Goal: Task Accomplishment & Management: Manage account settings

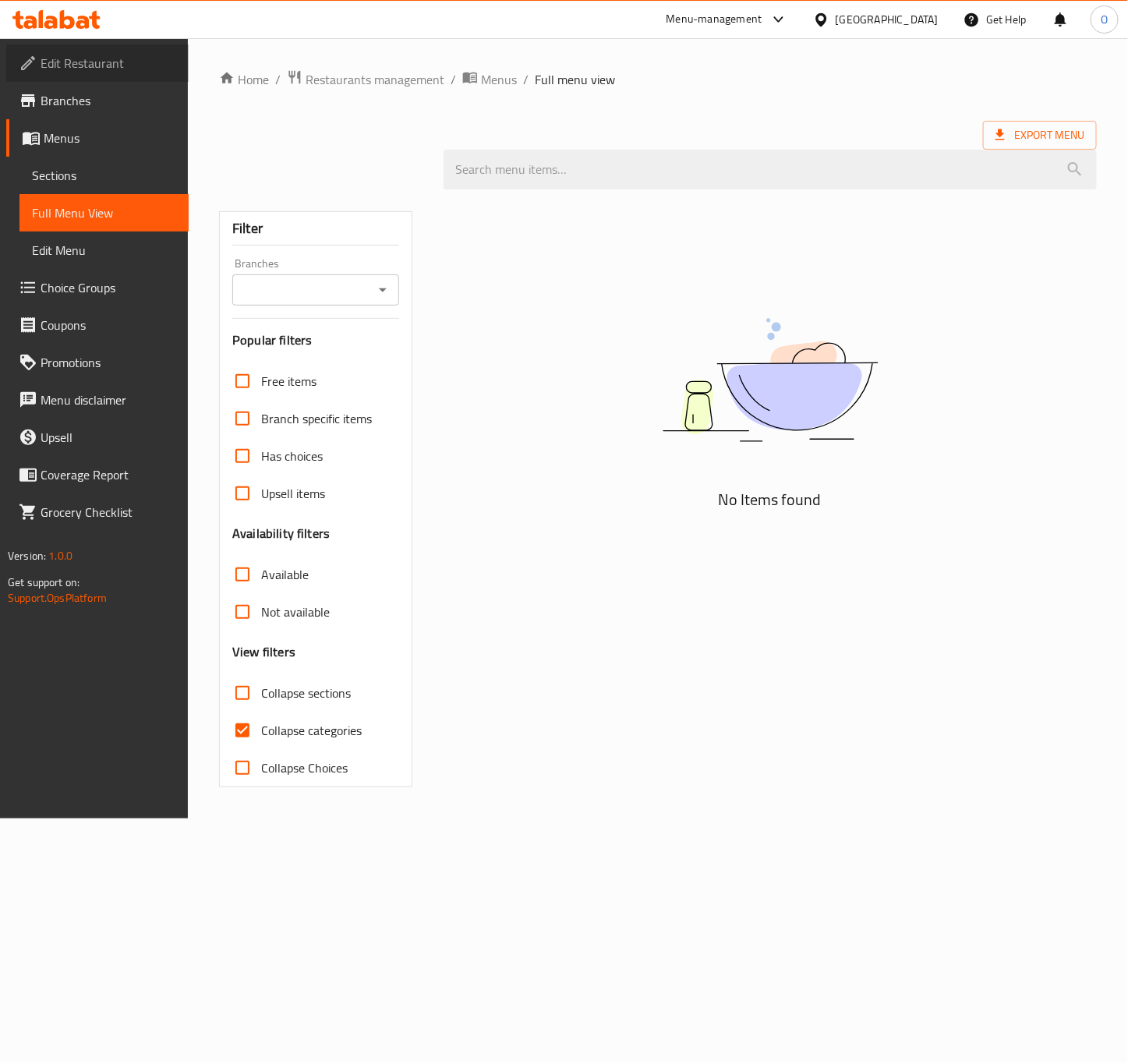
click at [89, 77] on link "Edit Restaurant" at bounding box center [97, 63] width 182 height 37
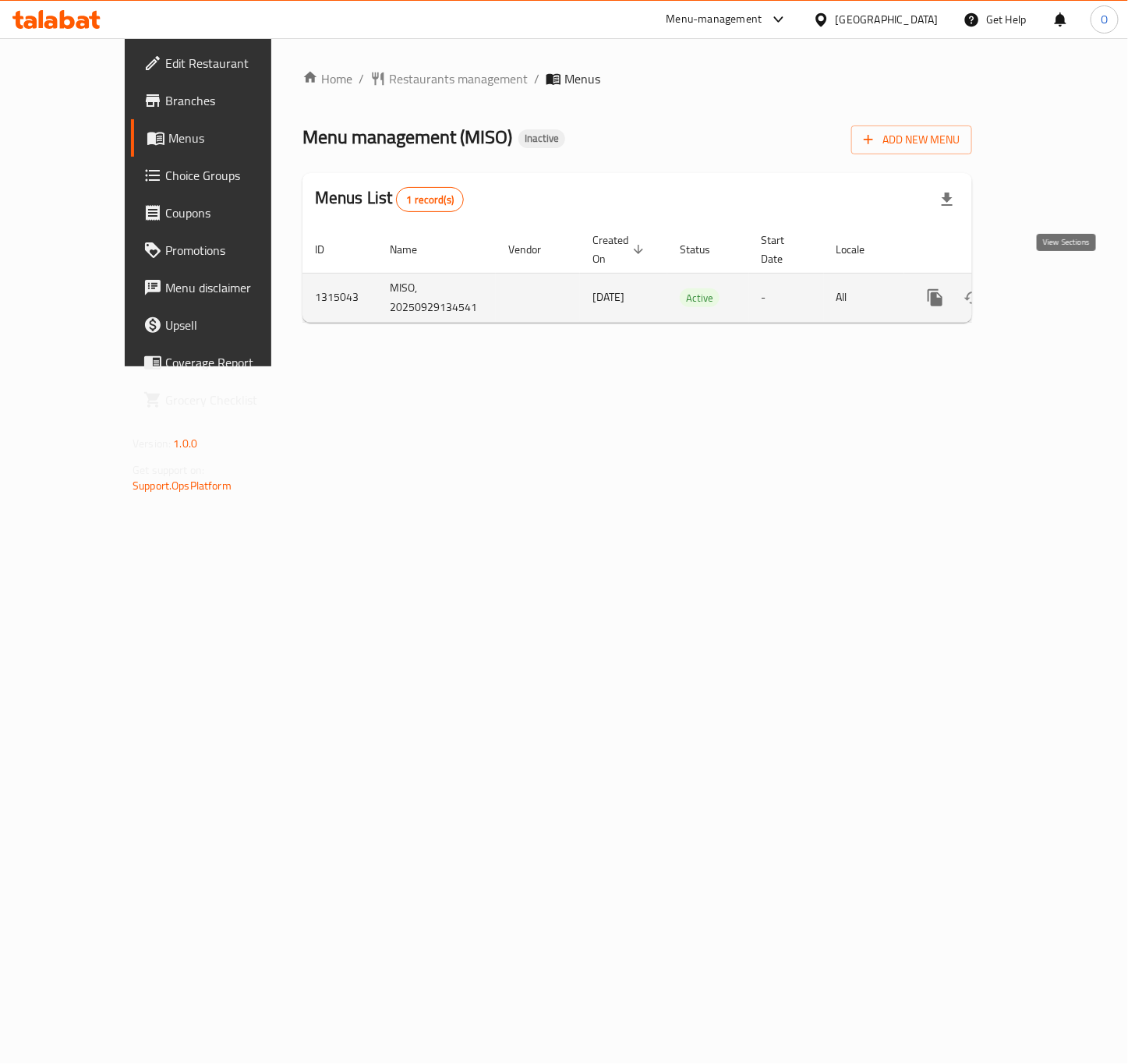
click at [1056, 289] on icon "enhanced table" at bounding box center [1047, 298] width 19 height 19
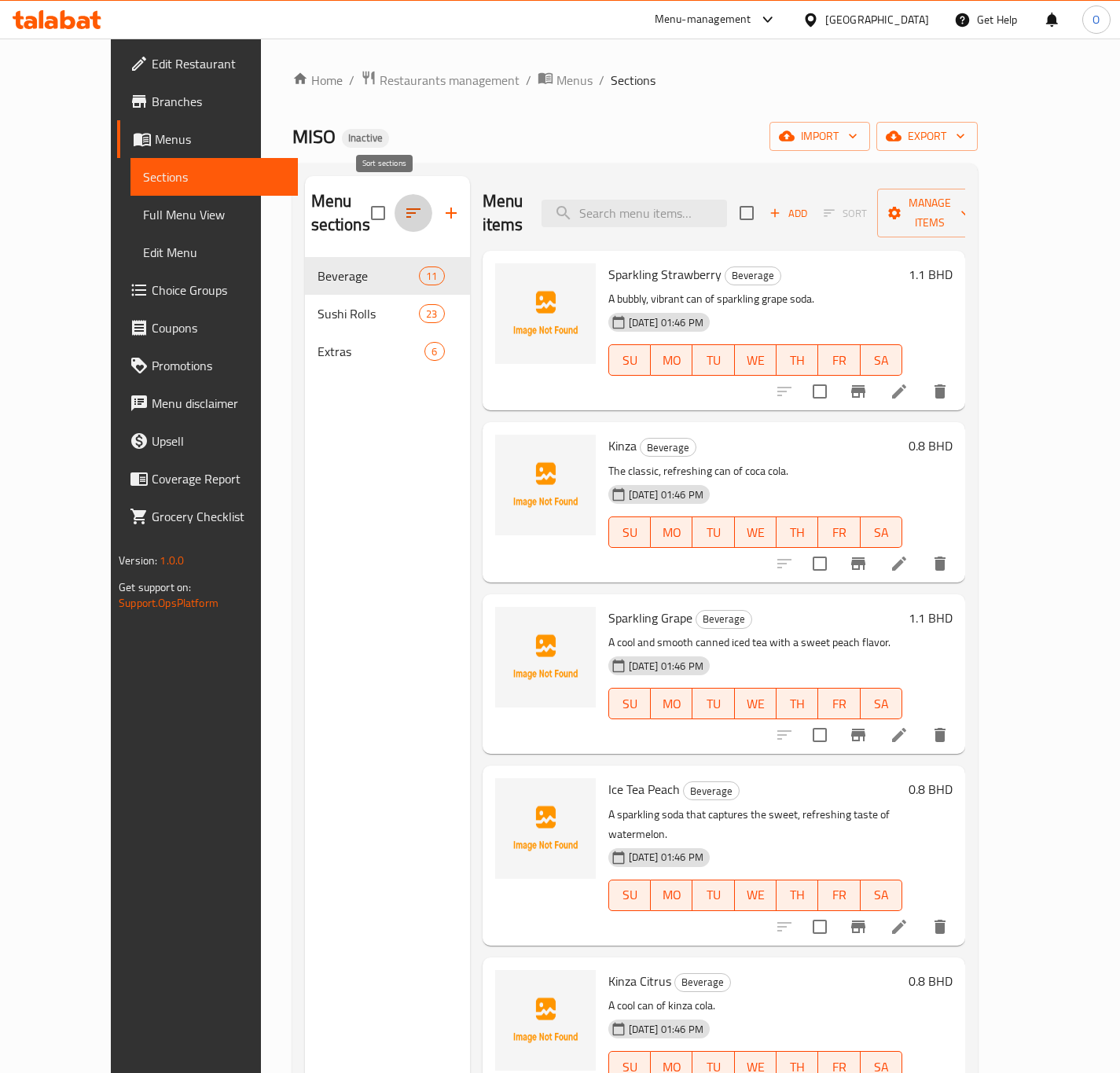
click at [404, 203] on icon "button" at bounding box center [414, 213] width 19 height 19
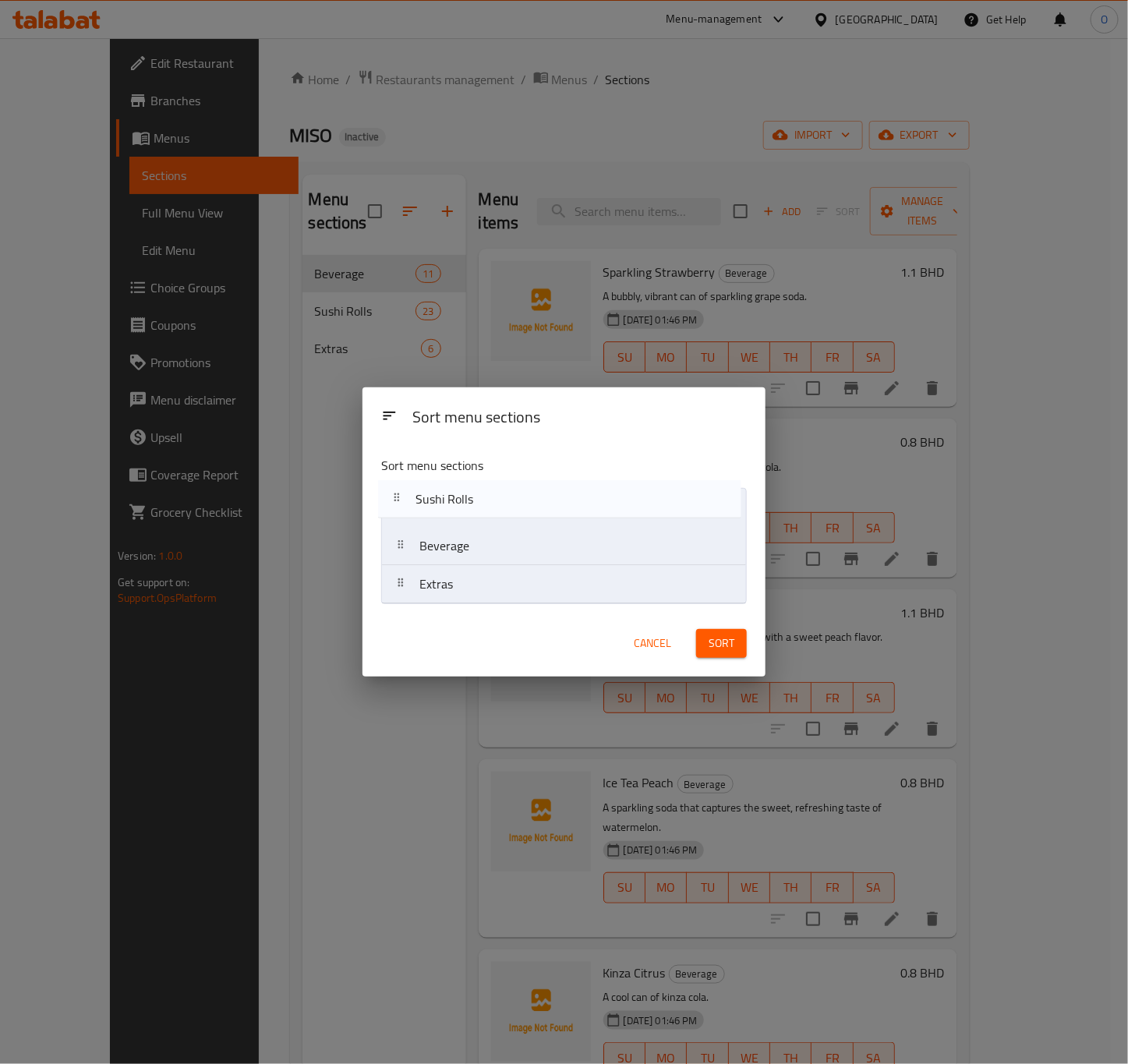
drag, startPoint x: 510, startPoint y: 555, endPoint x: 505, endPoint y: 492, distance: 63.2
click at [505, 492] on nav "Beverage Sushi Rolls Extras" at bounding box center [564, 546] width 365 height 116
drag, startPoint x: 494, startPoint y: 547, endPoint x: 461, endPoint y: 625, distance: 84.7
click at [461, 625] on div "Sort menu sections Sort menu sections Sushi Rolls Beverage Extras Cancel Sort" at bounding box center [564, 532] width 403 height 289
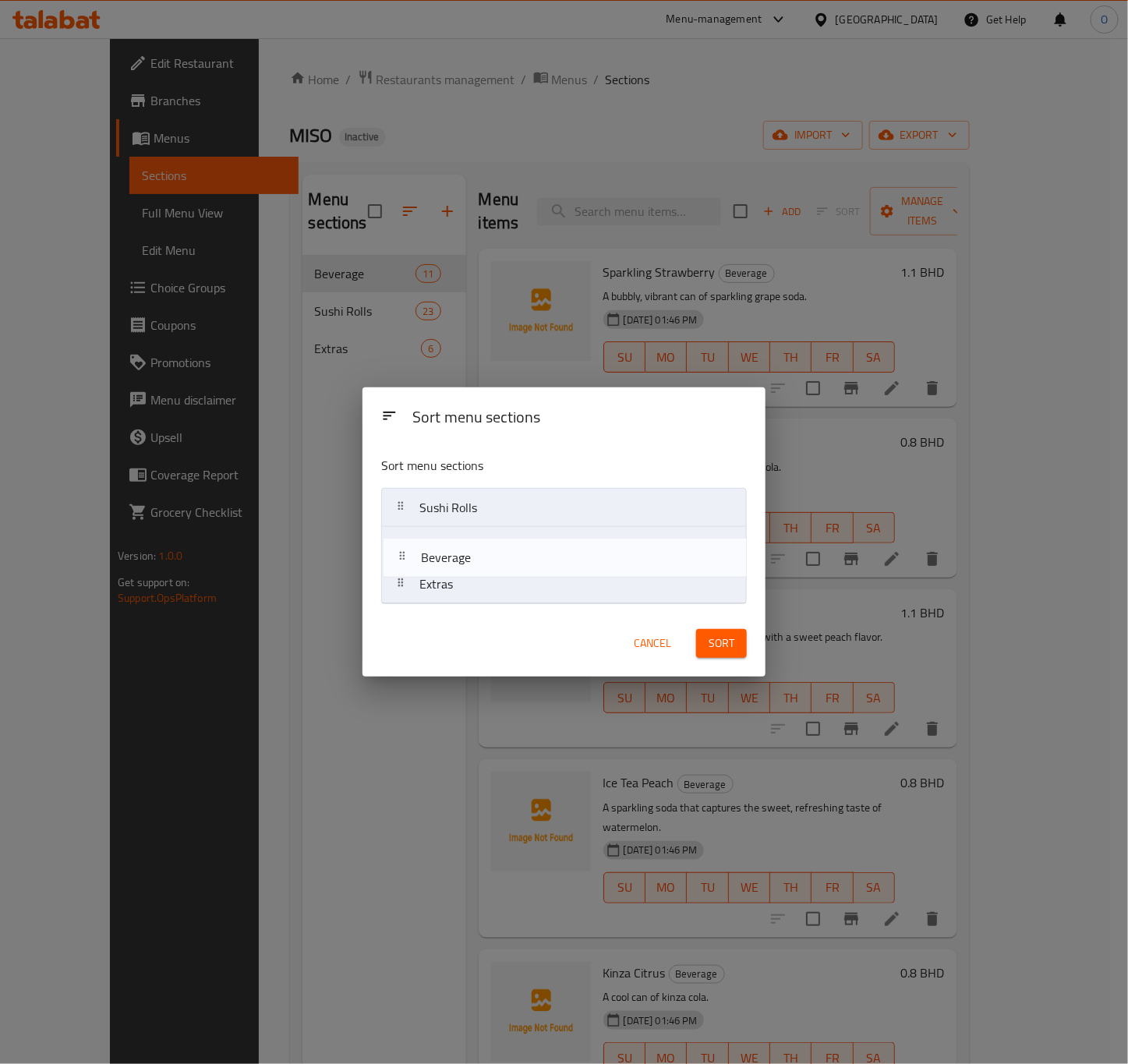
drag, startPoint x: 517, startPoint y: 610, endPoint x: 508, endPoint y: 552, distance: 58.7
click at [508, 552] on nav "Sushi Rolls Extras Beverage" at bounding box center [564, 546] width 365 height 116
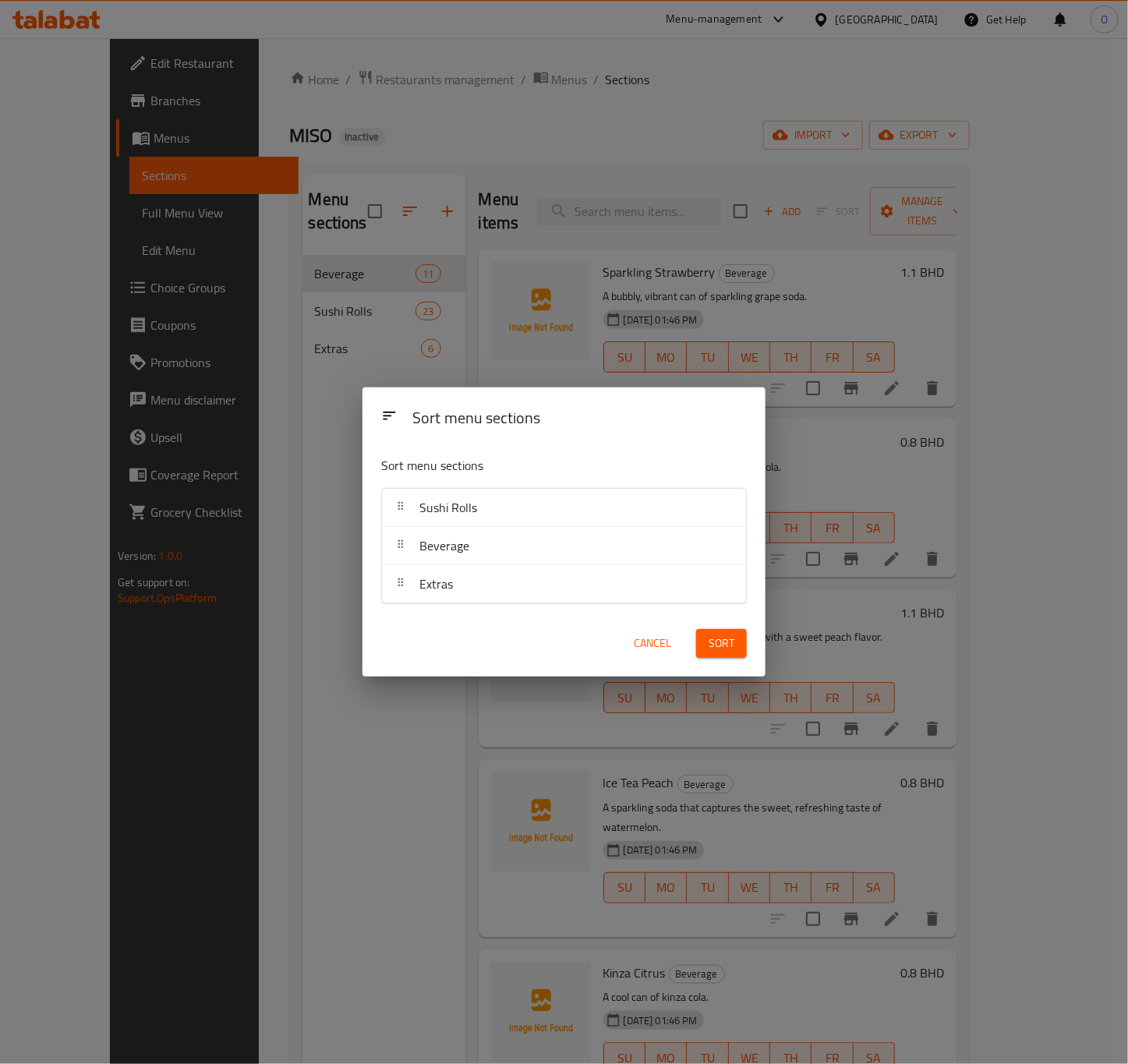
click at [707, 639] on button "Sort" at bounding box center [721, 643] width 51 height 29
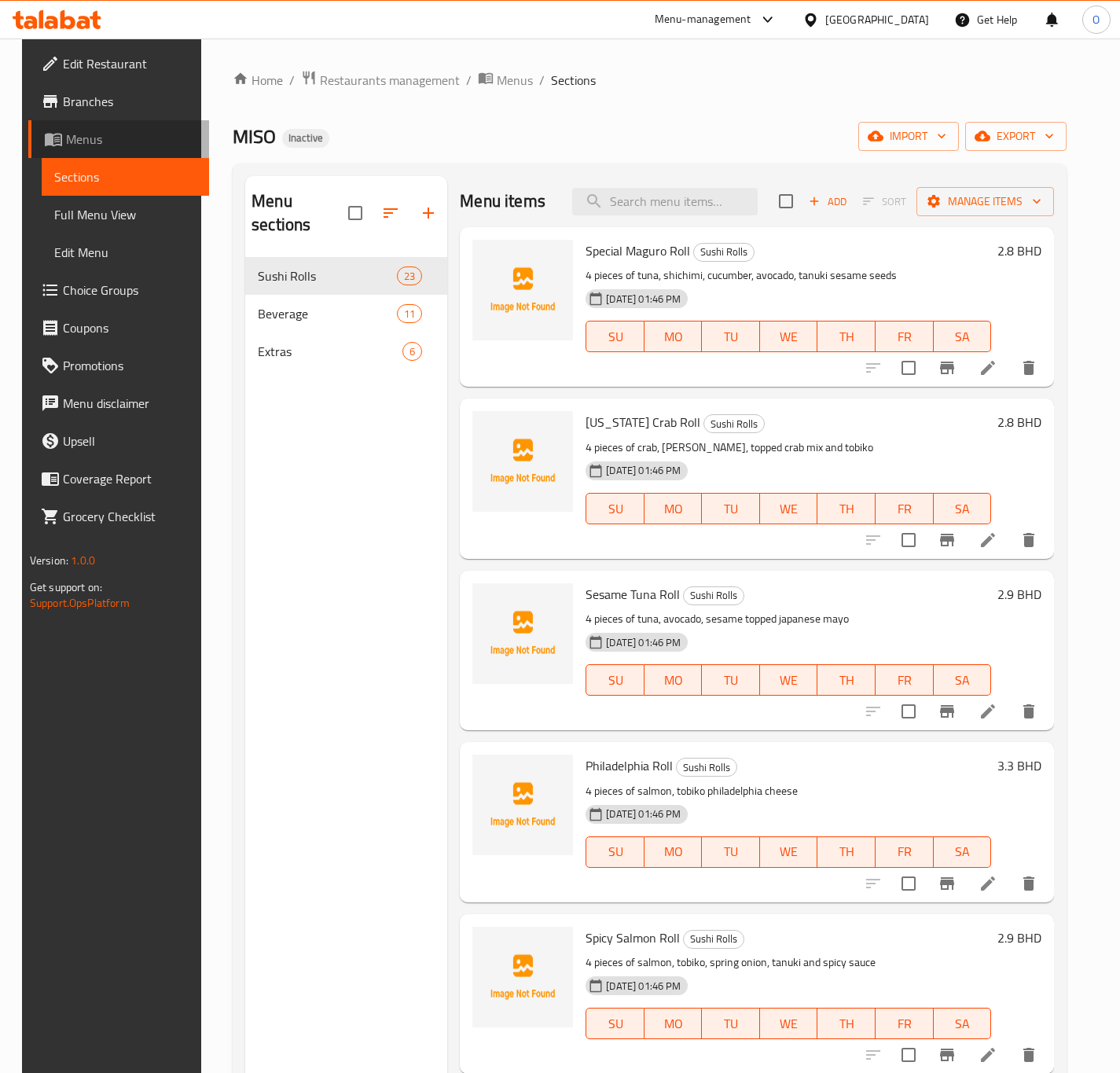
click at [106, 138] on span "Menus" at bounding box center [131, 139] width 130 height 19
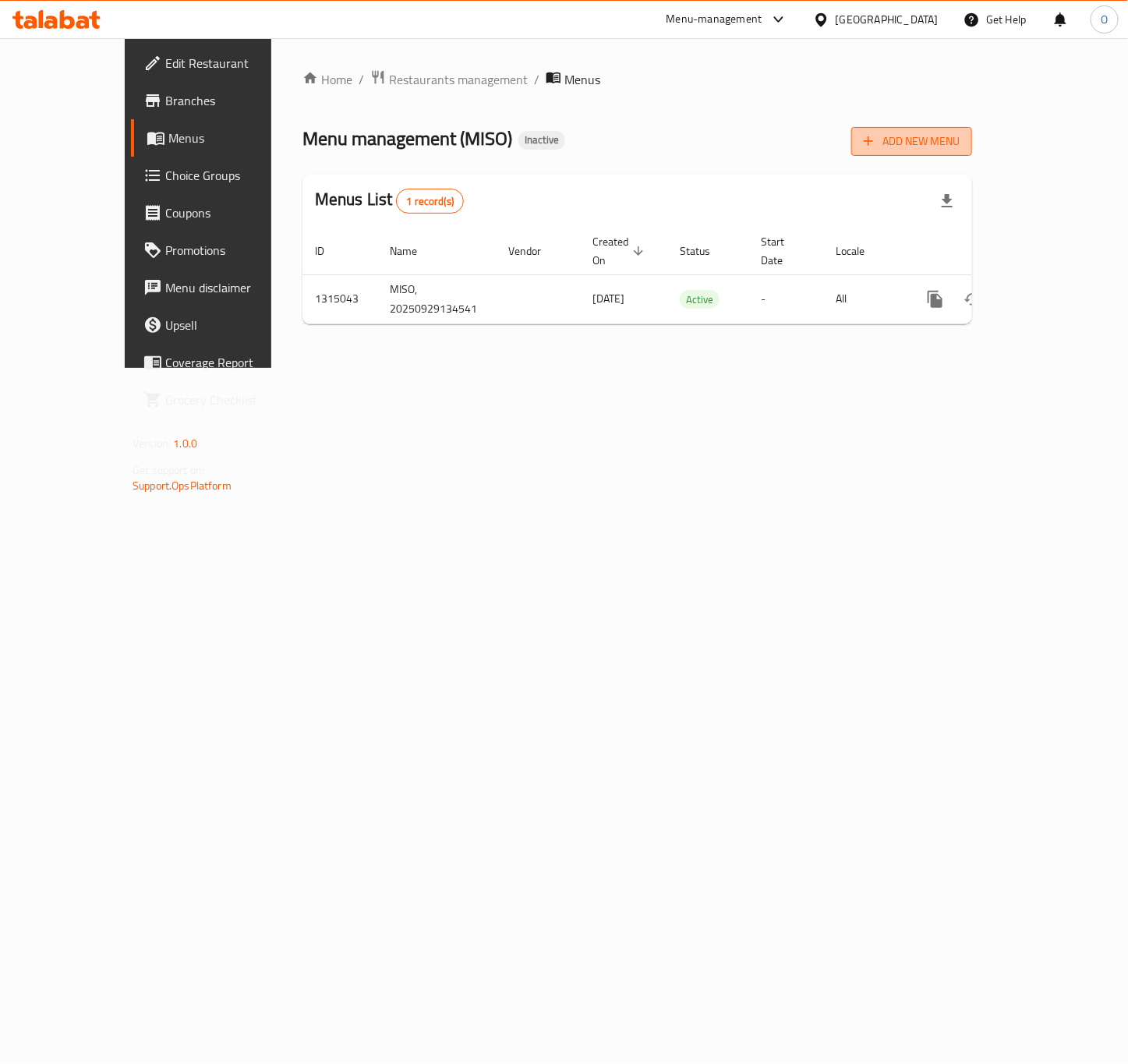
click at [876, 133] on icon "button" at bounding box center [868, 141] width 15 height 15
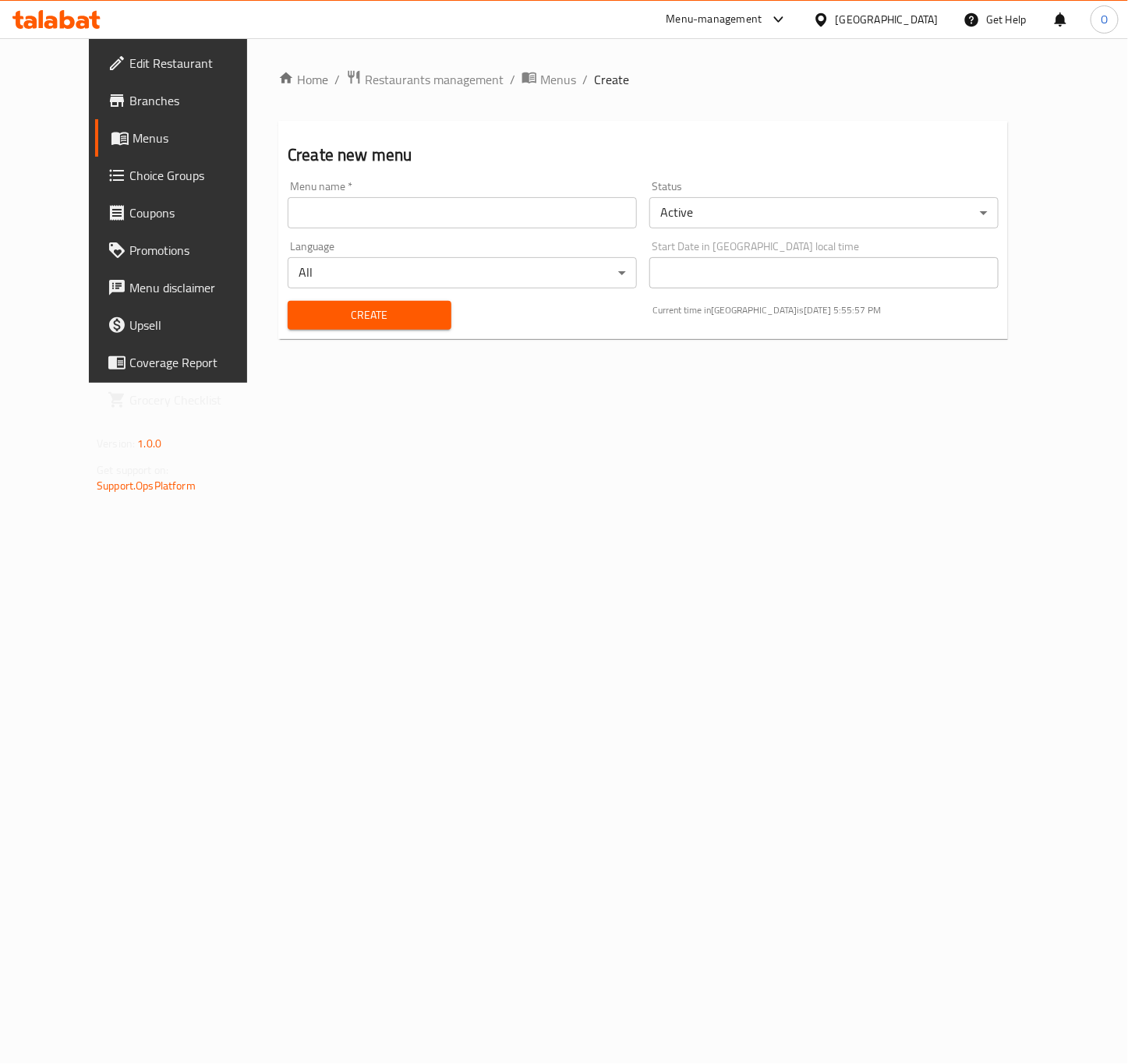
drag, startPoint x: 288, startPoint y: 192, endPoint x: 281, endPoint y: 219, distance: 27.9
click at [288, 195] on div "Menu name   * Menu name *" at bounding box center [462, 204] width 349 height 47
click at [288, 222] on input "text" at bounding box center [462, 213] width 349 height 31
paste input "342509167"
type input "342509167 - 29.9.2025"
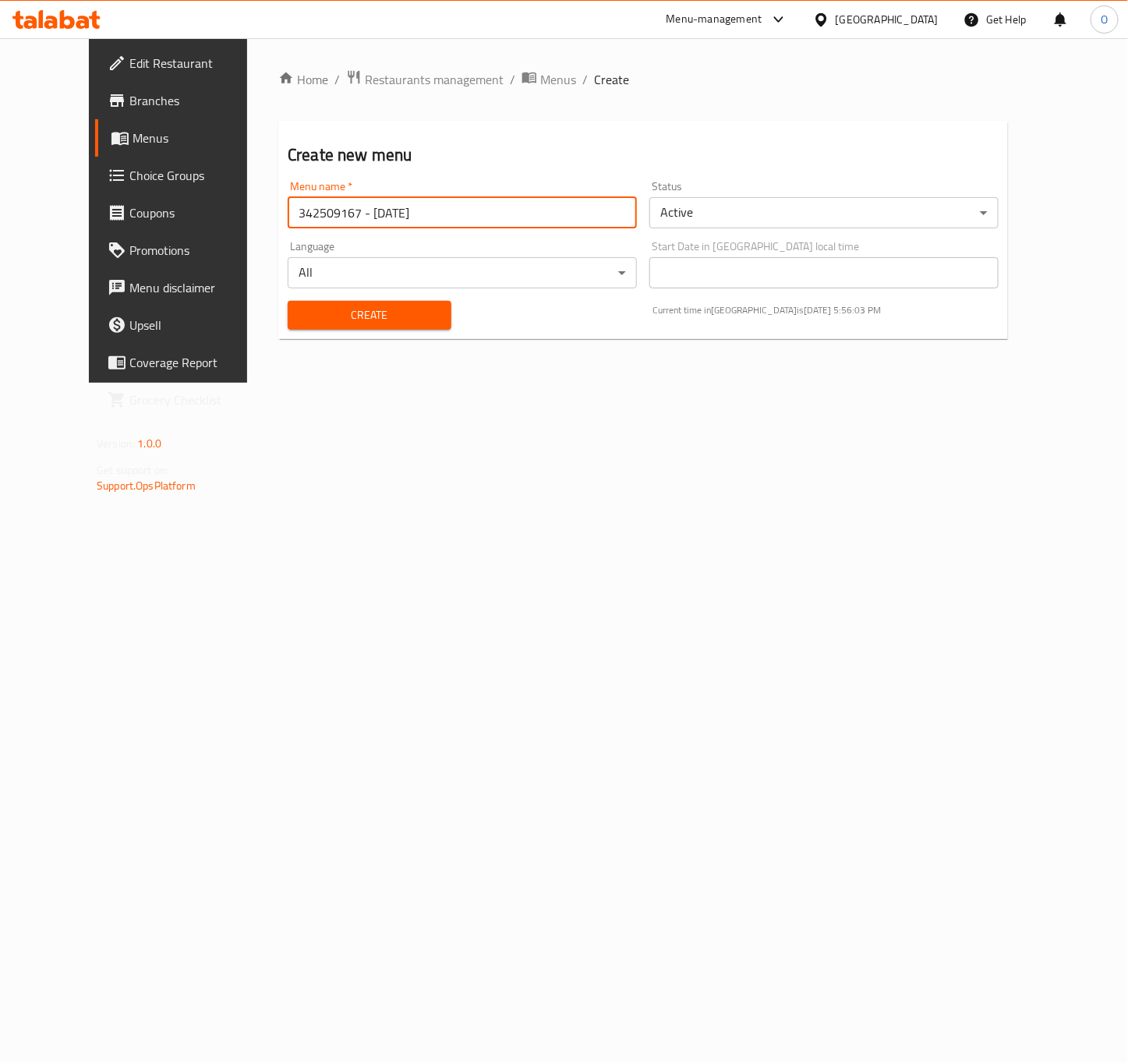
click at [288, 301] on button "Create" at bounding box center [370, 316] width 164 height 29
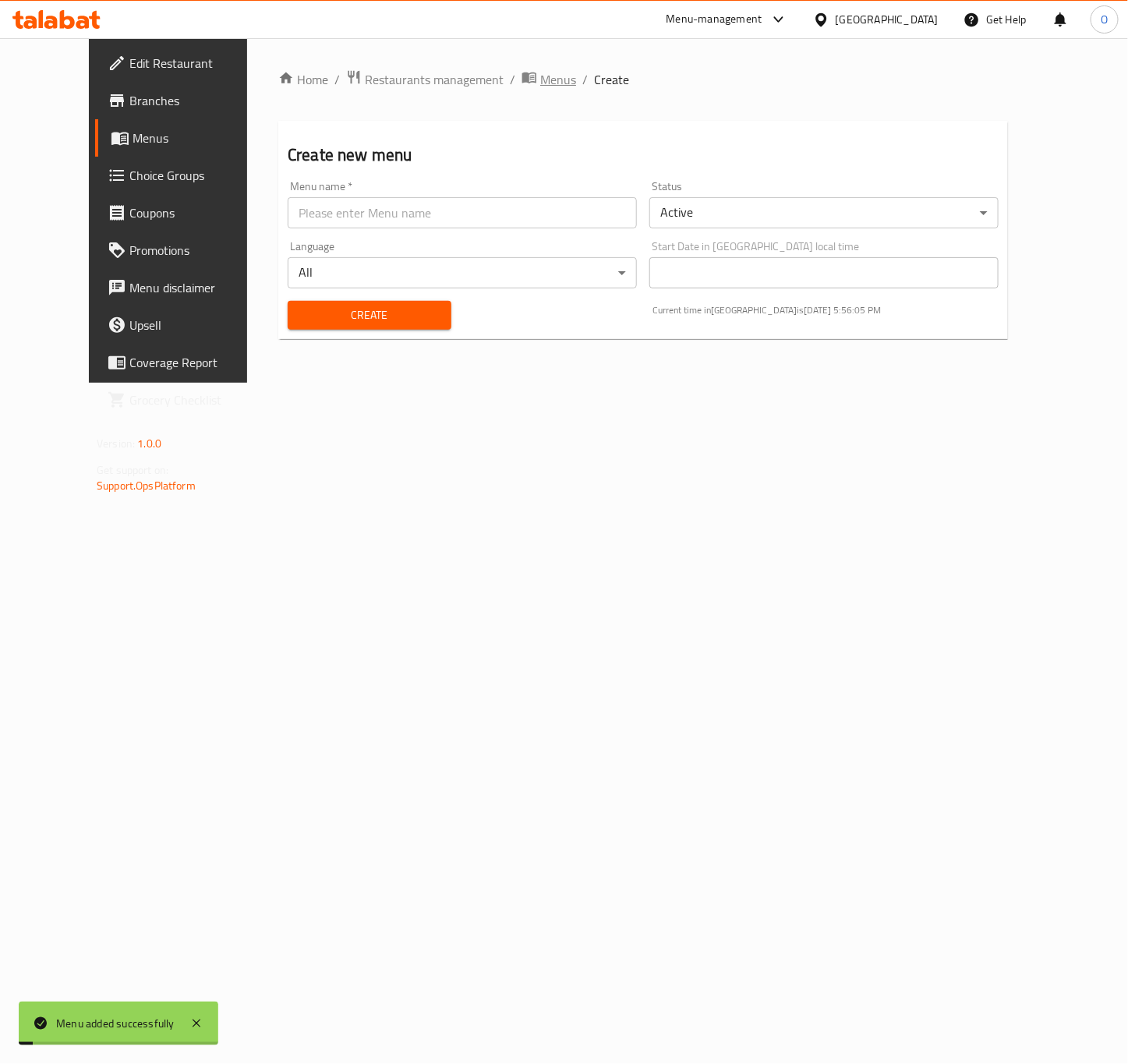
click at [540, 77] on span "Menus" at bounding box center [558, 79] width 35 height 19
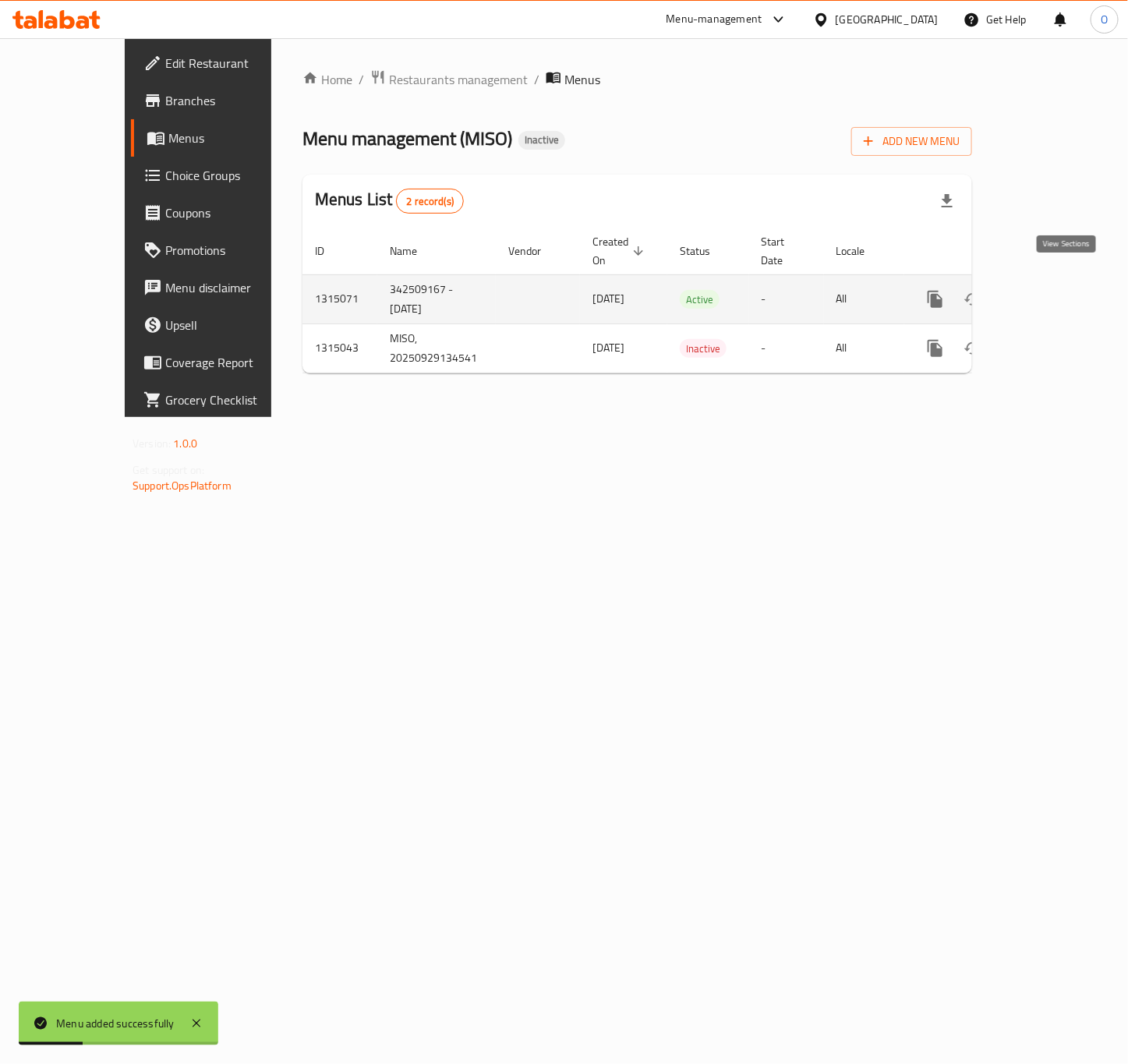
click at [1056, 290] on icon "enhanced table" at bounding box center [1047, 300] width 19 height 19
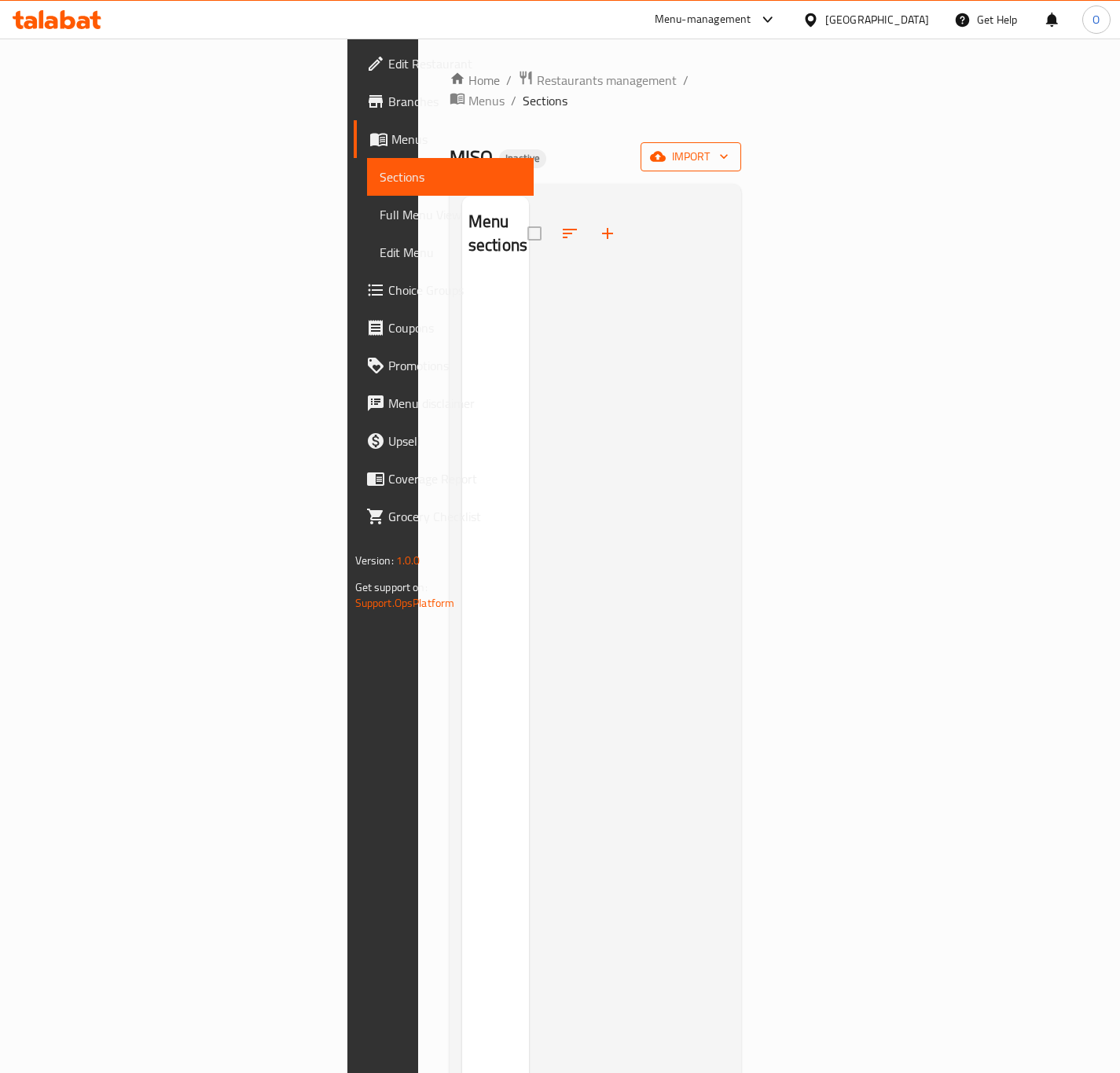
click at [729, 147] on span "import" at bounding box center [691, 157] width 76 height 20
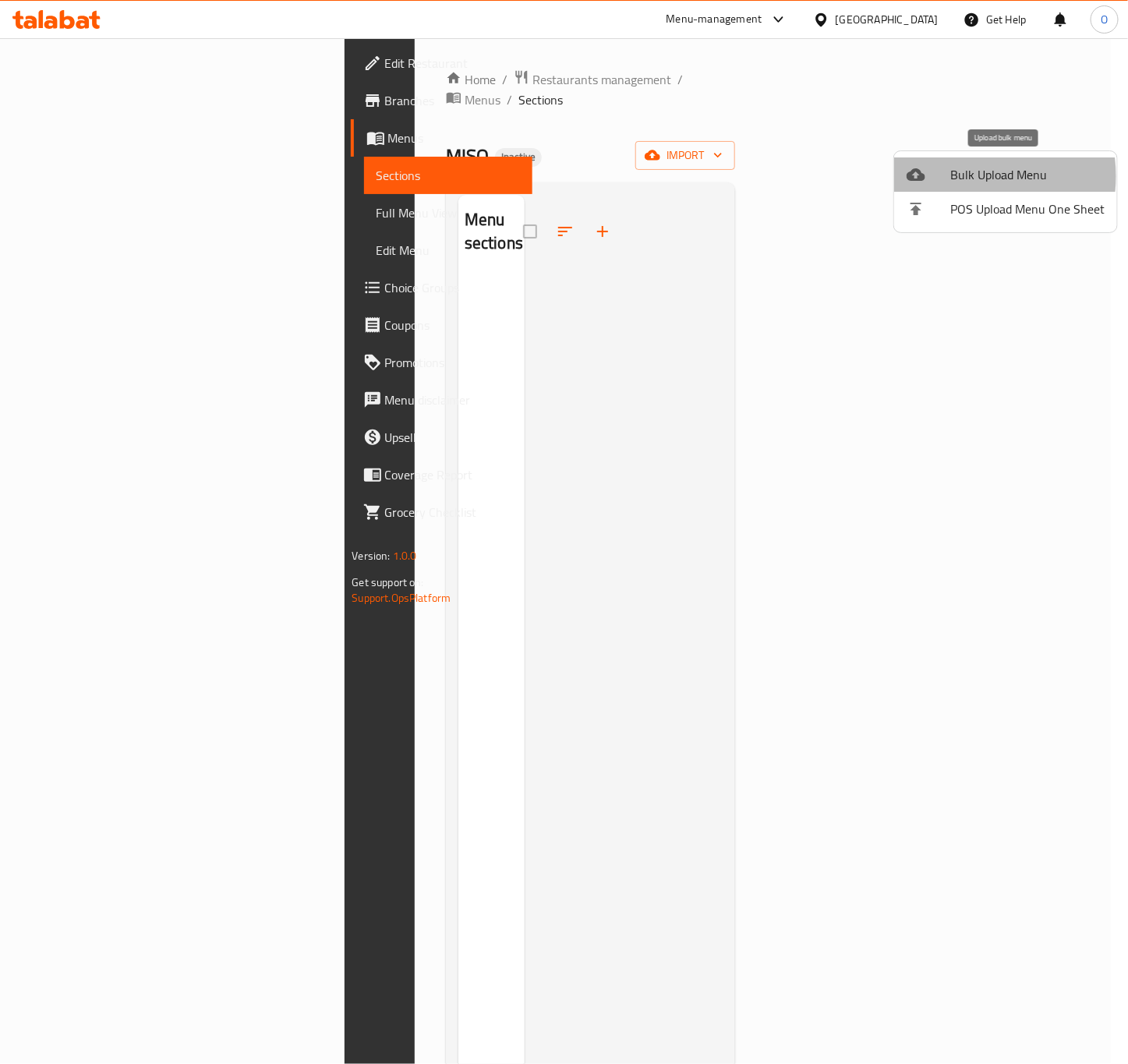
click at [963, 176] on span "Bulk Upload Menu" at bounding box center [1027, 175] width 154 height 19
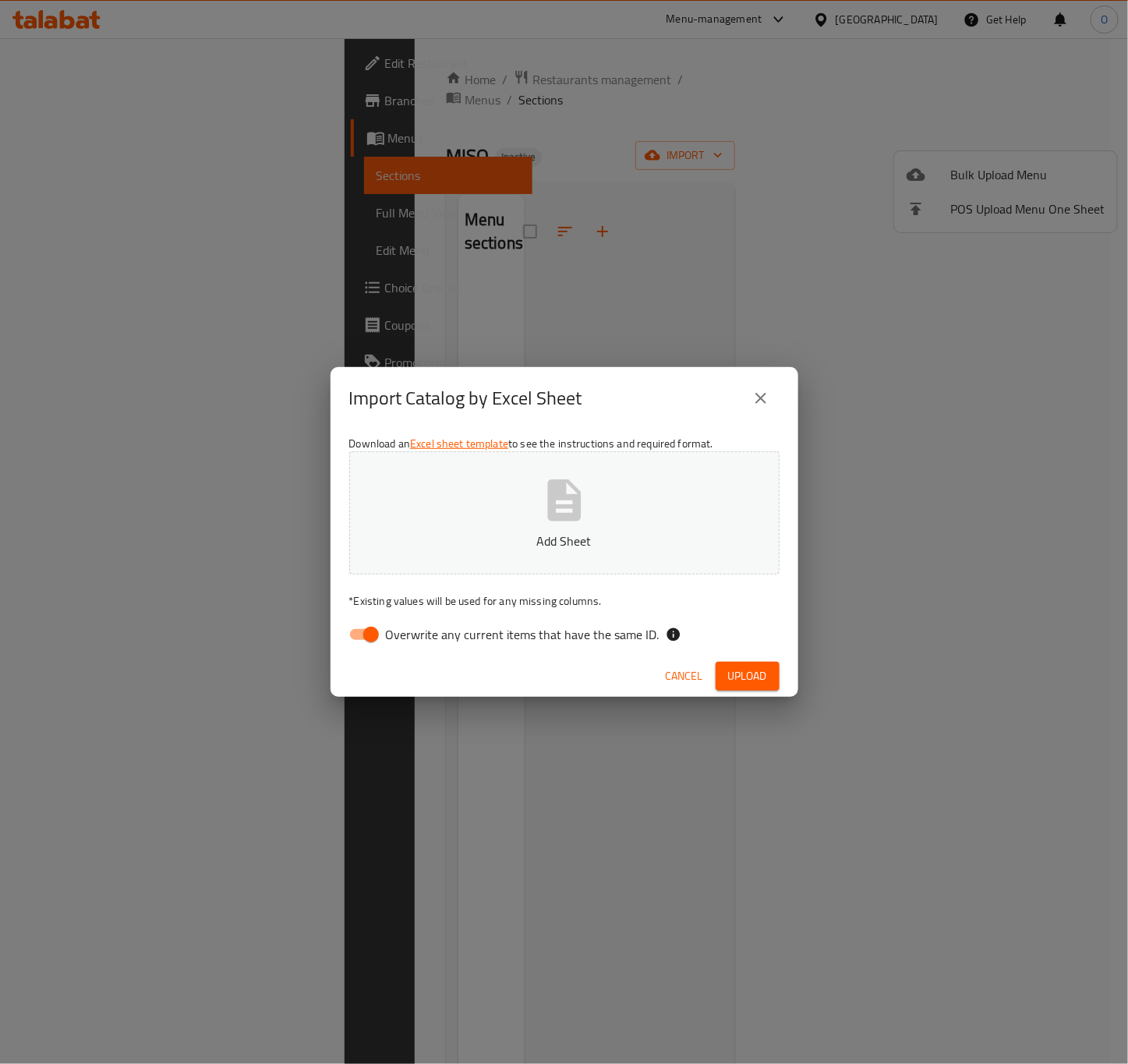
click at [620, 553] on button "Add Sheet" at bounding box center [564, 513] width 430 height 123
click at [461, 625] on span "Overwrite any current items that have the same ID." at bounding box center [522, 635] width 273 height 19
click at [415, 624] on input "Overwrite any current items that have the same ID." at bounding box center [370, 634] width 89 height 30
checkbox input "false"
click at [767, 676] on button "Upload" at bounding box center [748, 676] width 64 height 29
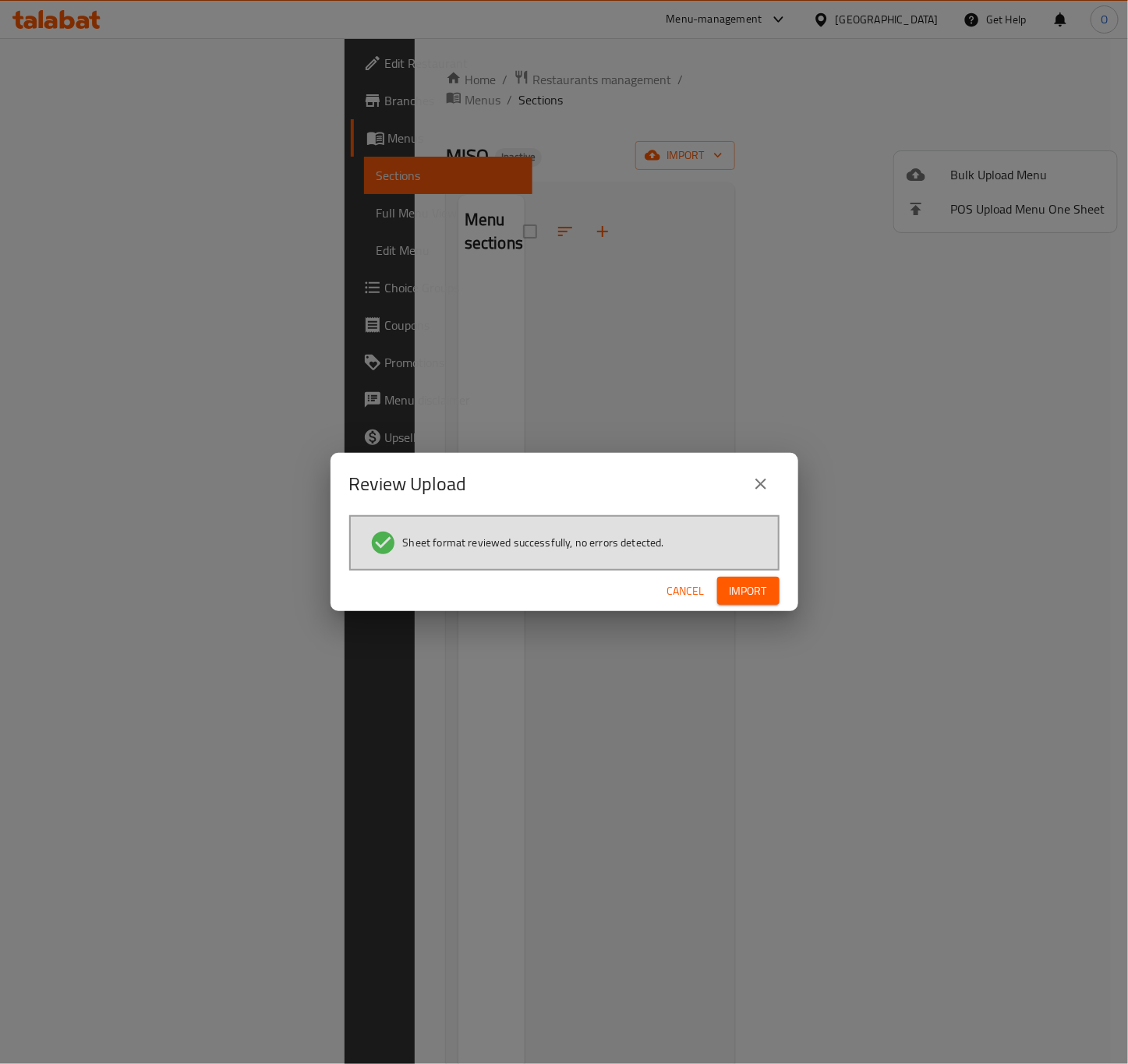
click at [720, 595] on button "Import" at bounding box center [748, 591] width 62 height 29
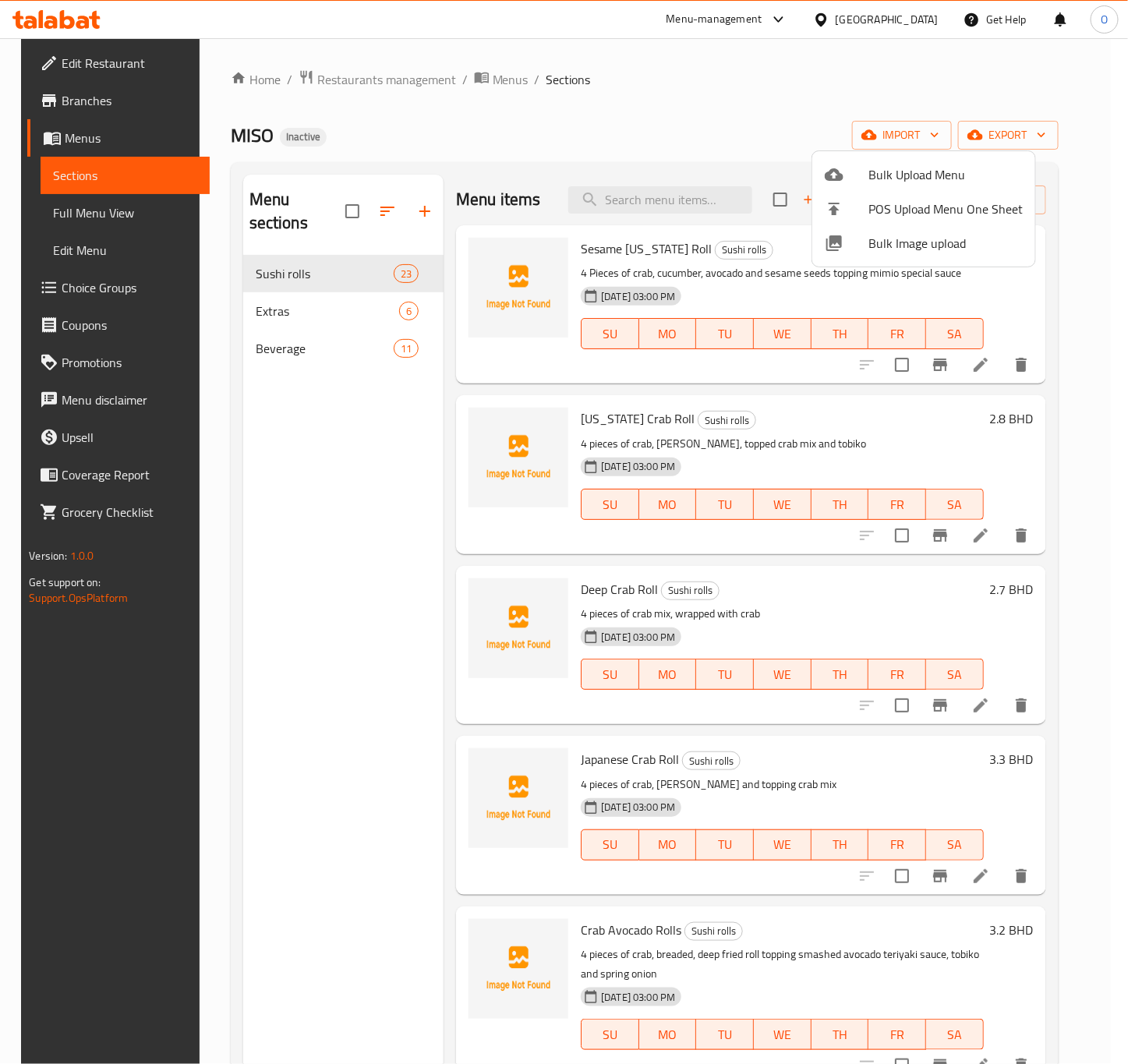
click at [348, 292] on div at bounding box center [564, 532] width 1128 height 1064
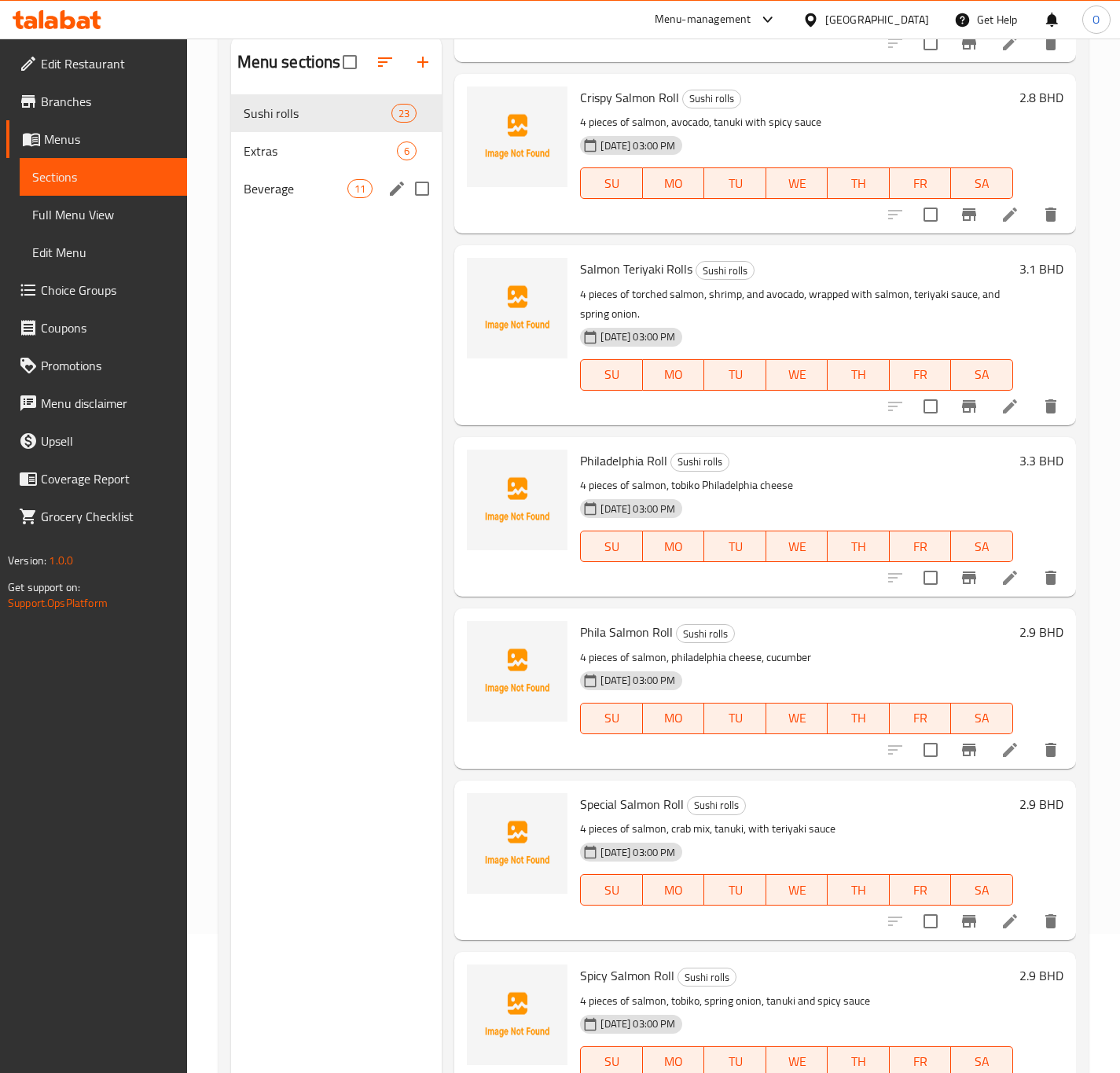
scroll to position [102, 0]
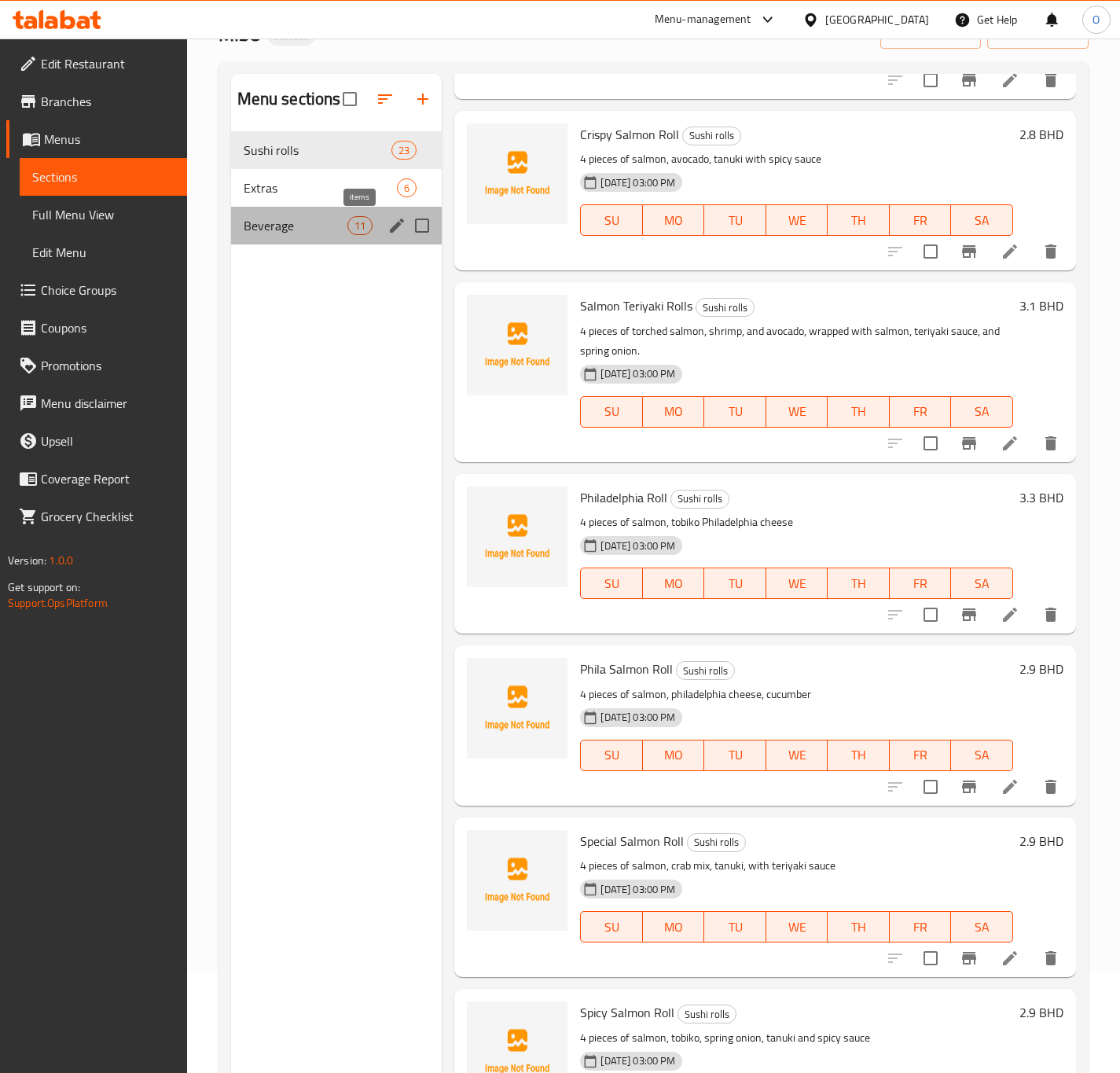
click at [352, 226] on span "11" at bounding box center [360, 226] width 24 height 15
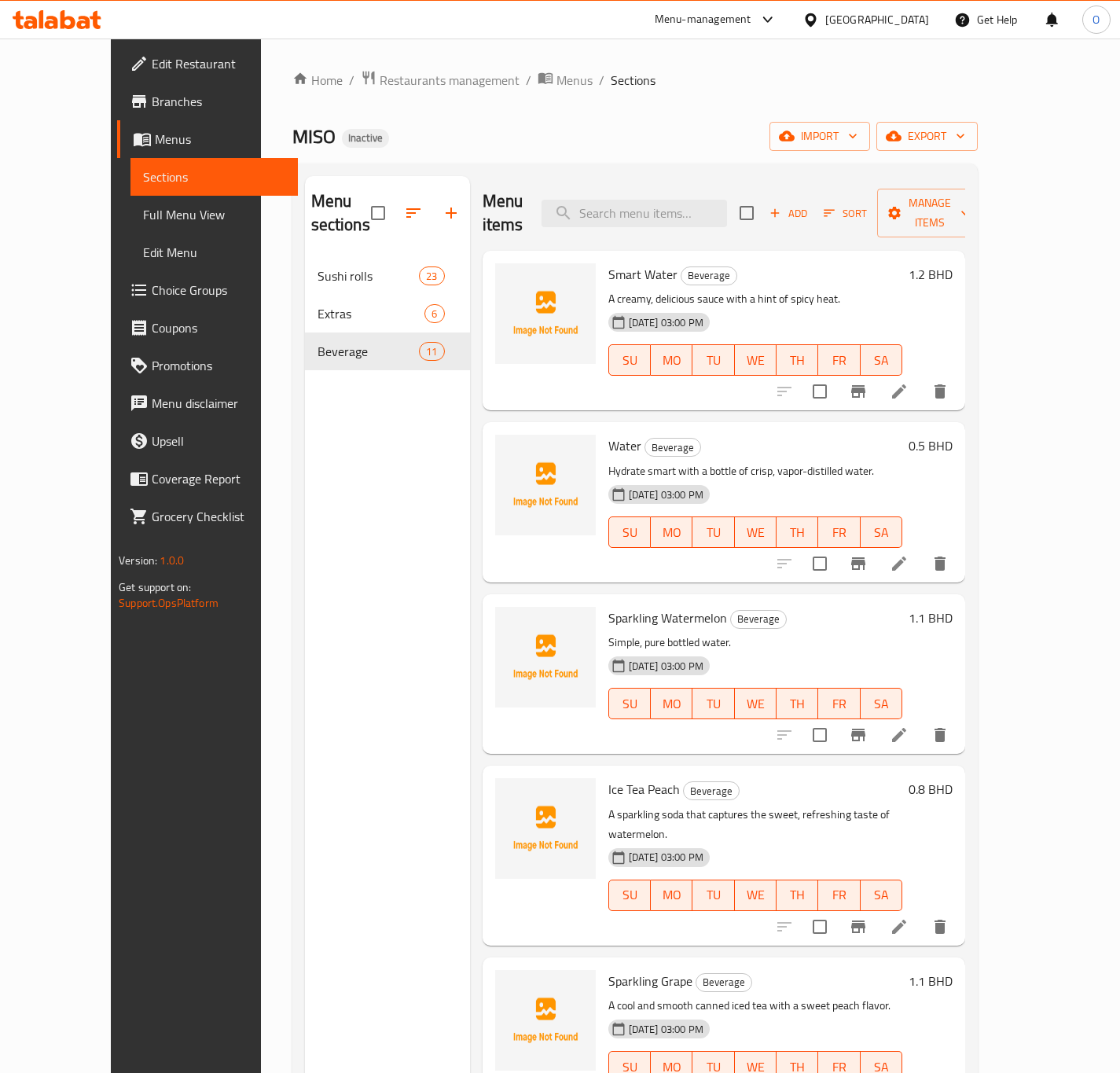
drag, startPoint x: 980, startPoint y: 542, endPoint x: 991, endPoint y: 531, distance: 15.6
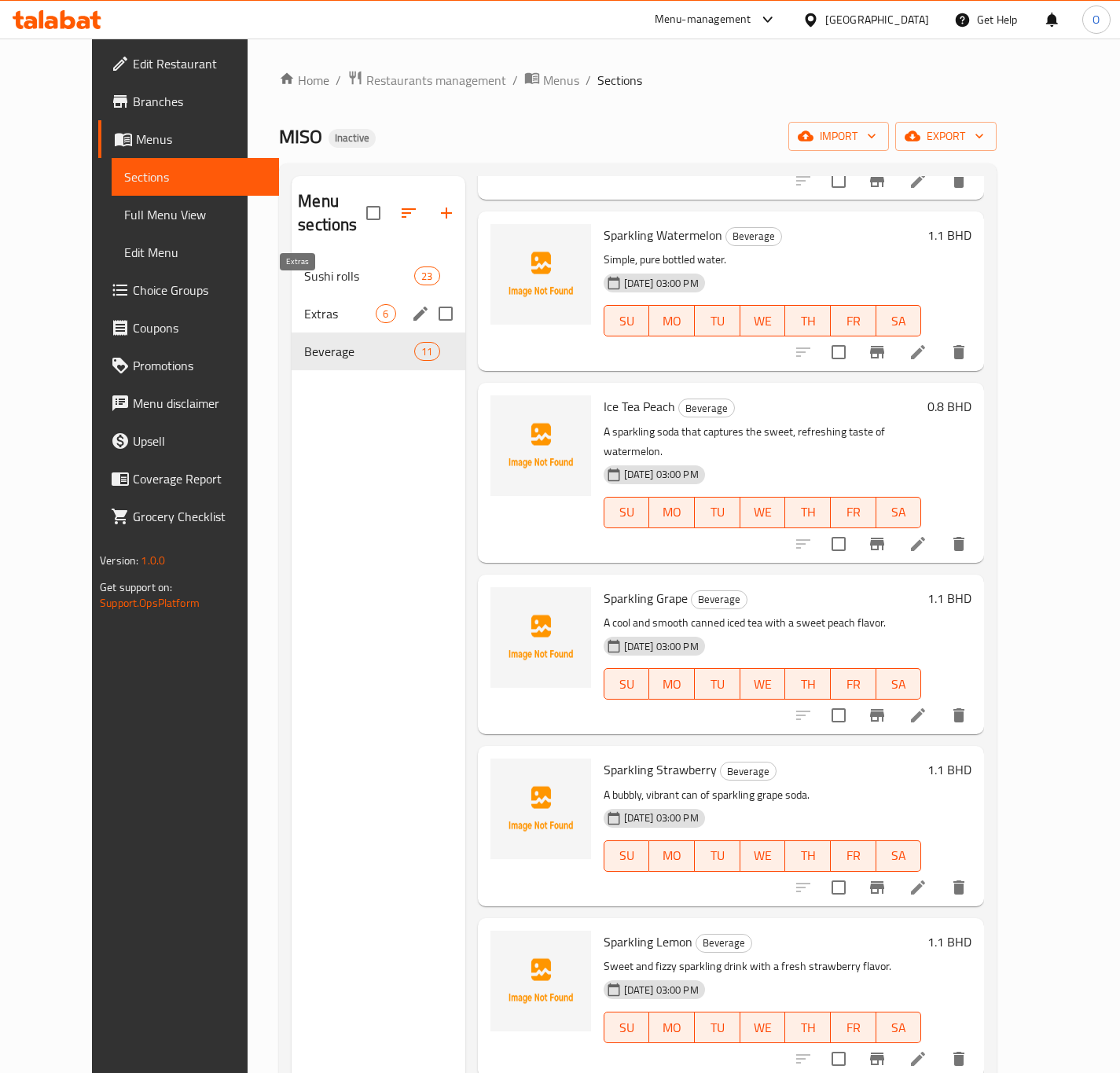
click at [328, 304] on span "Extras" at bounding box center [340, 313] width 71 height 19
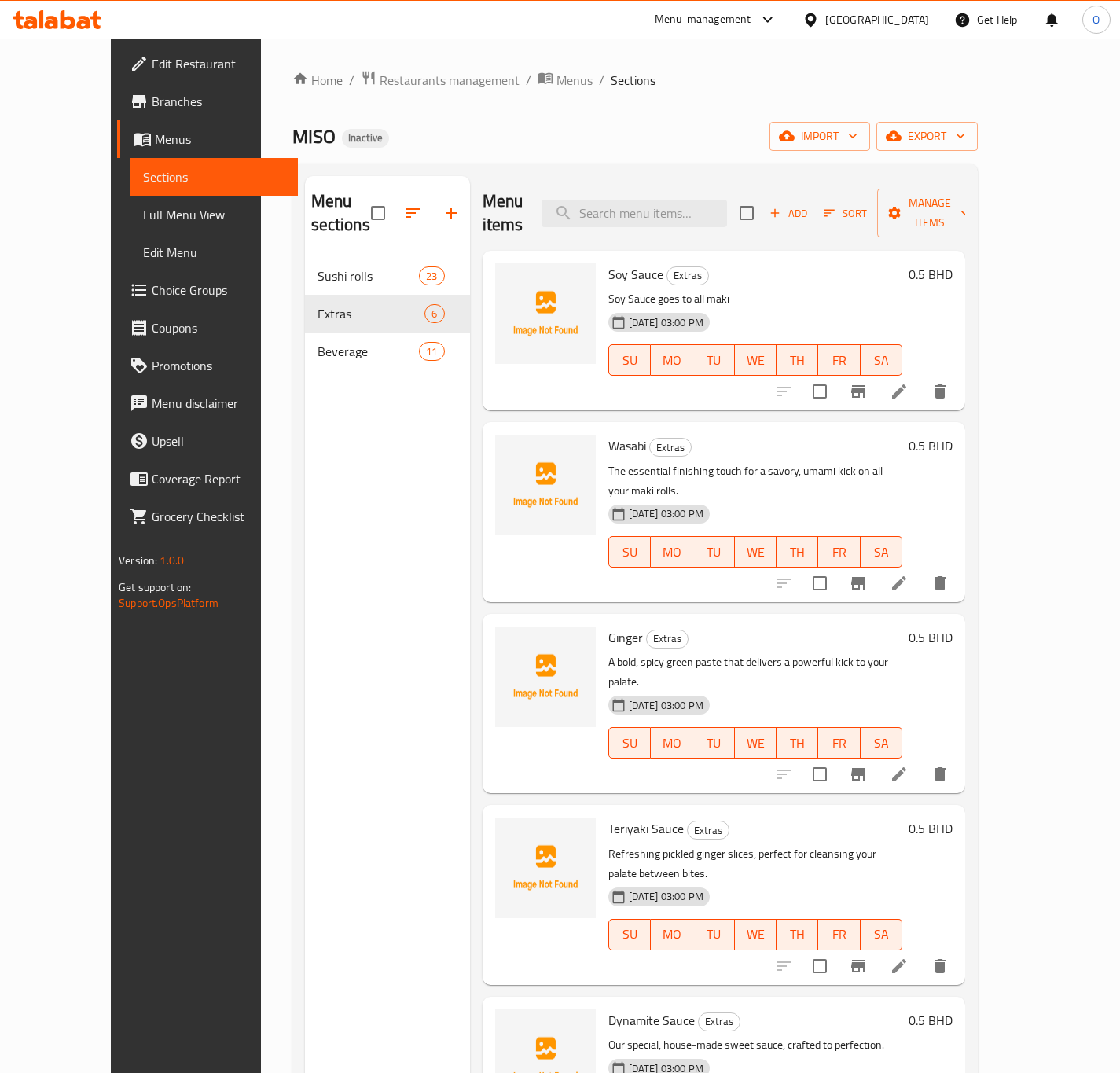
drag, startPoint x: 997, startPoint y: 365, endPoint x: 1008, endPoint y: 376, distance: 15.6
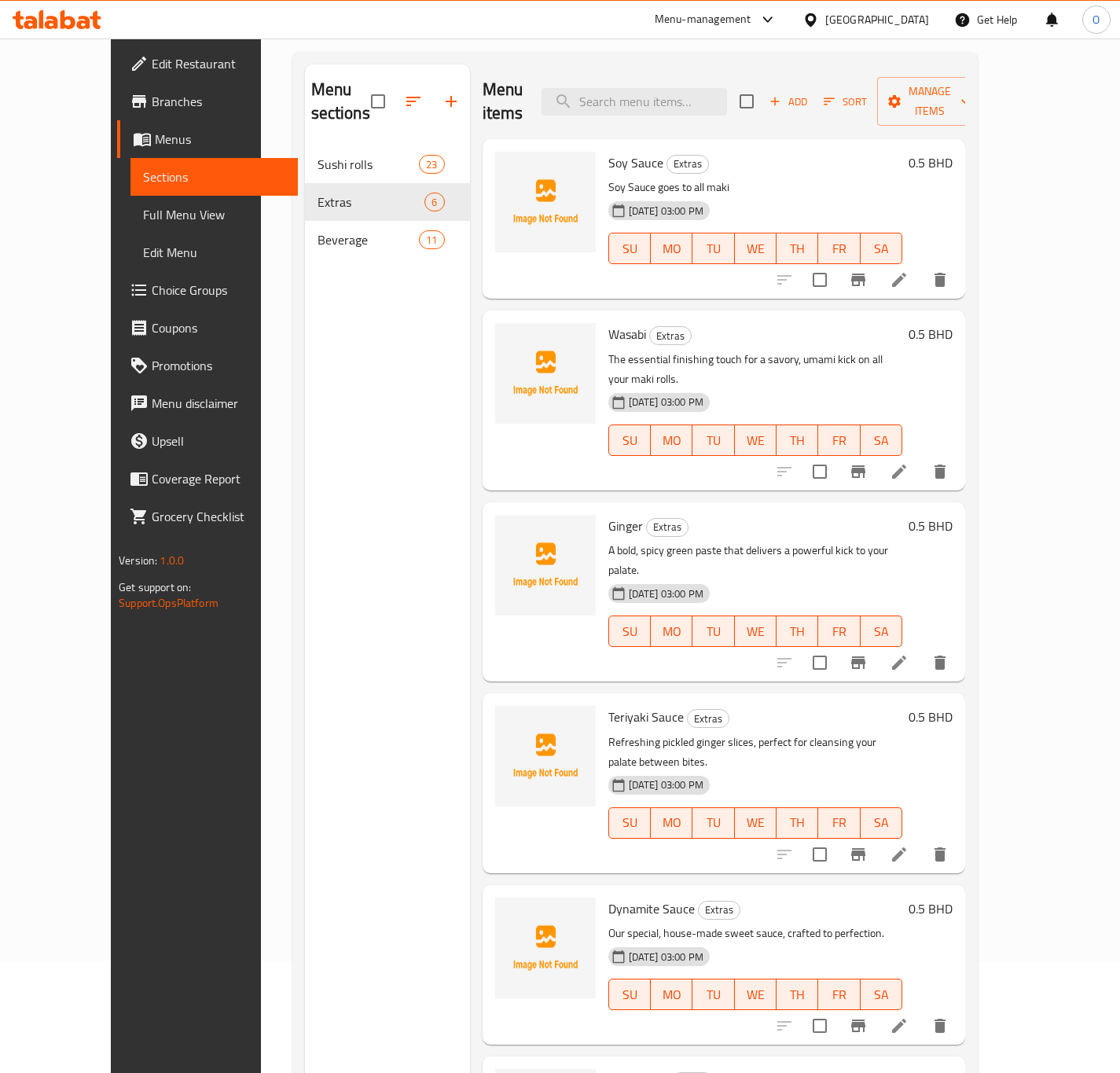
scroll to position [220, 0]
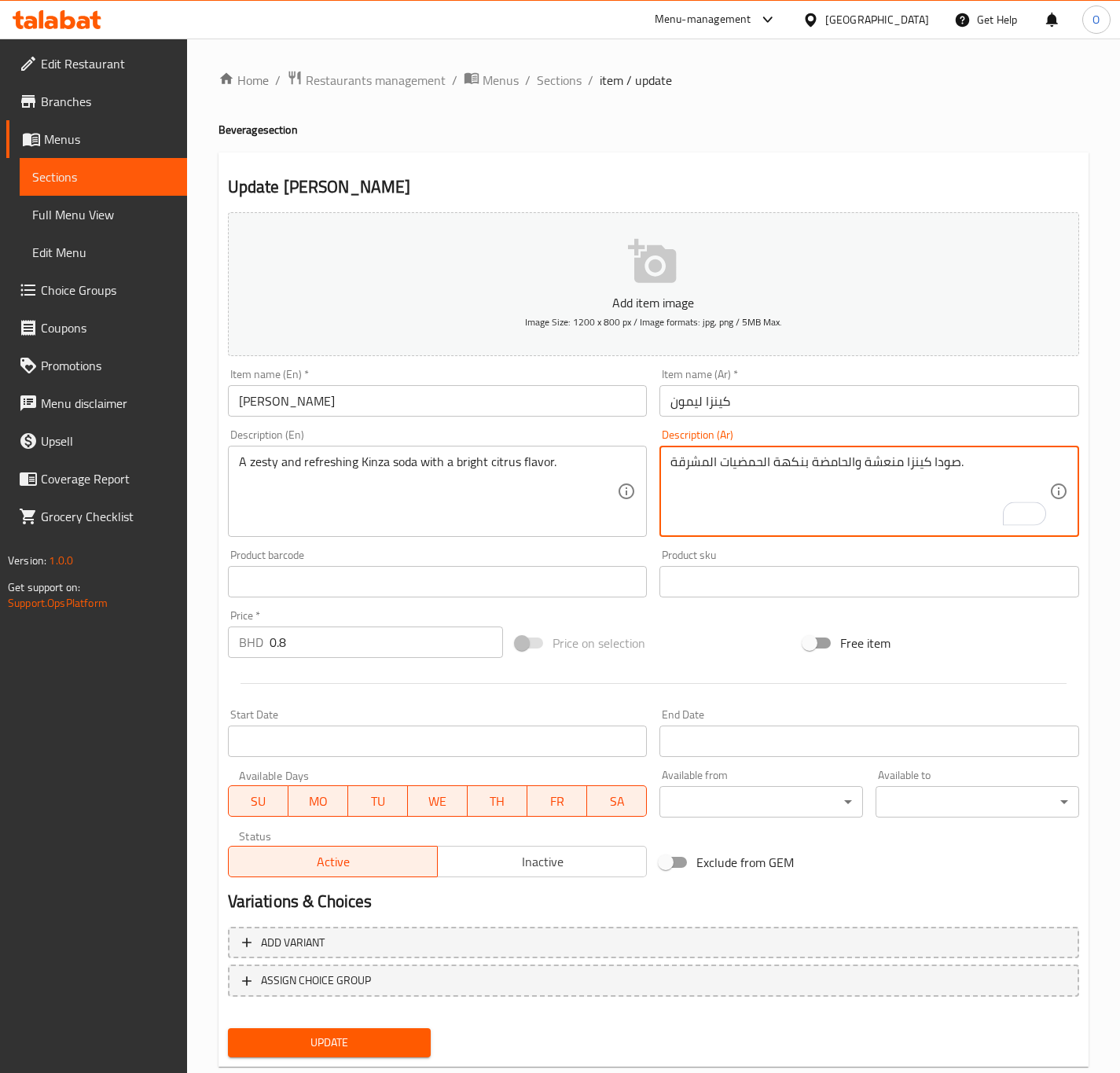
click at [817, 460] on textarea "صودا كينزا منعشة والحامضة بنكهة الحمضيات المشرقة." at bounding box center [860, 492] width 379 height 75
click at [819, 459] on textarea "صودا كينزا منعشة والحامضة بنكهة الحمضيات المشرقة." at bounding box center [860, 492] width 379 height 75
click at [787, 474] on textarea "صودا كينزا منعشة , .dsjd بنكهة الحمضيات المشرقة." at bounding box center [860, 492] width 379 height 75
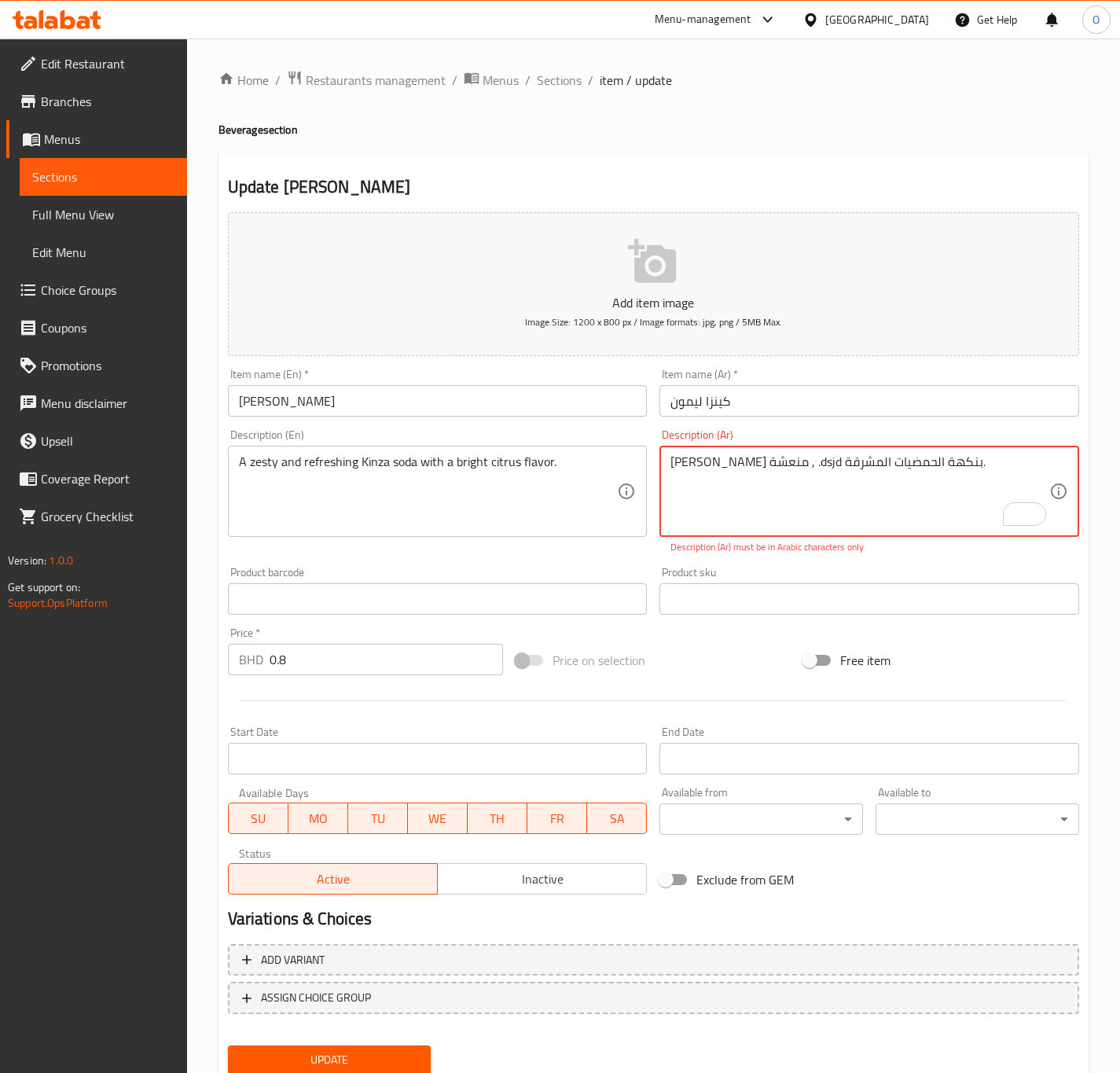
click at [900, 494] on textarea "صودا كينزا منعشة , .dsjd بنكهة الحمضيات المشرقة." at bounding box center [860, 492] width 379 height 75
click at [797, 451] on div "صودا كينزا منعشة , .dsjd بنكهة الحمضيات المشرقة. Description (Ar)" at bounding box center [869, 491] width 420 height 91
click at [792, 463] on textarea "صودا كينزا منعشة , .dsjd بنكهة الحمضيات المشرقة." at bounding box center [860, 492] width 379 height 75
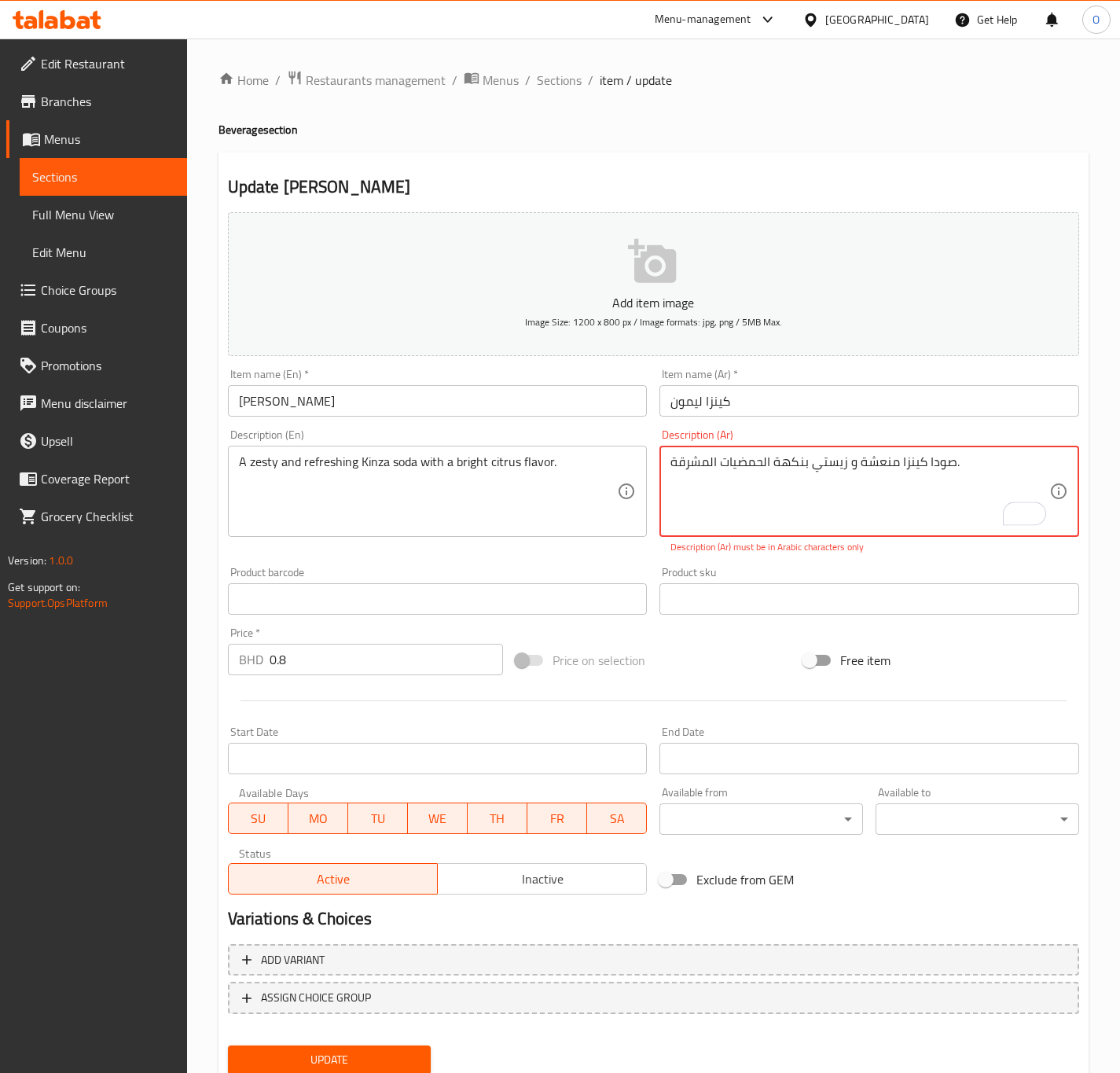
scroll to position [54, 0]
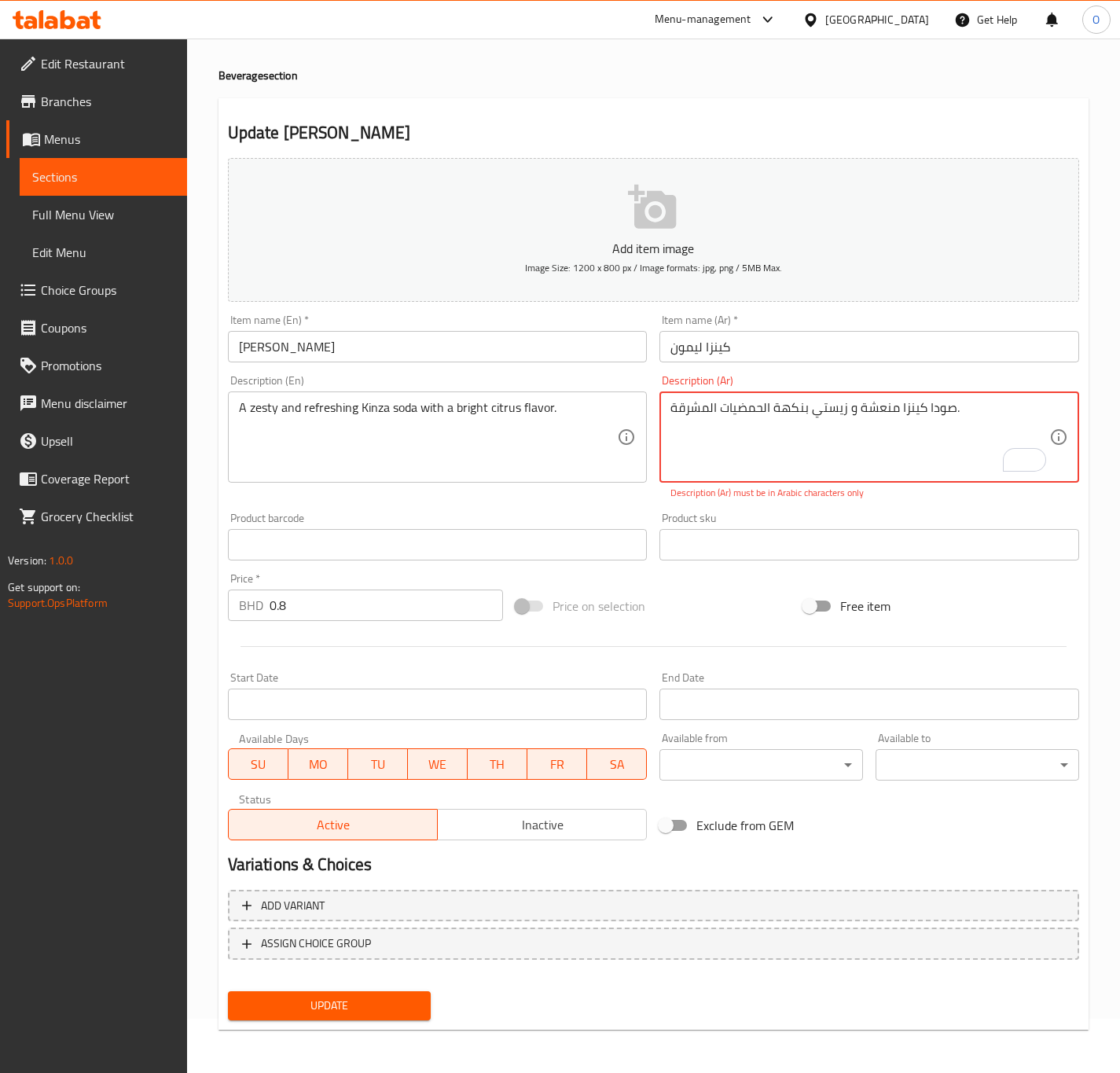
type textarea "صودا كينزا منعشة و زيستي بنكهة الحمضيات المشرقة."
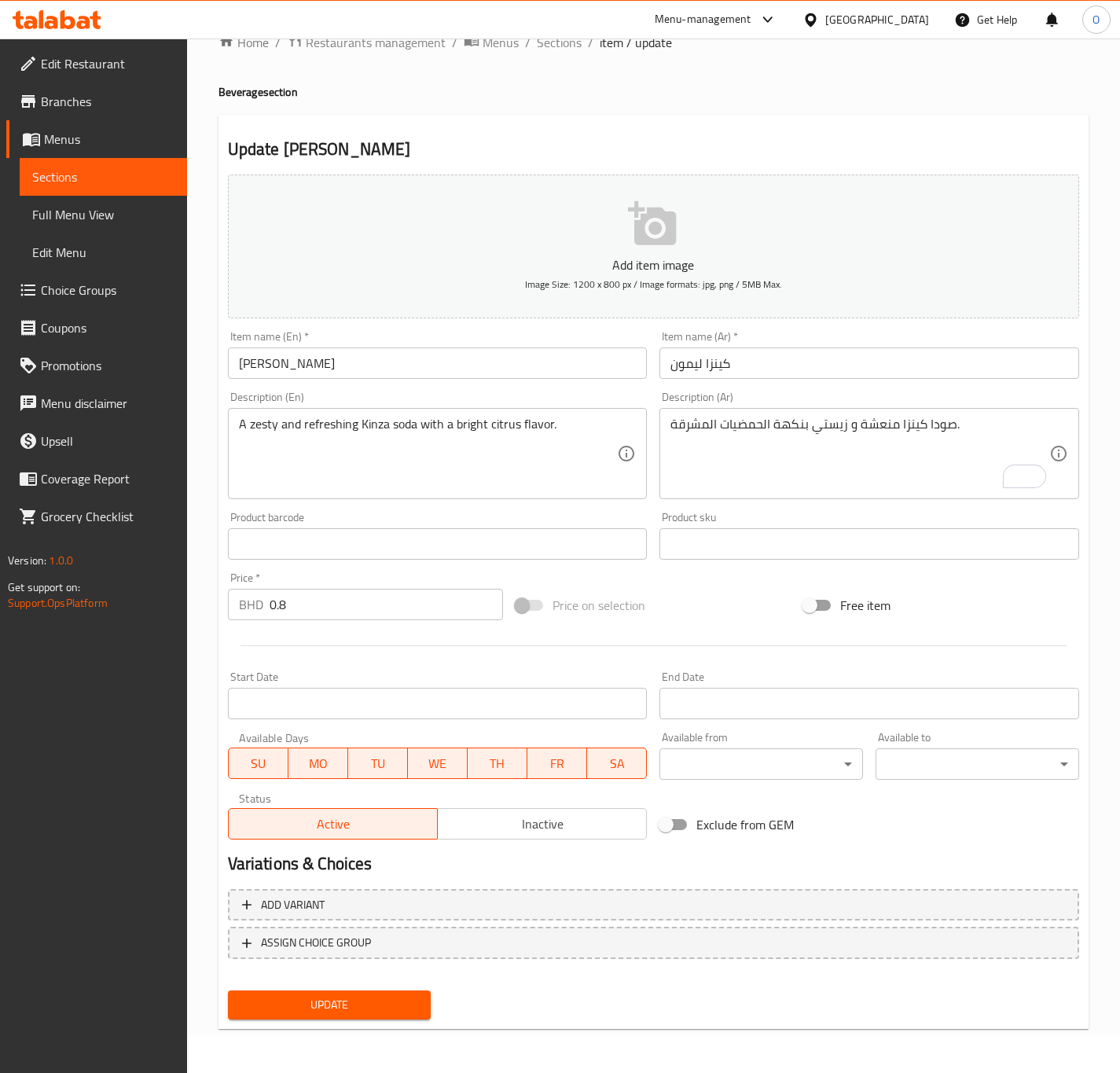
scroll to position [36, 0]
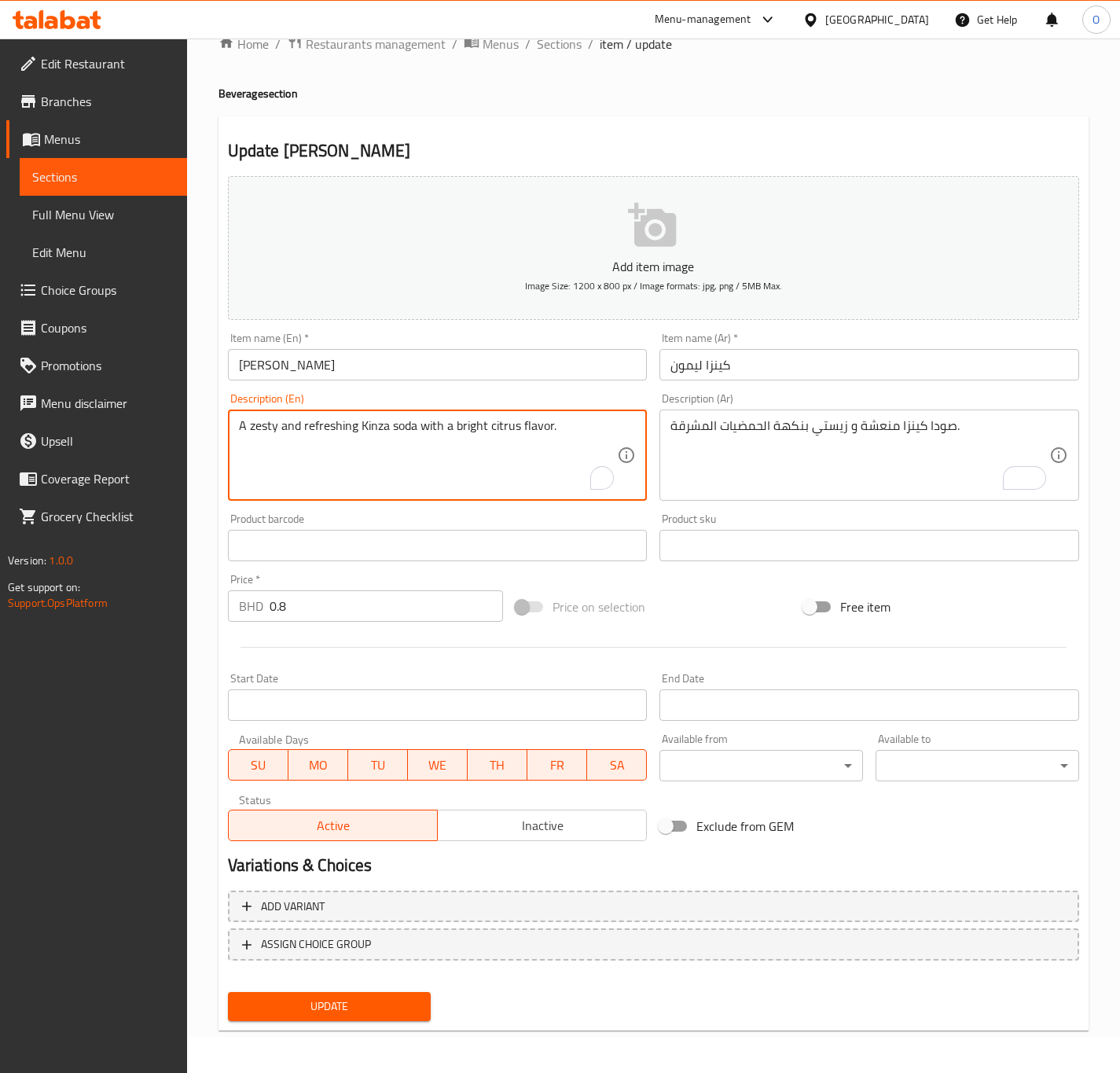
click at [467, 435] on textarea "A zesty and refreshing Kinza soda with a bright citrus flavor." at bounding box center [428, 455] width 379 height 75
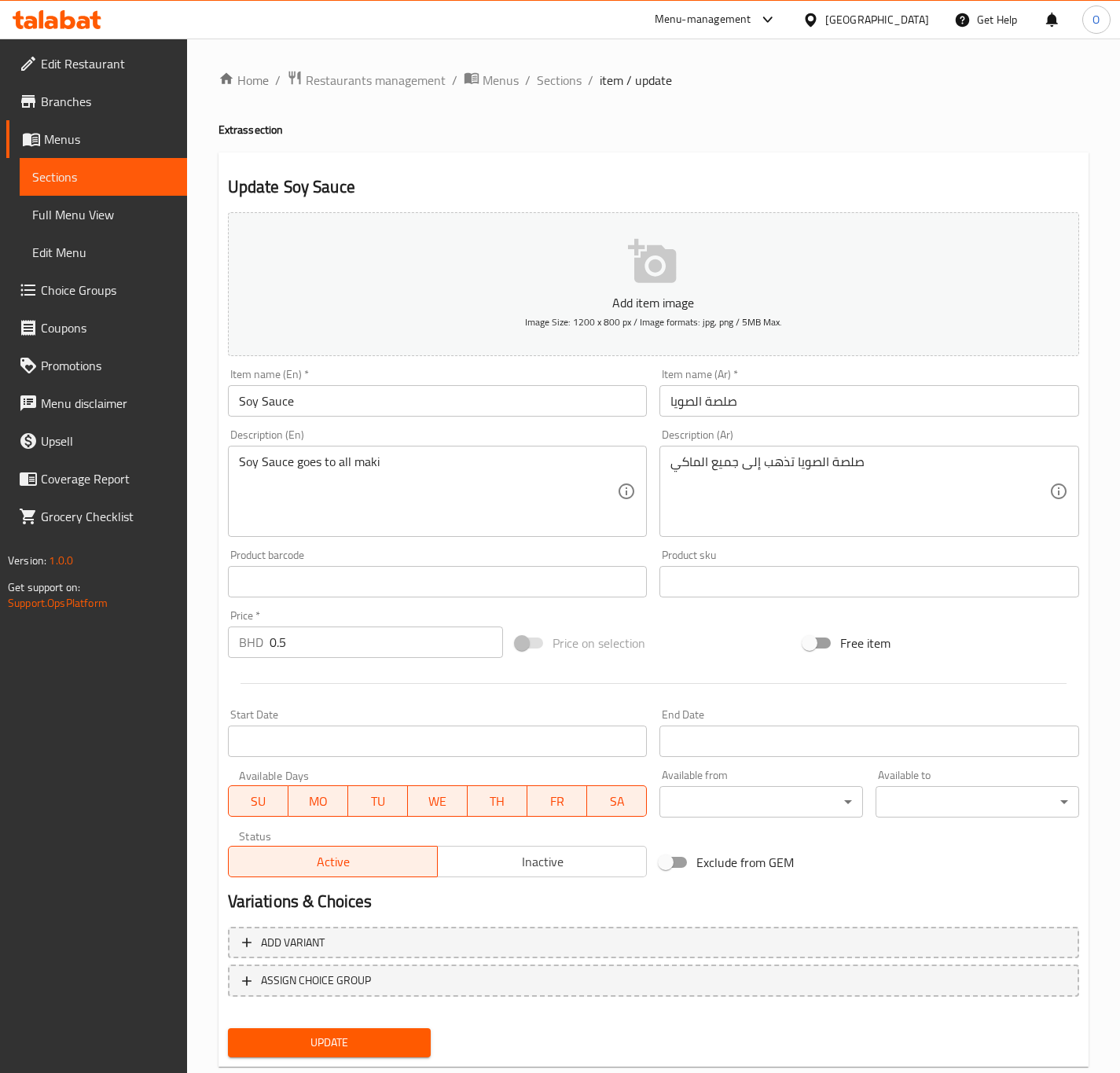
click at [312, 394] on input "Soy Sauce" at bounding box center [437, 401] width 420 height 31
paste input "ص"
type input "صوص صويا"
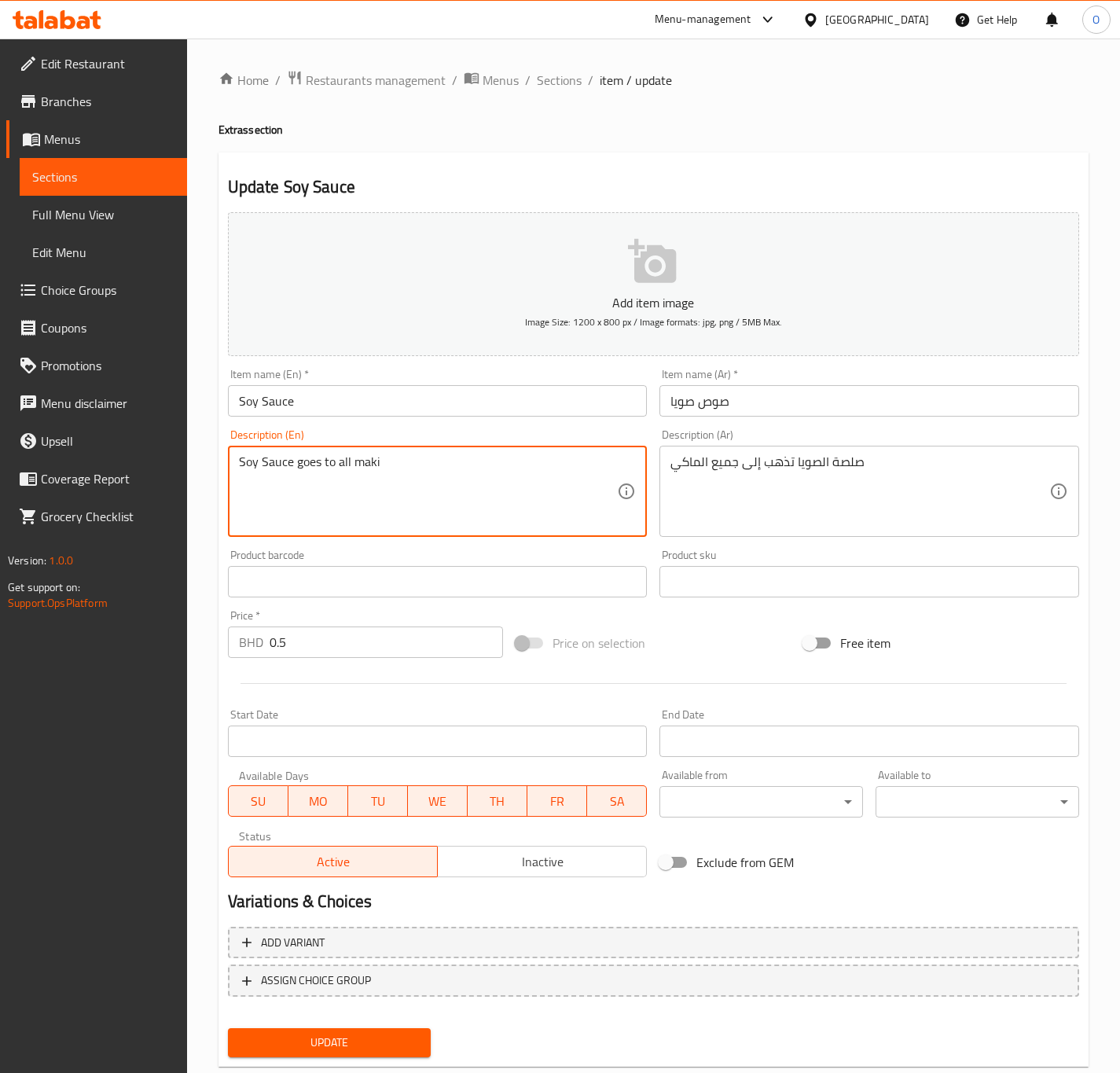
click at [380, 491] on textarea "Soy Sauce goes to all maki" at bounding box center [428, 492] width 379 height 75
type textarea "Soy sauce goes to all maki"
click at [293, 477] on textarea "Soy sauce goes to all maki" at bounding box center [428, 492] width 379 height 75
click at [375, 465] on textarea "Soy sauce goes to all maki" at bounding box center [428, 492] width 379 height 75
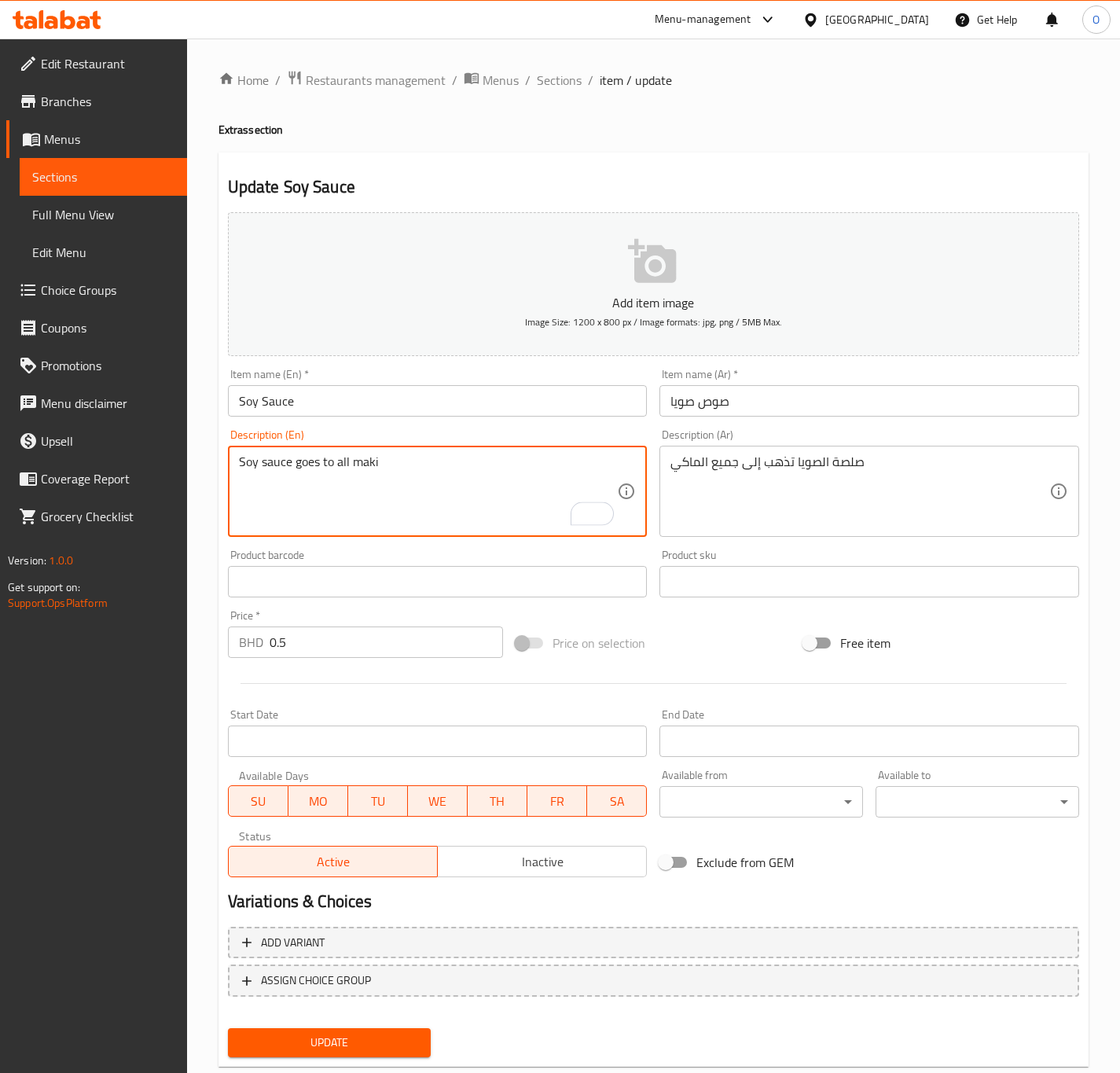
click at [548, 487] on textarea "Soy sauce goes to all maki" at bounding box center [428, 492] width 379 height 75
click at [548, 488] on textarea "Soy sauce goes to all maki" at bounding box center [428, 492] width 379 height 75
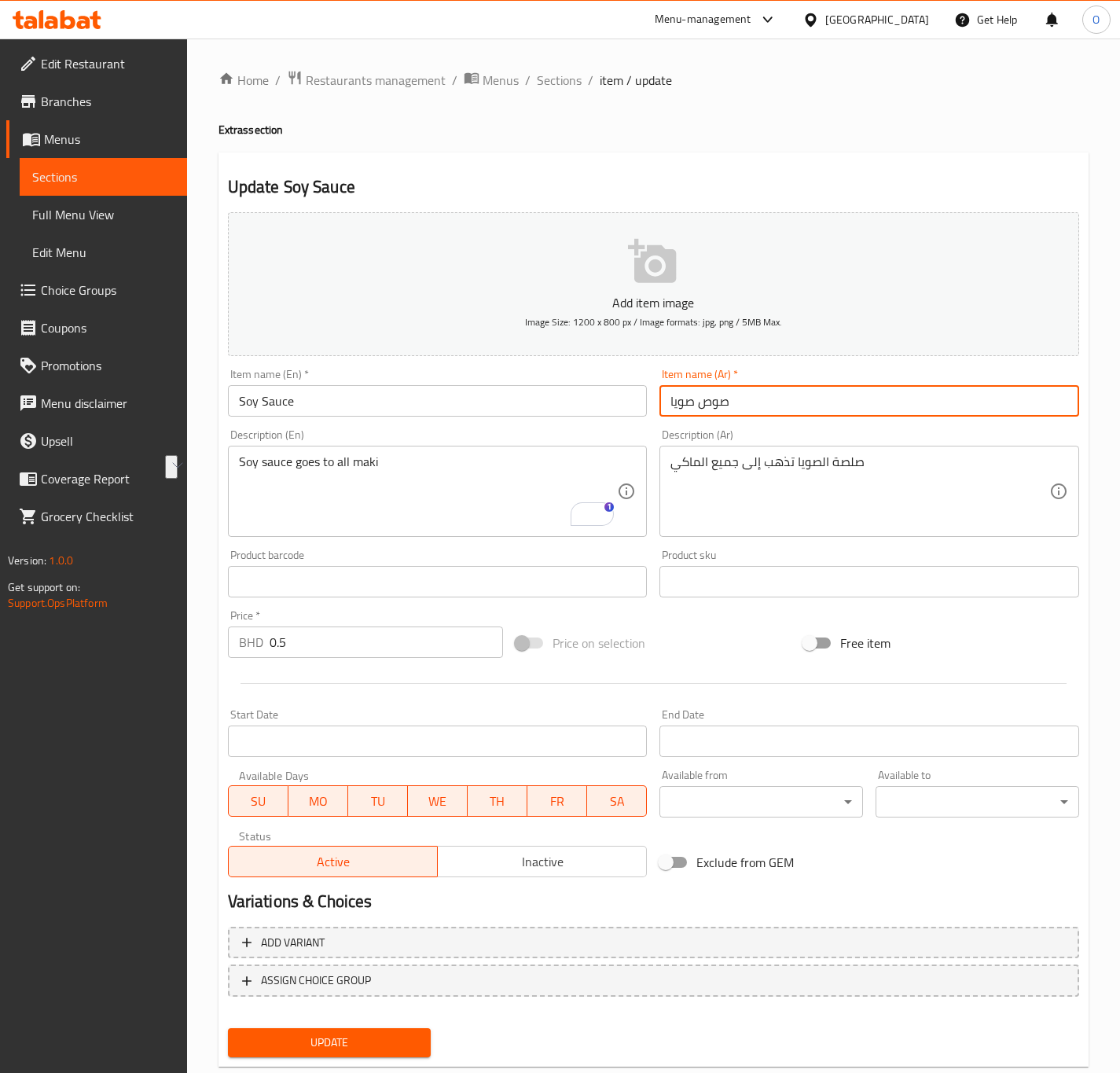
click at [724, 397] on input "صوص صويا" at bounding box center [869, 401] width 420 height 31
click at [715, 408] on input "صوص صويا" at bounding box center [869, 401] width 420 height 31
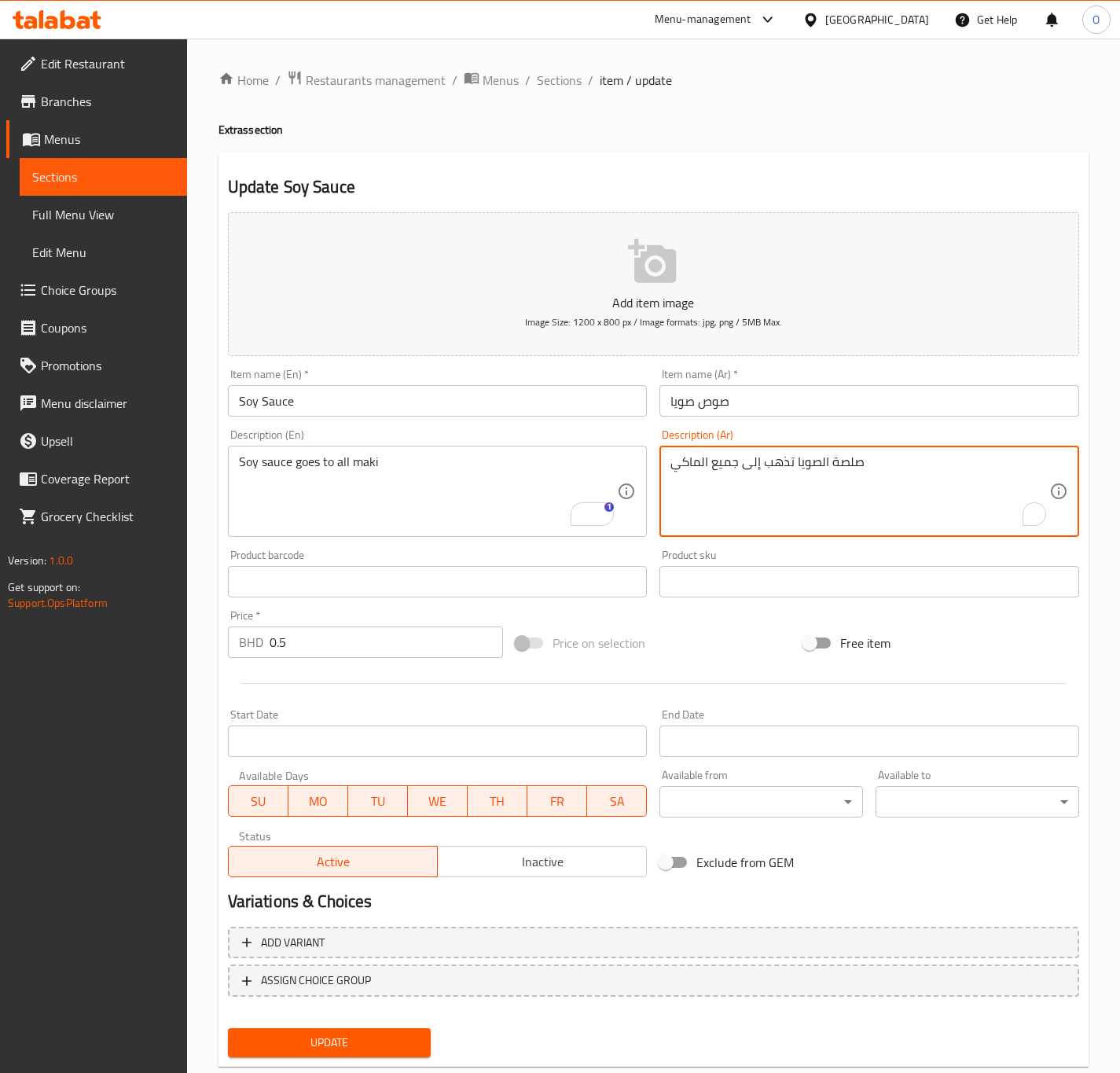
click at [854, 456] on textarea "صلصة الصويا تذهب إلى جميع الماكي" at bounding box center [860, 492] width 379 height 75
paste textarea "ص"
type textarea "صوص الصويا تذهب إلى جميع الماكي"
click at [318, 1033] on span "Update" at bounding box center [330, 1042] width 179 height 20
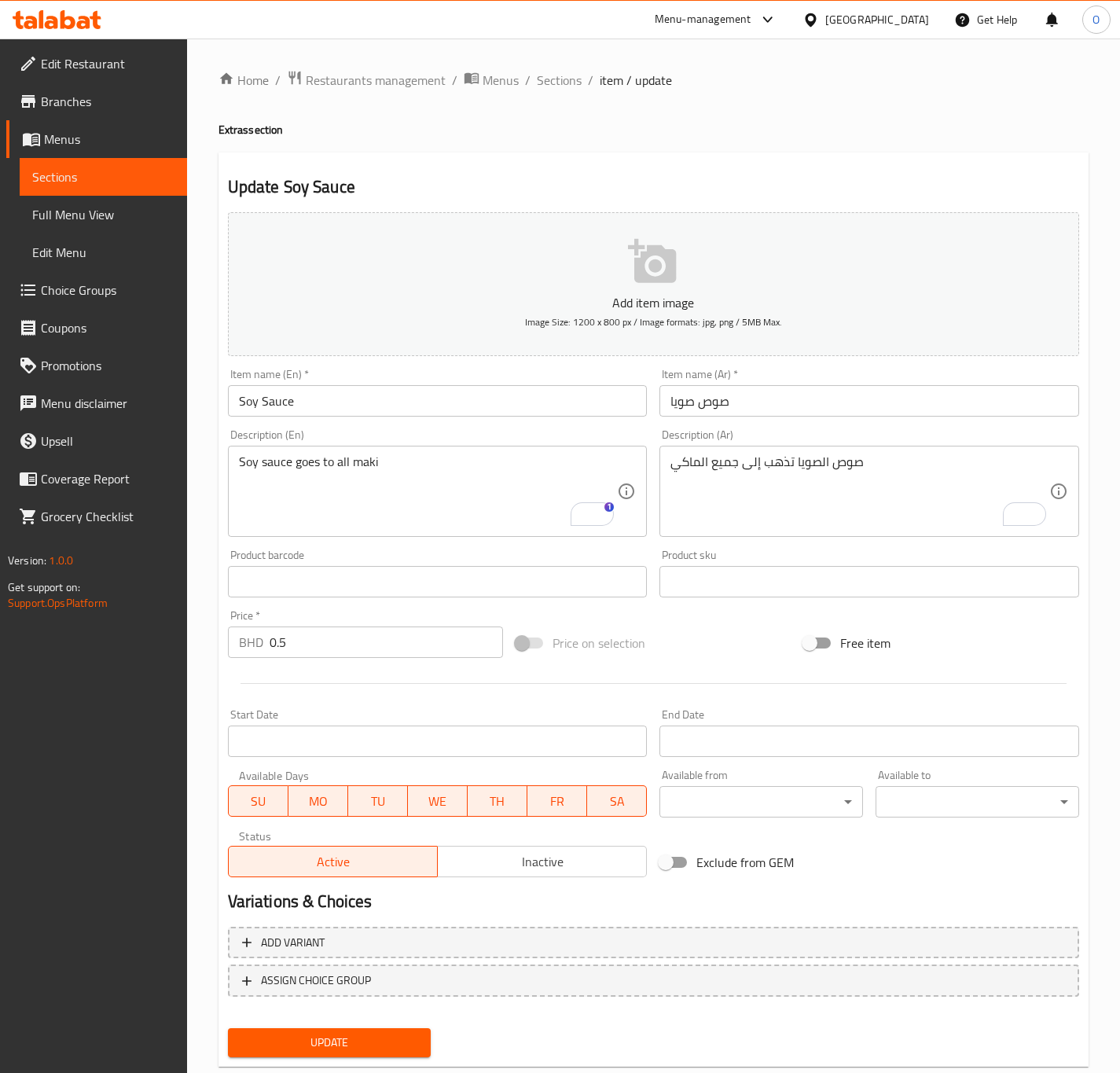
click at [303, 1040] on span "Update" at bounding box center [330, 1042] width 179 height 20
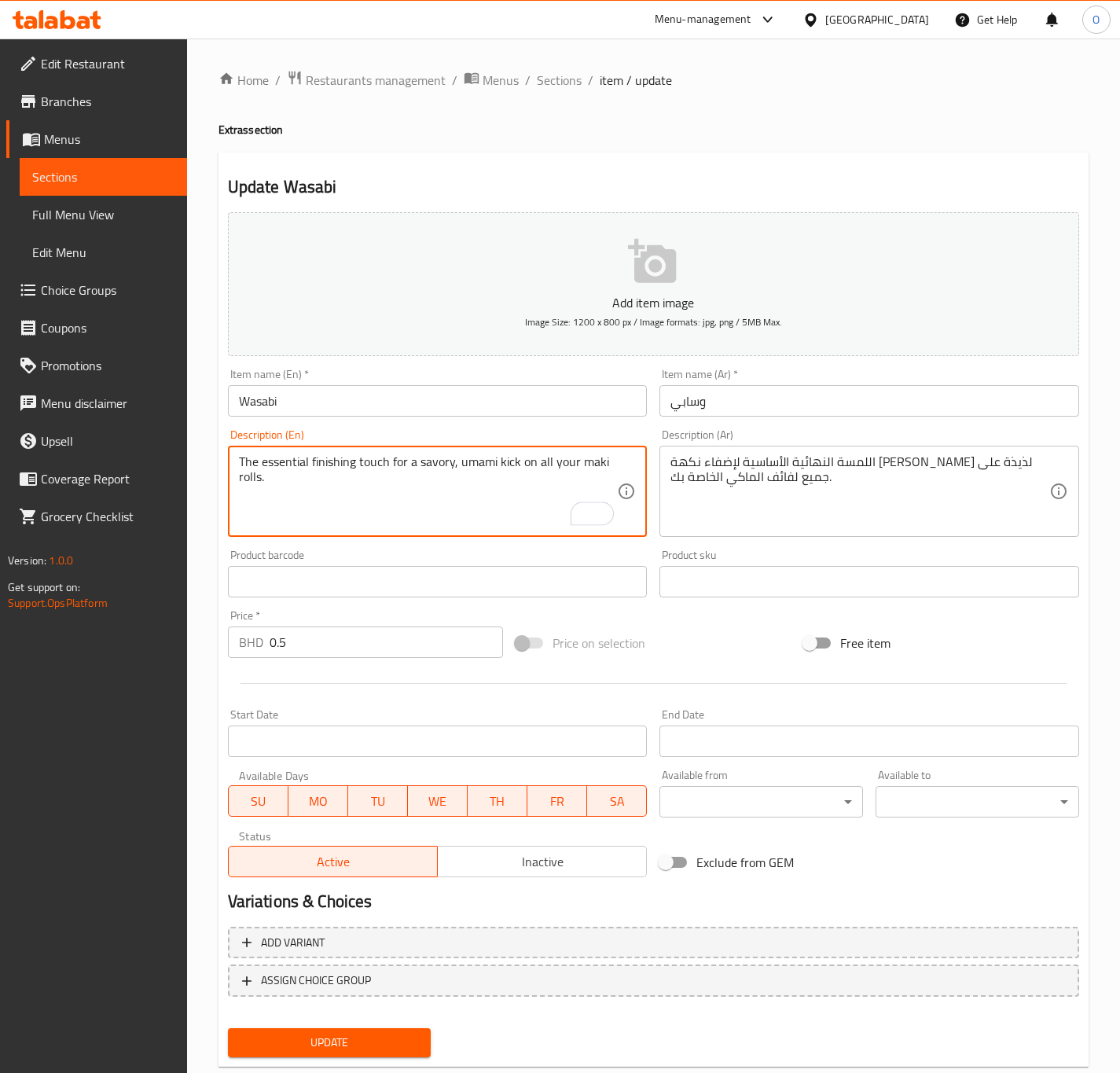
drag, startPoint x: 417, startPoint y: 465, endPoint x: 178, endPoint y: 422, distance: 242.8
click at [352, 465] on textarea "A savory, umami kick on all your maki rolls." at bounding box center [428, 492] width 379 height 75
type textarea "A savory, umami kick on all your maki rolls."
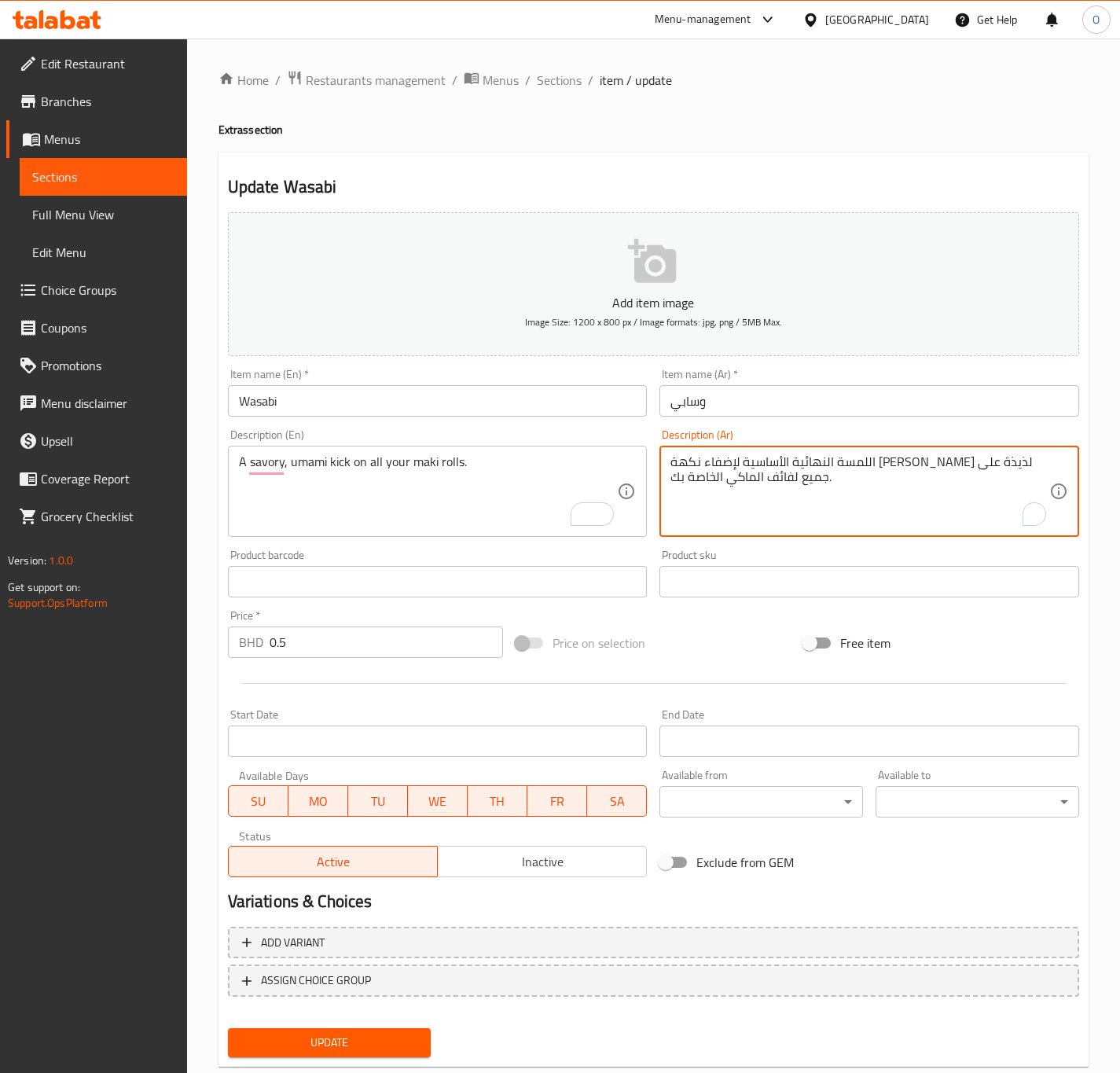
click at [949, 502] on textarea "اللمسة النهائية الأساسية لإضفاء نكهة أومامي لذيذة على جميع لفائف الماكي الخاصة …" at bounding box center [860, 492] width 379 height 75
click at [949, 500] on textarea "اللمسة النهائية الأساسية لإضفاء نكهة أومامي لذيذة على جميع لفائف الماكي الخاصة …" at bounding box center [860, 492] width 379 height 75
paste textarea "نكهة لذيذة ومميز"
click at [900, 455] on textarea "نكهة لذيذة ومميزة على جميع لفائف الماكي الخاصة بك." at bounding box center [860, 492] width 379 height 75
click at [900, 455] on textarea "نكهة لذيذة ومميزة على جميع لفائف الماكي الخاصة بك." at bounding box center [860, 492] width 379 height 75
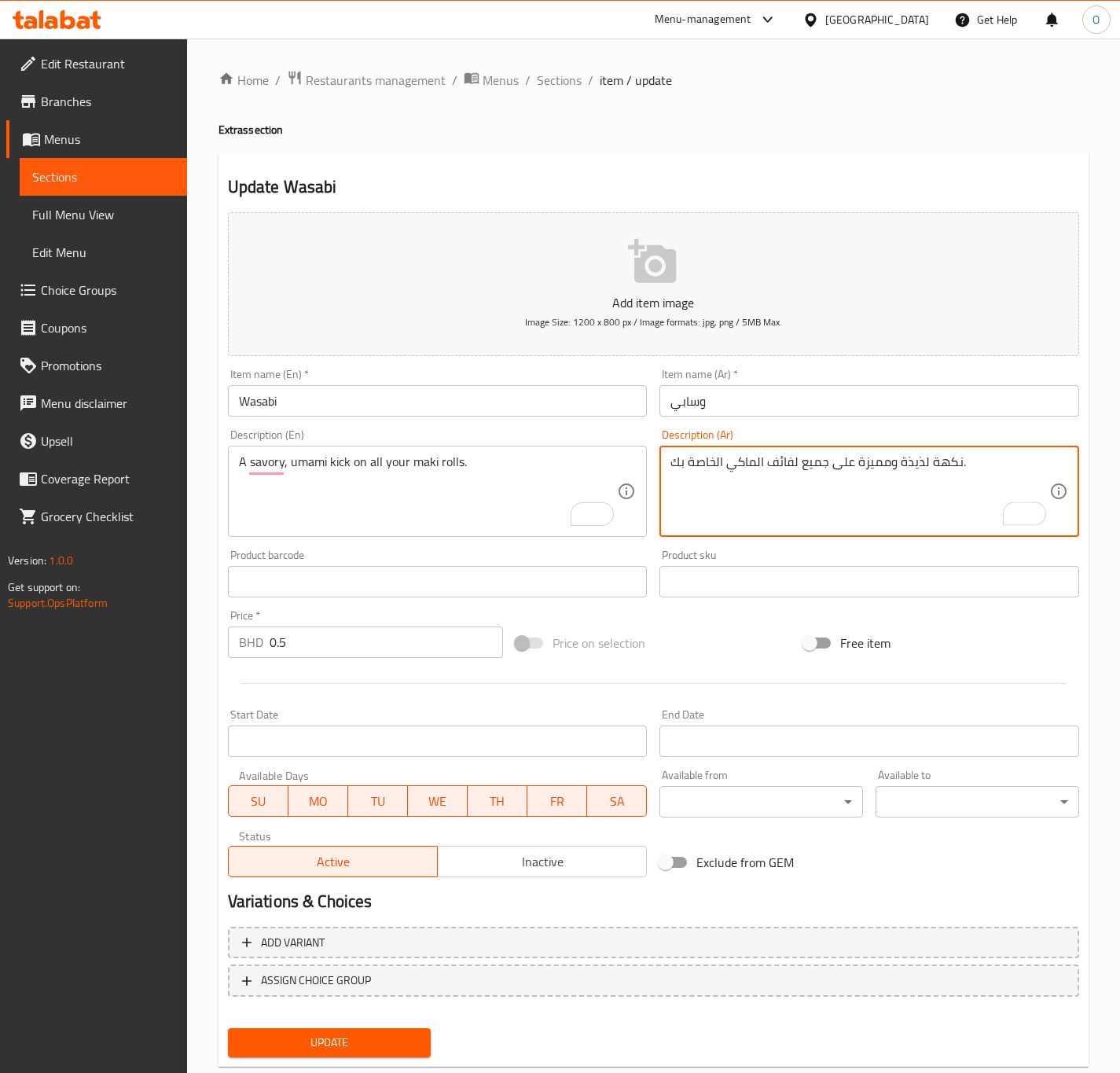
click at [911, 458] on textarea "نكهة لذيذة ومميزة على جميع لفائف الماكي الخاصة بك." at bounding box center [860, 492] width 379 height 75
click at [940, 459] on textarea "نكهة أومامي ومميزة على جميع لفائف الماكي الخاصة بك." at bounding box center [860, 492] width 379 height 75
click at [861, 460] on textarea "نكهة مالحة و أومامي ومميزة على جميع لفائف الماكي الخاصة بك." at bounding box center [860, 492] width 379 height 75
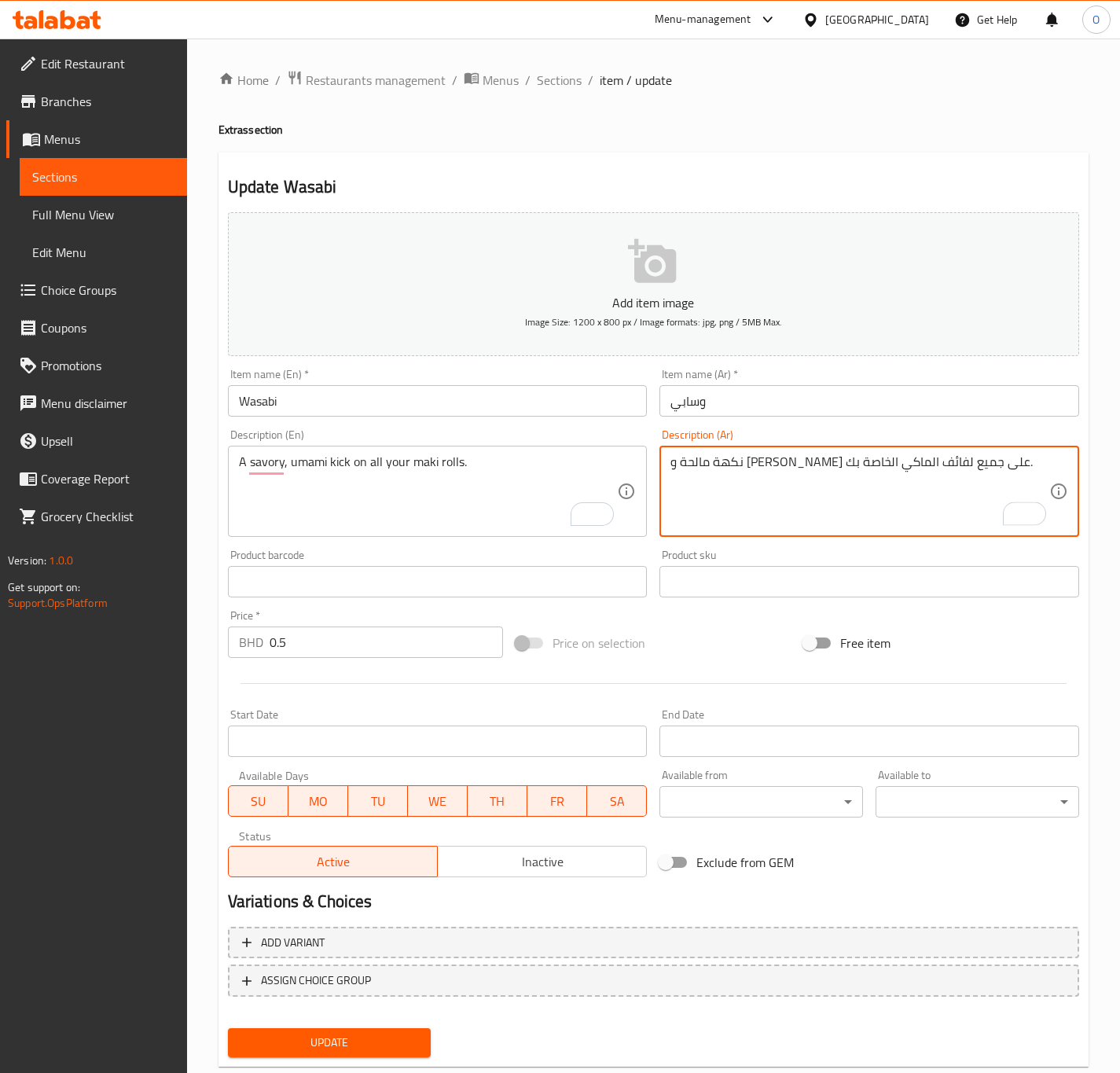
click at [783, 459] on textarea "نكهة مالحة و أومامي على جميع لفائف الماكي الخاصة بك." at bounding box center [860, 492] width 379 height 75
type textarea "نكهة مالحة و أومامي على جميع رول ماكي الخاصة بك."
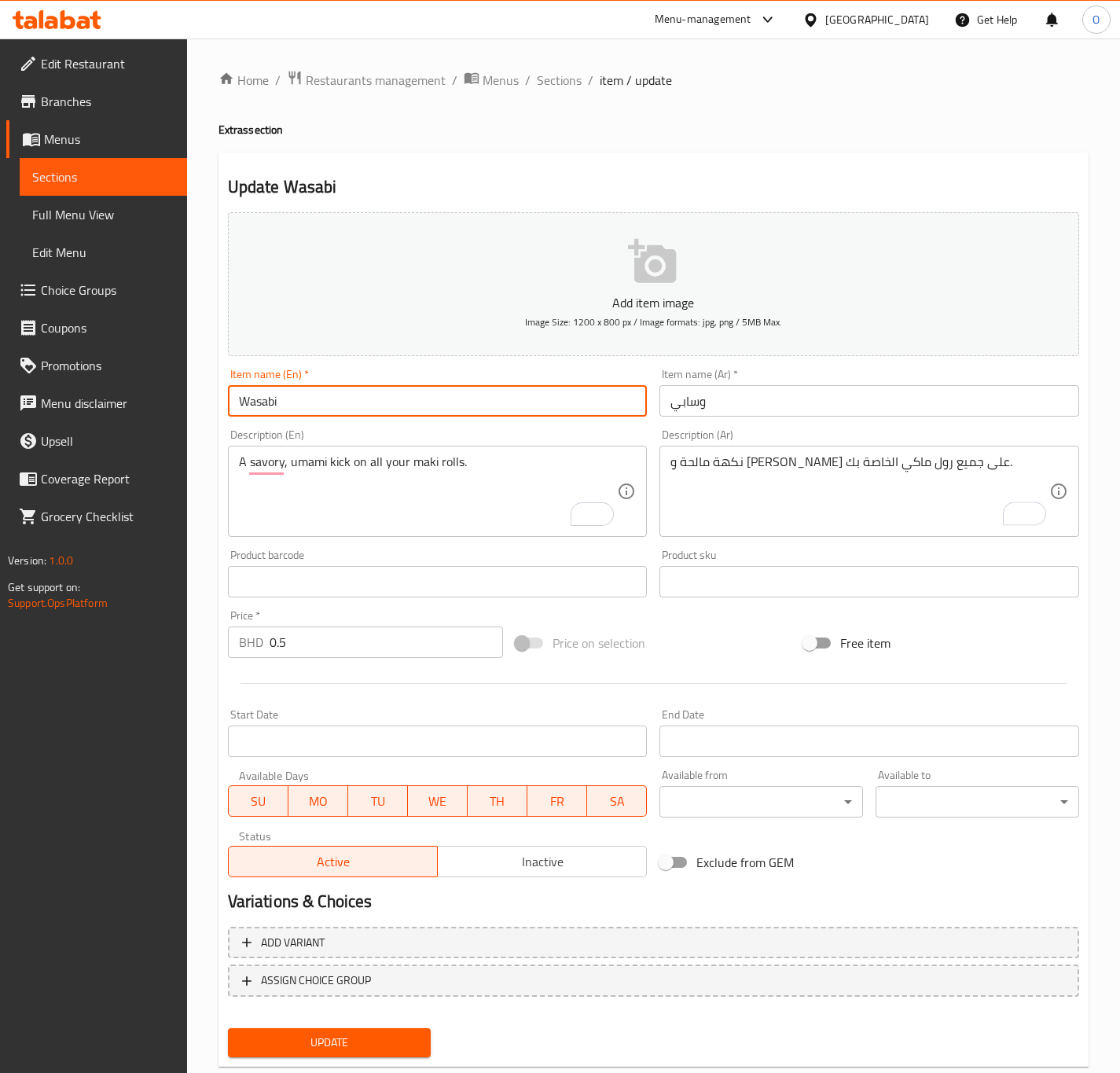
click at [352, 406] on input "Wasabi" at bounding box center [437, 401] width 420 height 31
click at [228, 1028] on button "Update" at bounding box center [329, 1042] width 203 height 29
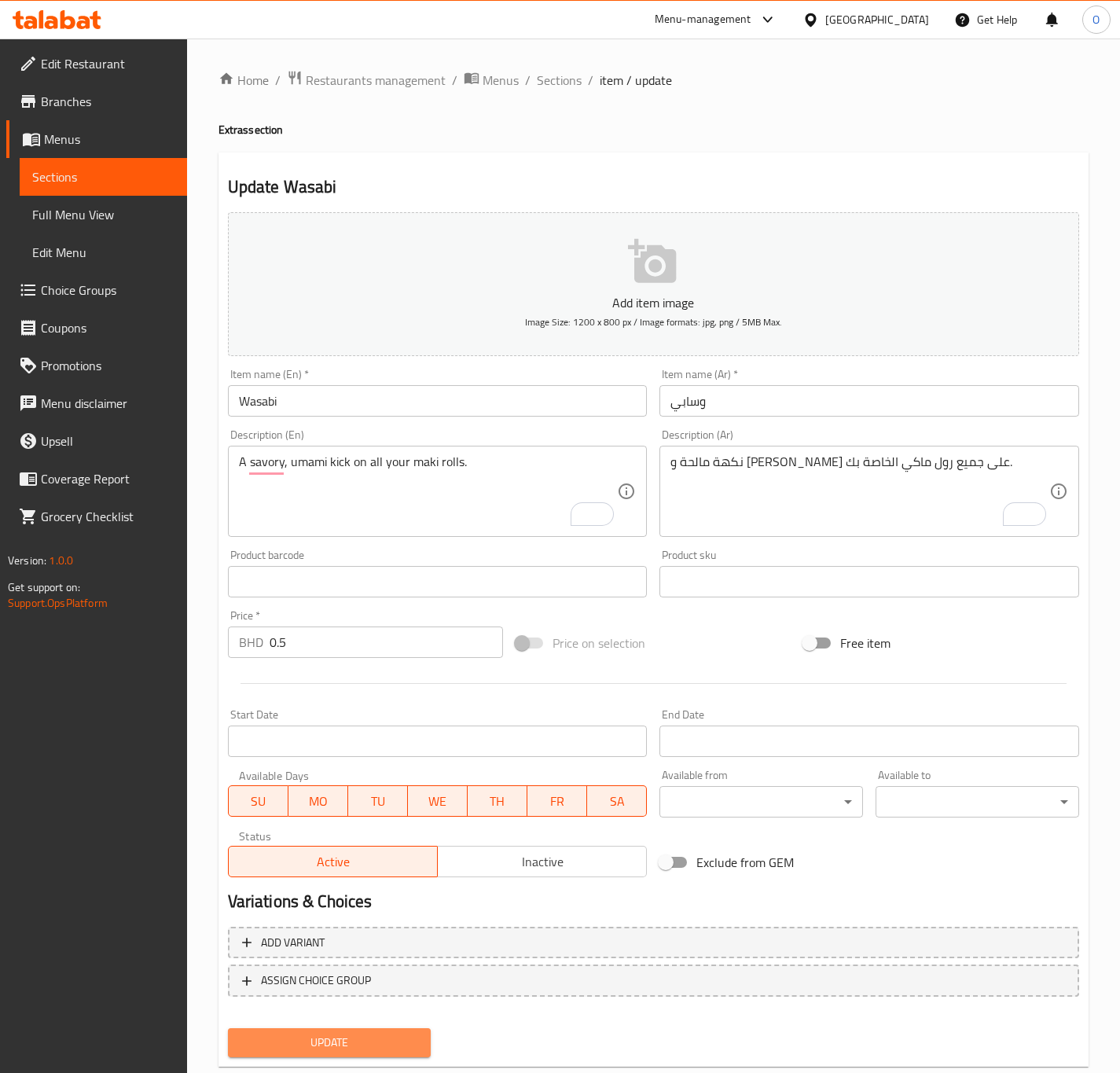
click at [351, 1050] on span "Update" at bounding box center [330, 1042] width 179 height 20
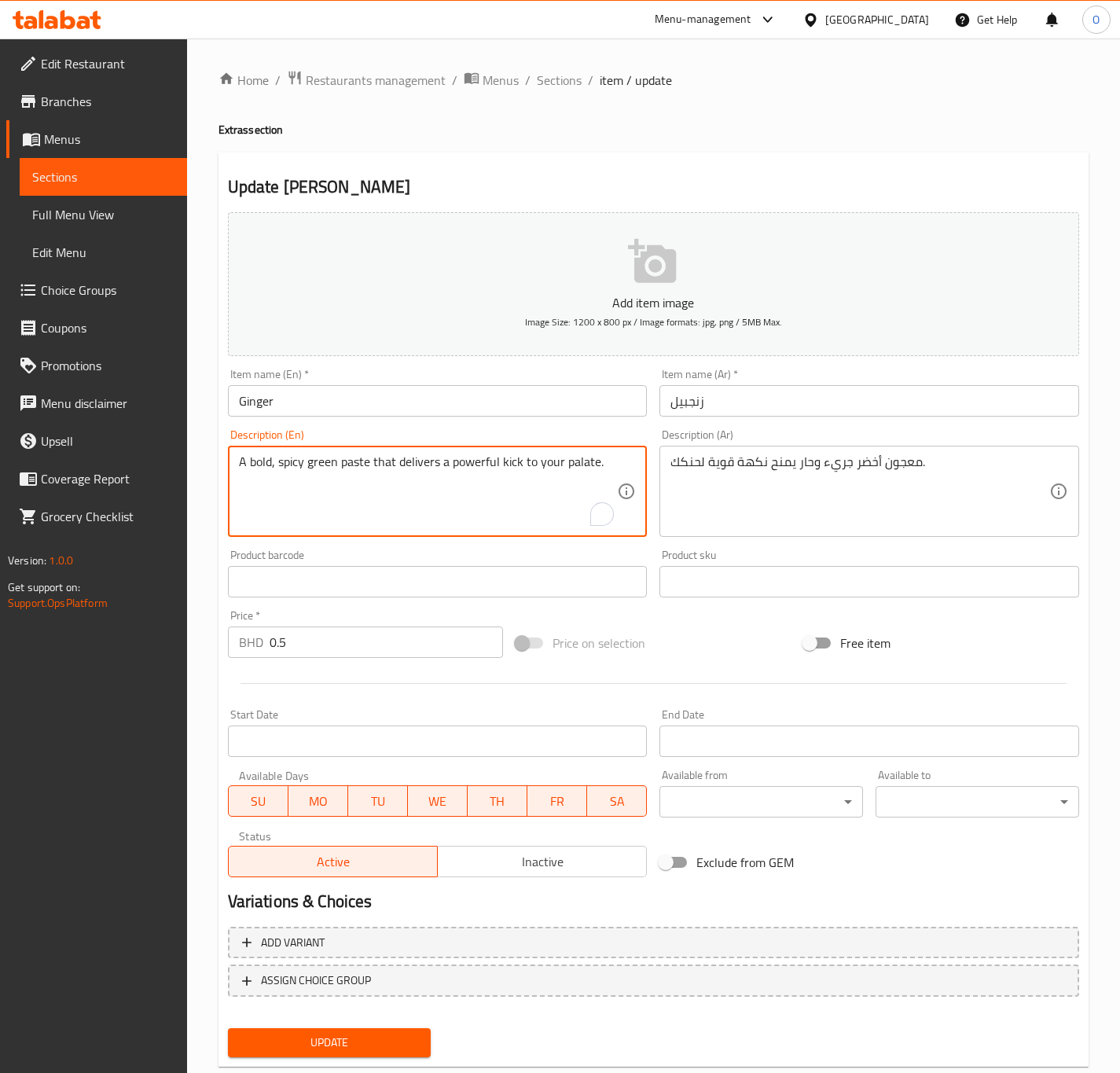
drag, startPoint x: 371, startPoint y: 465, endPoint x: 592, endPoint y: 454, distance: 221.3
type textarea "A bold, spicy green paste."
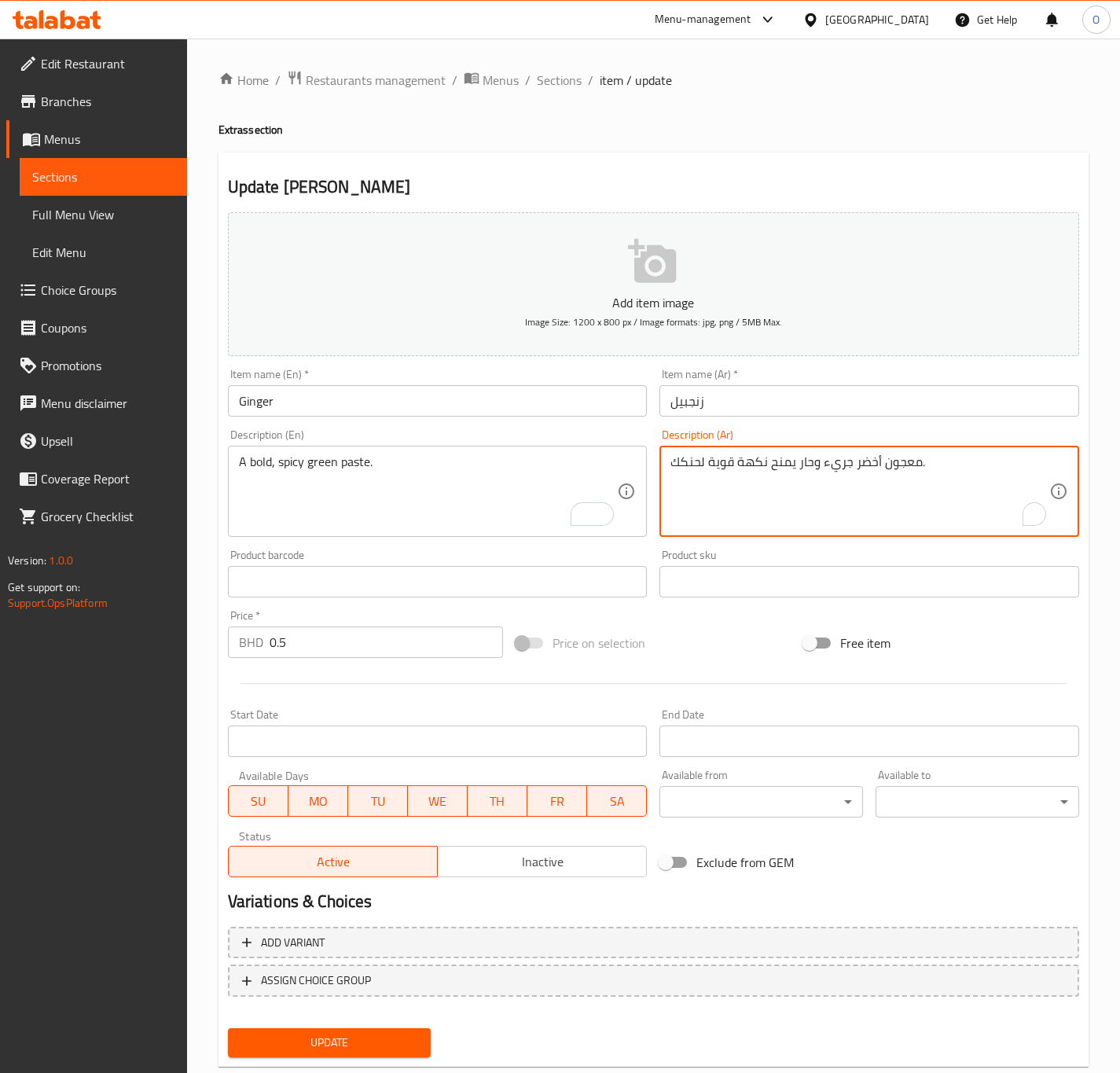
click at [843, 471] on textarea "معجون أخضر جريء وحار يمنح نكهة قوية لحنكك." at bounding box center [860, 492] width 379 height 75
drag, startPoint x: 797, startPoint y: 468, endPoint x: 369, endPoint y: 498, distance: 429.1
click at [369, 498] on div "Add item image Image Size: 1200 x 800 px / Image formats: jpg, png / 5MB Max. I…" at bounding box center [653, 545] width 864 height 677
type textarea "معجون أخضر بولد وحار."
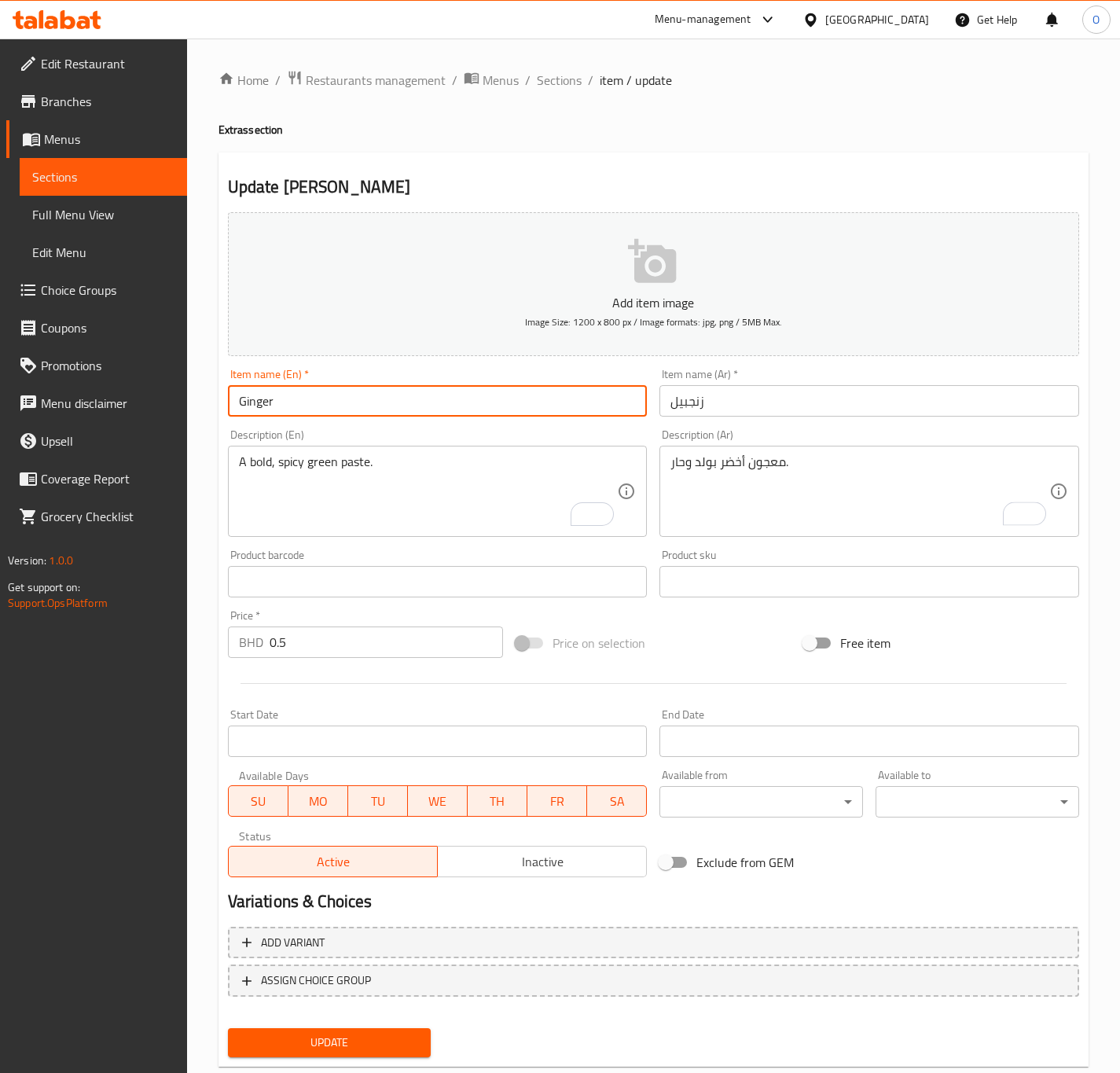
click at [391, 414] on input "Ginger" at bounding box center [437, 401] width 420 height 31
click at [228, 1028] on button "Update" at bounding box center [329, 1042] width 203 height 29
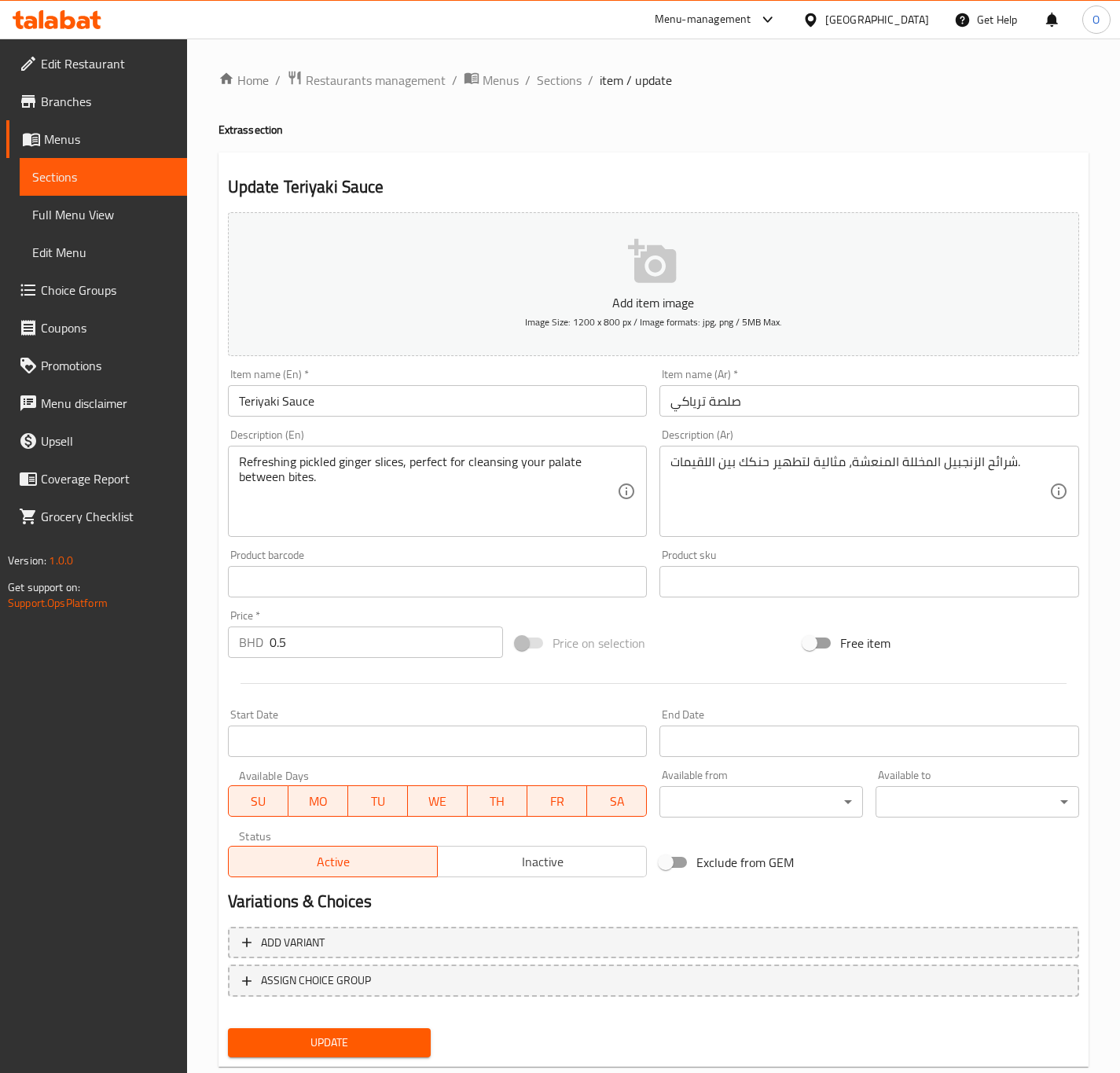
click at [437, 401] on input "Teriyaki Sauce" at bounding box center [437, 401] width 420 height 31
click at [724, 410] on input "صلصة ترياكي" at bounding box center [869, 401] width 420 height 31
type input "صوص ترياكي"
click at [272, 404] on input "Teriyaki Sauce" at bounding box center [437, 401] width 420 height 31
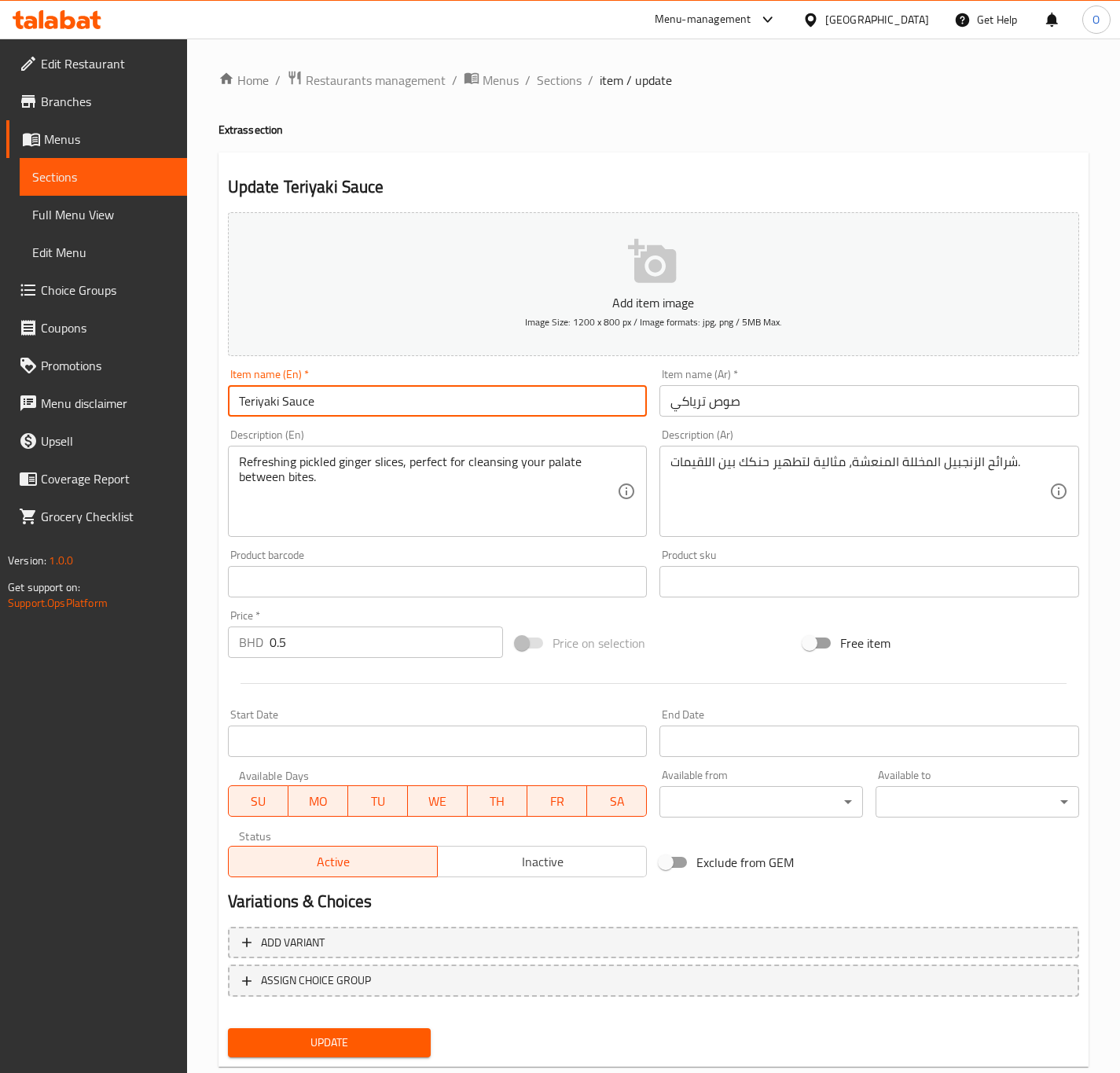
click at [272, 404] on input "Teriyaki Sauce" at bounding box center [437, 401] width 420 height 31
click at [717, 408] on input "صوص ترياكي" at bounding box center [869, 401] width 420 height 31
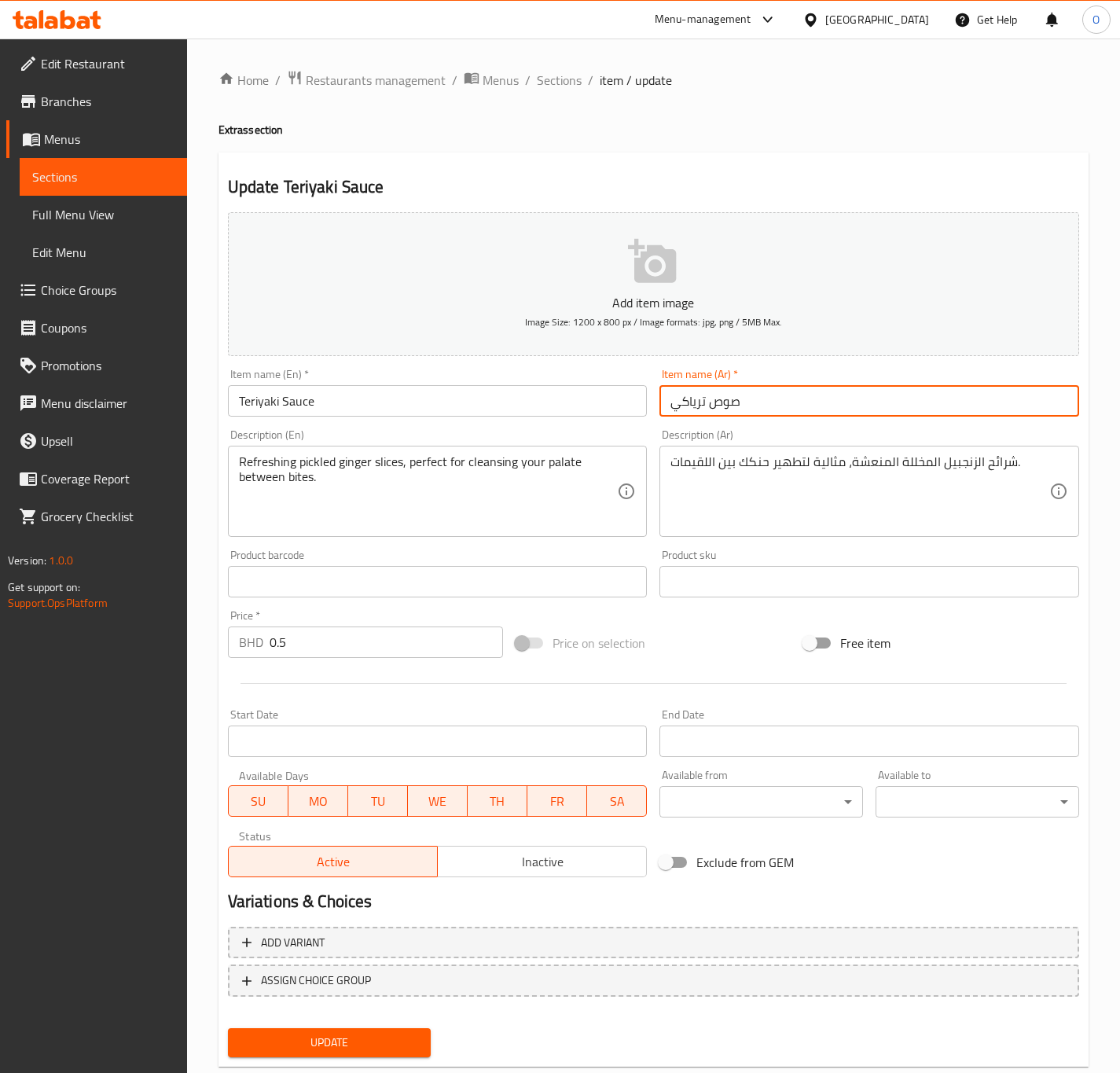
click at [717, 408] on input "صوص ترياكي" at bounding box center [869, 401] width 420 height 31
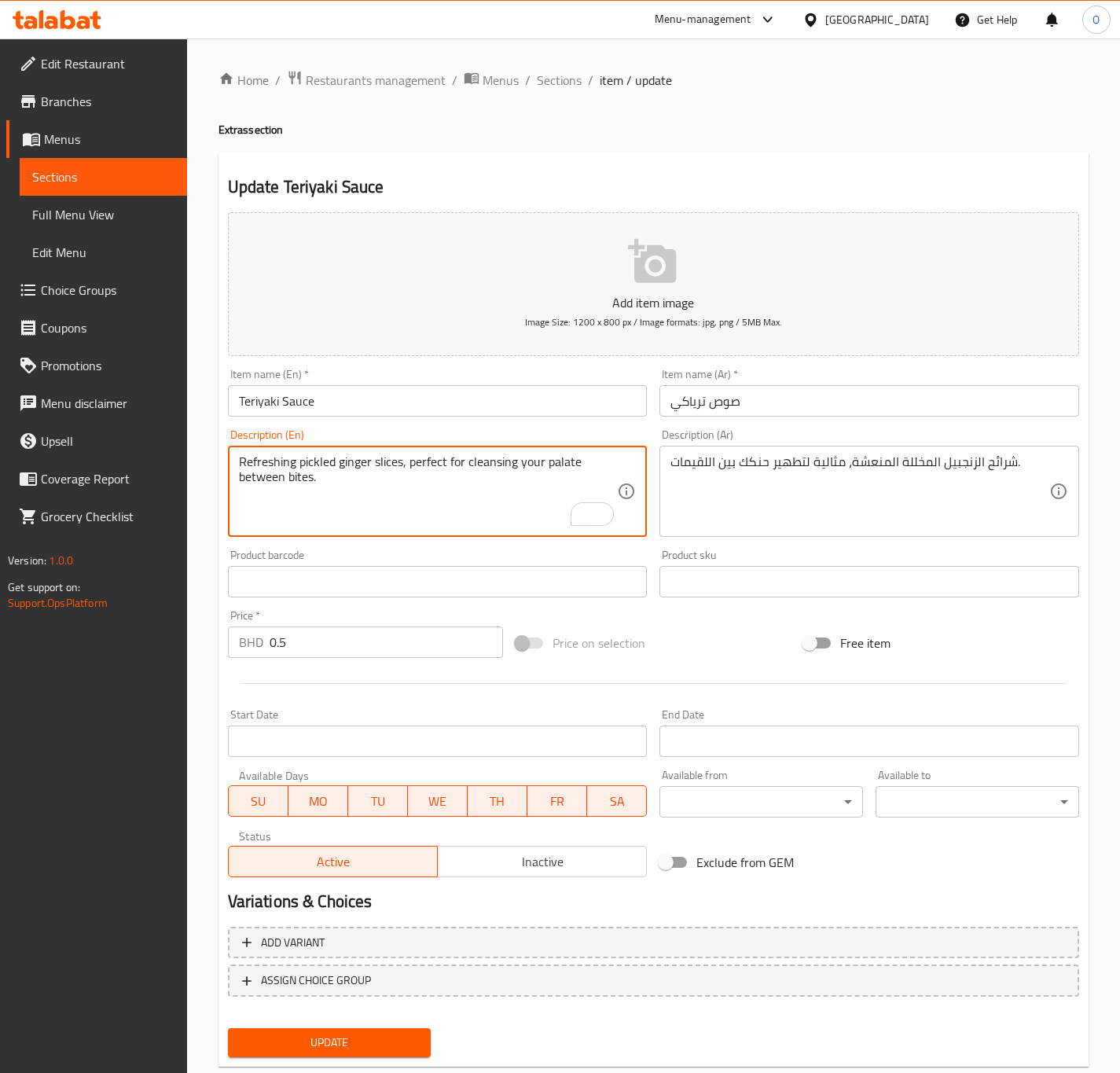
drag, startPoint x: 404, startPoint y: 460, endPoint x: 427, endPoint y: 503, distance: 48.8
click at [427, 503] on textarea "Refreshing pickled ginger slices, perfect for cleansing your palate between bit…" at bounding box center [428, 492] width 379 height 75
click at [494, 503] on textarea "Refreshing pickled ginger slices." at bounding box center [428, 492] width 379 height 75
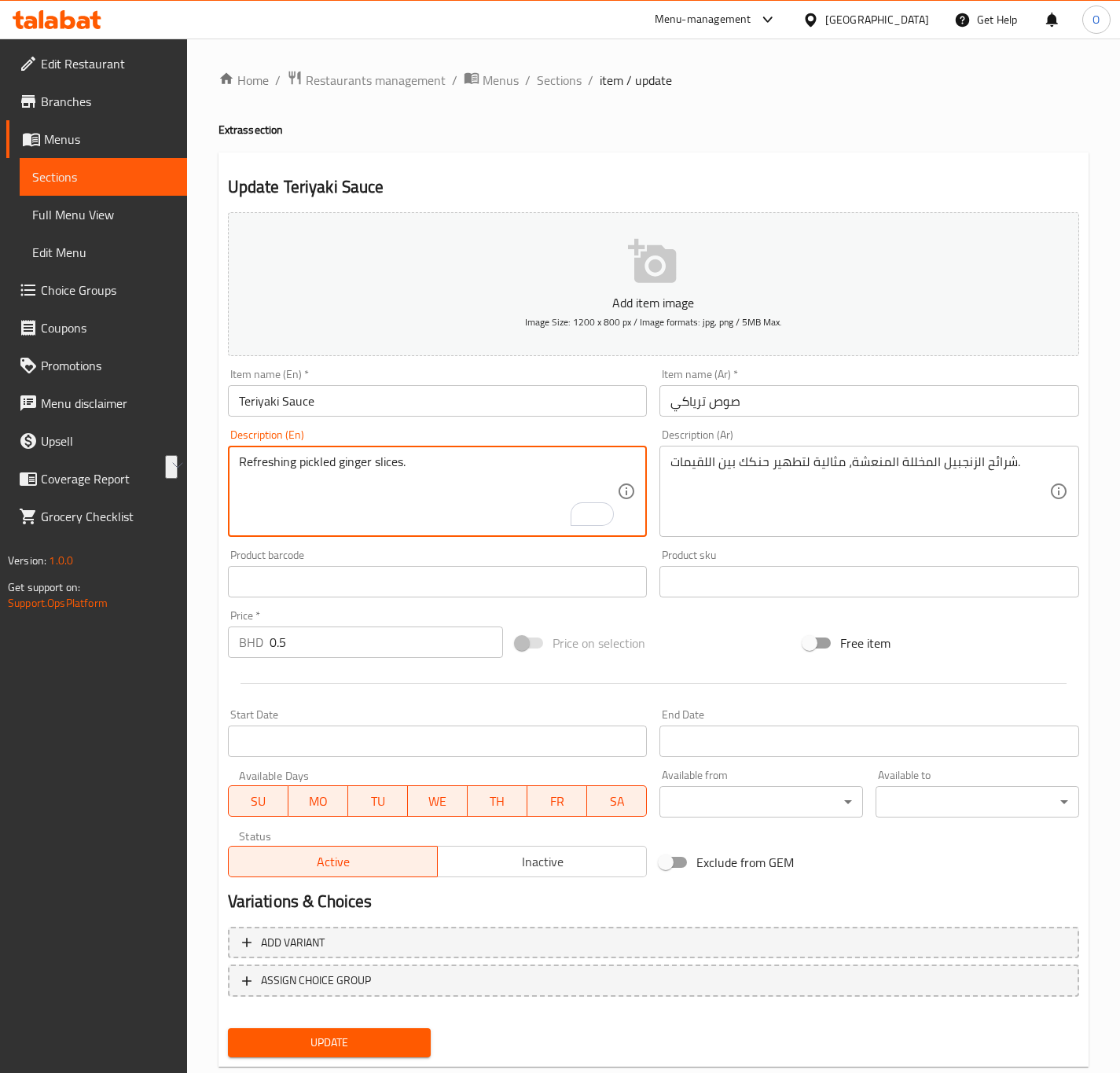
type textarea "Refreshing pickled ginger slices."
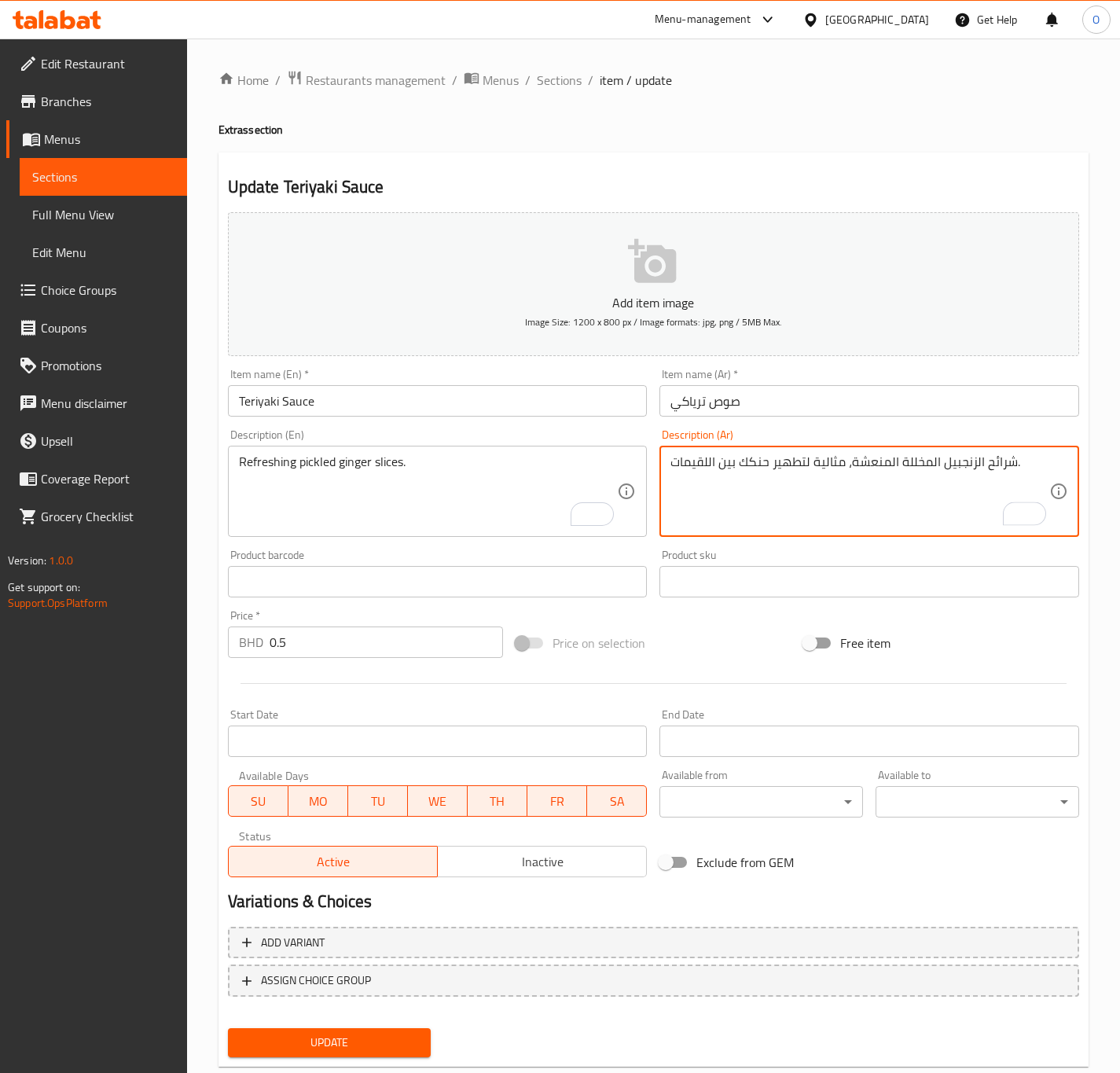
drag, startPoint x: 852, startPoint y: 463, endPoint x: 665, endPoint y: 470, distance: 187.1
click at [665, 470] on div "شرائح الزنجبيل المخللة المنعشة، مثالية لتطهير حنكك بين اللقيمات. Description (A…" at bounding box center [869, 491] width 420 height 91
type textarea "شرائح الزنجبيل المخللة المنعشة."
click at [270, 1055] on button "Update" at bounding box center [329, 1042] width 203 height 29
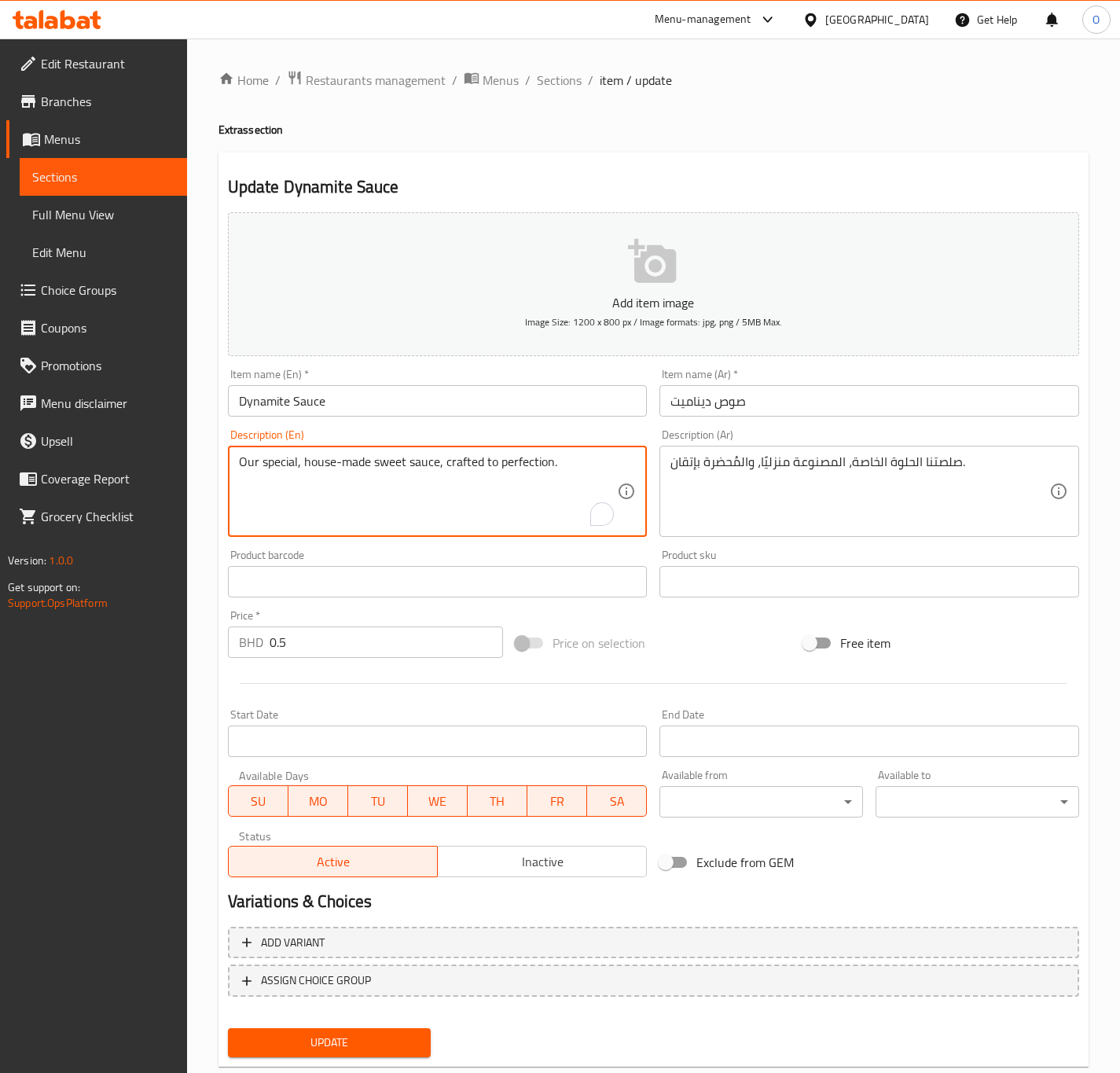
drag, startPoint x: 439, startPoint y: 460, endPoint x: 696, endPoint y: 503, distance: 260.6
type textarea "Our special, house-made sweet sauce."
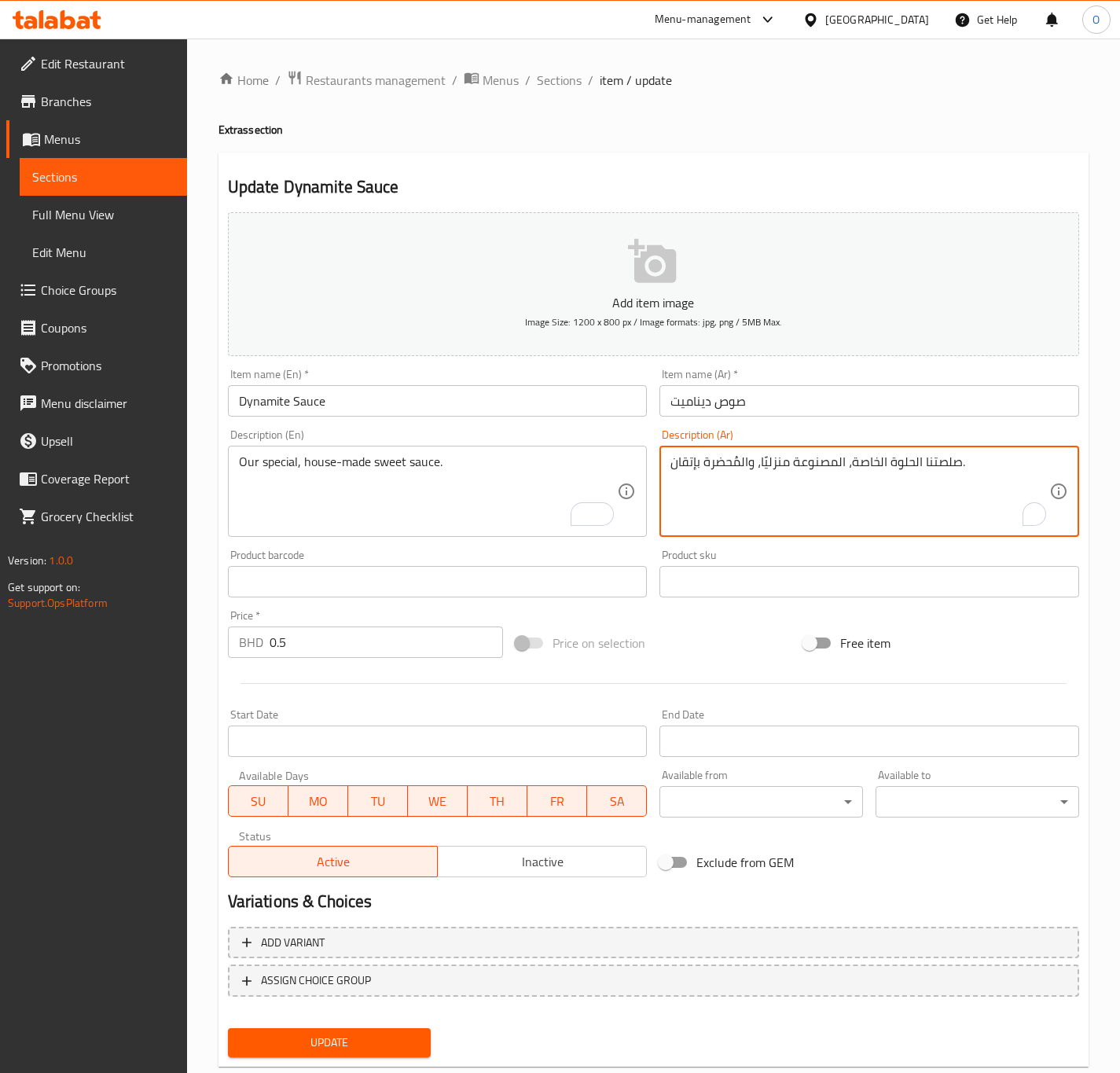
click at [934, 471] on textarea "صلصتنا الحلوة الخاصة، المصنوعة منزليًا، والمُحضرة بإتقان." at bounding box center [860, 492] width 379 height 75
type textarea "صوص الحلوة الخاصة، المصنوعة منزليًا، والمُحضرة بإتقان."
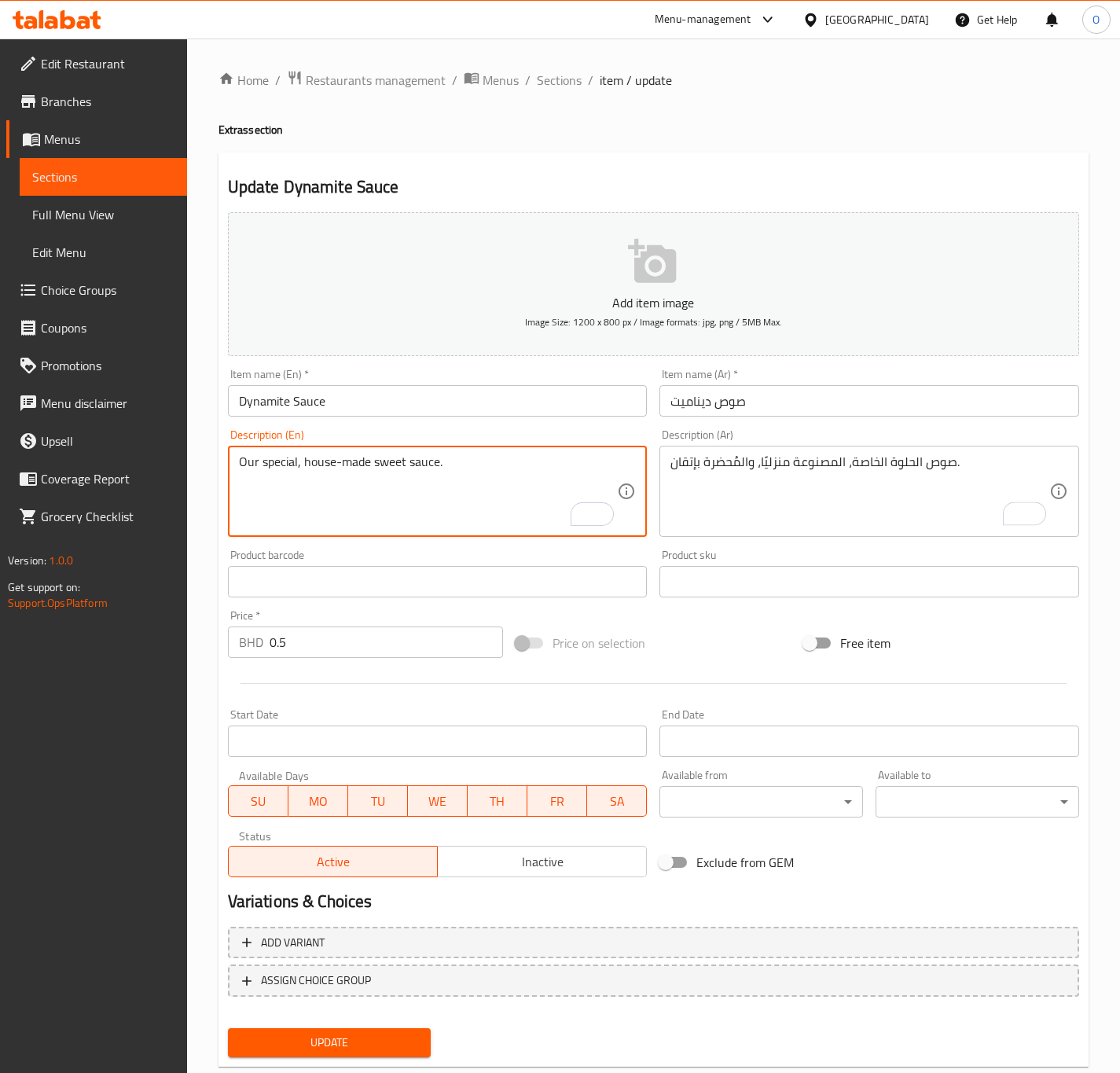
click at [243, 453] on div "Our special, house-made sweet sauce. Description (En)" at bounding box center [437, 491] width 420 height 91
click at [242, 454] on textarea "Our special, house-made sweet sauce." at bounding box center [428, 492] width 379 height 75
click at [243, 459] on textarea "special, house-made sweet sauce." at bounding box center [428, 492] width 379 height 75
type textarea "Special, house-made sweet sauce."
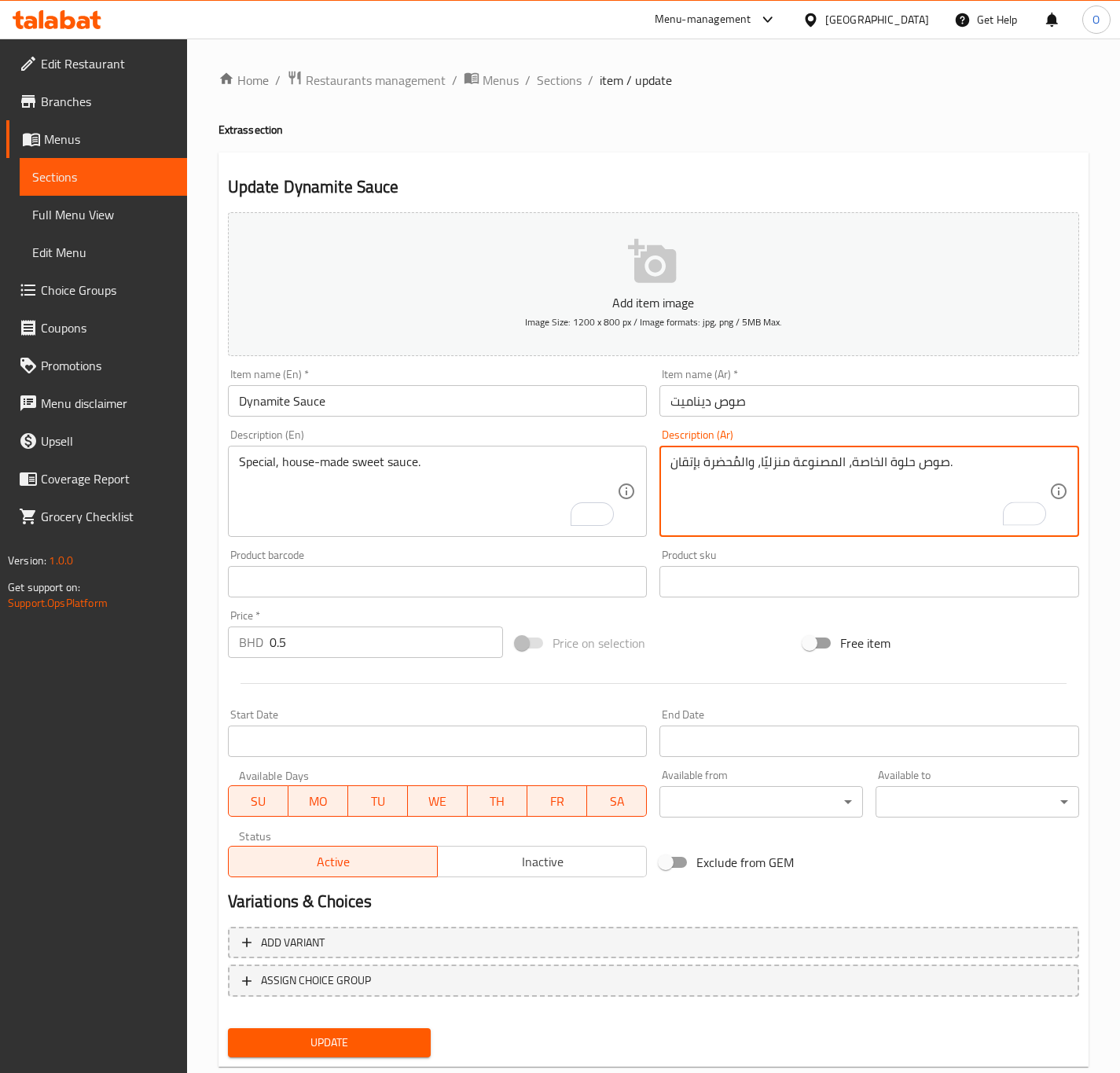
click at [873, 460] on textarea "صوص حلوة الخاصة، المصنوعة منزليًا، والمُحضرة بإتقان." at bounding box center [860, 492] width 379 height 75
click at [854, 462] on textarea "صوص حلو خاصة، المصنوعة منزليًا، والمُحضرة بإتقان." at bounding box center [860, 492] width 379 height 75
click at [833, 460] on textarea "صوص حلو خاص، المصنوعة منزليًا، والمُحضرة بإتقان." at bounding box center [860, 492] width 379 height 75
click at [757, 468] on textarea "صوص حلو خاص، محضر منزليًا، والمُحضرة بإتقان." at bounding box center [860, 492] width 379 height 75
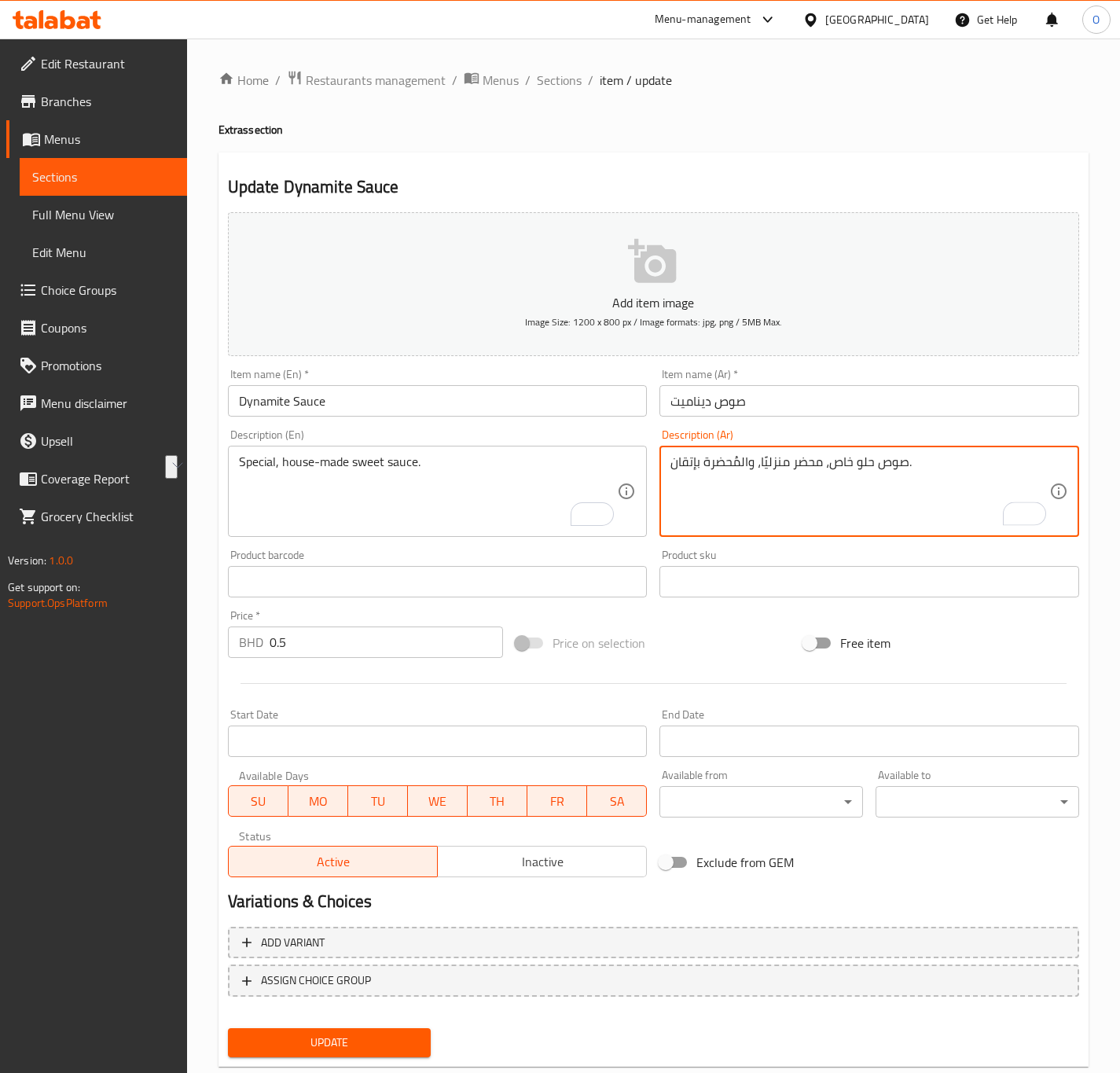
drag, startPoint x: 764, startPoint y: 465, endPoint x: 649, endPoint y: 475, distance: 115.4
click at [649, 475] on div "Add item image Image Size: 1200 x 800 px / Image formats: jpg, png / 5MB Max. I…" at bounding box center [653, 545] width 864 height 677
type textarea "صوص حلو خاص، محضر منزليًا."
click at [321, 1024] on div "Update" at bounding box center [329, 1042] width 216 height 42
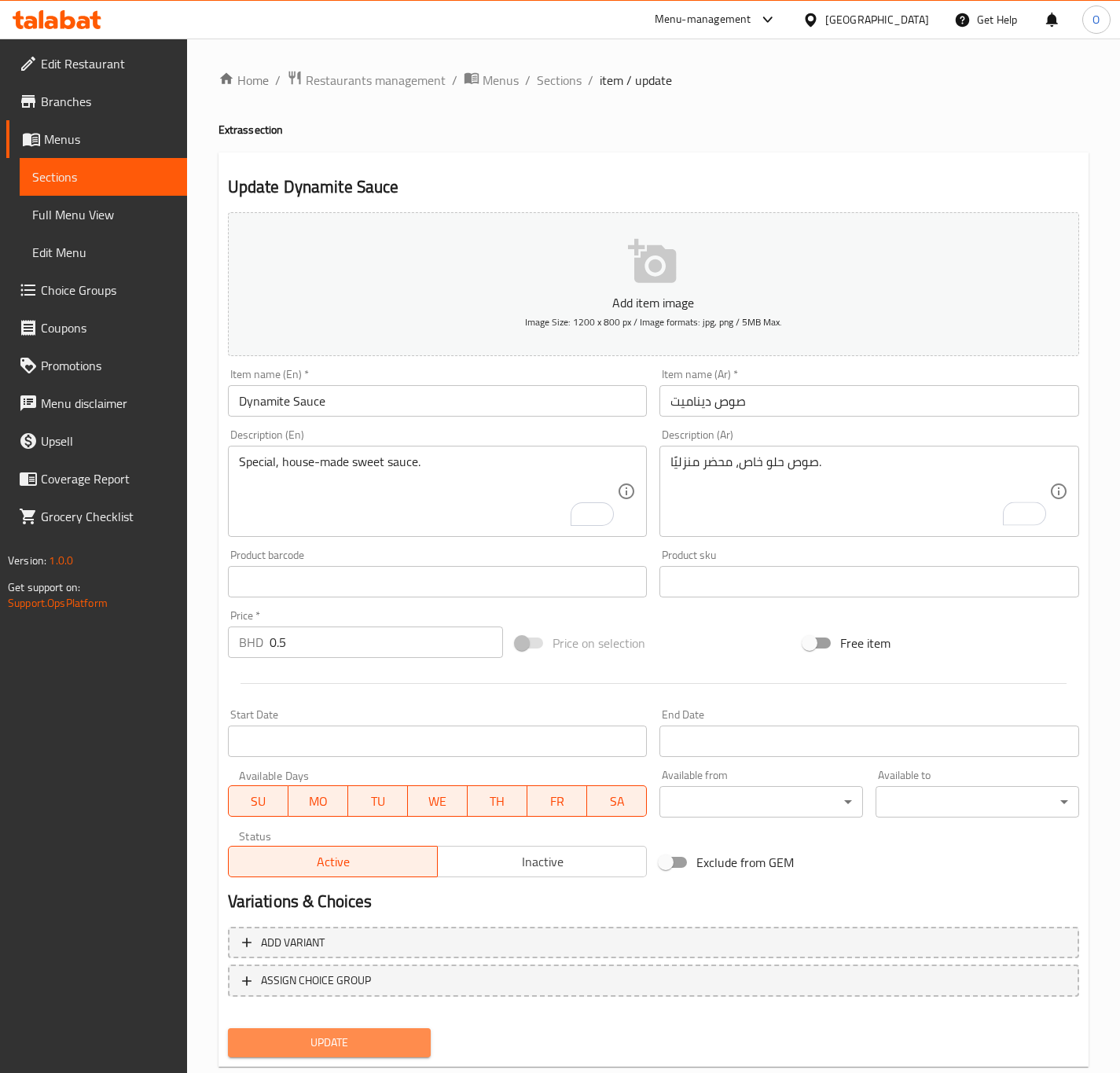
click at [314, 1034] on span "Update" at bounding box center [330, 1042] width 179 height 20
click at [486, 395] on input "Dynamite Sauce" at bounding box center [437, 401] width 420 height 31
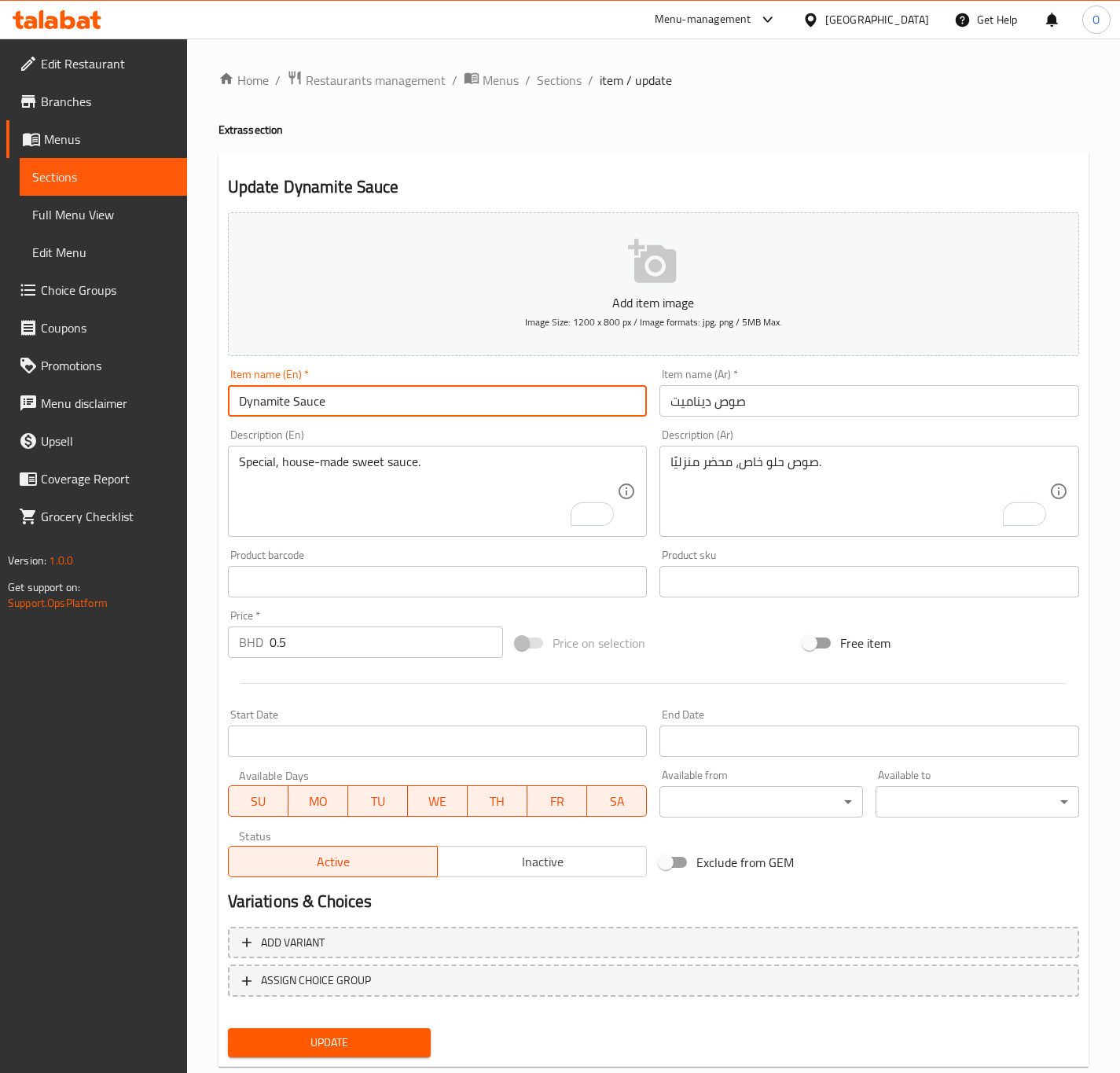
click at [228, 1028] on button "Update" at bounding box center [329, 1042] width 203 height 29
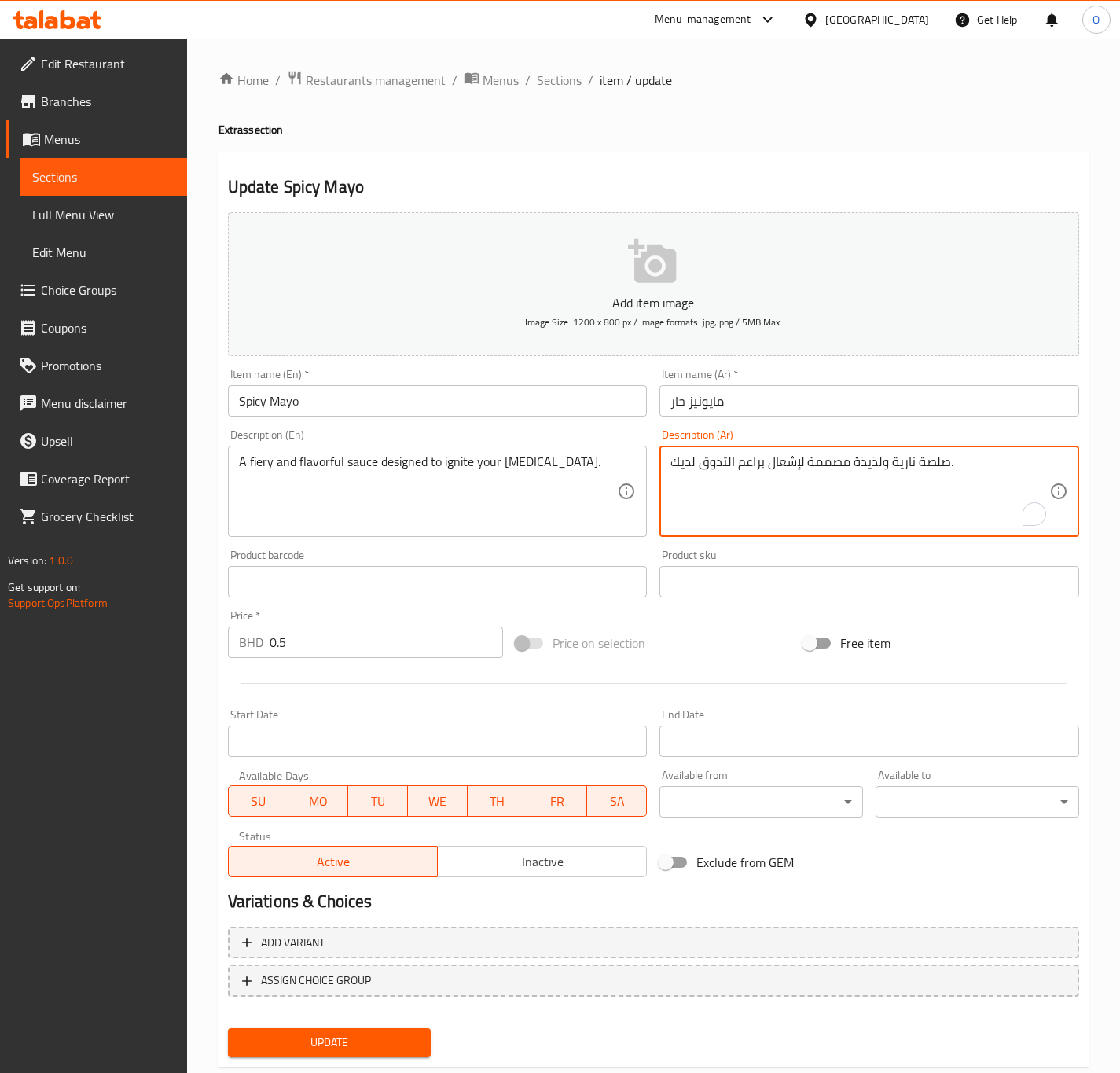
click at [939, 465] on textarea "صلصة نارية ولذيذة مصممة لإشعال براعم التذوق لديك." at bounding box center [860, 492] width 379 height 75
click at [934, 460] on textarea "صلصة نارية ولذيذة مصممة لإشعال براعم التذوق لديك." at bounding box center [860, 492] width 379 height 75
click at [912, 472] on textarea "صوص نارية ولذيذة مصممة لإشعال براعم التذوق لديك." at bounding box center [860, 492] width 379 height 75
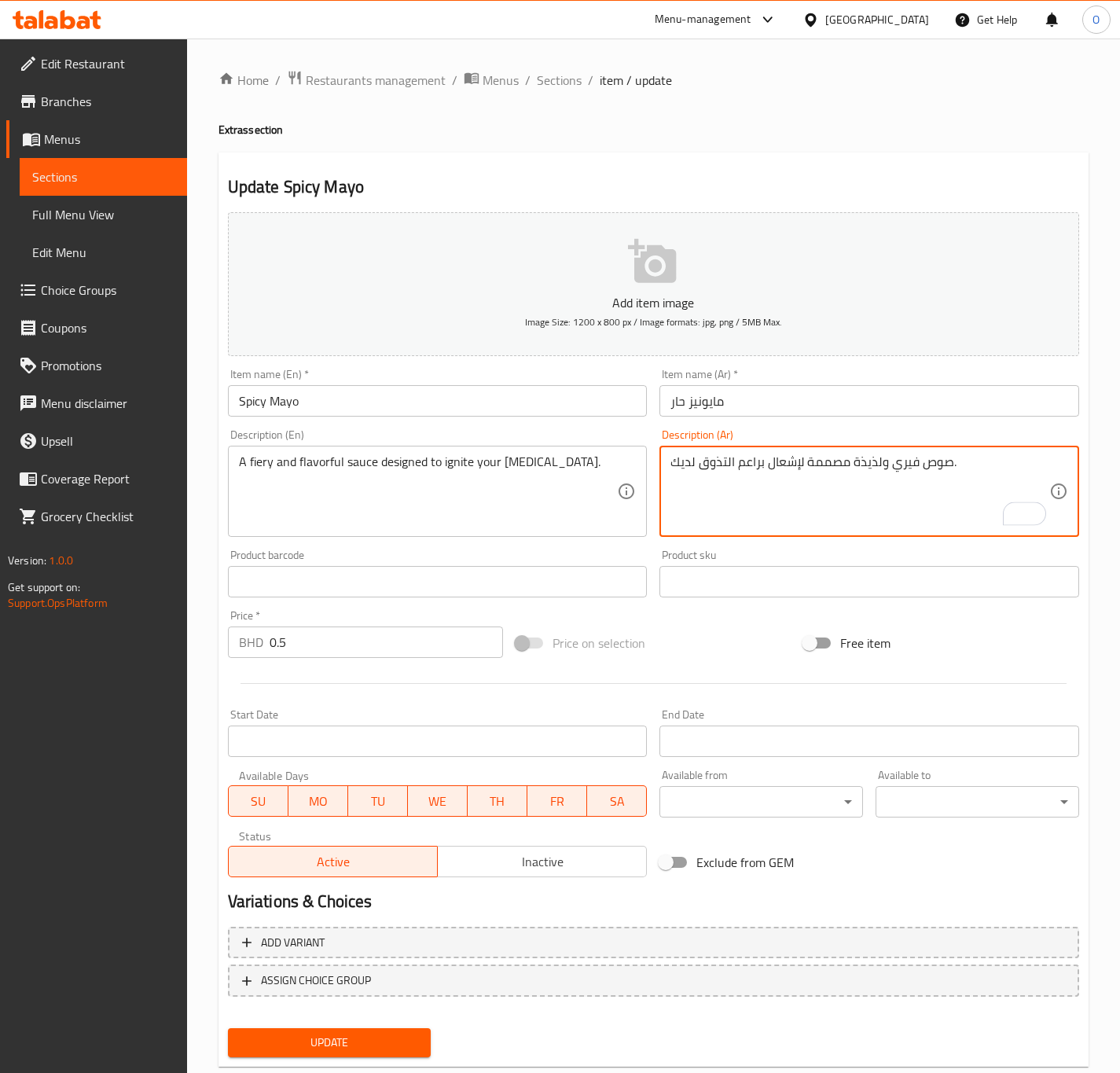
click at [875, 481] on textarea "صوص فيري ولذيذة مصممة لإشعال براعم التذوق لديك." at bounding box center [860, 492] width 379 height 75
click at [854, 465] on textarea "صوص فيري ولذيذة مصممة لإشعال براعم التذوق لديك." at bounding box center [860, 492] width 379 height 75
type textarea "صوص فيري ولذيذ مصممة لإشعال براعم التذوق لديك."
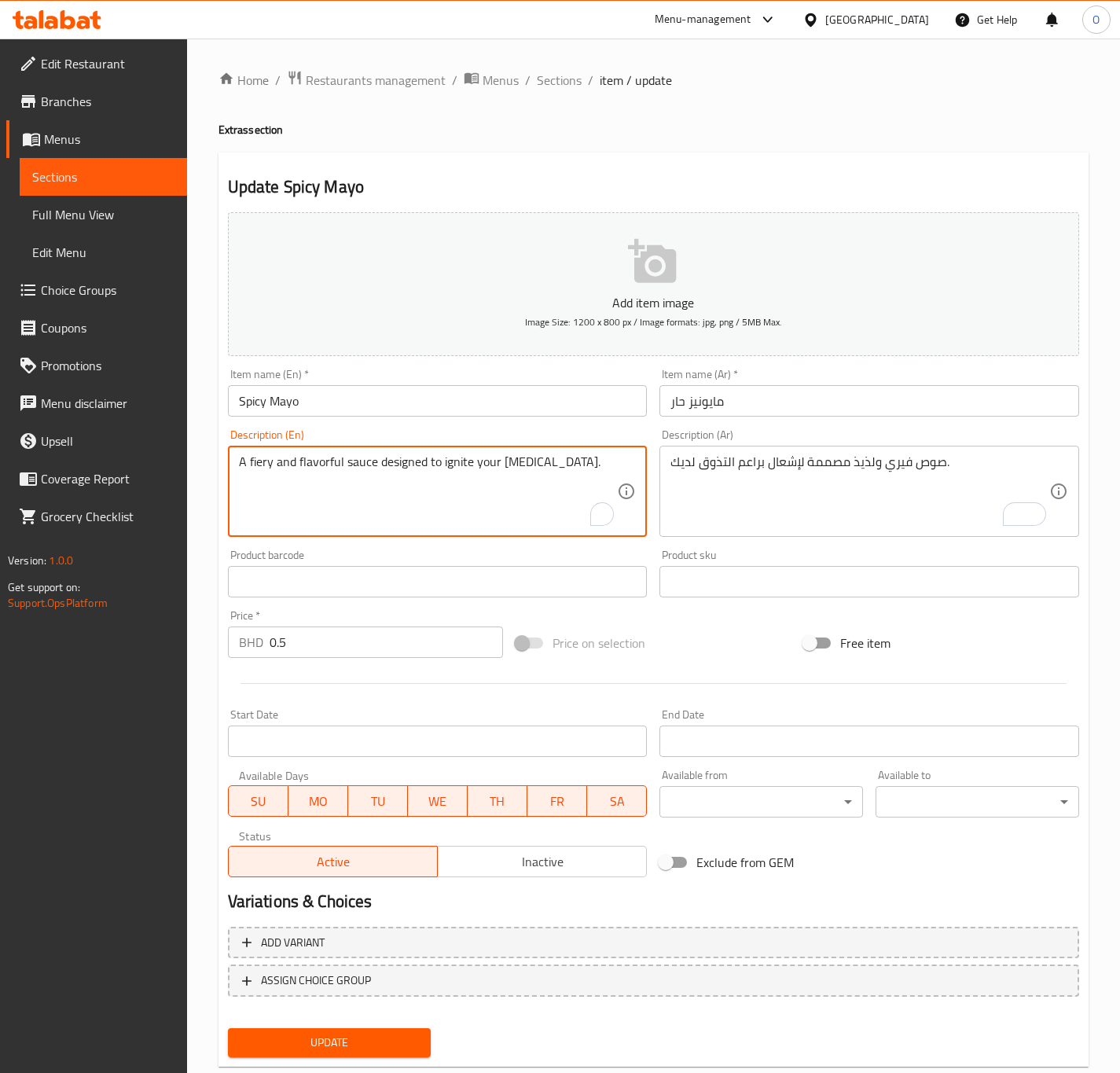
drag, startPoint x: 374, startPoint y: 470, endPoint x: 595, endPoint y: 470, distance: 221.0
type textarea "A fiery and flavorful sauce."
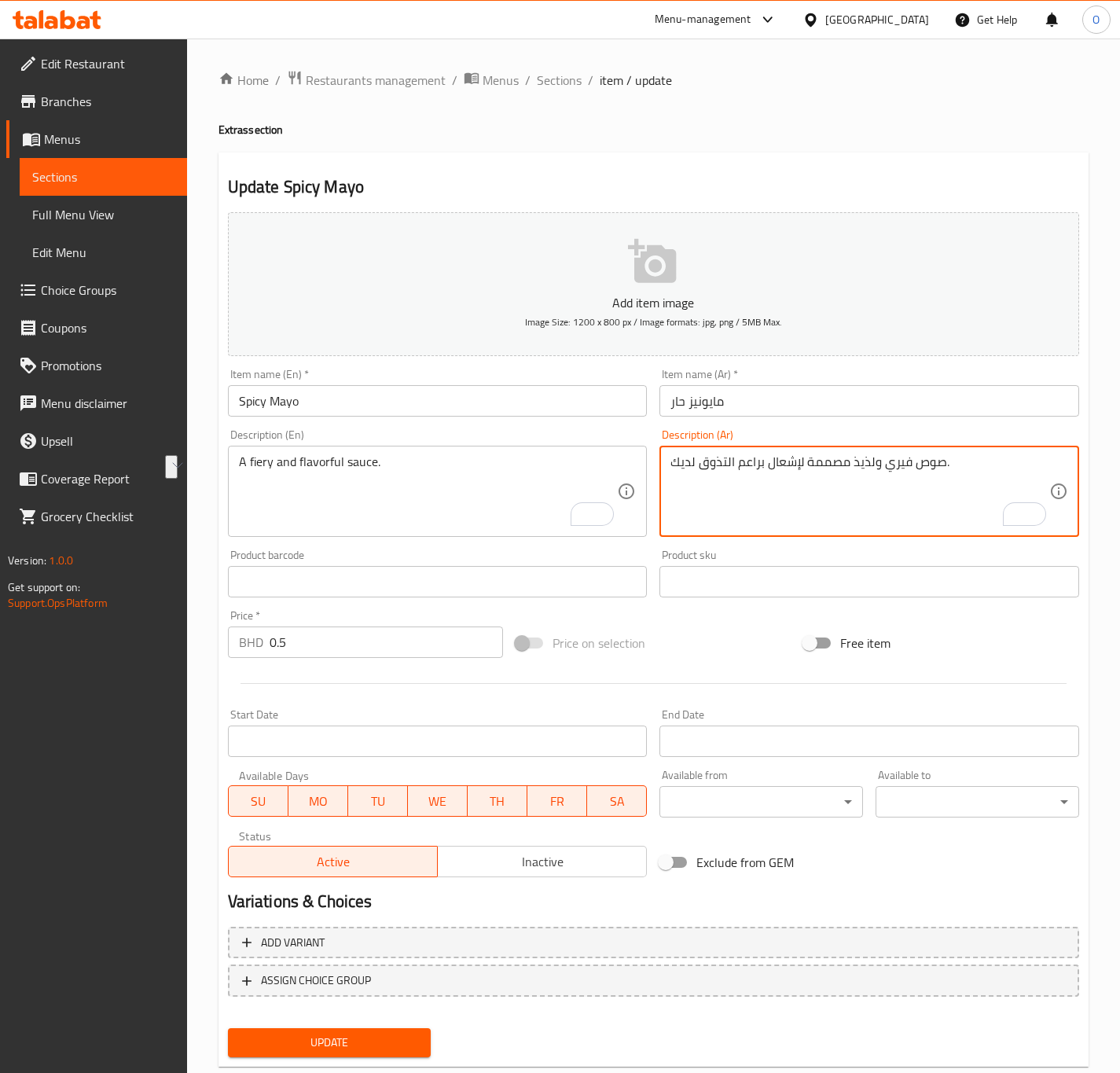
drag, startPoint x: 849, startPoint y: 460, endPoint x: 318, endPoint y: 378, distance: 537.3
type textarea "صوص فيري ولذيذ."
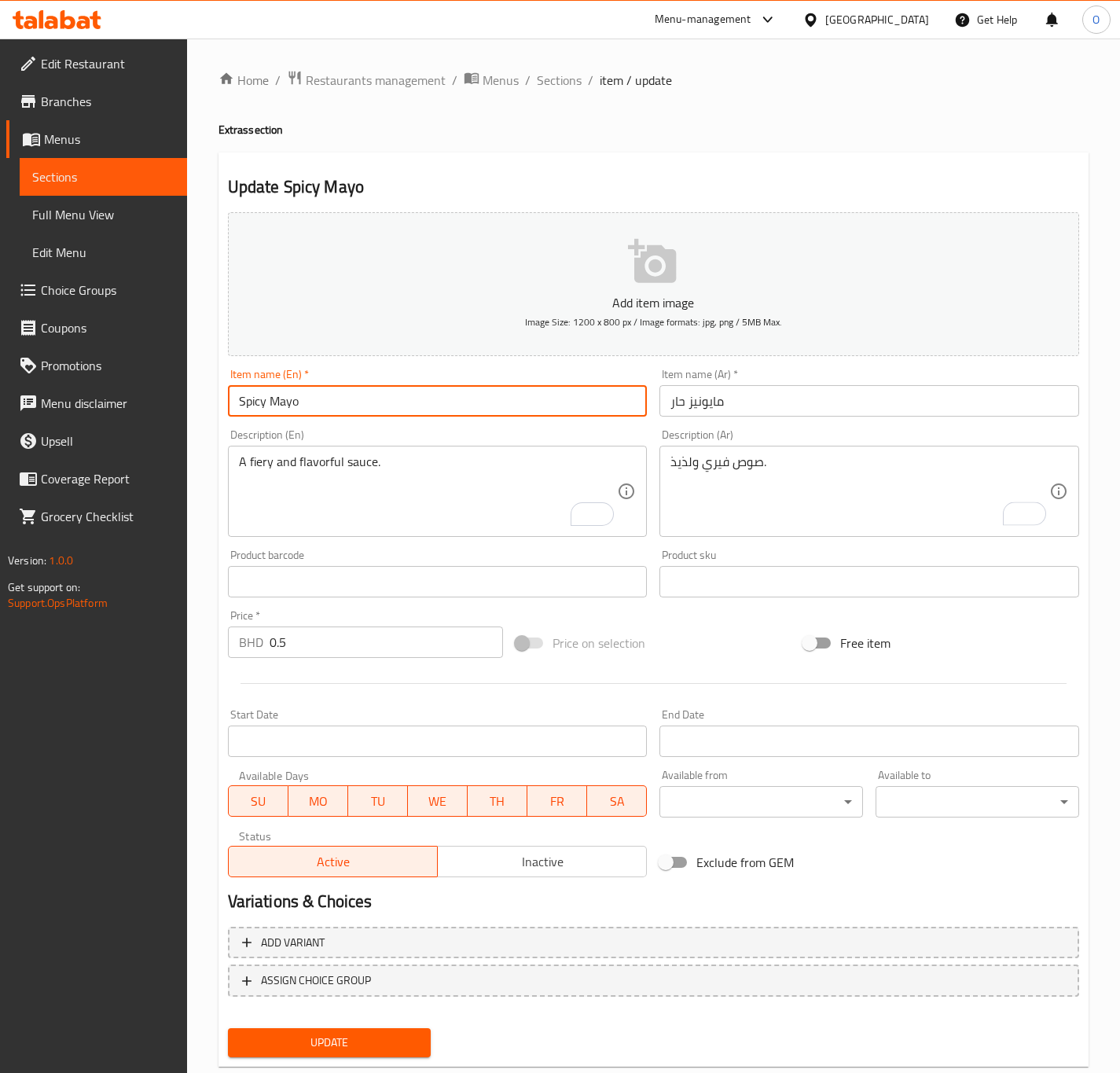
drag, startPoint x: 317, startPoint y: 387, endPoint x: 330, endPoint y: 385, distance: 13.2
click at [318, 383] on div "Item name (En)   * Spicy Mayo Item name (En) *" at bounding box center [437, 392] width 420 height 48
click at [228, 1028] on button "Update" at bounding box center [329, 1042] width 203 height 29
click at [695, 391] on input "كينزا سيتروس" at bounding box center [869, 401] width 420 height 31
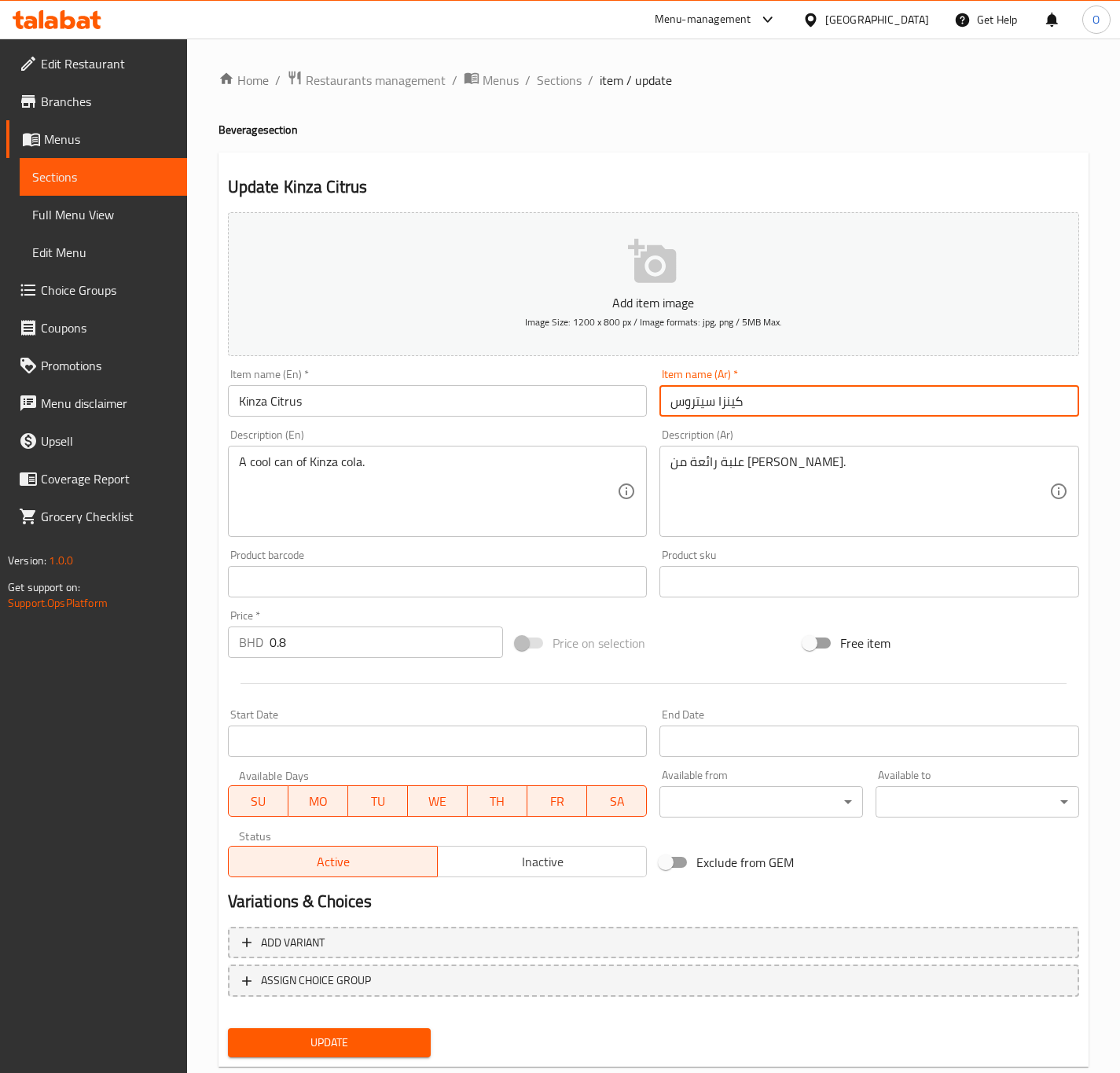
click at [695, 391] on input "كينزا سيتروس" at bounding box center [869, 401] width 420 height 31
type input "كينزا حمضيات"
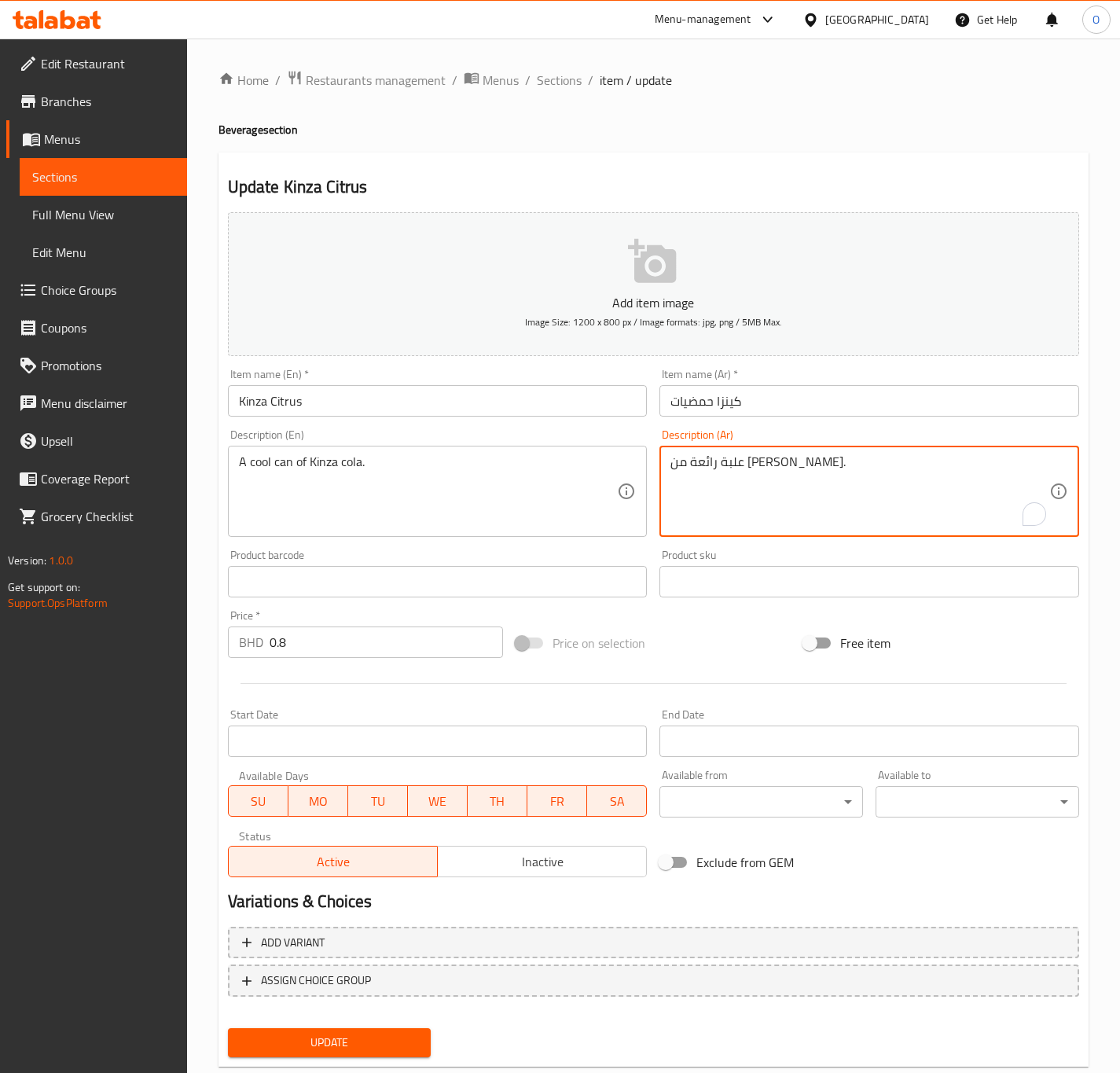
click at [777, 469] on textarea "علبة رائعة من [PERSON_NAME]." at bounding box center [860, 492] width 379 height 75
click at [744, 465] on textarea "علبة رائعة من [PERSON_NAME]." at bounding box center [860, 492] width 379 height 75
click at [751, 465] on textarea "علبة رائعة من [PERSON_NAME]." at bounding box center [860, 492] width 379 height 75
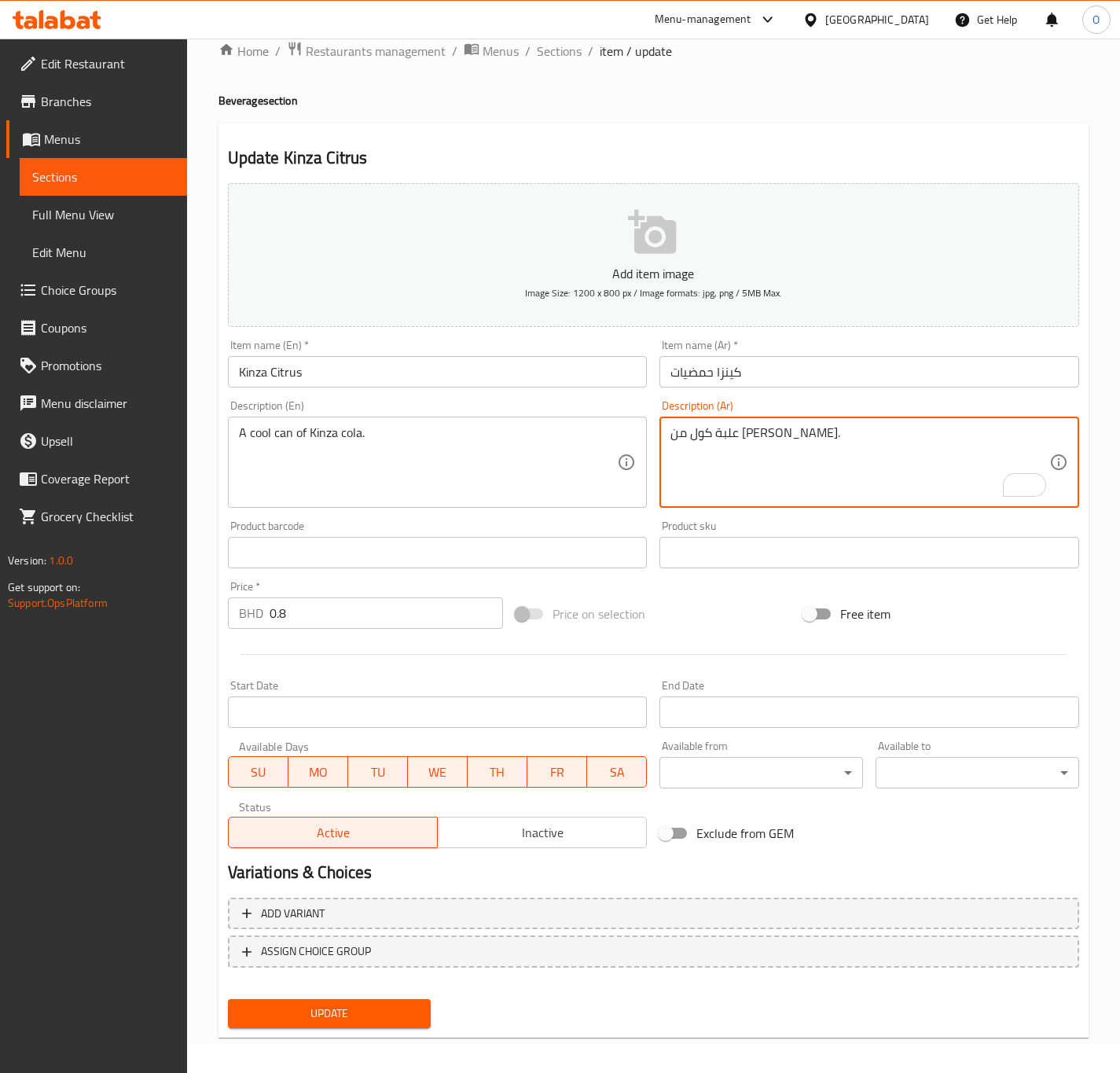
scroll to position [36, 0]
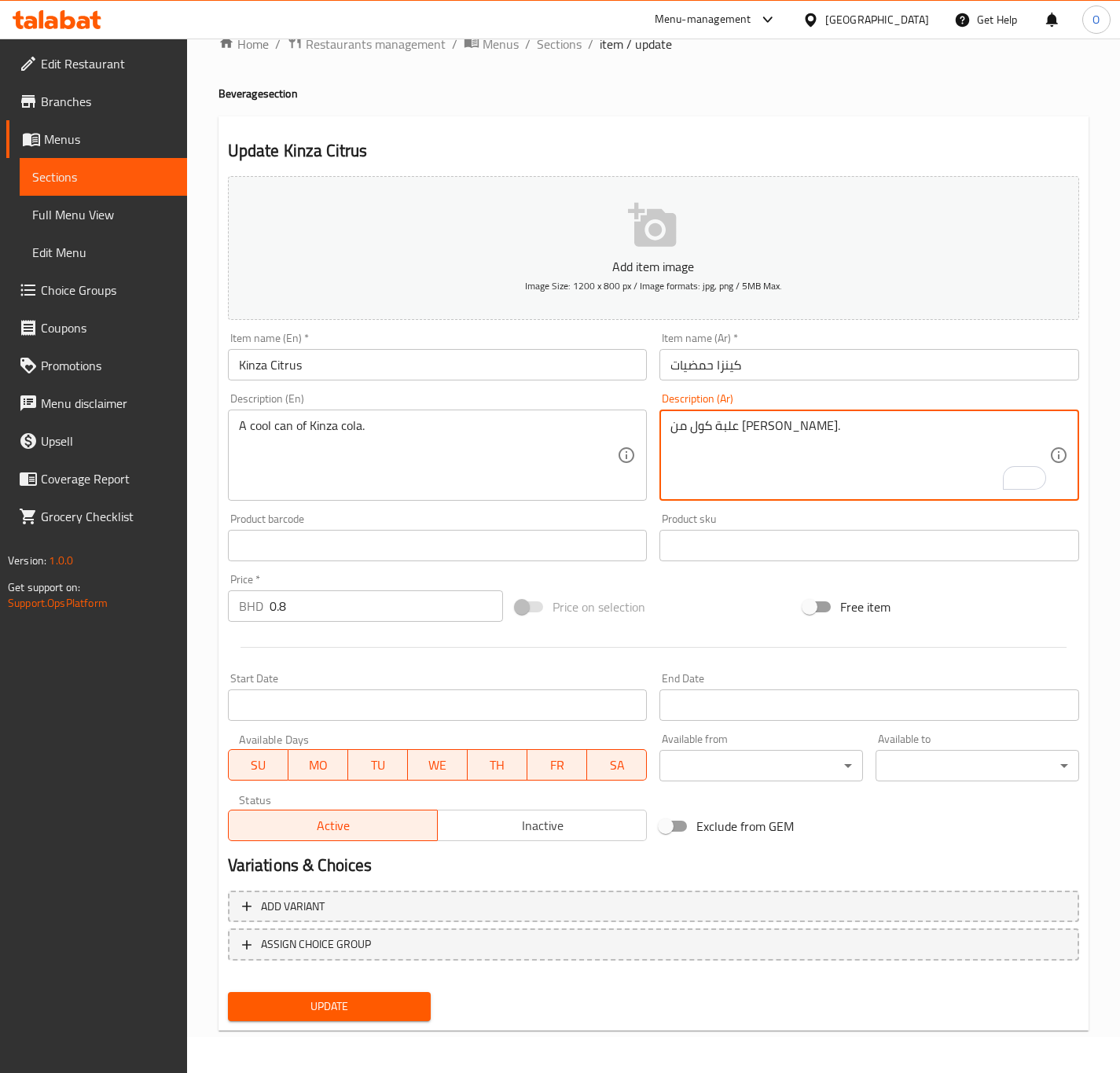
click at [715, 432] on textarea "علبة كول من [PERSON_NAME]." at bounding box center [860, 455] width 379 height 75
click at [763, 430] on textarea "علبة كول من كينزا." at bounding box center [860, 455] width 379 height 75
click at [767, 425] on textarea "علبة كول من كينزا." at bounding box center [860, 455] width 379 height 75
paste textarea "كولا"
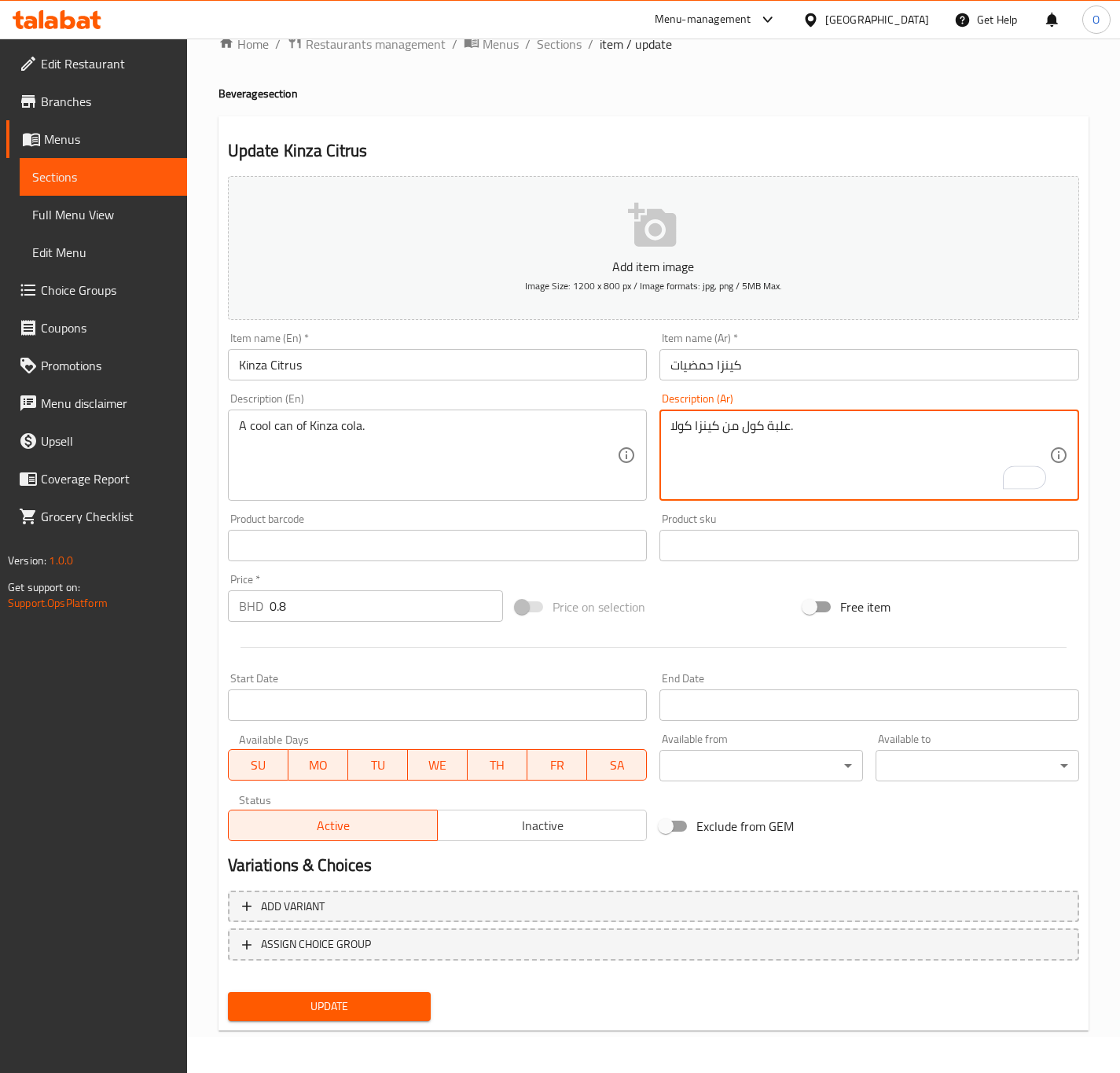
type textarea "علبة كول من كينزا كولا."
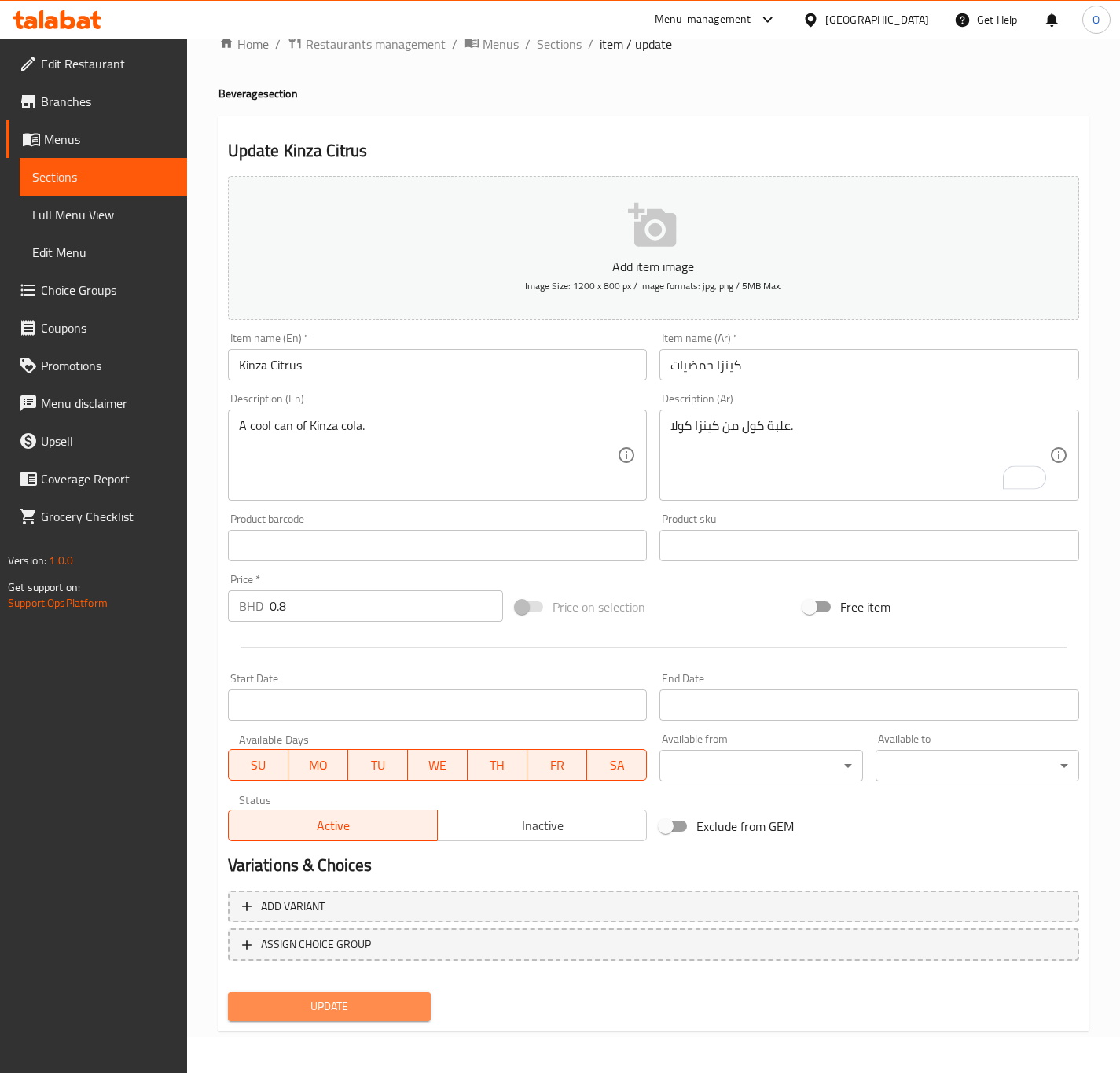
click at [375, 1012] on span "Update" at bounding box center [330, 1006] width 179 height 20
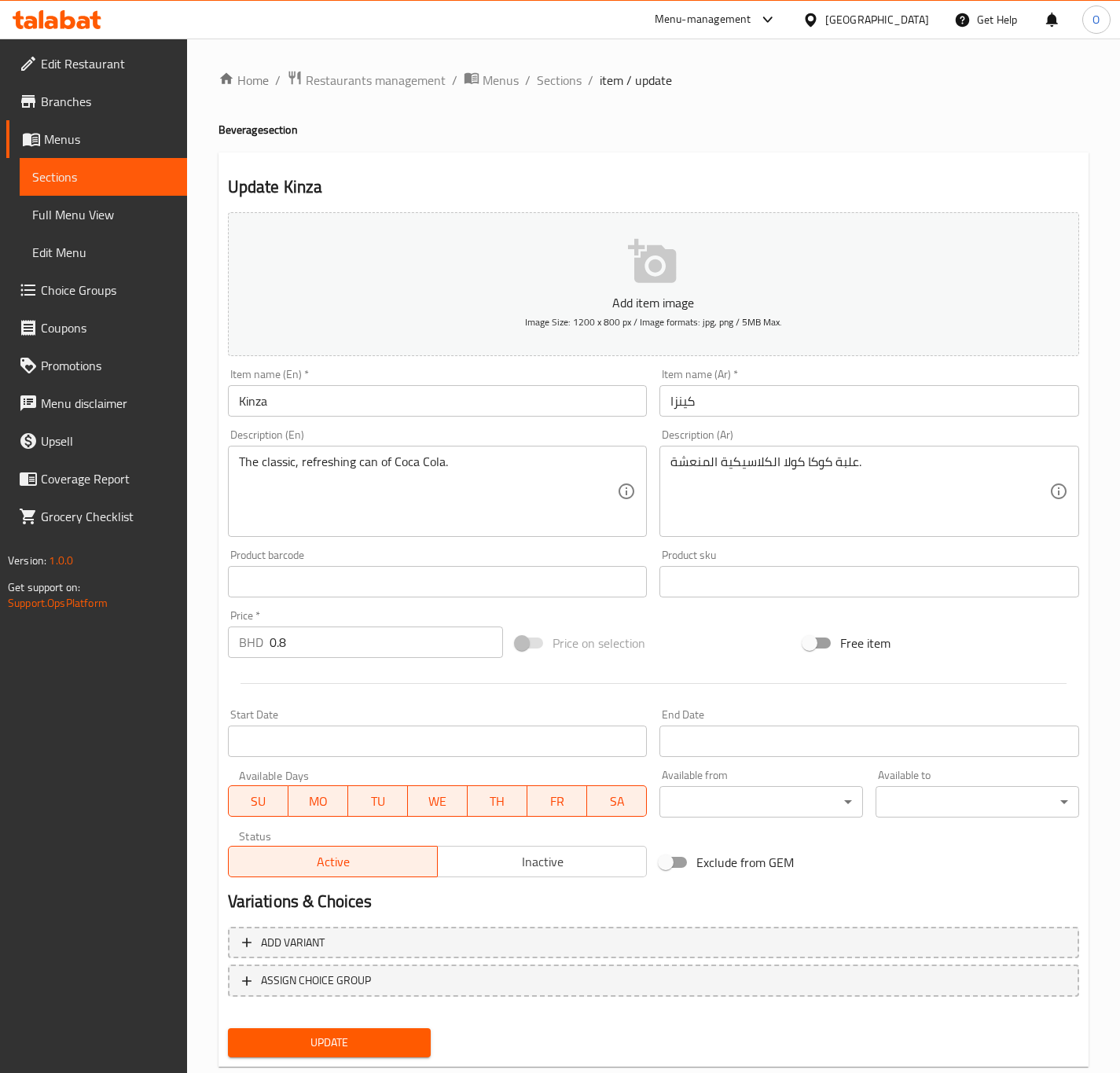
click at [357, 536] on div "The classic, refreshing can of Coca Cola. Description (En)" at bounding box center [437, 491] width 420 height 91
click at [357, 535] on div "The classic, refreshing can of Coca Cola. Description (En)" at bounding box center [437, 491] width 420 height 91
click at [354, 496] on textarea "The classic, refreshing can of Coca Cola." at bounding box center [428, 492] width 379 height 75
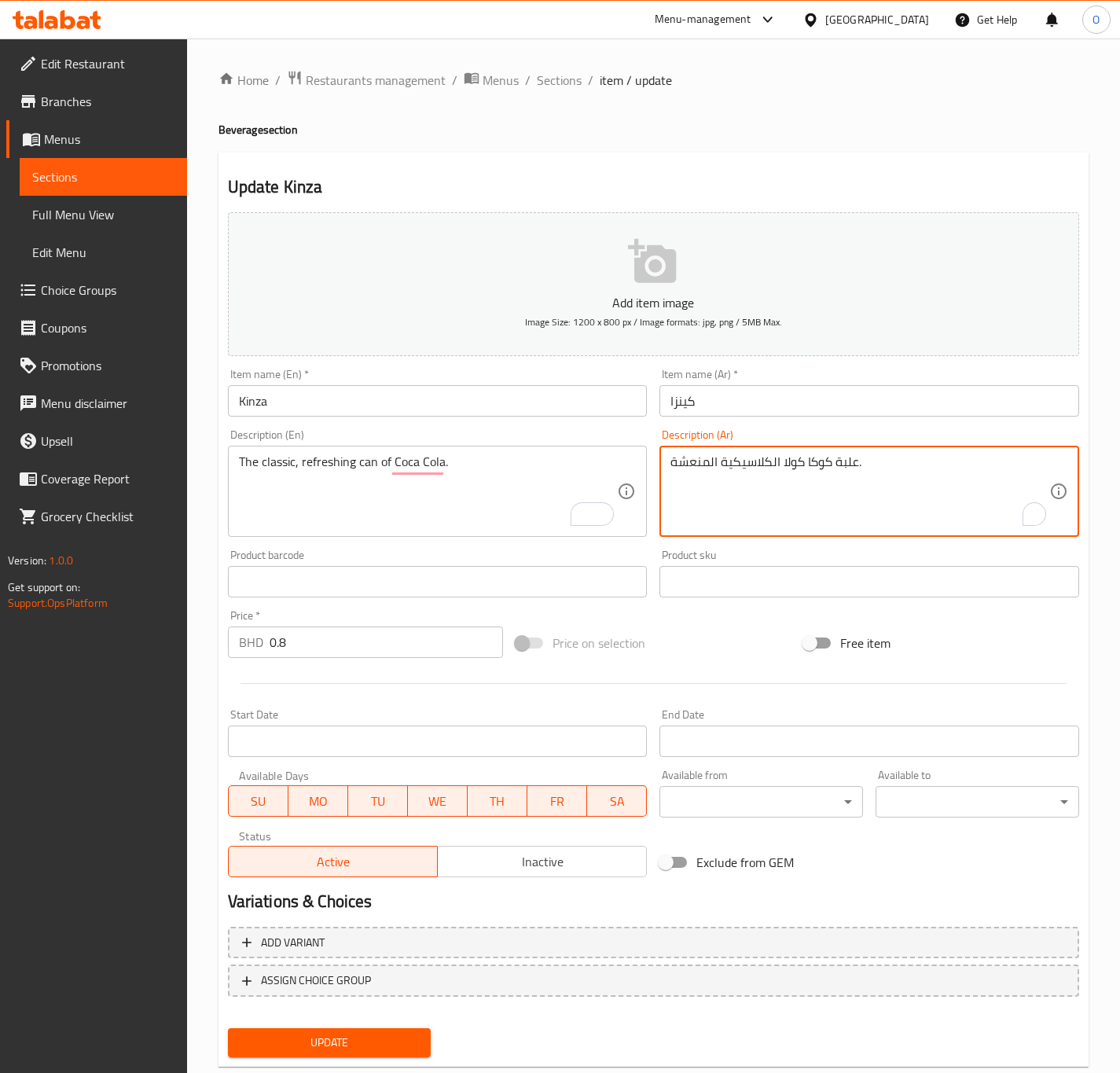
click at [870, 517] on textarea "علبة كوكا كولا الكلاسيكية المنعشة." at bounding box center [860, 492] width 379 height 75
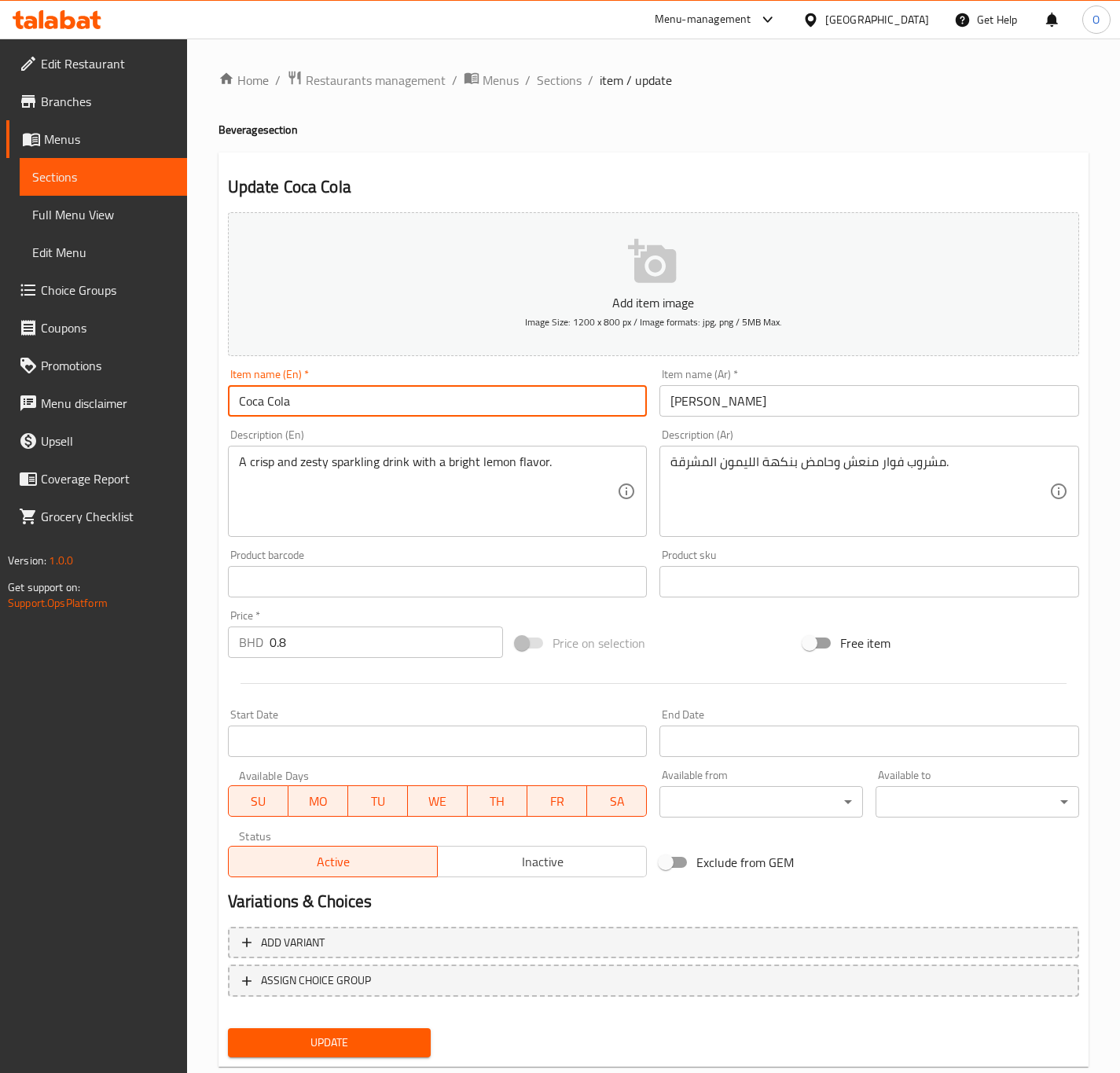
click at [250, 397] on input "Coca Cola" at bounding box center [437, 401] width 420 height 31
click at [270, 406] on input "Coca Cola" at bounding box center [437, 401] width 420 height 31
click at [262, 411] on input "Coca Cola" at bounding box center [437, 401] width 420 height 31
type input "Coca-Cola"
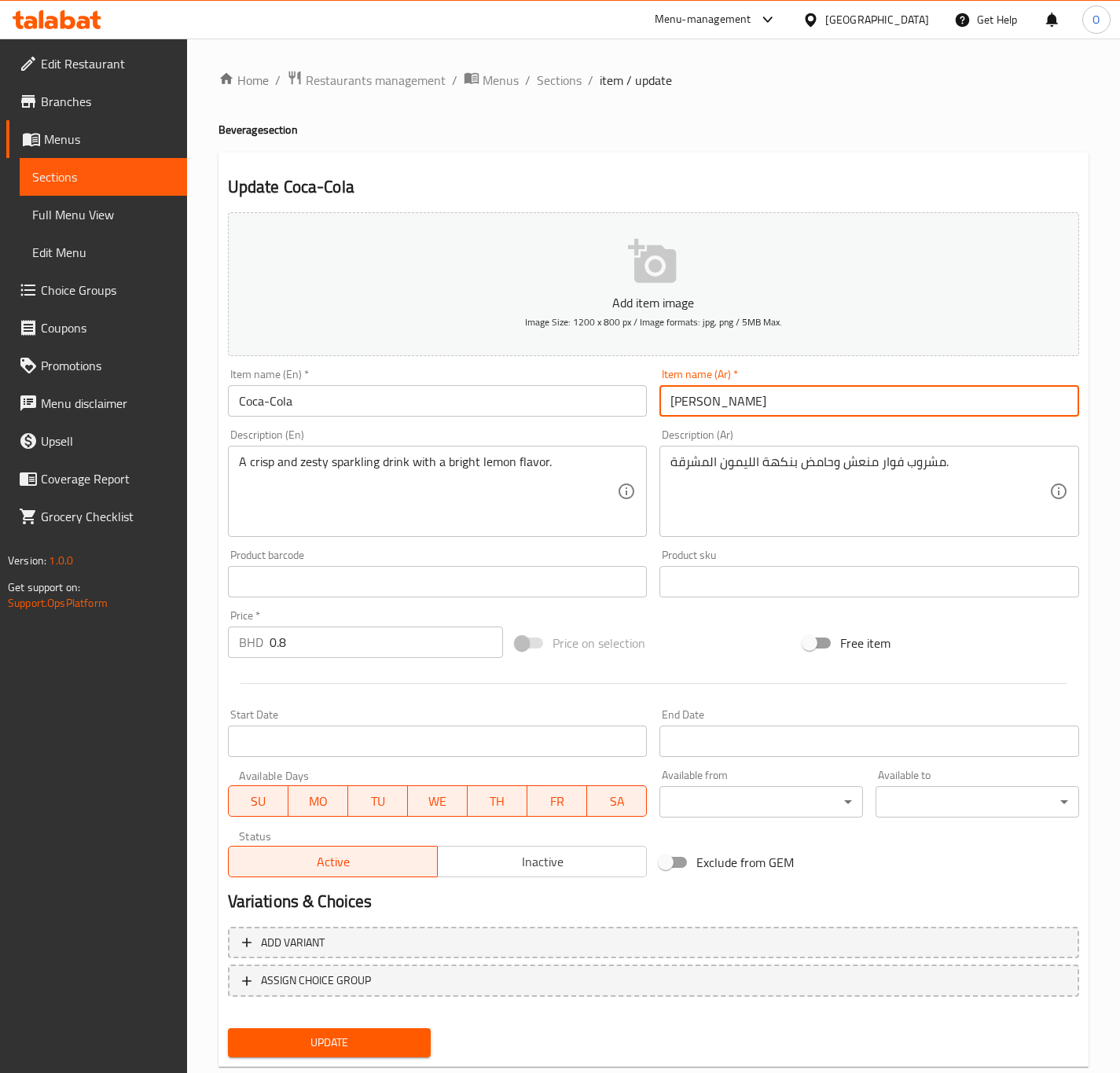
click at [684, 399] on input "كوكا كولا" at bounding box center [869, 401] width 420 height 31
click at [692, 402] on input "كوكا كولا" at bounding box center [869, 401] width 420 height 31
type input "كوكاكولا"
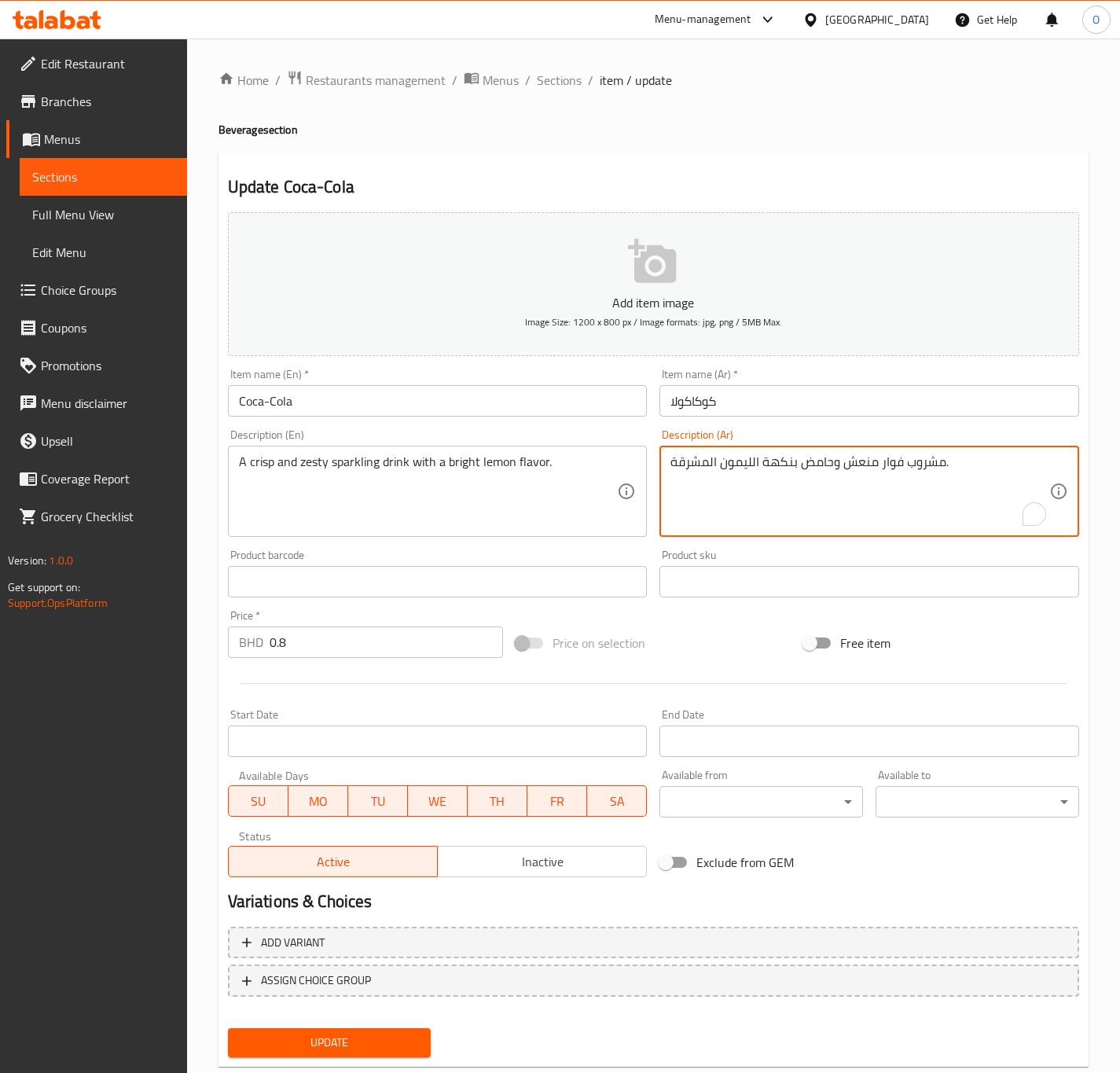
click at [814, 465] on textarea "مشروب فوار منعش وحامض بنكهة الليمون المشرقة." at bounding box center [860, 492] width 379 height 75
type textarea "مشروب فوار منعش و زيستي بنكهة الليمون المشرقة."
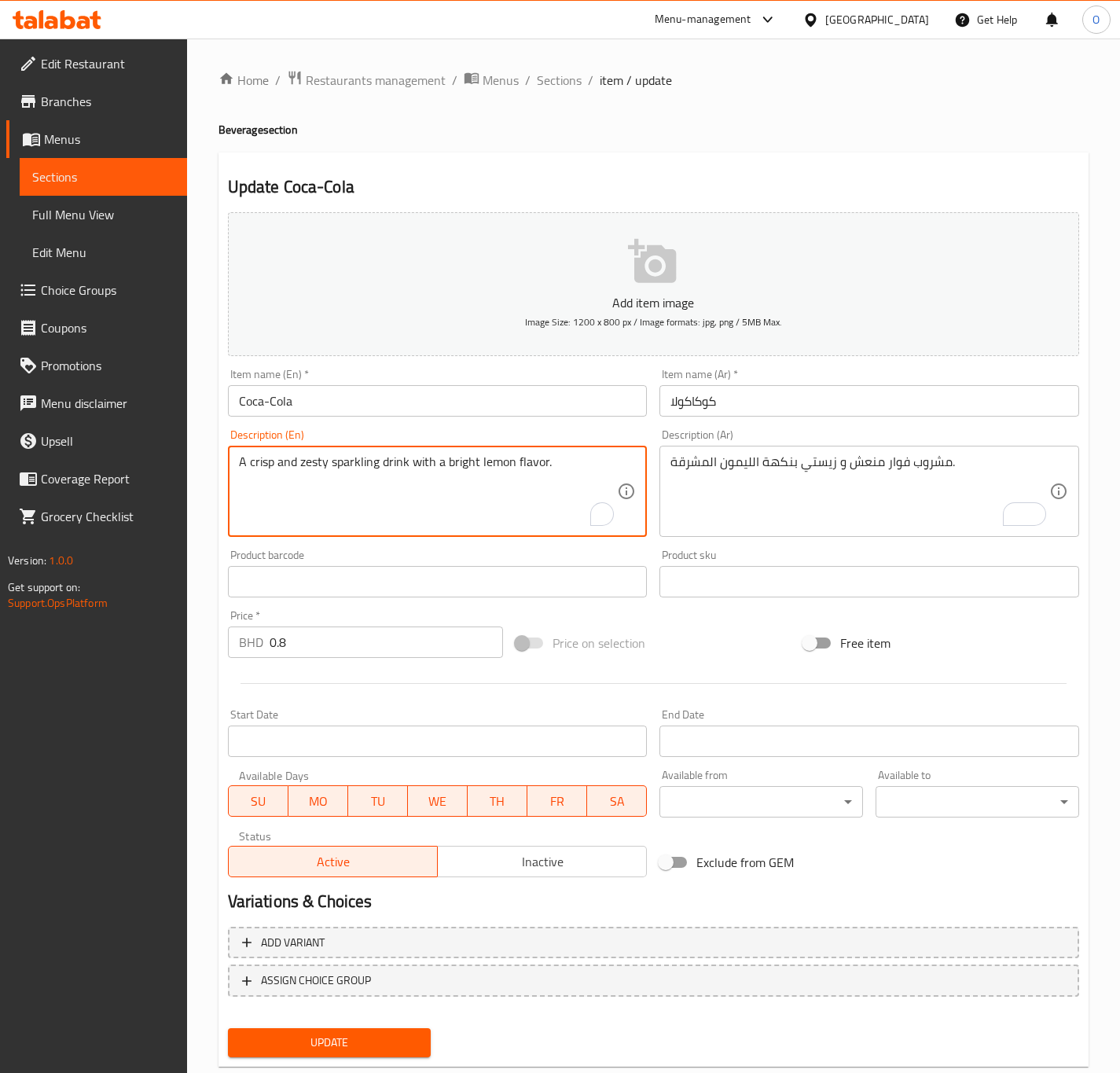
click at [455, 475] on textarea "A crisp and zesty sparkling drink with a bright lemon flavor." at bounding box center [428, 492] width 379 height 75
type textarea "A crisp and zesty sparkling drink with a lemon flavor."
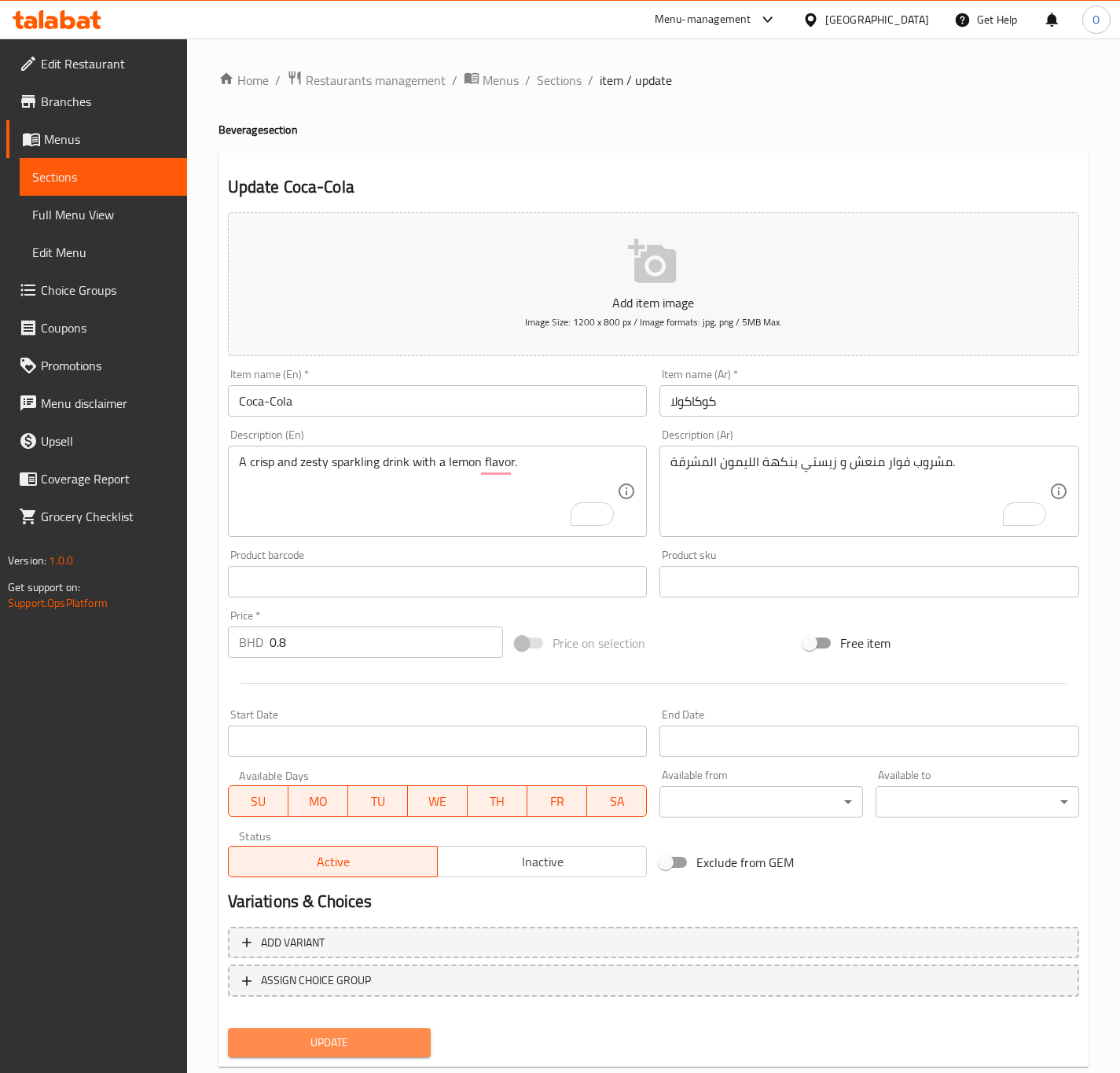
click at [343, 1045] on span "Update" at bounding box center [330, 1042] width 179 height 20
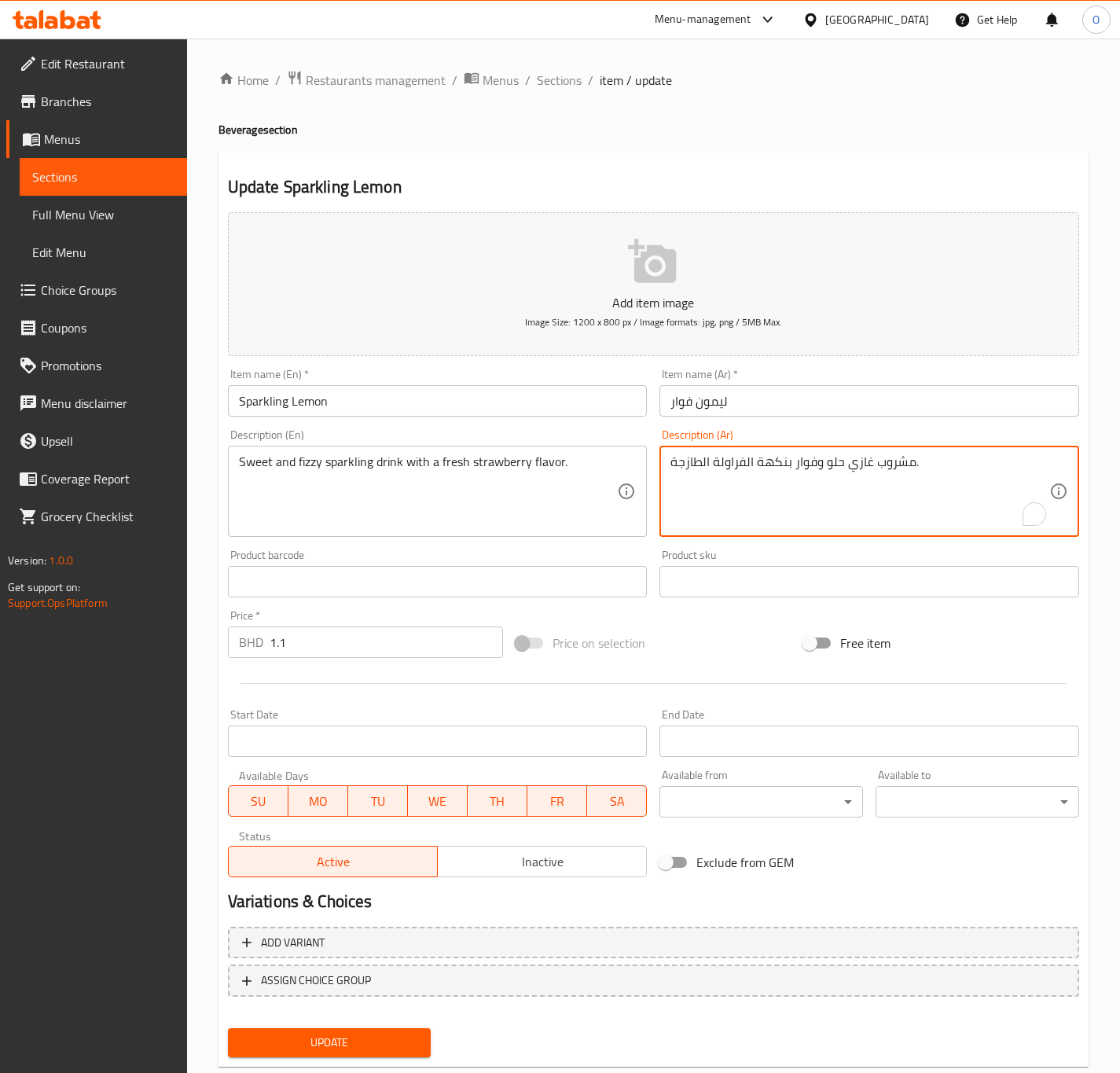
click at [859, 460] on textarea "مشروب غازي حلو وفوار بنكهة الفراولة الطازجة." at bounding box center [860, 492] width 379 height 75
click at [811, 465] on textarea "مشروب فوار حلو وفوار بنكهة الفراولة الطازجة." at bounding box center [860, 492] width 379 height 75
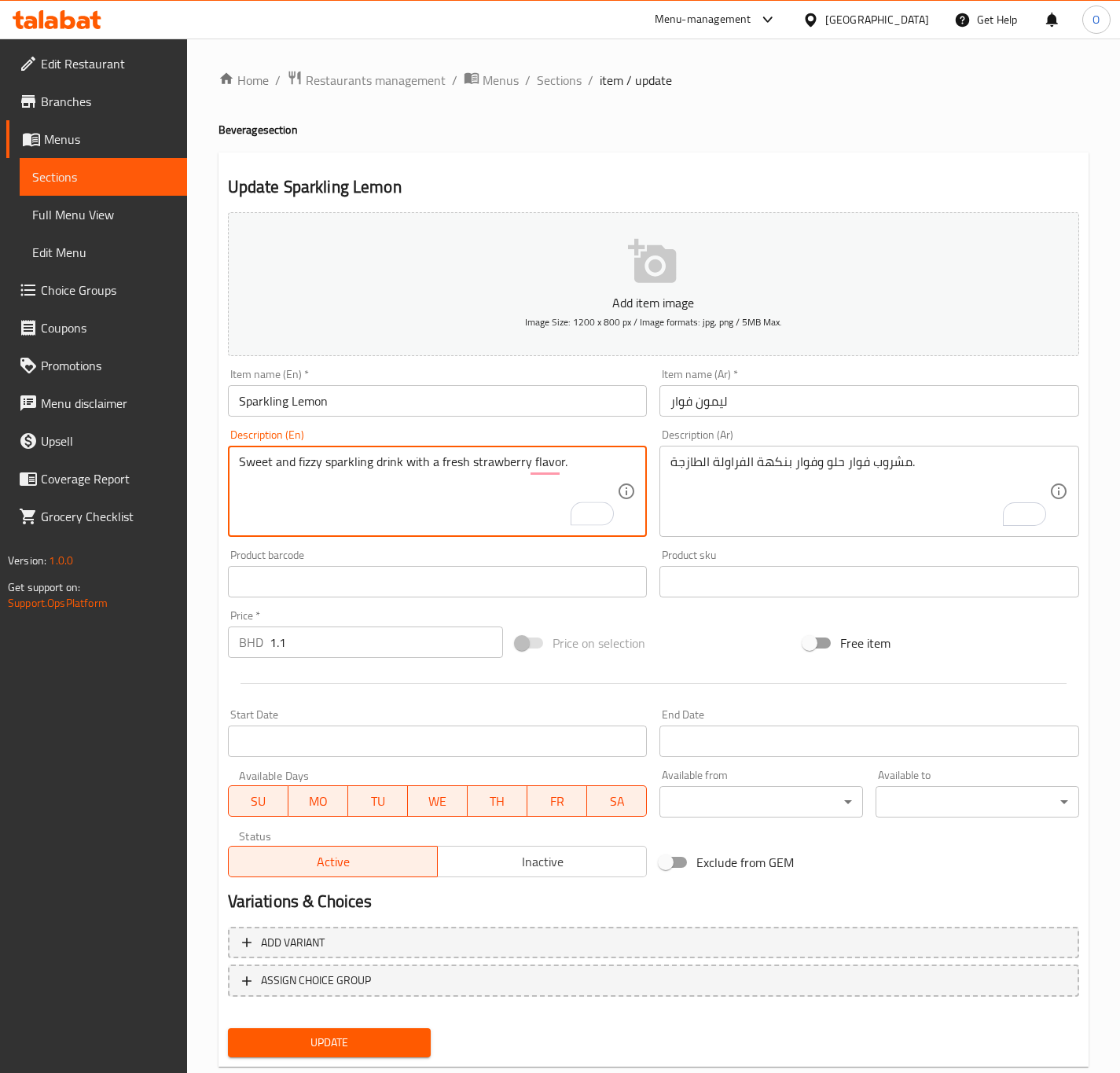
drag, startPoint x: 325, startPoint y: 468, endPoint x: 401, endPoint y: 458, distance: 76.7
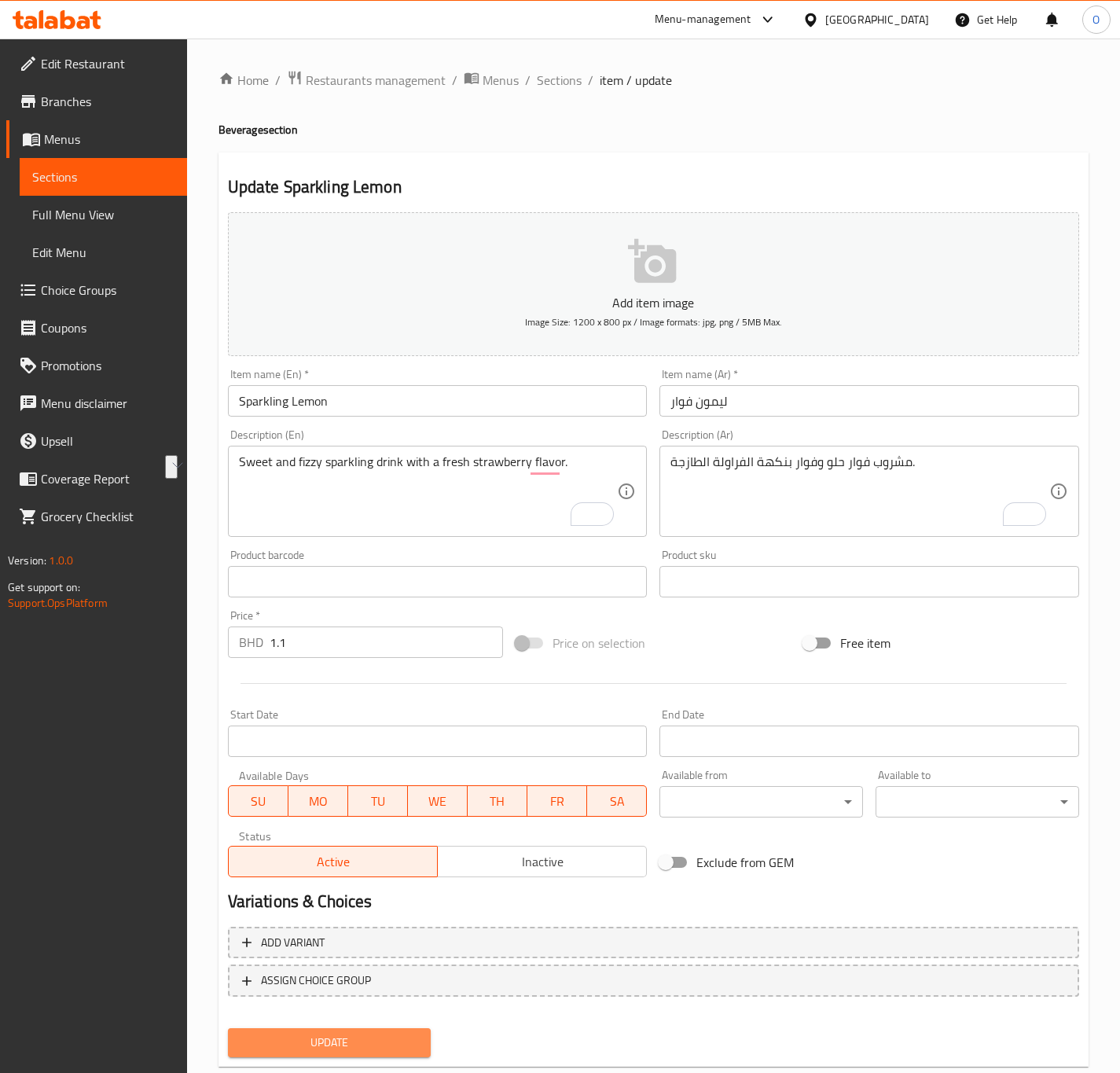
click at [290, 1033] on span "Update" at bounding box center [330, 1042] width 179 height 20
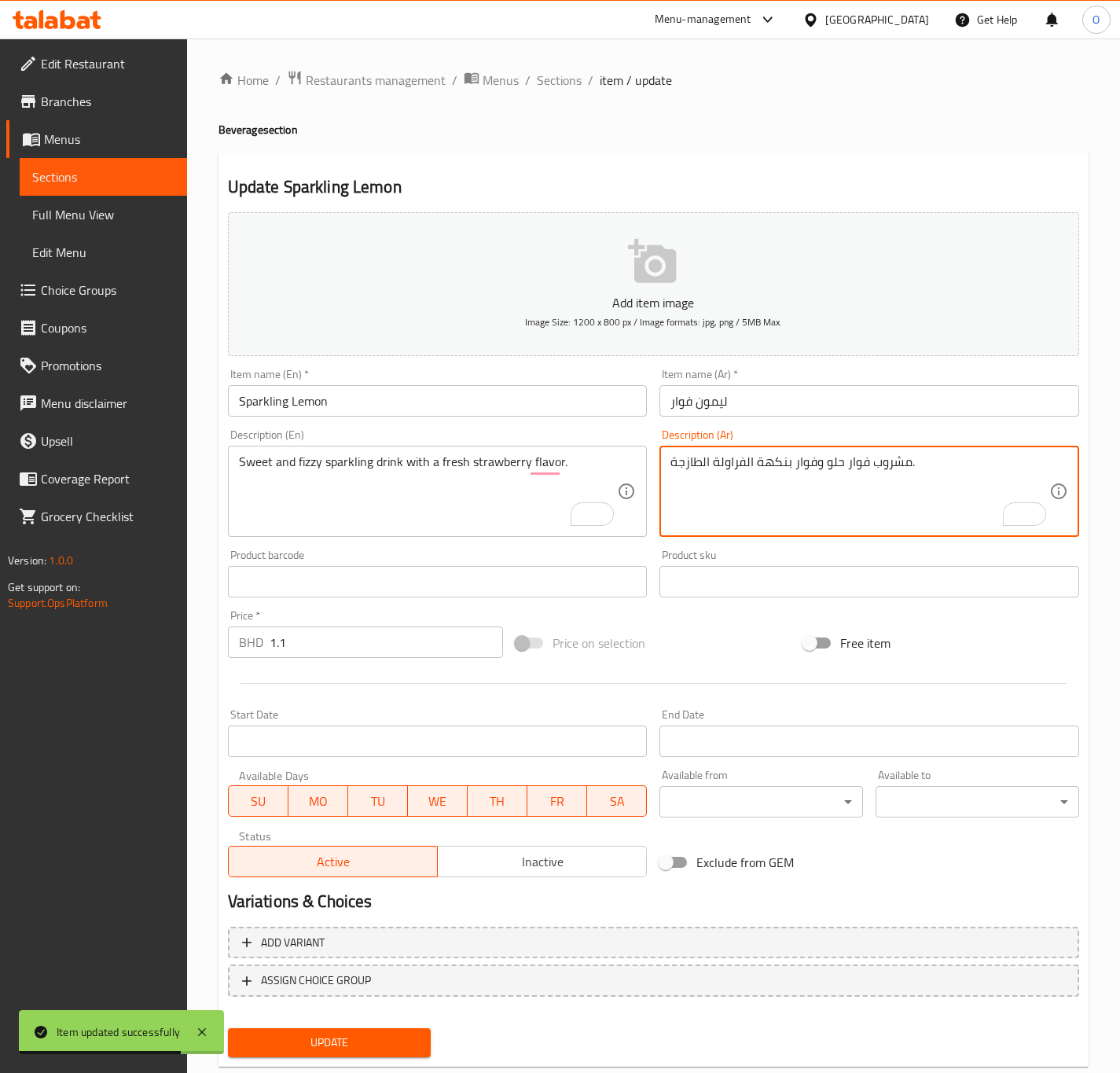
click at [804, 459] on textarea "مشروب فوار حلو وفوار بنكهة الفراولة الطازجة." at bounding box center [860, 492] width 379 height 75
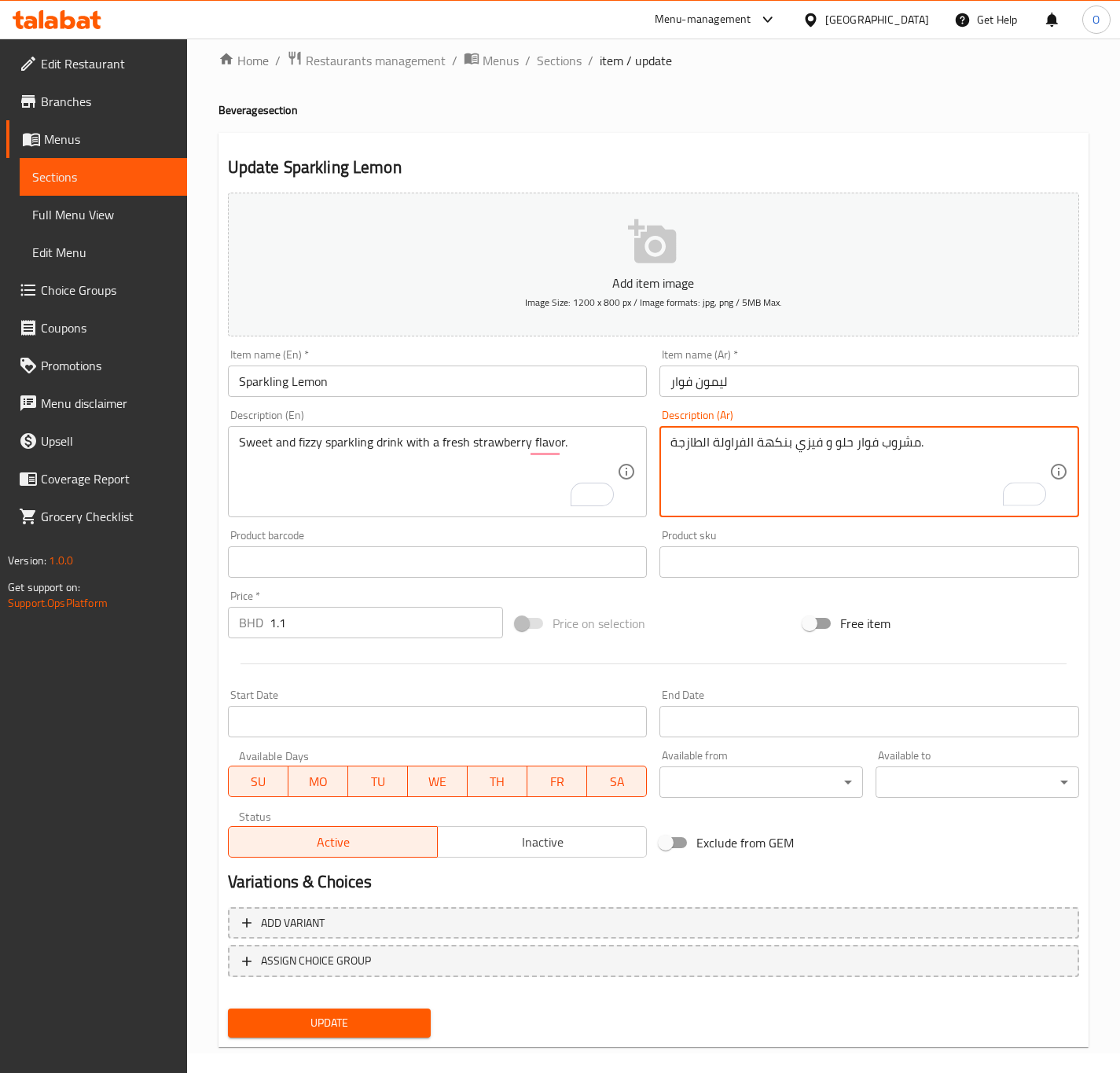
scroll to position [36, 0]
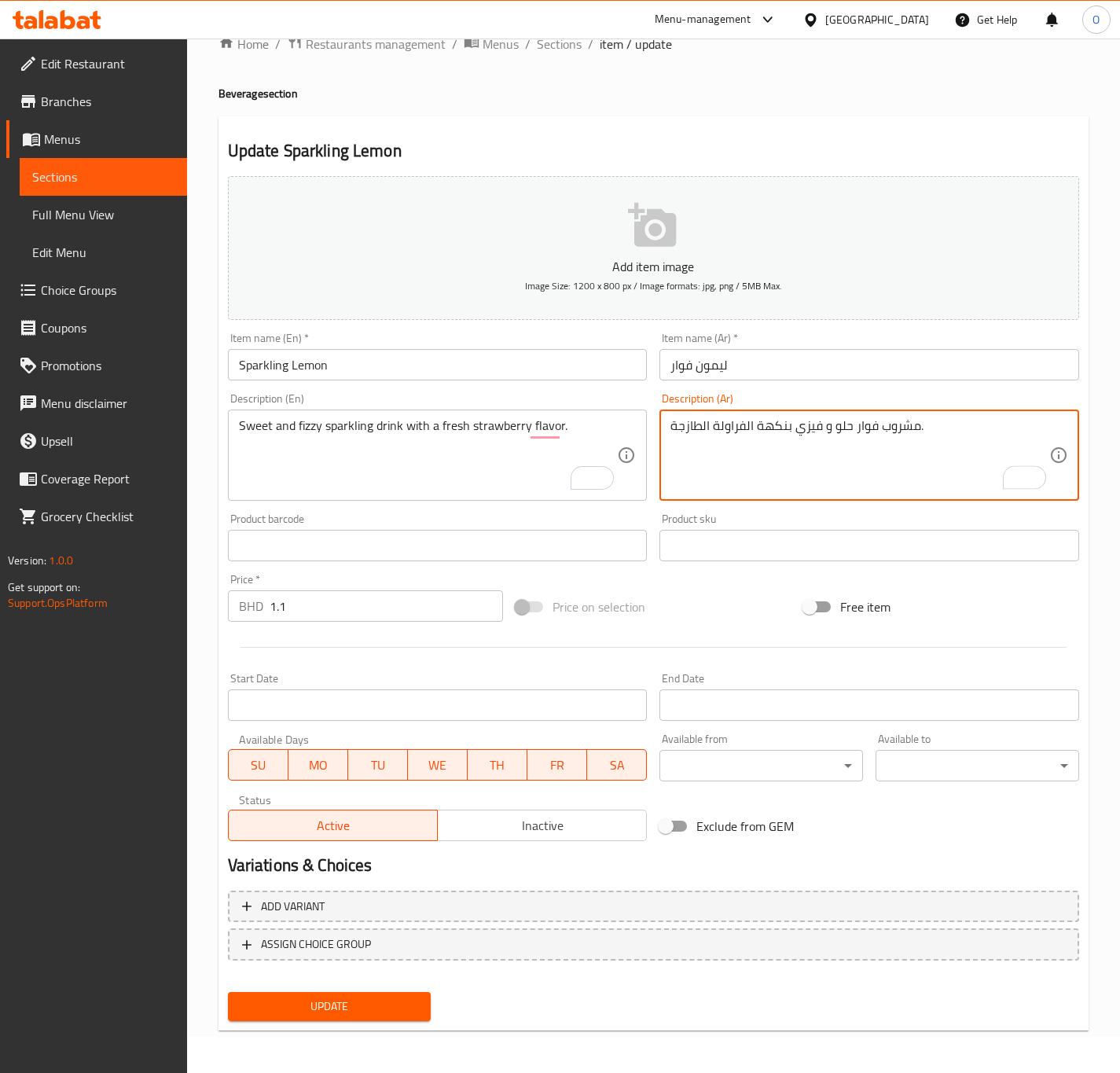
type textarea "مشروب فوار حلو و فيزي بنكهة الفراولة الطازجة."
click at [399, 1004] on span "Update" at bounding box center [330, 1006] width 179 height 20
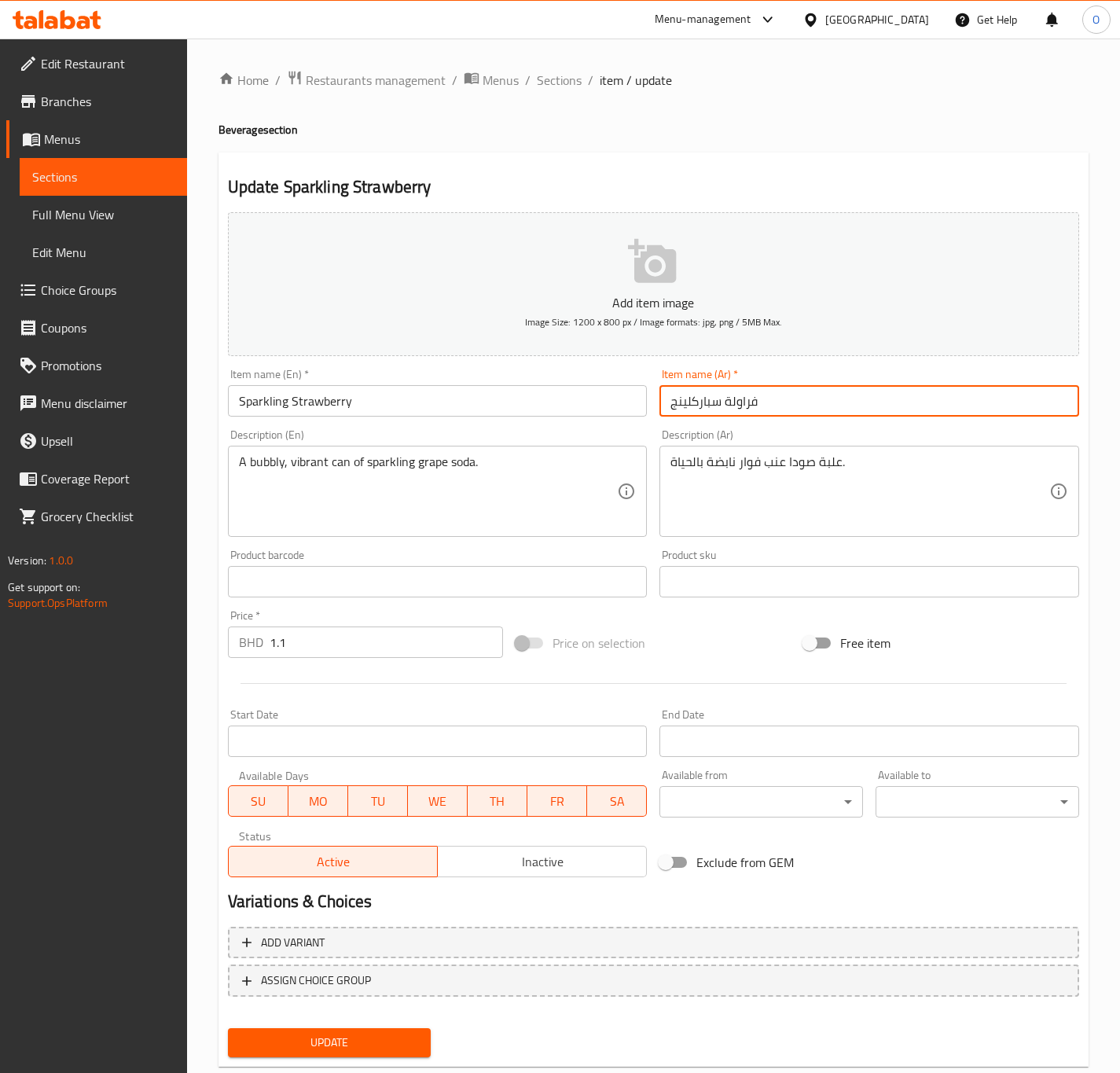
click at [722, 408] on input "فراولة سباركلينج" at bounding box center [869, 401] width 420 height 31
click at [706, 408] on input "فراولة سباركلينج" at bounding box center [869, 401] width 420 height 31
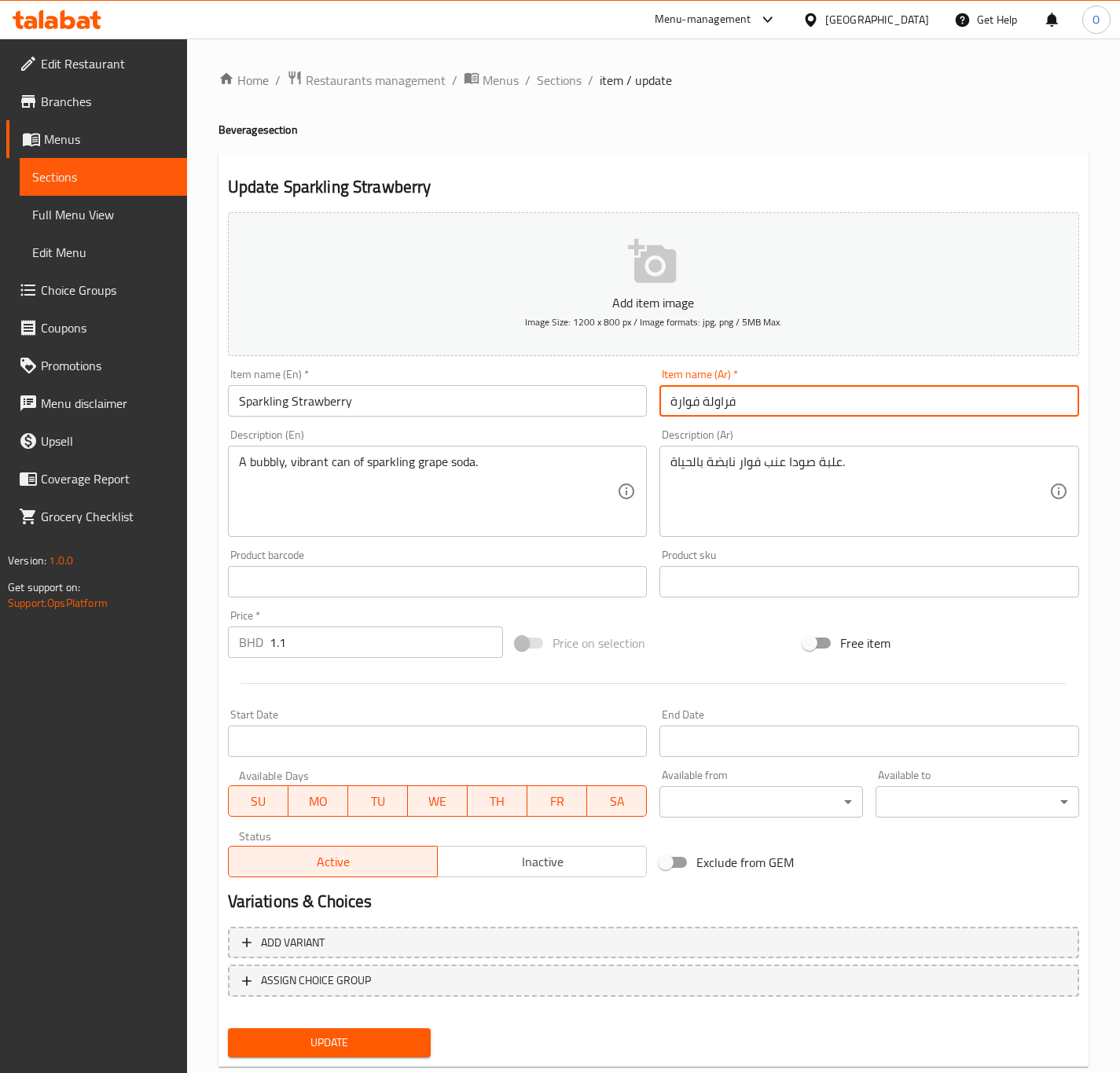
type input "فراولة فوارة"
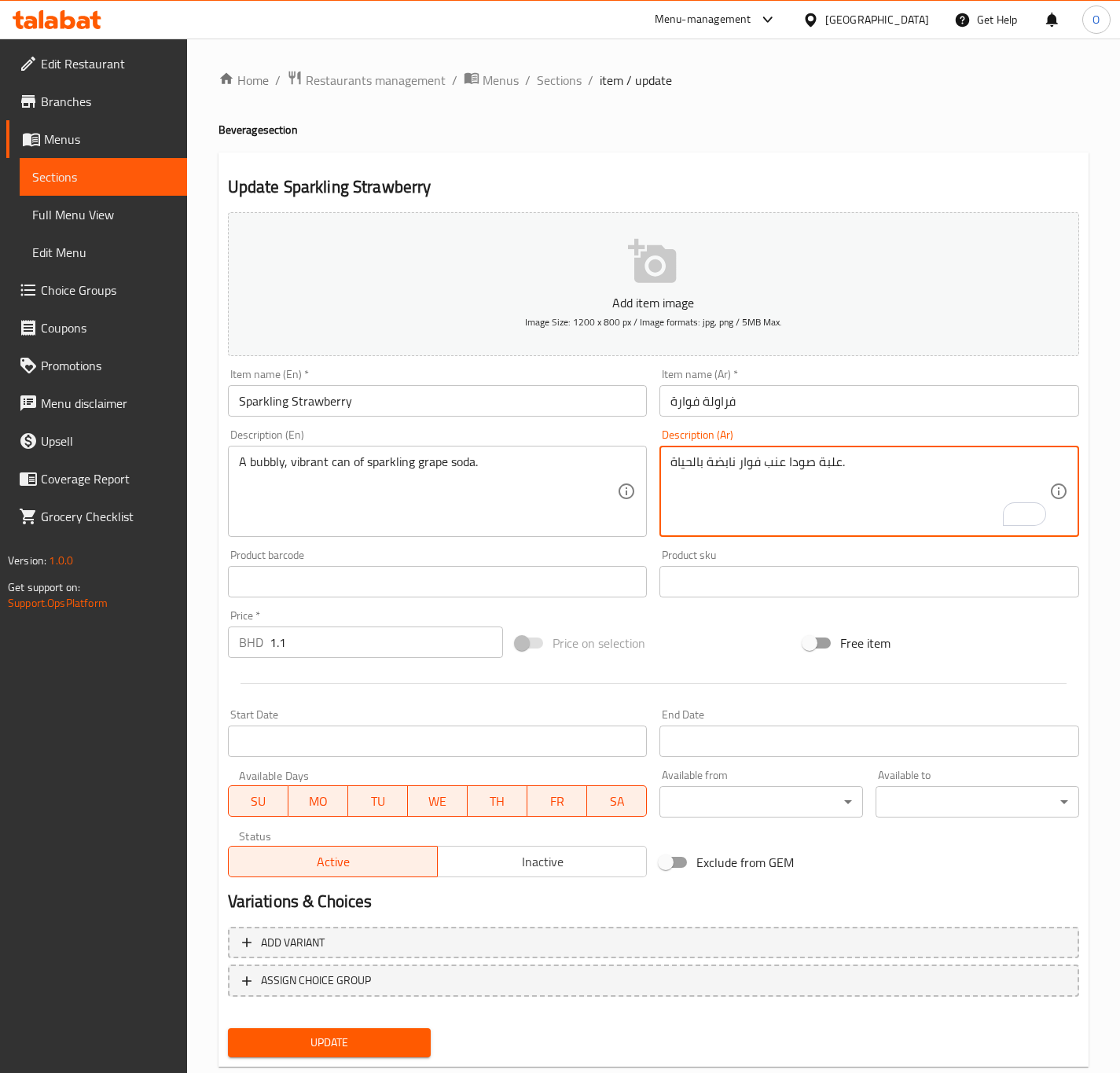
click at [741, 459] on textarea "علبة صودا عنب فوار نابضة بالحياة." at bounding box center [860, 492] width 379 height 75
click at [732, 474] on textarea "علبة صودا عنب فوار نابضة بالحياة." at bounding box center [860, 492] width 379 height 75
click at [727, 458] on textarea "علبة صودا عنب فوار نابضة بالحياة." at bounding box center [860, 492] width 379 height 75
drag, startPoint x: 734, startPoint y: 455, endPoint x: 664, endPoint y: 467, distance: 71.0
click at [664, 467] on html "​ Menu-management [GEOGRAPHIC_DATA] Get Help O Edit Restaurant Branches Menus S…" at bounding box center [560, 536] width 1120 height 1073
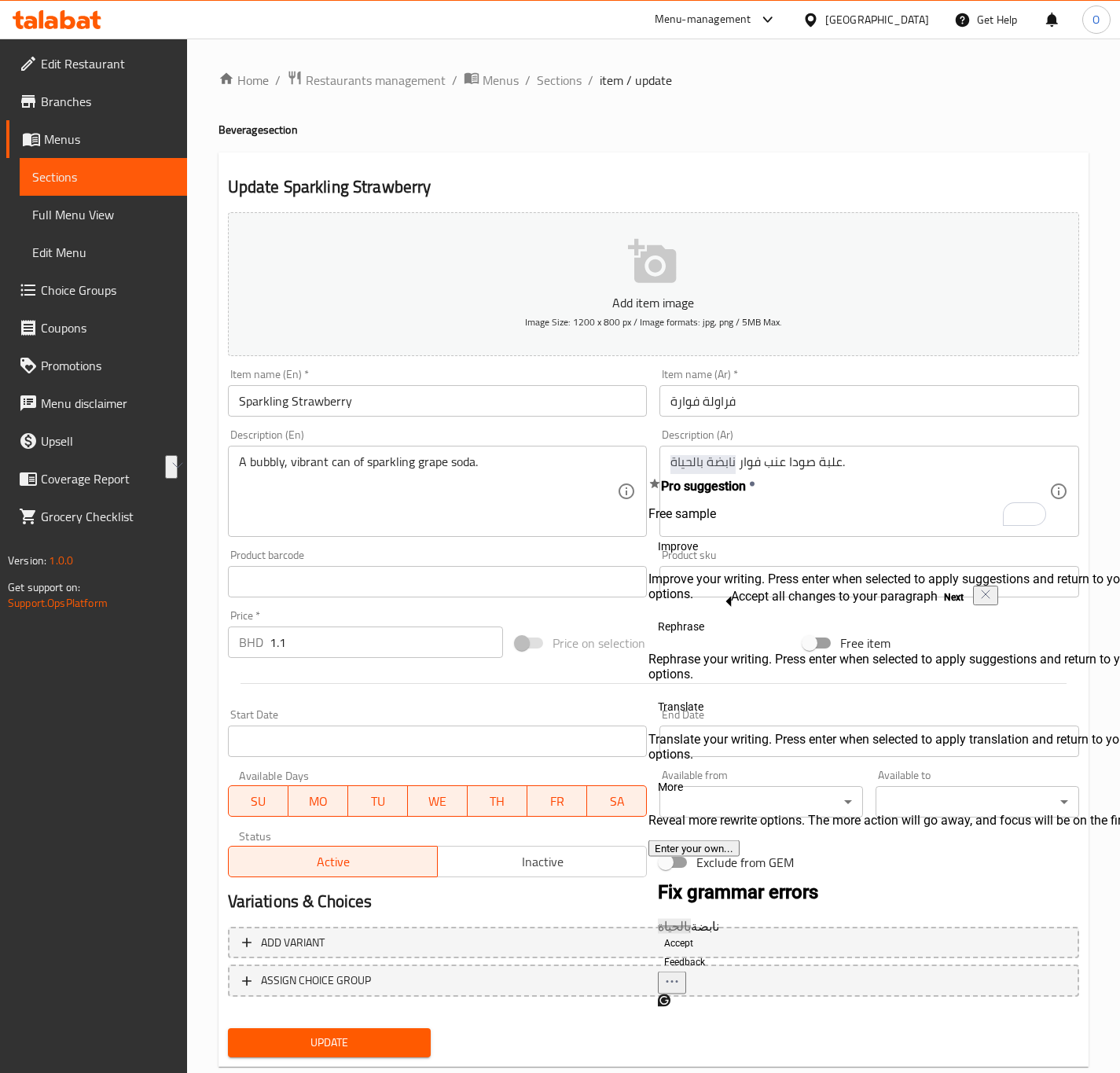
click button "Next" at bounding box center [954, 597] width 32 height 19
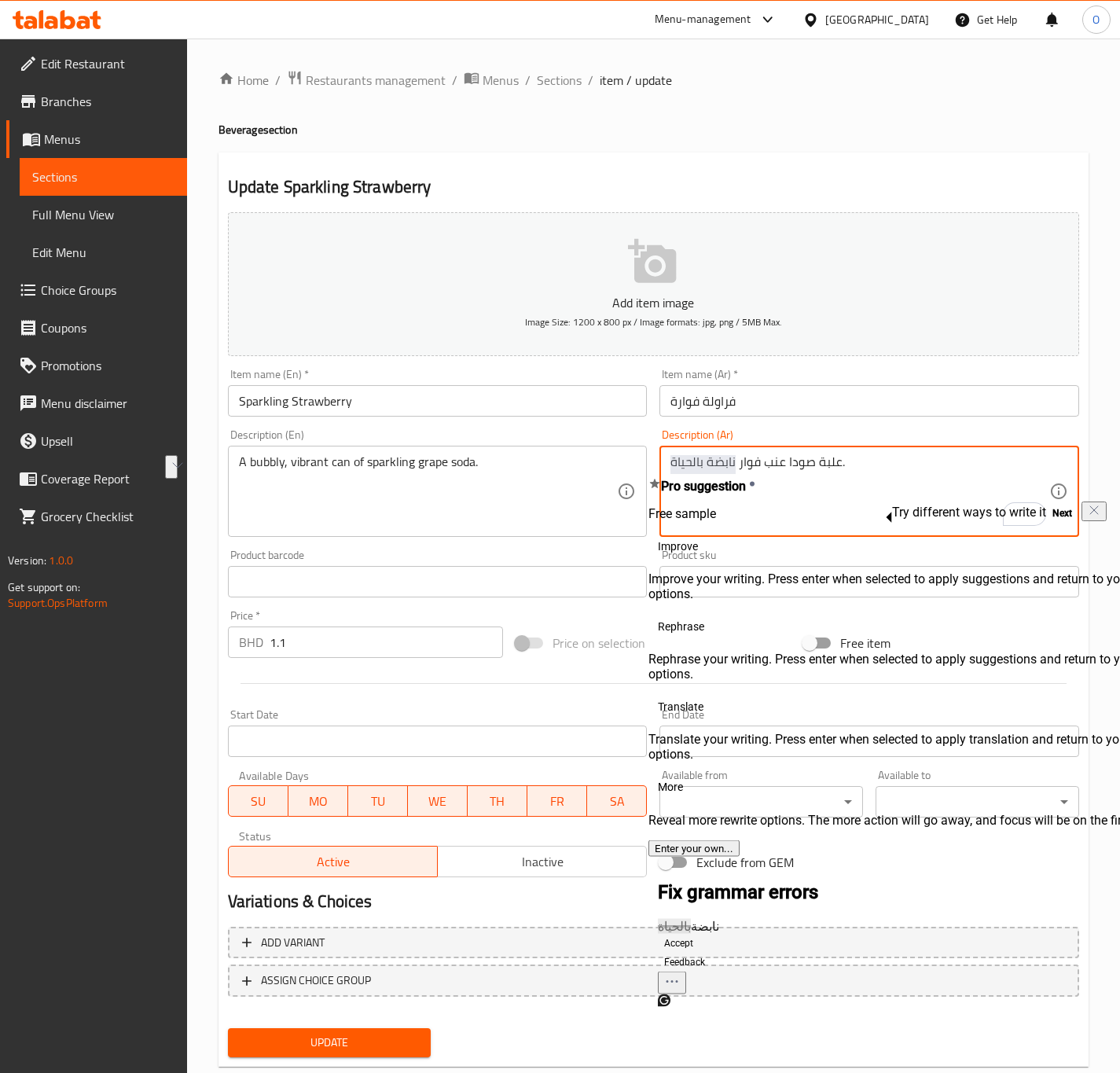
drag, startPoint x: 736, startPoint y: 467, endPoint x: 623, endPoint y: 459, distance: 113.3
click at [623, 459] on div "Add item image Image Size: 1200 x 800 px / Image formats: jpg, png / 5MB Max. I…" at bounding box center [653, 545] width 864 height 677
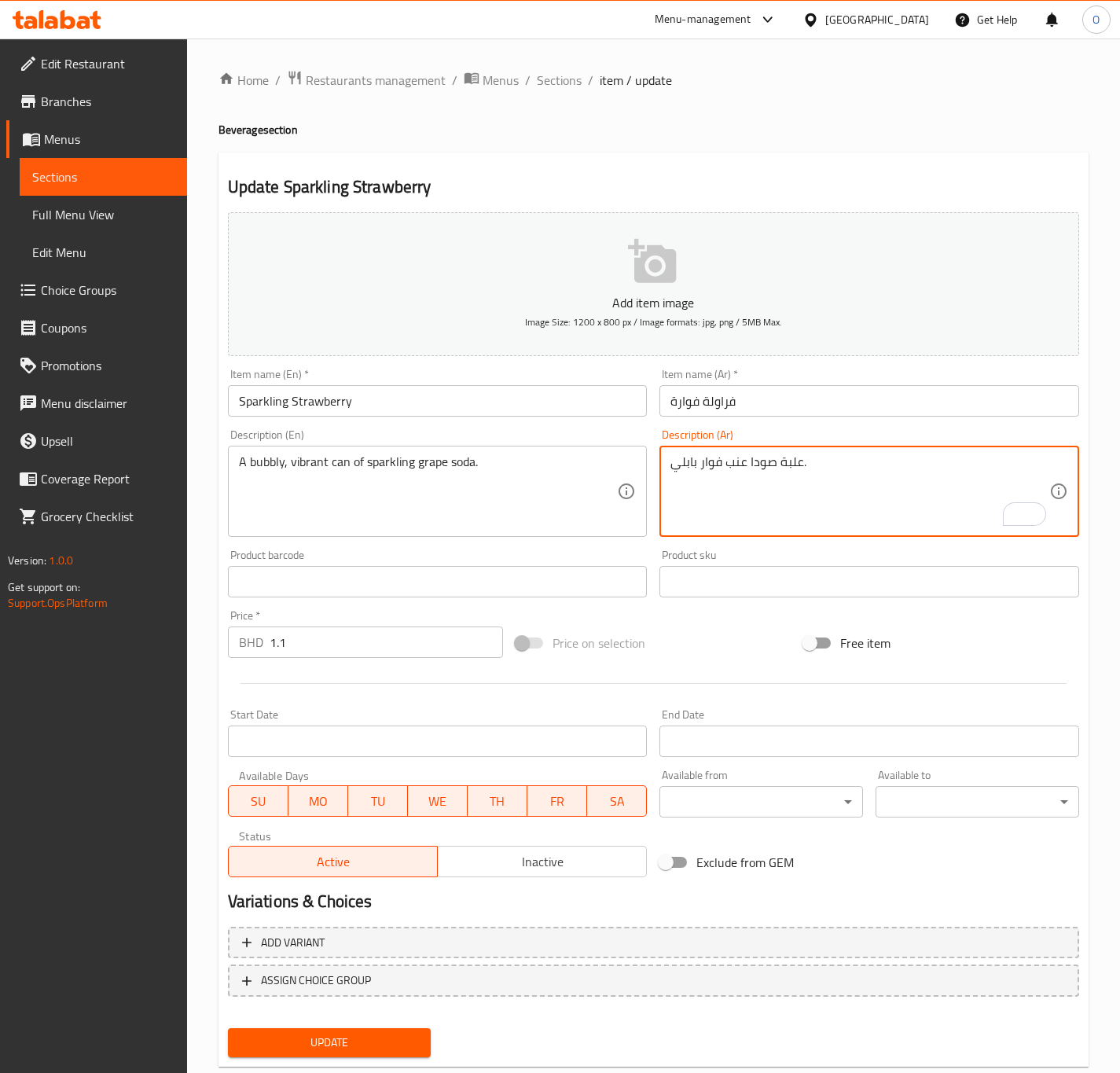
type textarea "علبة صودا عنب فوار بابلي."
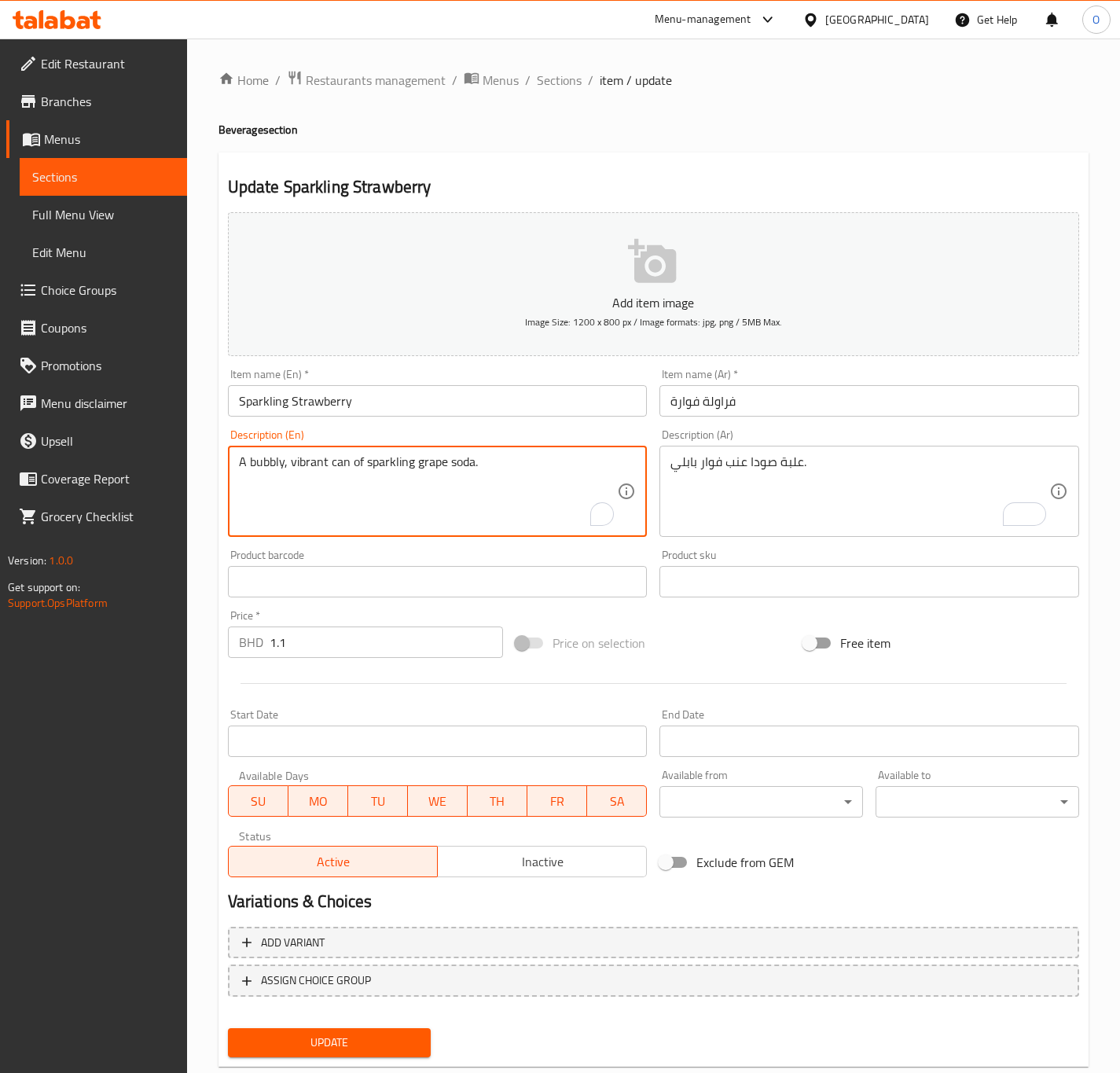
click at [302, 456] on textarea "A bubbly, vibrant can of sparkling grape soda." at bounding box center [428, 492] width 379 height 75
type textarea "A bubbly can of sparkling grape soda."
click at [399, 1047] on span "Update" at bounding box center [330, 1042] width 179 height 20
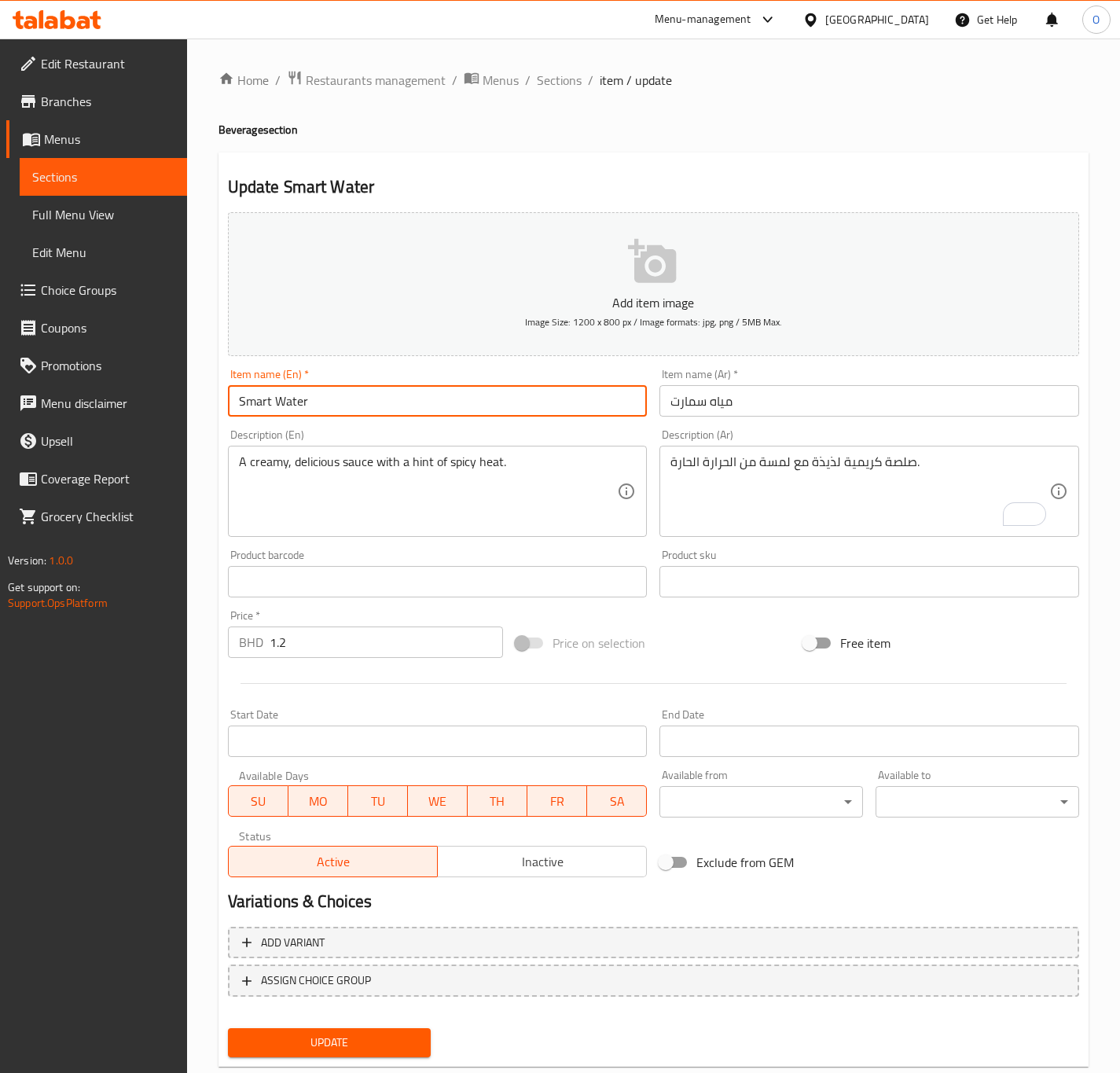
click at [380, 392] on input "Smart Water" at bounding box center [437, 401] width 420 height 31
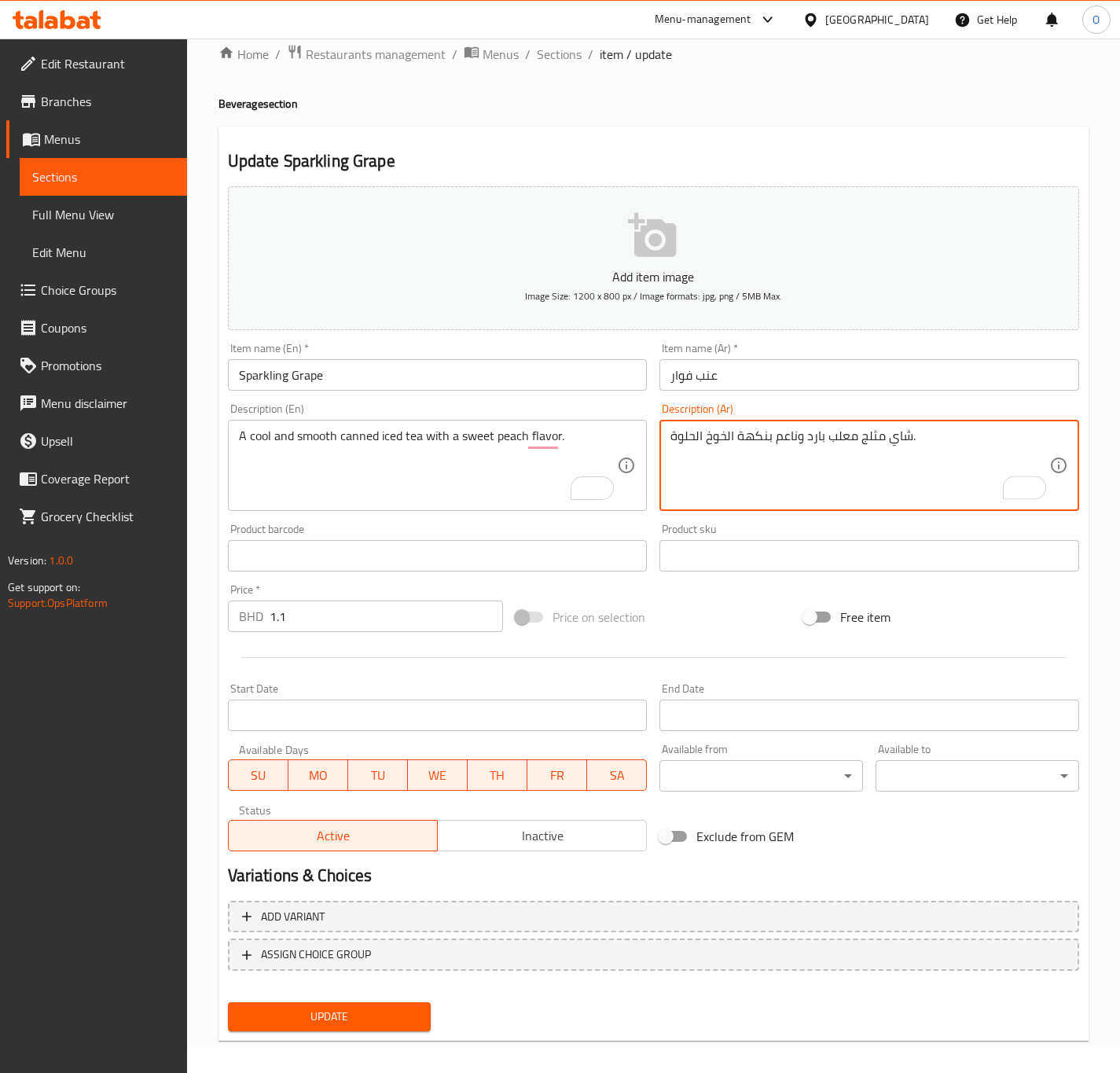
scroll to position [36, 0]
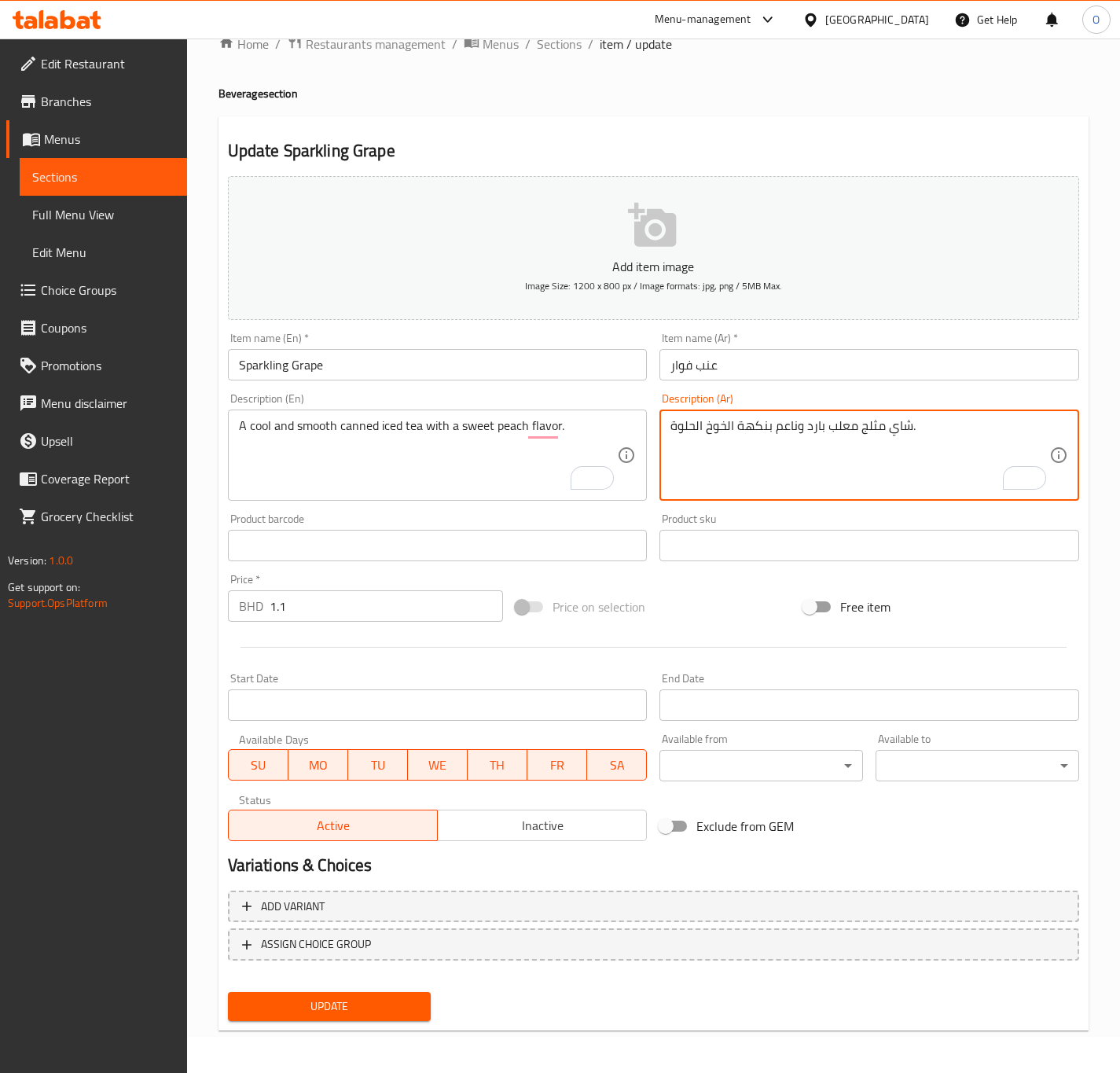
click at [821, 434] on textarea "شاي مثلج معلب بارد وناعم بنكهة الخوخ الحلوة." at bounding box center [860, 455] width 379 height 75
type textarea "شاي مثلج معلب كول وناعم بنكهة الخوخ الحلوة."
click at [255, 1014] on button "Update" at bounding box center [329, 1007] width 203 height 29
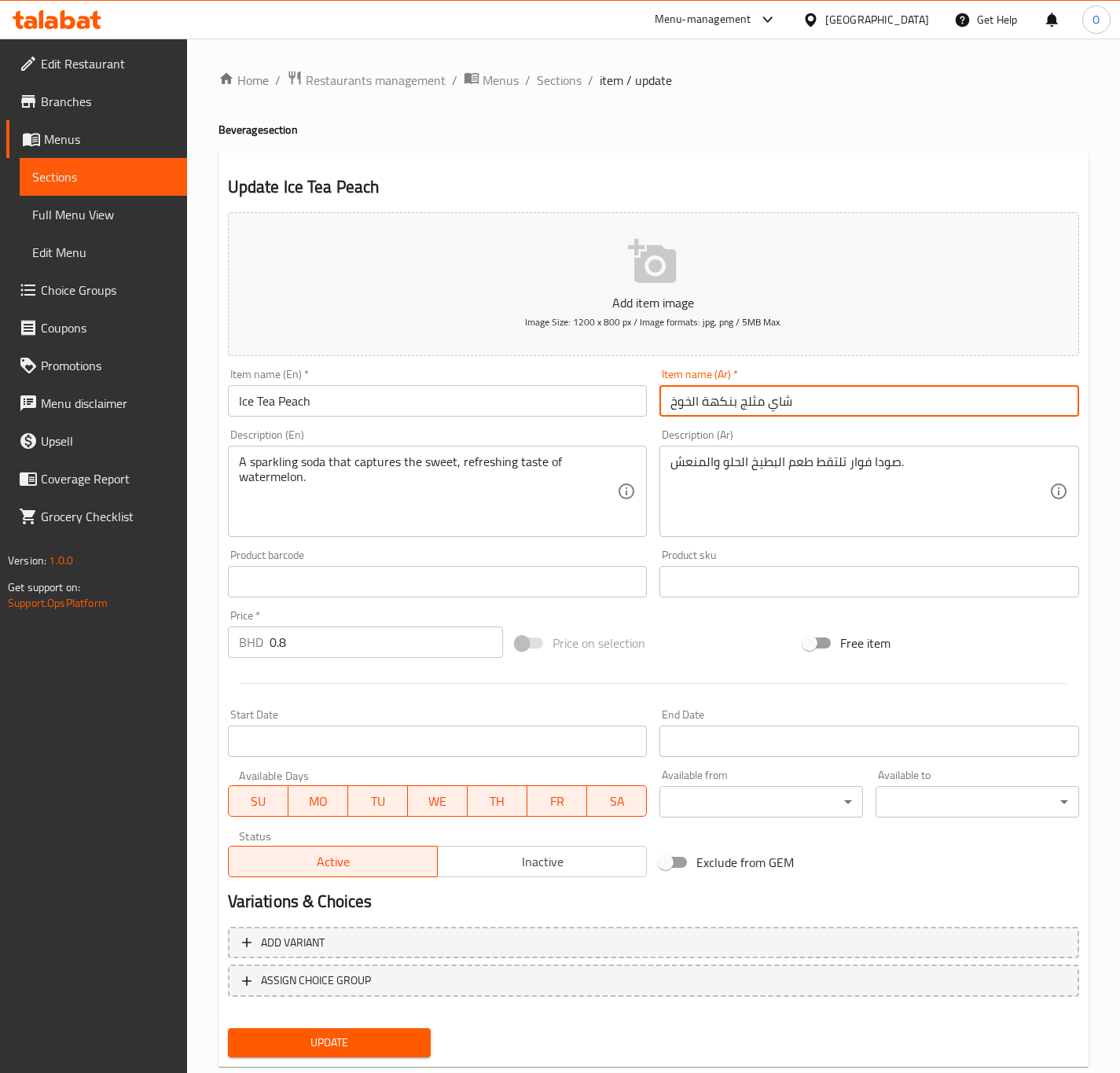
click at [696, 401] on input "شاي مثلج بنكهة الخوخ" at bounding box center [869, 401] width 420 height 31
type input "شاي مثلج بالخوخ"
click at [303, 401] on input "Ice Tea Peach" at bounding box center [437, 401] width 420 height 31
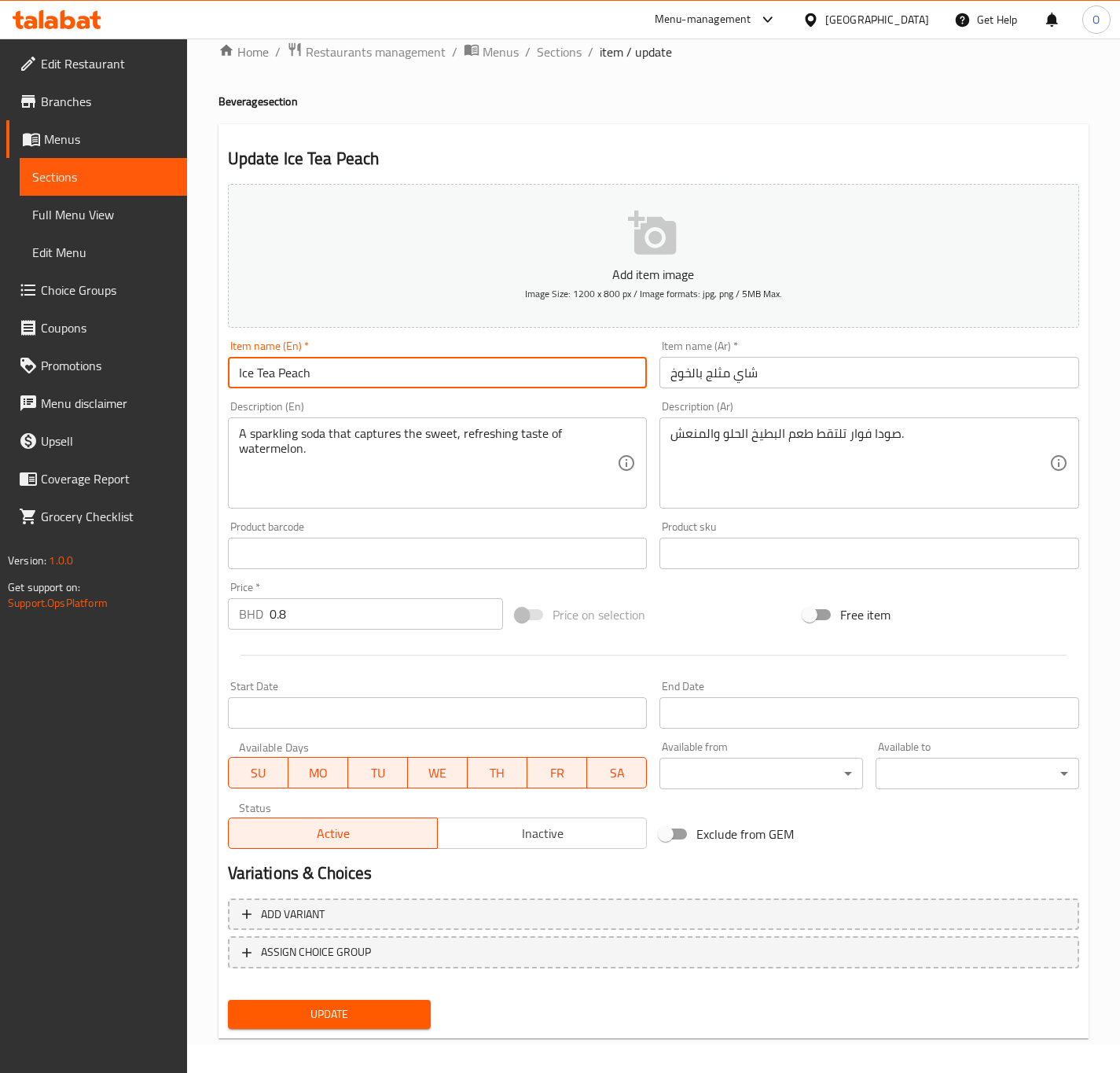
scroll to position [36, 0]
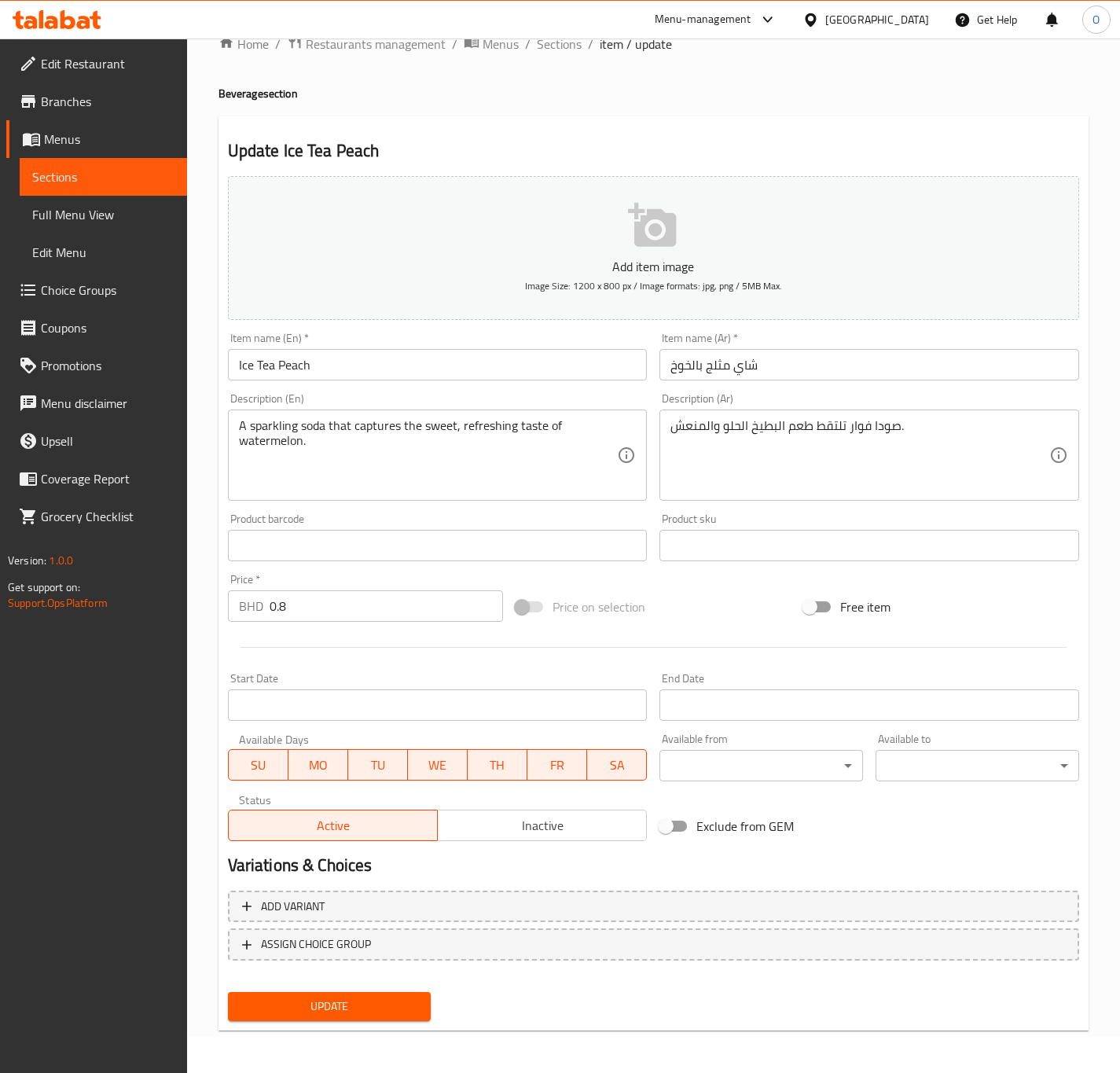
drag, startPoint x: 826, startPoint y: 160, endPoint x: 805, endPoint y: 100, distance: 63.6
click at [823, 147] on h2 "Update Ice Tea Peach" at bounding box center [654, 151] width 851 height 24
click at [273, 350] on input "Ice Tea Peach" at bounding box center [437, 364] width 420 height 31
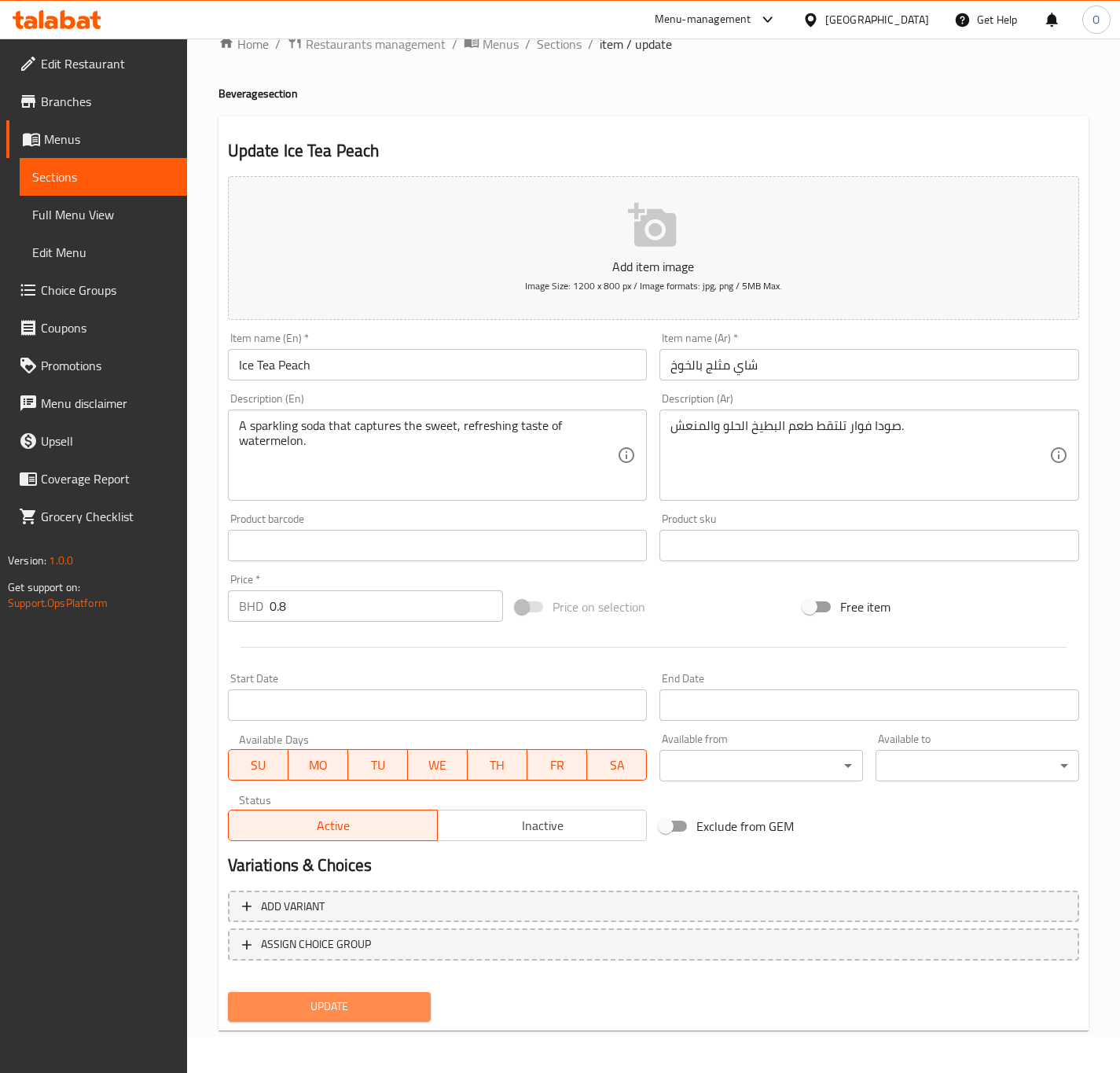
click at [342, 1013] on span "Update" at bounding box center [330, 1006] width 179 height 20
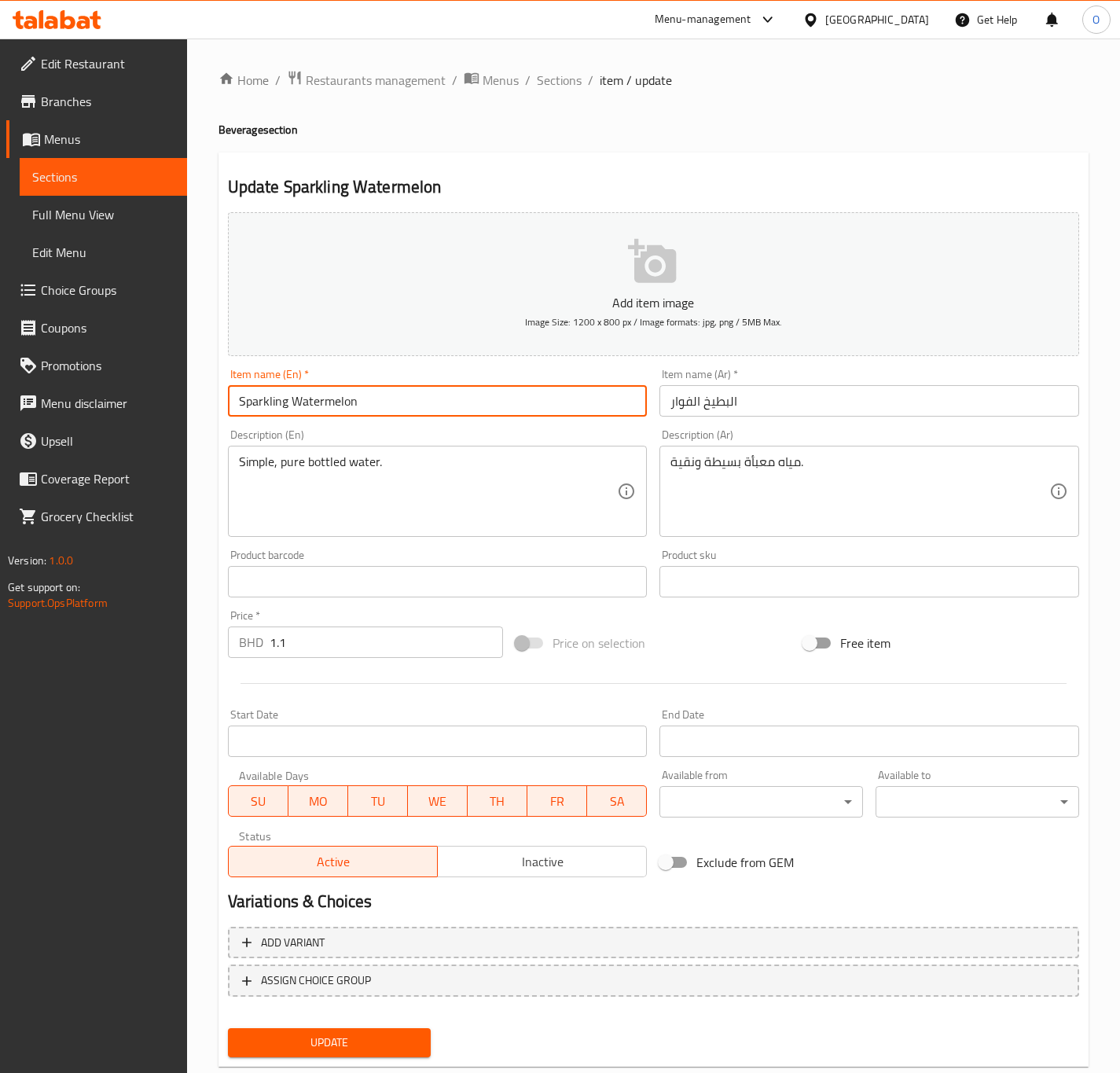
click at [375, 394] on input "Sparkling Watermelon" at bounding box center [437, 401] width 420 height 31
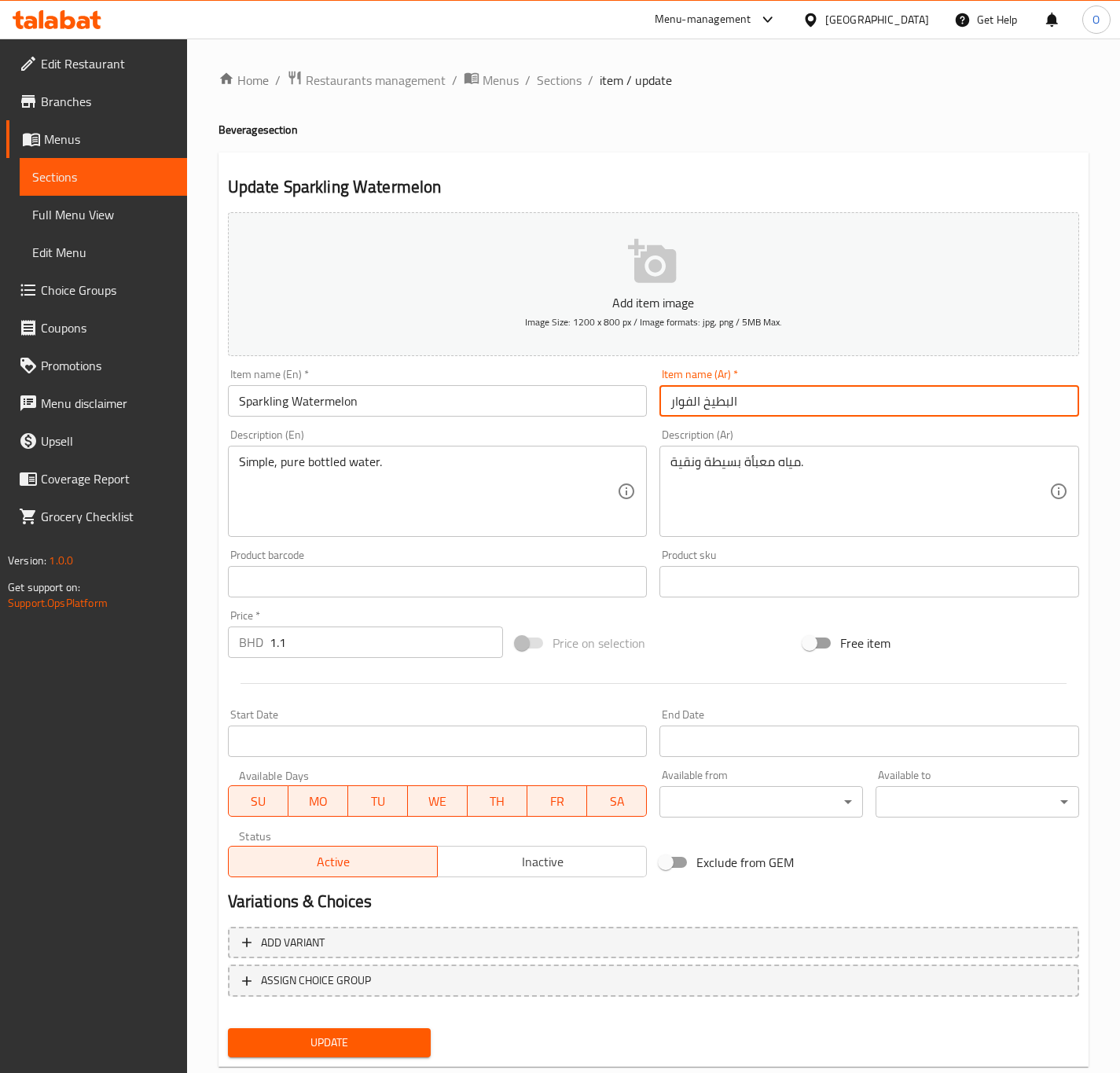
click at [729, 404] on input "البطيخ الفوار" at bounding box center [869, 401] width 420 height 31
type input "بطيخ فوار"
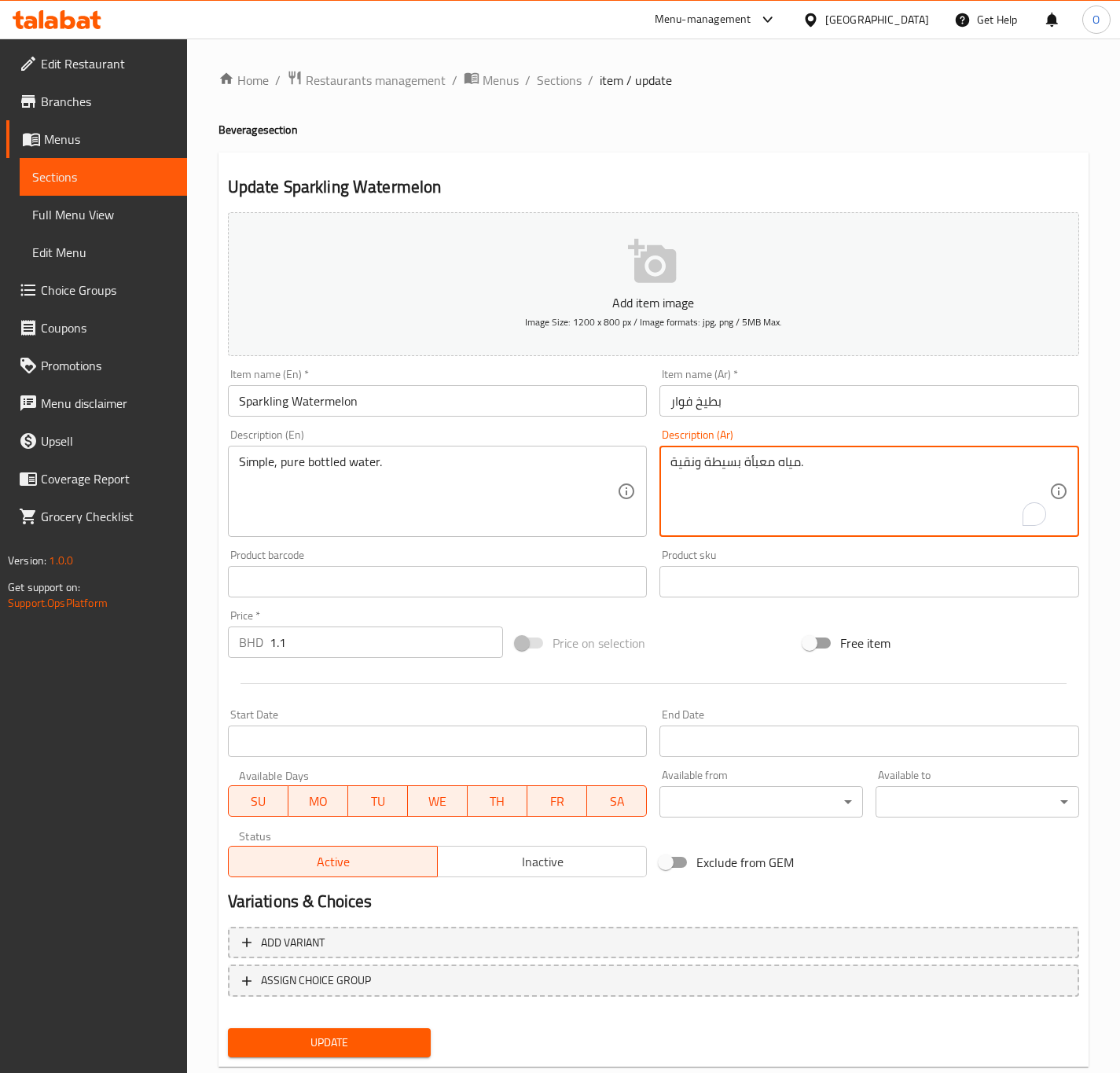
click at [707, 456] on textarea "مياه معبأة بسيطة ونقية." at bounding box center [860, 492] width 379 height 75
type textarea "مياه معبأة سيمبل ونقية."
click at [374, 1054] on button "Update" at bounding box center [329, 1042] width 203 height 29
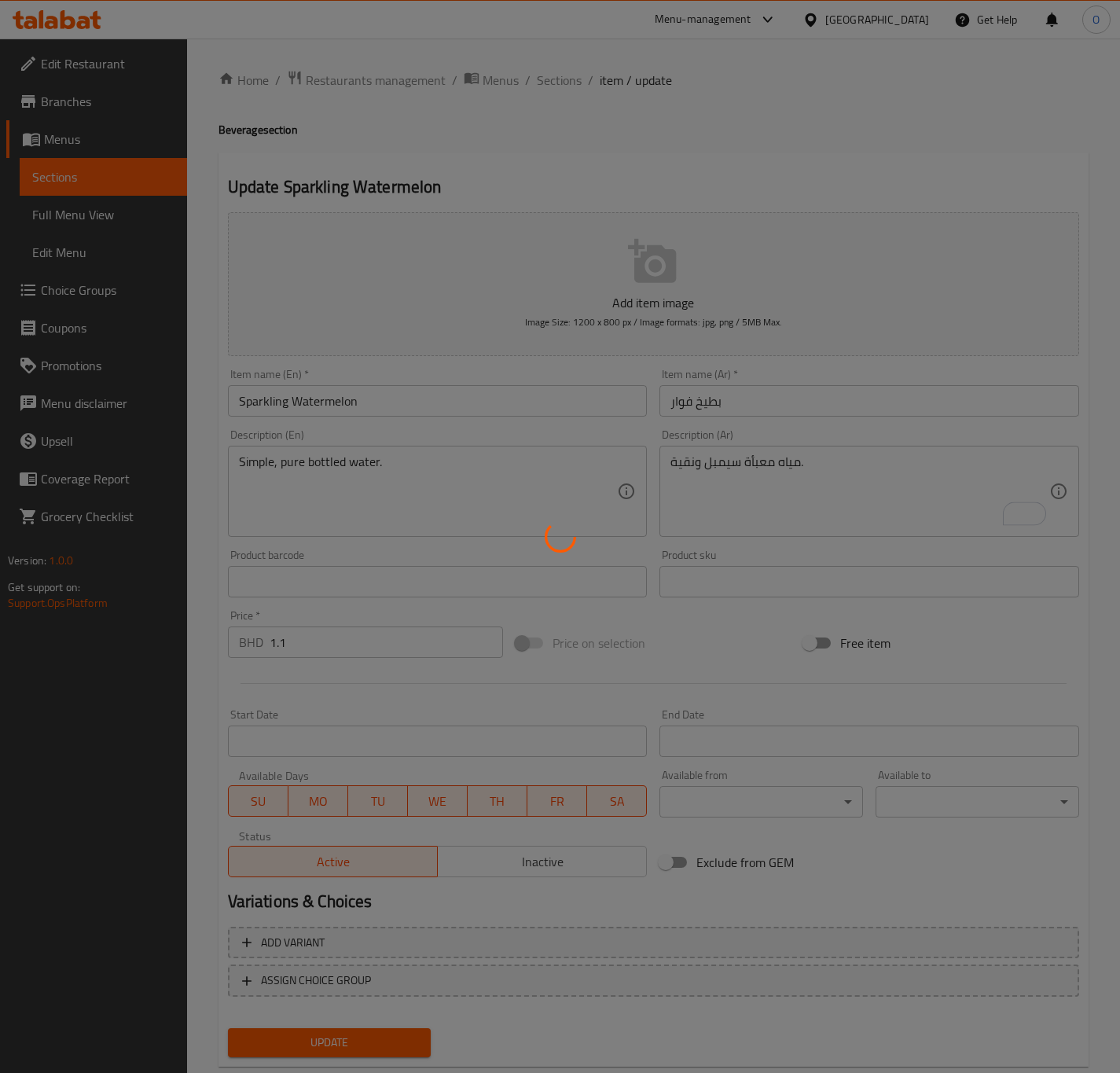
click at [374, 1054] on div at bounding box center [560, 536] width 1120 height 1073
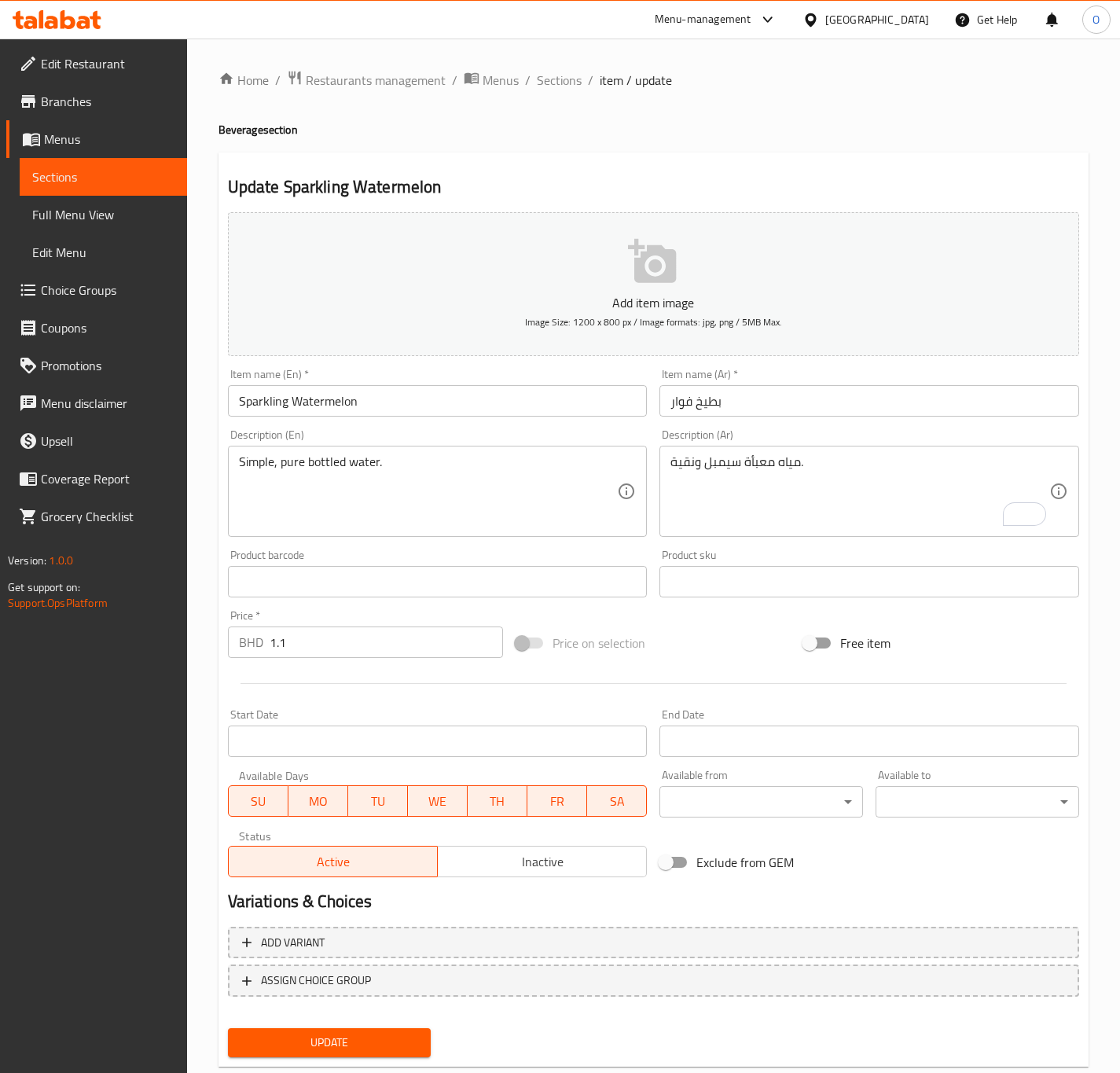
click at [386, 1047] on span "Update" at bounding box center [330, 1042] width 179 height 20
click at [698, 397] on input "ماء" at bounding box center [869, 401] width 420 height 31
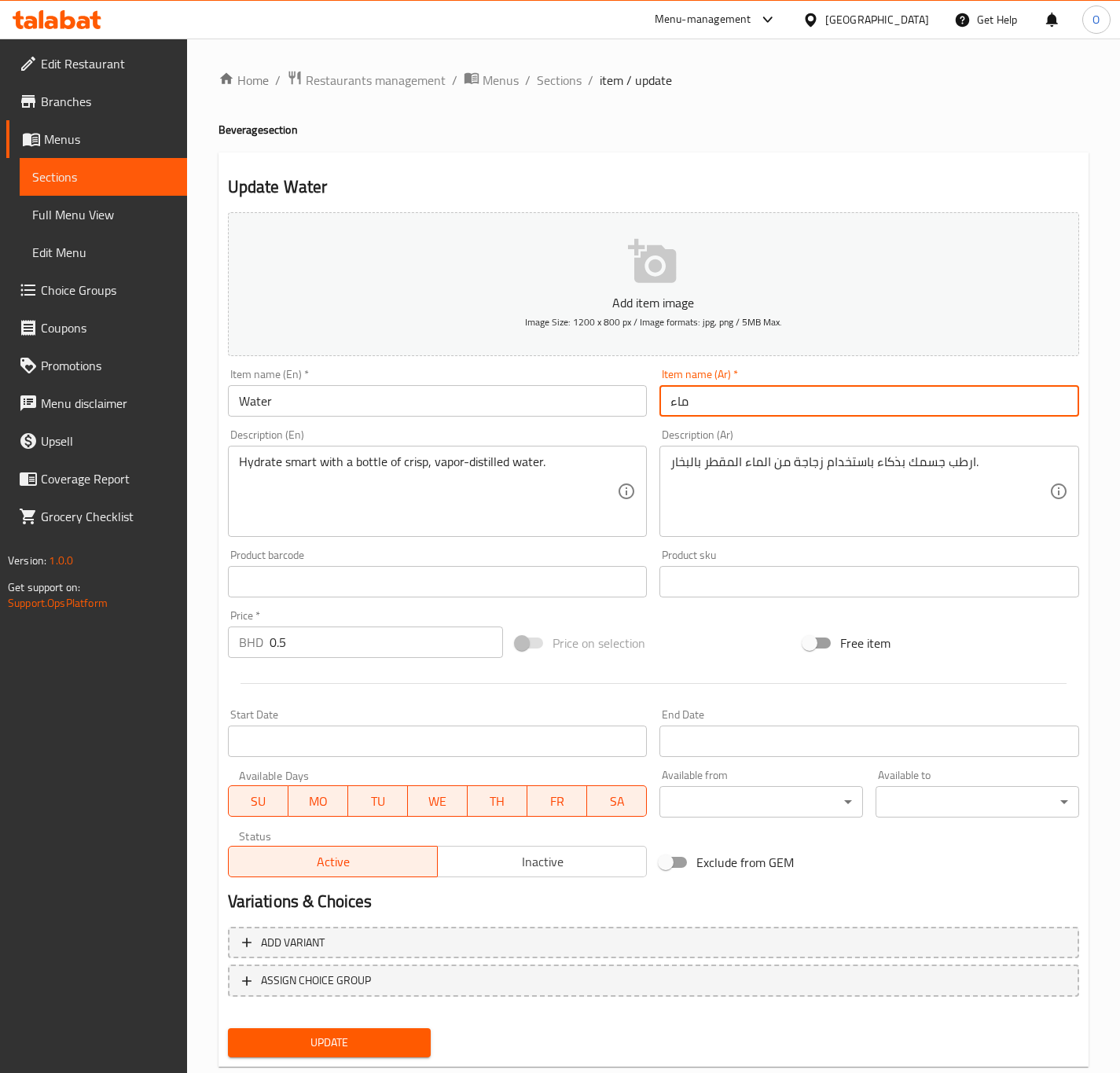
click at [698, 397] on input "ماء" at bounding box center [869, 401] width 420 height 31
type input "مياه"
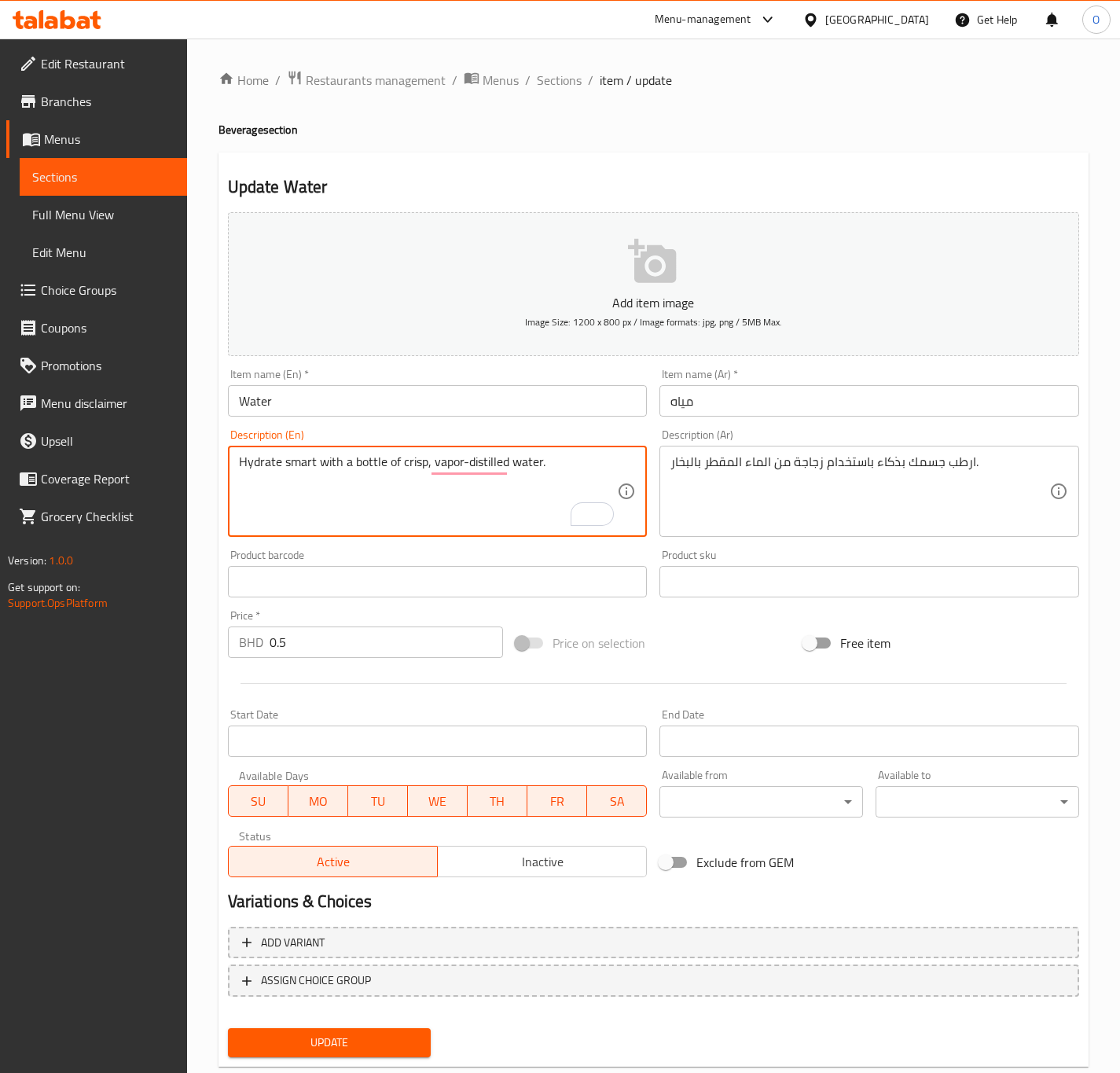
drag, startPoint x: 354, startPoint y: 463, endPoint x: 88, endPoint y: 346, distance: 290.6
click at [88, 346] on div "Edit Restaurant Branches Menus Sections Full Menu View Edit Menu Choice Groups …" at bounding box center [560, 574] width 1120 height 1072
type textarea "A bottle of crisp, vapor-distilled water."
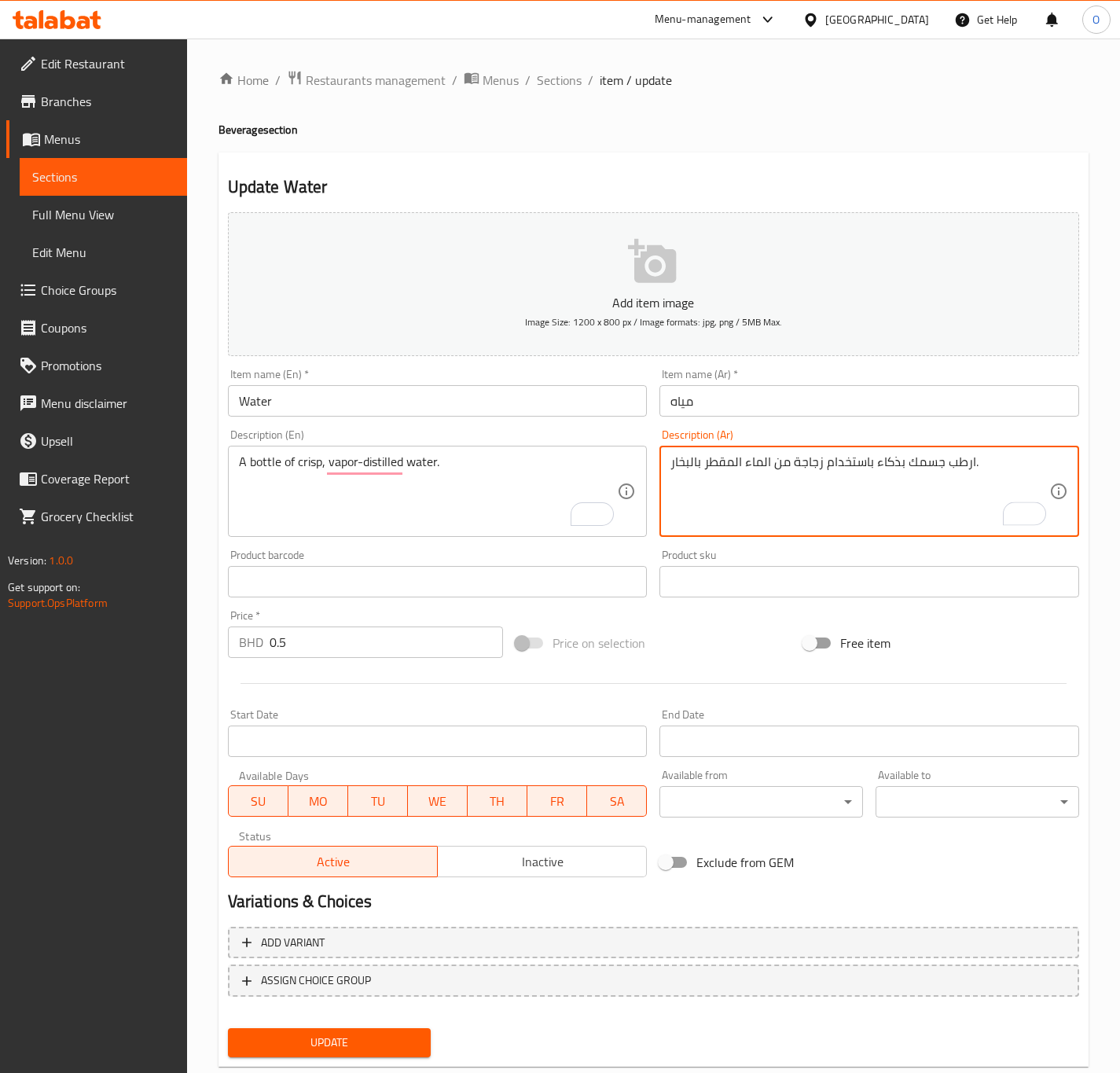
drag, startPoint x: 821, startPoint y: 462, endPoint x: 973, endPoint y: 465, distance: 152.0
click at [750, 465] on textarea "زجاجة من الماء المقطر بالبخار." at bounding box center [860, 492] width 379 height 75
click at [734, 460] on textarea "زجاجة من hgldhi المقطر بالبخار." at bounding box center [860, 492] width 379 height 75
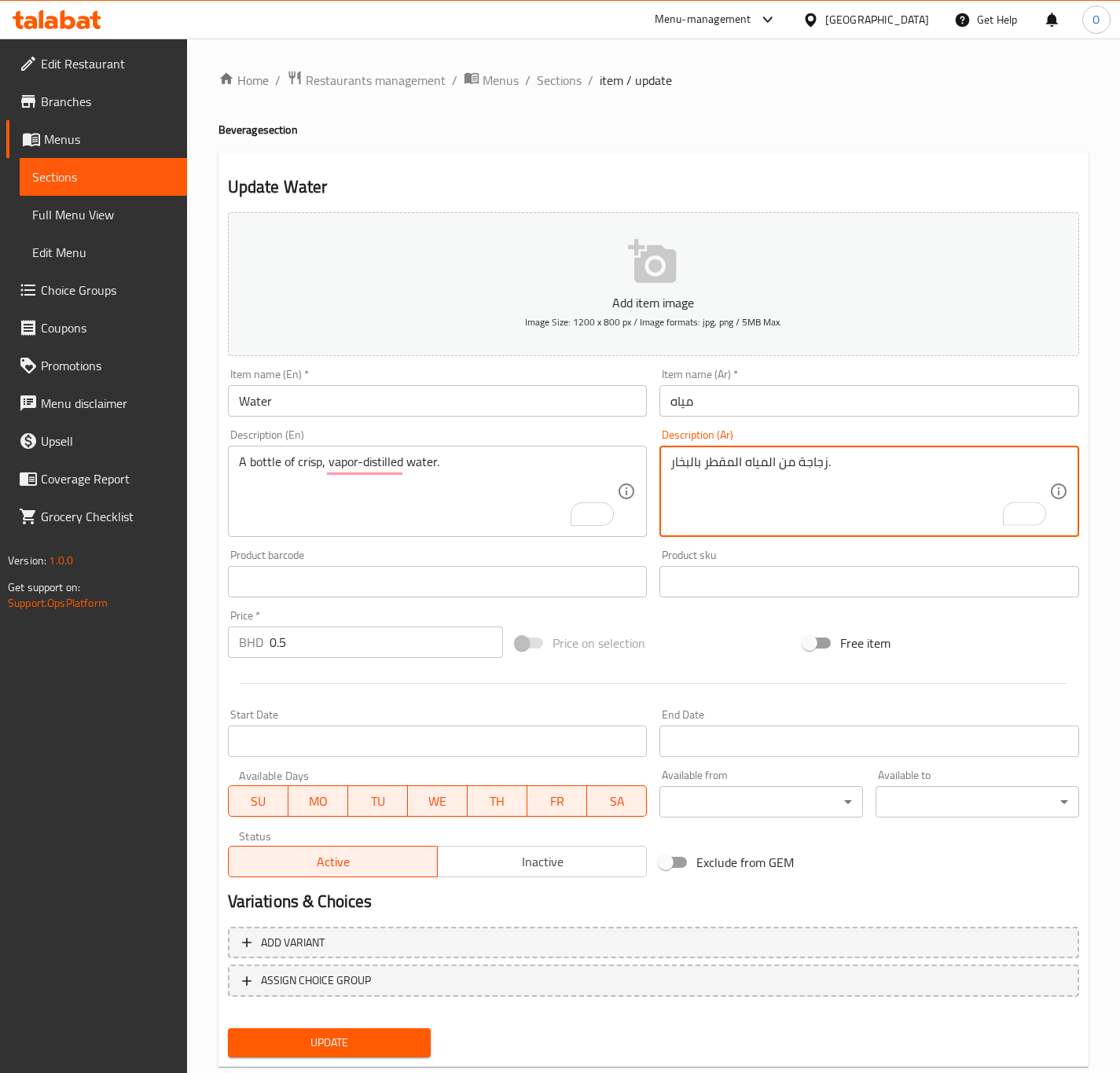
click at [710, 467] on textarea "زجاجة من المياه المقطر بالبخار." at bounding box center [860, 492] width 379 height 75
drag, startPoint x: 708, startPoint y: 471, endPoint x: 691, endPoint y: 472, distance: 17.0
click at [707, 471] on textarea "زجاجة من المياه المقطر بالبخار." at bounding box center [860, 492] width 379 height 75
click at [498, 448] on div "A bottle of crisp, vapor-distilled water. Description (En)" at bounding box center [437, 491] width 420 height 91
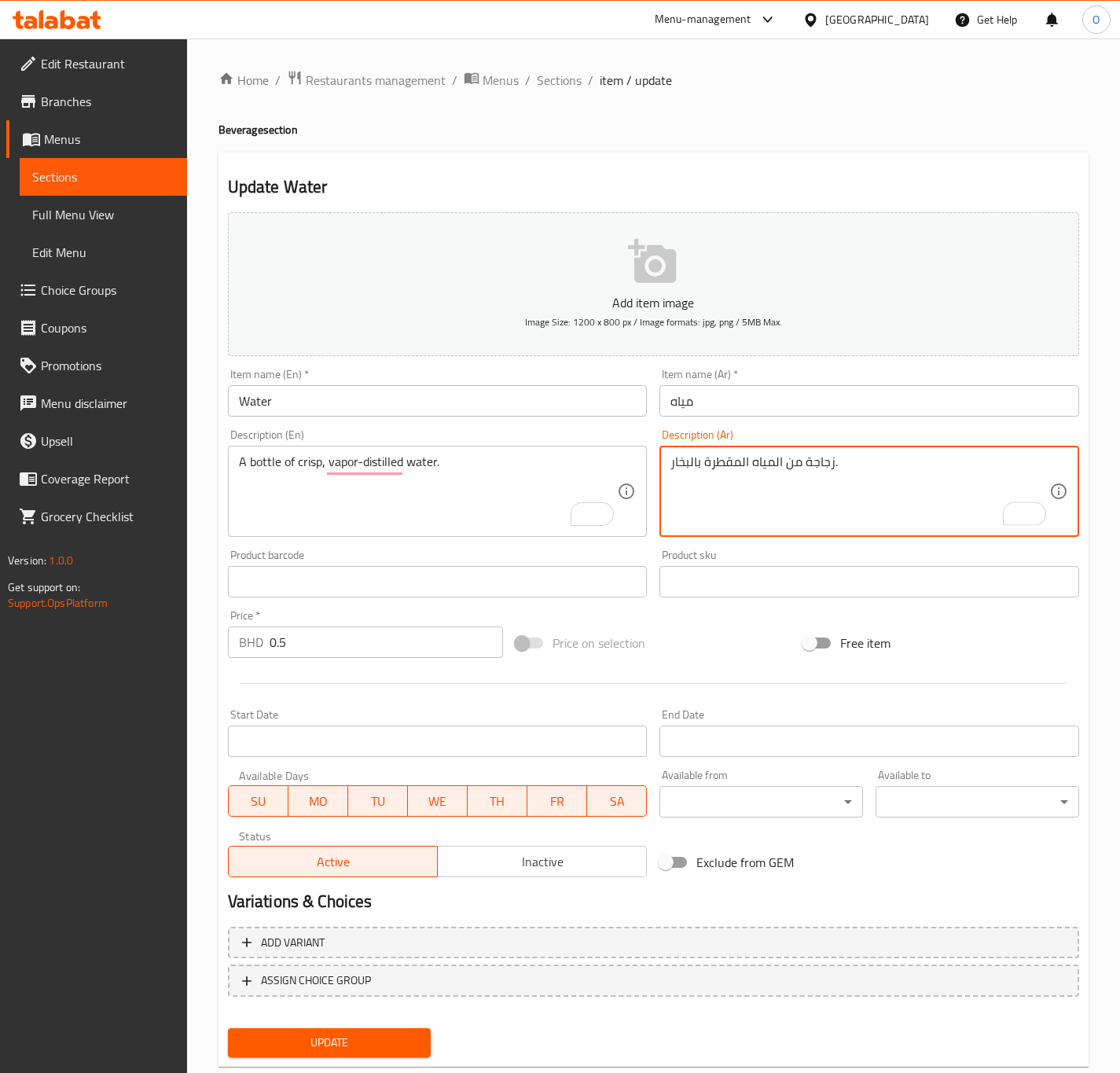
type textarea "زجاجة من المياه المقطرة بالبخار."
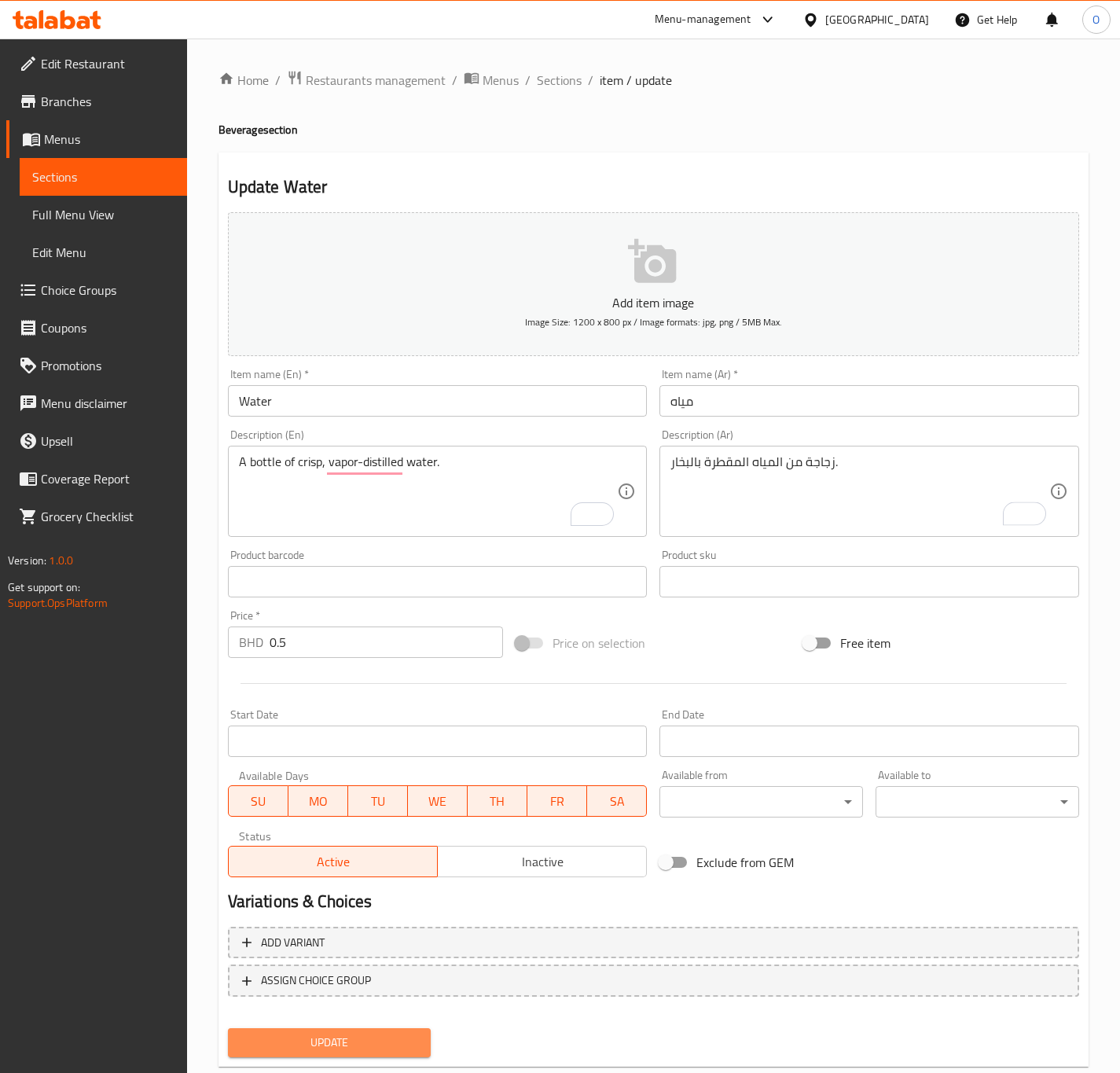
click at [311, 1036] on span "Update" at bounding box center [330, 1042] width 179 height 20
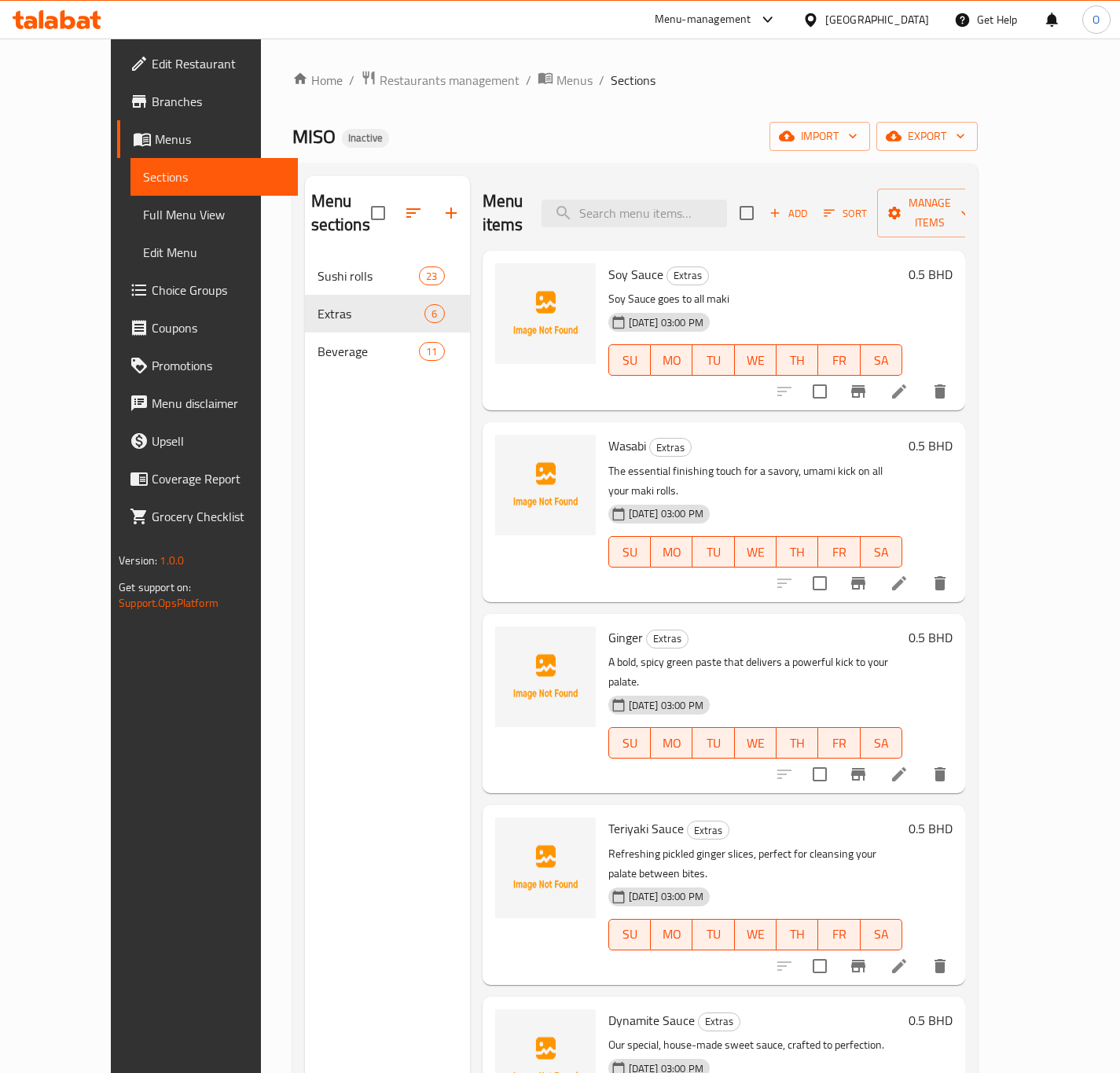
scroll to position [220, 0]
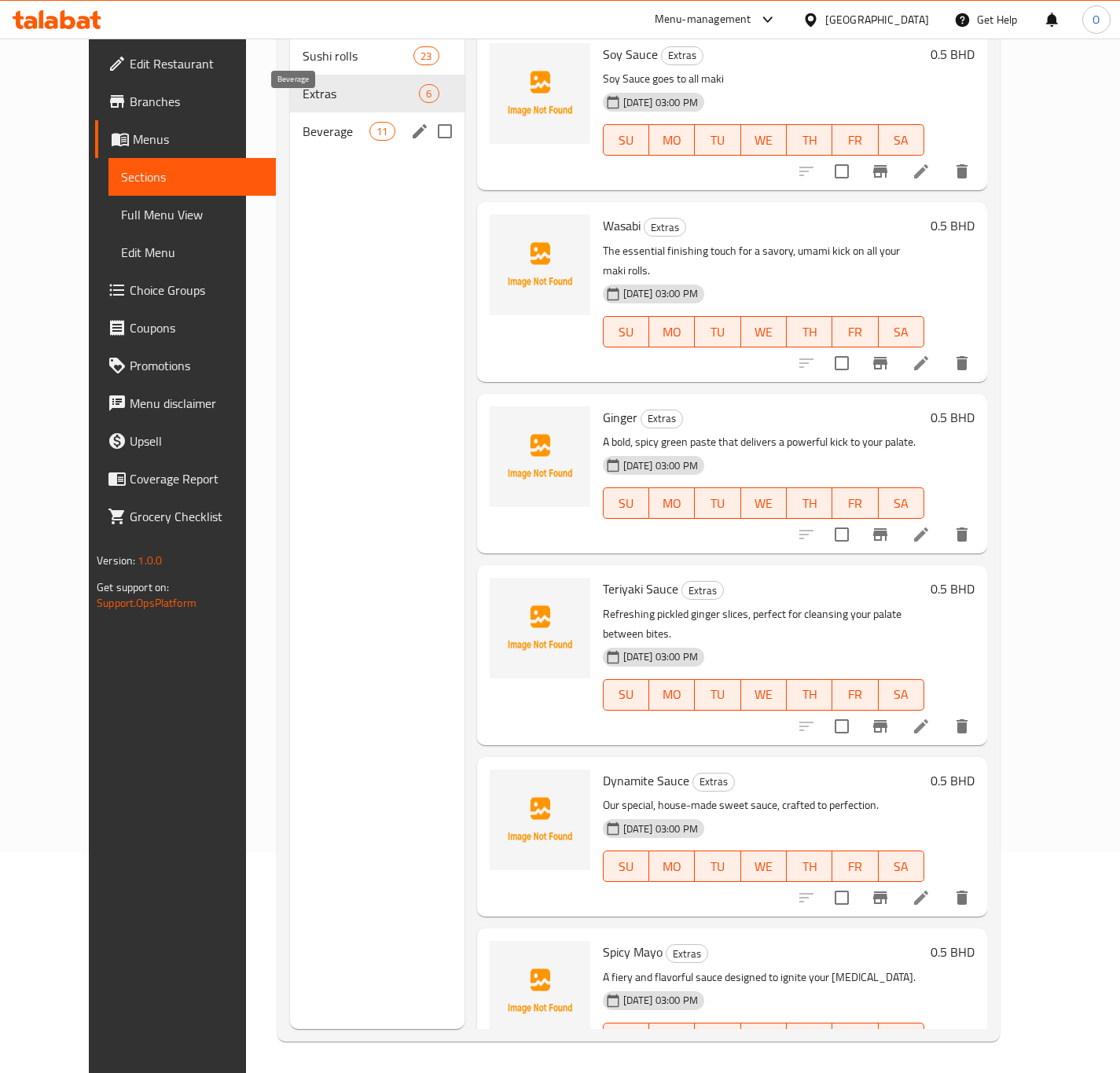
click at [303, 122] on span "Beverage" at bounding box center [336, 131] width 67 height 19
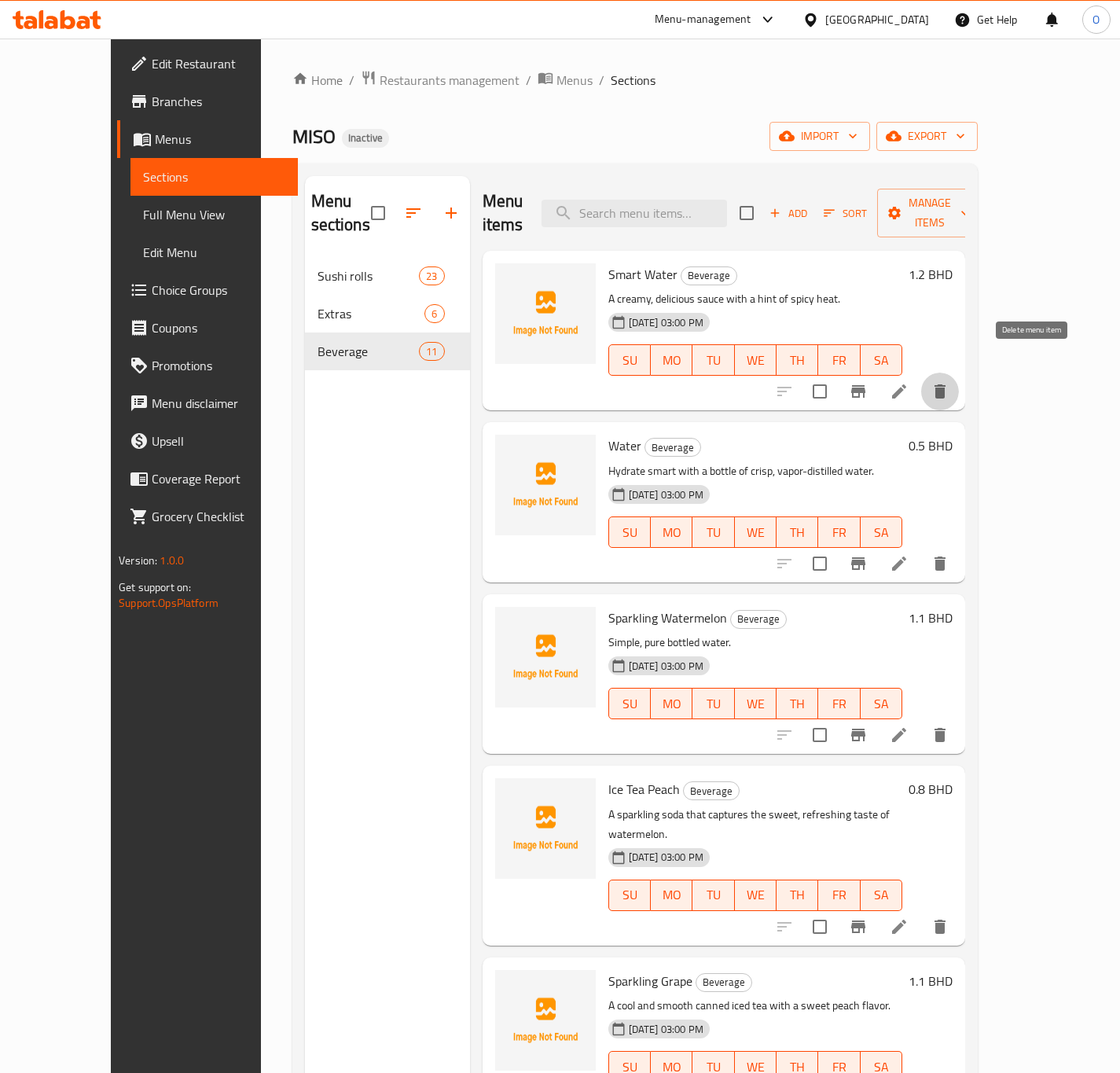
click at [959, 373] on button "delete" at bounding box center [940, 391] width 37 height 37
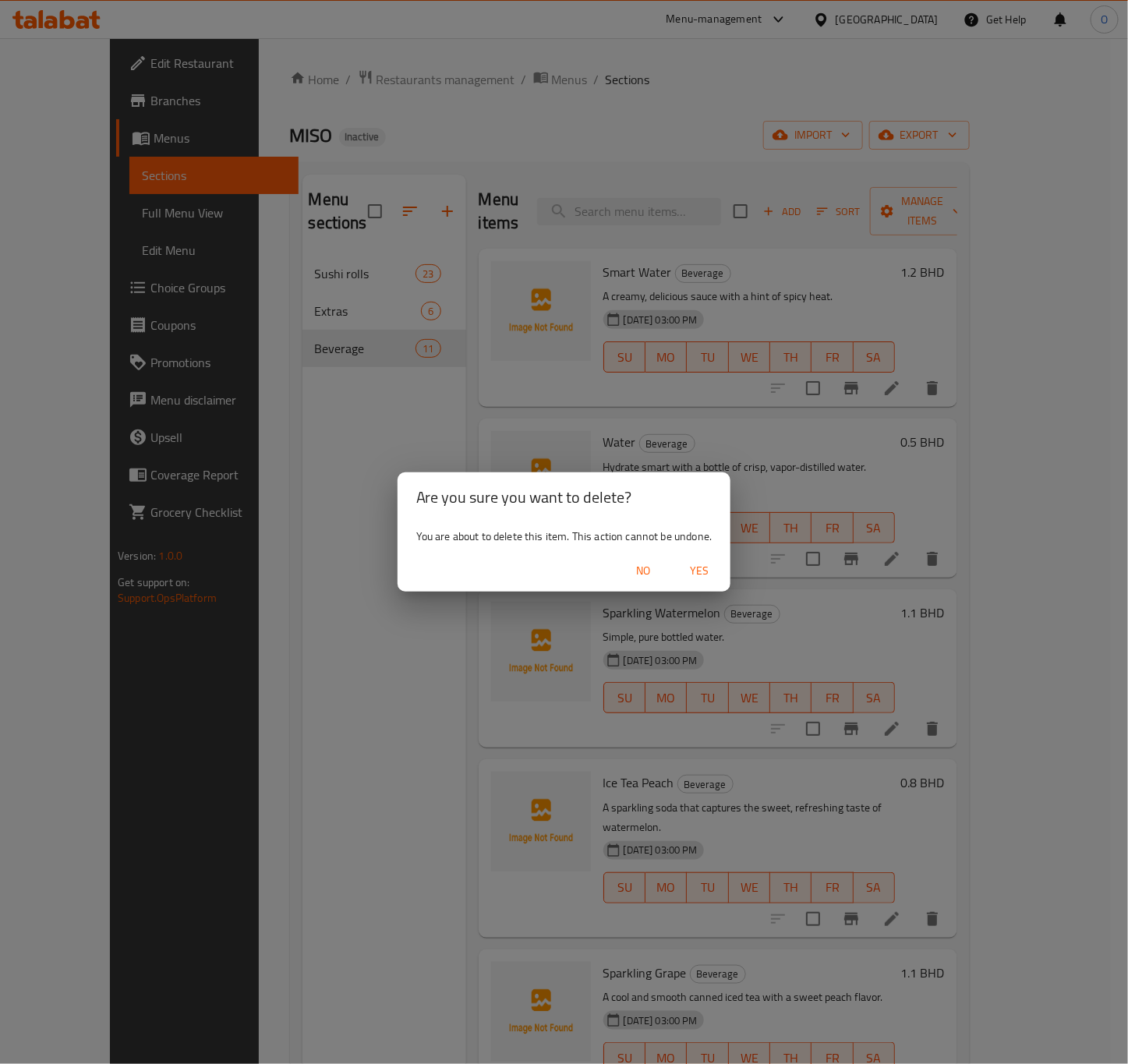
click at [699, 561] on span "Yes" at bounding box center [699, 570] width 37 height 19
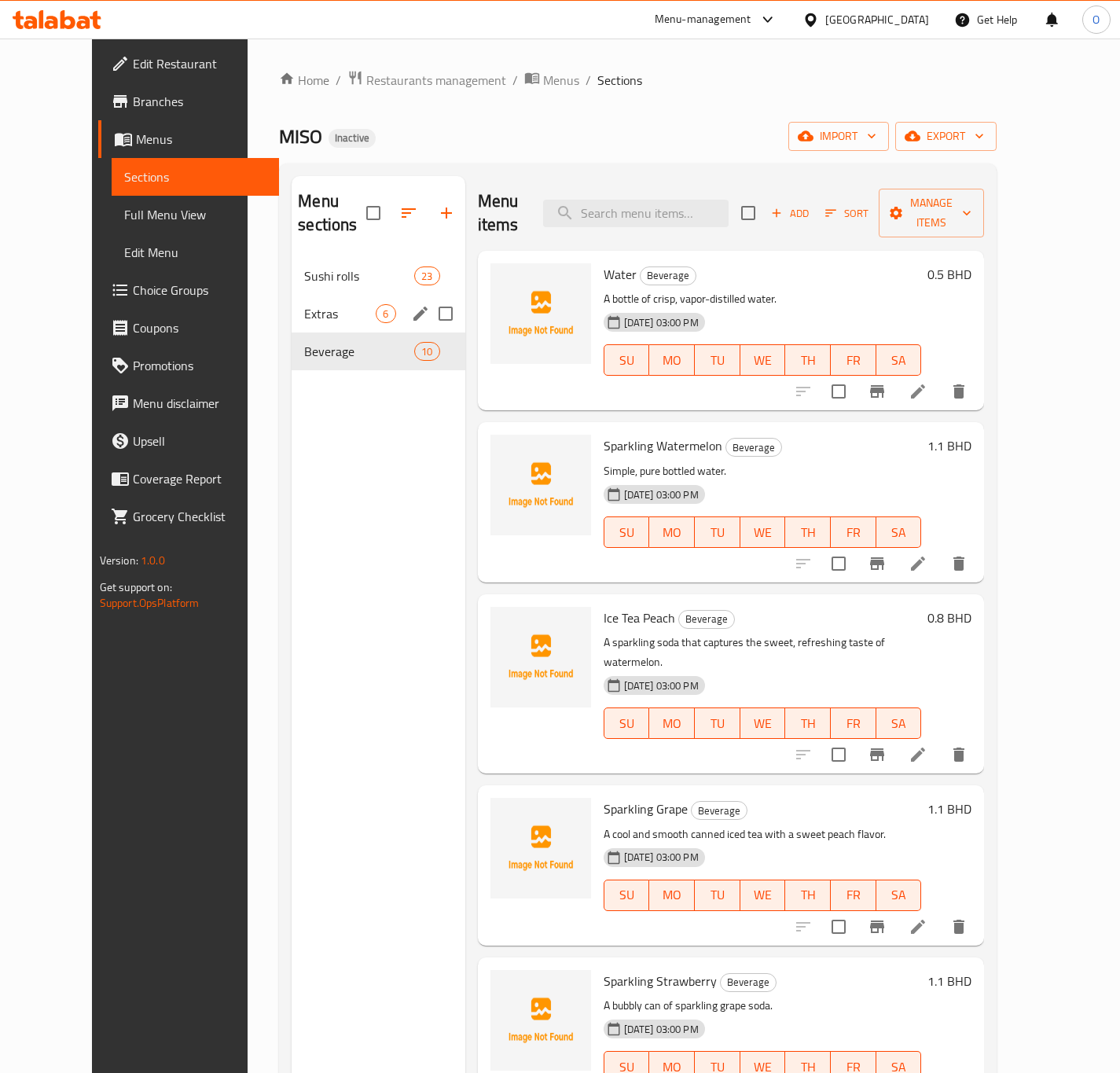
click at [411, 304] on icon "edit" at bounding box center [420, 313] width 19 height 19
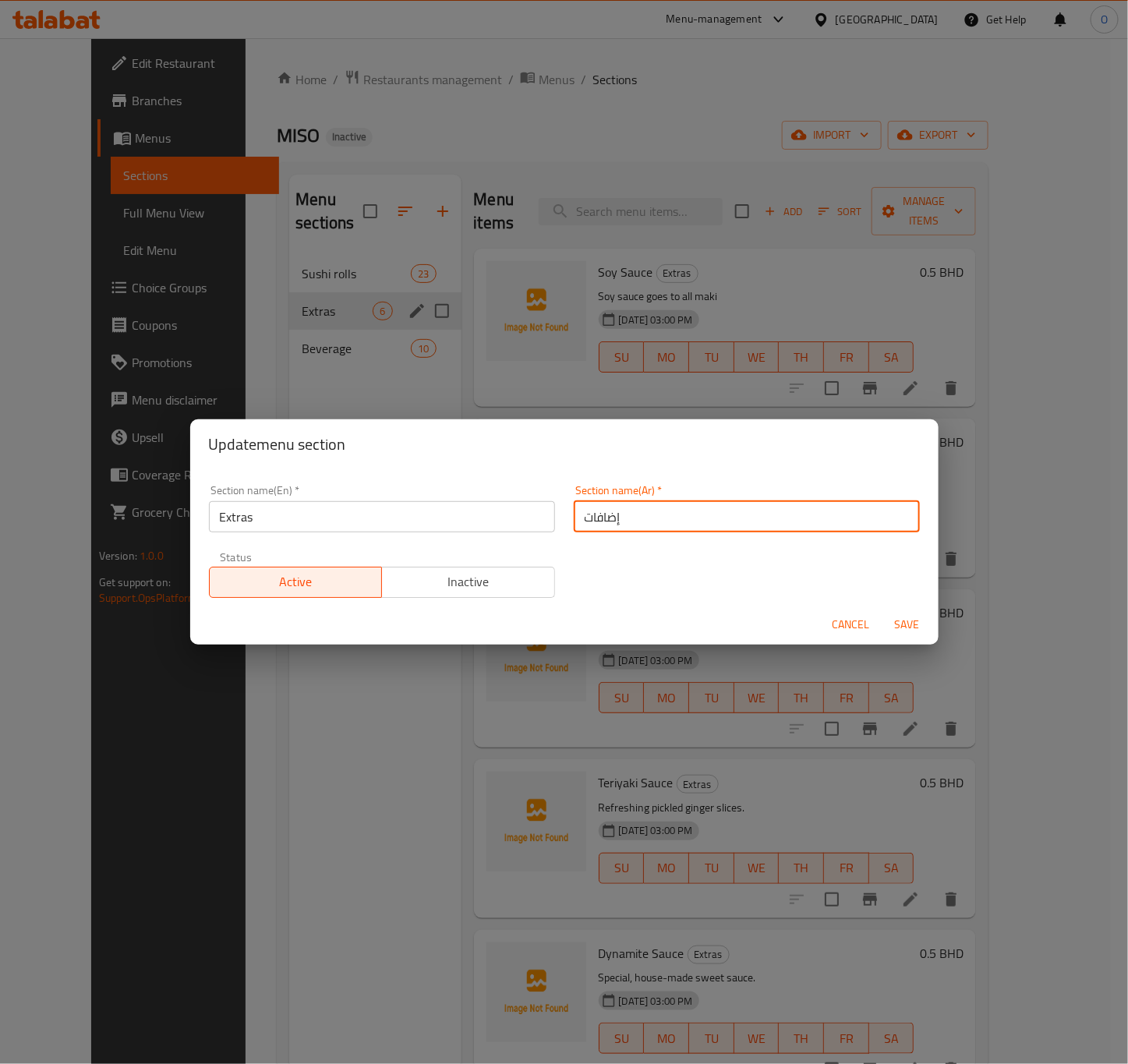
click at [576, 529] on input "إضافات" at bounding box center [747, 516] width 346 height 31
type input "الإضافات"
click at [910, 629] on span "Save" at bounding box center [907, 624] width 37 height 19
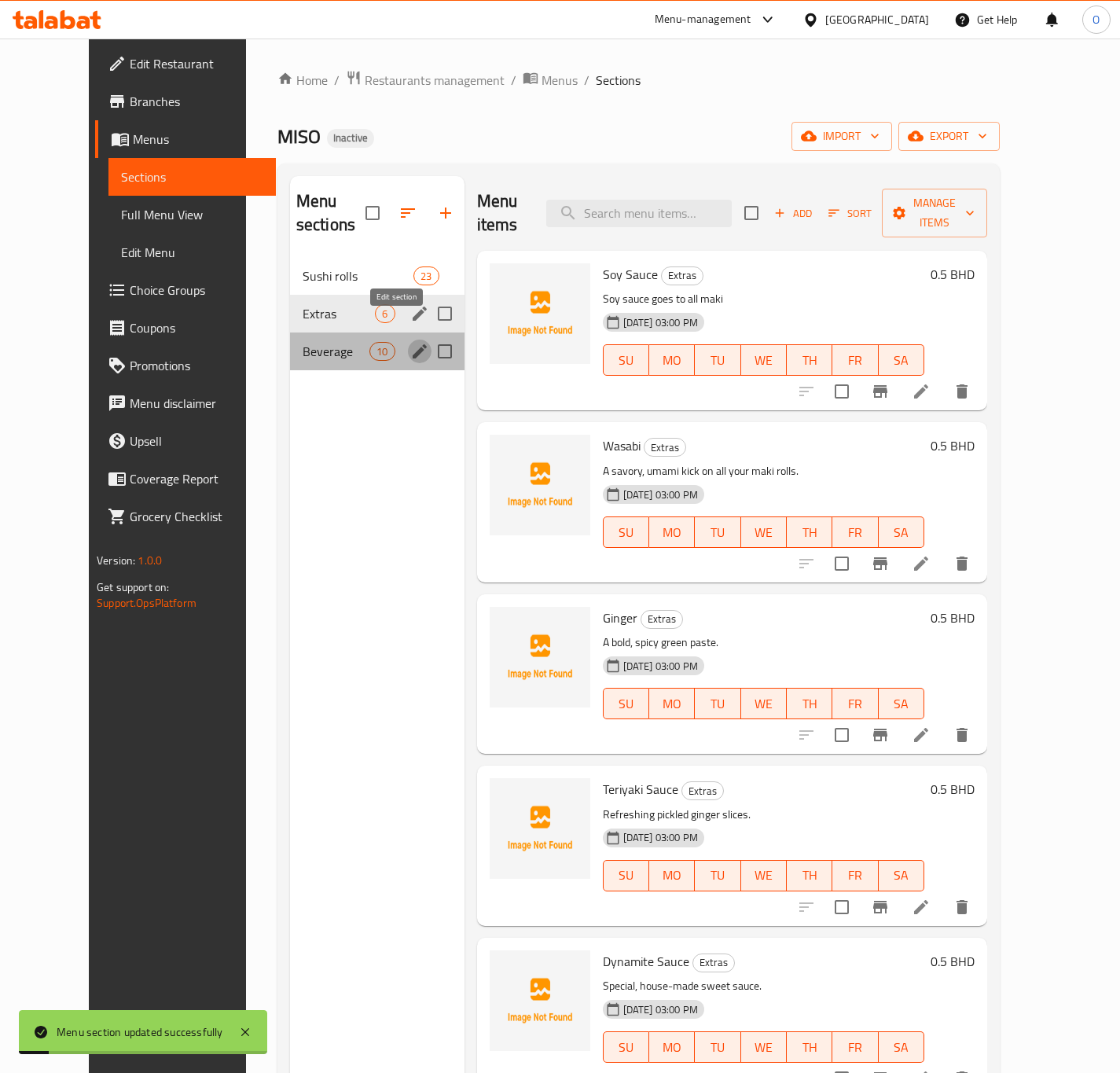
click at [410, 342] on icon "edit" at bounding box center [420, 351] width 19 height 19
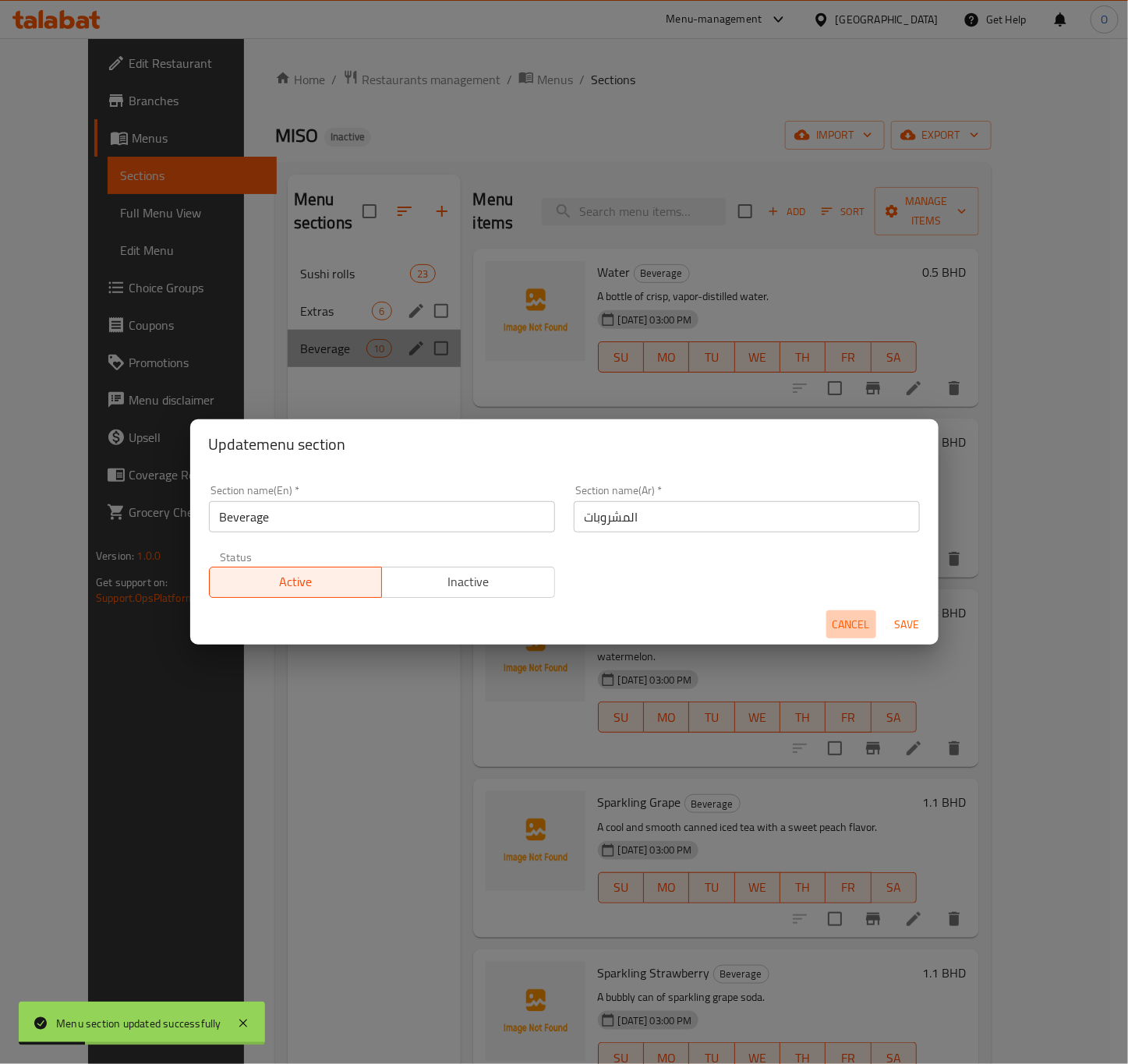
click at [838, 623] on span "Cancel" at bounding box center [850, 624] width 37 height 19
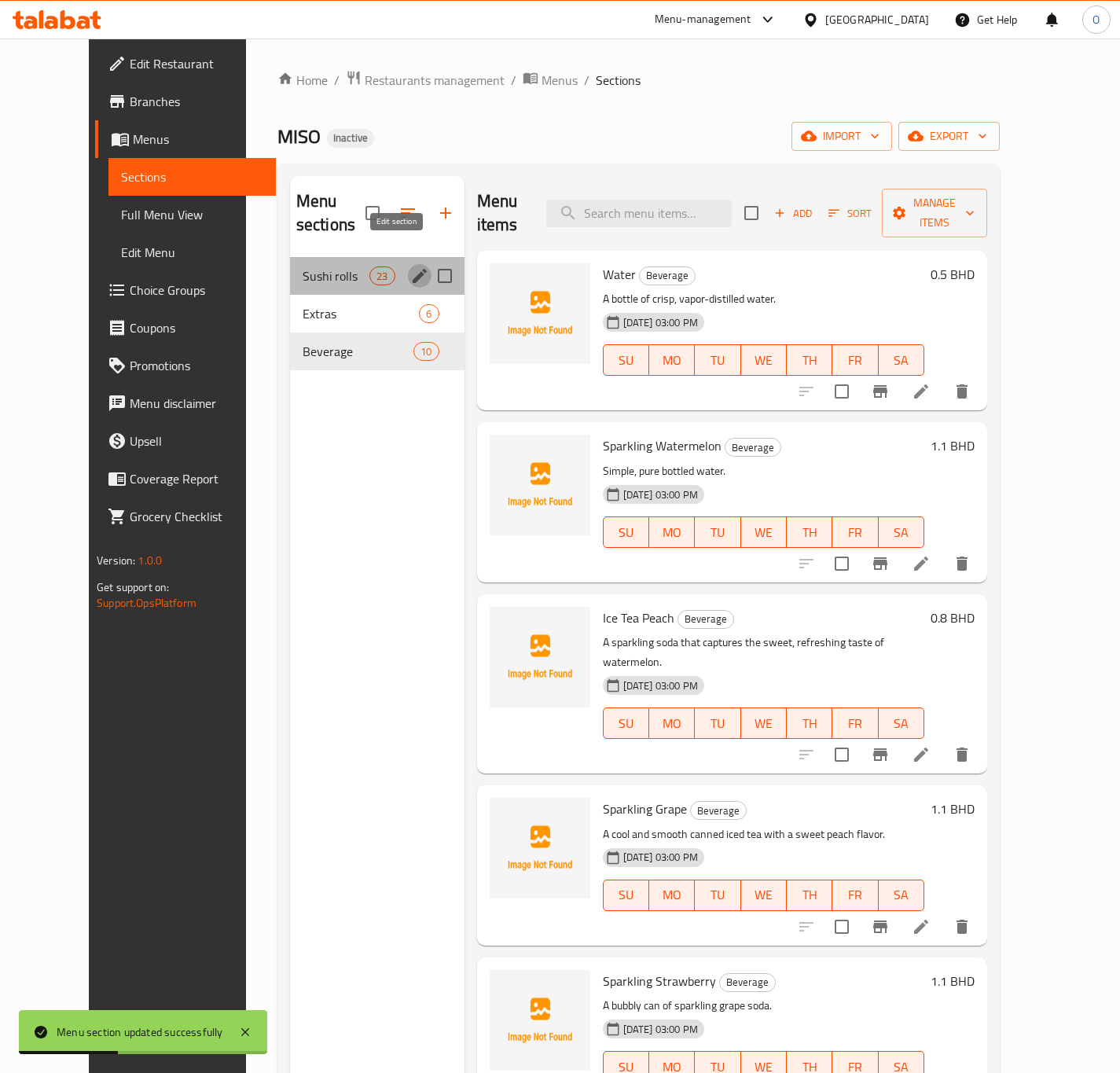
click at [410, 266] on icon "edit" at bounding box center [420, 276] width 19 height 19
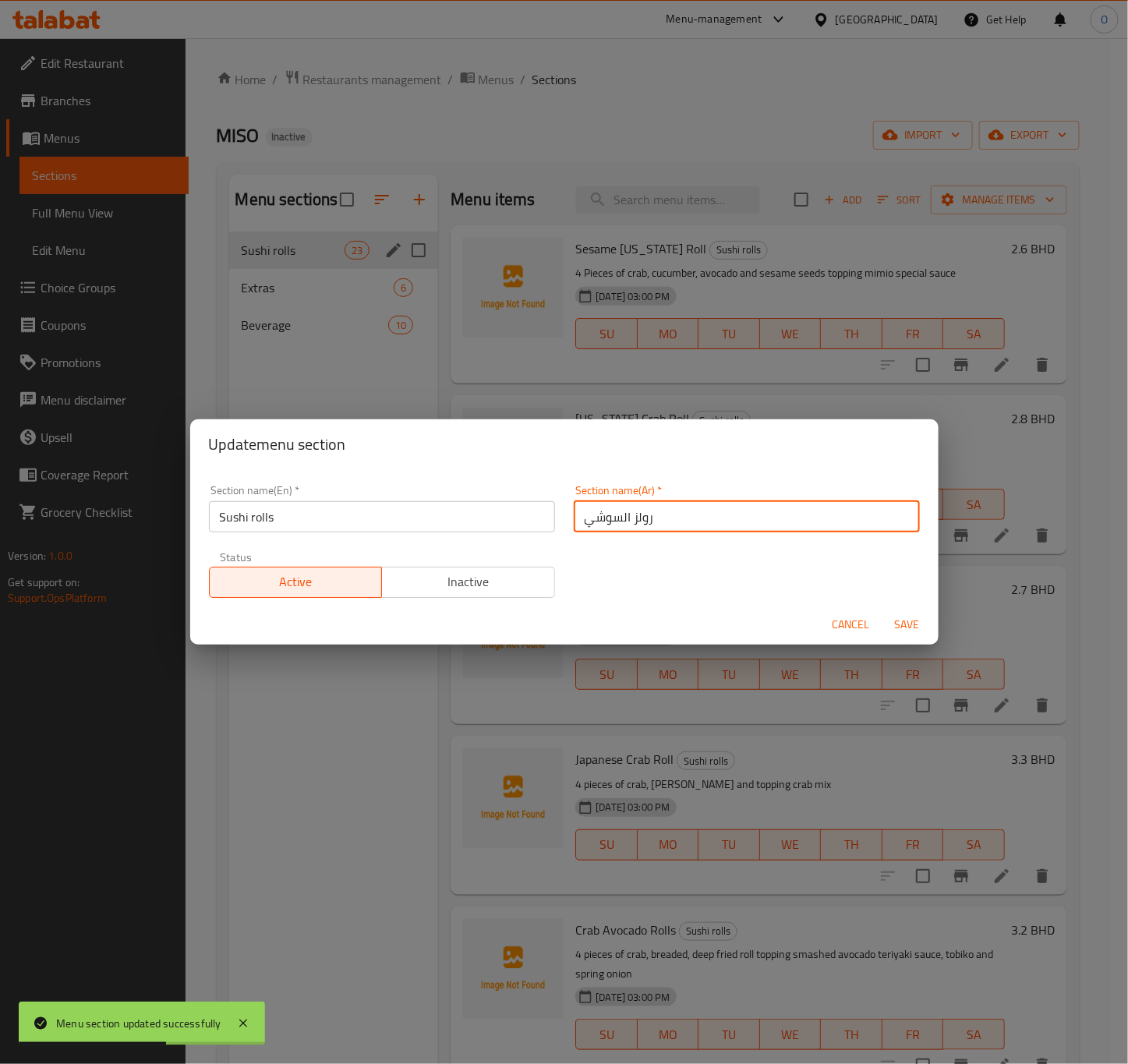
click at [575, 505] on input "رولز السوشي" at bounding box center [747, 516] width 346 height 31
click at [625, 522] on input "رولز السوشي" at bounding box center [747, 516] width 346 height 31
type input "رول السوشي"
click at [920, 631] on span "Save" at bounding box center [907, 624] width 37 height 19
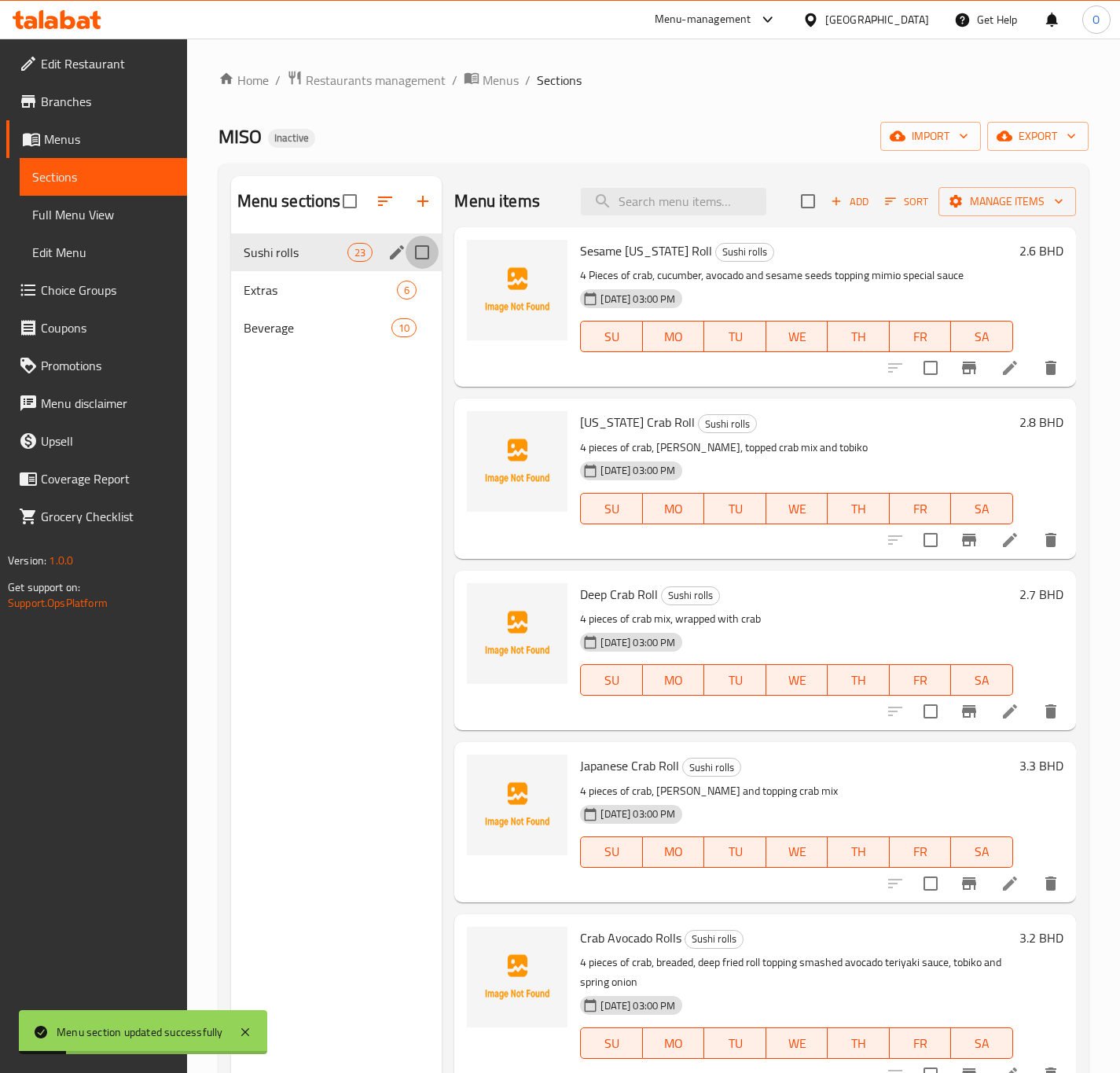
drag, startPoint x: 408, startPoint y: 253, endPoint x: 422, endPoint y: 252, distance: 14.0
click at [413, 252] on input "Menu sections" at bounding box center [422, 252] width 33 height 33
checkbox input "true"
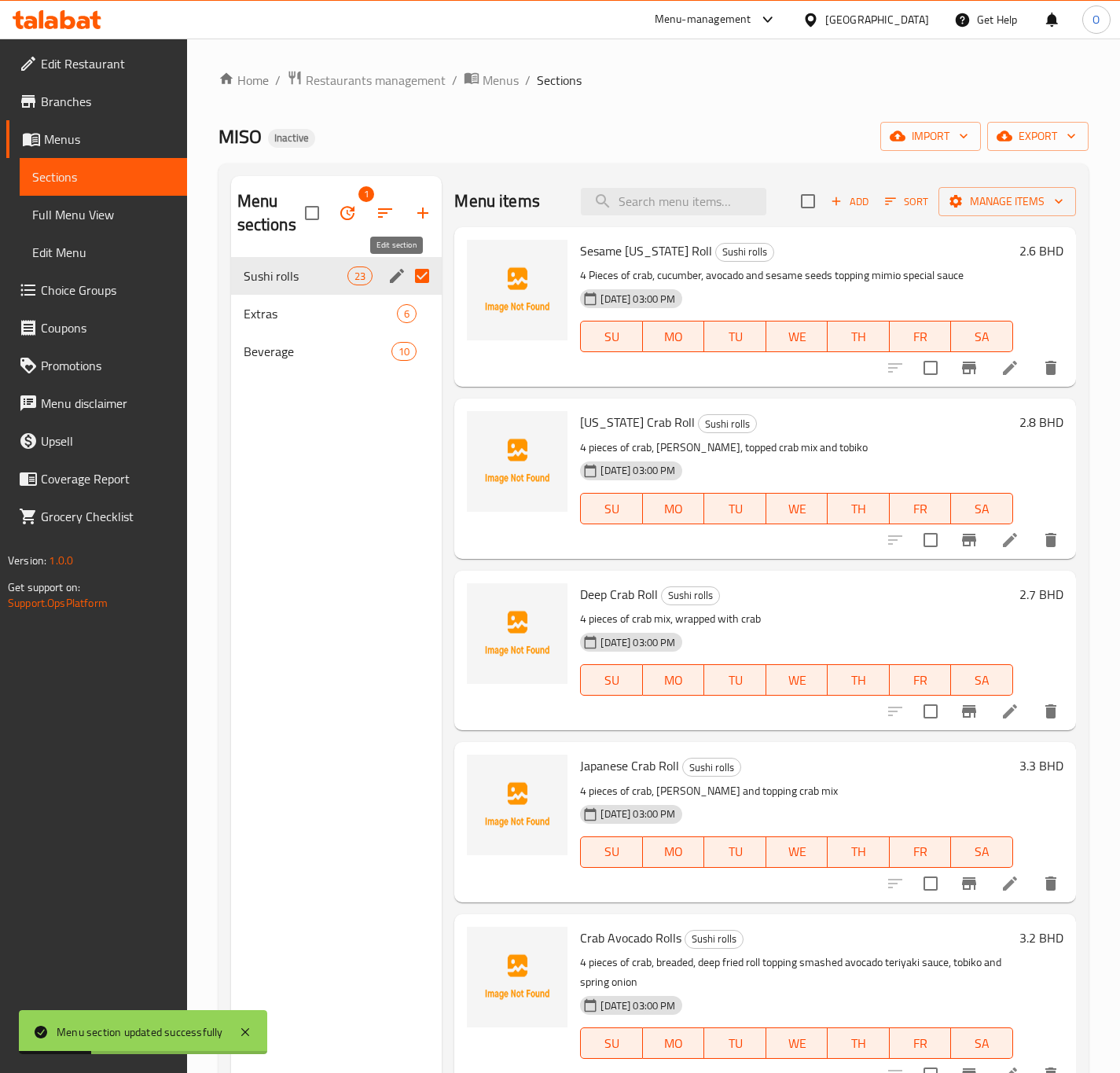
click at [389, 267] on icon "edit" at bounding box center [397, 276] width 19 height 19
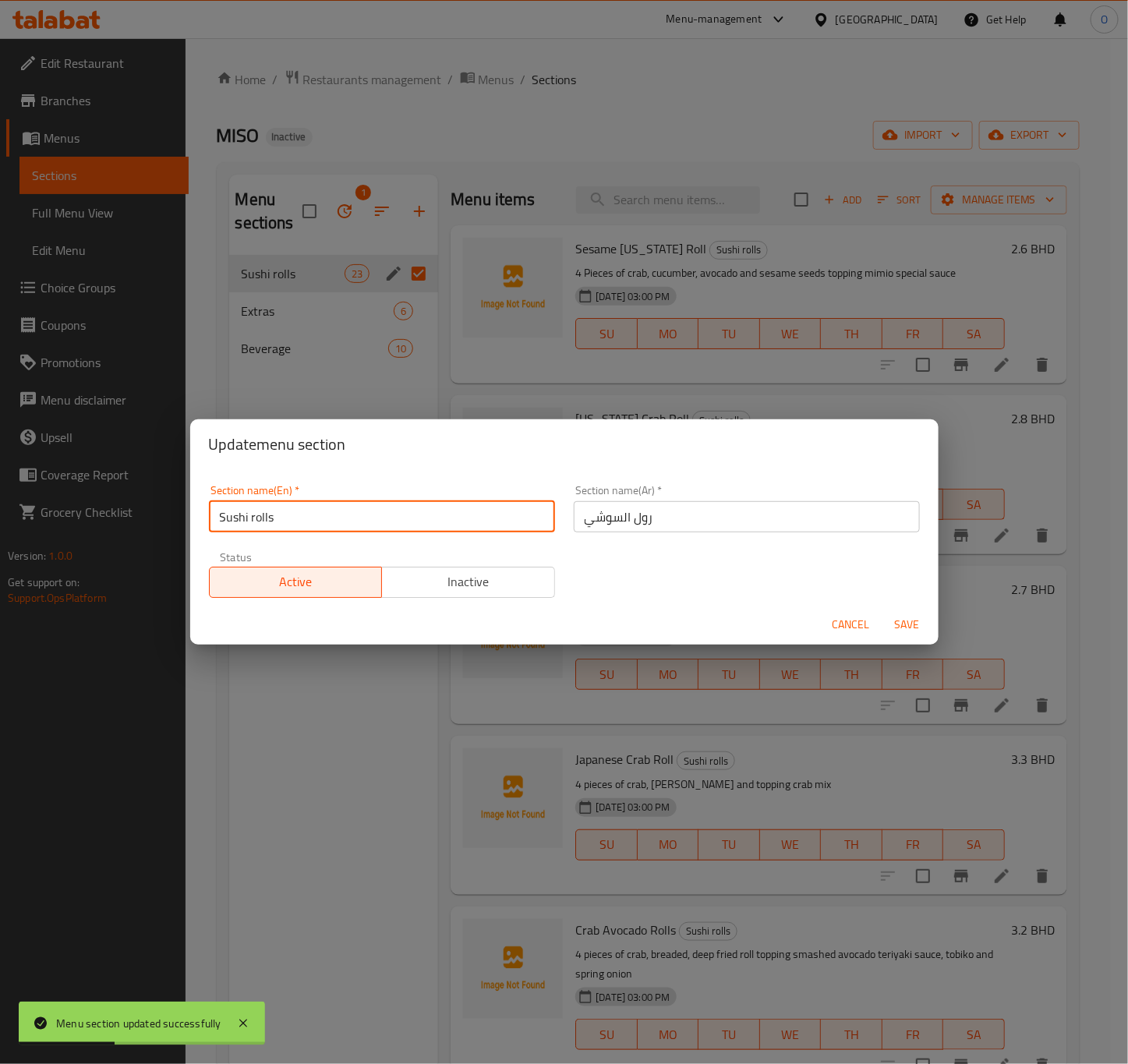
click at [301, 512] on input "Sushi rolls" at bounding box center [382, 516] width 346 height 31
click at [252, 521] on input "Sushi rolls" at bounding box center [382, 516] width 346 height 31
type input "Sushi Rolls"
drag, startPoint x: 872, startPoint y: 595, endPoint x: 899, endPoint y: 613, distance: 32.4
click at [877, 598] on div "Section name(En)   * Sushi Rolls Section name(En) * Section name(Ar)   * رول ال…" at bounding box center [564, 541] width 730 height 132
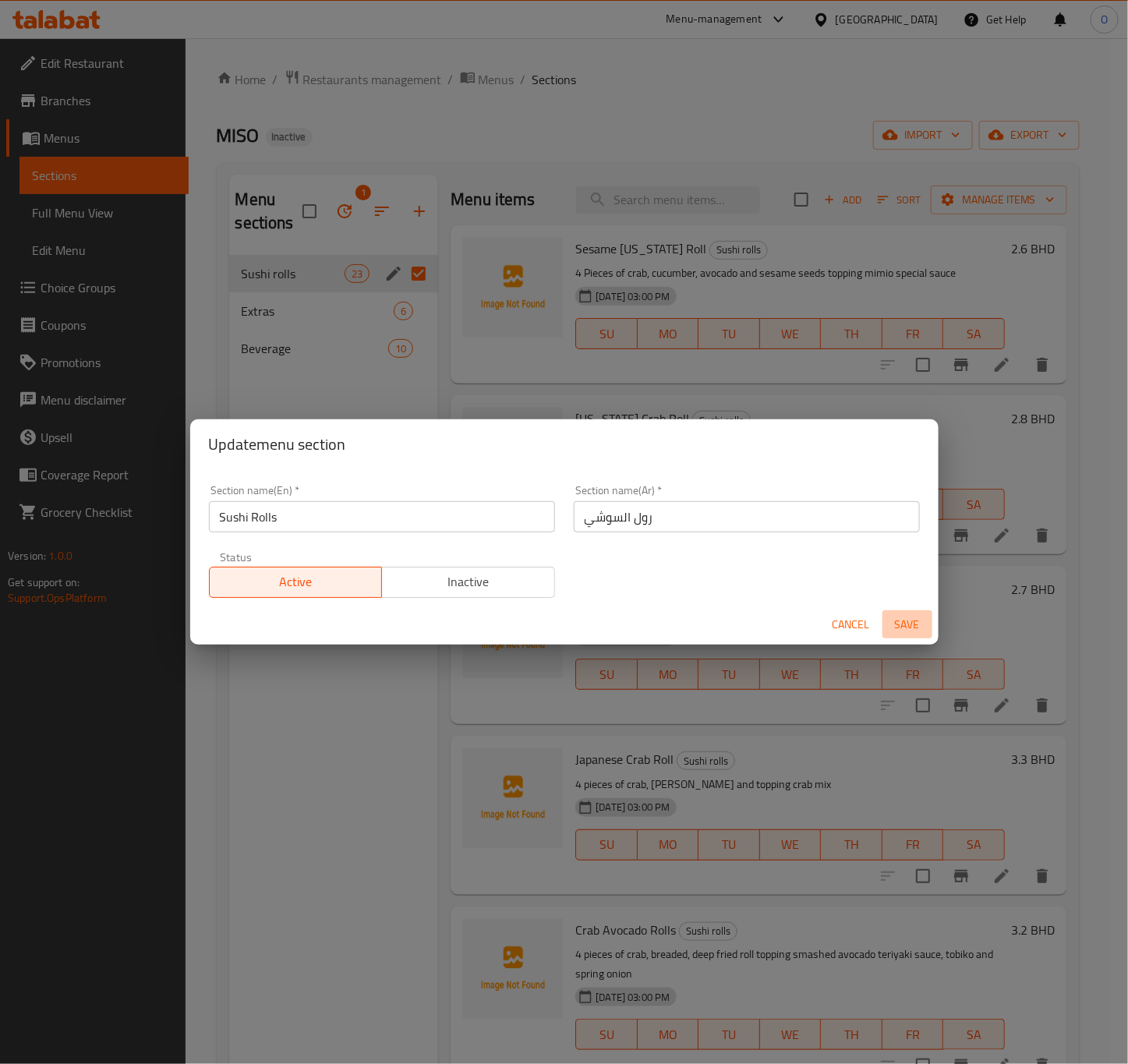
click at [905, 623] on span "Save" at bounding box center [907, 624] width 37 height 19
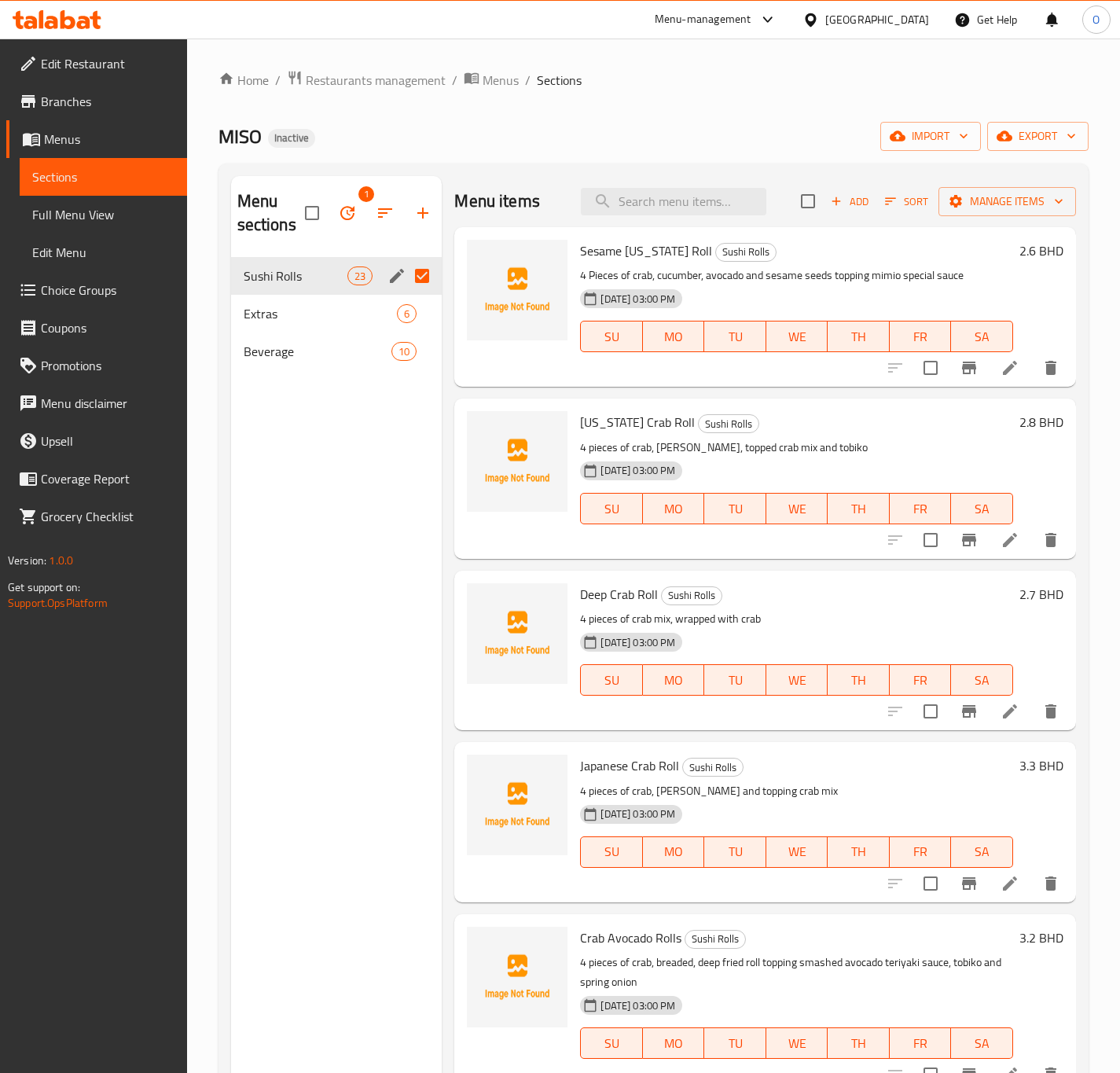
drag, startPoint x: 1007, startPoint y: 368, endPoint x: 984, endPoint y: 365, distance: 23.2
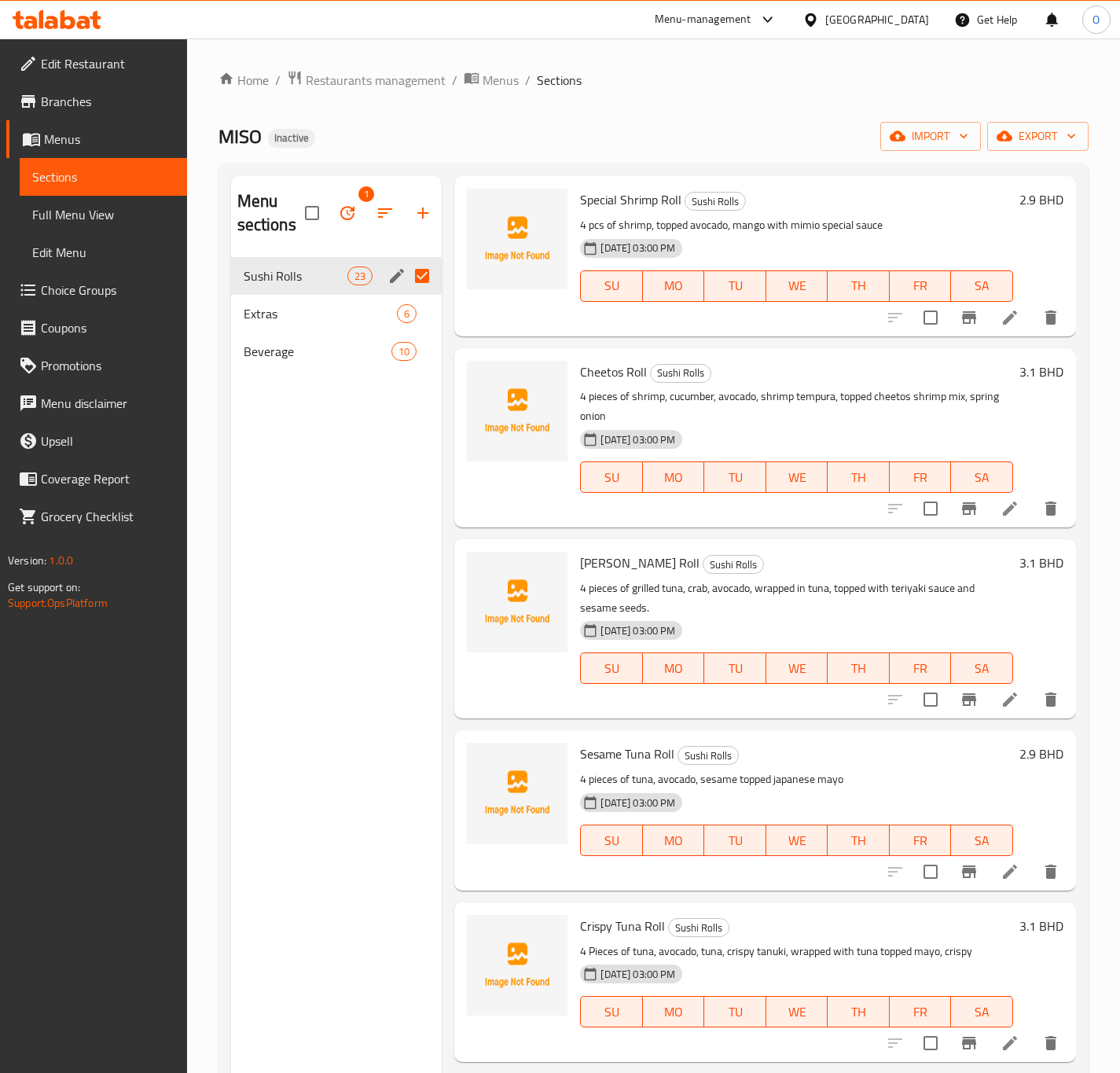
scroll to position [1297, 0]
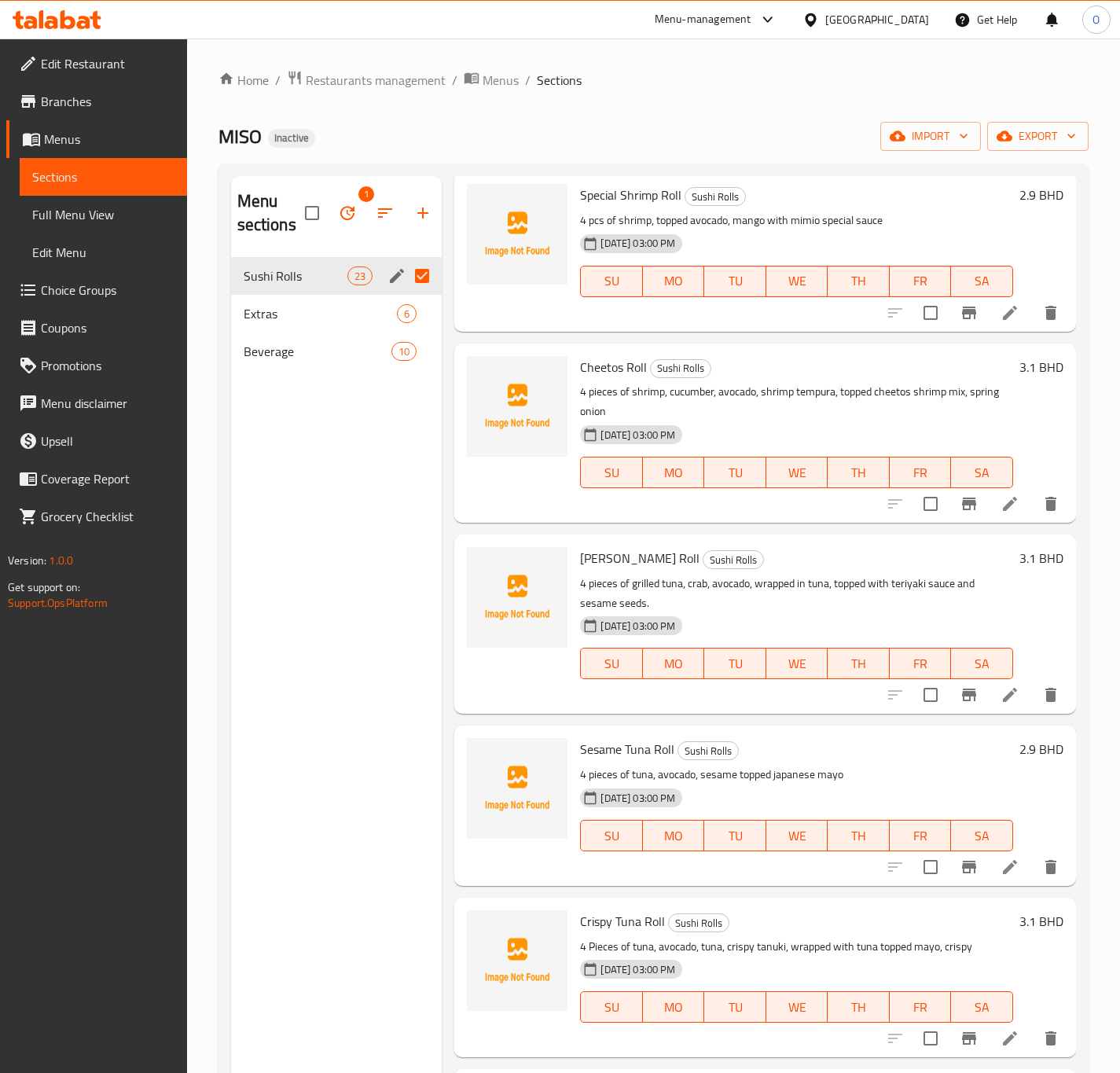
drag, startPoint x: 986, startPoint y: 514, endPoint x: 996, endPoint y: 507, distance: 12.2
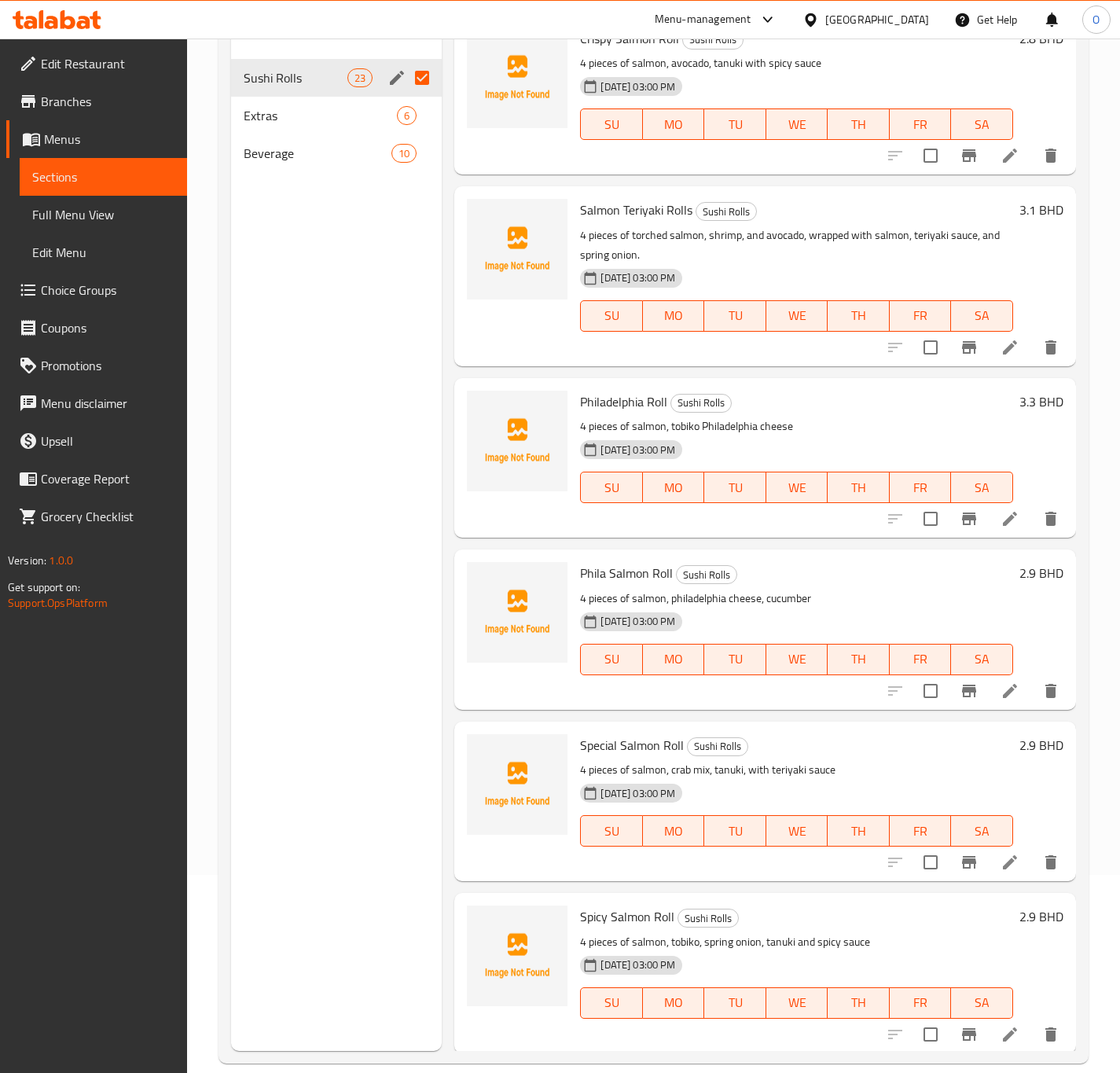
scroll to position [220, 0]
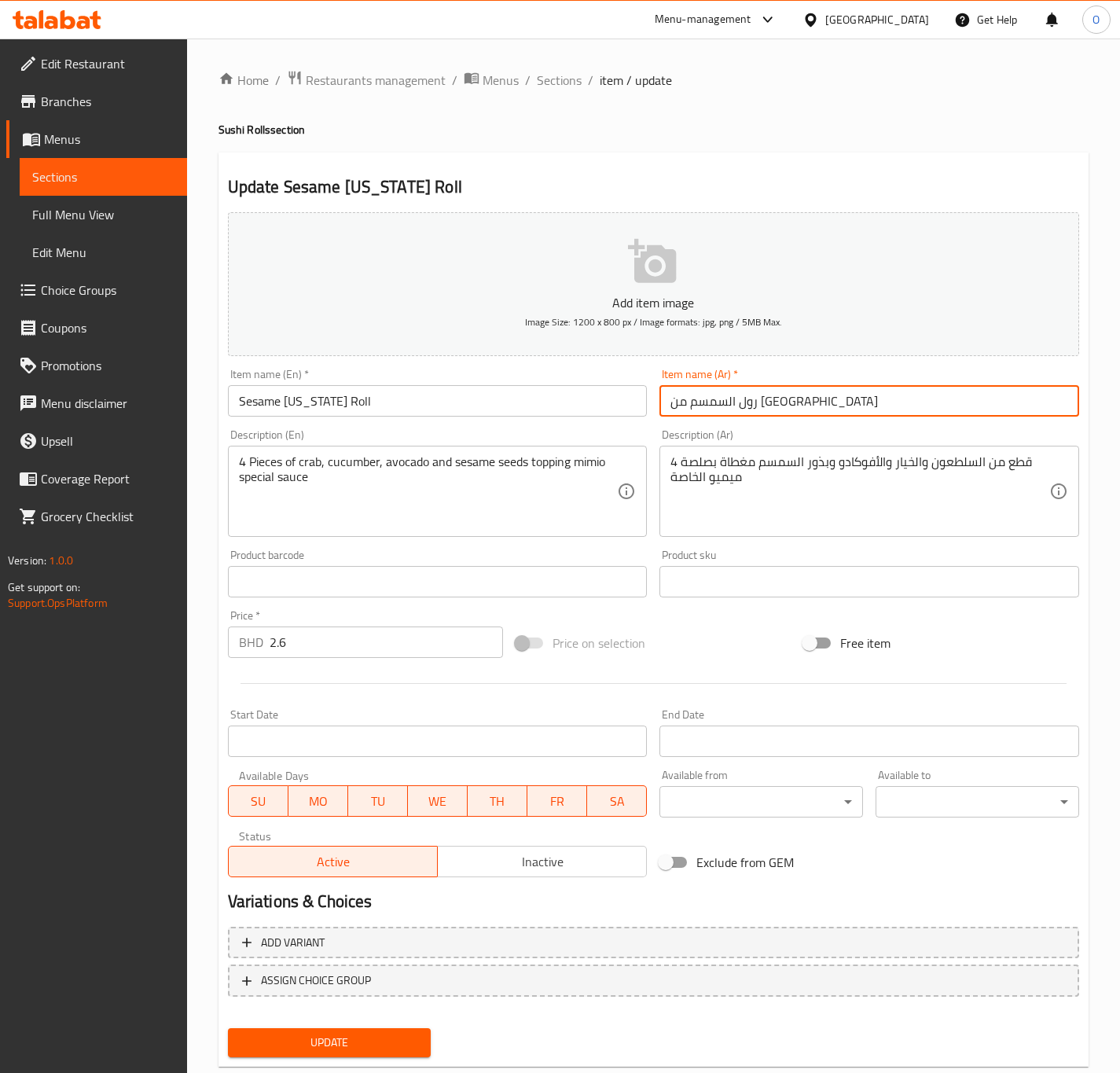
click at [784, 404] on input "رول السمسم من كاليفورنيا" at bounding box center [869, 401] width 420 height 31
click at [694, 404] on input "رول السمسم من كاليفورنيا" at bounding box center [869, 401] width 420 height 31
drag, startPoint x: 786, startPoint y: 404, endPoint x: 632, endPoint y: 398, distance: 154.1
click at [632, 397] on div "Add item image Image Size: 1200 x 800 px / Image formats: jpg, png / 5MB Max. I…" at bounding box center [653, 545] width 864 height 677
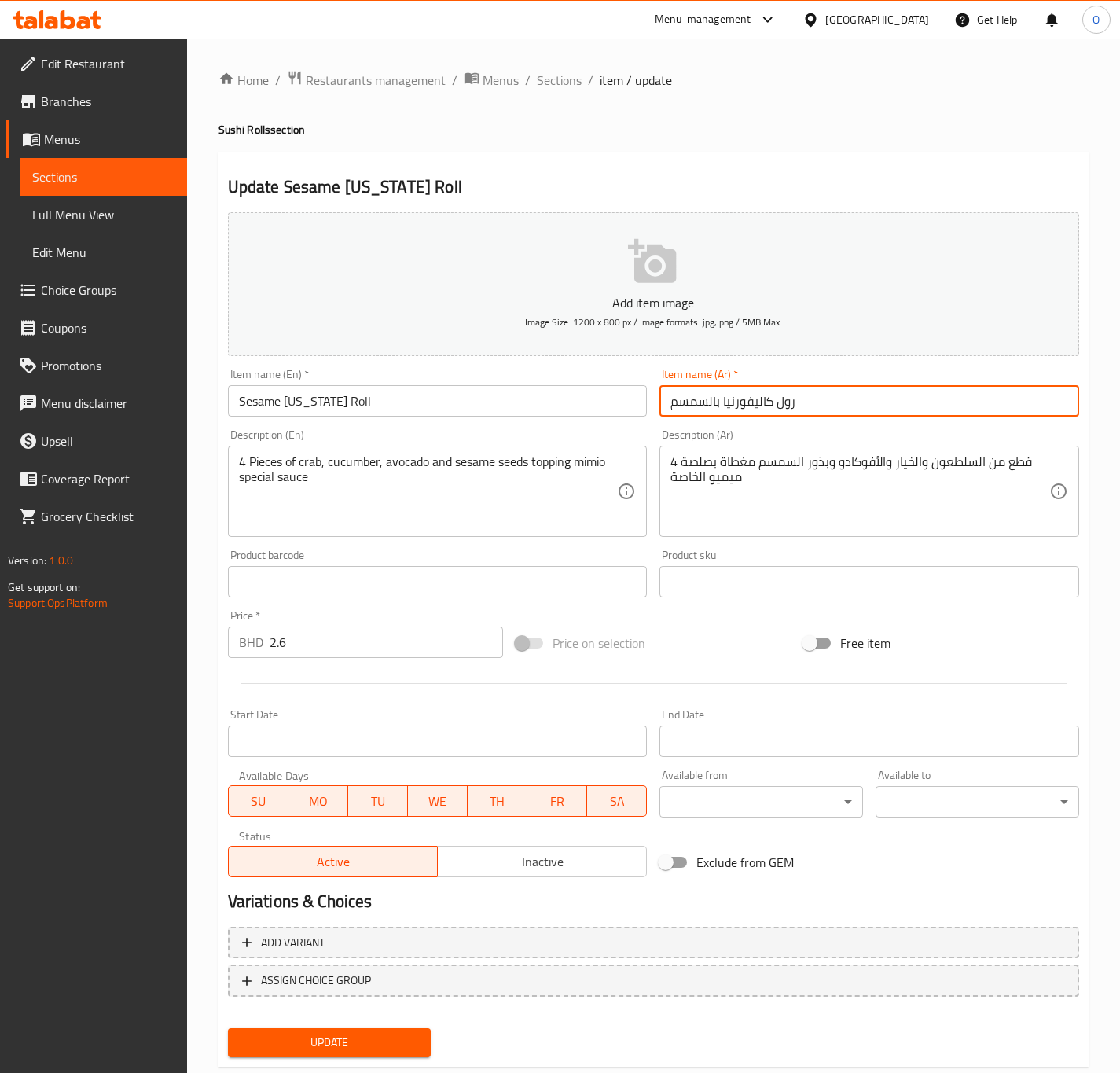
type input "رول كاليفورنيا بالسمسم"
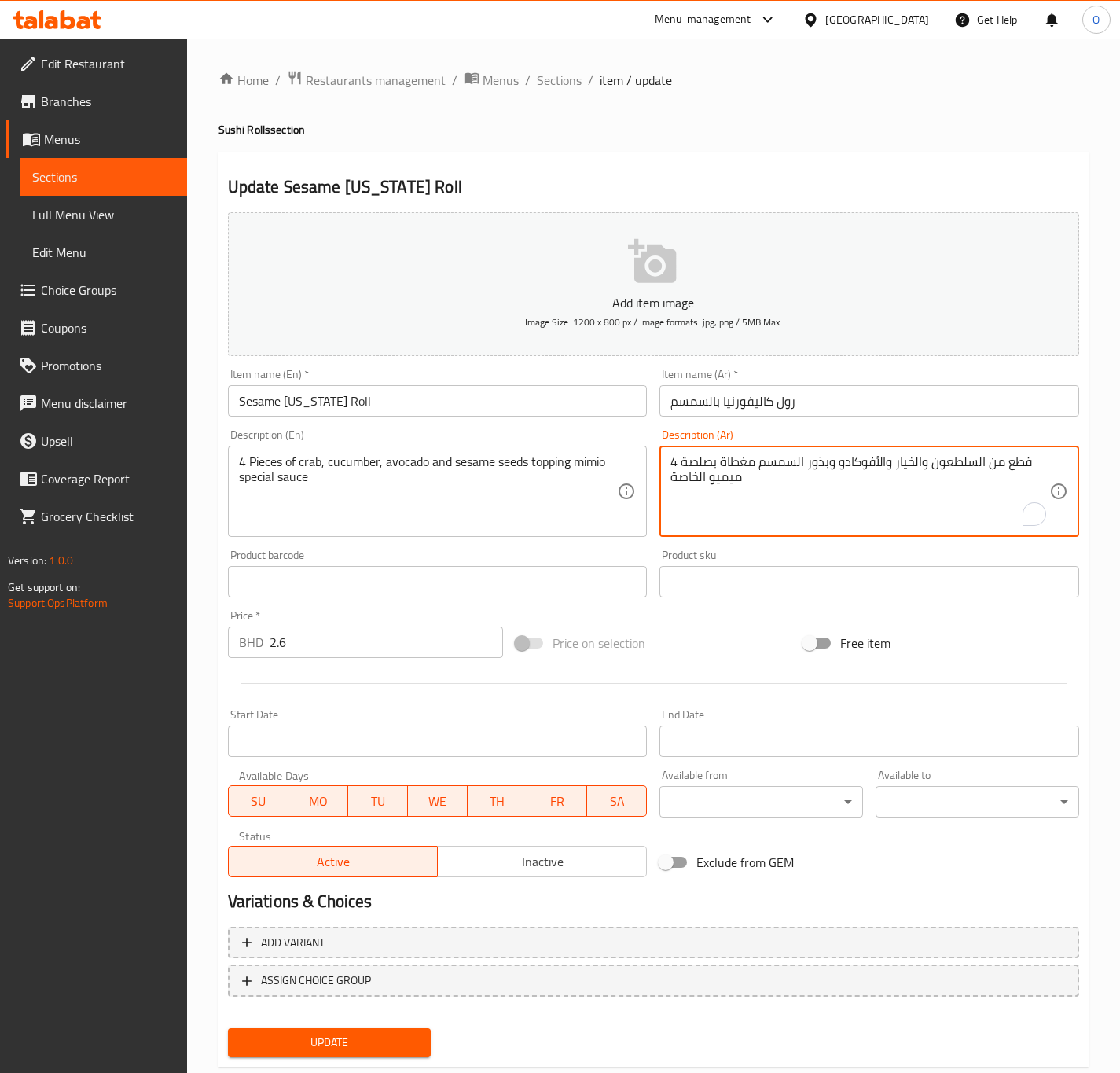
drag, startPoint x: 920, startPoint y: 456, endPoint x: 932, endPoint y: 463, distance: 13.9
drag, startPoint x: 884, startPoint y: 463, endPoint x: 896, endPoint y: 460, distance: 12.4
click at [896, 460] on textarea "4 قطع من السلطعون، الخيار والأفوكادو وبذور السمسم مغطاة بصلصة ميميو الخاصة" at bounding box center [860, 492] width 379 height 75
drag, startPoint x: 701, startPoint y: 460, endPoint x: 684, endPoint y: 470, distance: 19.7
click at [684, 470] on textarea "4 قطع من السلطعون، الخيار، الأفوكادو وبذور السمسم مغطاة بصلصة ميميو الخاصة" at bounding box center [860, 492] width 379 height 75
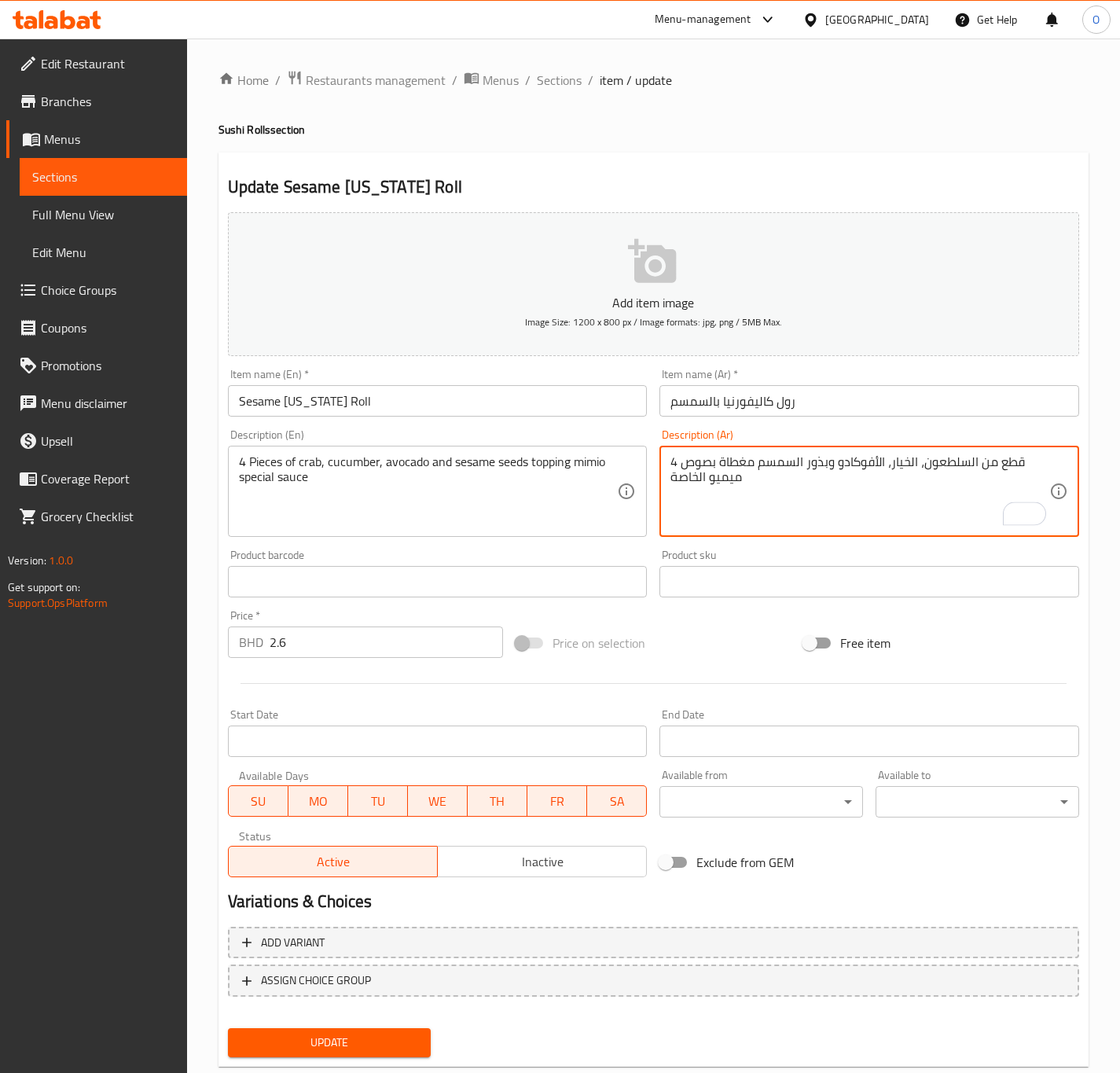
click at [699, 477] on textarea "4 قطع من السلطعون، الخيار، الأفوكادو وبذور السمسم مغطاة بصوص ميميو الخاصة" at bounding box center [860, 492] width 379 height 75
click at [736, 478] on textarea "4 قطع من السلطعون، الخيار، الأفوكادو وبذور السمسم مغطاة بصوص ميميو خاصة" at bounding box center [860, 492] width 379 height 75
click at [666, 481] on div "4 قطع من السلطعون، الخيار، الأفوكادو وبذور السمسم مغطاة بصوص ميميو خاصة Descrip…" at bounding box center [869, 491] width 420 height 91
click at [671, 482] on textarea "4 قطع من السلطعون، الخيار، الأفوكادو وبذور السمسم مغطاة بصوص ميميو خاصة" at bounding box center [860, 492] width 379 height 75
type textarea "4 قطع من السلطعون، الخيار، الأفوكادو وبذور السمسم مغطاة بصوص ميميو خاصة"
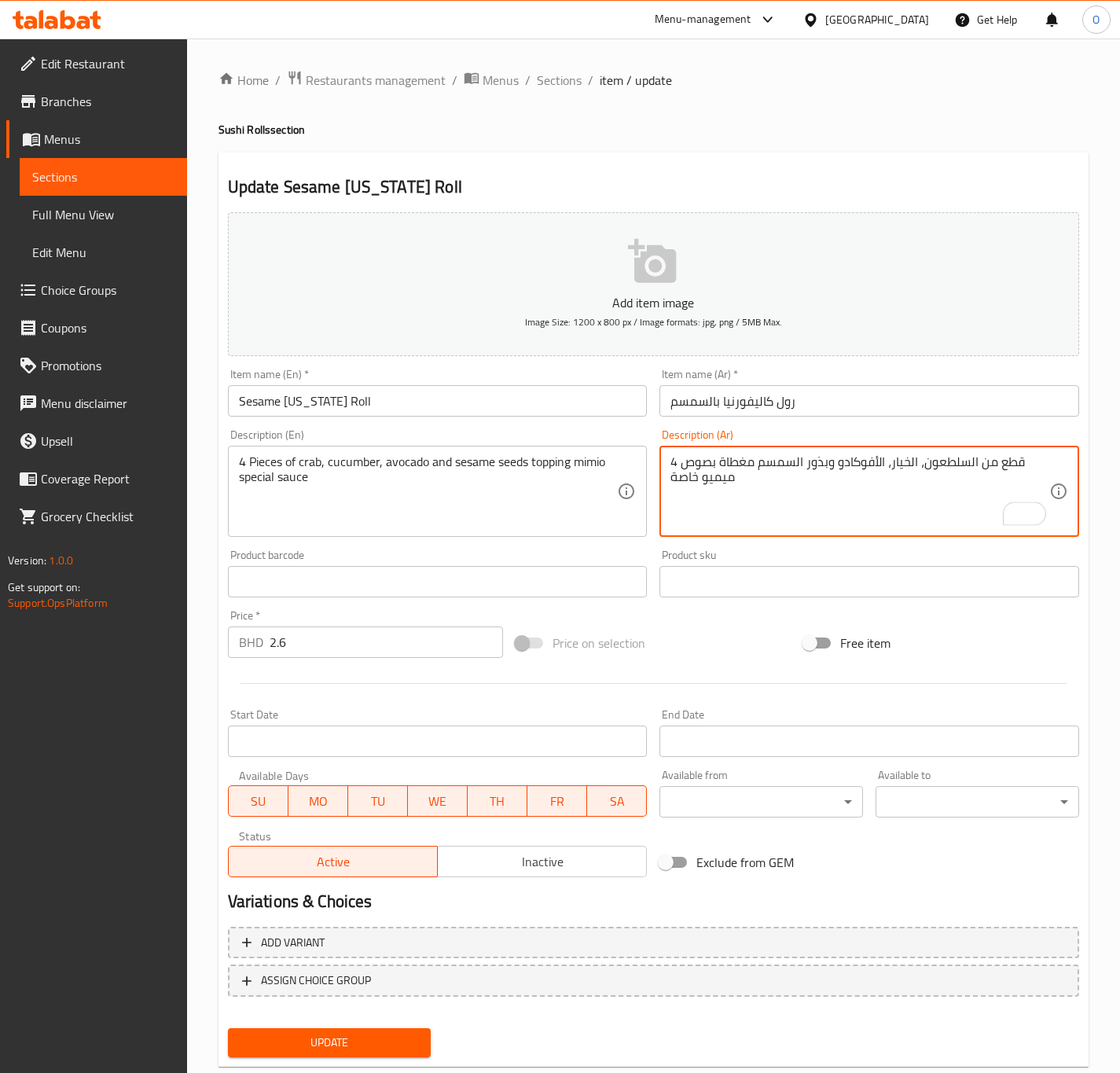
click at [694, 475] on textarea "4 قطع من السلطعون، الخيار، الأفوكادو وبذور السمسم مغطاة بصوص ميميو خاصة" at bounding box center [860, 492] width 379 height 75
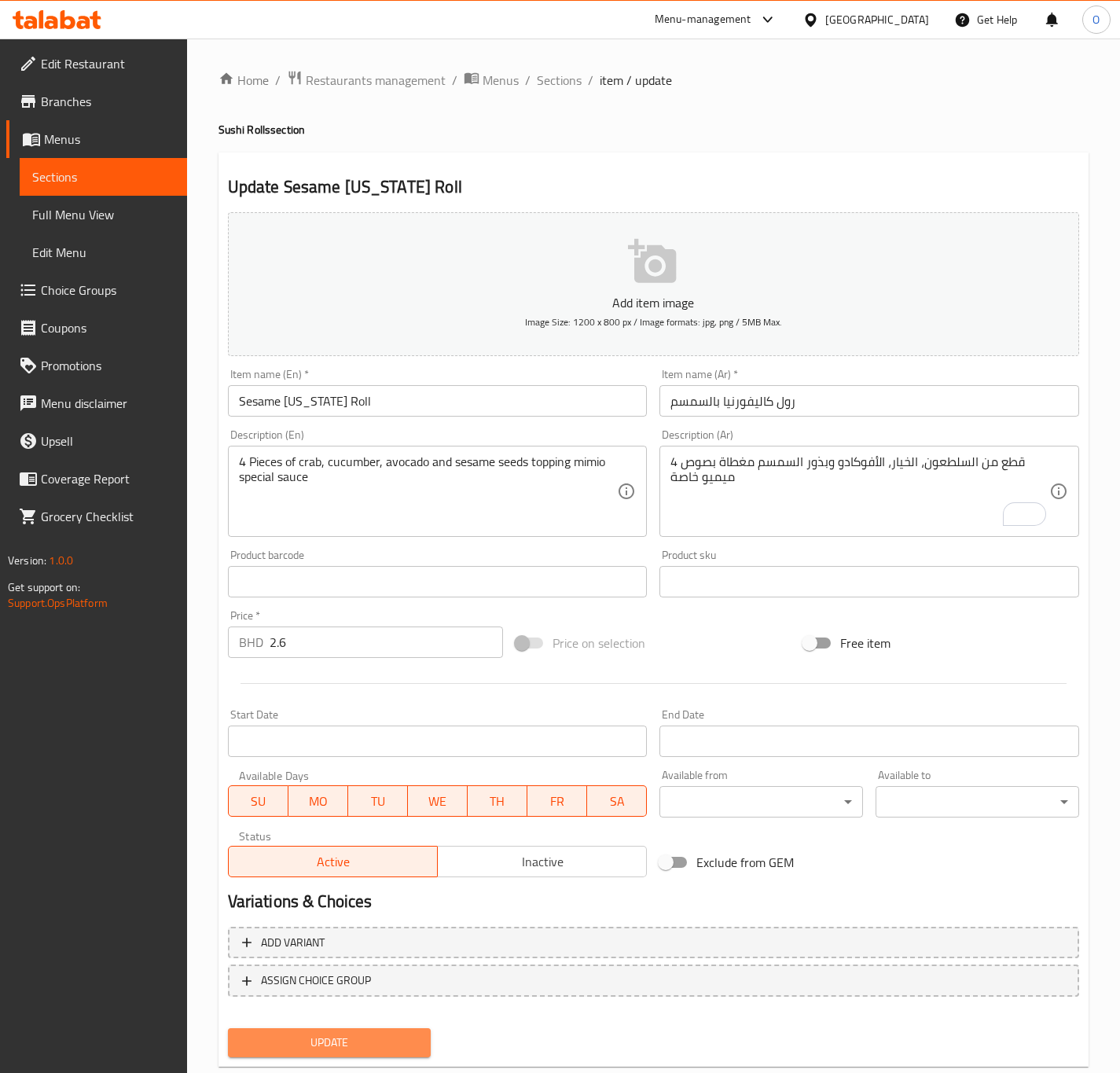
click at [314, 1050] on span "Update" at bounding box center [330, 1042] width 179 height 20
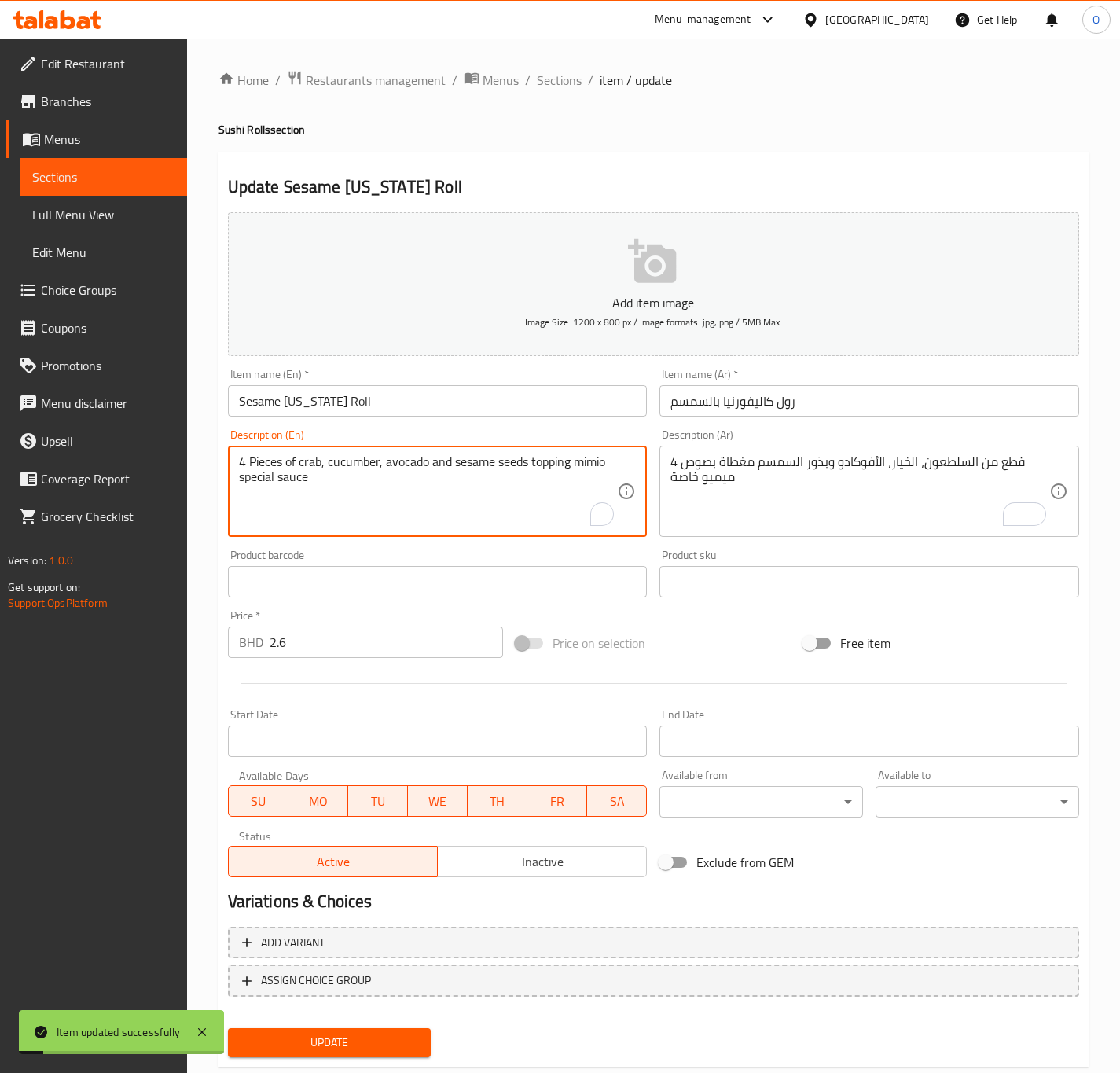
click at [253, 465] on textarea "4 Pieces of crab, cucumber, avocado and sesame seeds topping mimio special sauce" at bounding box center [428, 492] width 379 height 75
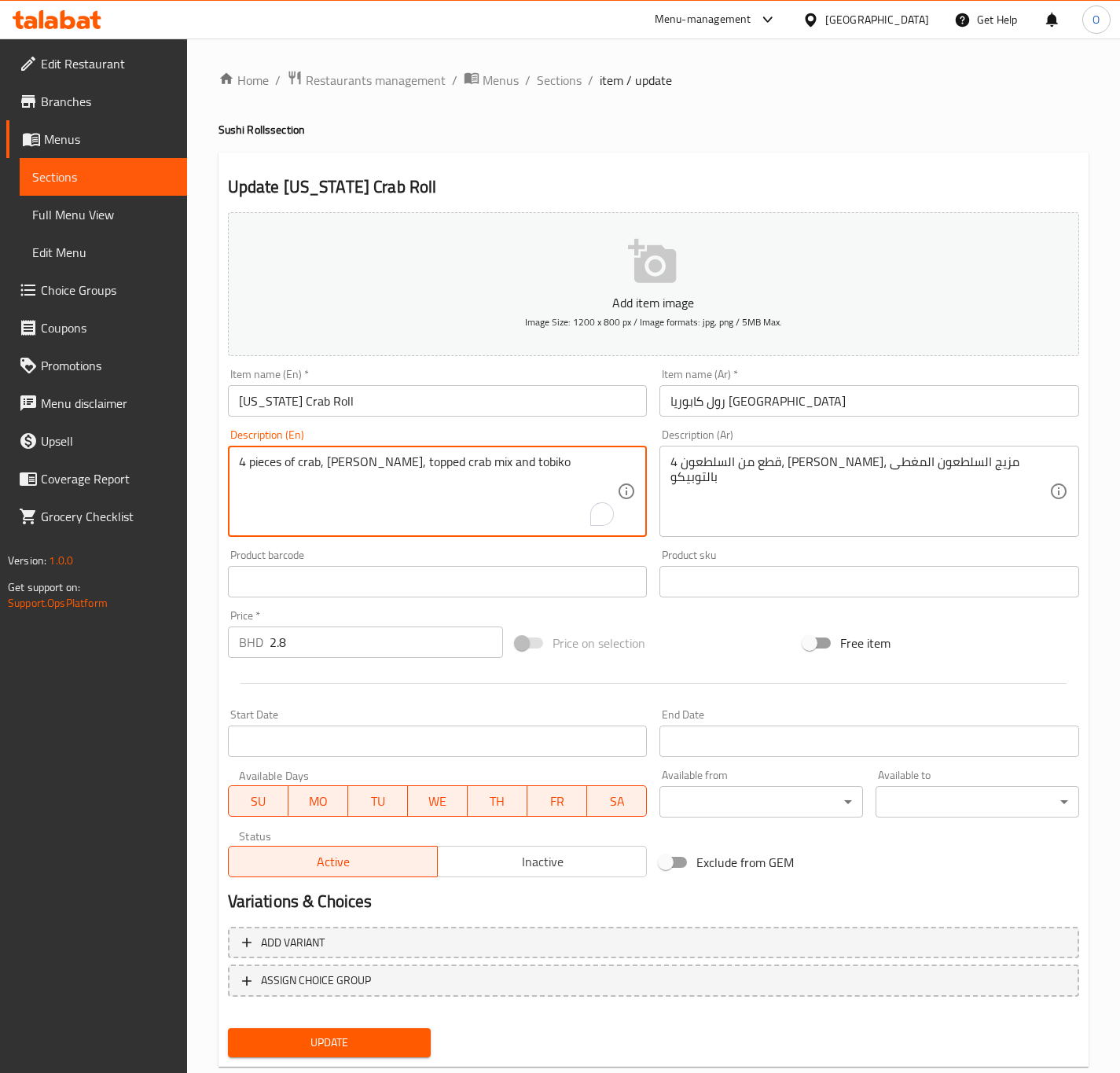
click at [262, 469] on textarea "4 pieces of crab, [PERSON_NAME], topped crab mix and tobiko" at bounding box center [428, 492] width 379 height 75
paste textarea "P"
type textarea "4 Pieces of crab, [PERSON_NAME], topped crab mix and tobiko"
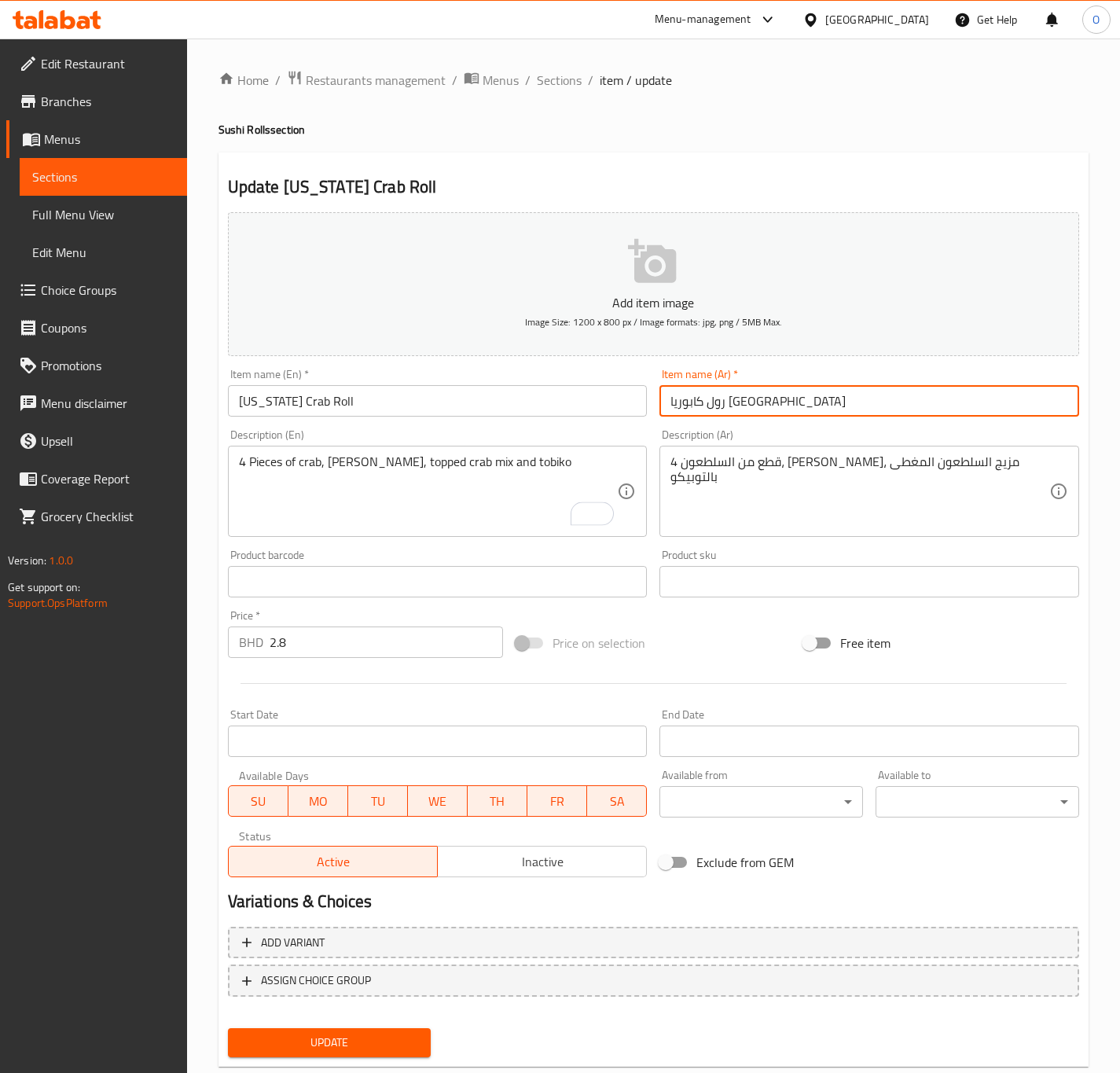
drag, startPoint x: 755, startPoint y: 401, endPoint x: 604, endPoint y: 373, distance: 153.6
click at [604, 373] on div "Add item image Image Size: 1200 x 800 px / Image formats: jpg, png / 5MB Max. I…" at bounding box center [653, 545] width 864 height 677
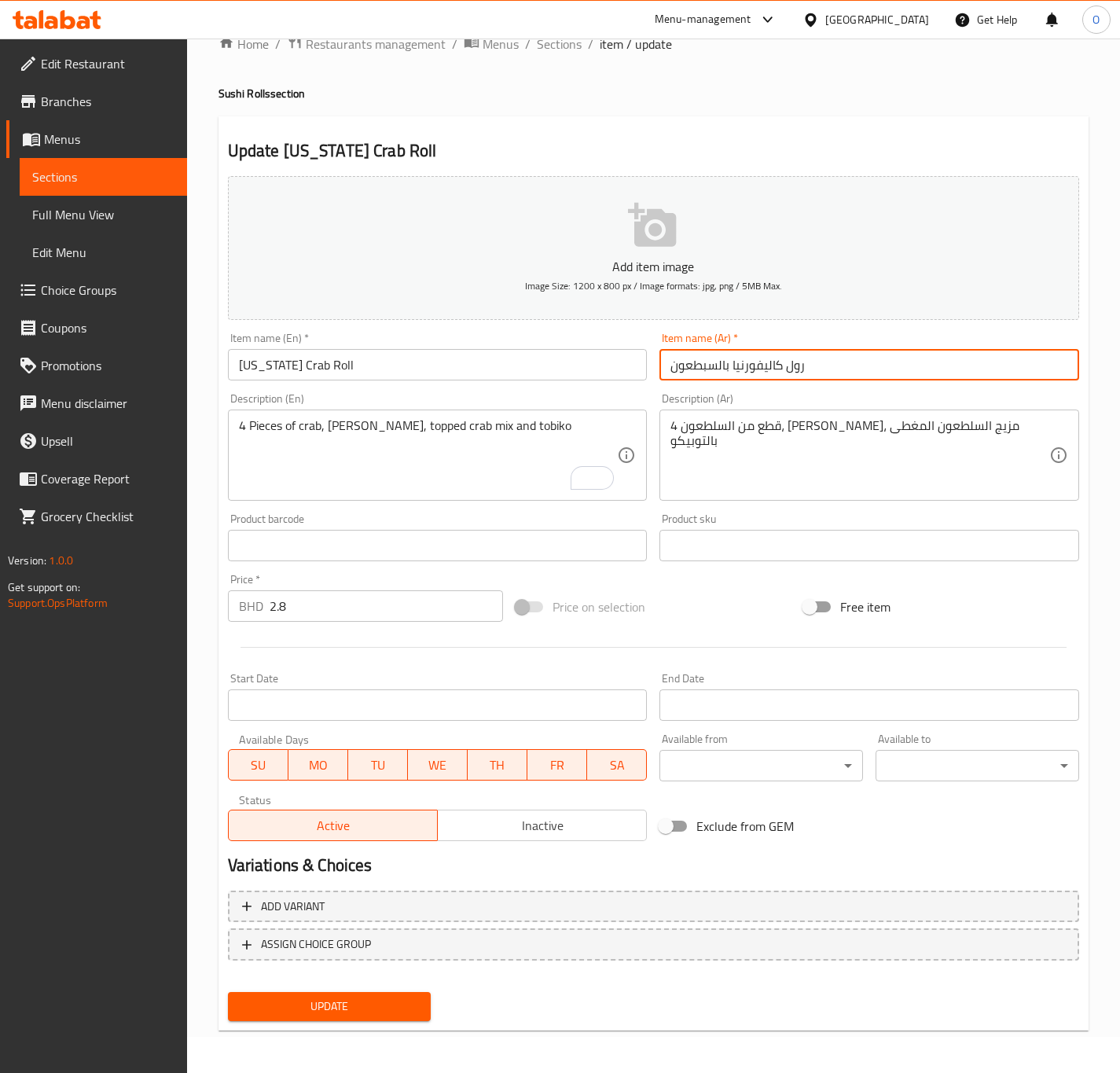
type input "رول كاليفورنيا بالسبطعون"
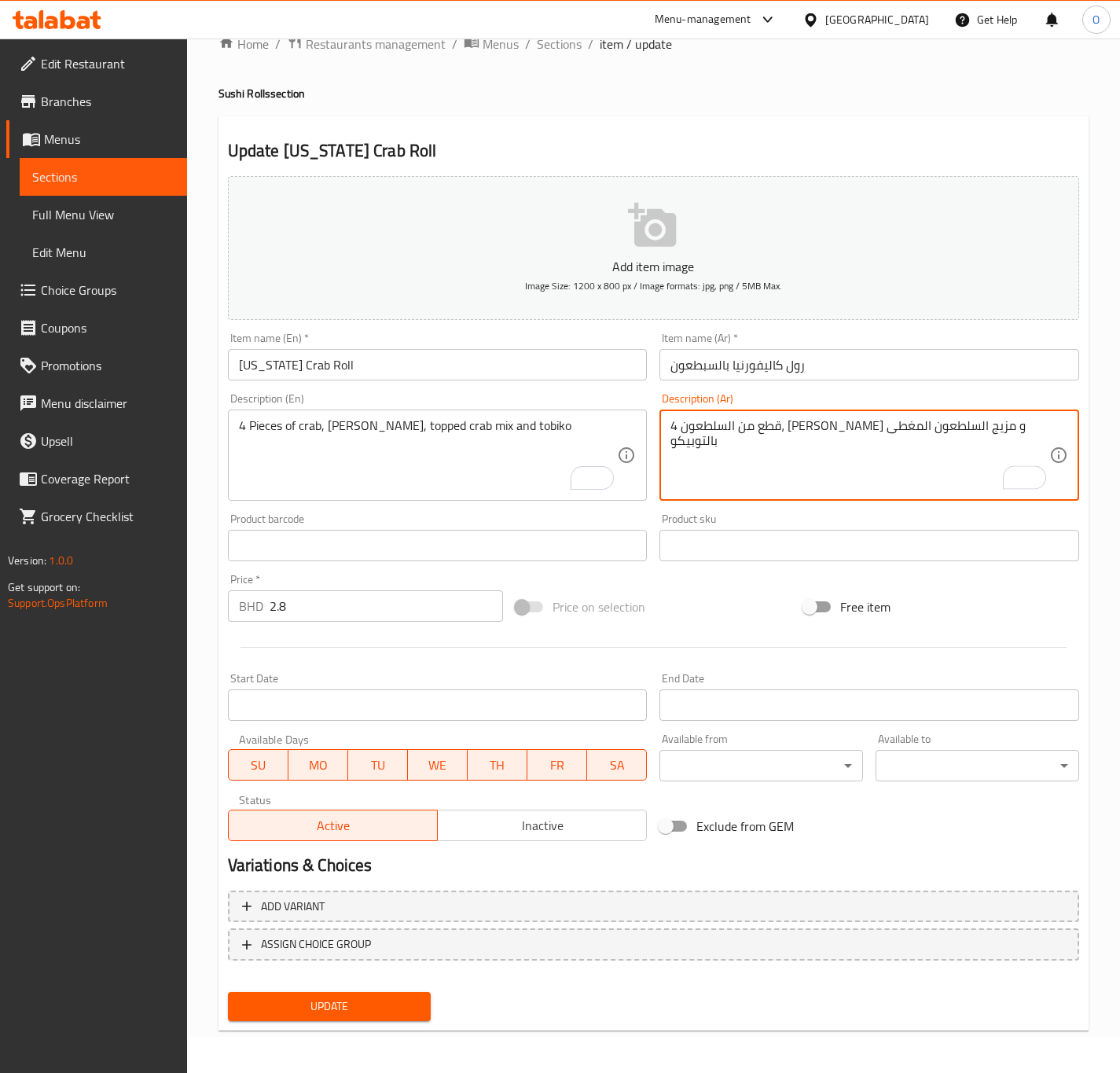
type textarea "4 قطع من السلطعون، [PERSON_NAME] و مزيج السلطعون المغطى بالتوبيكو"
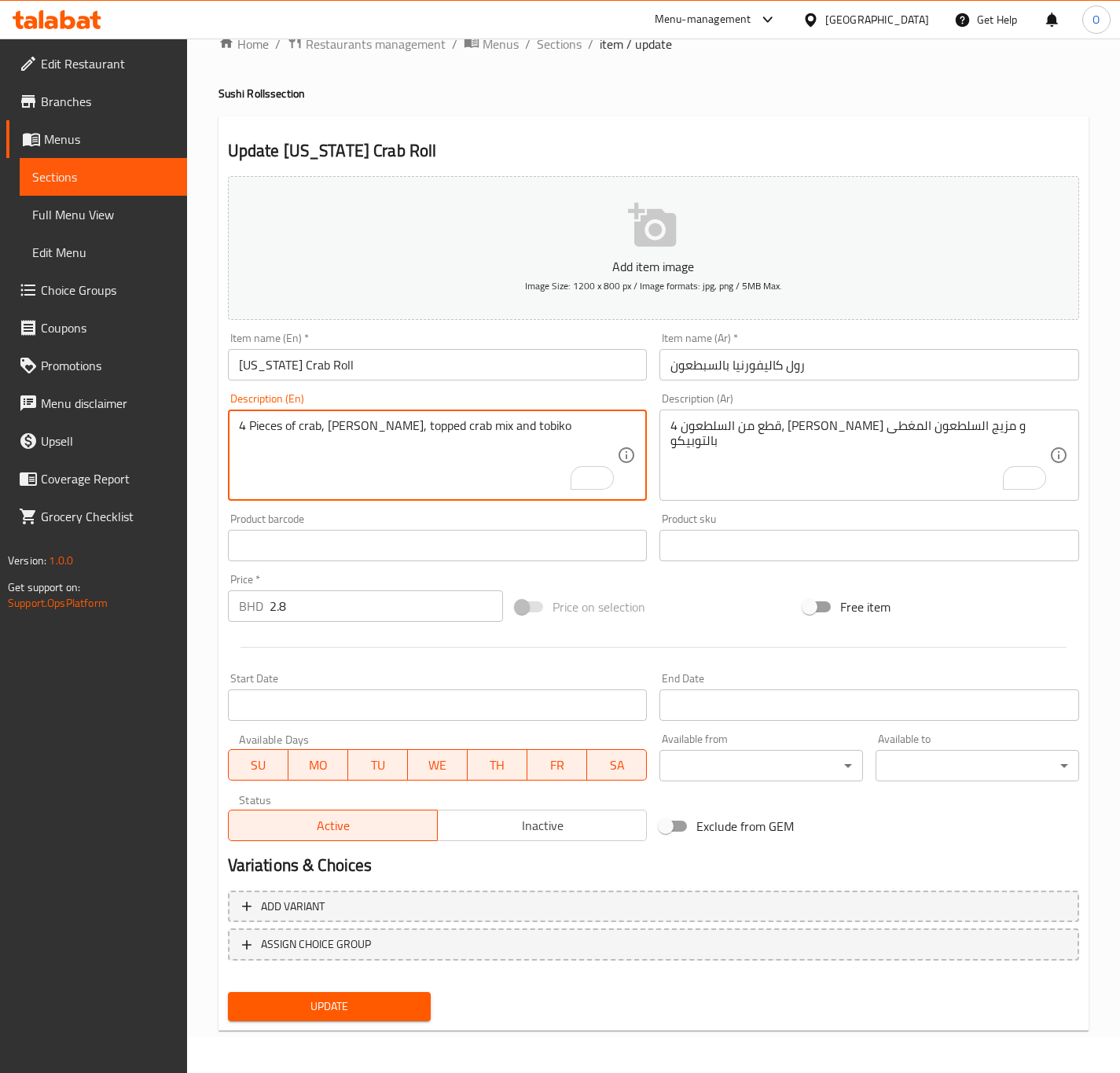
click at [356, 437] on textarea "4 Pieces of crab, [PERSON_NAME], topped crab mix and tobiko" at bounding box center [428, 455] width 379 height 75
type textarea "4 Pieces of crab, tanuk and topped crab mix and tobiko"
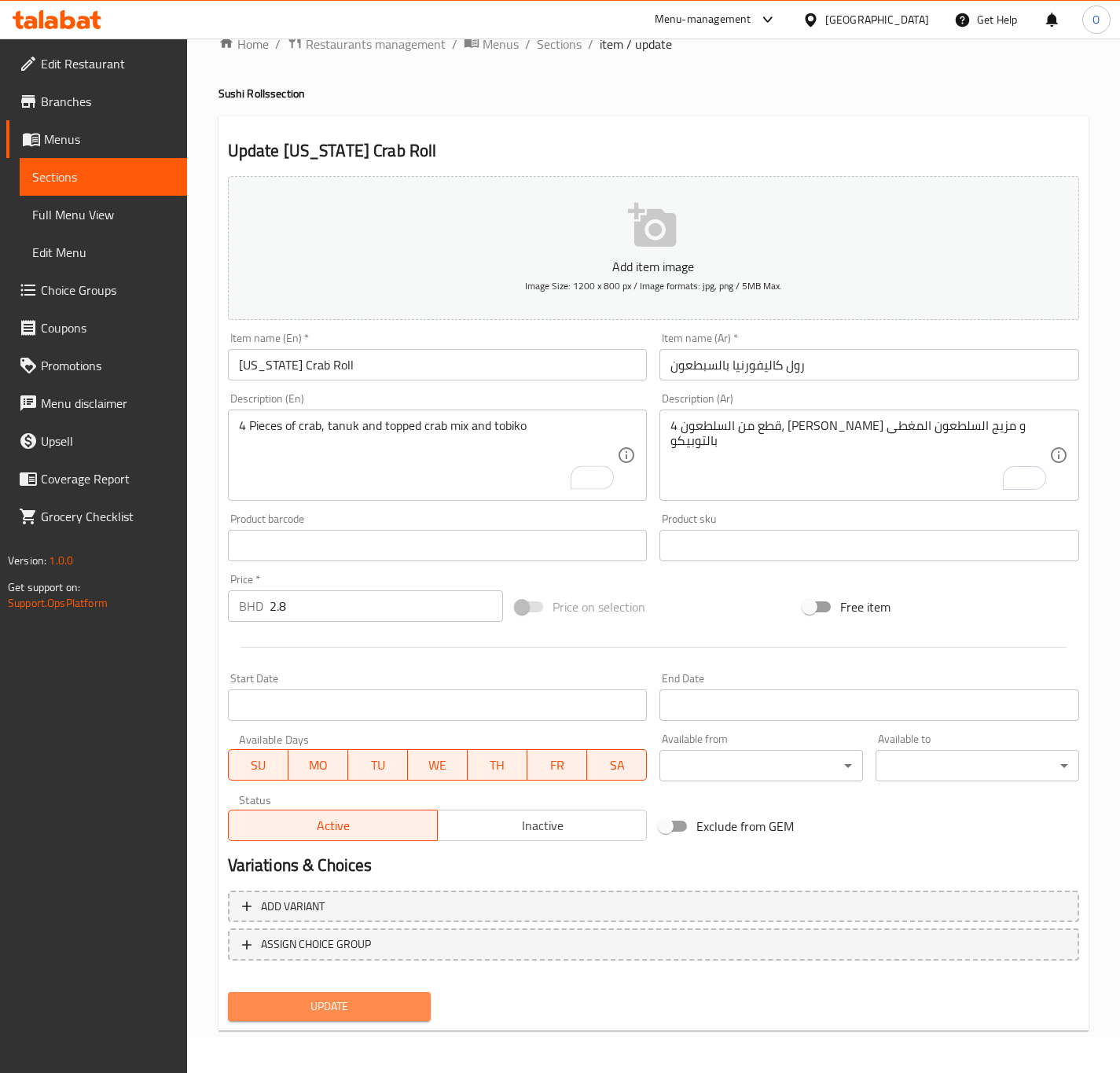
click at [429, 992] on button "Update" at bounding box center [329, 1007] width 203 height 29
click at [374, 1005] on span "Update" at bounding box center [330, 1006] width 179 height 20
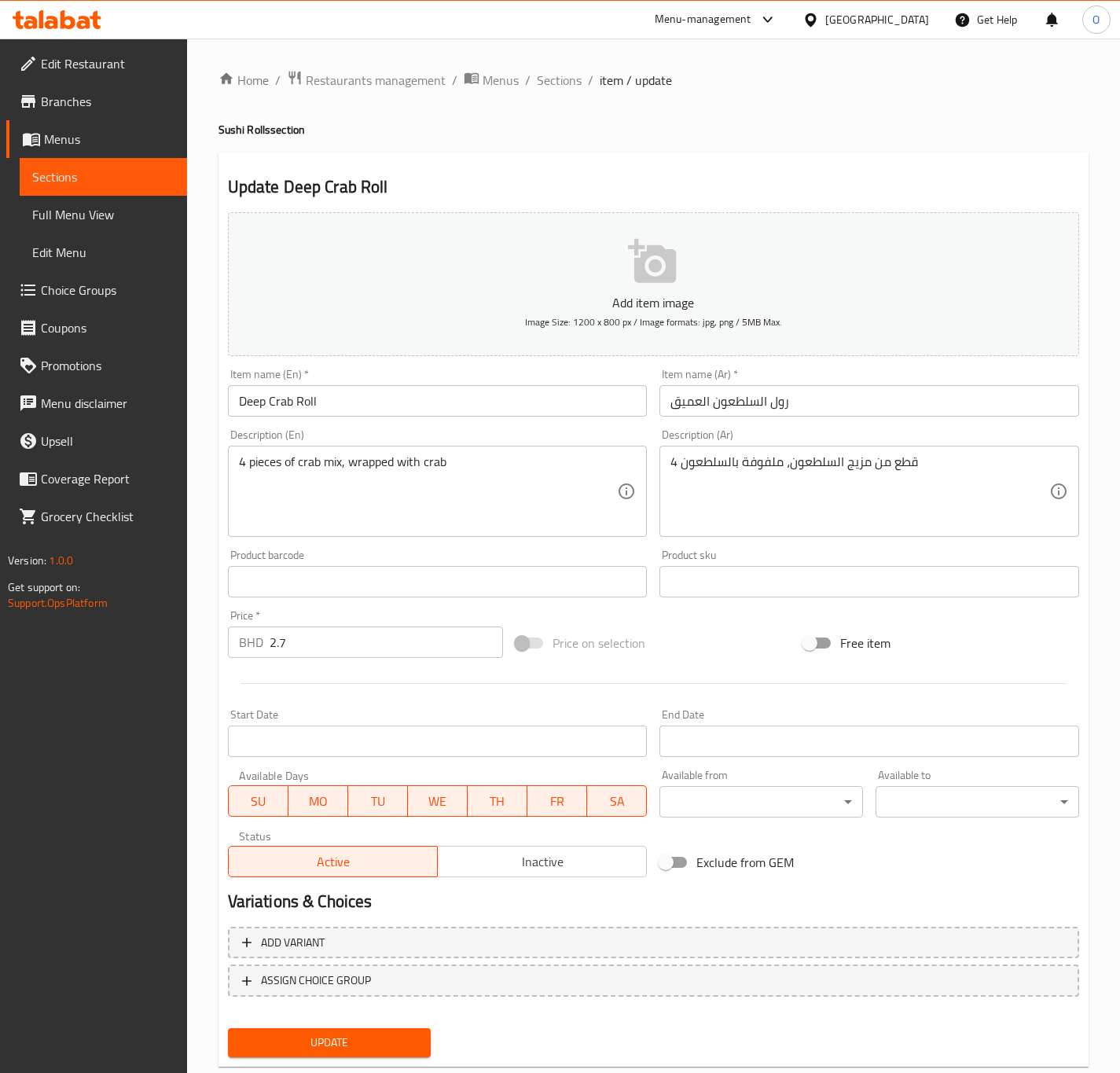
click at [757, 407] on input "رول السلطعون العميق" at bounding box center [869, 401] width 420 height 31
type input "رول سلطعون عميق"
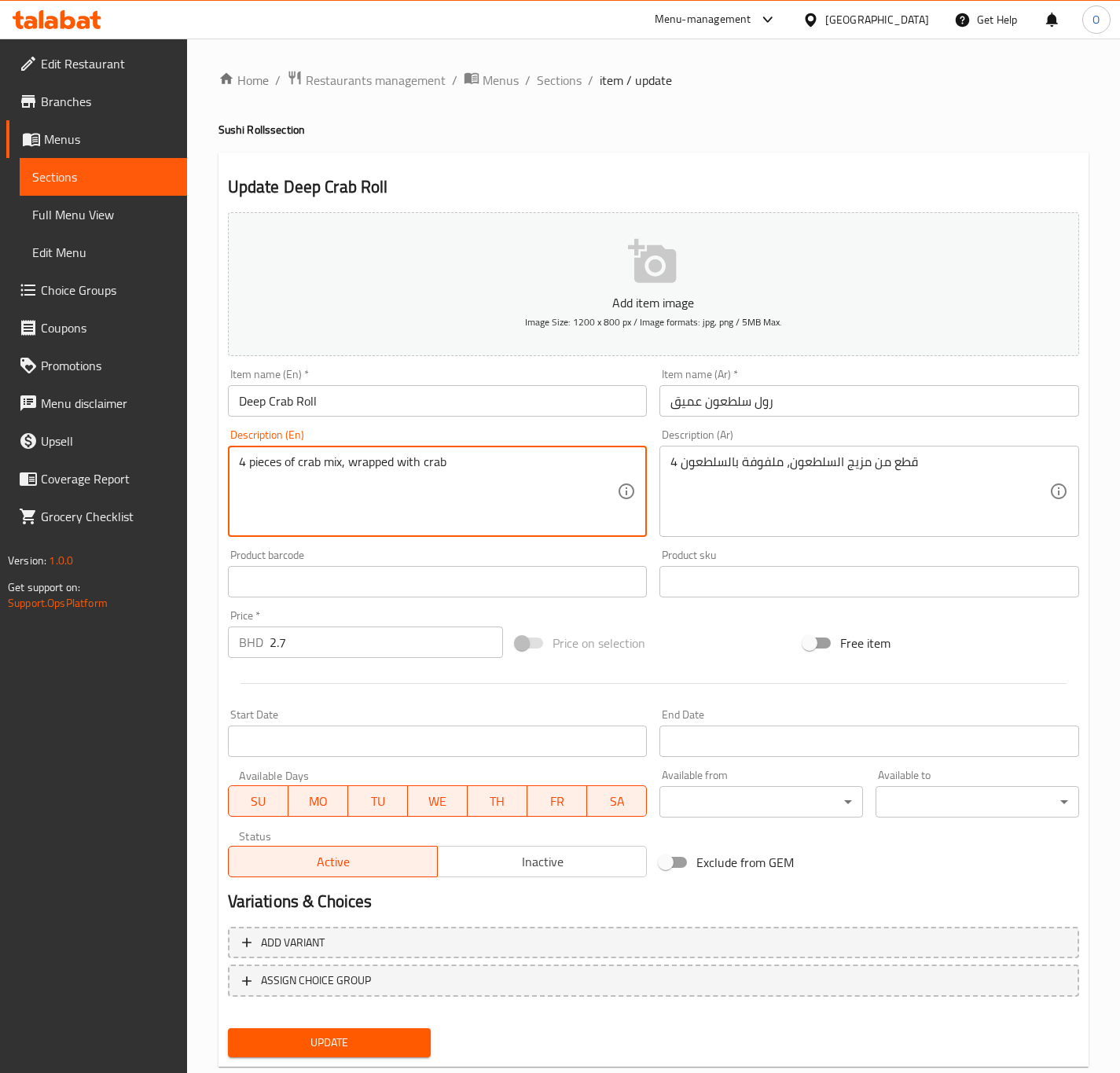
click at [270, 469] on textarea "4 pieces of crab mix, wrapped with crab" at bounding box center [428, 492] width 379 height 75
paste textarea "P"
type textarea "4 Pieces of crab mix, wrapped with crab"
click at [225, 1036] on div "Update" at bounding box center [329, 1042] width 216 height 42
click at [230, 1037] on button "Update" at bounding box center [329, 1042] width 203 height 29
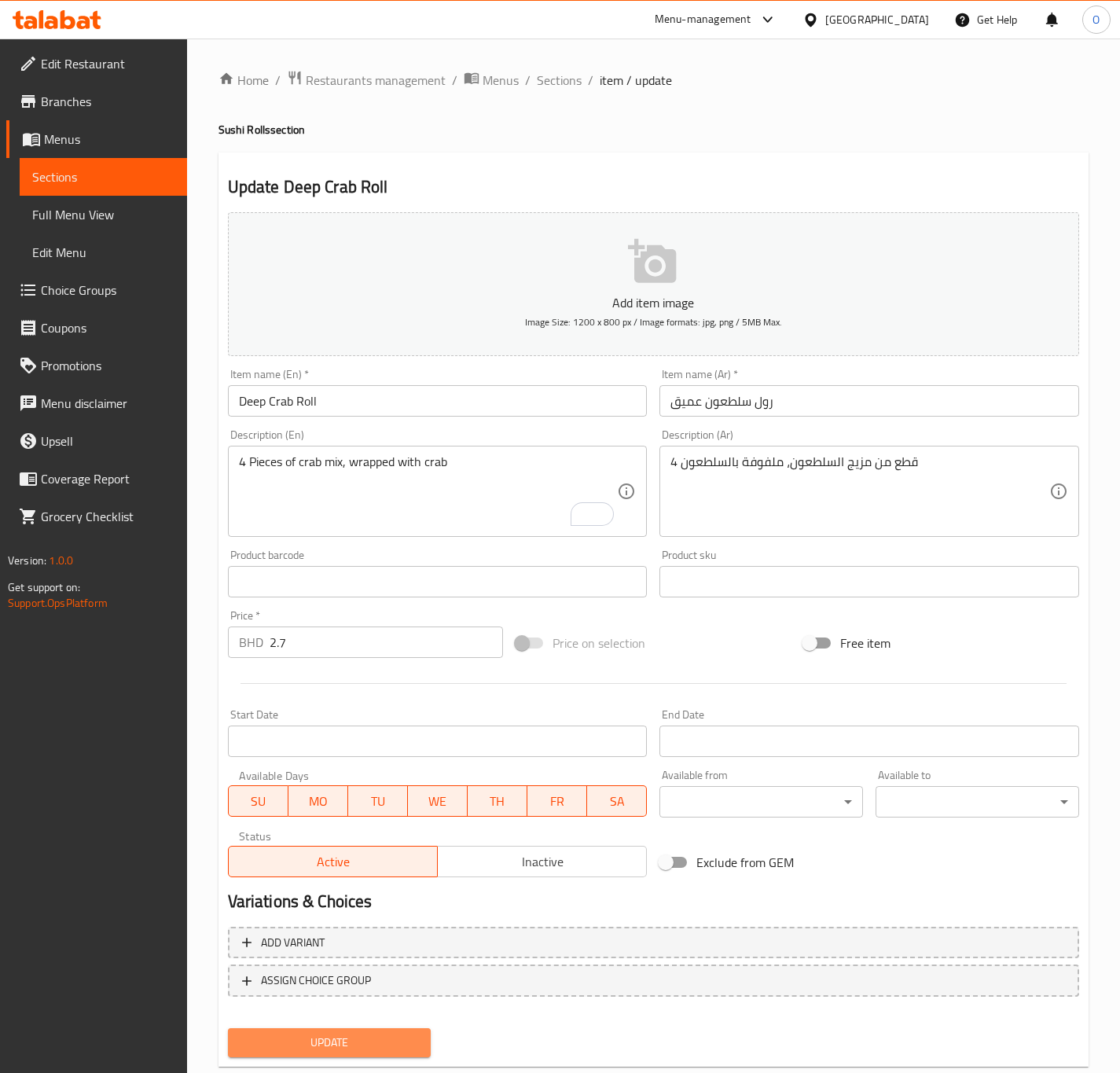
click at [236, 1034] on button "Update" at bounding box center [329, 1042] width 203 height 29
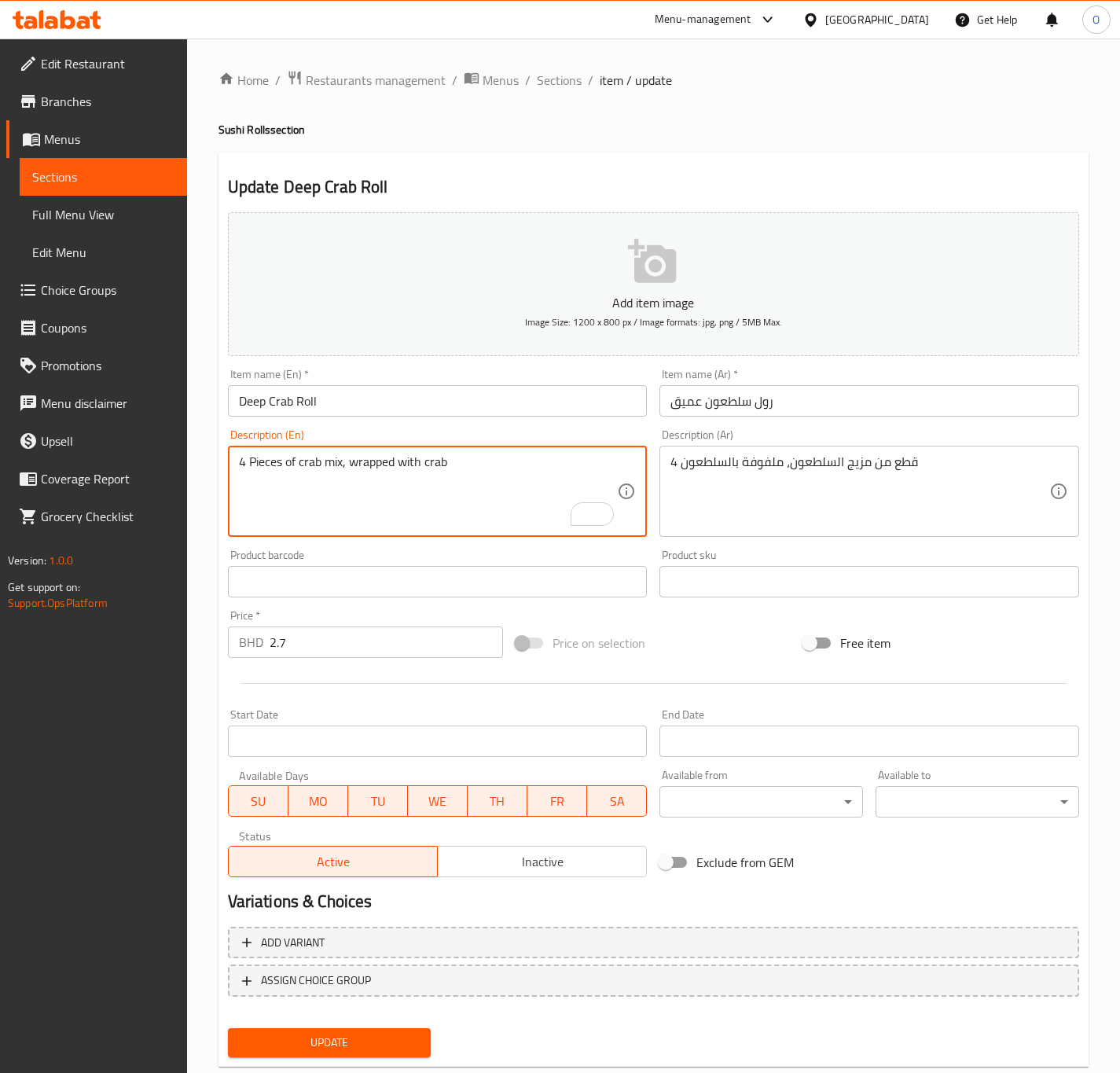
click at [255, 458] on textarea "4 Pieces of crab mix, wrapped with crab" at bounding box center [428, 492] width 379 height 75
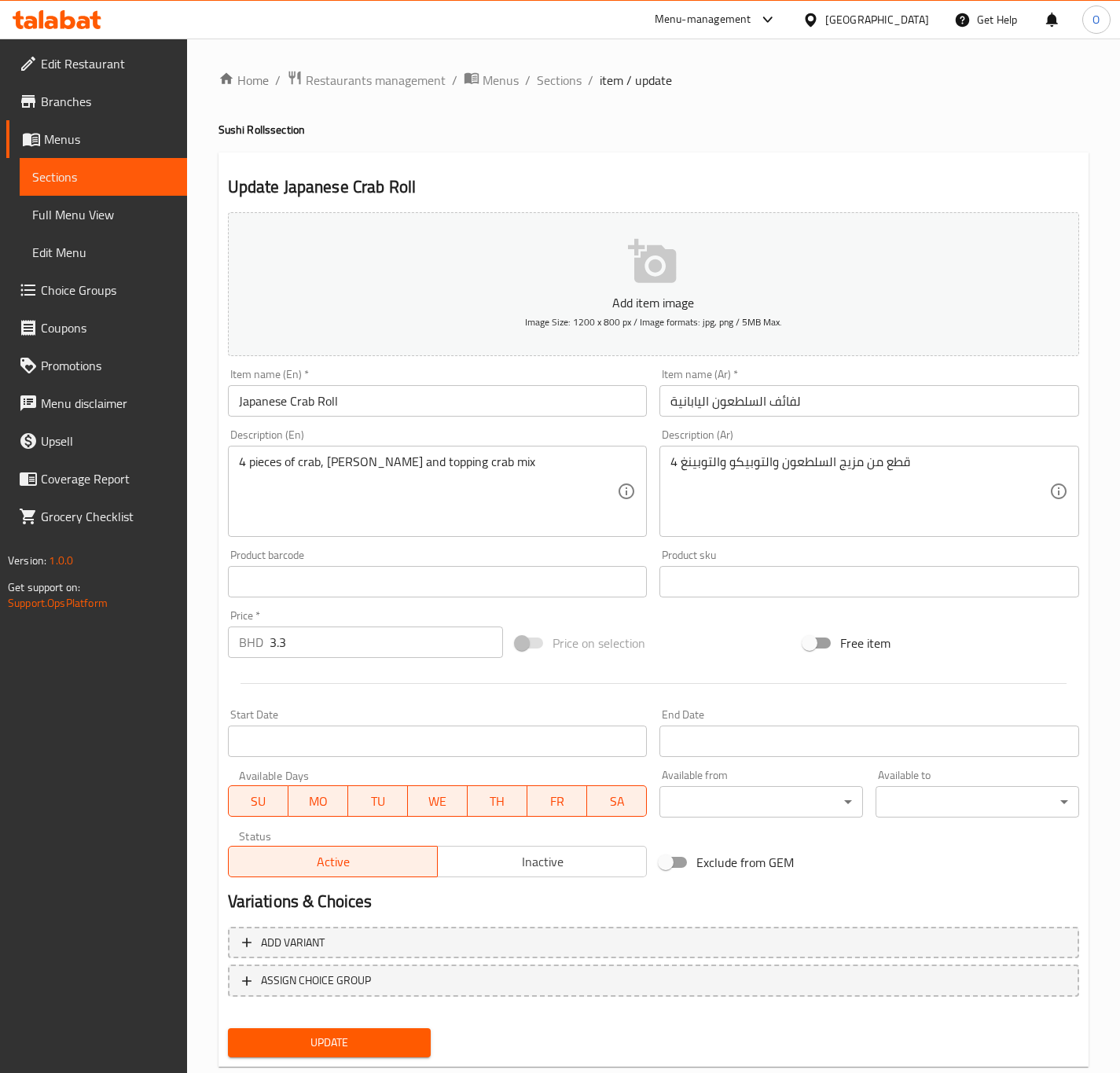
click at [778, 397] on input "لفائف السلطعون اليابانية" at bounding box center [869, 401] width 420 height 31
type input "رول السلطعون اليابانية"
click at [271, 460] on textarea "4 pieces of crab, [PERSON_NAME] and topping crab mix" at bounding box center [428, 492] width 379 height 75
paste textarea "P"
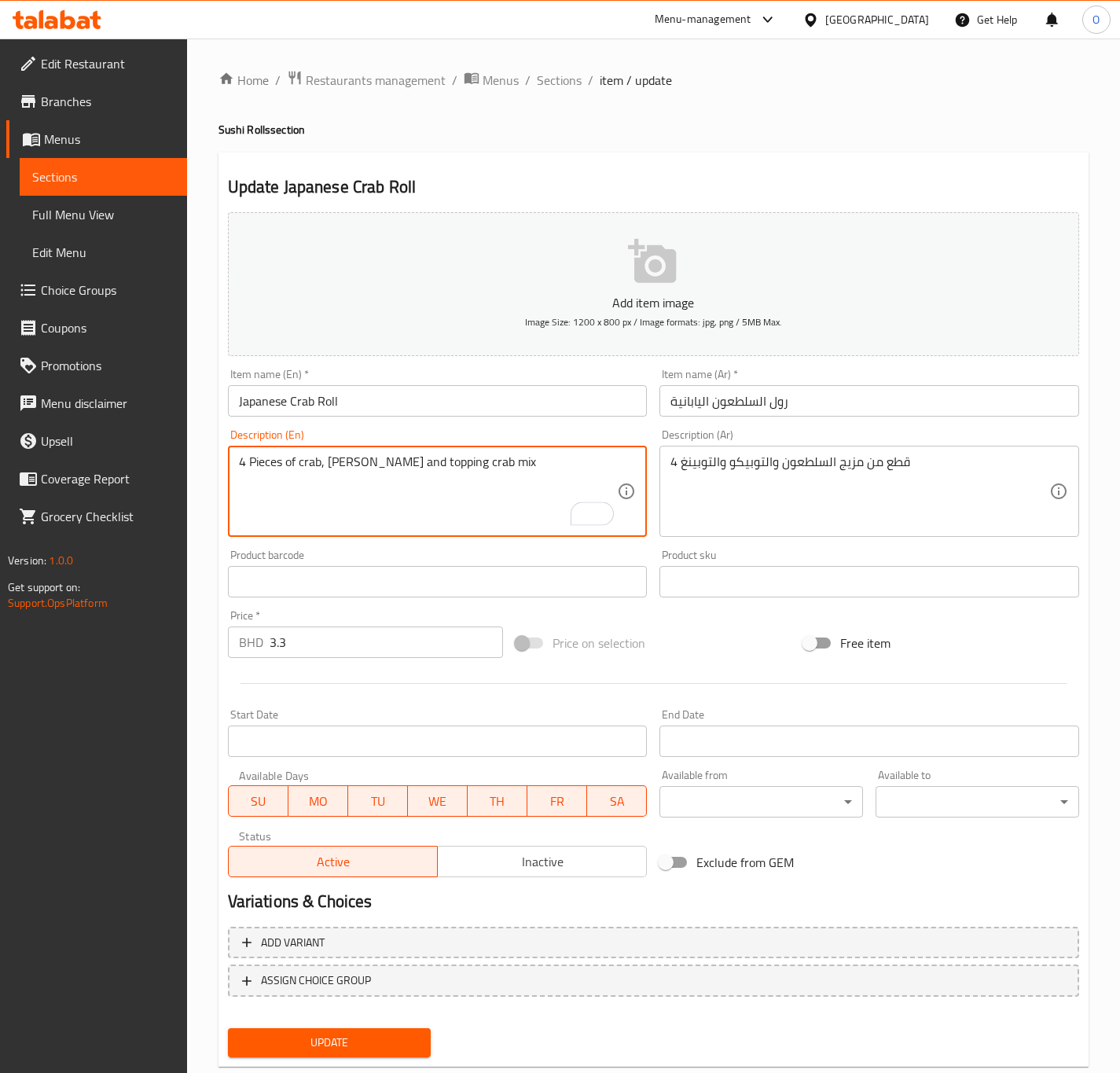
type textarea "4 Pieces of crab, [PERSON_NAME] and topping crab mix"
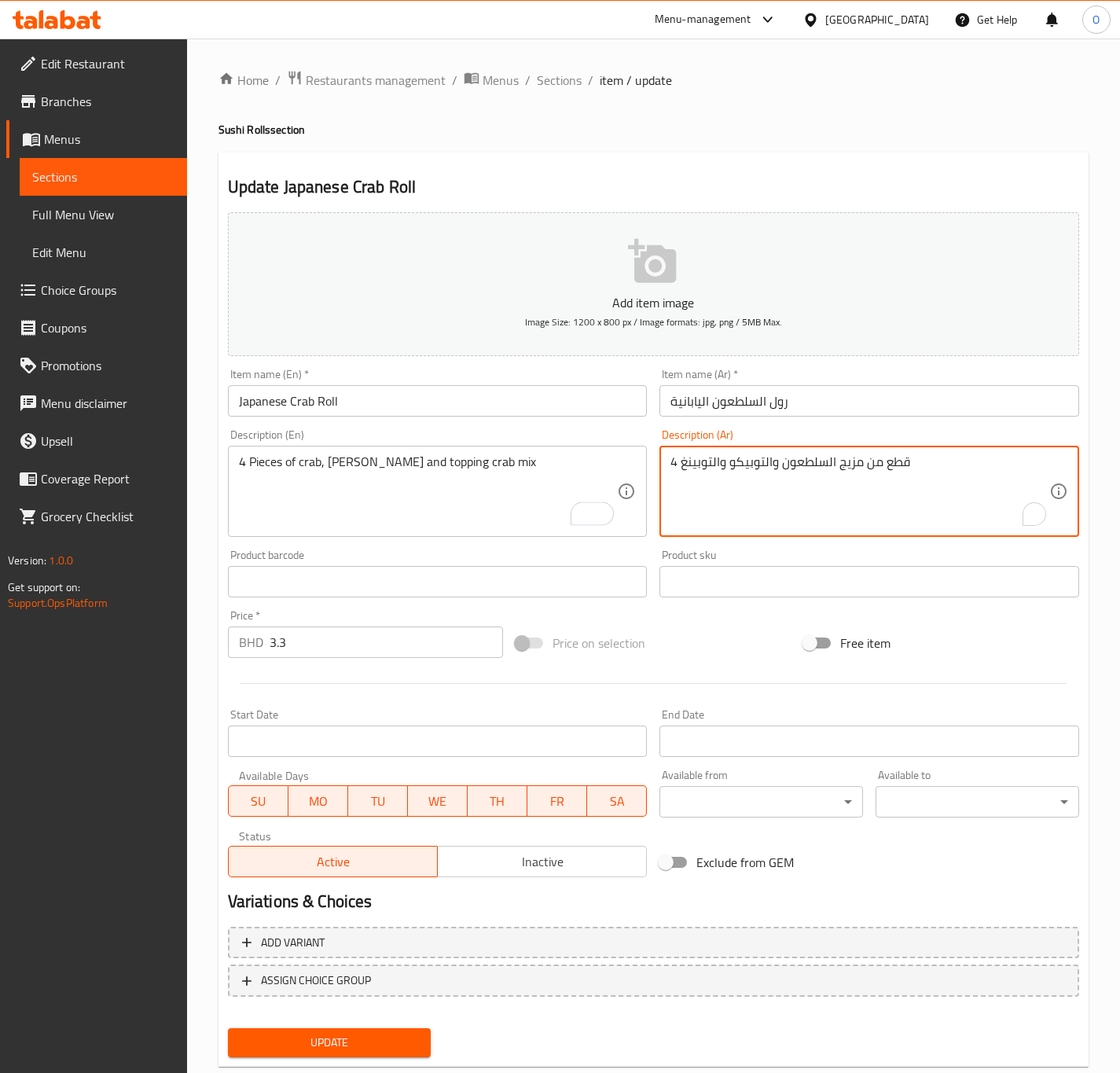
click at [849, 470] on textarea "4 قطع من مزيج السلطعون والتوبيكو والتوبينغ" at bounding box center [860, 492] width 379 height 75
click at [829, 460] on textarea "4 قطع من السلطعون والتوبيكو والتوبينغ" at bounding box center [860, 492] width 379 height 75
click at [684, 458] on textarea "4 قطع من سلطعون، توبيكو و التوبينغ" at bounding box center [860, 492] width 379 height 75
click at [703, 479] on textarea "4 قطع من سلطعون، توبيكو و التوبينغ" at bounding box center [860, 492] width 379 height 75
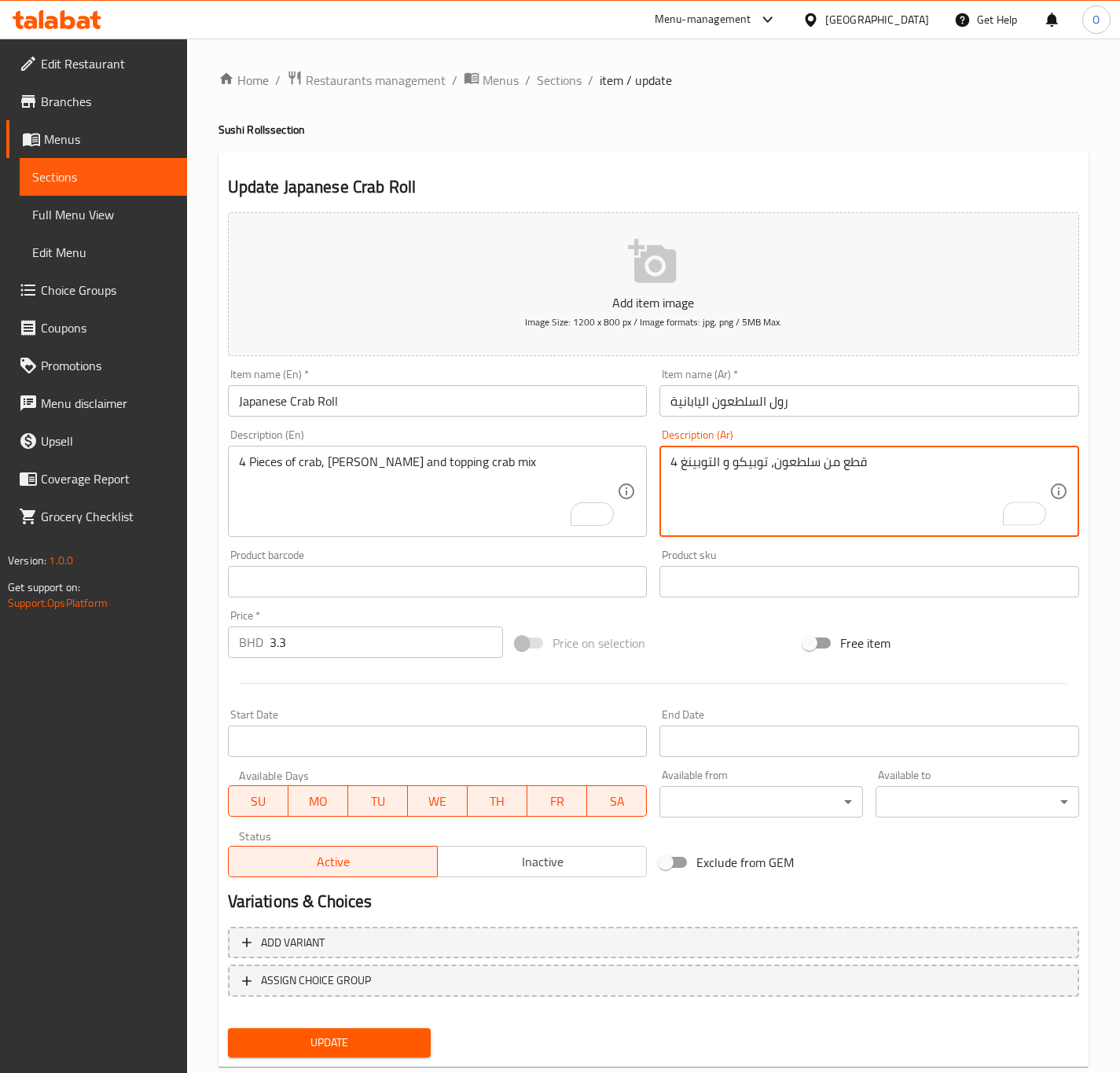
click at [703, 479] on textarea "4 قطع من سلطعون، توبيكو و التوبينغ" at bounding box center [860, 492] width 379 height 75
type textarea "4 قطع من سلطعون، توبيكو و مغطى بمزيج السلطعون"
drag, startPoint x: 334, startPoint y: 1025, endPoint x: 333, endPoint y: 1034, distance: 9.1
click at [334, 1028] on div "Update" at bounding box center [329, 1042] width 216 height 42
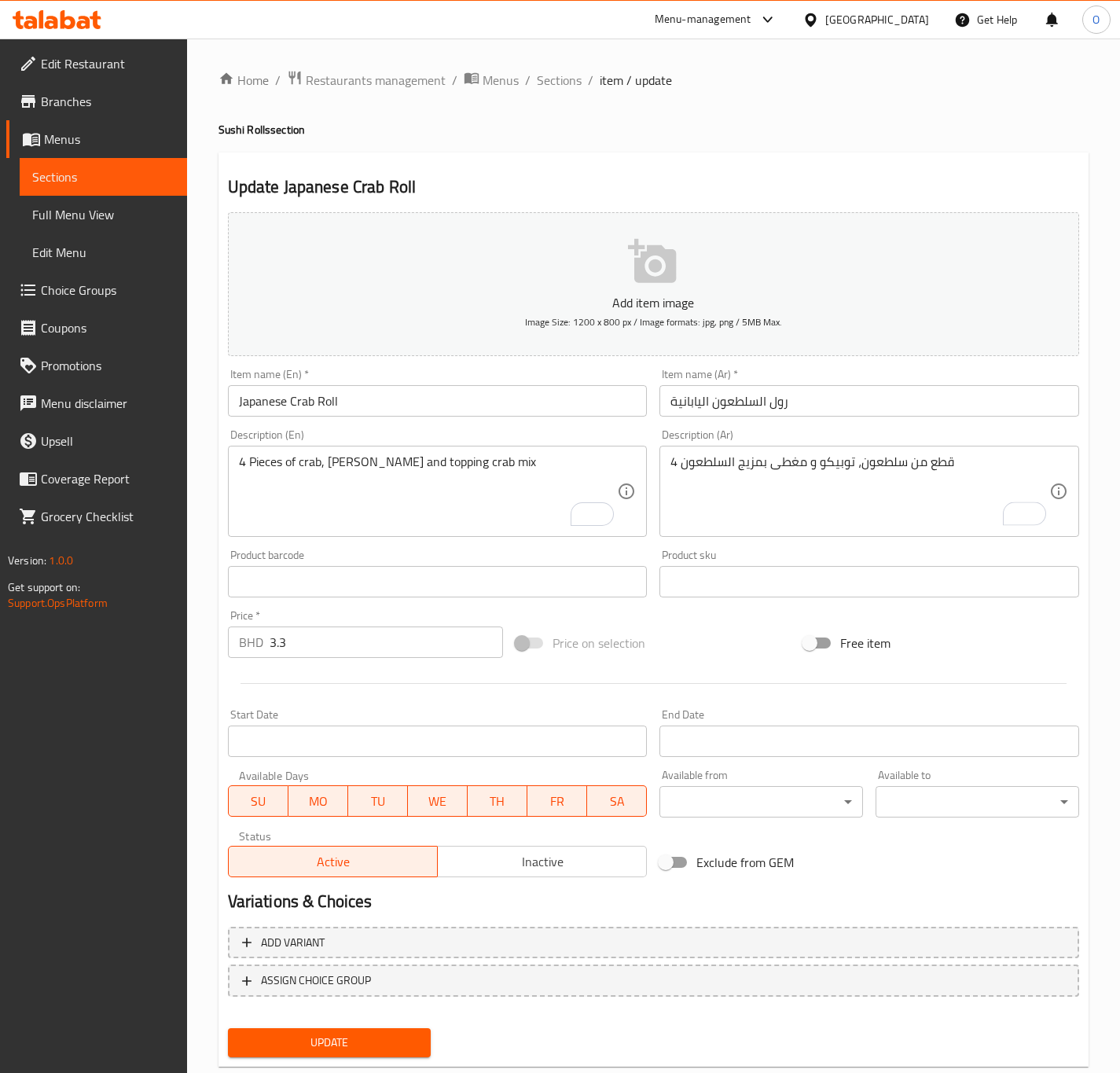
click at [333, 1041] on span "Update" at bounding box center [330, 1042] width 179 height 20
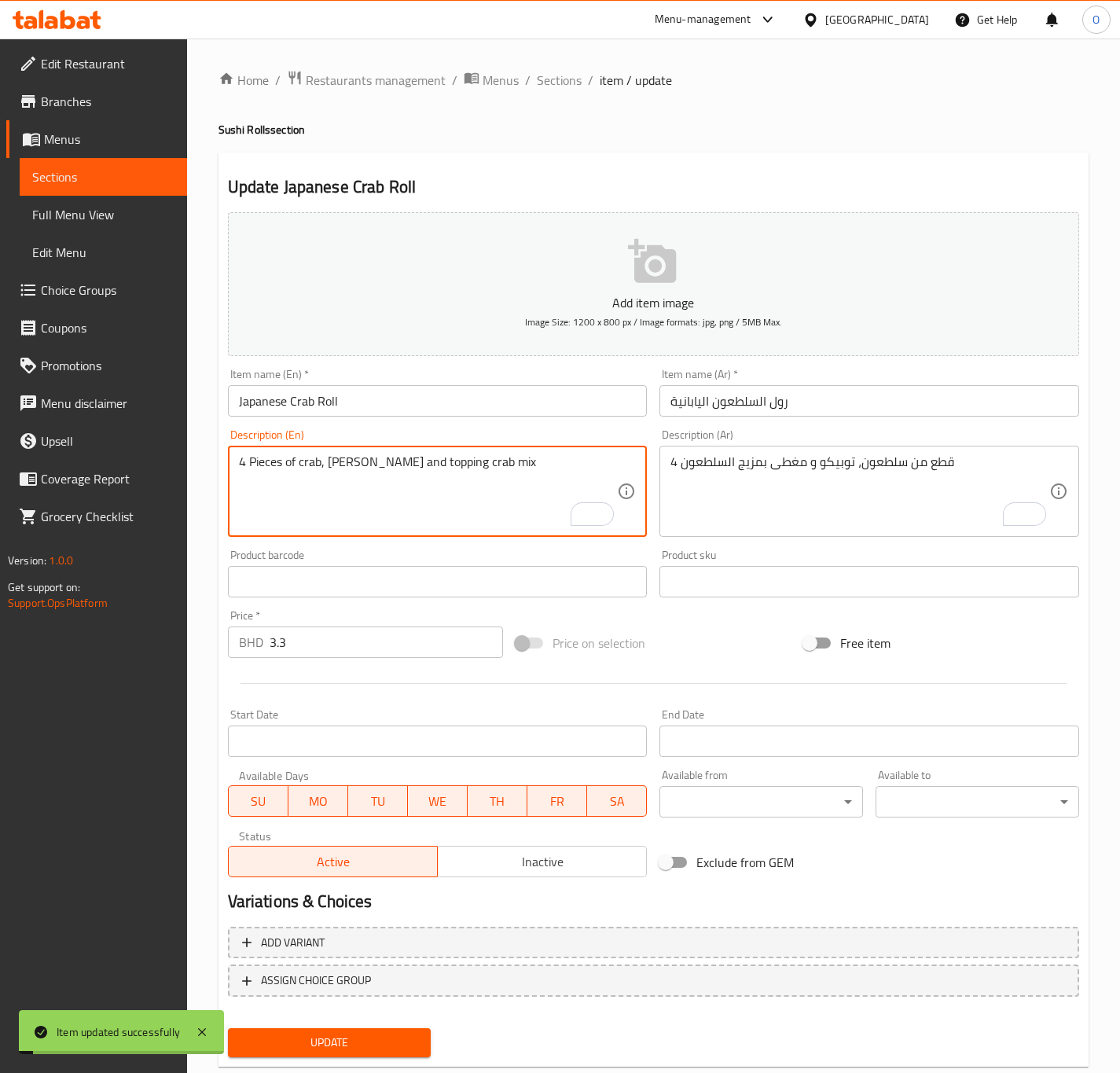
click at [262, 470] on textarea "4 Pieces of crab, [PERSON_NAME] and topping crab mix" at bounding box center [428, 492] width 379 height 75
click at [376, 1038] on span "Update" at bounding box center [330, 1042] width 179 height 20
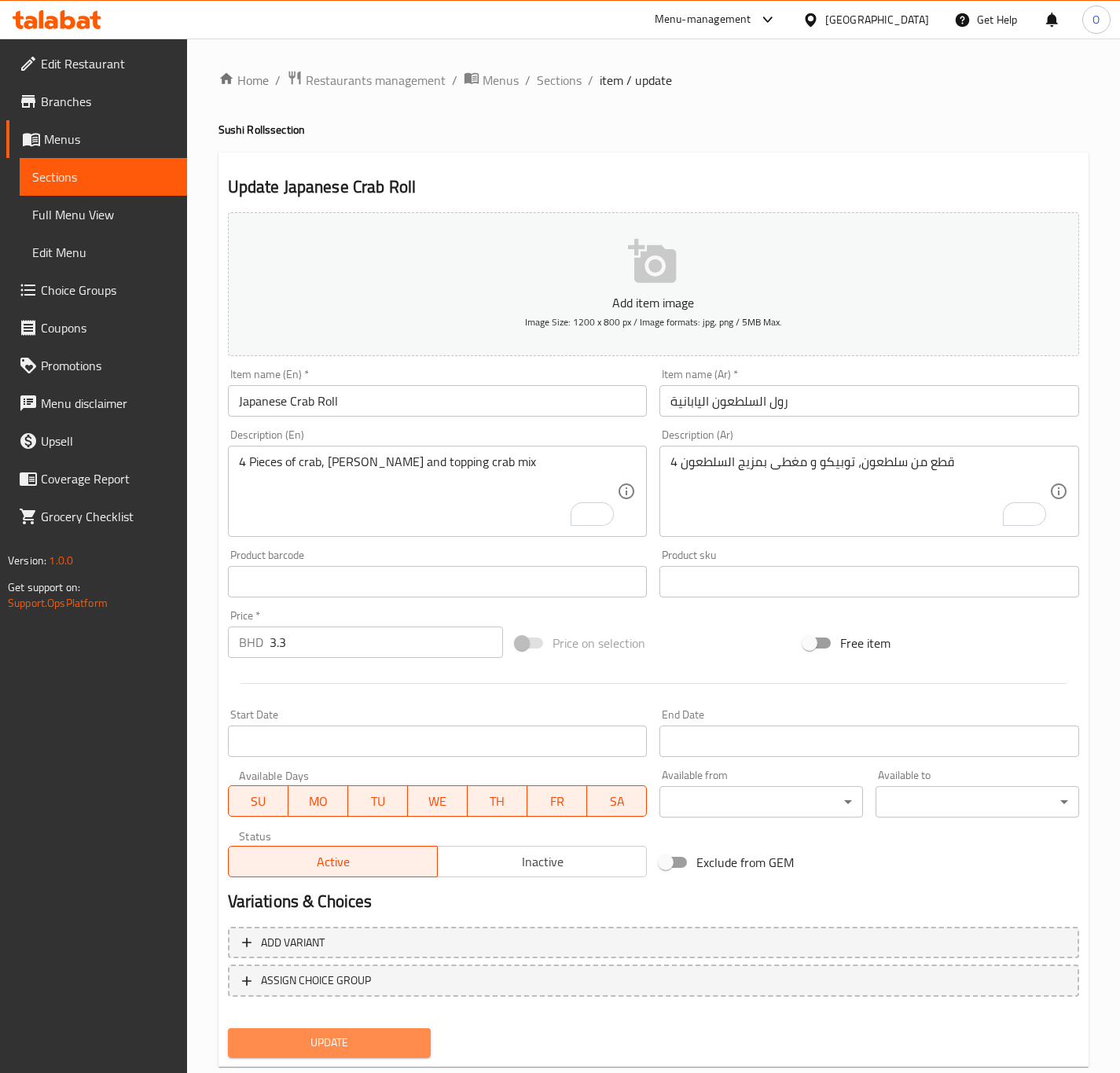
drag, startPoint x: 366, startPoint y: 1047, endPoint x: 383, endPoint y: 1035, distance: 20.8
click at [368, 1042] on span "Update" at bounding box center [330, 1042] width 179 height 20
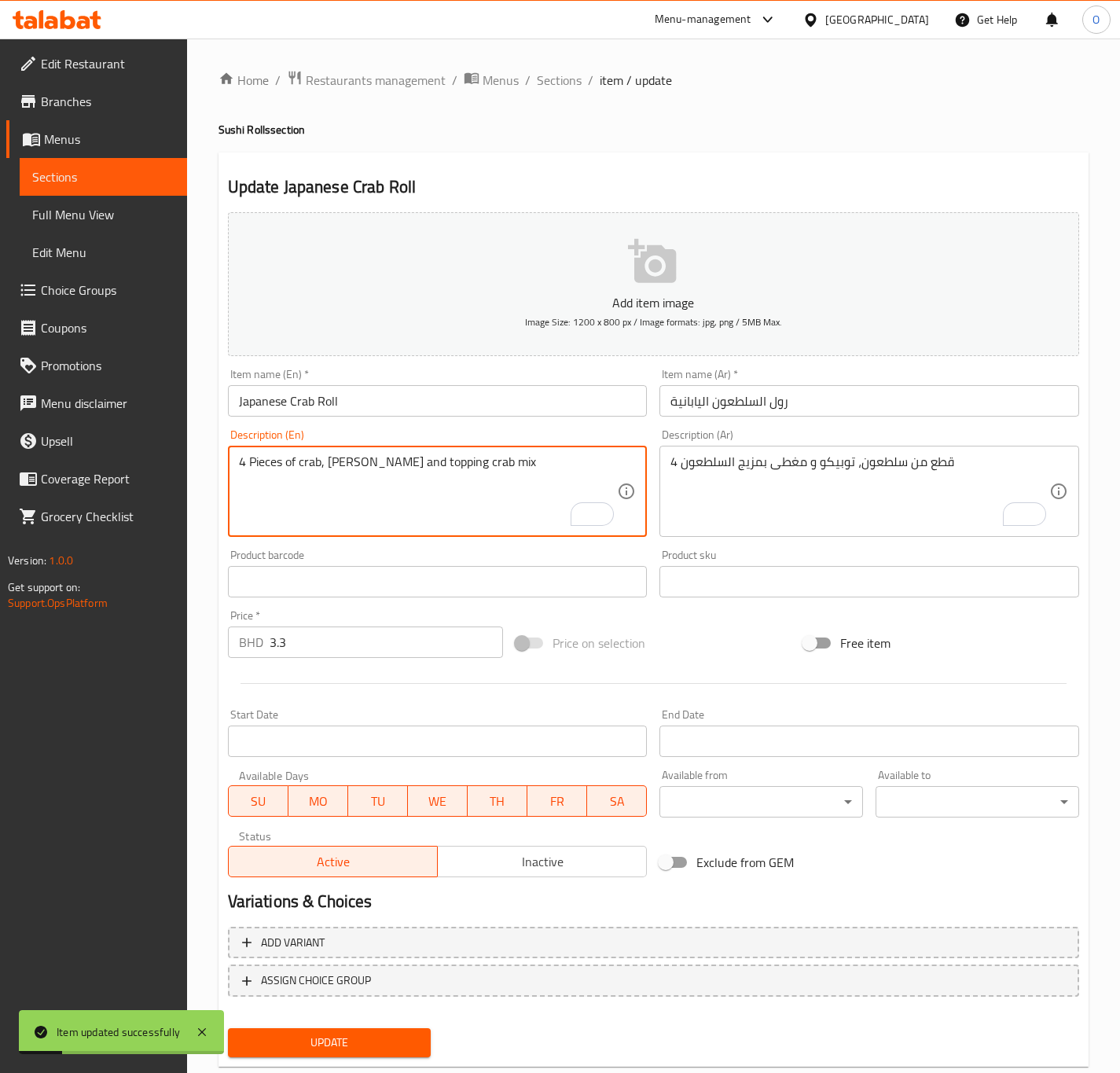
click at [257, 454] on textarea "4 Pieces of crab, tobiko and topping crab mix" at bounding box center [428, 492] width 379 height 75
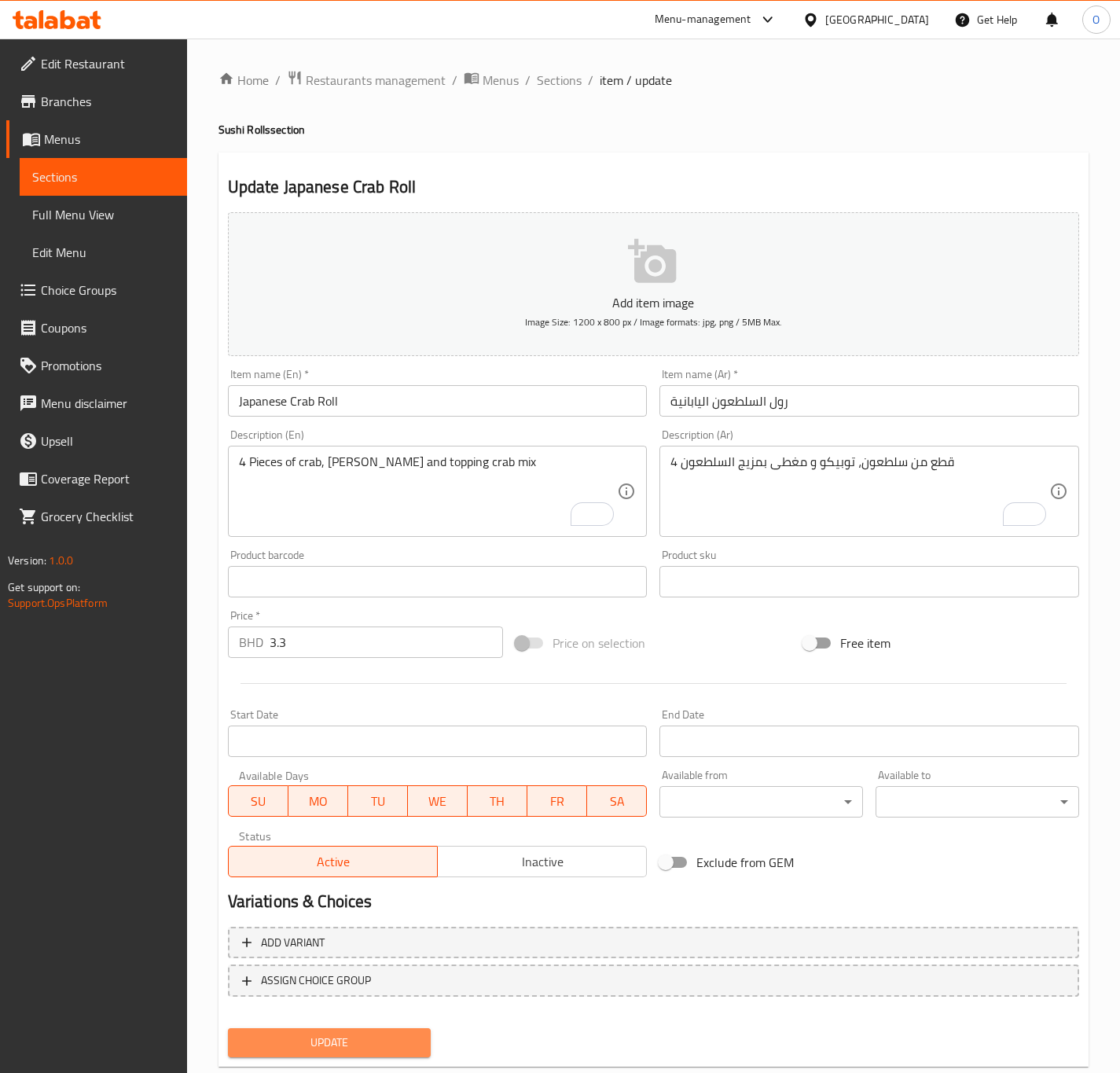
click at [305, 1040] on span "Update" at bounding box center [330, 1042] width 179 height 20
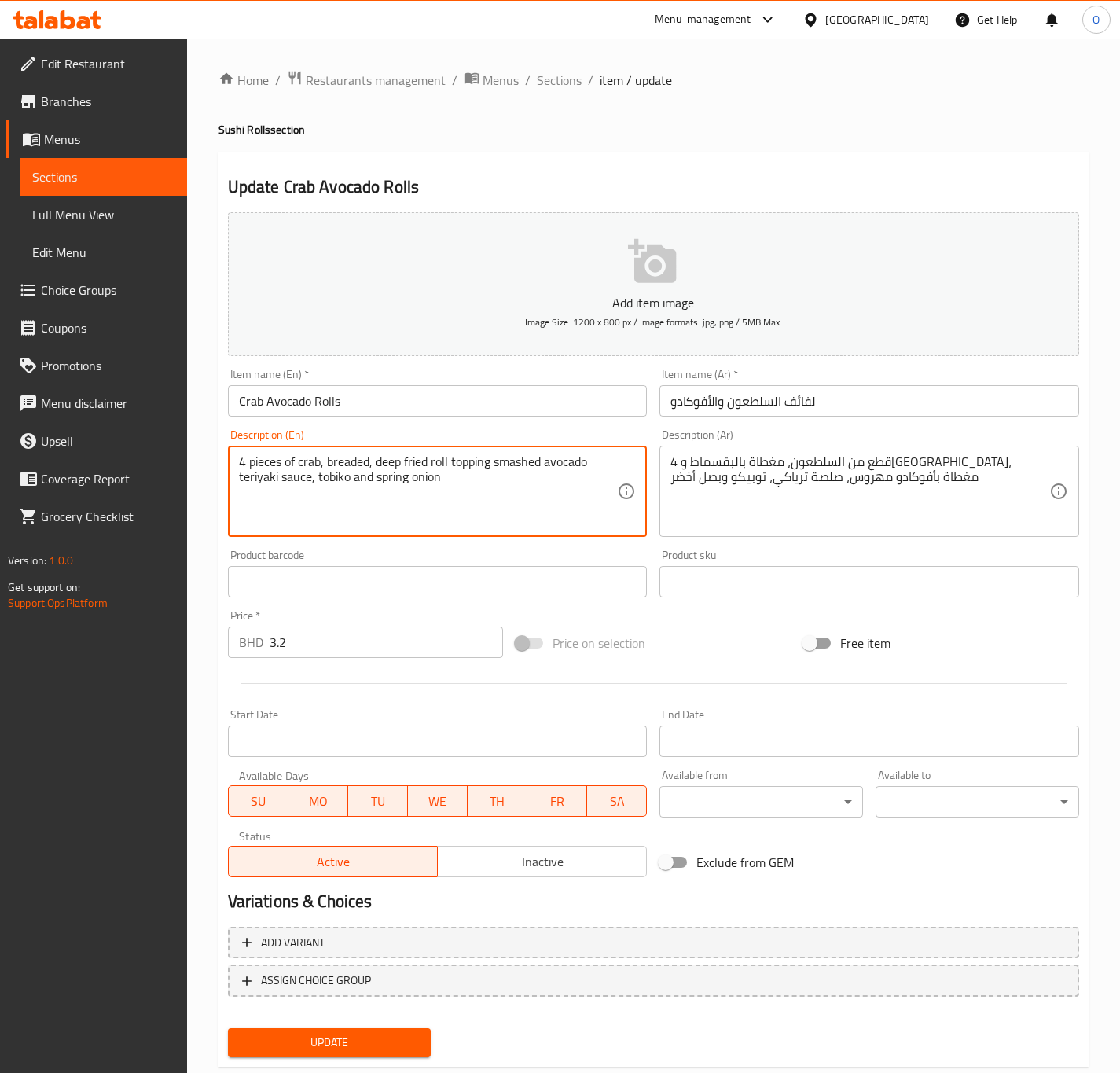
click at [271, 456] on textarea "4 pieces of crab, breaded, deep fried roll topping smashed avocado teriyaki sau…" at bounding box center [428, 492] width 379 height 75
paste textarea "P"
type textarea "4 Pieces of crab, breaded, deep fried roll topping smashed avocado teriyaki sau…"
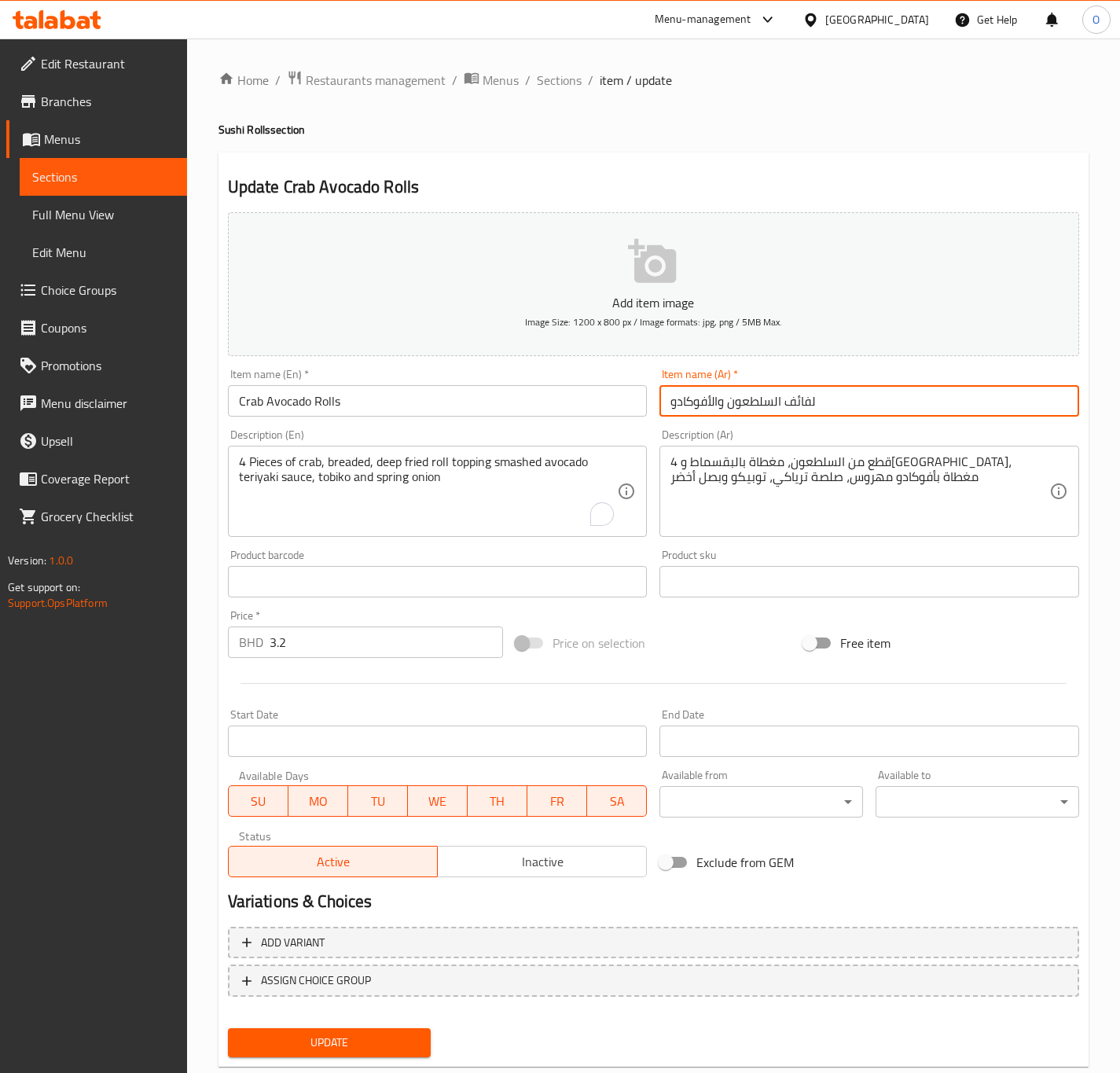
click at [802, 407] on input "لفائف السلطعون والأفوكادو" at bounding box center [869, 401] width 420 height 31
type input "رول السلطعون والأفوكادو"
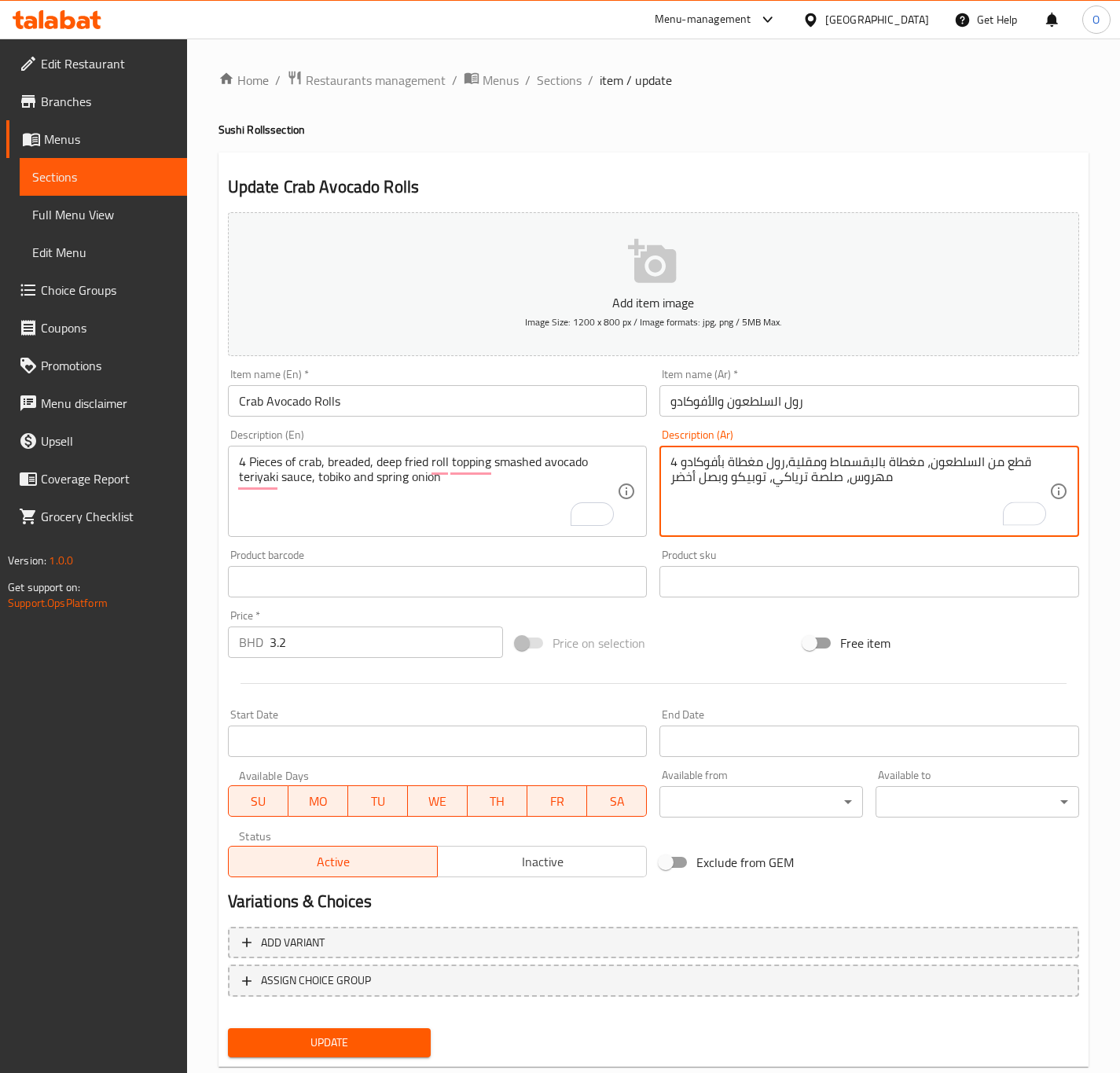
click at [826, 493] on textarea "4 قطع من السلطعون، مغطاة بالبقسماط ومقلية،رول مغطاة بأفوكادو مهروس، صلصة ترياكي…" at bounding box center [860, 492] width 379 height 75
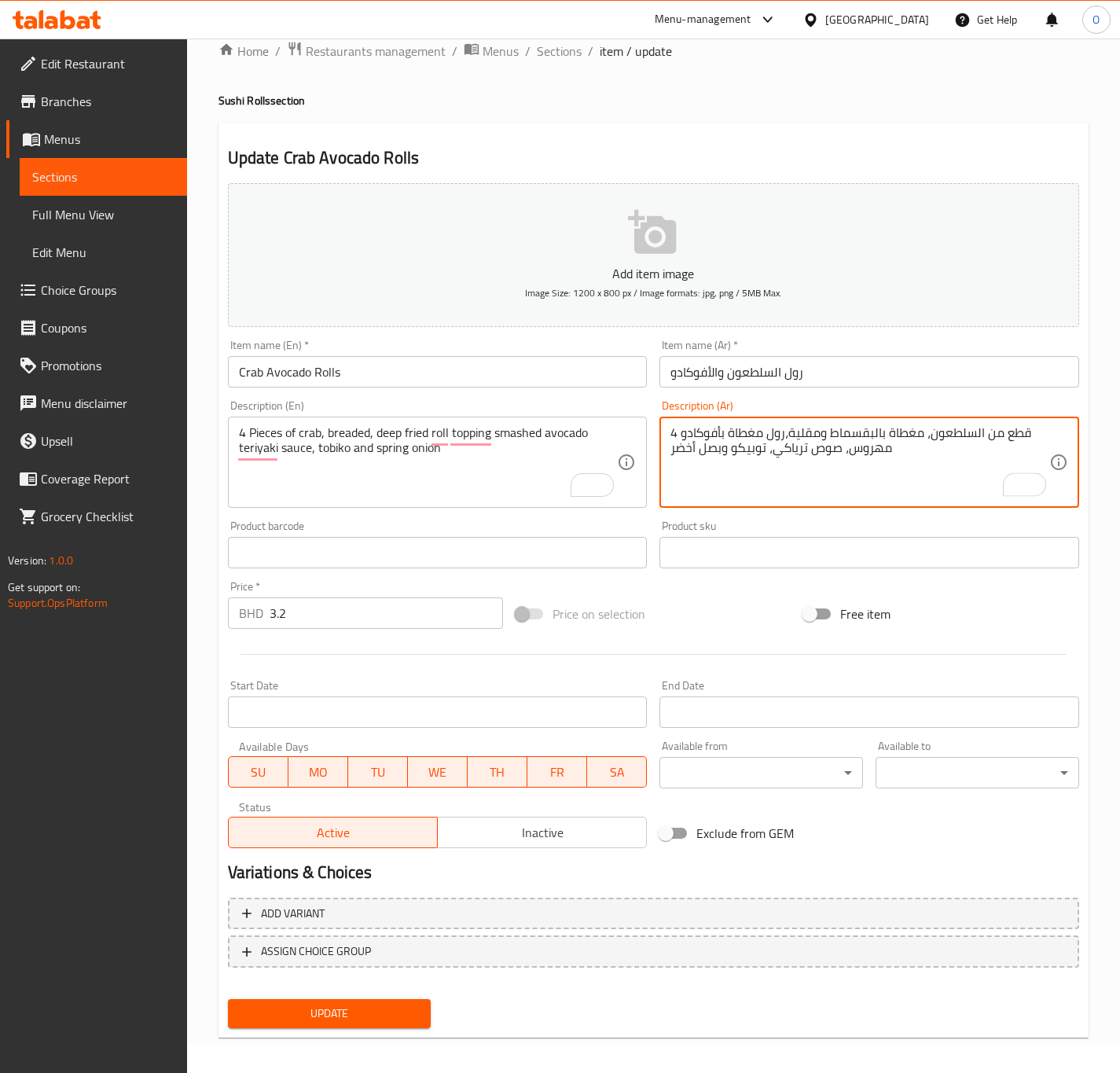
scroll to position [36, 0]
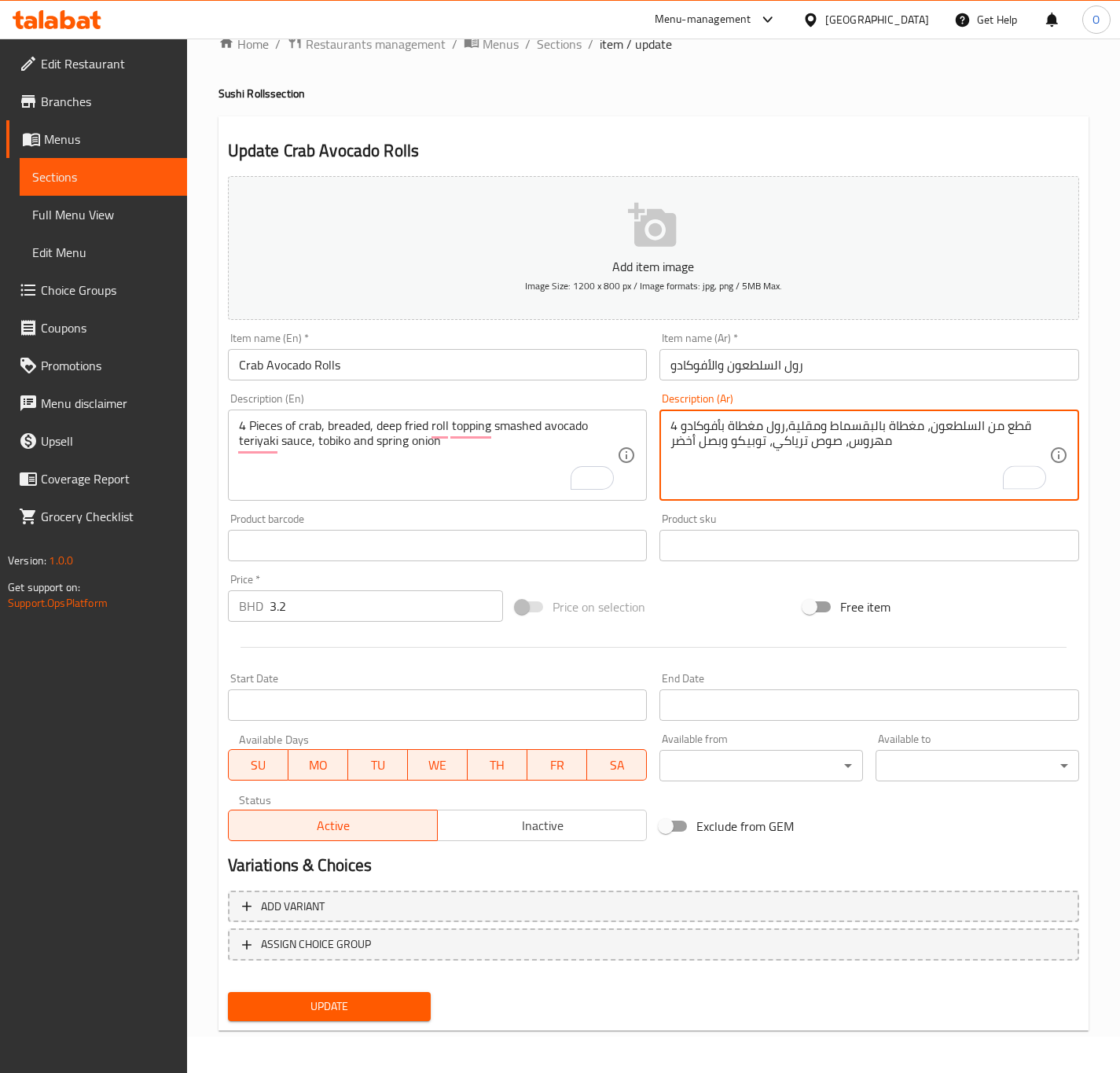
type textarea "4 قطع من السلطعون، مغطاة بالبقسماط ومقلية،رول مغطاة بأفوكادو مهروس، صوص ترياكي،…"
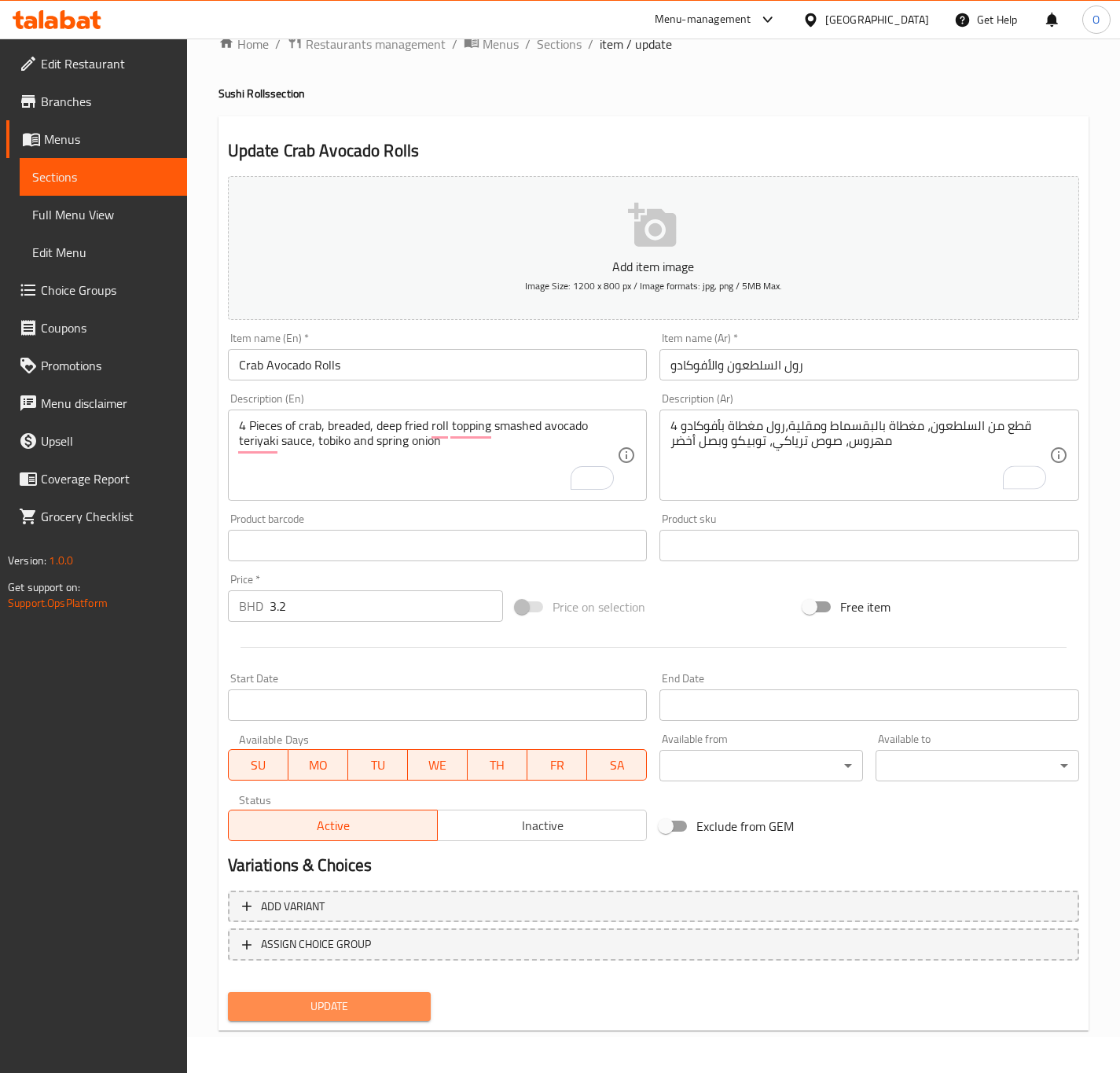
click at [325, 1010] on span "Update" at bounding box center [330, 1006] width 179 height 20
click at [350, 1007] on span "Update" at bounding box center [330, 1006] width 179 height 20
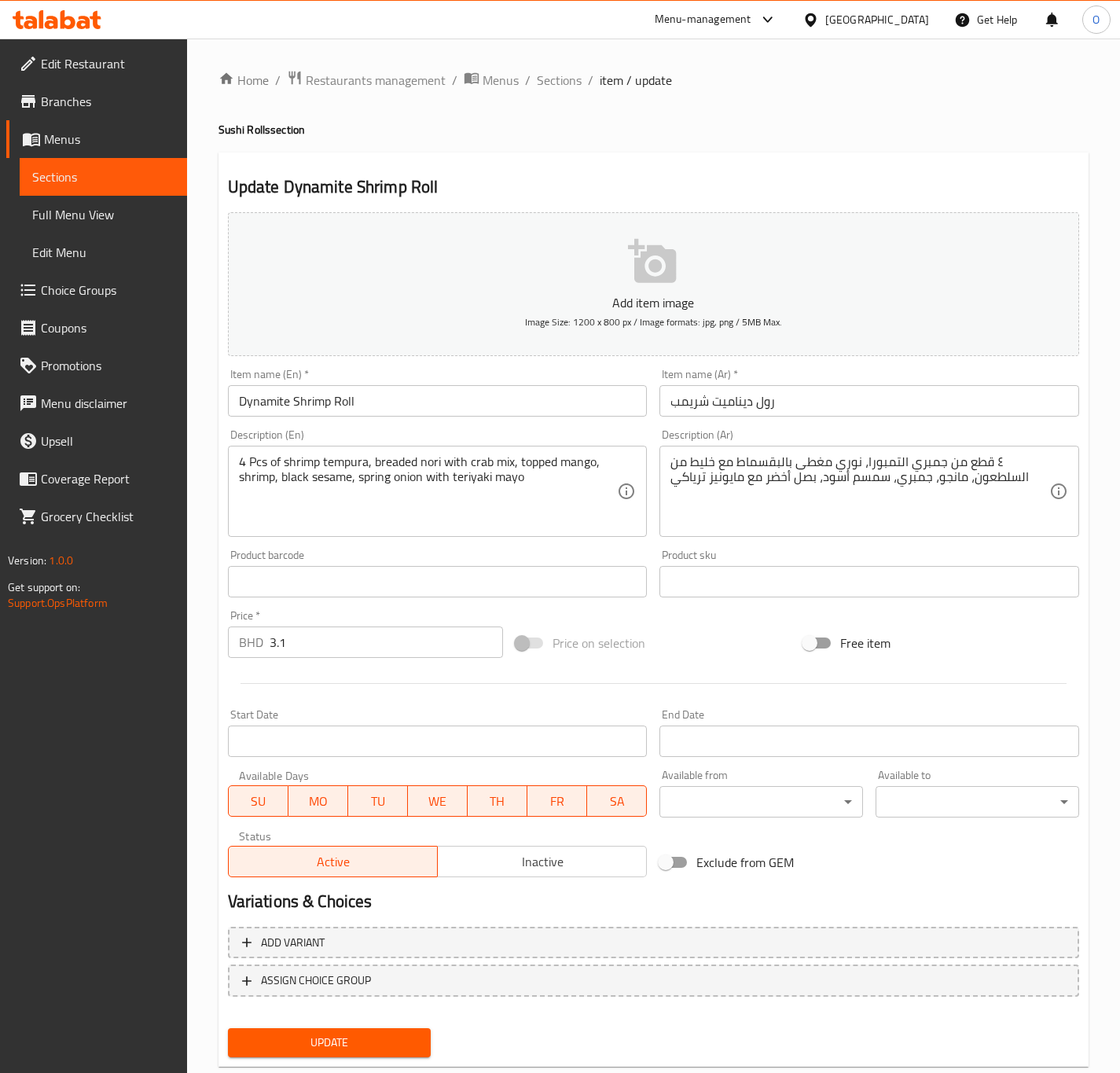
click at [711, 401] on input "رول ديناميت شريمب" at bounding box center [869, 401] width 420 height 31
click at [696, 414] on input "رول ديناميت شريمب" at bounding box center [869, 401] width 420 height 31
click at [748, 407] on input "رول ديناميت شريمب" at bounding box center [869, 401] width 420 height 31
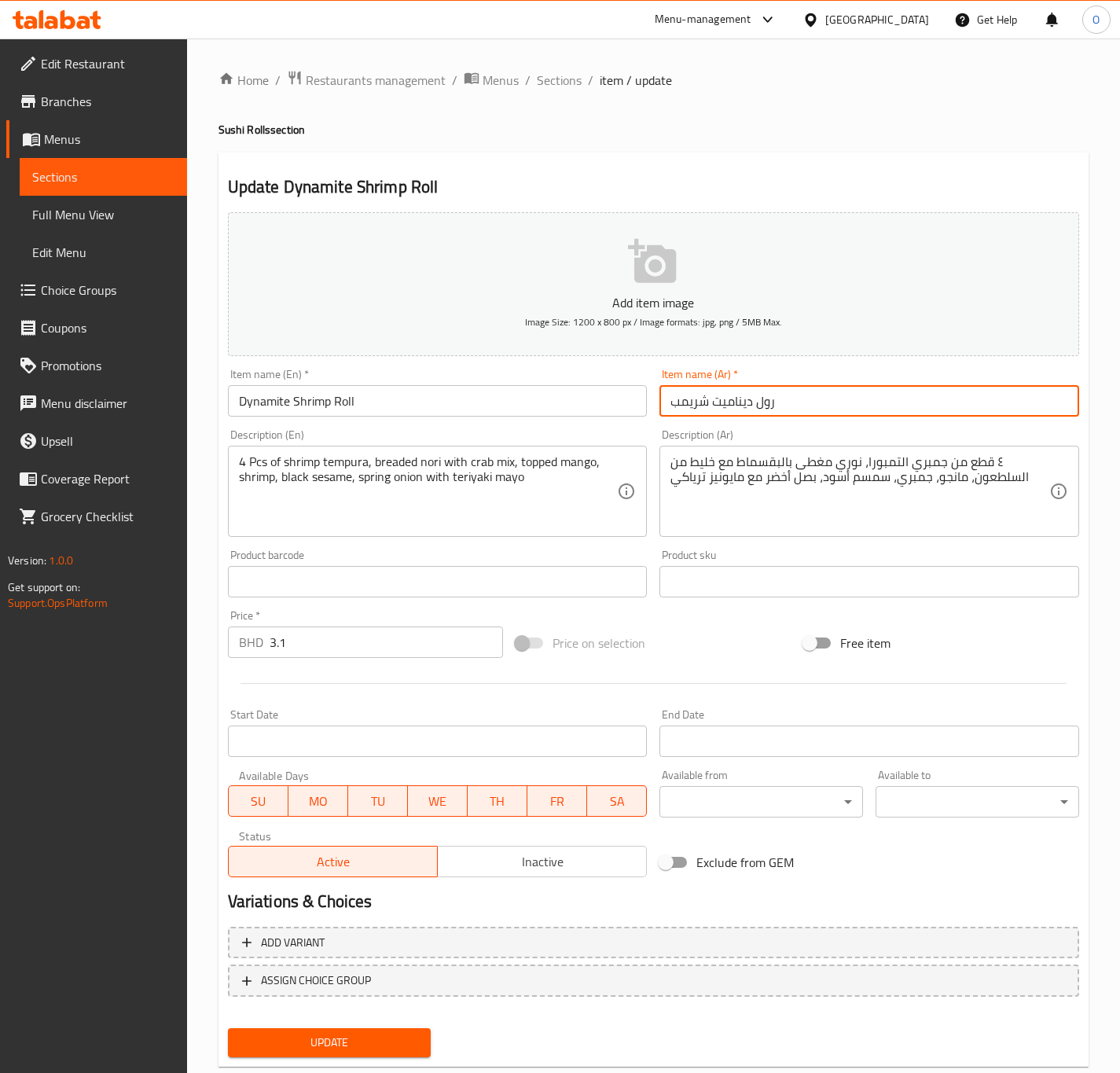
click at [755, 403] on input "رول ديناميت شريمب" at bounding box center [869, 401] width 420 height 31
click at [682, 398] on input "رول جمبري ديناميت شريمب" at bounding box center [869, 401] width 420 height 31
type input "رول جمبري ديناميت"
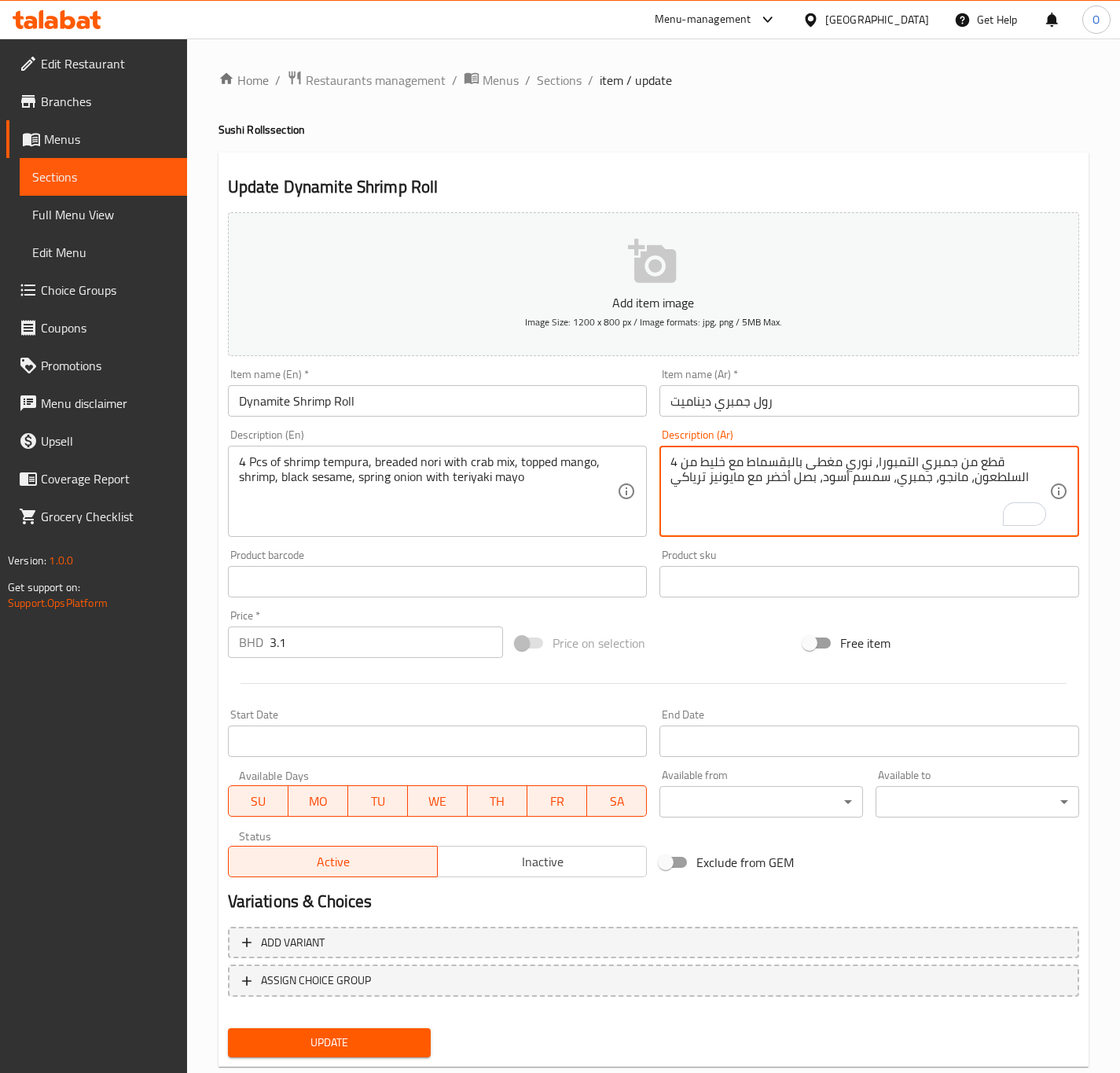
click at [899, 458] on textarea "4 قطع من جمبري التمبورا، نوري مغطى بالبقسماط مع خليط من السلطعون، مانجو، جمبري،…" at bounding box center [860, 492] width 379 height 75
click at [900, 459] on textarea "4 قطع من جمبري التمبورا، نوري مغطى بالبقسماط مع خليط من السلطعون، مانجو، جمبري،…" at bounding box center [860, 492] width 379 height 75
click at [969, 482] on textarea "4 قطع من جمبري التيمبورا، نوري مغطى بالبقسماط مع خليط من السلطعون، مانجو، جمبري…" at bounding box center [860, 492] width 379 height 75
type textarea "4 قطع من جمبري التيمبورا، نوري مغطى بالبقسماط مع خليط من السلطعون، مغطى بمانجو،…"
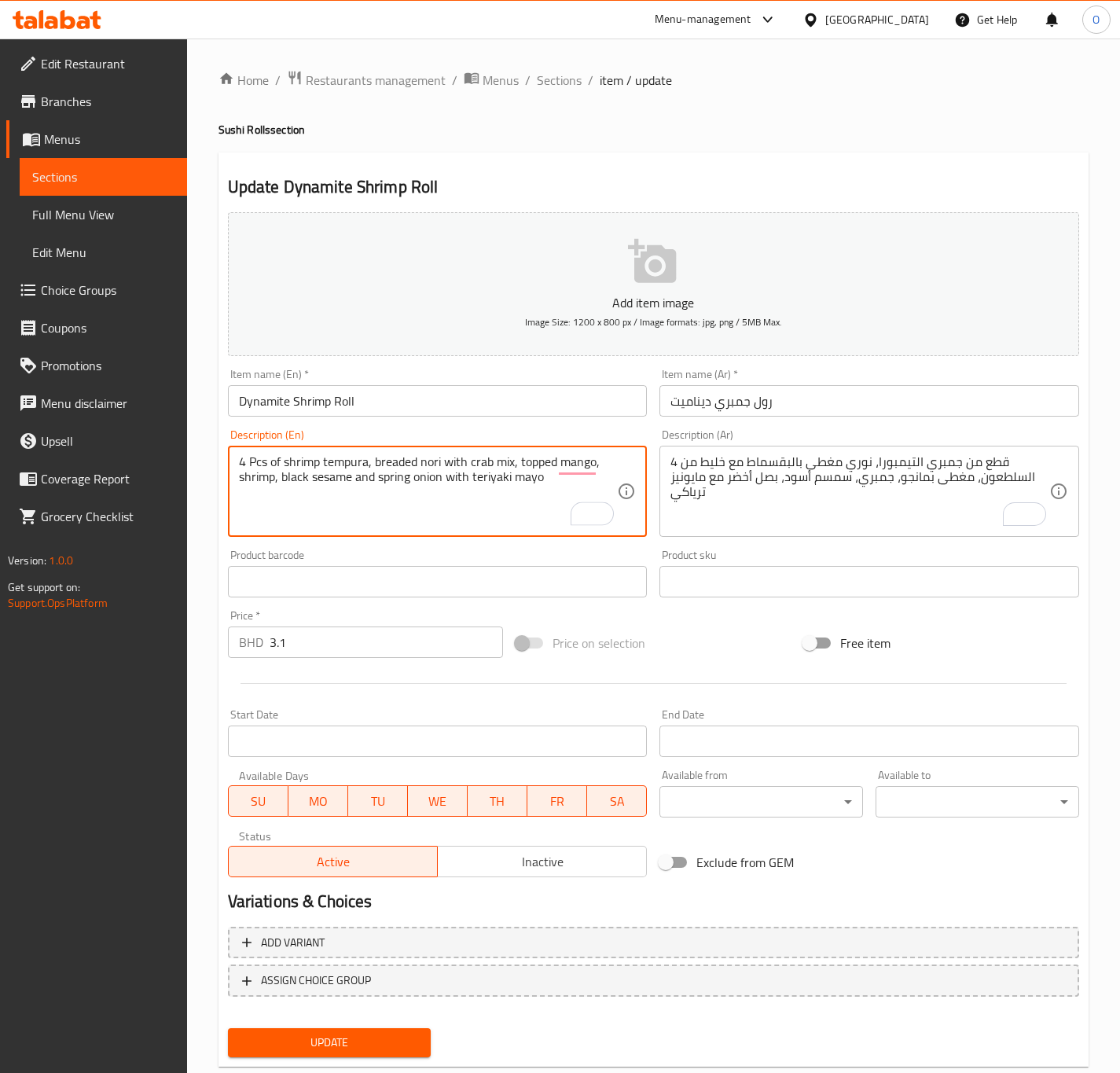
type textarea "4 Pcs of shrimp tempura, breaded nori with crab mix, topped mango, shrimp, blac…"
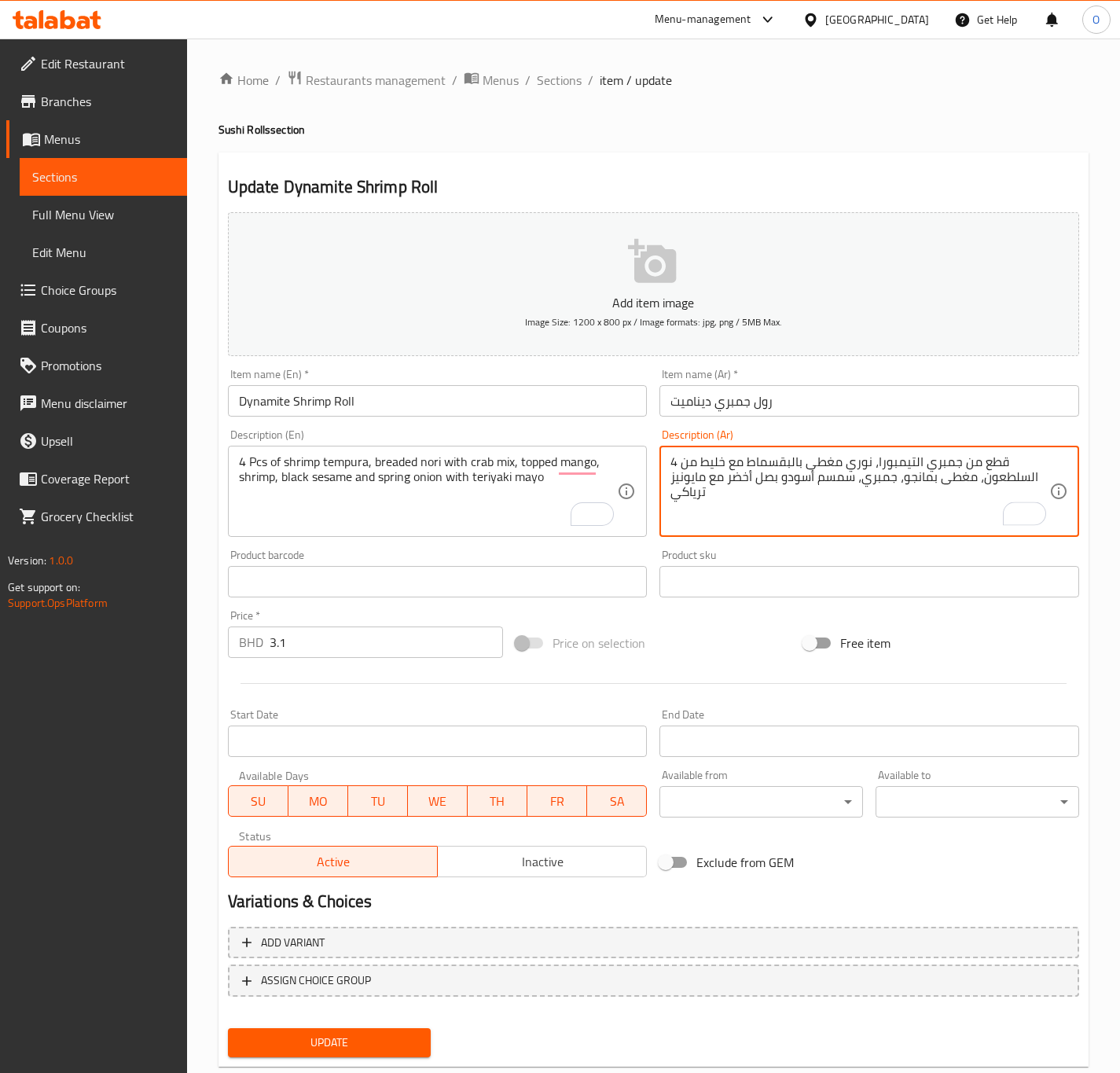
click at [791, 479] on textarea "4 قطع من جمبري التيمبورا، نوري مغطى بالبقسماط مع خليط من السلطعون، مغطى بمانجو،…" at bounding box center [860, 492] width 379 height 75
click at [787, 481] on textarea "4 قطع من جمبري التيمبورا، نوري مغطى بالبقسماط مع خليط من السلطعون، مغطى بمانجو،…" at bounding box center [860, 492] width 379 height 75
type textarea "4 قطع من جمبري التيمبورا، نوري مغطى بالبقسماط مع خليط من السلطعون، مغطى بمانجو،…"
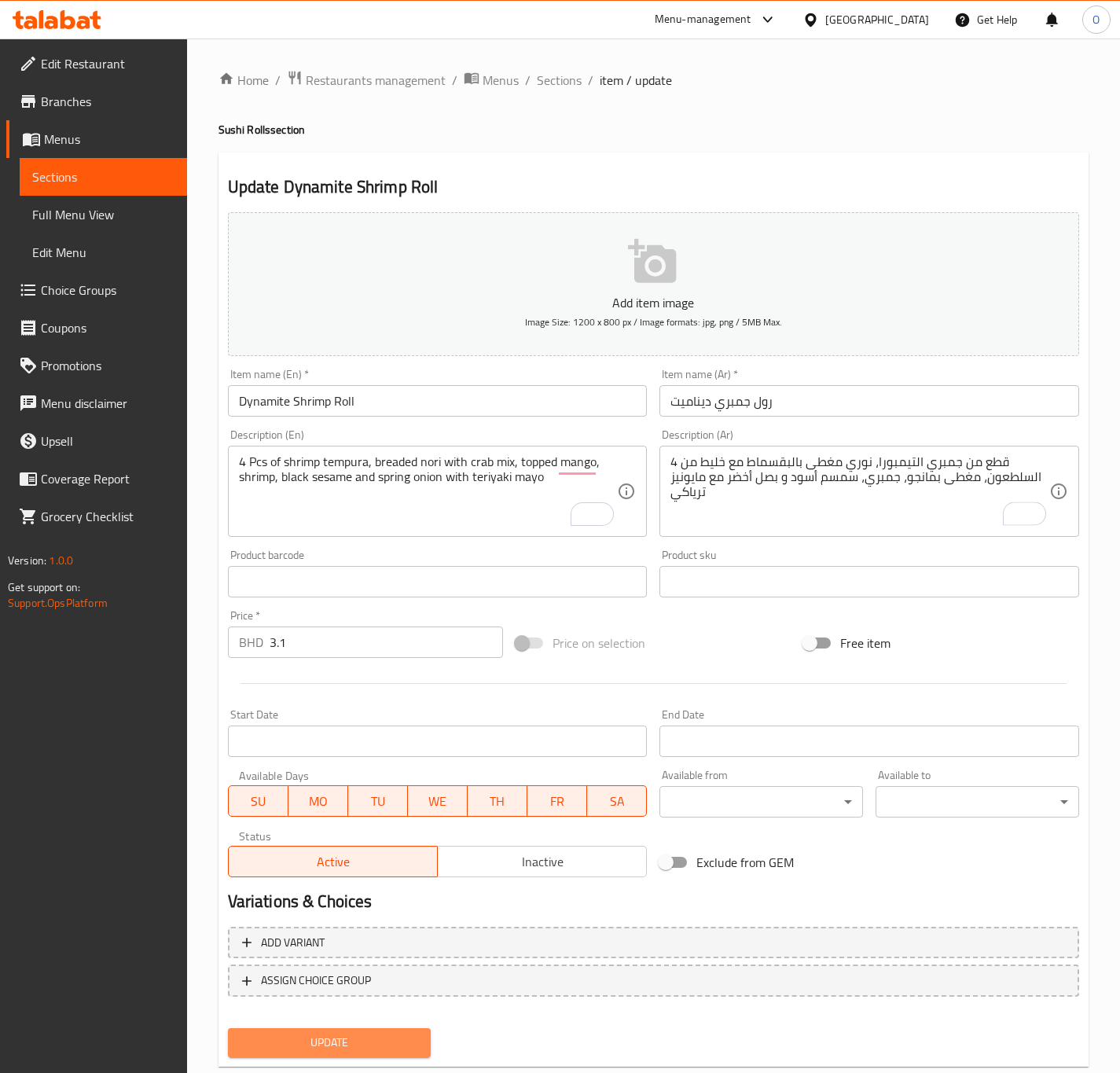
click at [354, 1054] on button "Update" at bounding box center [329, 1042] width 203 height 29
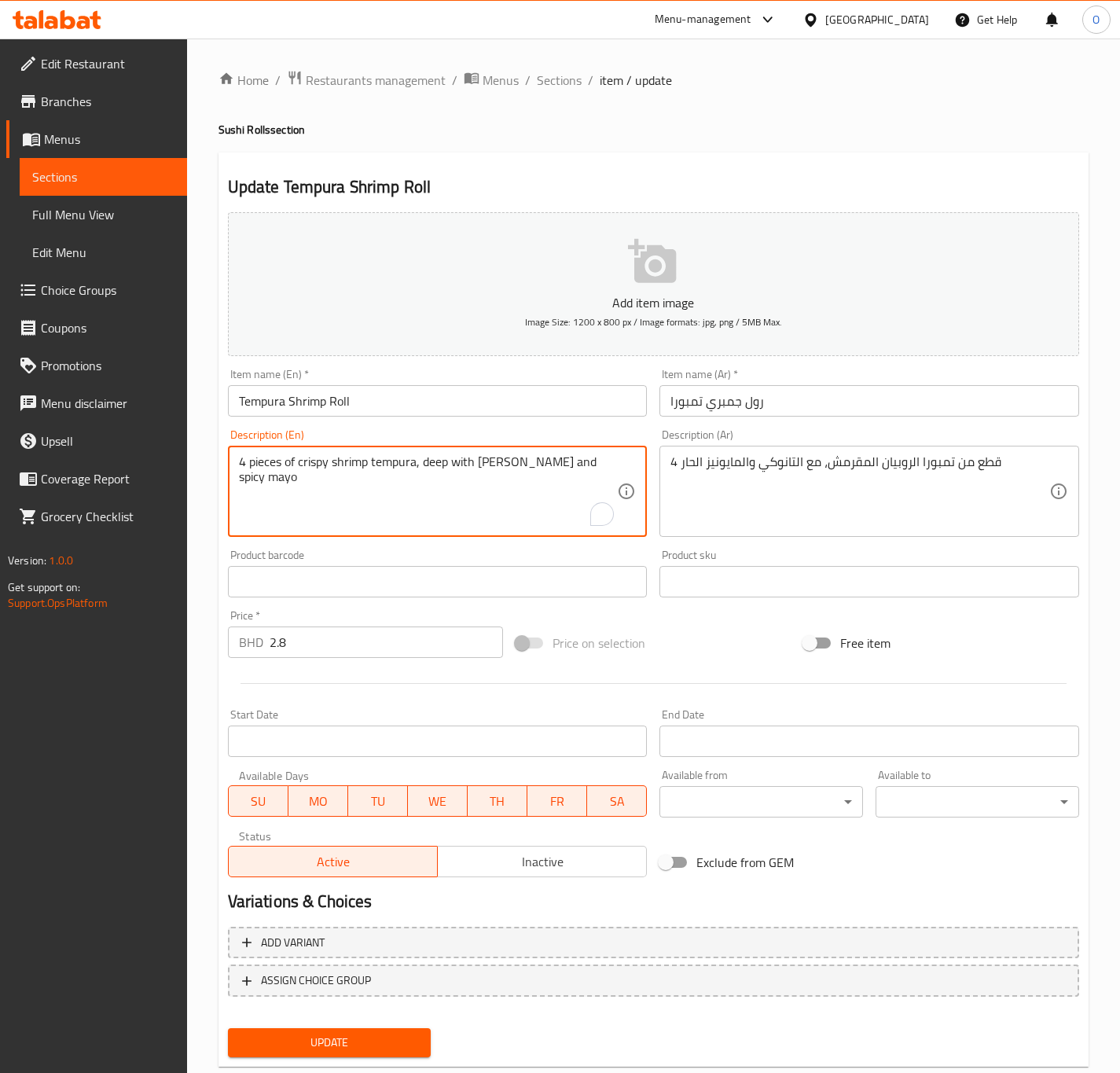
click at [258, 463] on textarea "4 pieces of crispy shrimp tempura, deep with tanuki and spicy mayo" at bounding box center [428, 492] width 379 height 75
paste textarea "P"
type textarea "4 Pieces of crispy shrimp tempura, deep with tanuki and spicy mayo"
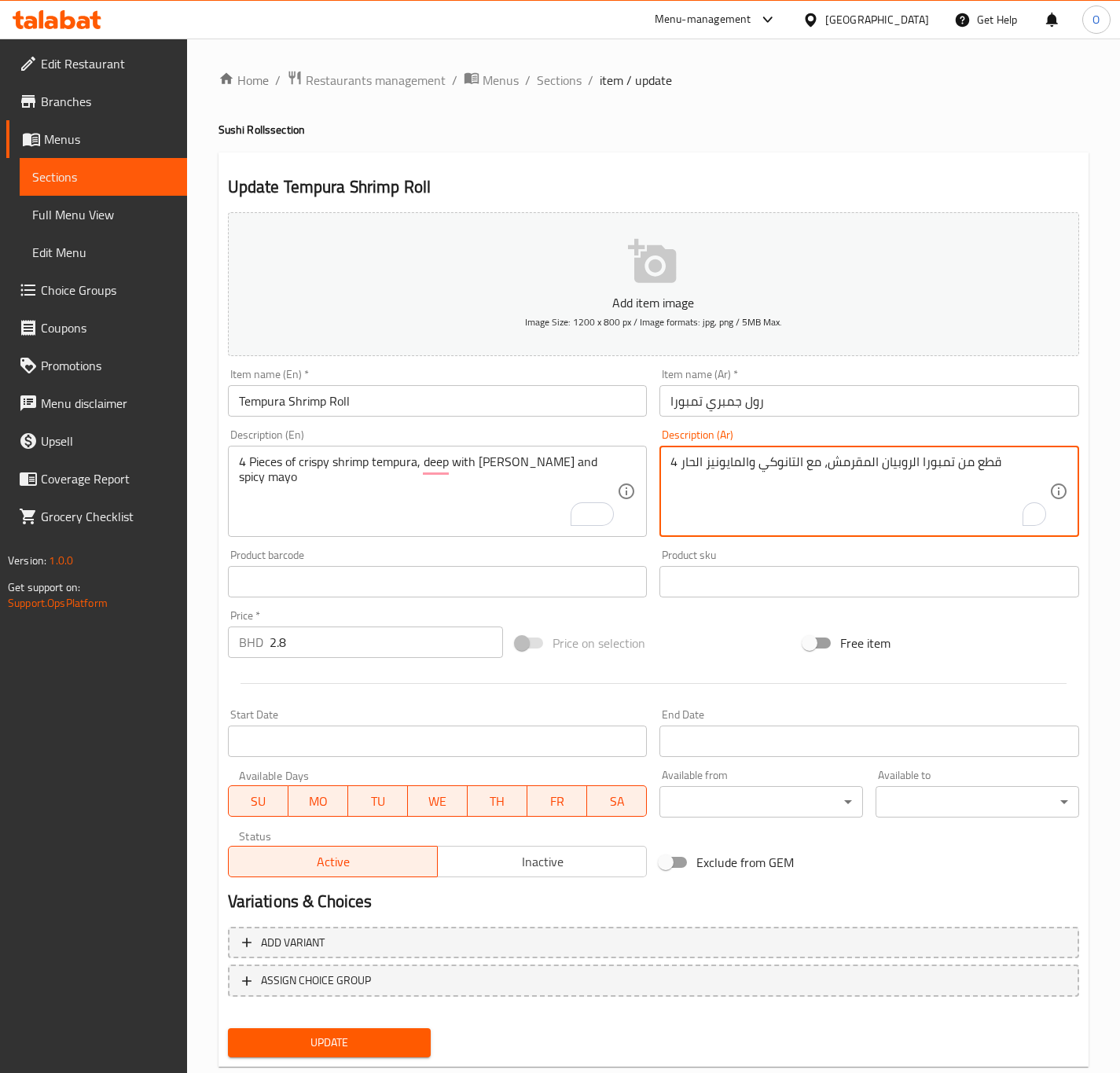
click at [944, 455] on textarea "4 قطع من تمبورا الروبيان المقرمش، مع التانوكي والمايونيز الحار" at bounding box center [860, 492] width 379 height 75
paste textarea "مبورا"
type textarea "4 قطع من تيمبورا الروبيان المقرمش، مع التانوكي والمايونيز الحار"
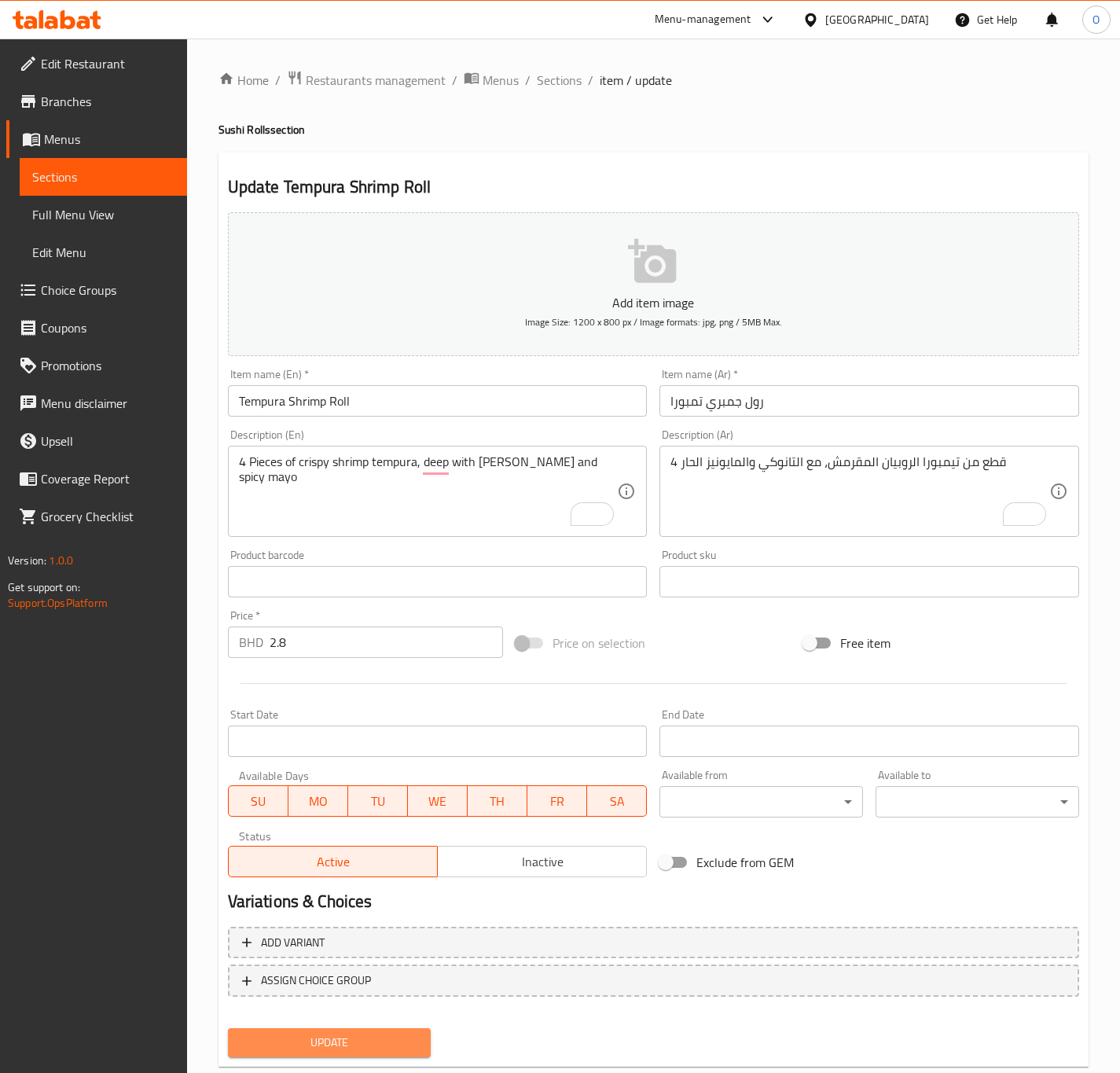
click at [276, 1047] on span "Update" at bounding box center [330, 1042] width 179 height 20
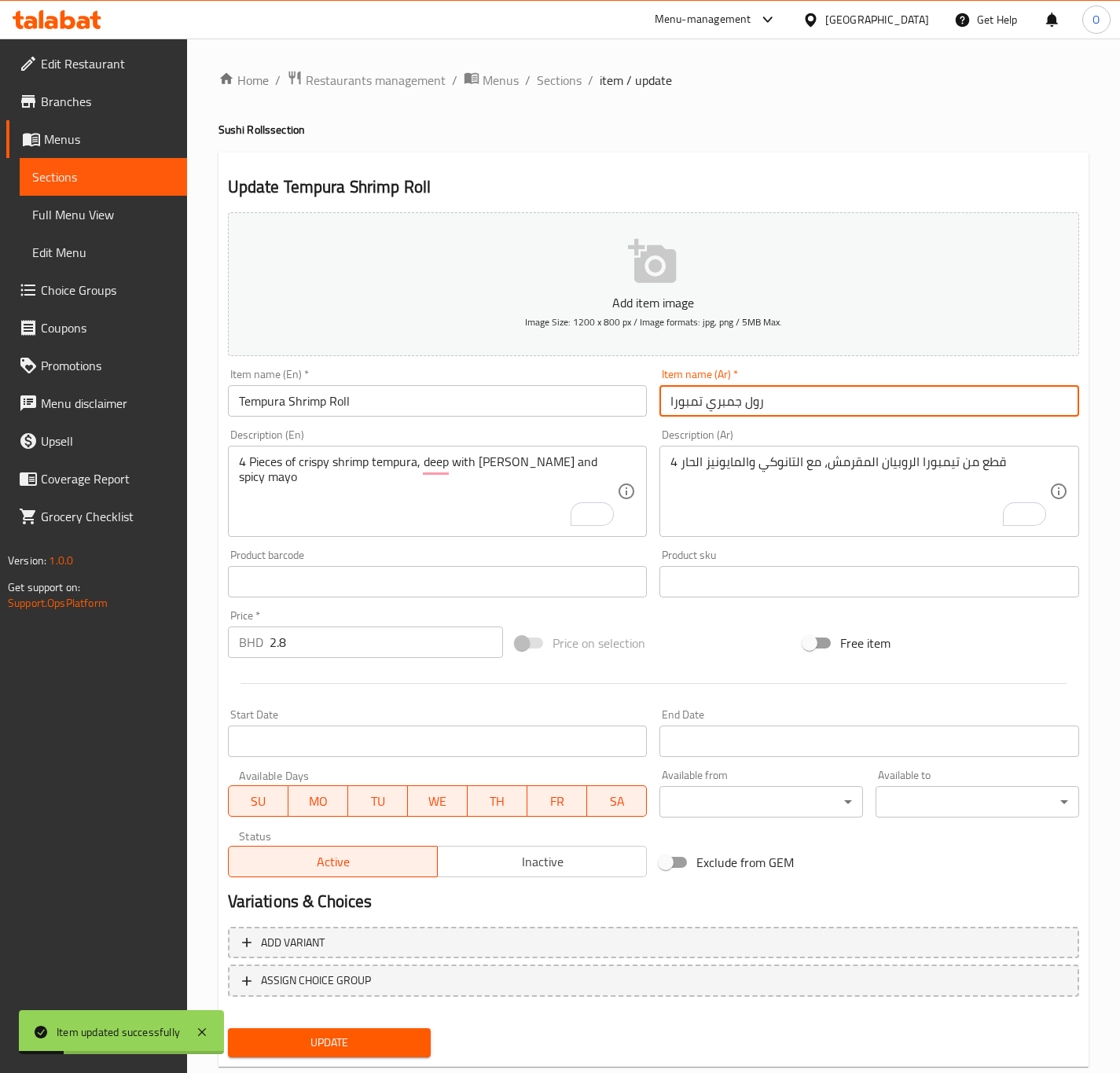
click at [700, 401] on input "رول جمبري تمبورا" at bounding box center [869, 401] width 420 height 31
type input "رول جمبري تيمبورا"
click at [228, 1028] on button "Update" at bounding box center [329, 1042] width 203 height 29
click at [376, 1047] on span "Update" at bounding box center [330, 1042] width 179 height 20
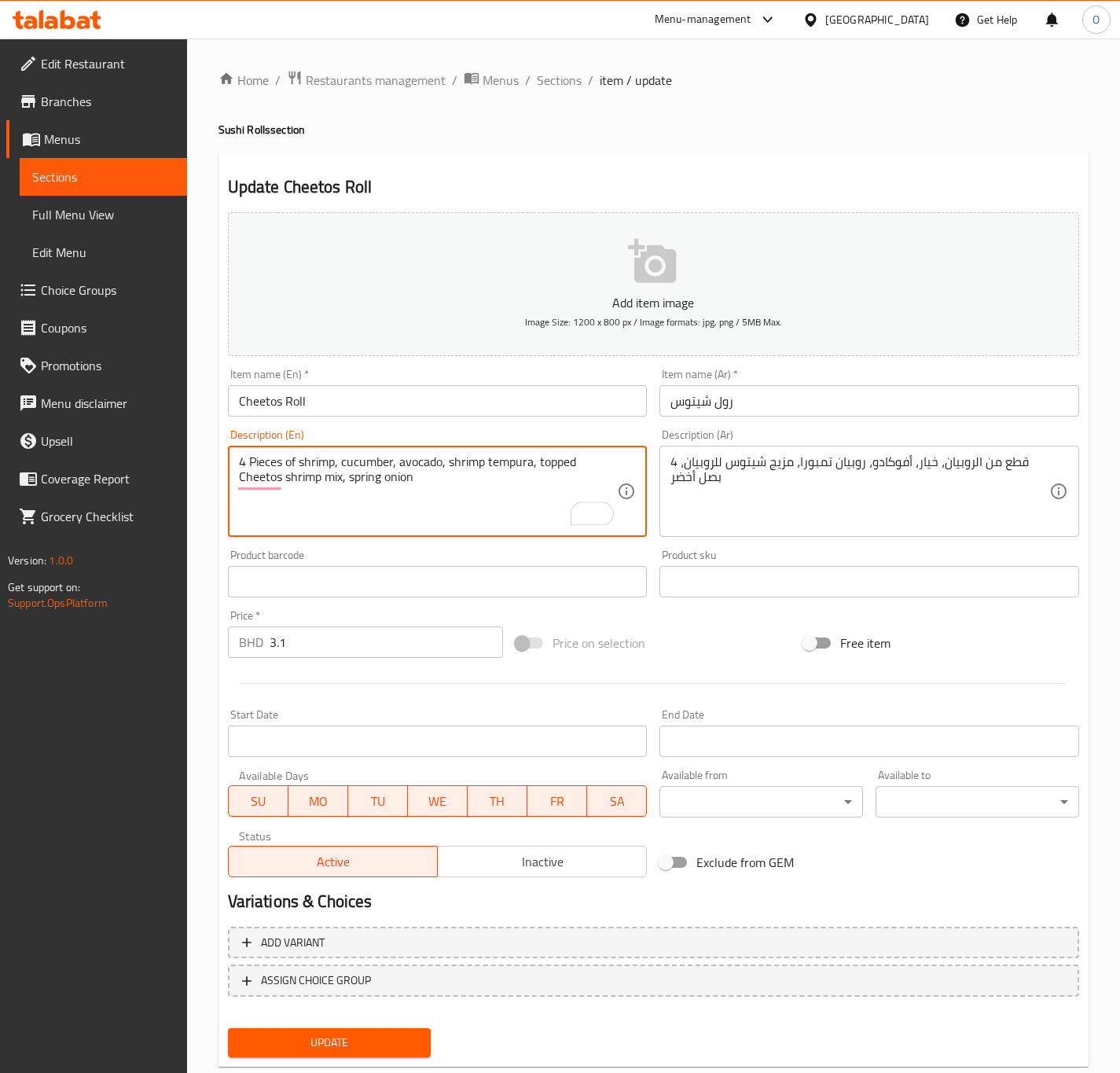
drag, startPoint x: 340, startPoint y: 481, endPoint x: 347, endPoint y: 477, distance: 8.1
click at [347, 477] on textarea "4 Pieces of shrimp, cucumber, avocado, shrimp tempura, topped Cheetos shrimp mi…" at bounding box center [428, 492] width 379 height 75
type textarea "4 Pieces of shrimp, cucumber, avocado, shrimp tempura, topped Cheetos shrimp mi…"
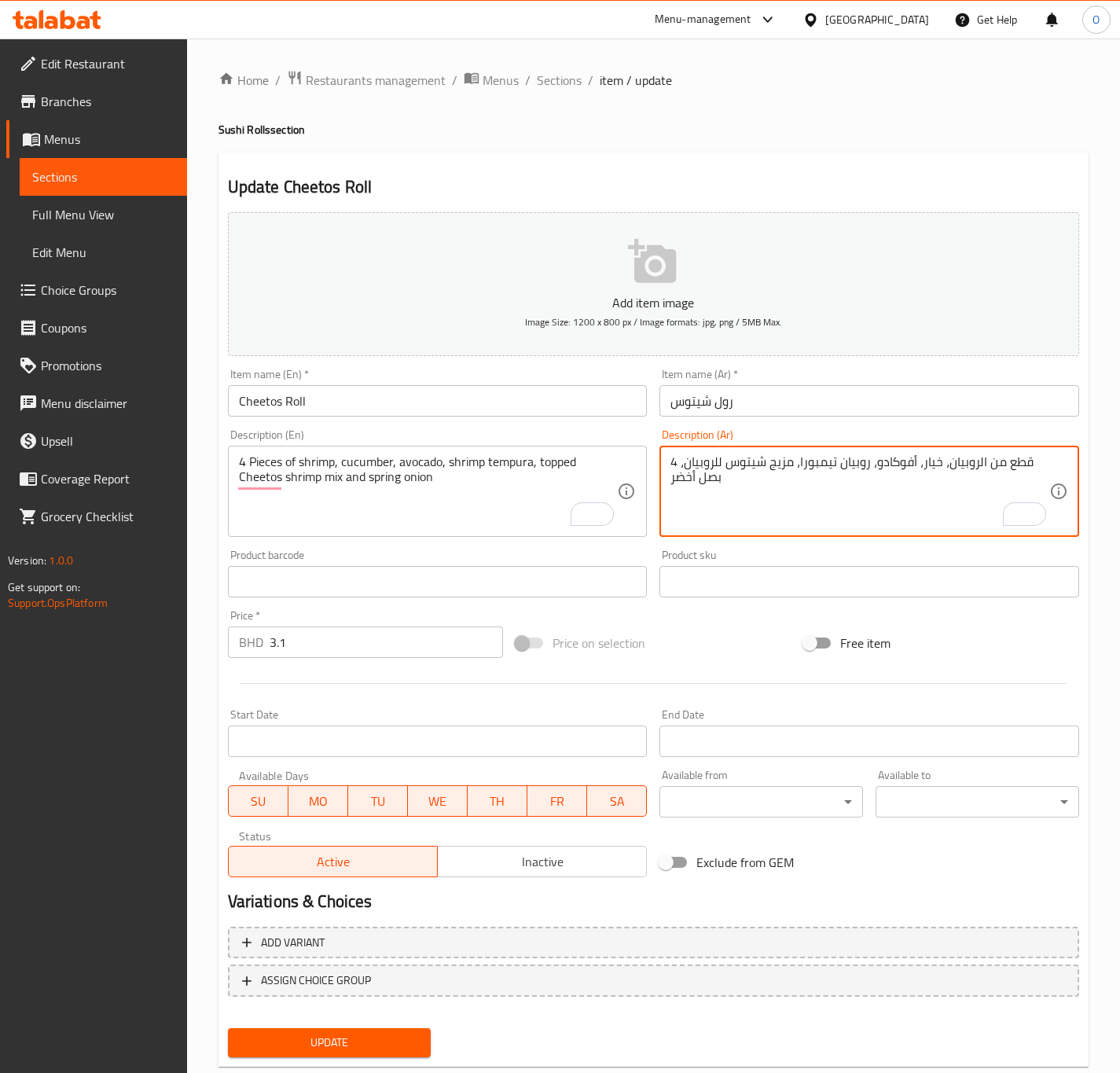
click at [682, 470] on textarea "4 قطع من الروبيان، خيار، أفوكادو، روبيان تيمبورا، مزيج شيتوس للروبيان، بصل أخضر" at bounding box center [860, 492] width 379 height 75
click at [679, 465] on textarea "4 قطع من الروبيان، خيار، أفوكادو، روبيان تيمبورا، مزيج شيتوس للروبيان، بصل أخضر" at bounding box center [860, 492] width 379 height 75
type textarea "4 قطع من الروبيان، خيار، أفوكادو، روبيان تيمبورا، مزيج شيتوس للروبيان و بصل أخضر"
click at [394, 1038] on span "Update" at bounding box center [330, 1042] width 179 height 20
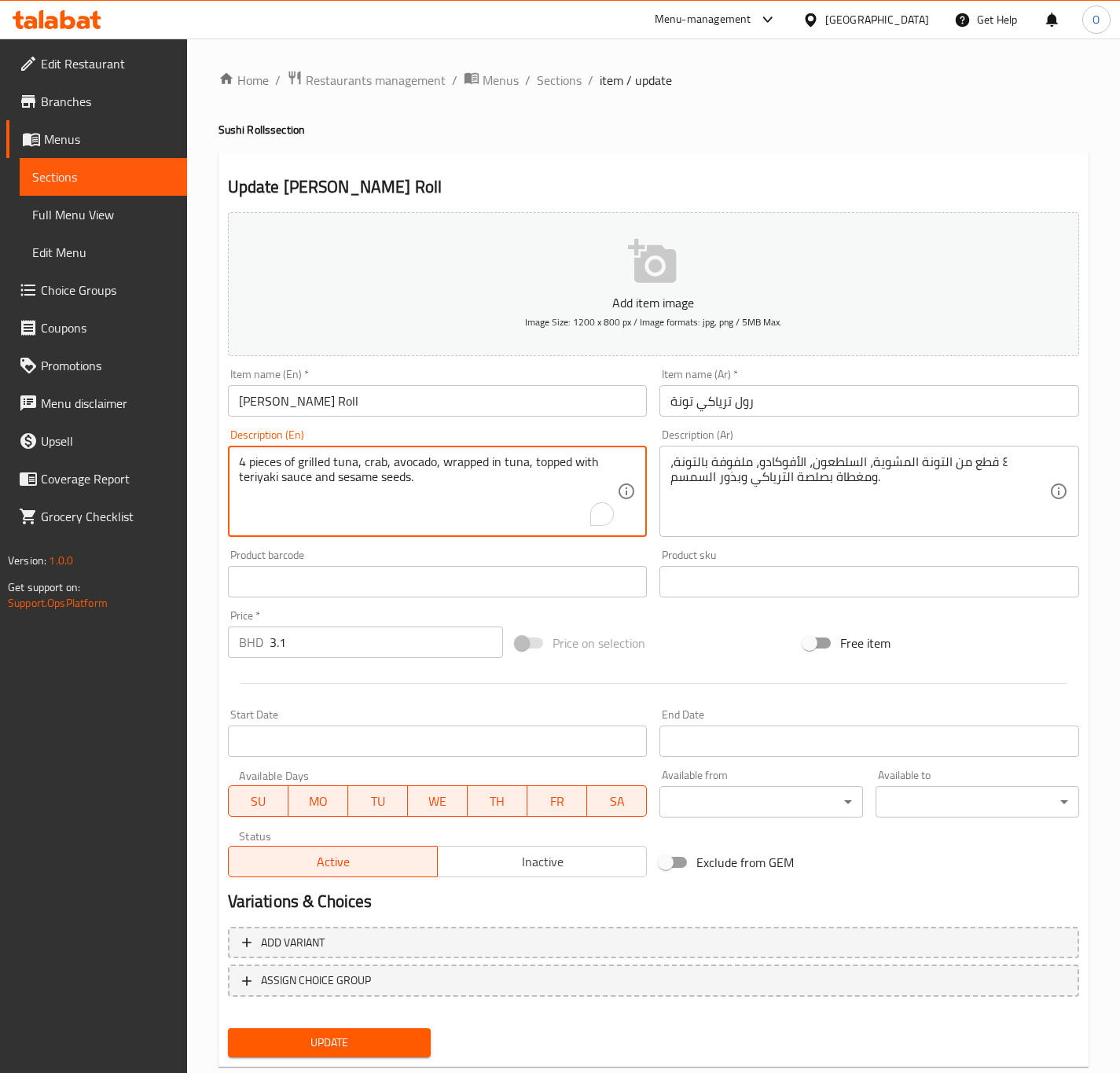
click at [273, 467] on textarea "4 pieces of grilled tuna, crab, avocado, wrapped in tuna, topped with teriyaki …" at bounding box center [428, 492] width 379 height 75
paste textarea "P"
type textarea "4 Pieces of grilled tuna, crab, avocado, wrapped in tuna, topped with teriyaki …"
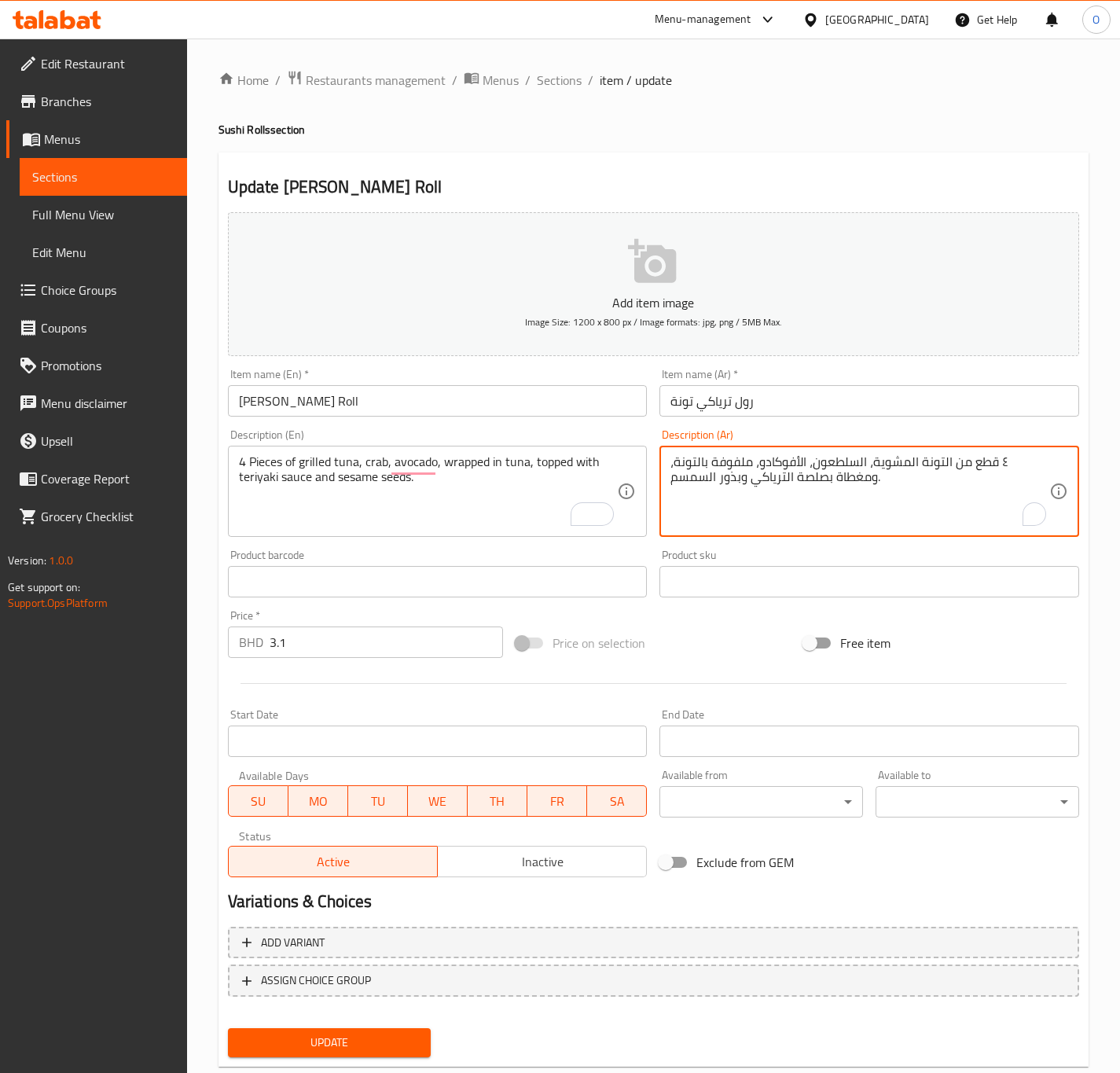
click at [1043, 471] on textarea "٤ قطع من التونة المشوية، السلطعون، الأفوكادو، ملفوفة بالتونة، ومغطاة بصلصة التر…" at bounding box center [860, 492] width 379 height 75
click at [805, 474] on textarea "4 قطع من التونة المشوية، السلطعون، الأفوكادو، ملفوفة بالتونة، ومغطاة بصلصة التر…" at bounding box center [860, 492] width 379 height 75
type textarea "4 قطع من التونة المشوية، السلطعون، الأفوكادو، ملفوفة بالتونة، ومغطاة بصوص التري…"
click at [322, 1028] on button "Update" at bounding box center [329, 1042] width 203 height 29
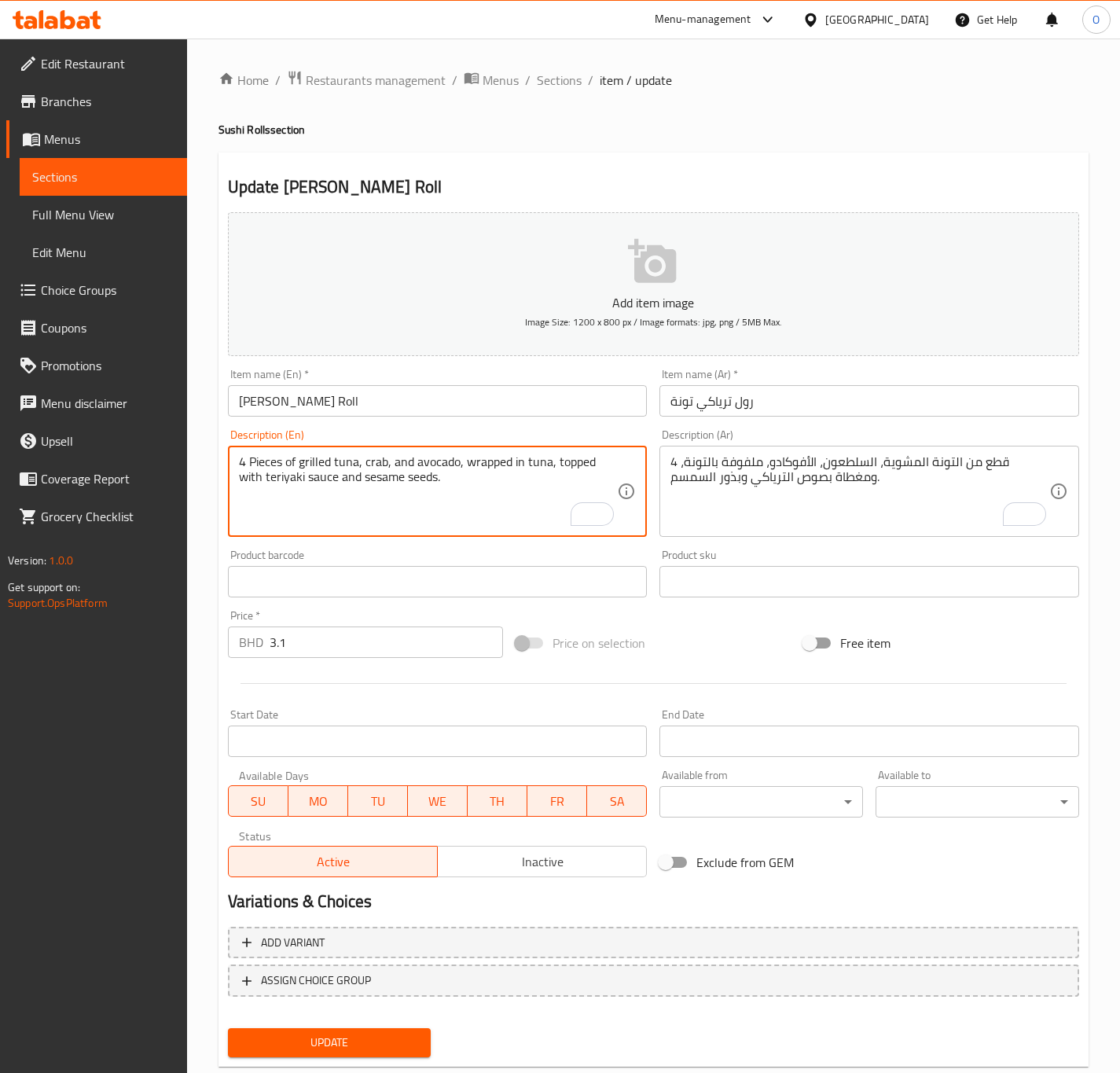
type textarea "4 Pieces of grilled tuna, crab, and avocado, wrapped in tuna, topped with teriy…"
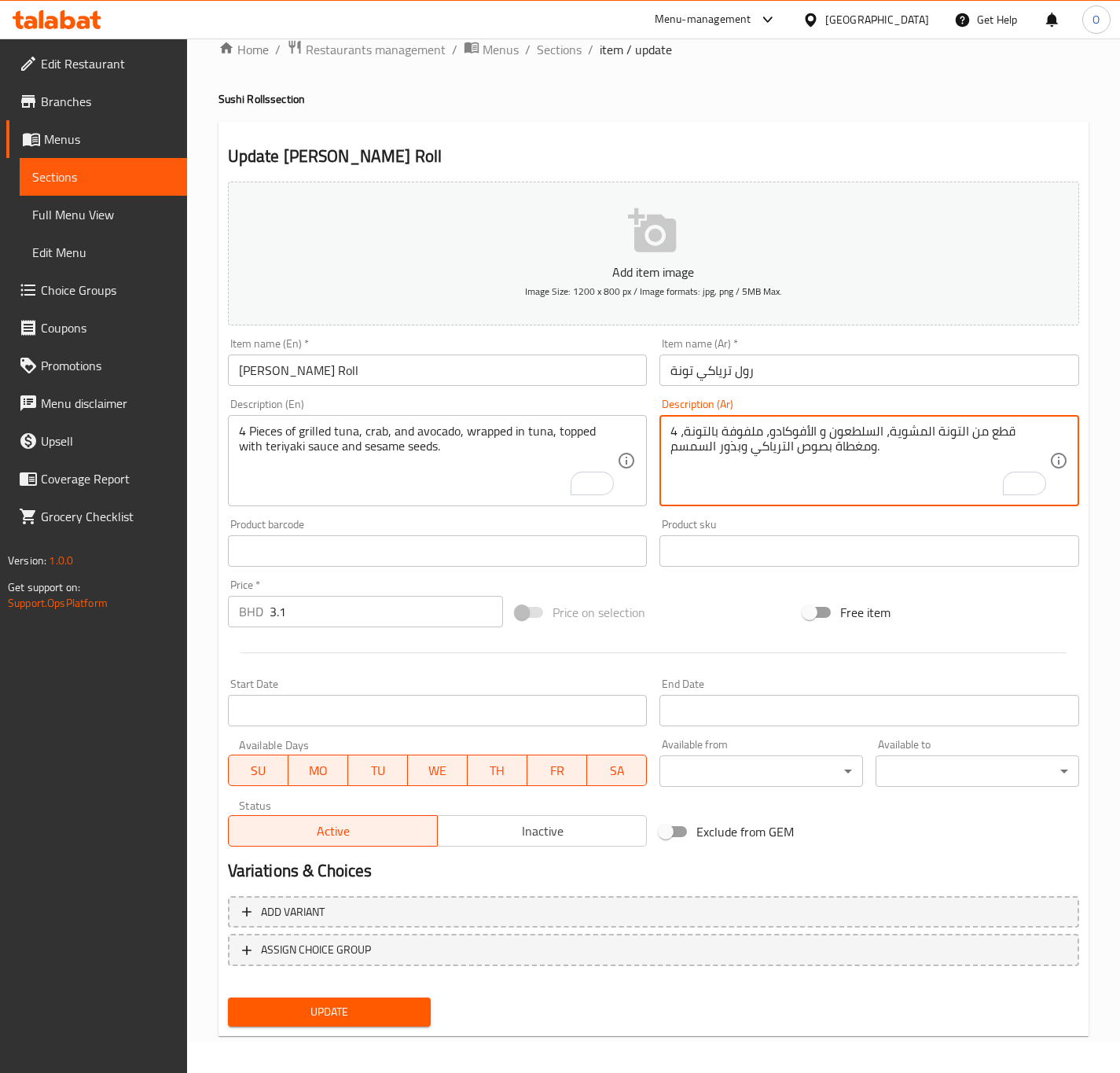
scroll to position [36, 0]
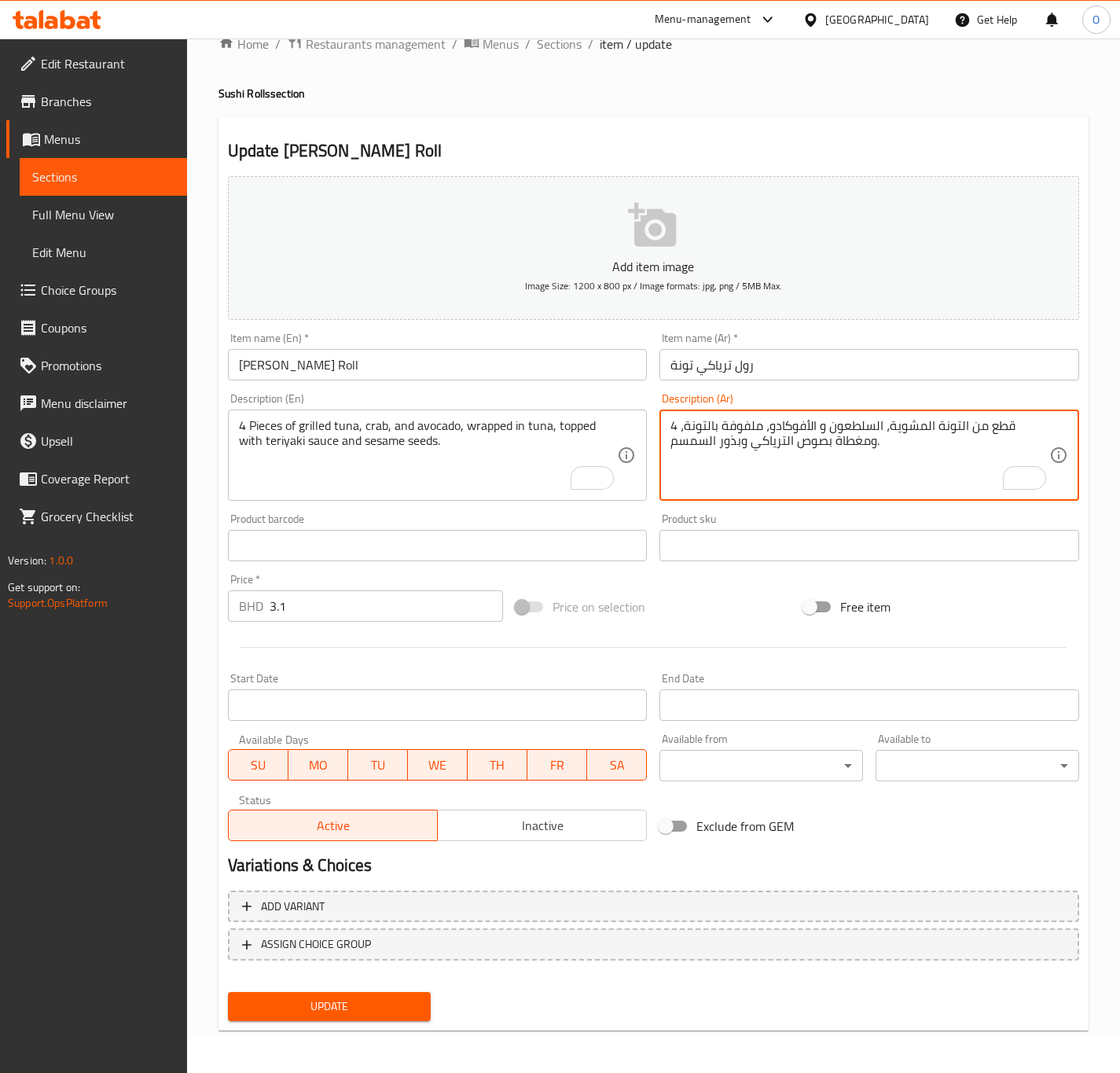
type textarea "4 قطع من التونة المشوية، السلطعون و الأفوكادو، ملفوفة بالتونة، ومغطاة بصوص التر…"
click at [340, 998] on span "Update" at bounding box center [330, 1006] width 179 height 20
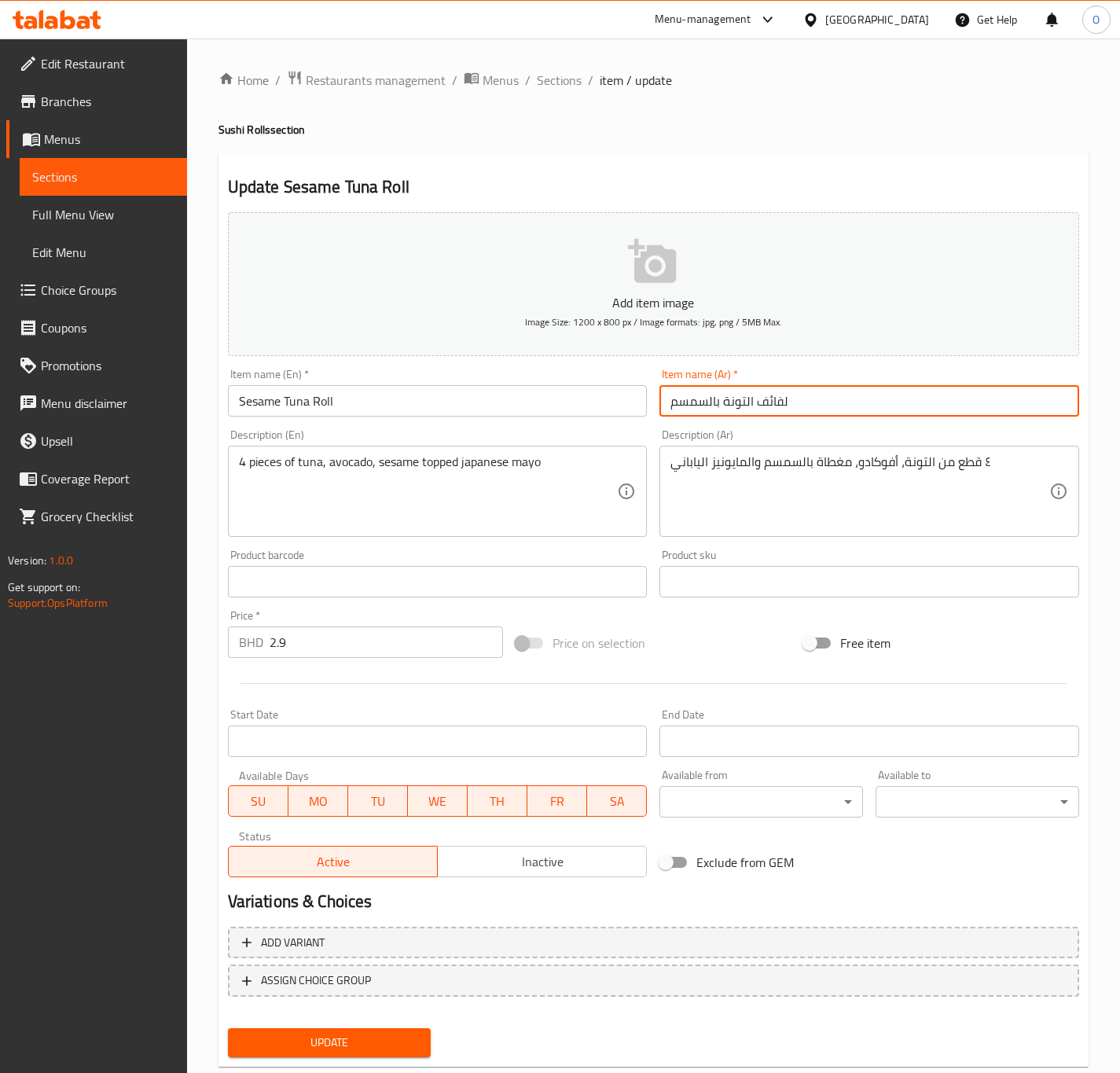
click at [772, 398] on input "لفائف التونة بالسمسم" at bounding box center [869, 401] width 420 height 31
type input "رول التونة بالسمسم"
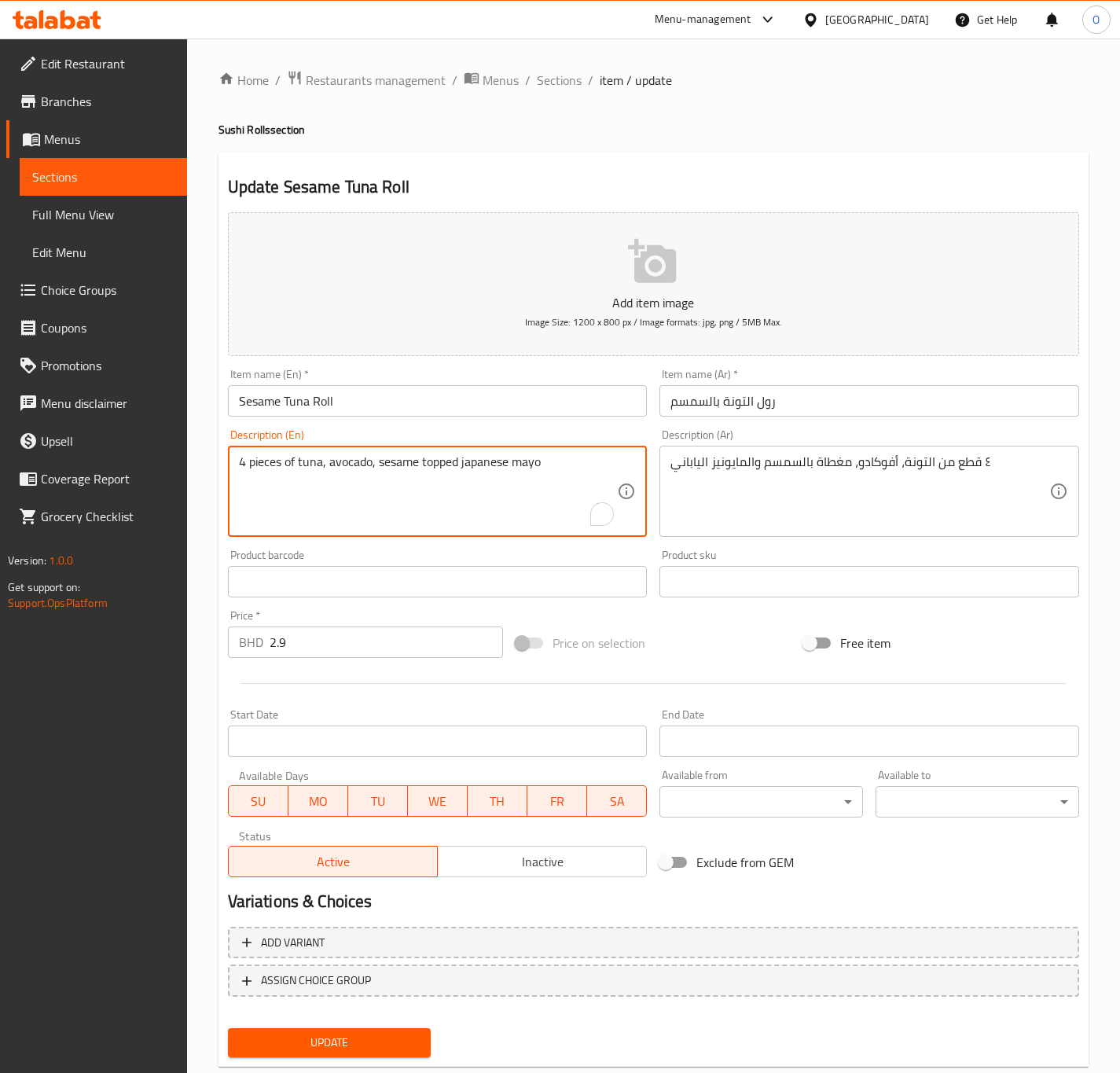
click at [264, 459] on textarea "4 pieces of tuna, avocado, sesame topped japanese mayo" at bounding box center [428, 492] width 379 height 75
click at [250, 462] on textarea "4 pieces of tuna, avocado, sesame topped japanese mayo" at bounding box center [428, 492] width 379 height 75
click at [265, 460] on textarea "4 Pieces of tuna, avocado, sesame topped japanese mayo" at bounding box center [428, 492] width 379 height 75
type textarea "4 Pieces of tuna, avocado, sesame topped japanese mayo"
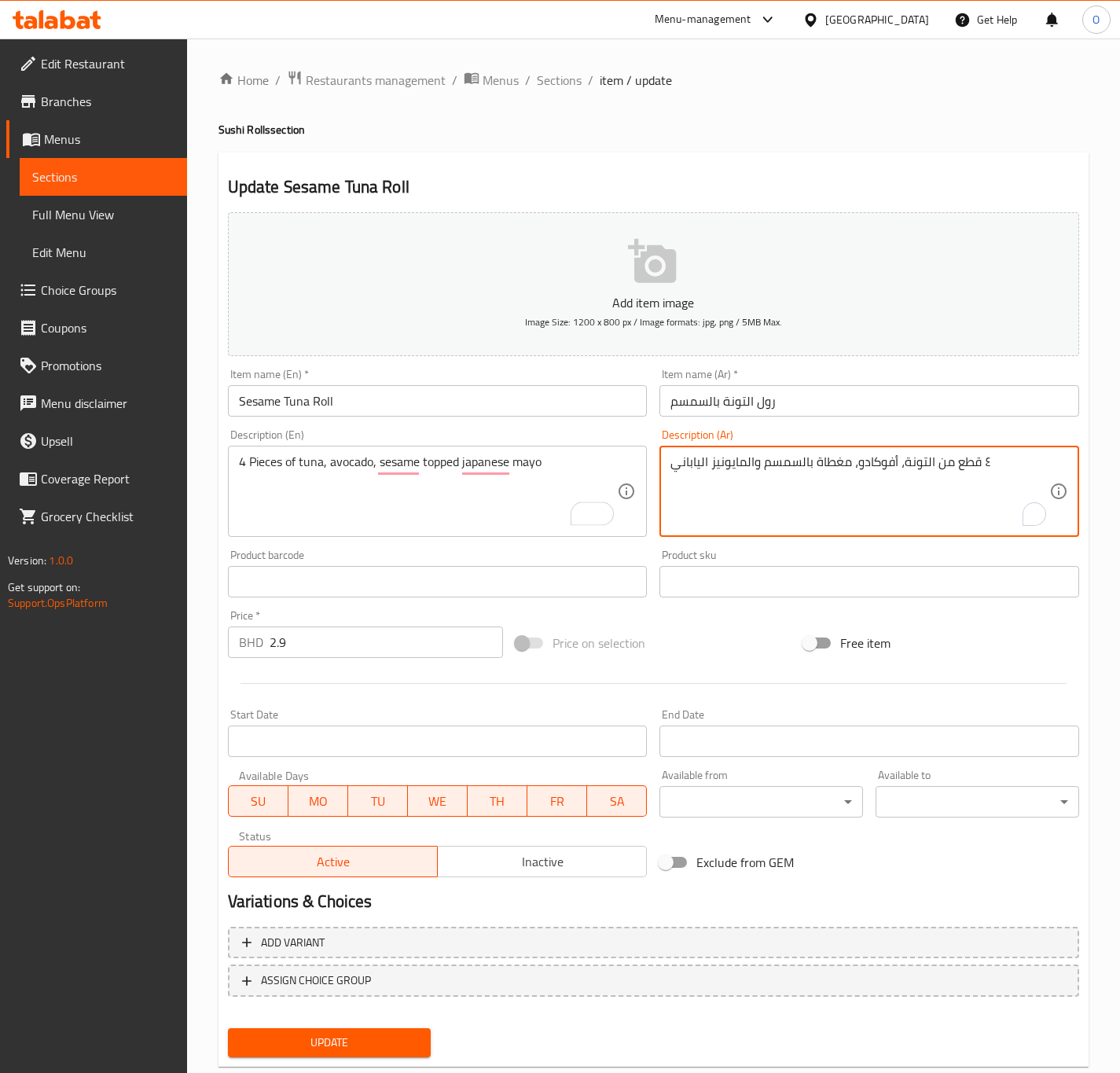
click at [981, 458] on textarea "٤ قطع من التونة، أفوكادو، مغطاة بالسمسم والمايونيز الياباني" at bounding box center [860, 492] width 379 height 75
click at [983, 456] on textarea "٤ قطع من التونة، أفوكادو، مغطاة بالسمسم والمايونيز الياباني" at bounding box center [860, 492] width 379 height 75
click at [984, 456] on textarea "٤ قطع من التونة، أفوكادو، مغطاة بالسمسم والمايونيز الياباني" at bounding box center [860, 492] width 379 height 75
click at [983, 458] on textarea "٤ قطع من التونة، أفوكادو، مغطاة بالسمسم والمايونيز الياباني" at bounding box center [860, 492] width 379 height 75
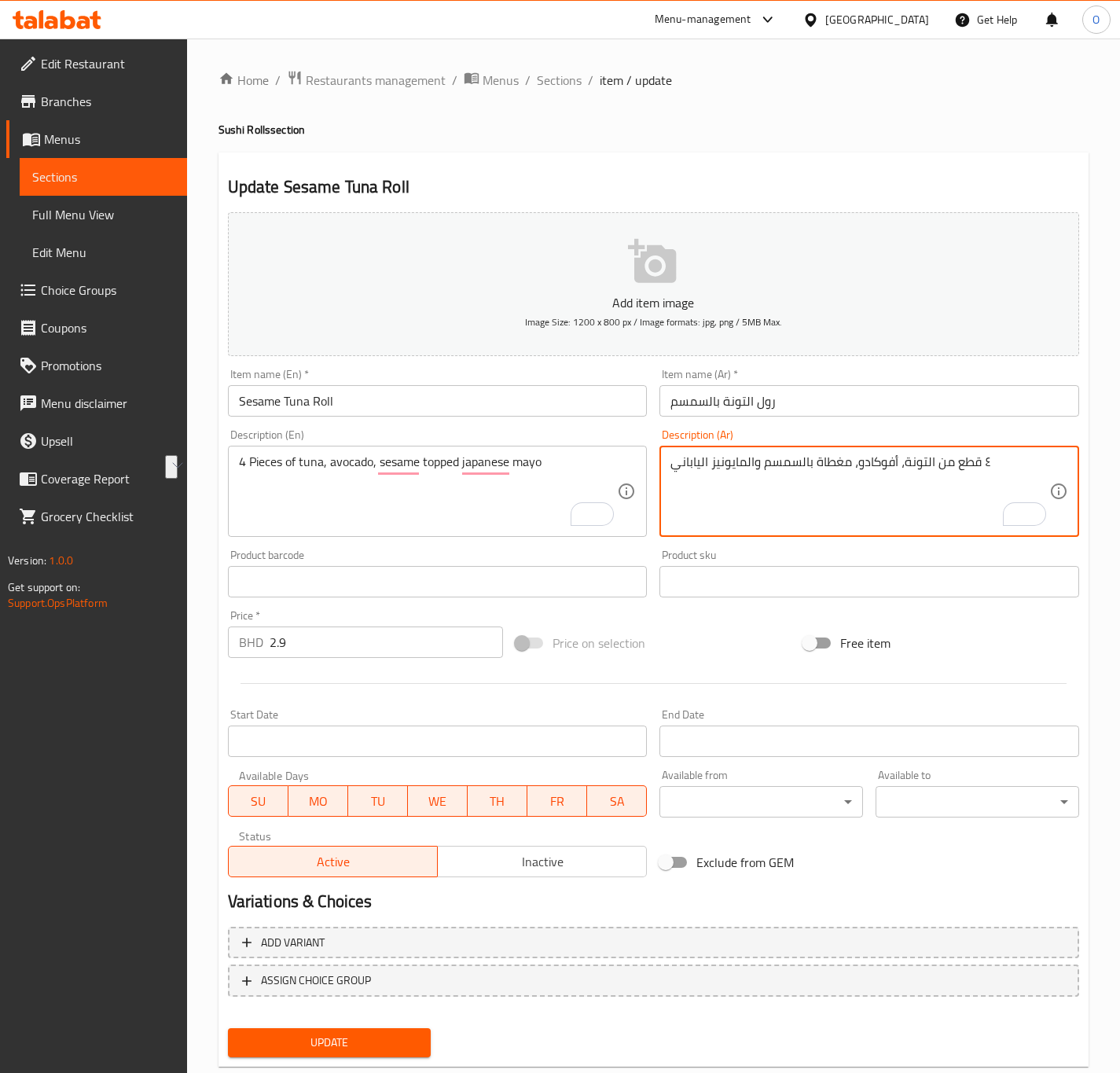
drag, startPoint x: 980, startPoint y: 462, endPoint x: 983, endPoint y: 455, distance: 7.6
click at [983, 455] on textarea "٤ قطع من التونة، أفوكادو، مغطاة بالسمسم والمايونيز الياباني" at bounding box center [860, 492] width 379 height 75
click at [981, 458] on textarea "٤ قطع من التونة، أفوكادو، مغطاة بالسمسم والمايونيز الياباني" at bounding box center [860, 492] width 379 height 75
click at [984, 456] on textarea "٤ قطع من التونة، أفوكادو، مغطاة بالسمسم والمايونيز الياباني" at bounding box center [860, 492] width 379 height 75
type textarea "4 قطع من التونة، أفوكادو، مغطاة بالسمسم والمايونيز الياباني"
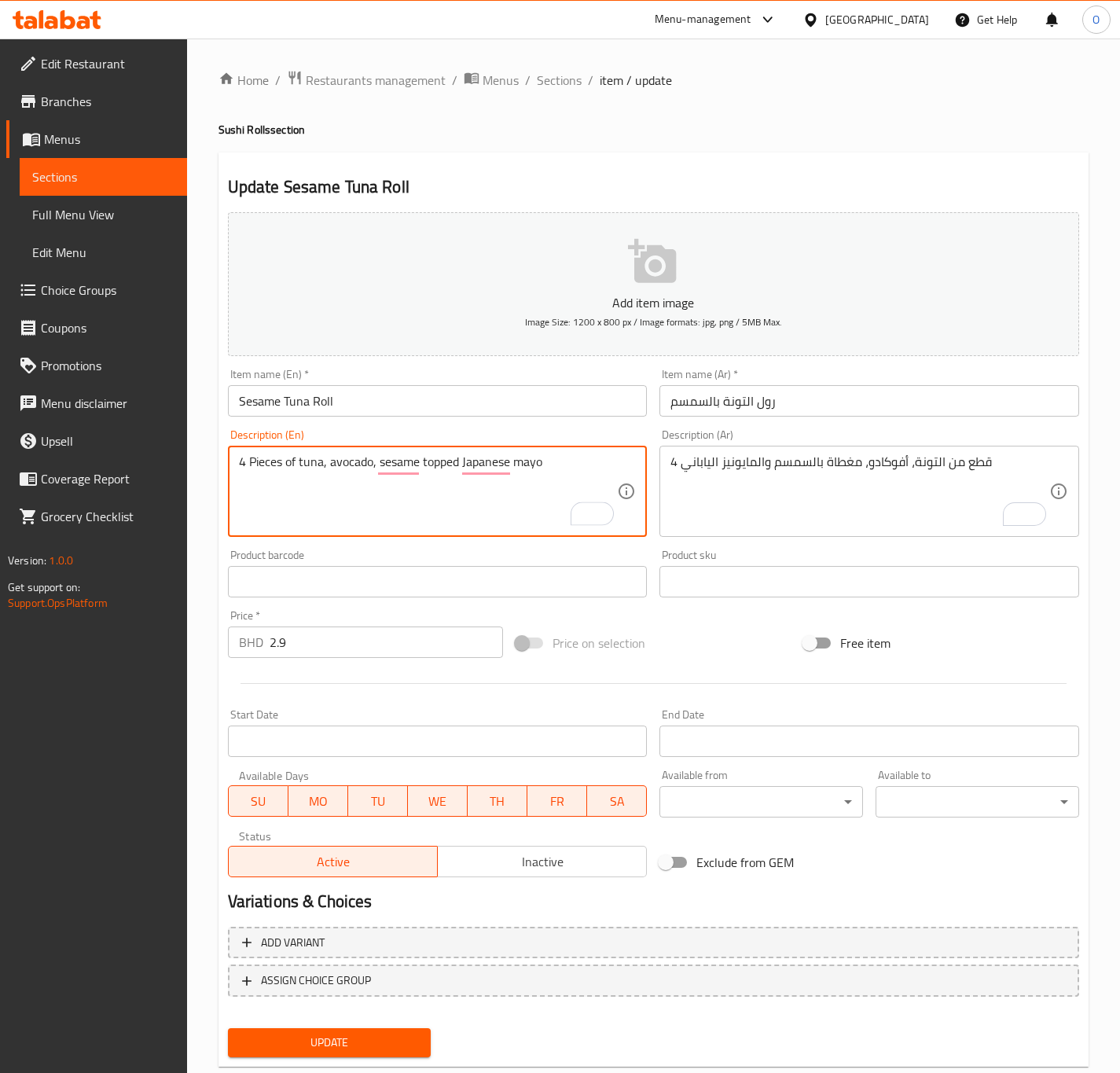
type textarea "4 Pieces of tuna, avocado, sesame topped Japanese mayo"
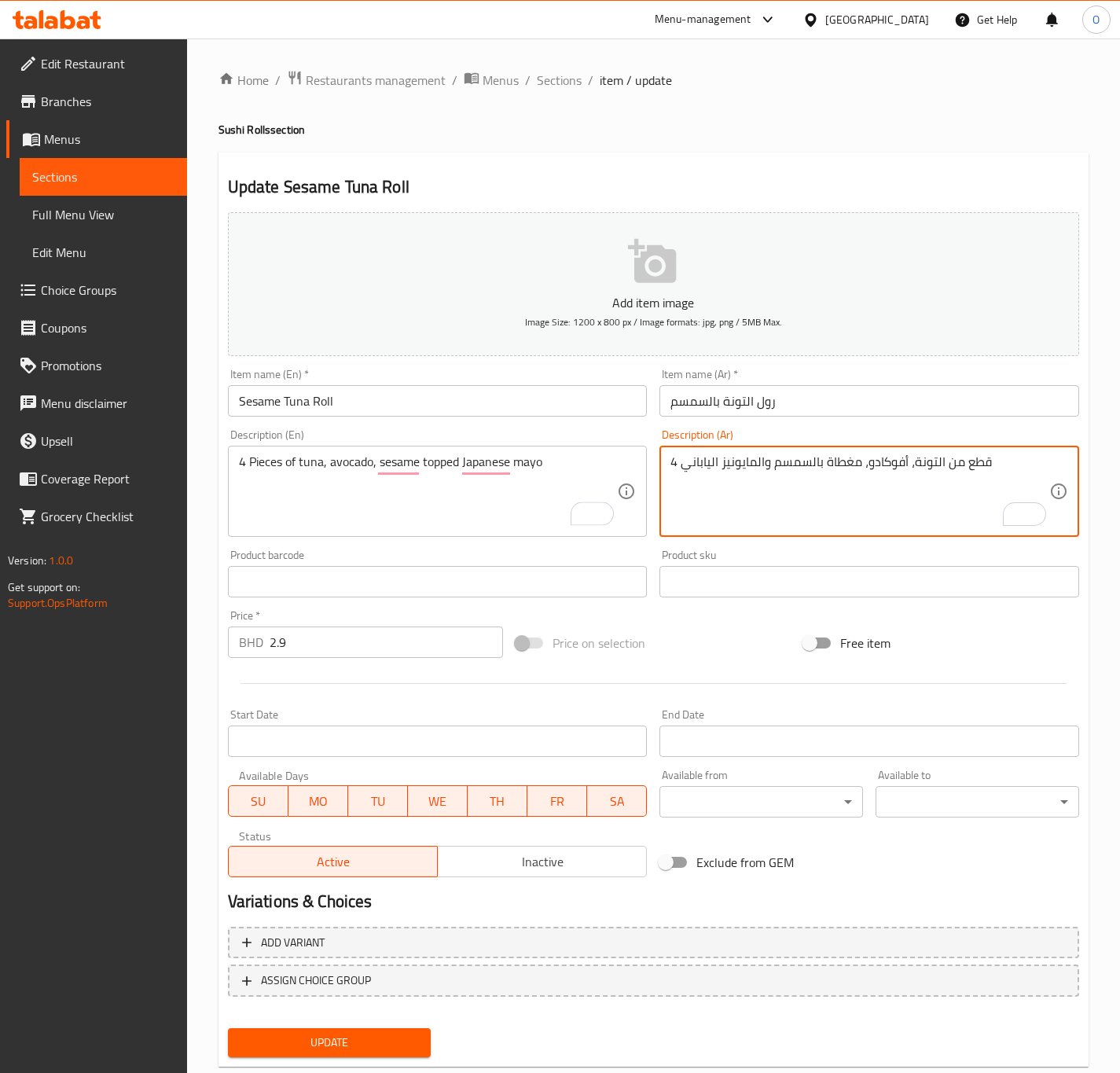
click at [830, 463] on textarea "4 قطع من التونة، أفوكادو، مغطاة بالسمسم والمايونيز الياباني" at bounding box center [860, 492] width 379 height 75
click at [821, 465] on textarea "4 قطع من التونة، أفوكادو، مغطاة بالسمسم والمايونيز الياباني" at bounding box center [860, 492] width 379 height 75
click at [842, 458] on textarea "4 قطع من التونة، أفوكادو، مغطاة بالسمسم والمايونيز الياباني" at bounding box center [860, 492] width 379 height 75
click at [812, 465] on textarea "4 قطع من التونة، أفوكادو و بالسمسم والمايونيز الياباني" at bounding box center [860, 492] width 379 height 75
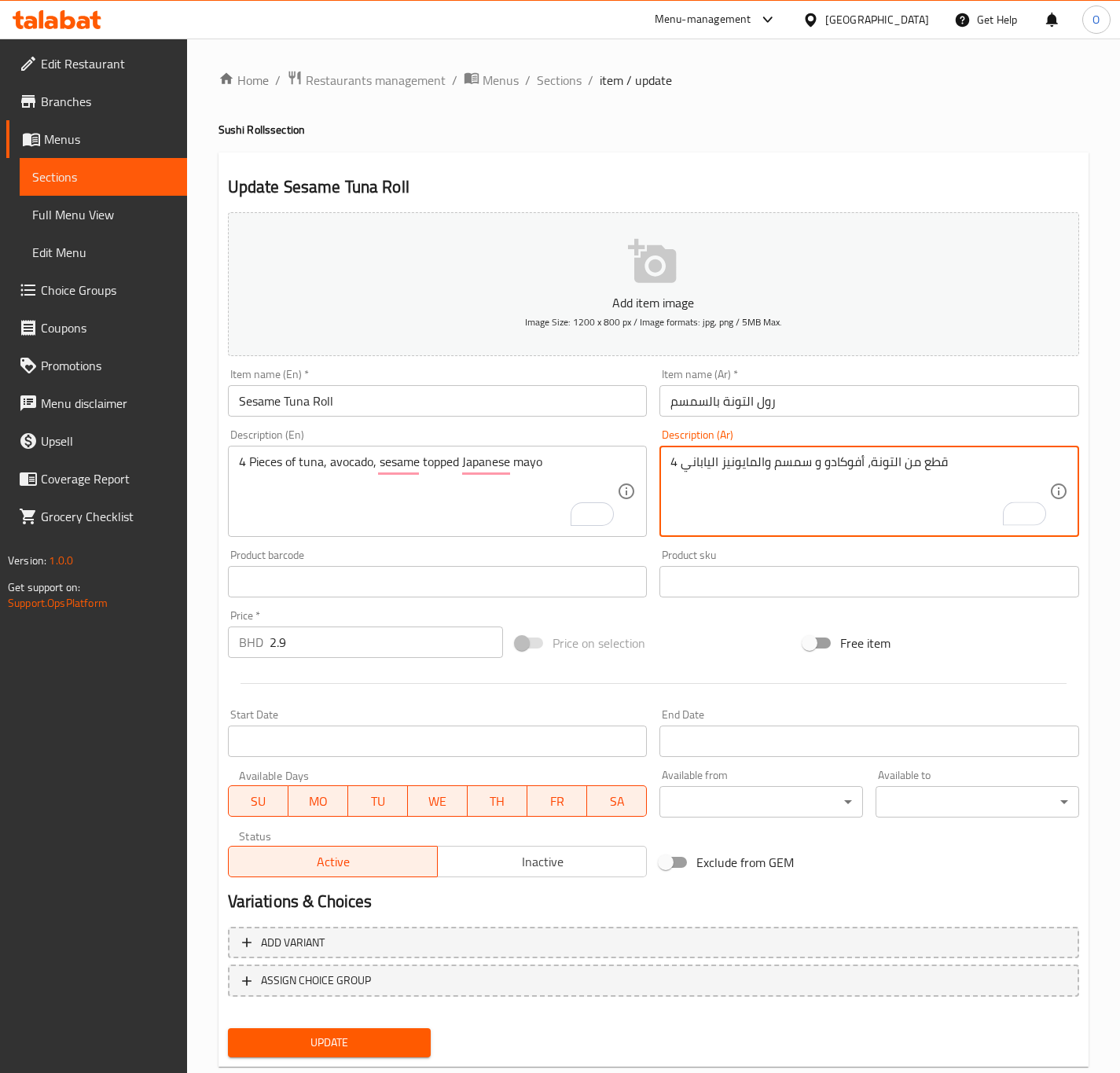
click at [771, 465] on textarea "4 قطع من التونة، أفوكادو و سمسم والمايونيز الياباني" at bounding box center [860, 492] width 379 height 75
type textarea "4 قطع من التونة، أفوكادو و سمسم مغطى بالمايونيز الياباني"
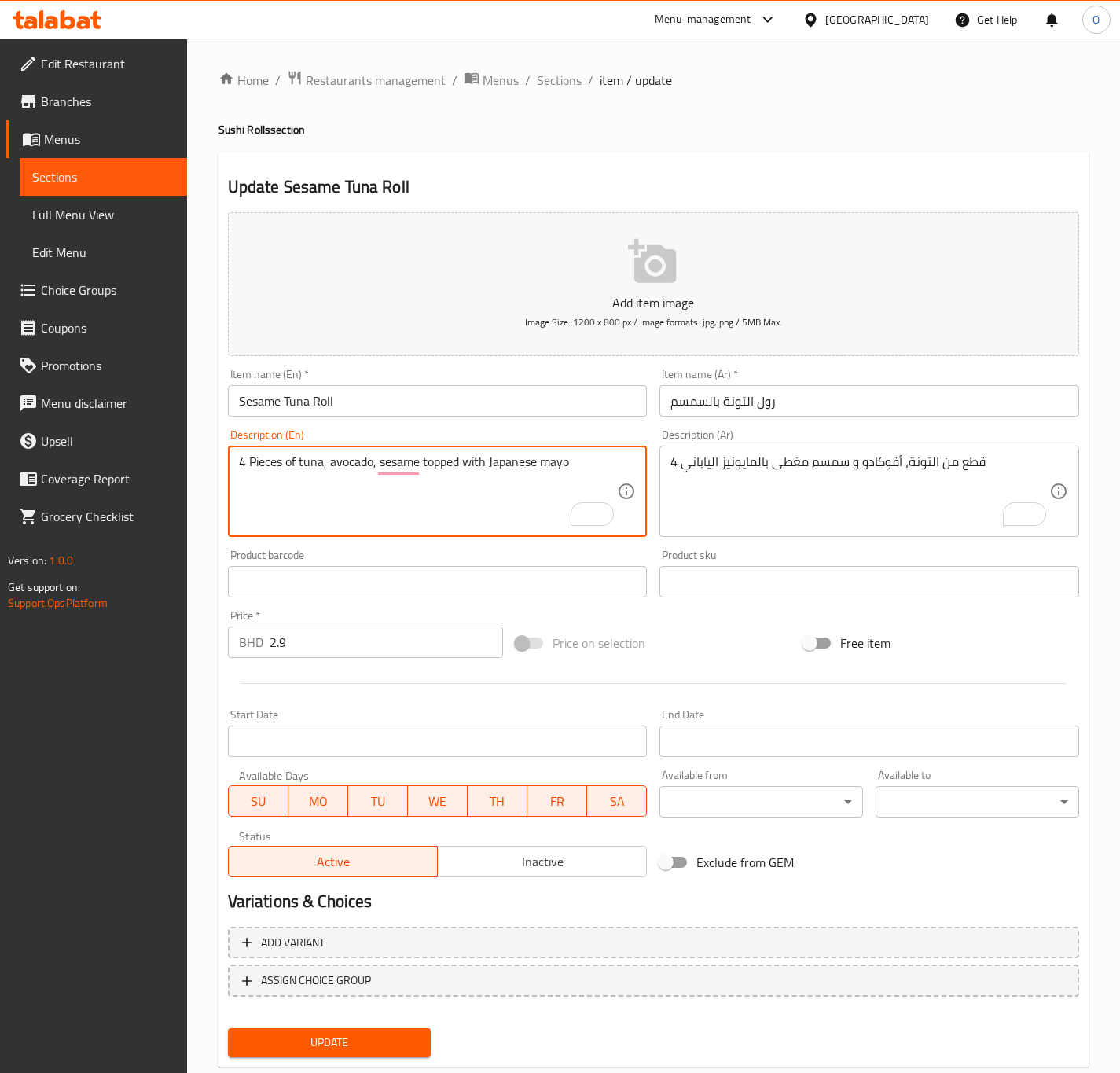
click at [371, 465] on textarea "4 Pieces of tuna, avocado, sesame topped with Japanese mayo" at bounding box center [428, 492] width 379 height 75
type textarea "4 Pieces of tuna, avocado and sesame topped with Japanese mayo"
click at [397, 471] on textarea "4 Pieces of tuna, avocado and sesame topped with Japanese mayo" at bounding box center [428, 492] width 379 height 75
drag, startPoint x: 397, startPoint y: 471, endPoint x: 319, endPoint y: 713, distance: 254.3
click at [397, 474] on textarea "4 Pieces of tuna, avocado and sesame topped with Japanese mayo" at bounding box center [428, 492] width 379 height 75
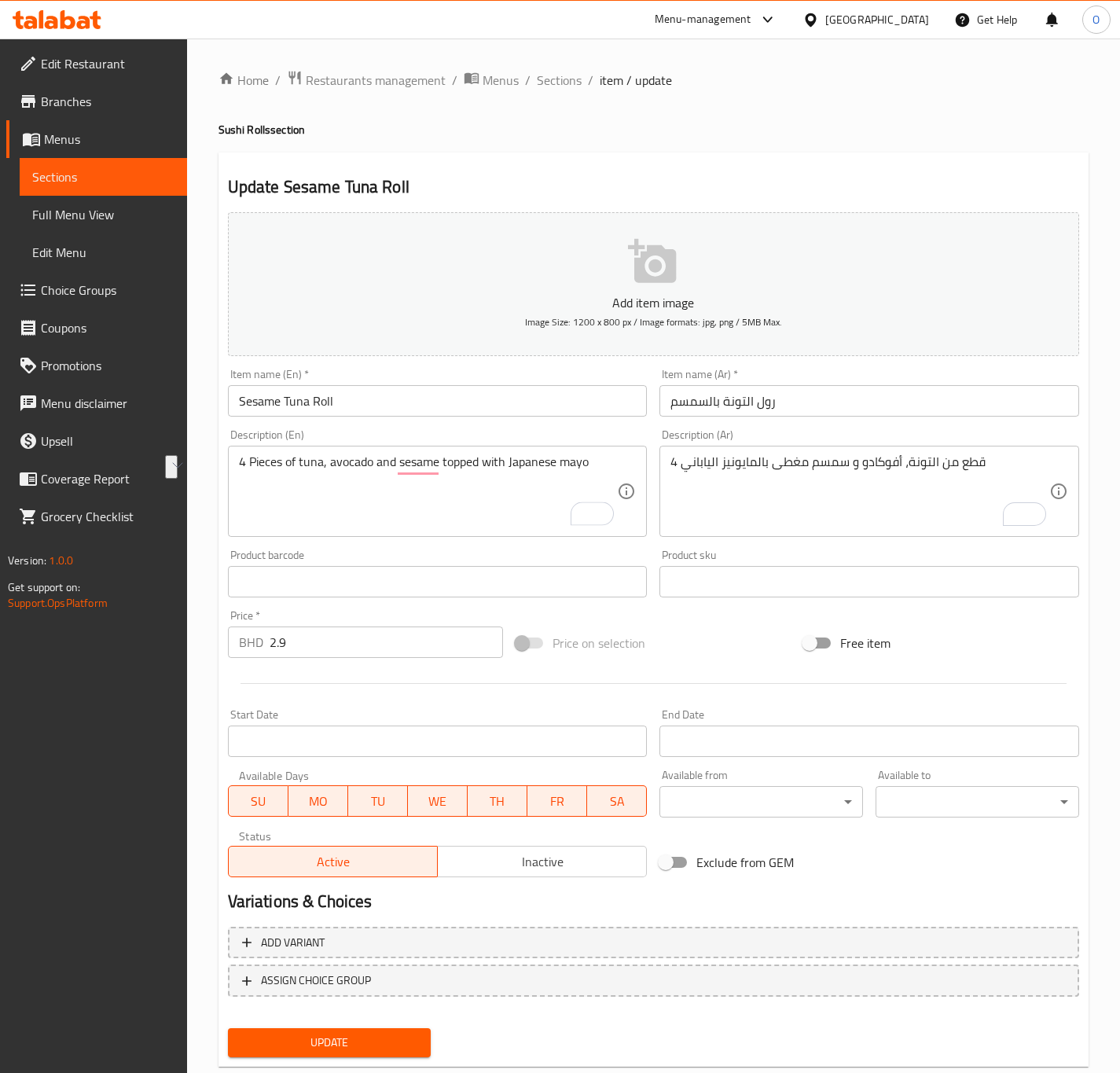
click at [300, 1022] on div "Update" at bounding box center [329, 1042] width 216 height 42
click at [290, 1042] on span "Update" at bounding box center [330, 1042] width 179 height 20
click at [757, 402] on input "لفائف التونة بالسمسم" at bounding box center [869, 401] width 420 height 31
click at [757, 407] on input "لفائف التونة بالسمسم" at bounding box center [869, 401] width 420 height 31
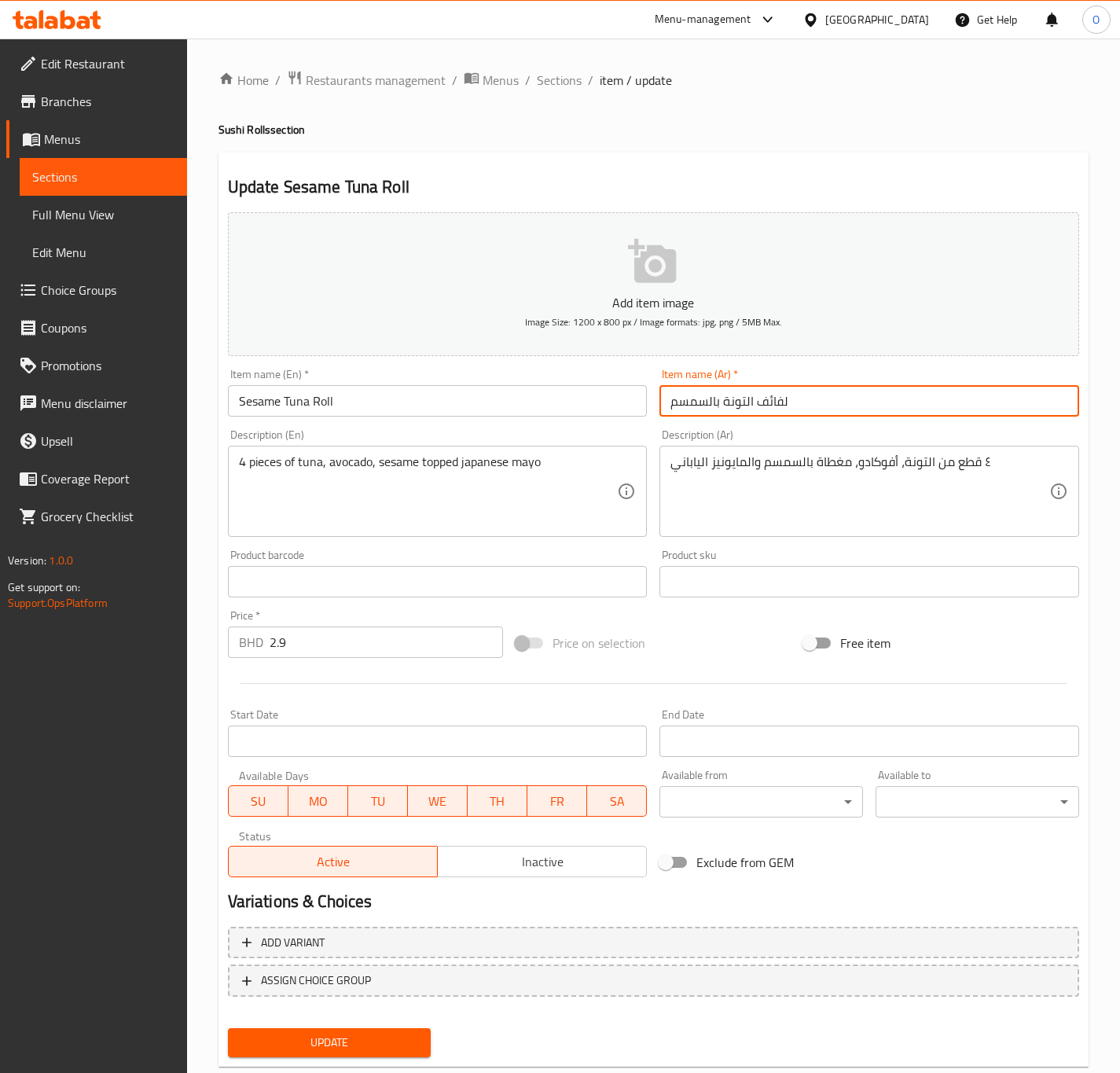
click at [771, 406] on input "لفائف التونة بالسمسم" at bounding box center [869, 401] width 420 height 31
type input "رول التونة بالسمسم"
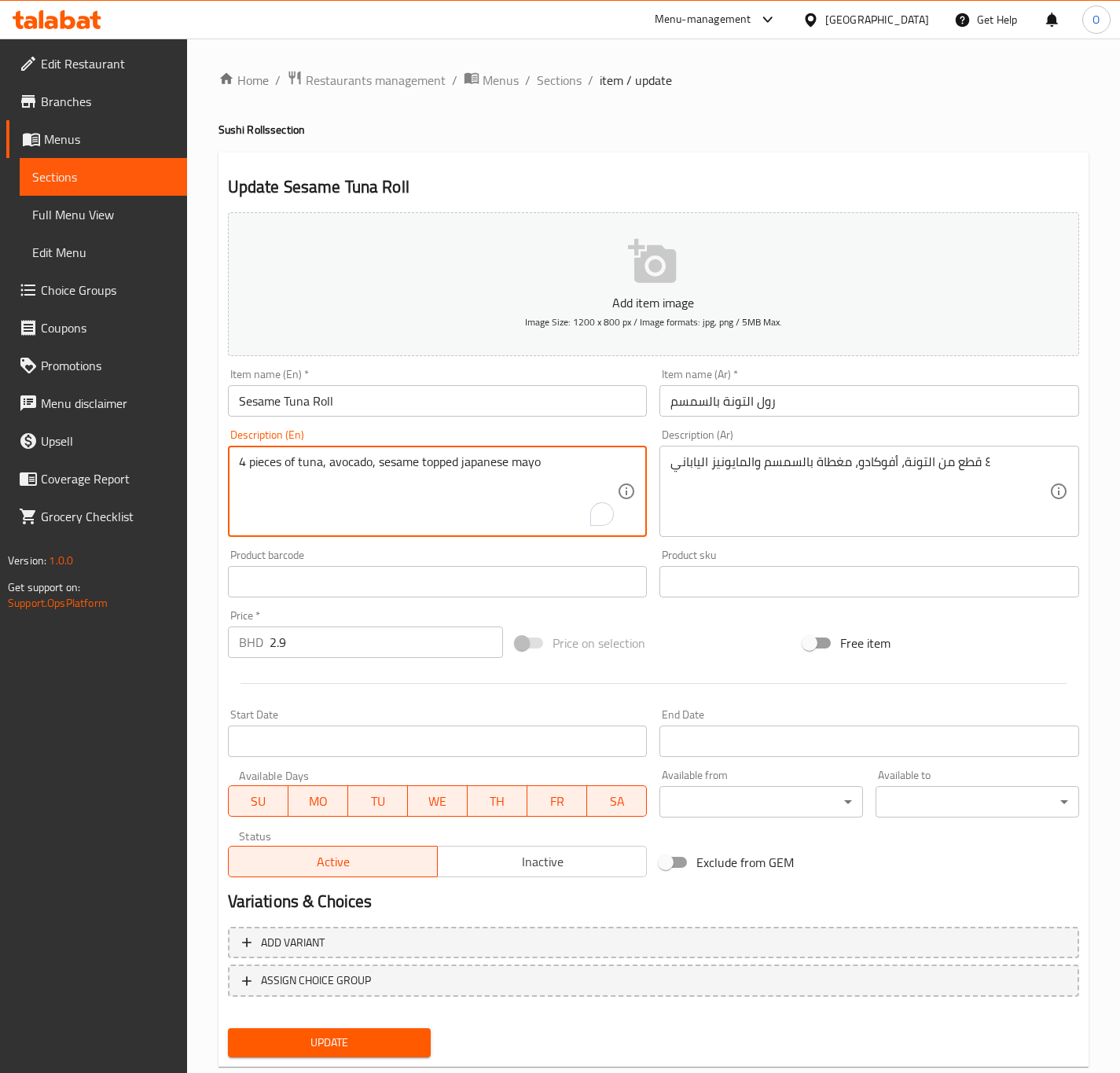
click at [266, 462] on textarea "4 pieces of tuna, avocado, sesame topped japanese mayo" at bounding box center [428, 492] width 379 height 75
paste textarea "P"
type textarea "4 Pieces of tuna, avocado, sesame topped japanese mayo"
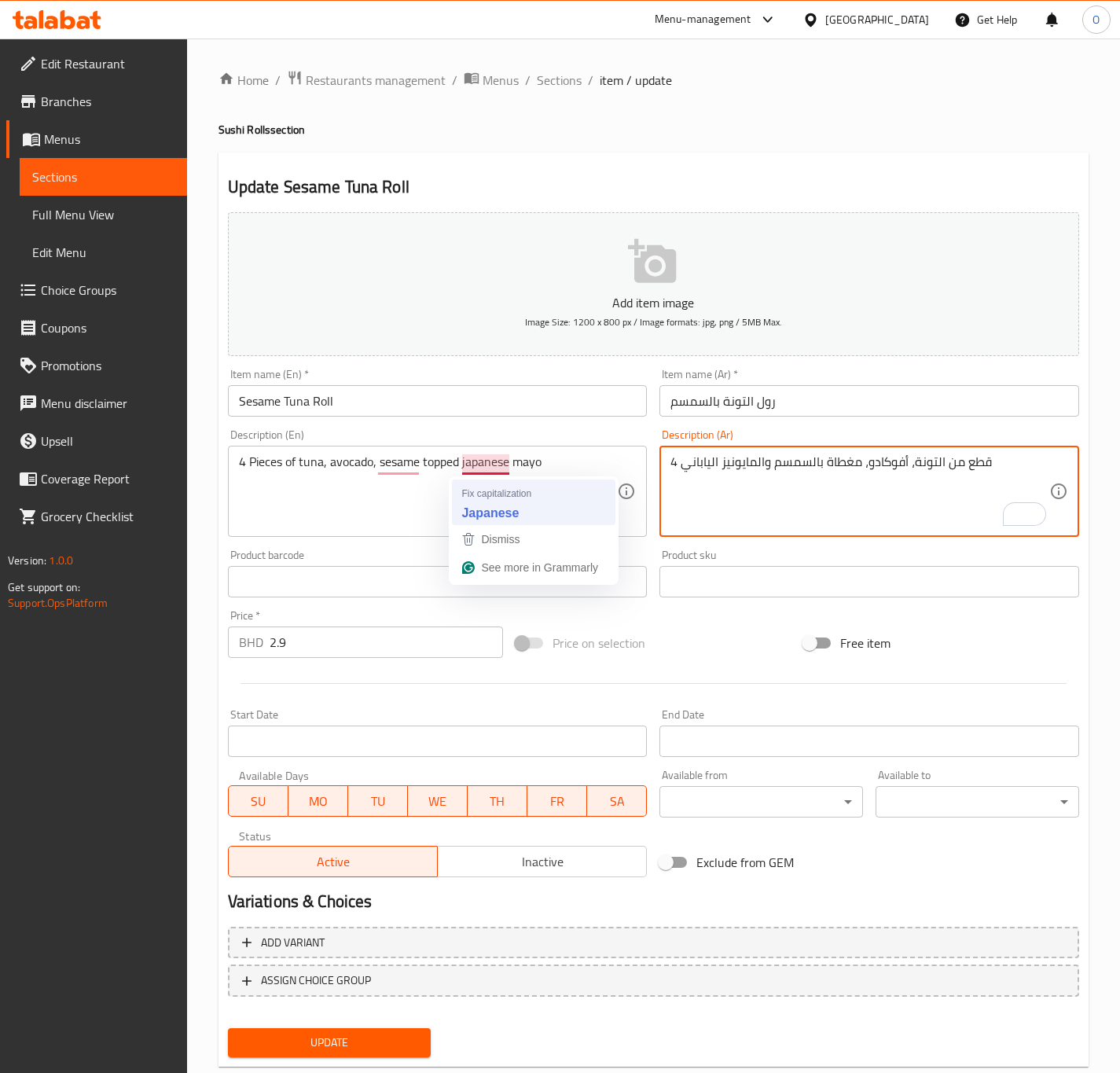
type textarea "4 قطع من التونة، أفوكادو، مغطاة بالسمسم والمايونيز الياباني"
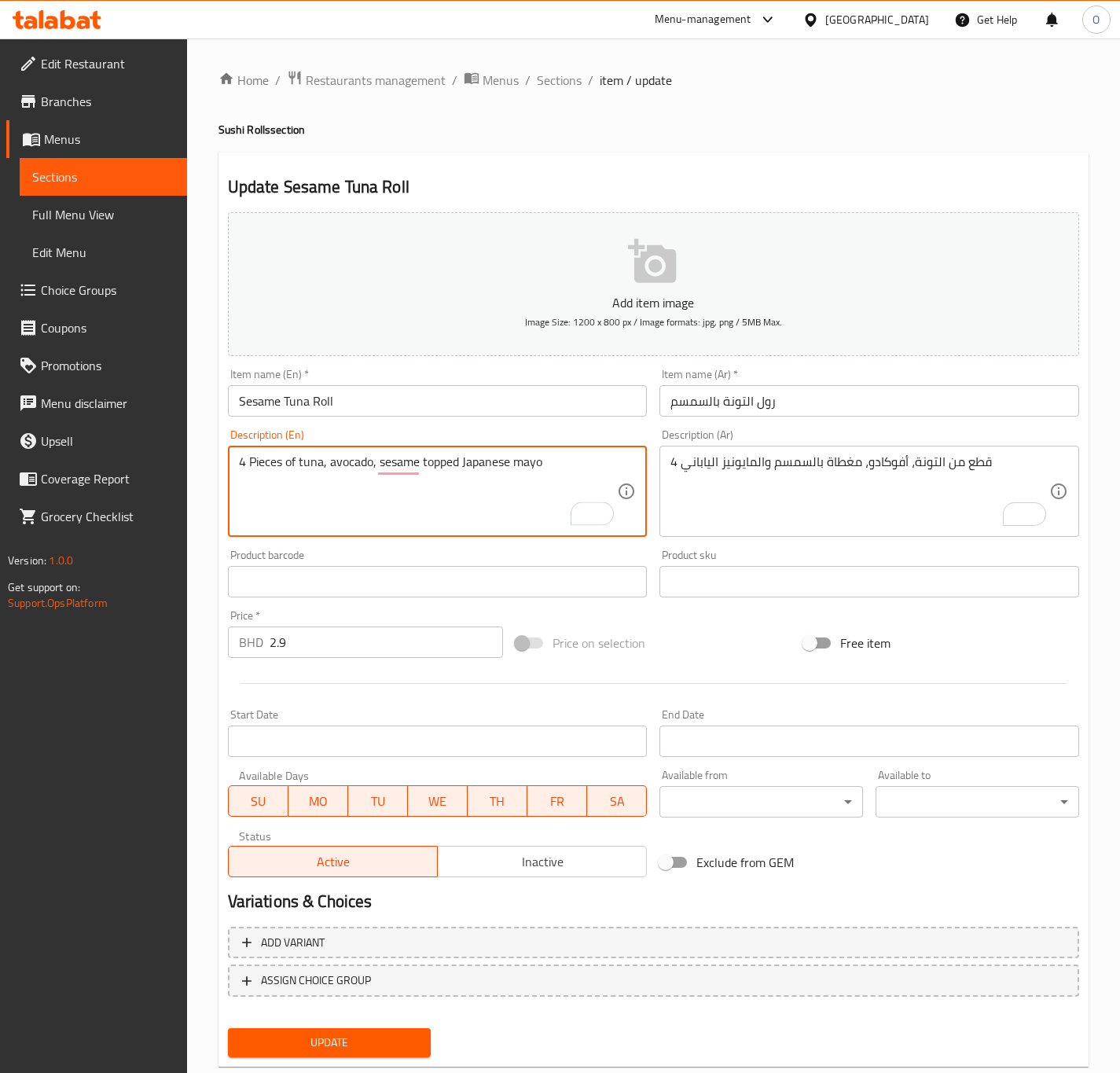
type textarea "4 Pieces of tuna, avocado, sesame topped Japanese mayo"
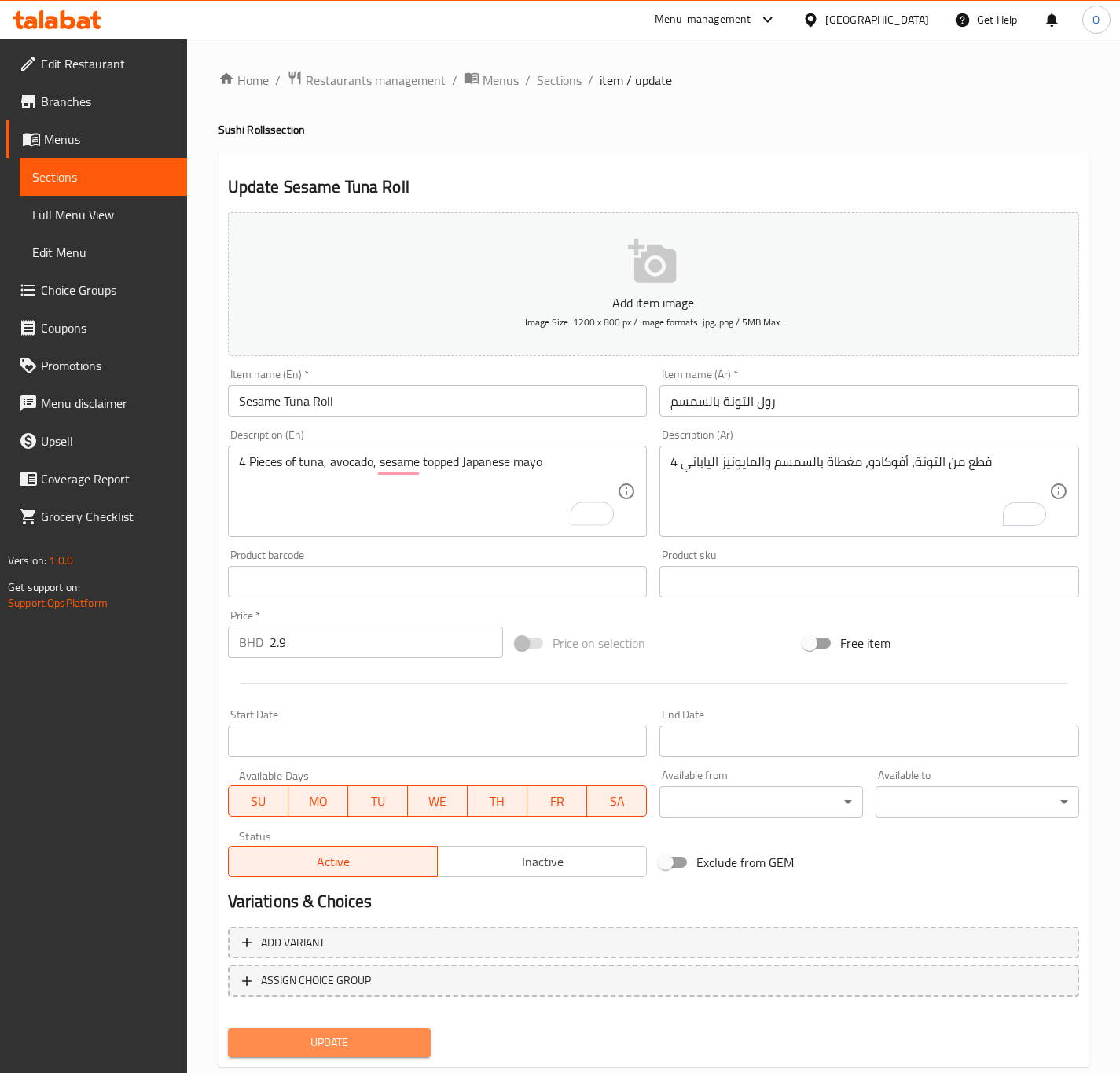
click at [300, 1045] on span "Update" at bounding box center [330, 1042] width 179 height 20
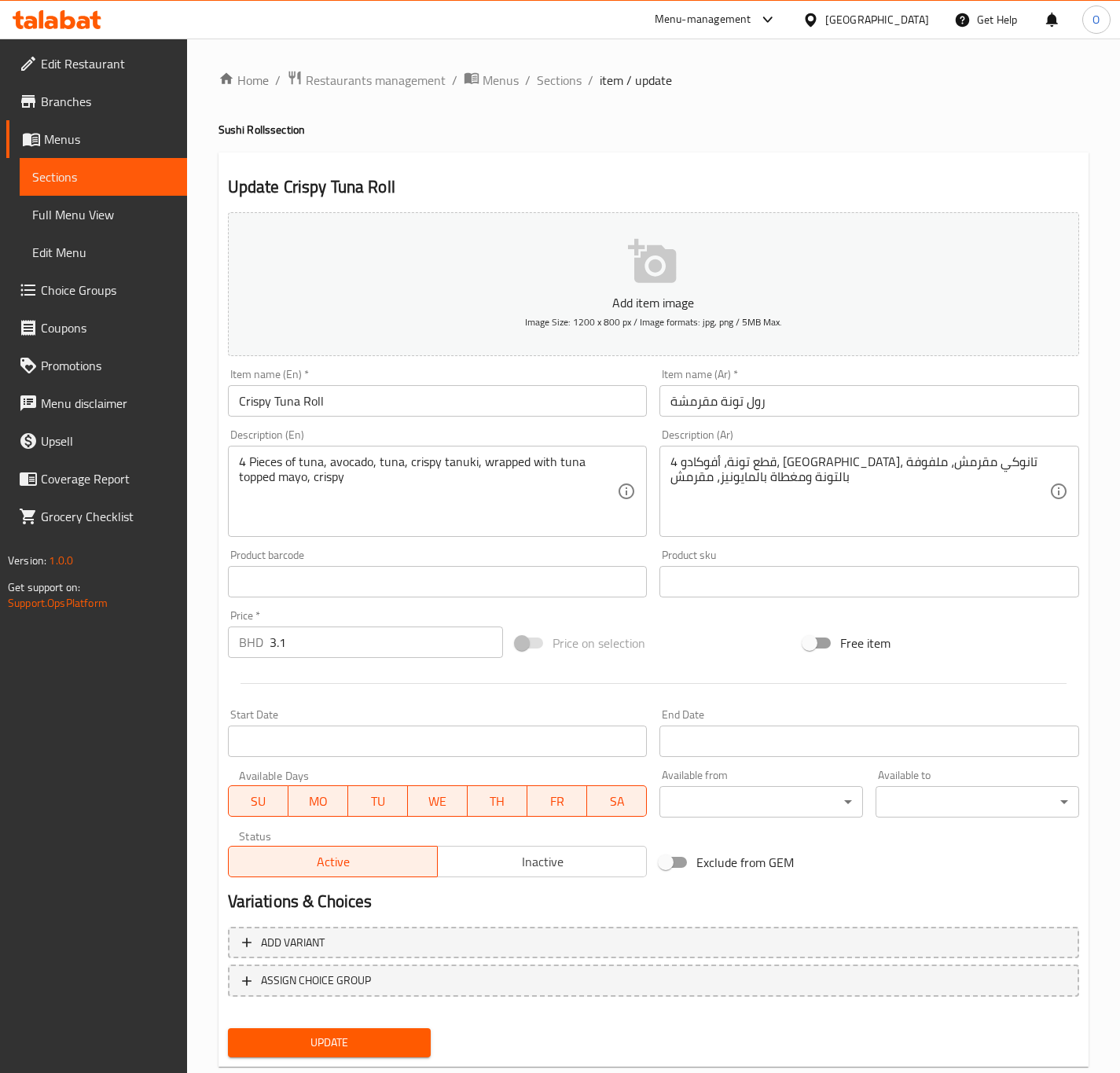
click at [330, 1045] on span "Update" at bounding box center [330, 1042] width 179 height 20
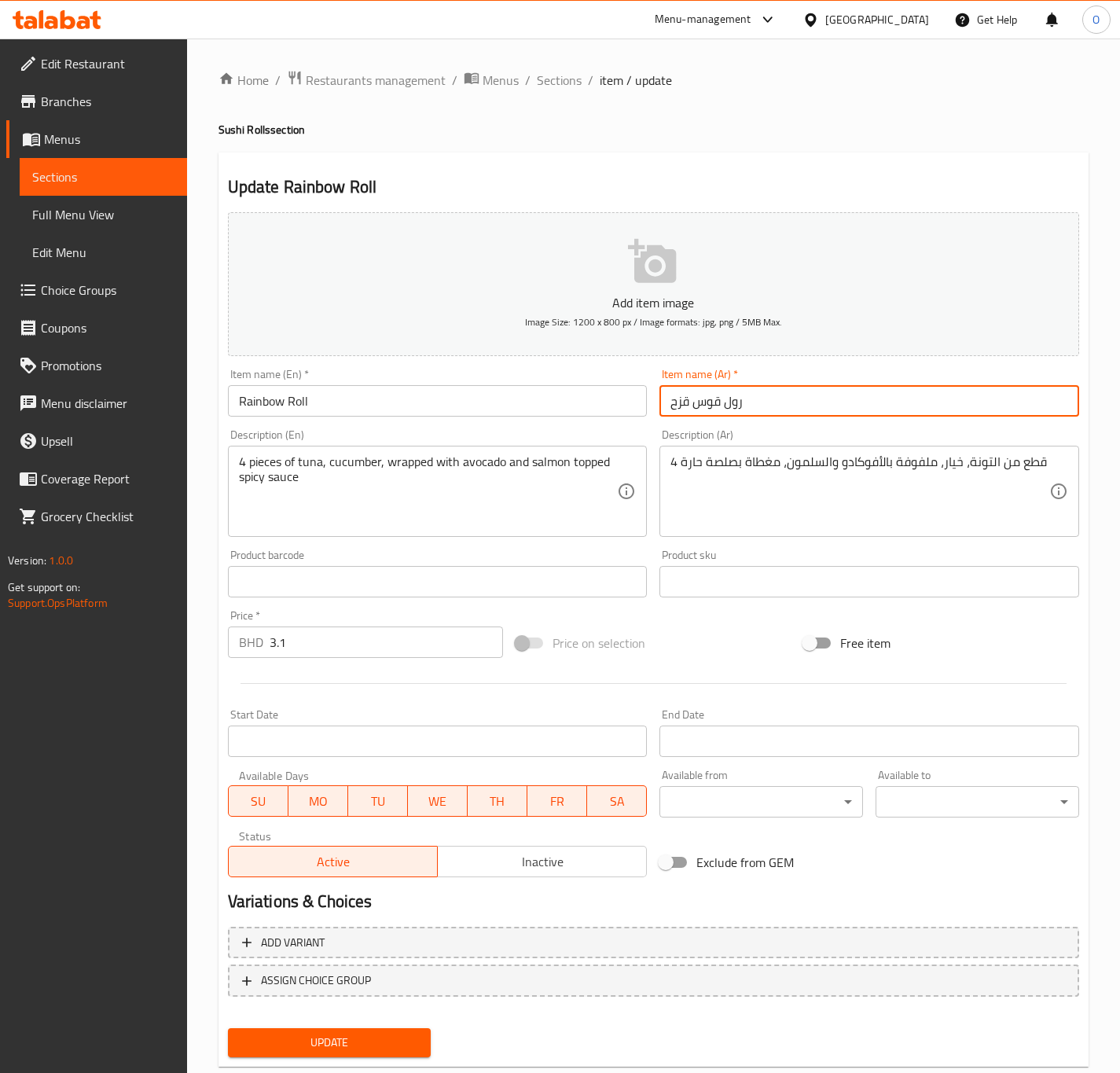
drag, startPoint x: 717, startPoint y: 403, endPoint x: 592, endPoint y: 397, distance: 125.1
click at [592, 397] on div "Add item image Image Size: 1200 x 800 px / Image formats: jpg, png / 5MB Max. I…" at bounding box center [653, 545] width 864 height 677
type input "رول راينبو"
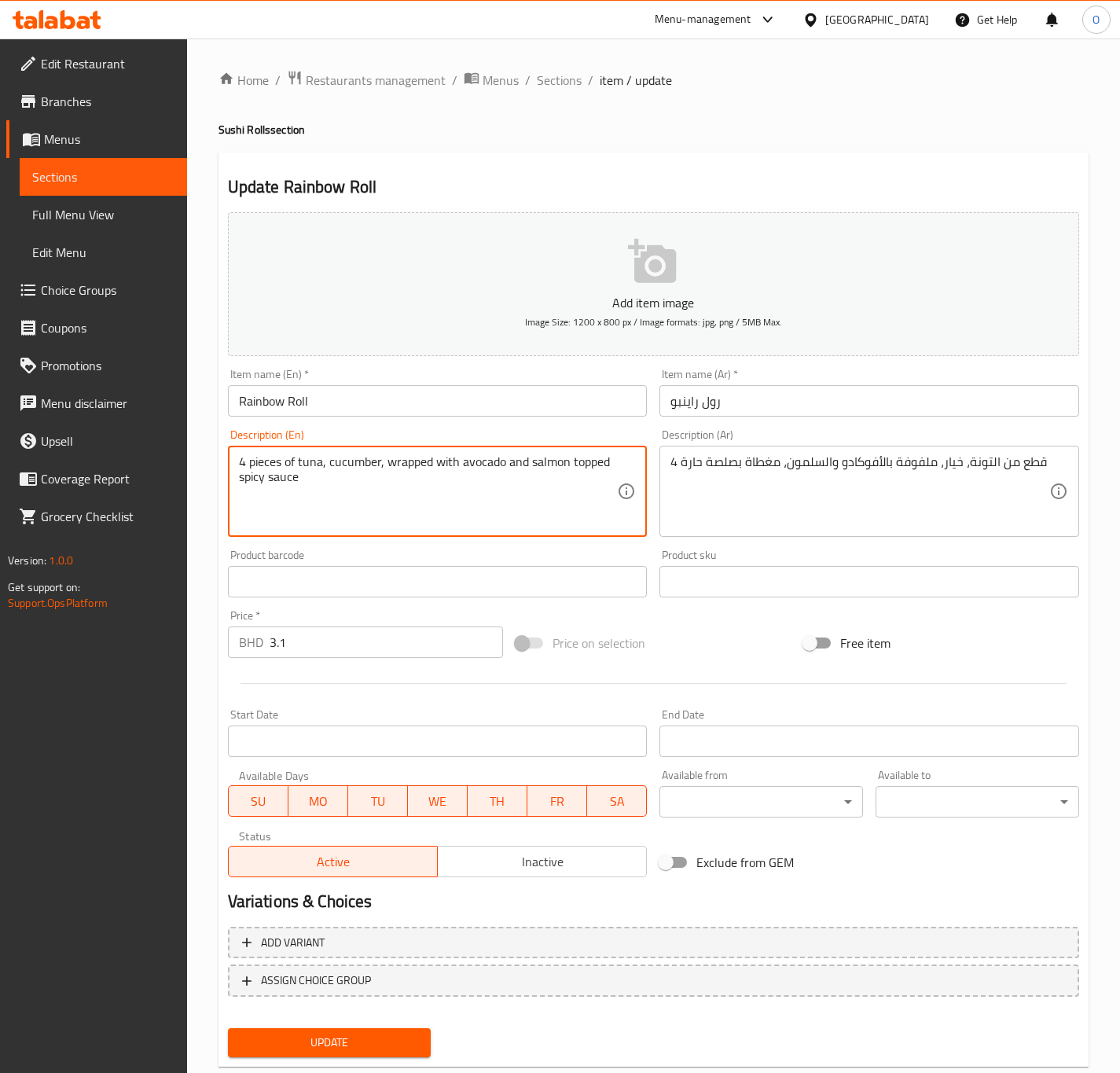
click at [269, 467] on textarea "4 pieces of tuna, cucumber, wrapped with avocado and salmon topped spicy sauce" at bounding box center [428, 492] width 379 height 75
paste textarea "P"
type textarea "4 Pieces of tuna, cucumber, wrapped with avocado and salmon topped spicy sauce"
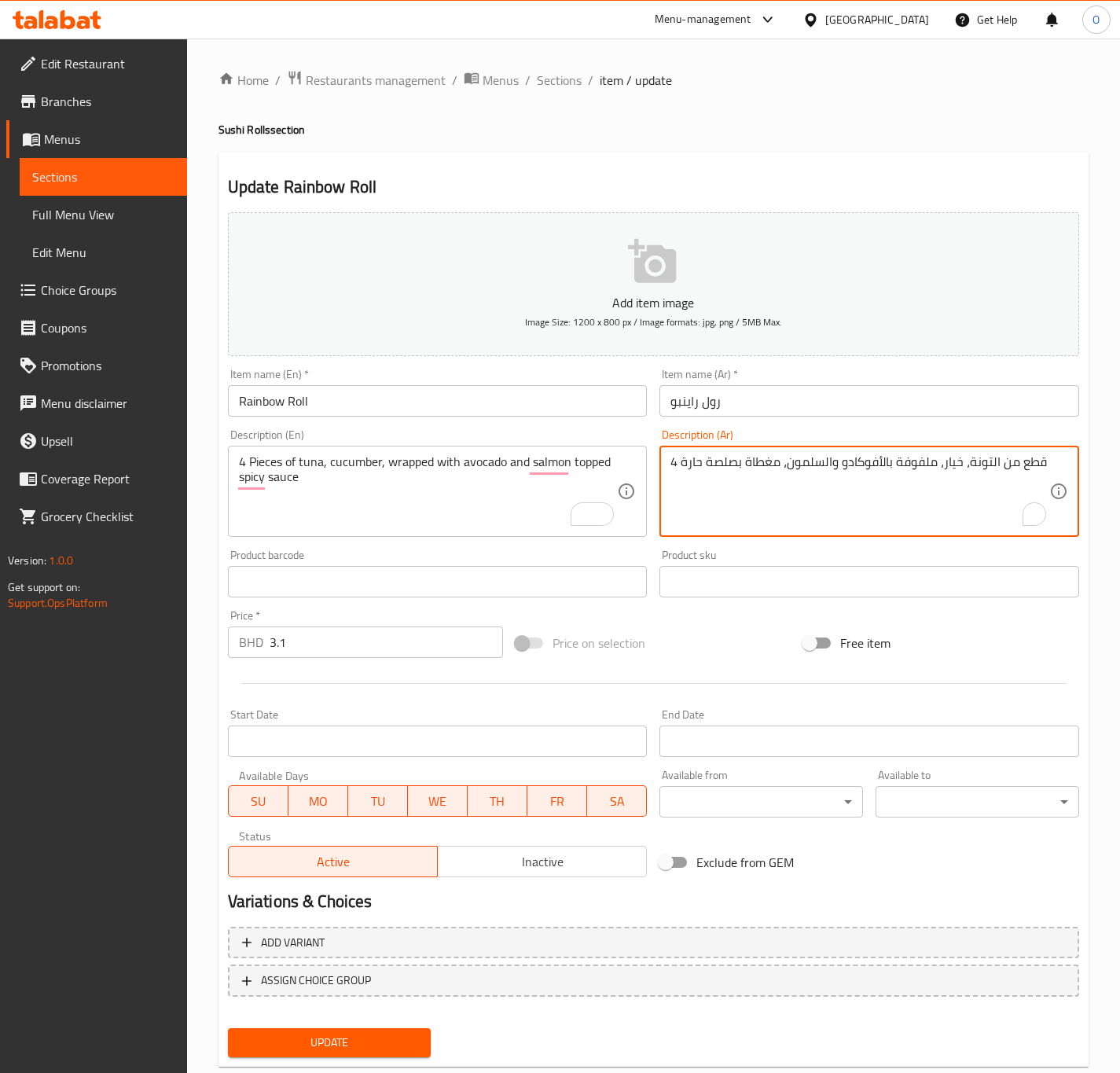
click at [734, 463] on textarea "4 قطع من التونة، خيار، ملفوفة بالأفوكادو والسلمون، مغطاة بصلصة حارة" at bounding box center [860, 492] width 379 height 75
type textarea "4 قطع من التونة، خيار، ملفوفة بالأفوكادو والسلمون، مغطاة بصوص حار"
click at [346, 1028] on button "Update" at bounding box center [329, 1042] width 203 height 29
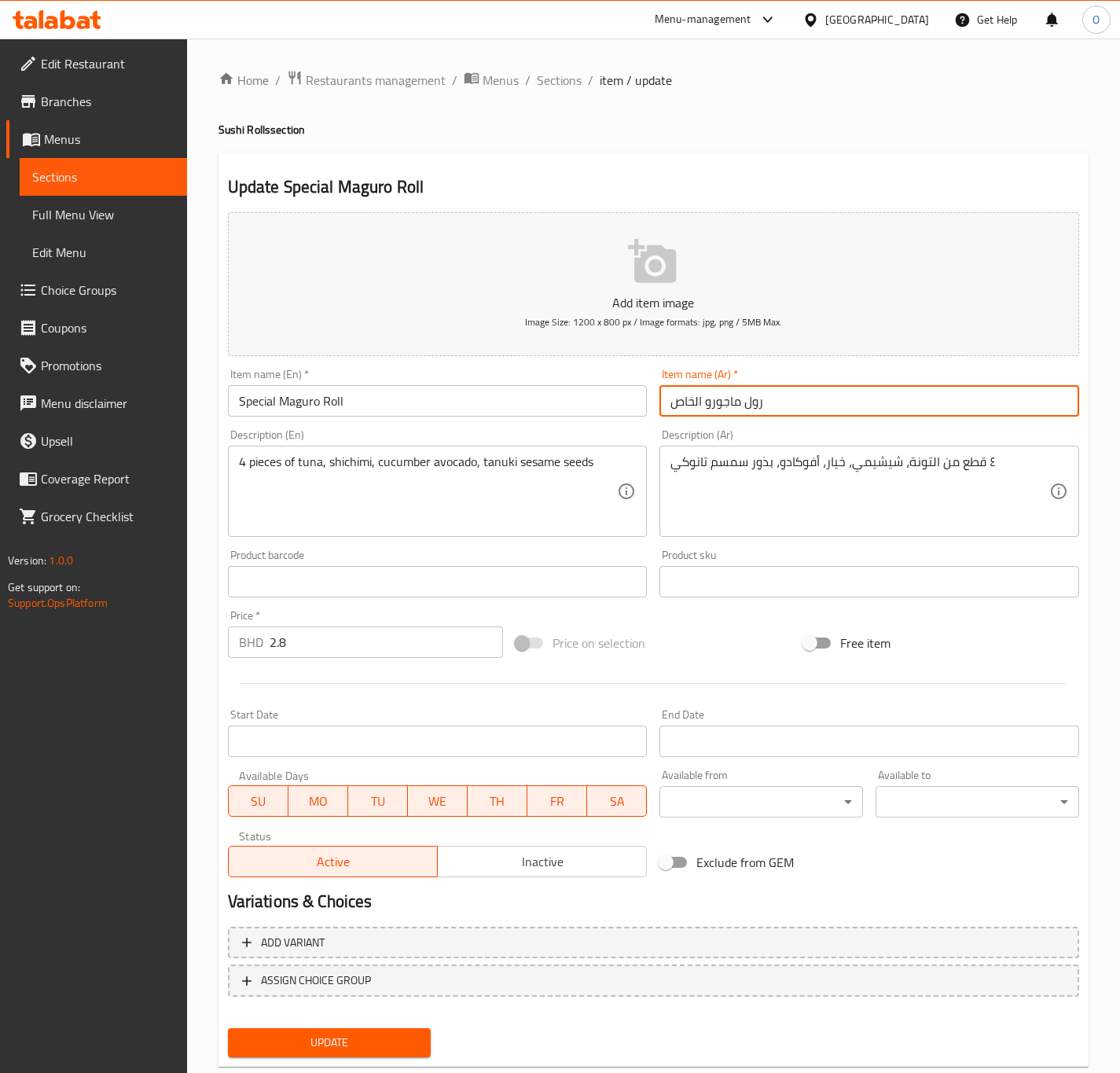
click at [694, 408] on input "رول ماجورو الخاص" at bounding box center [869, 401] width 420 height 31
type input "رول ماجورو خاص"
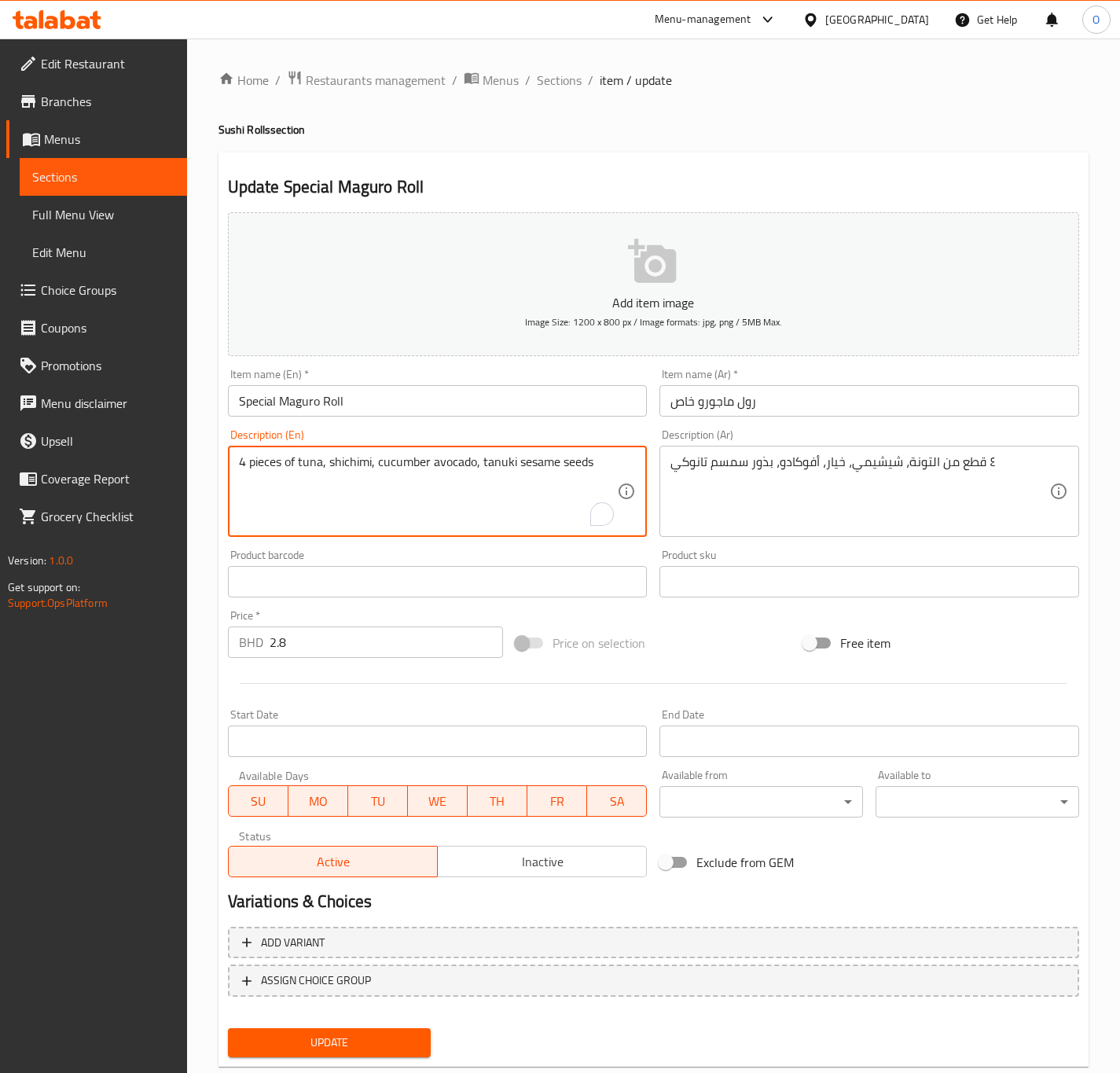
click at [250, 465] on textarea "4 pieces of tuna, shichimi, cucumber avocado, tanuki sesame seeds" at bounding box center [428, 492] width 379 height 75
paste textarea "P"
type textarea "4 Pieces of tuna, shichimi, cucumber avocado, tanuki sesame seeds"
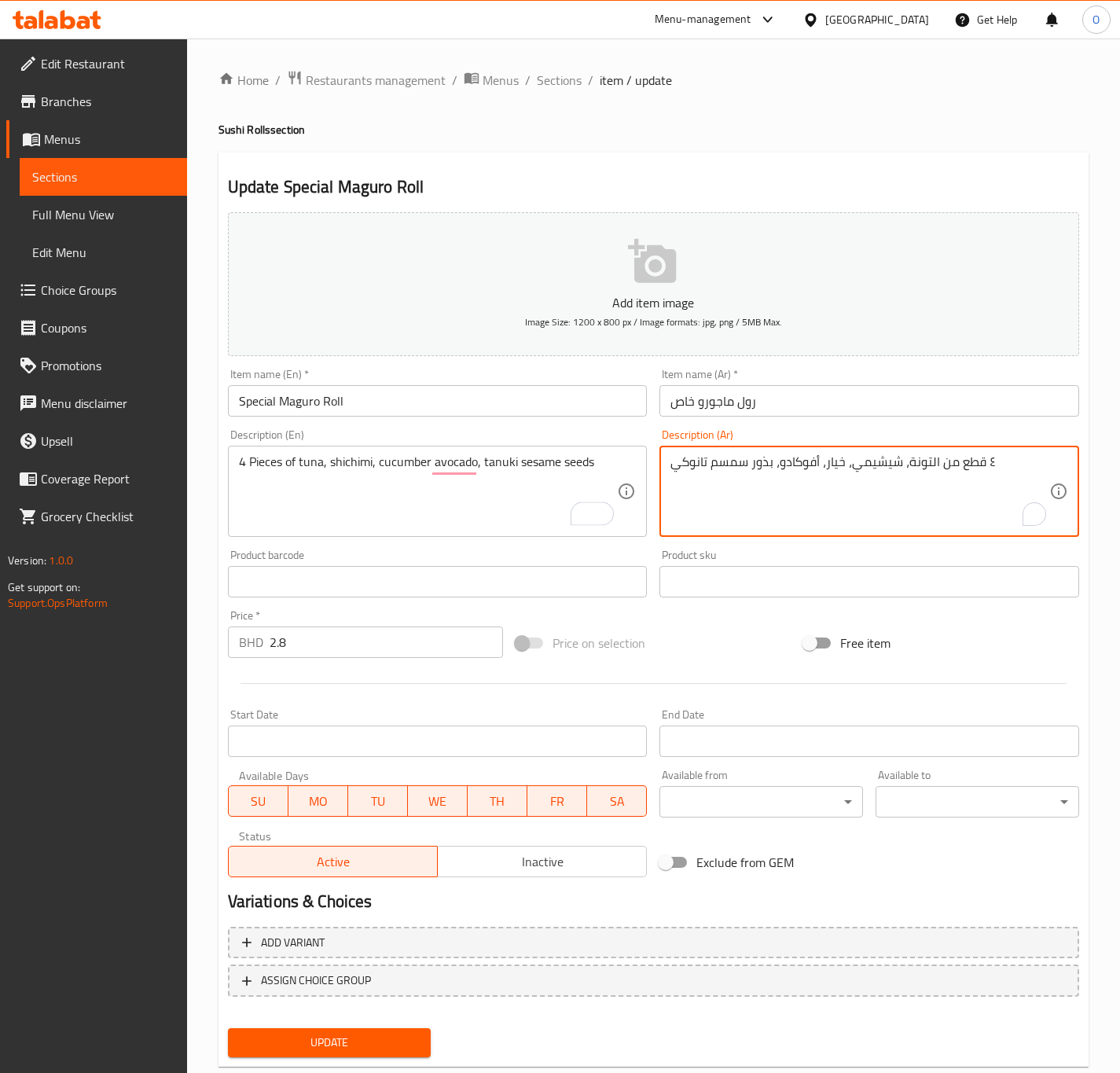
drag, startPoint x: 991, startPoint y: 470, endPoint x: 984, endPoint y: 477, distance: 9.9
type textarea "4 قطع من التونة، شيشيمي، خيار، أفوكادو، بذور سمسم تانوكي"
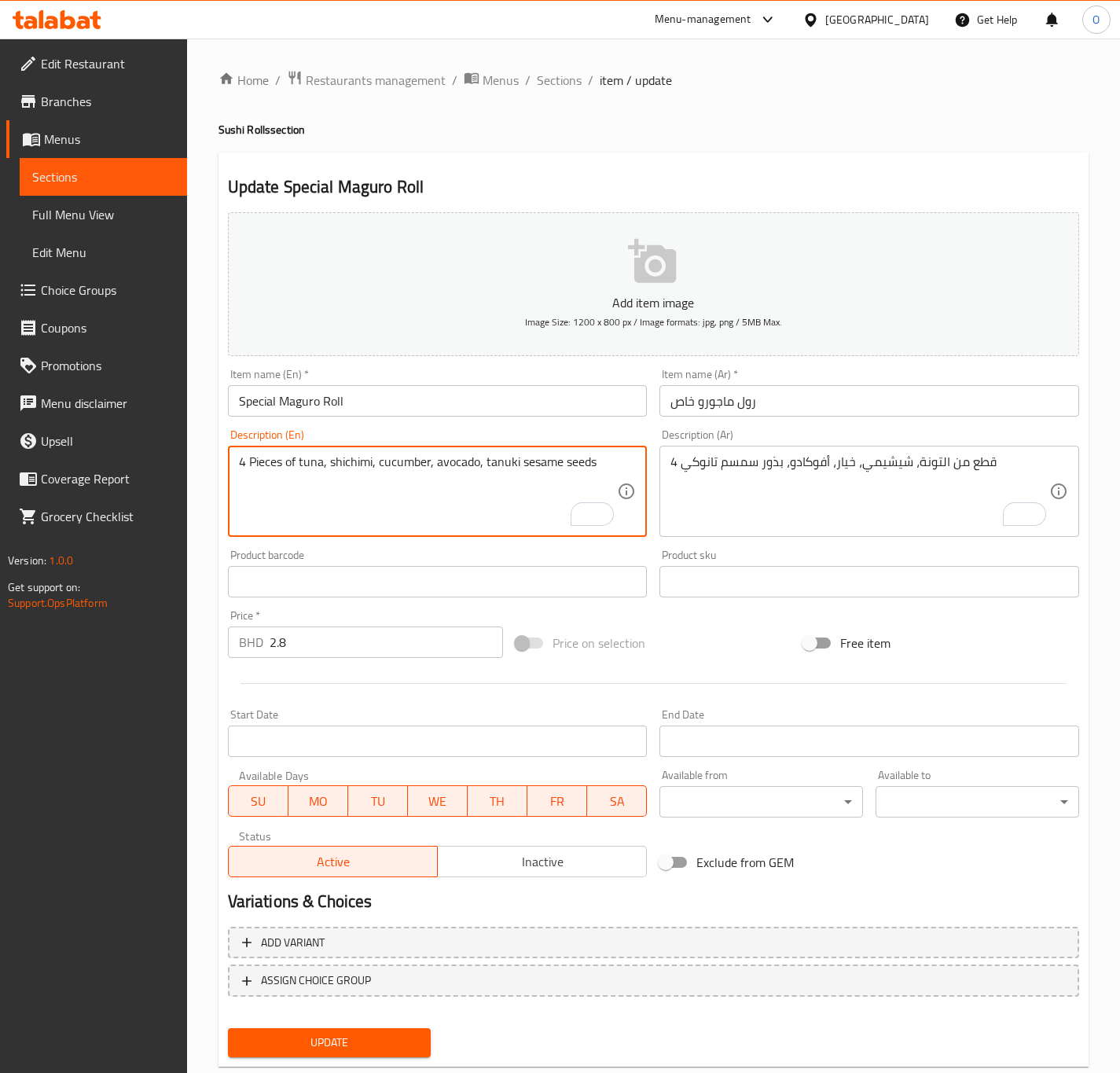
click at [479, 472] on textarea "4 Pieces of tuna, shichimi, cucumber, avocado, tanuki sesame seeds" at bounding box center [428, 492] width 379 height 75
type textarea "4 Pieces of tuna, shichimi, cucumber, avocado, tanuki sesame seeds"
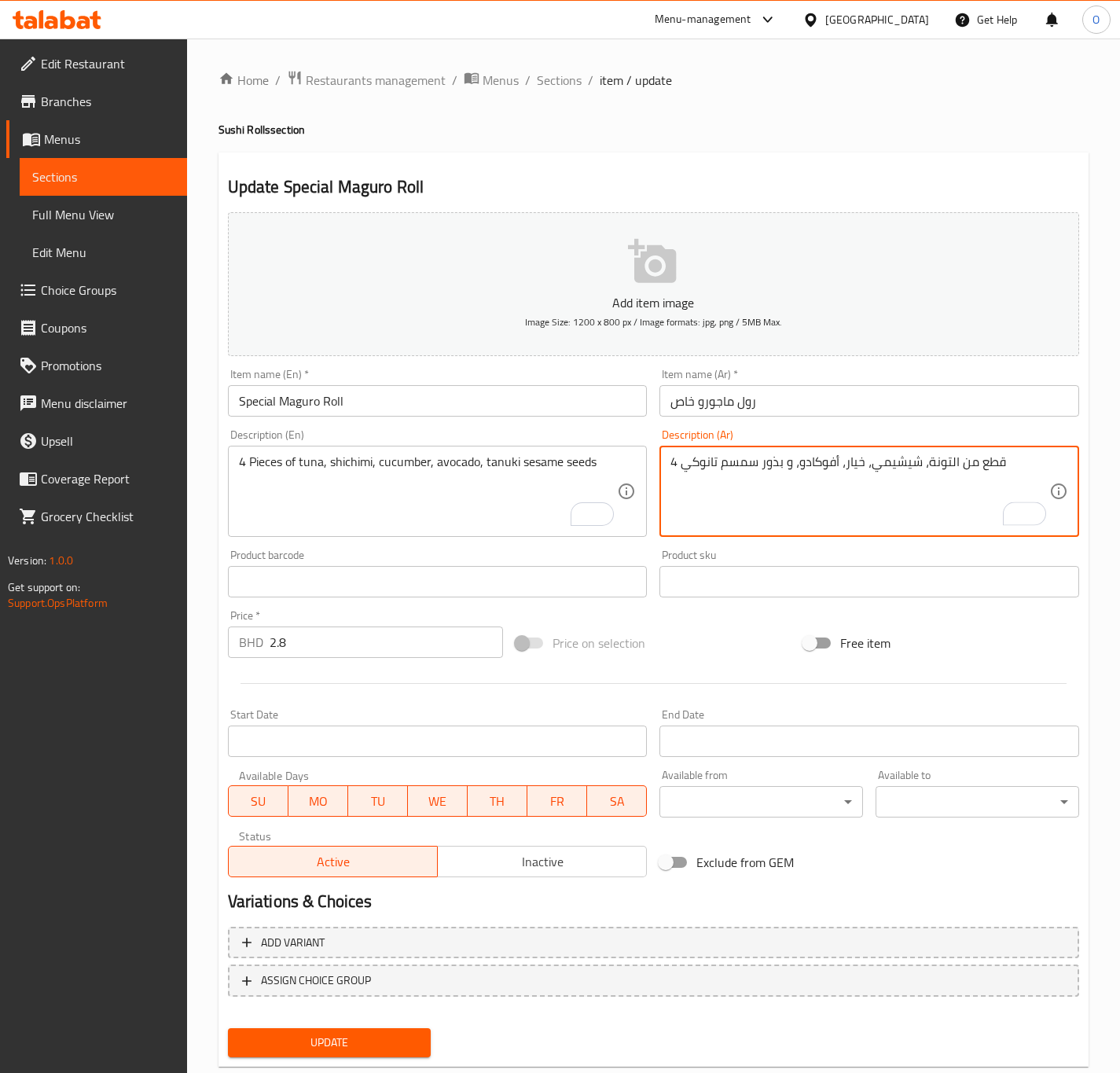
type textarea "4 قطع من التونة، شيشيمي، خيار، أفوكادو، و بذور سمسم تانوكي"
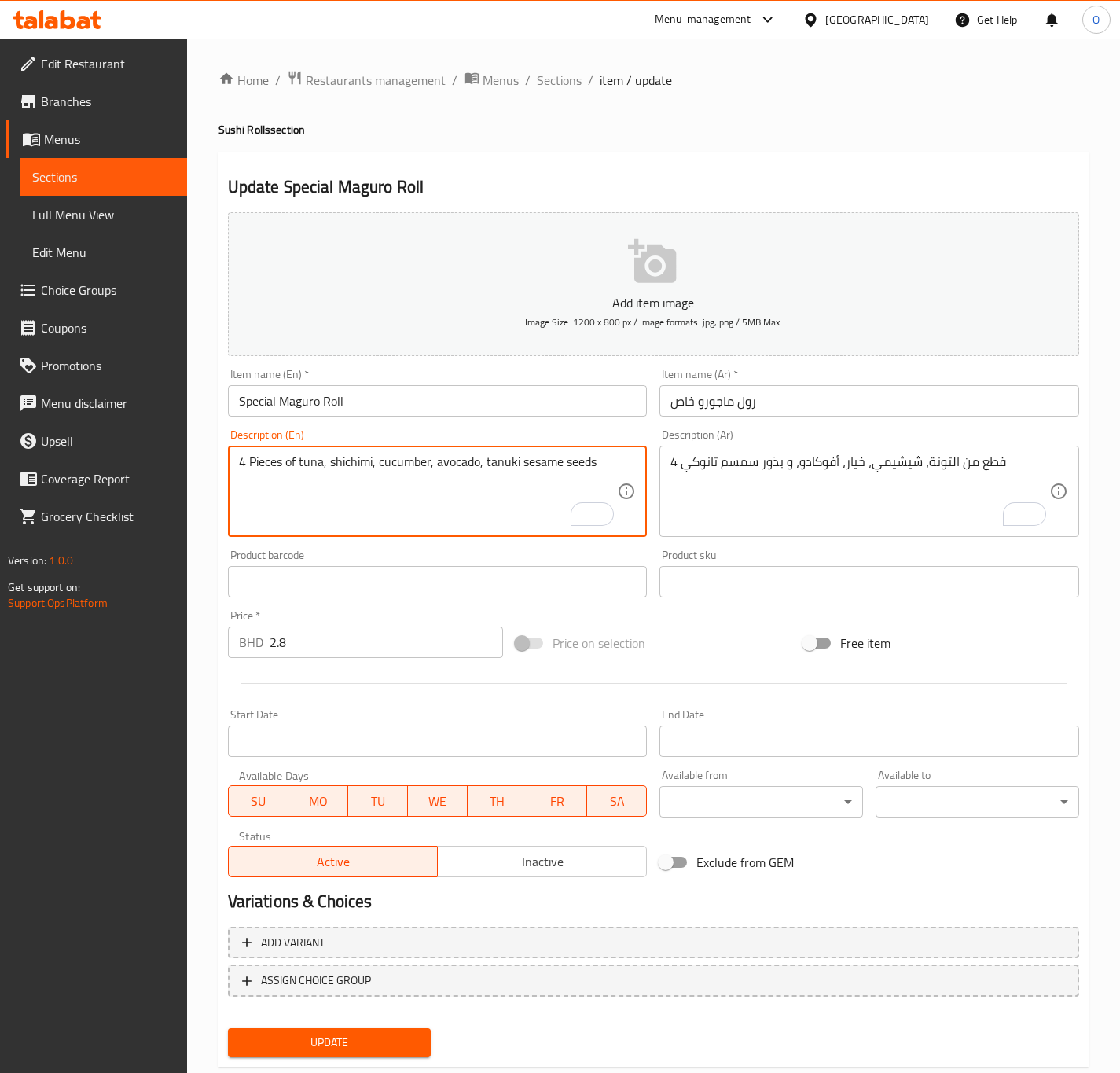
drag, startPoint x: 482, startPoint y: 462, endPoint x: 475, endPoint y: 478, distance: 17.5
click at [475, 478] on textarea "4 Pieces of tuna, shichimi, cucumber, avocado, tanuki sesame seeds" at bounding box center [428, 492] width 379 height 75
type textarea "4 Pieces of tuna, shichimi, cucumber, avocado and tanuki sesame seeds"
click at [325, 1064] on div "Update Special Maguro Roll Add item image Image Size: 1200 x 800 px / Image for…" at bounding box center [654, 609] width 870 height 915
click at [333, 1055] on button "Update" at bounding box center [329, 1042] width 203 height 29
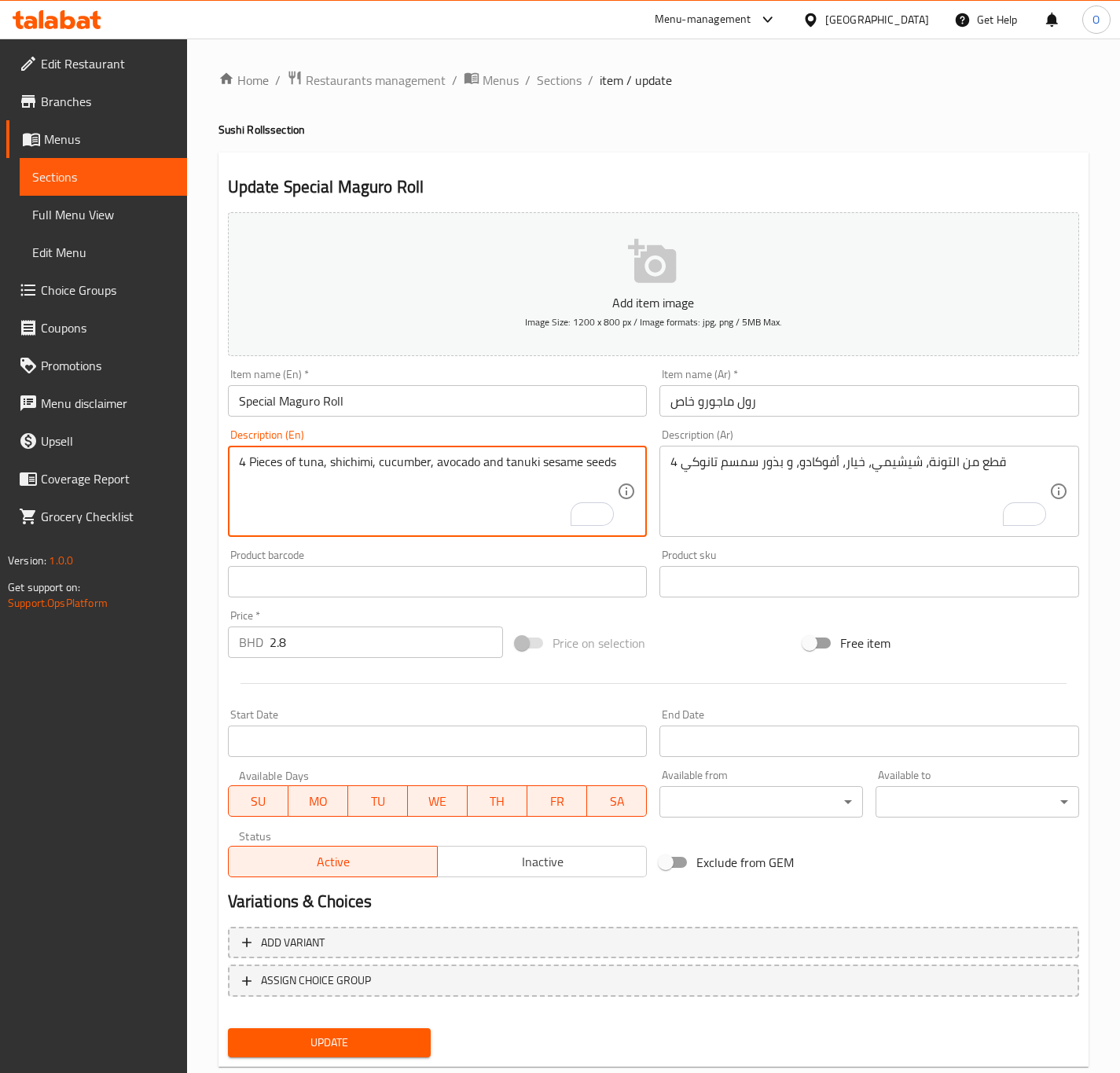
click at [254, 470] on textarea "4 Pieces of tuna, shichimi, cucumber, avocado and tanuki sesame seeds" at bounding box center [428, 492] width 379 height 75
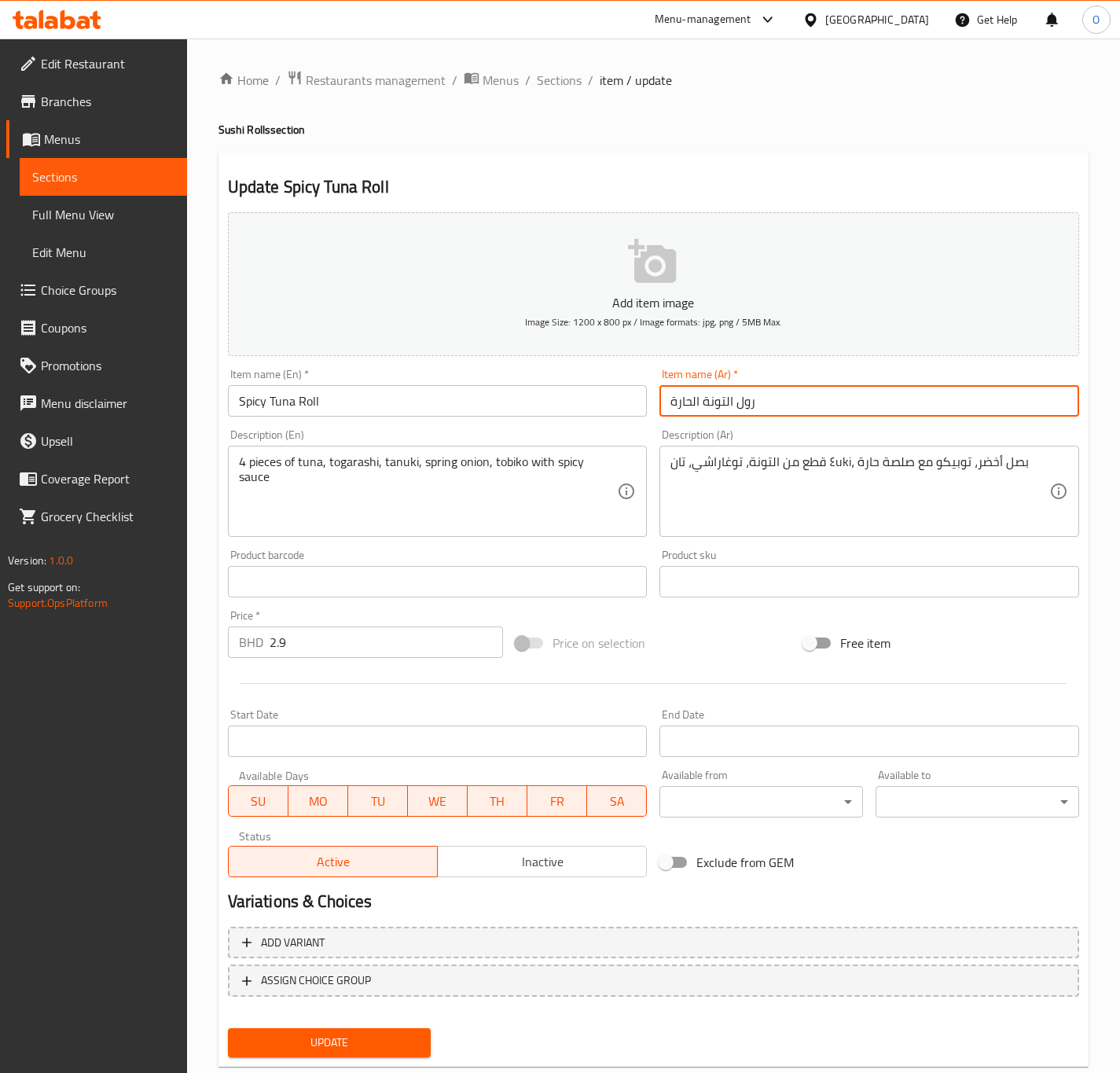
click at [719, 414] on input "رول التونة الحارة" at bounding box center [869, 401] width 420 height 31
click at [729, 397] on input "رول التونة الحارة" at bounding box center [869, 401] width 420 height 31
click at [726, 406] on input "رول التونة الحارة" at bounding box center [869, 401] width 420 height 31
drag, startPoint x: 769, startPoint y: 387, endPoint x: 765, endPoint y: 399, distance: 12.6
click at [765, 397] on input "رول تونة الحارة" at bounding box center [869, 401] width 420 height 31
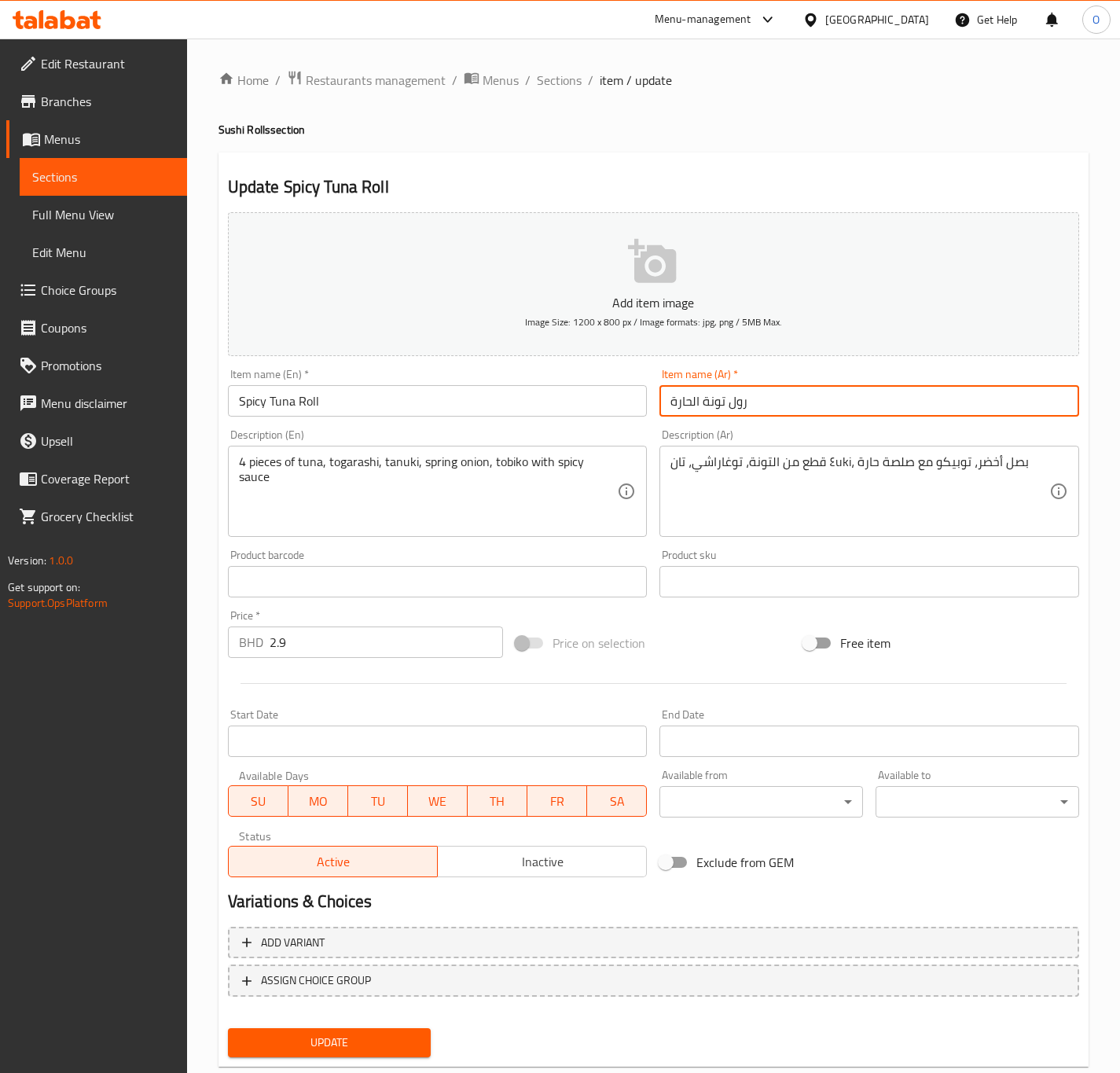
click at [689, 398] on input "رول تونة الحارة" at bounding box center [869, 401] width 420 height 31
type input "رول تونة حارة"
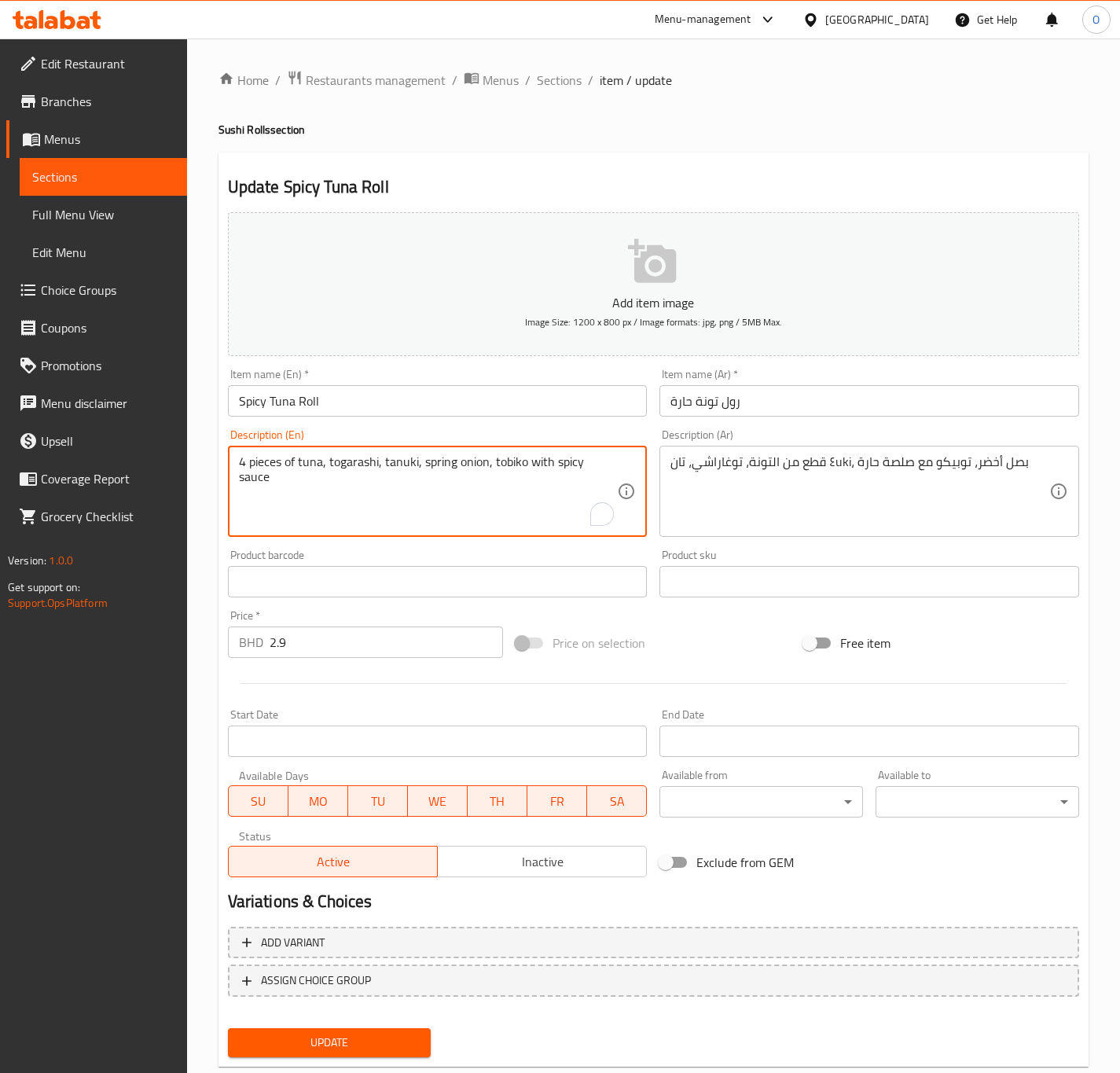
click at [254, 470] on textarea "4 pieces of tuna, togarashi, tanuki, spring onion, tobiko with spicy sauce" at bounding box center [428, 492] width 379 height 75
paste textarea "P"
type textarea "4 Pieces of tuna, togarashi, tanuki, spring onion, tobiko with spicy sauce"
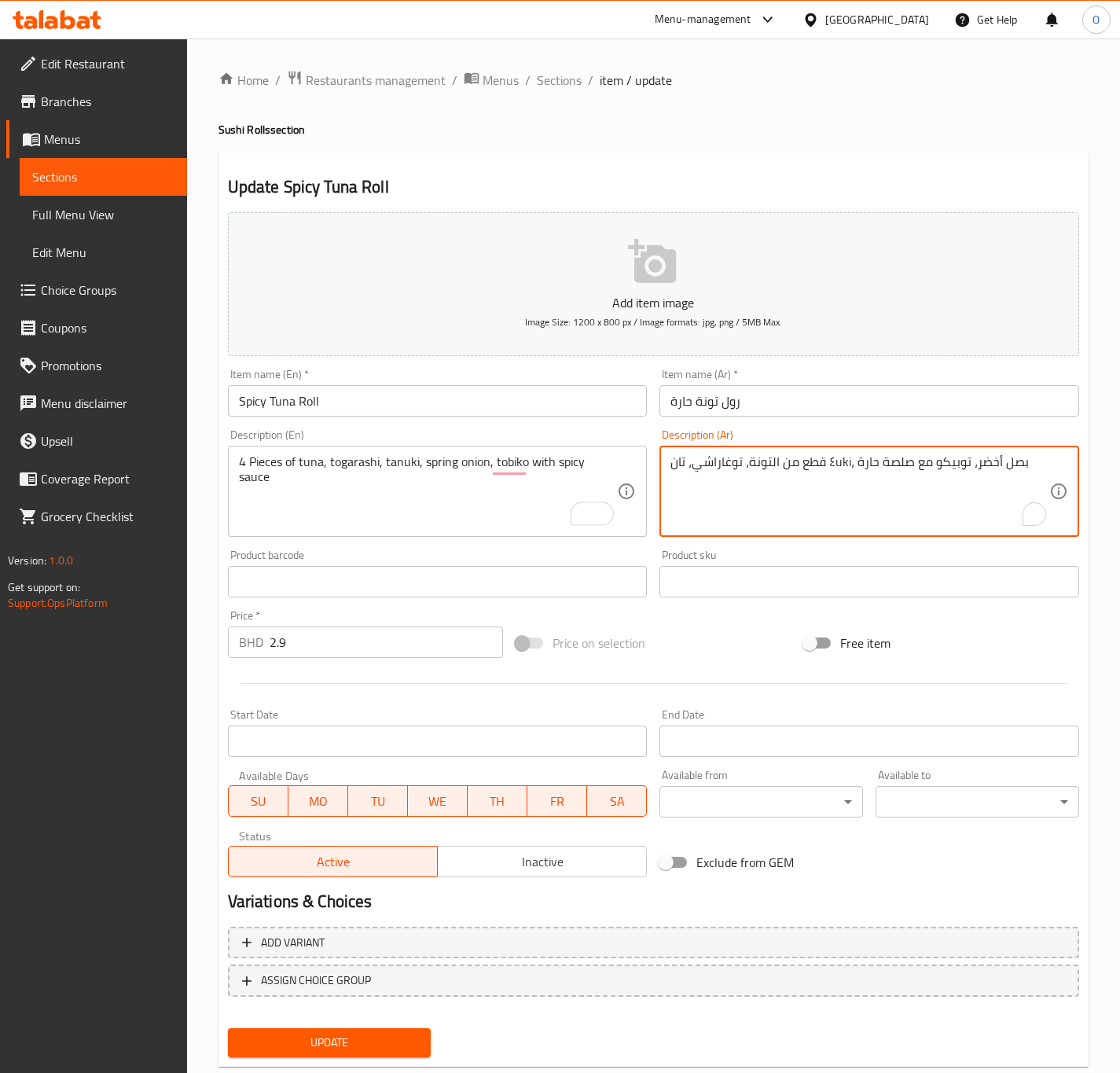
click at [837, 460] on textarea "٤ قطع من التونة، توغاراشي، تانuki، بصل أخضر، توبيكو مع صلصة حارة" at bounding box center [860, 492] width 379 height 75
click at [989, 468] on textarea "٤ قطع من التونة، توغاراشي، ، بصل أخضر، توبيكو مع صلصة حارة" at bounding box center [860, 492] width 379 height 75
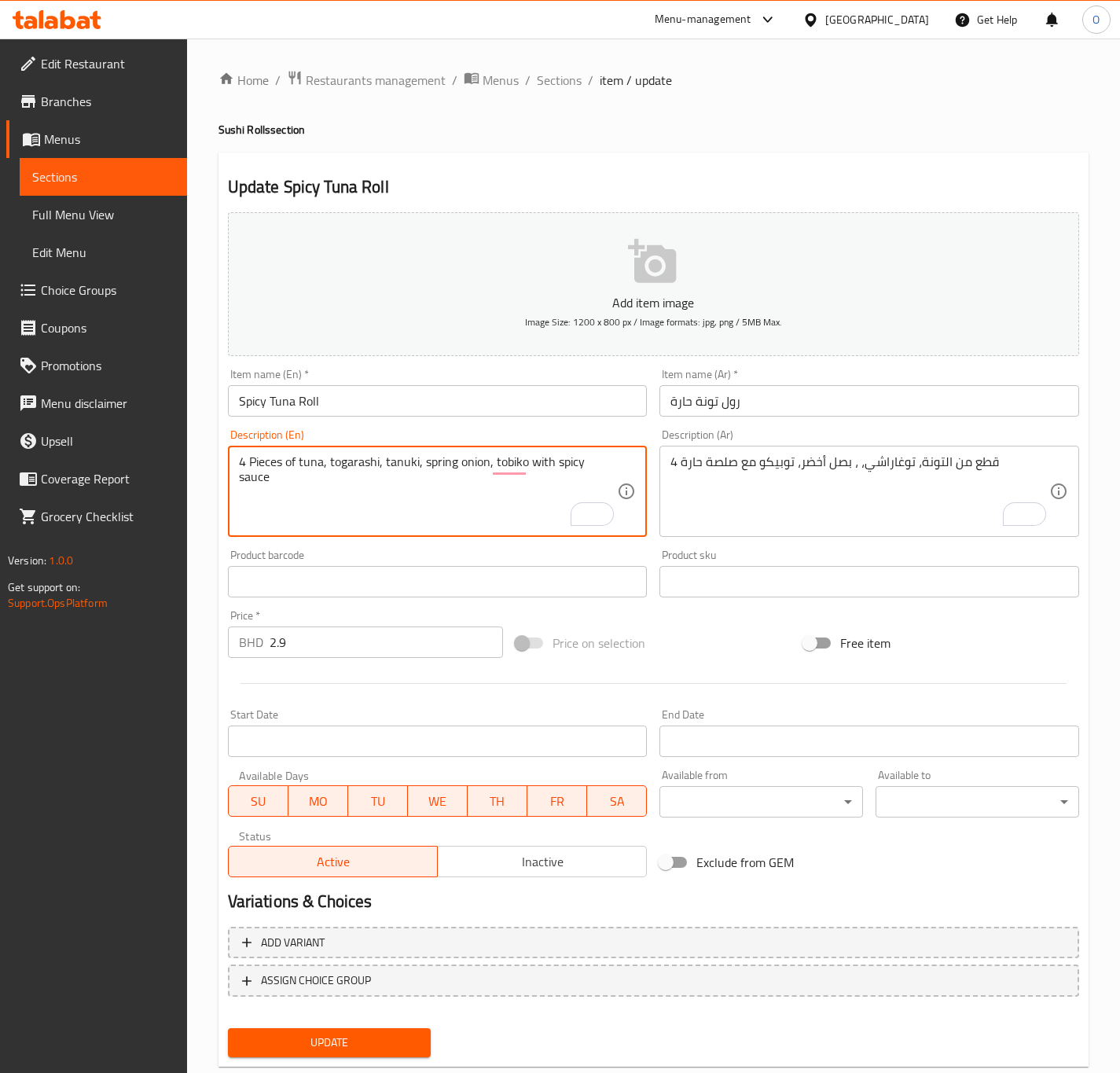
click at [352, 465] on textarea "4 Pieces of tuna, togarashi, tanuki, spring onion, tobiko with spicy sauce" at bounding box center [428, 492] width 379 height 75
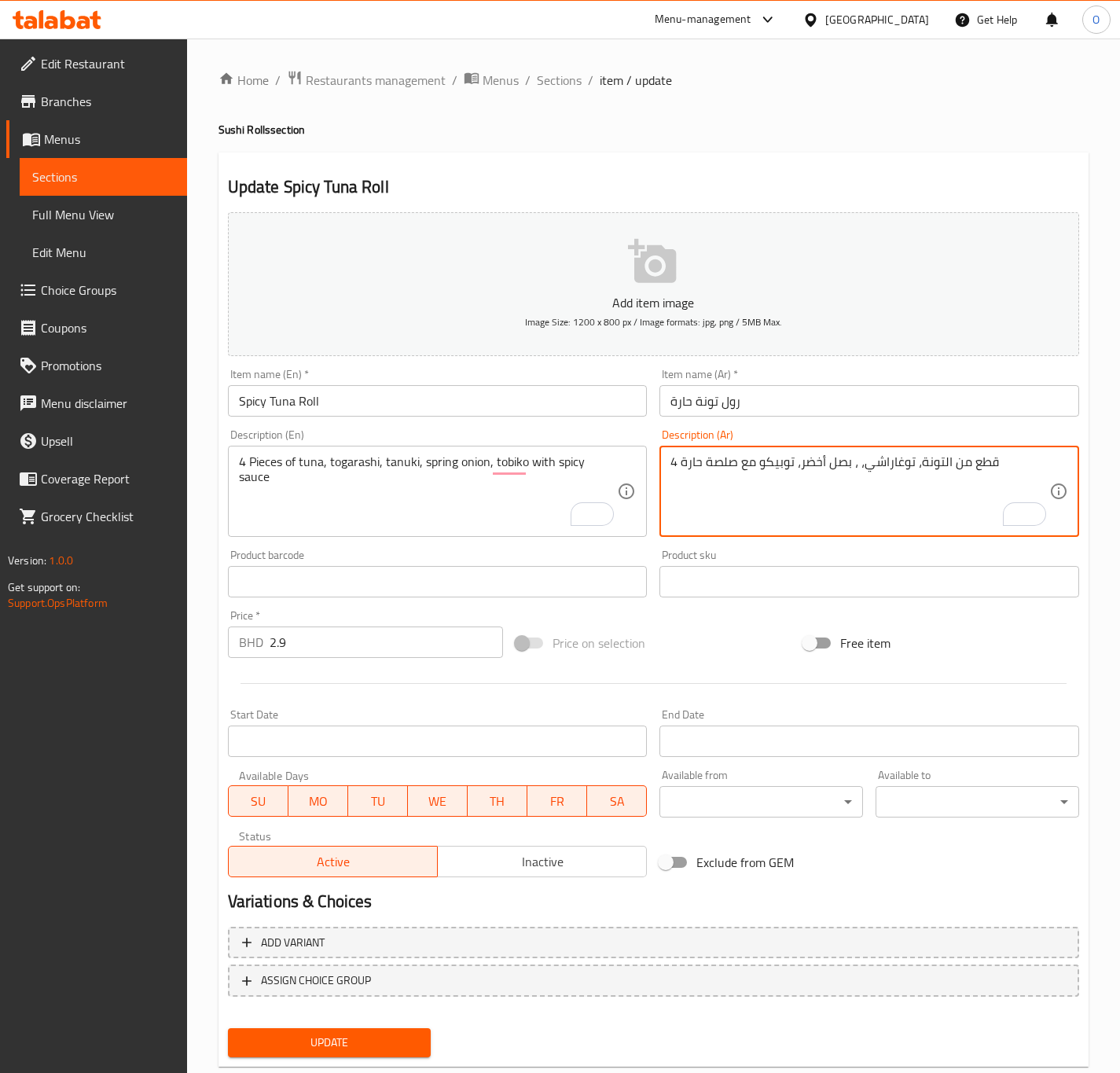
click at [856, 468] on textarea "4 قطع من التونة، توغاراشي، ، بصل أخضر، توبيكو مع صلصة حارة" at bounding box center [860, 492] width 379 height 75
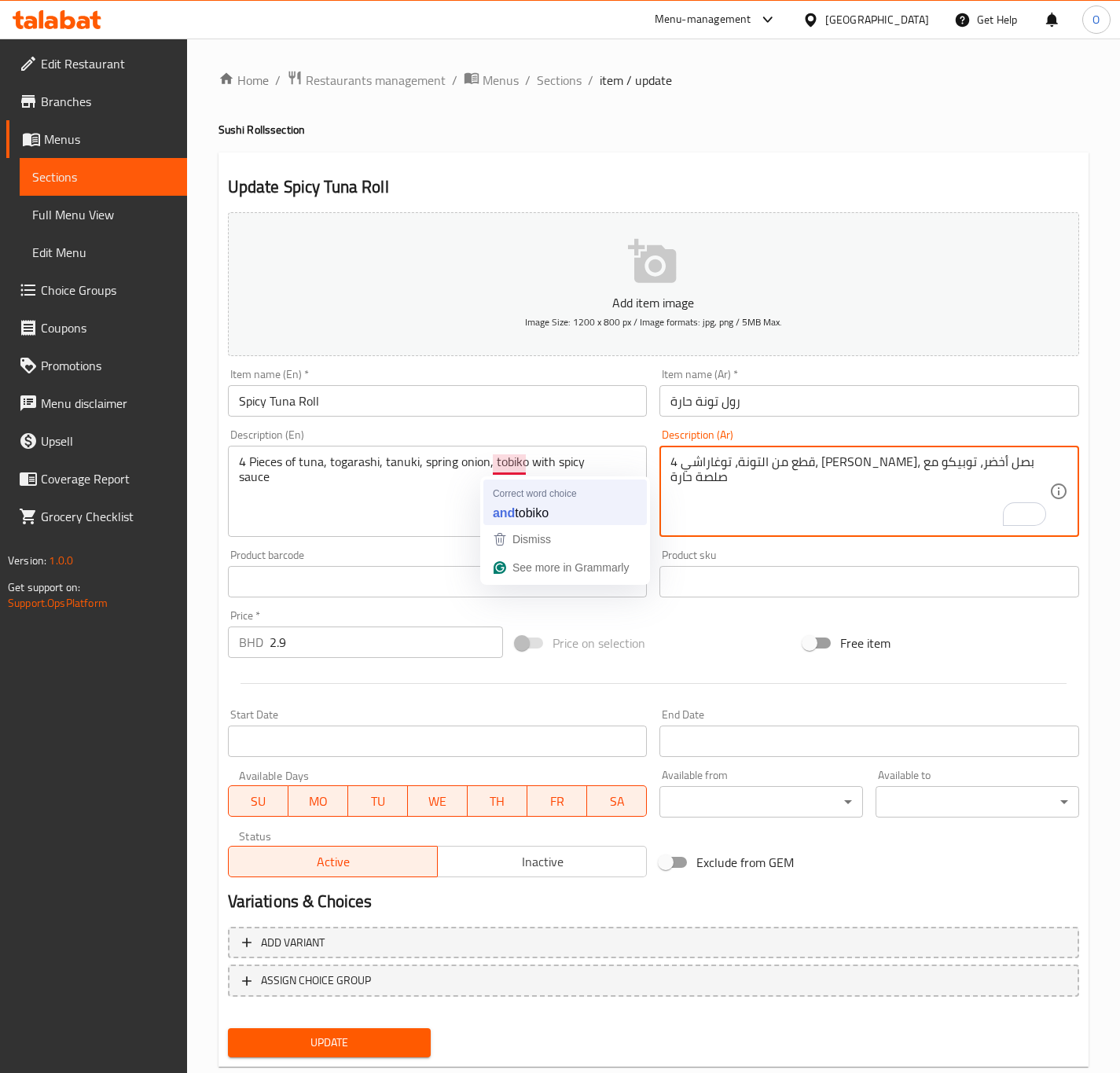
type textarea "4 قطع من التونة، توغاراشي، [PERSON_NAME]، بصل أخضر، توبيكو مع صلصة حارة"
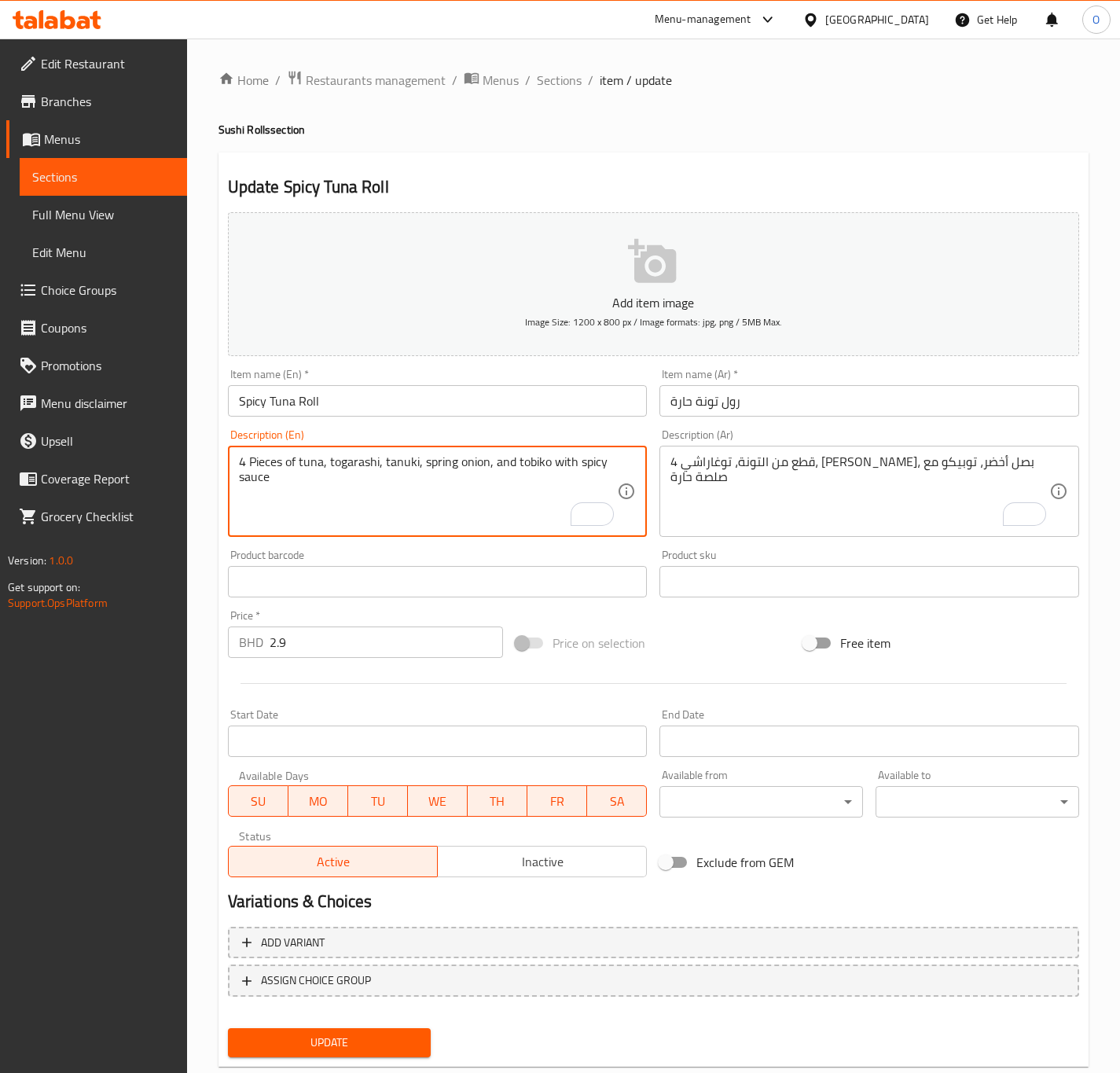
type textarea "4 Pieces of tuna, togarashi, tanuki, spring onion, and tobiko with spicy sauce"
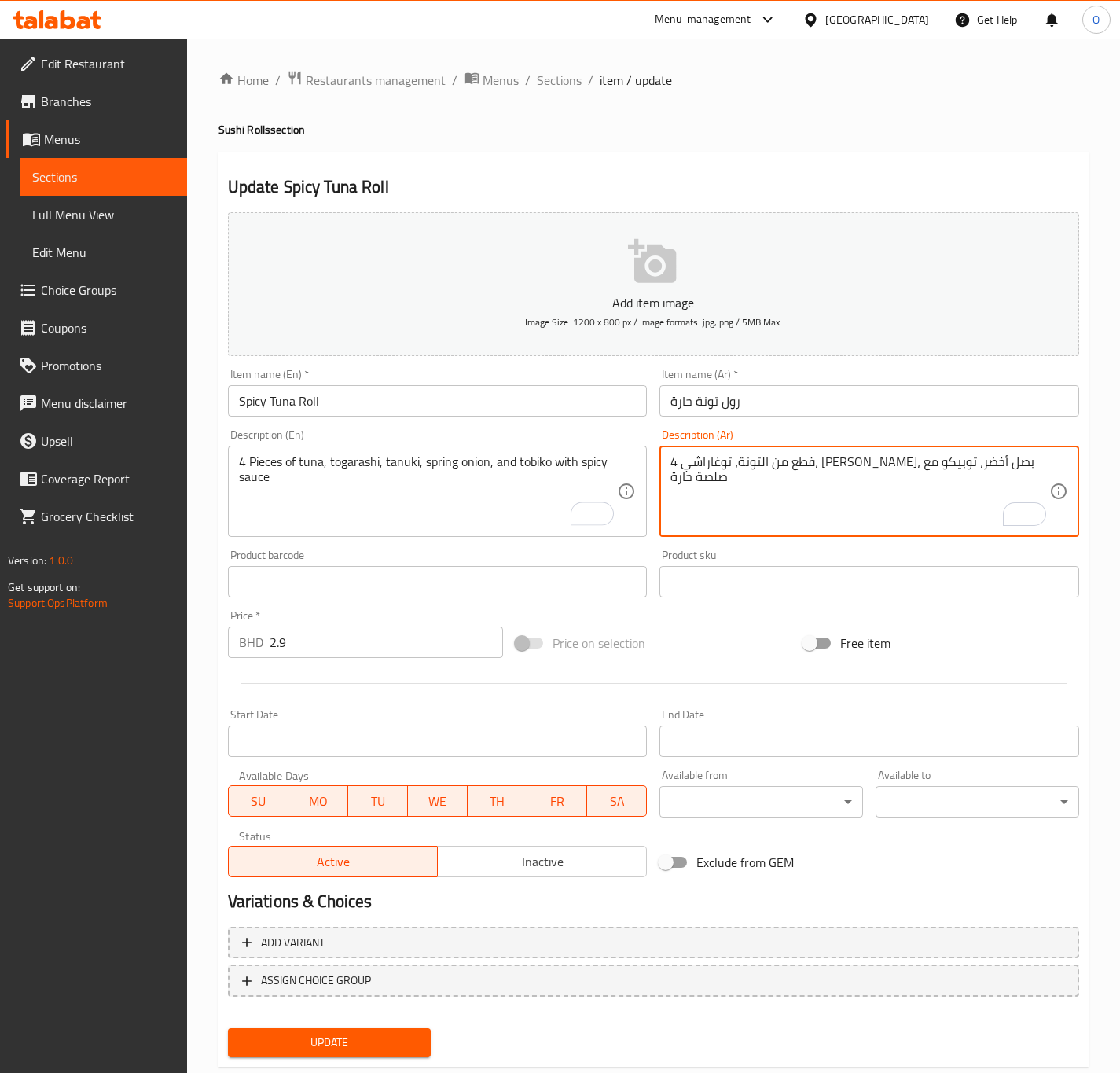
drag, startPoint x: 793, startPoint y: 465, endPoint x: 802, endPoint y: 465, distance: 9.0
click at [724, 469] on textarea "4 قطع من التونة، توغاراشي، [PERSON_NAME]، بصل أخضر و توبيكو مع صلصة حارة" at bounding box center [860, 492] width 379 height 75
type textarea "4 قطع من التونة، توغاراشي، [PERSON_NAME]، بصل أخضر و توبيكو مع صوص حار"
click at [330, 1042] on span "Update" at bounding box center [330, 1042] width 179 height 20
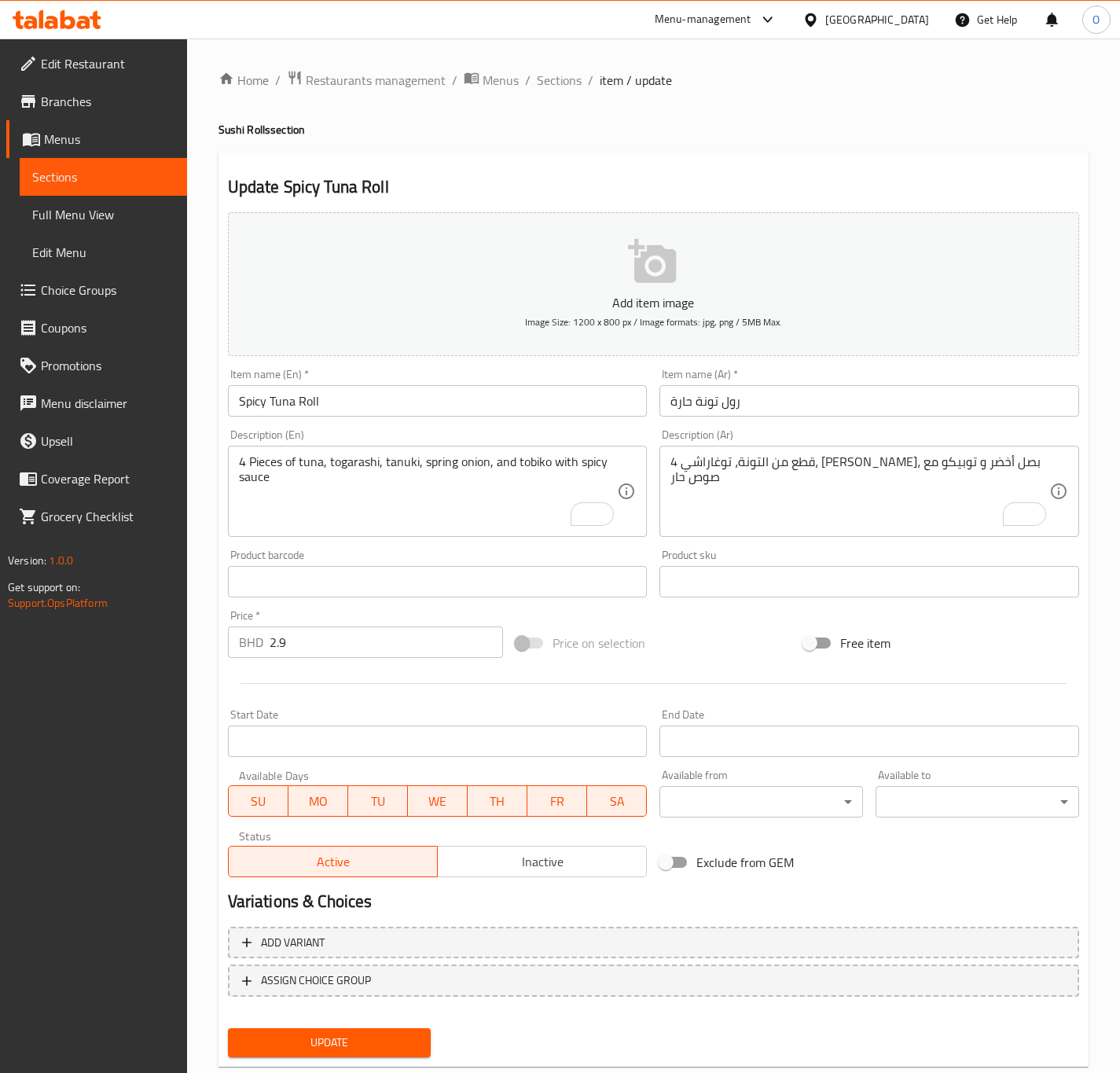
click at [364, 1056] on div "Update" at bounding box center [329, 1042] width 216 height 42
click at [347, 1045] on span "Update" at bounding box center [330, 1042] width 179 height 20
click at [787, 406] on input "لفائف السلمون بالسمسم" at bounding box center [869, 401] width 420 height 31
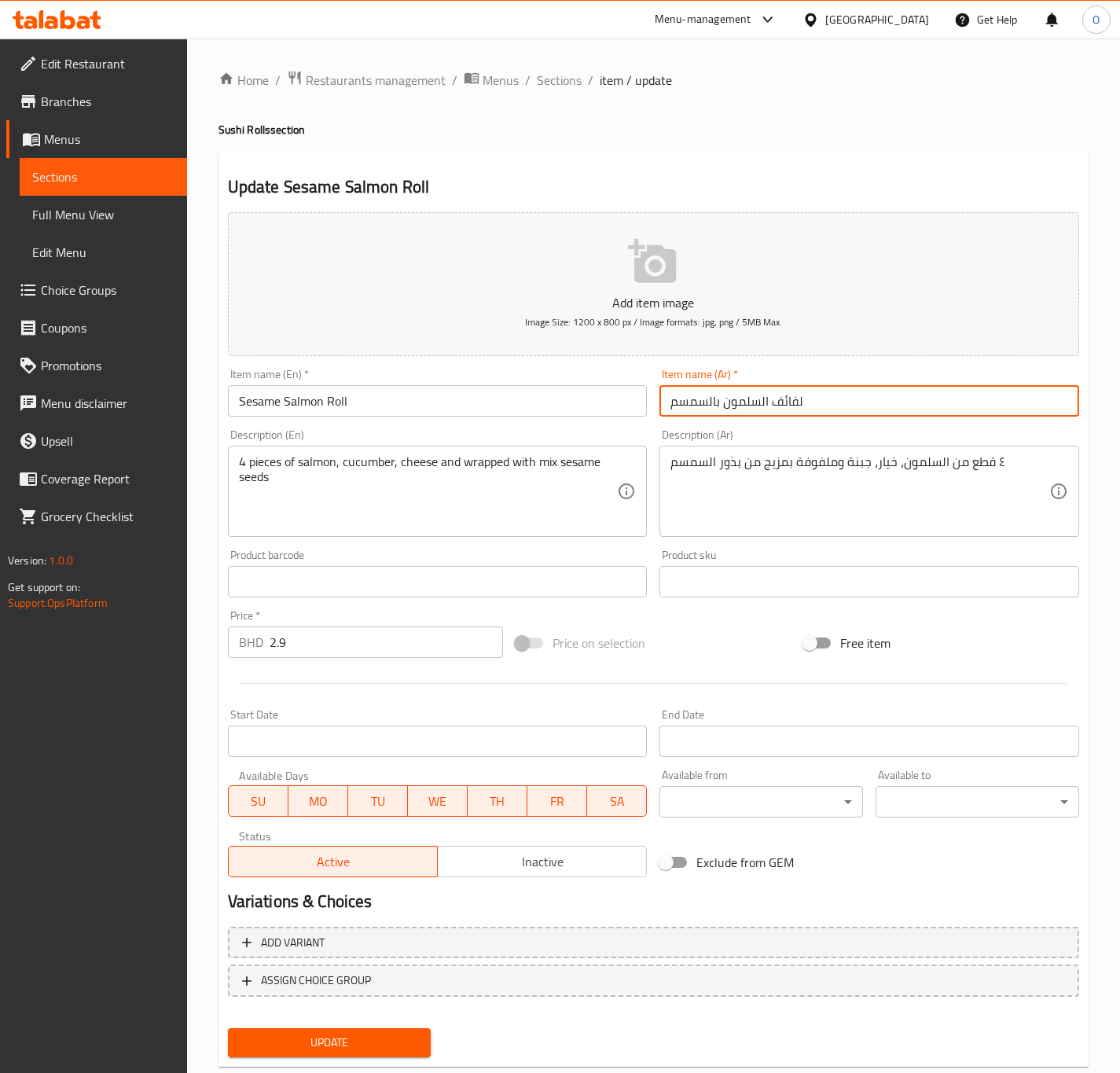
click at [787, 406] on input "لفائف السلمون بالسمسم" at bounding box center [869, 401] width 420 height 31
type input "رول سلمون بالسمسم"
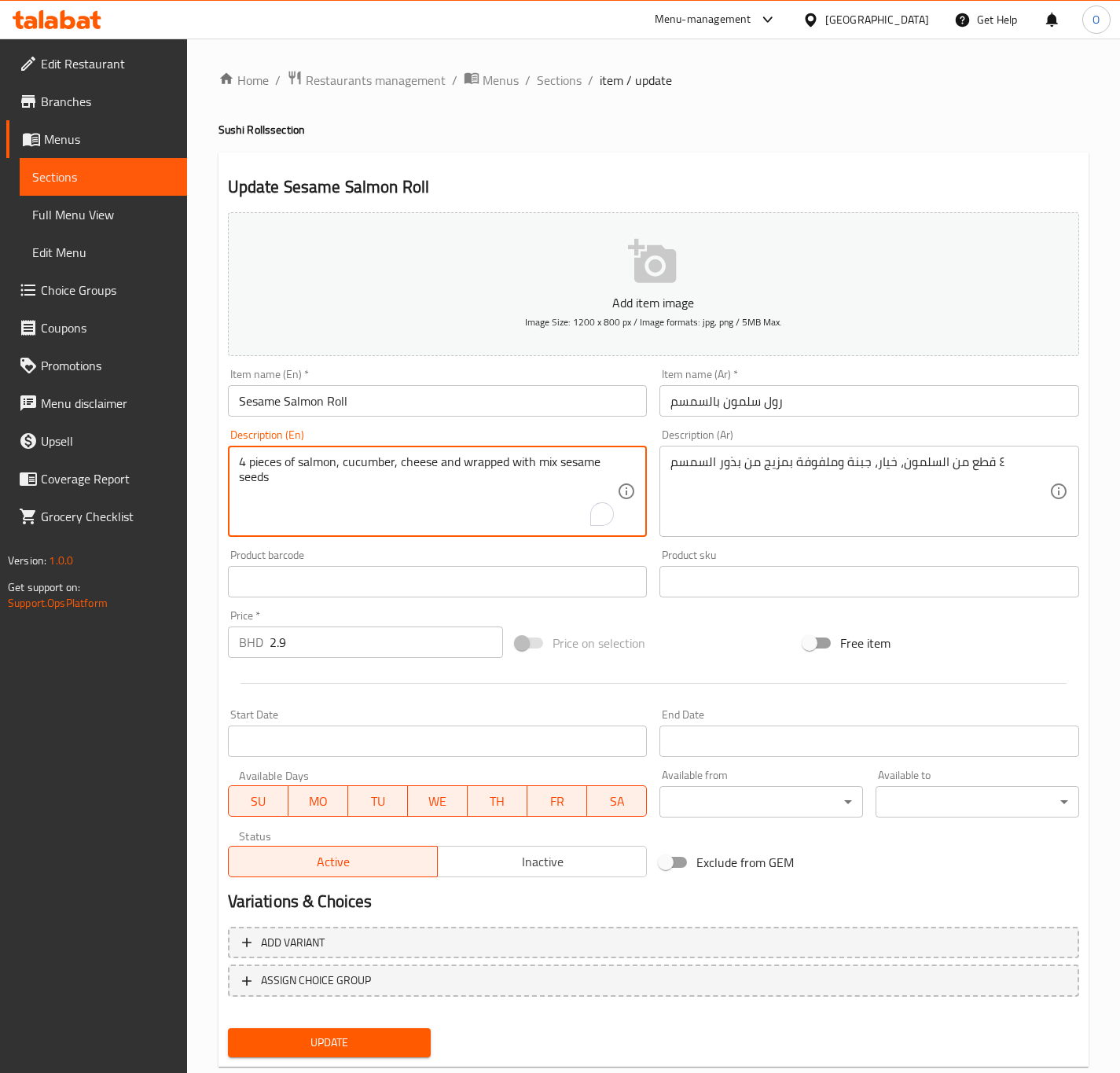
click at [260, 459] on textarea "4 pieces of salmon, cucumber, cheese and wrapped with mix sesame seeds" at bounding box center [428, 492] width 379 height 75
paste textarea "P"
type textarea "4 Pieces of salmon, cucumber, cheese and wrapped with mix sesame seeds"
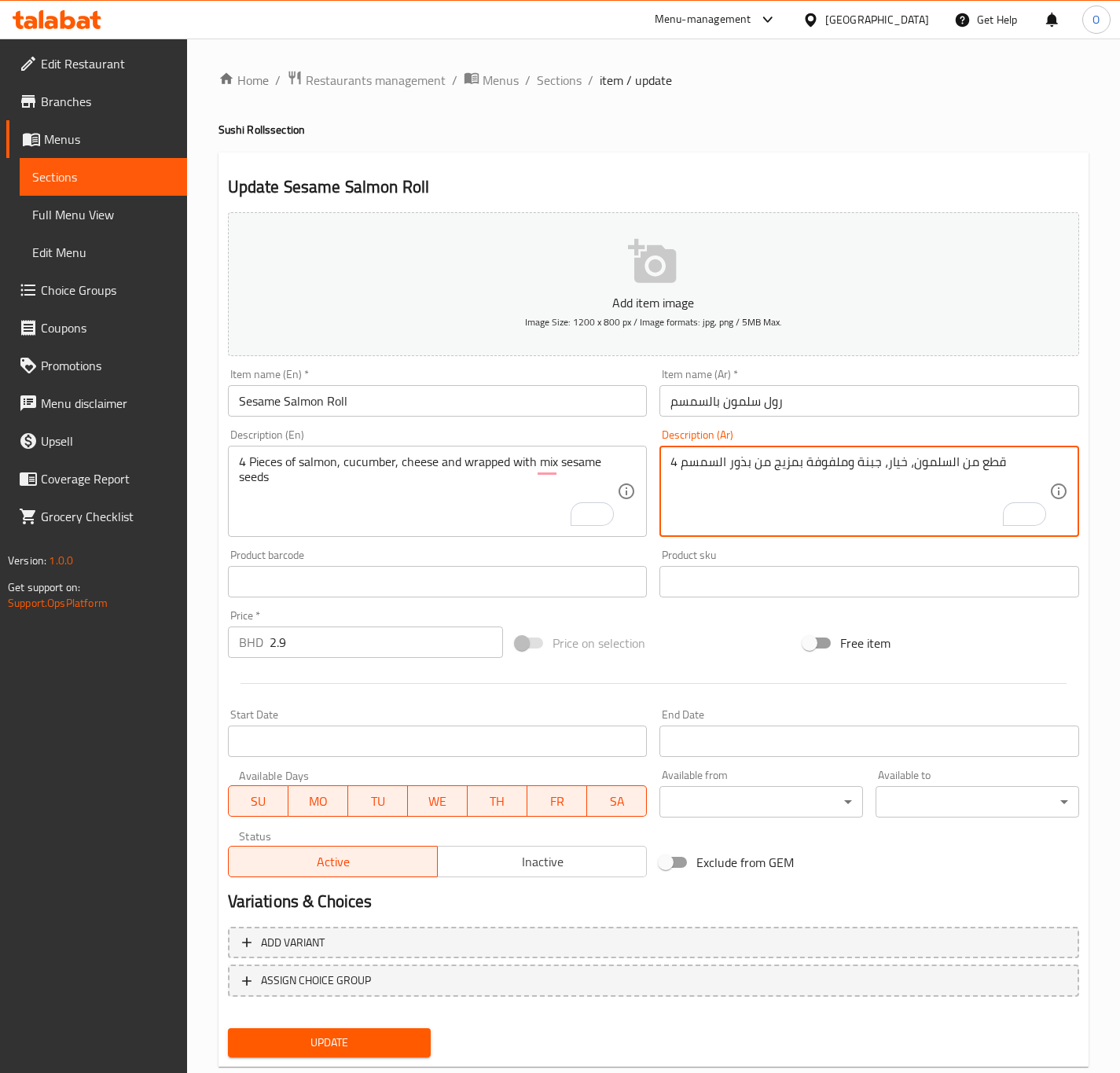
type textarea "4 قطع من السلمون، خيار، جبنة وملفوفة بمزيج من بذور السمسم"
click at [325, 1045] on span "Update" at bounding box center [330, 1042] width 179 height 20
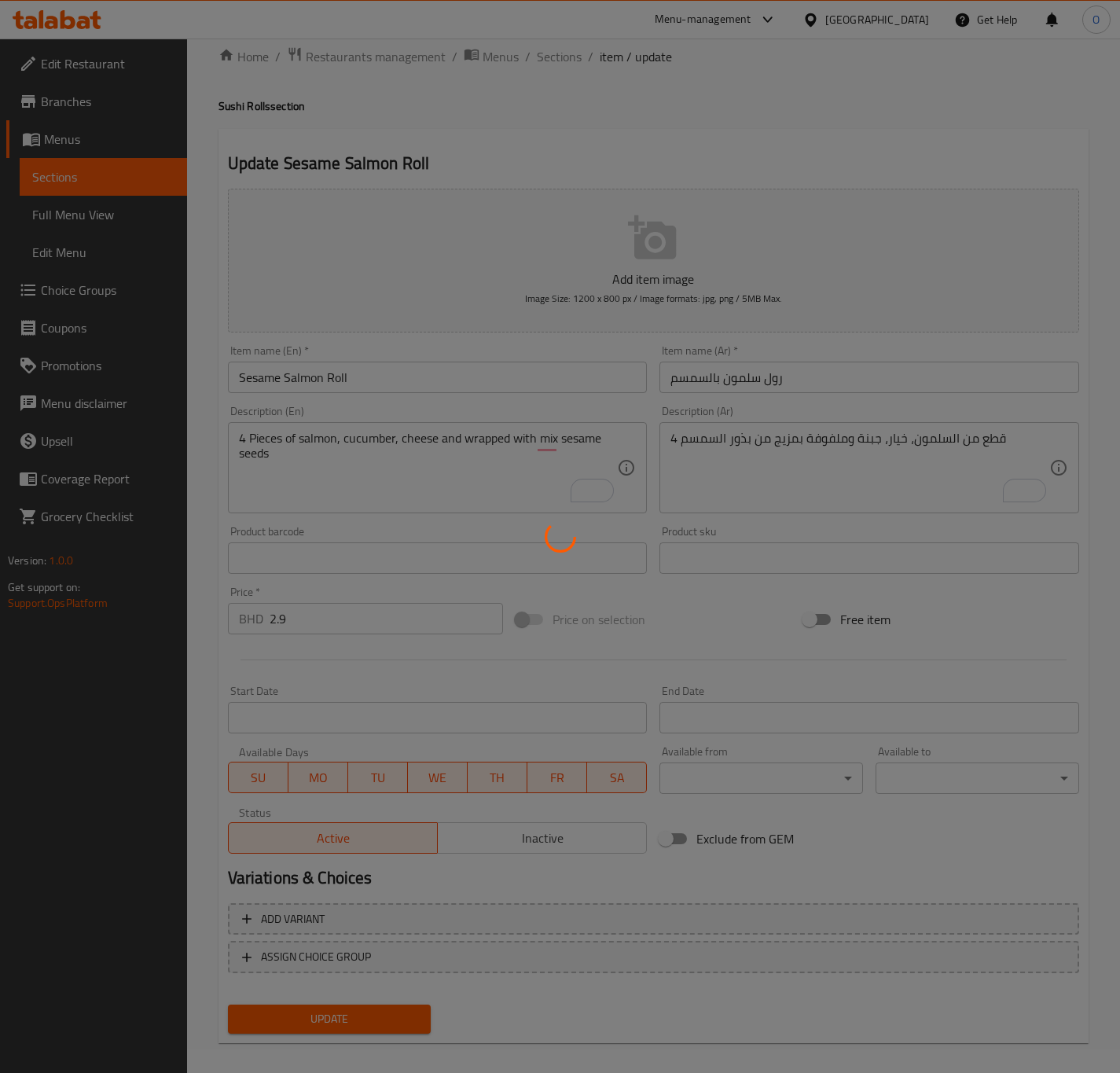
scroll to position [36, 0]
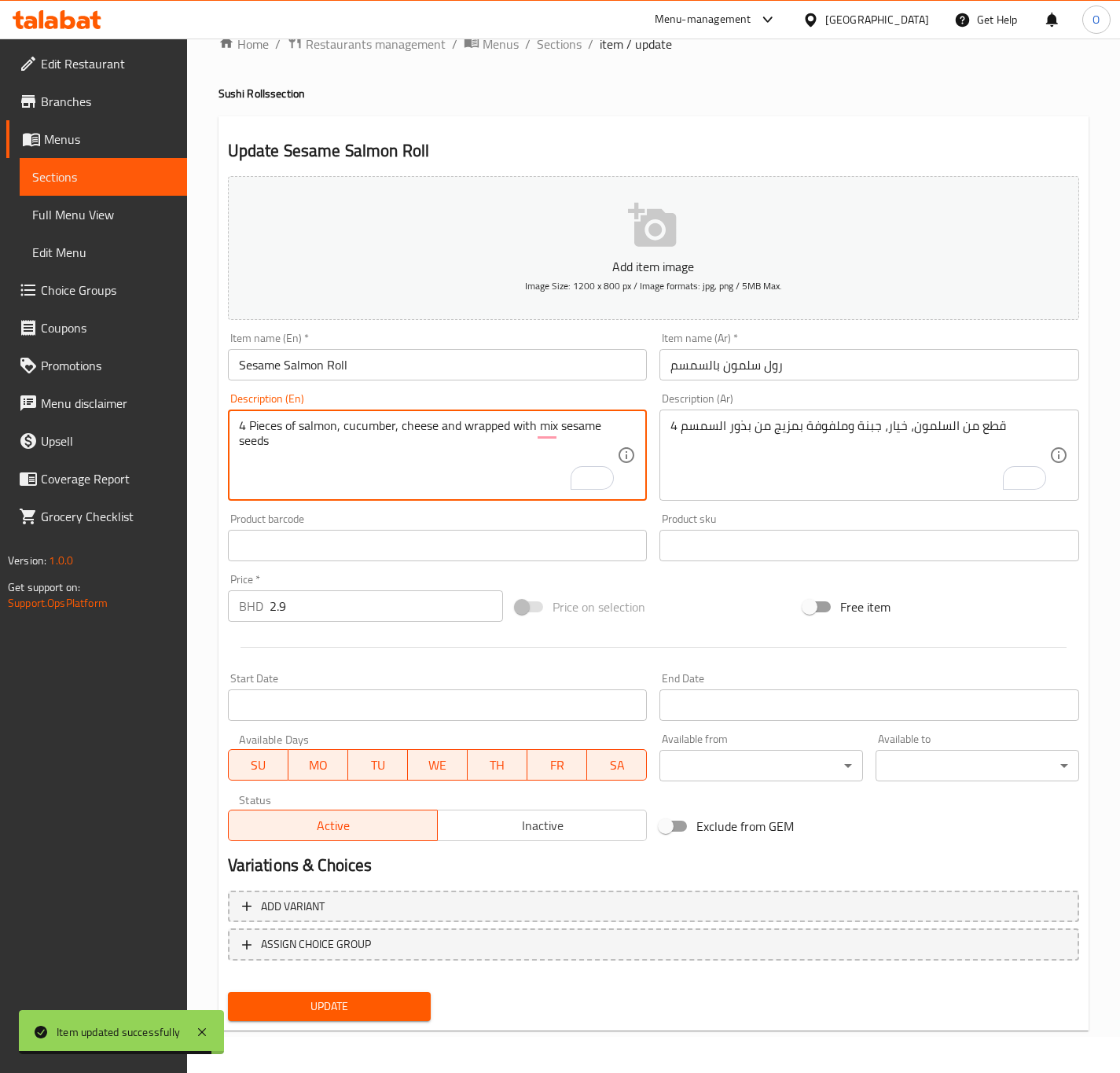
click at [267, 427] on textarea "4 Pieces of salmon, cucumber, cheese and wrapped with mix sesame seeds" at bounding box center [428, 455] width 379 height 75
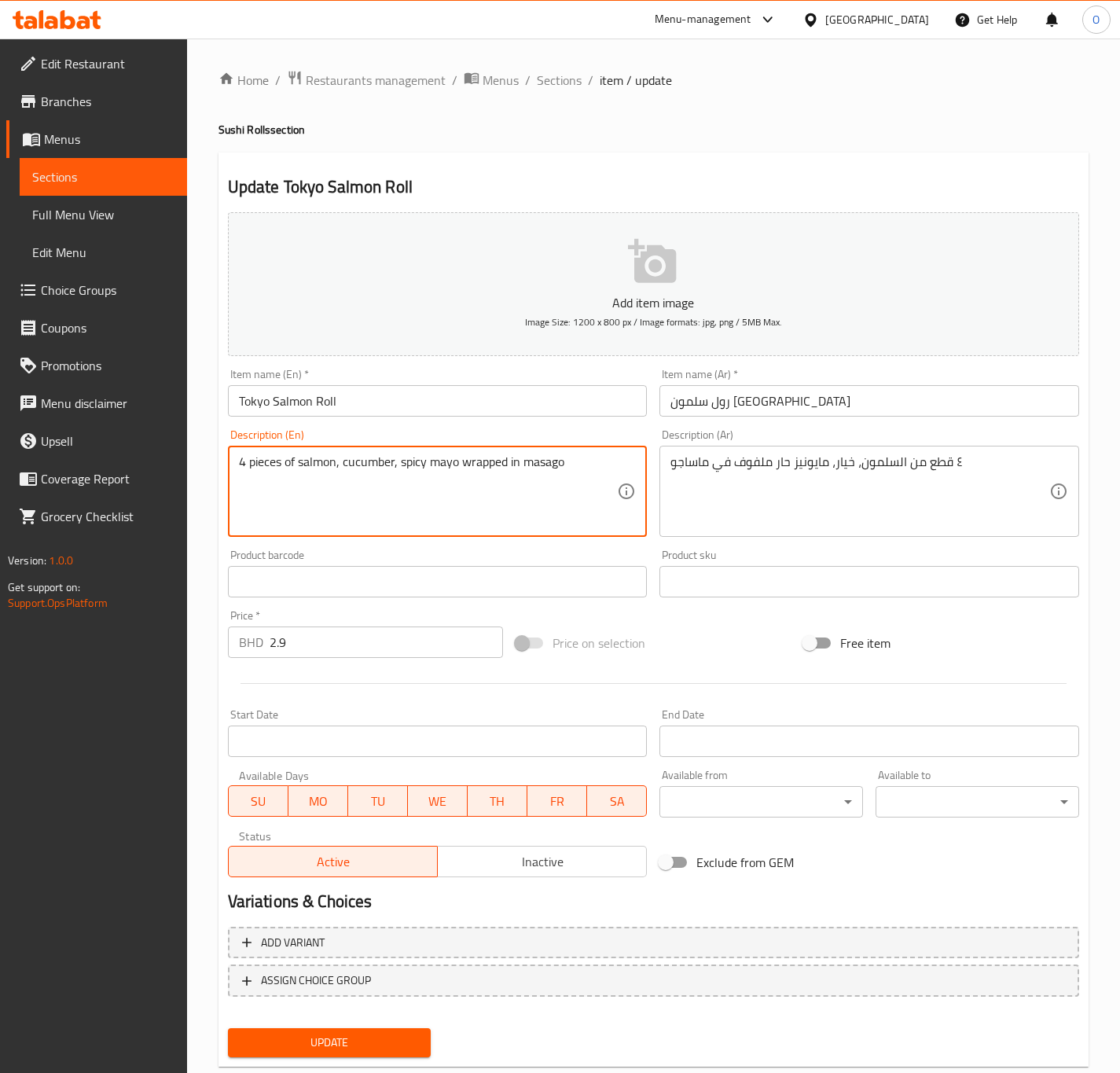
click at [258, 458] on textarea "4 pieces of salmon, cucumber, spicy mayo wrapped in masago" at bounding box center [428, 492] width 379 height 75
paste textarea "P"
click at [397, 463] on textarea "4 Pieces of salmon, cucumber, spicy mayo wrapped in masago" at bounding box center [428, 492] width 379 height 75
type textarea "4 Pieces of salmon, cucumber and spicy mayo wrapped in masago"
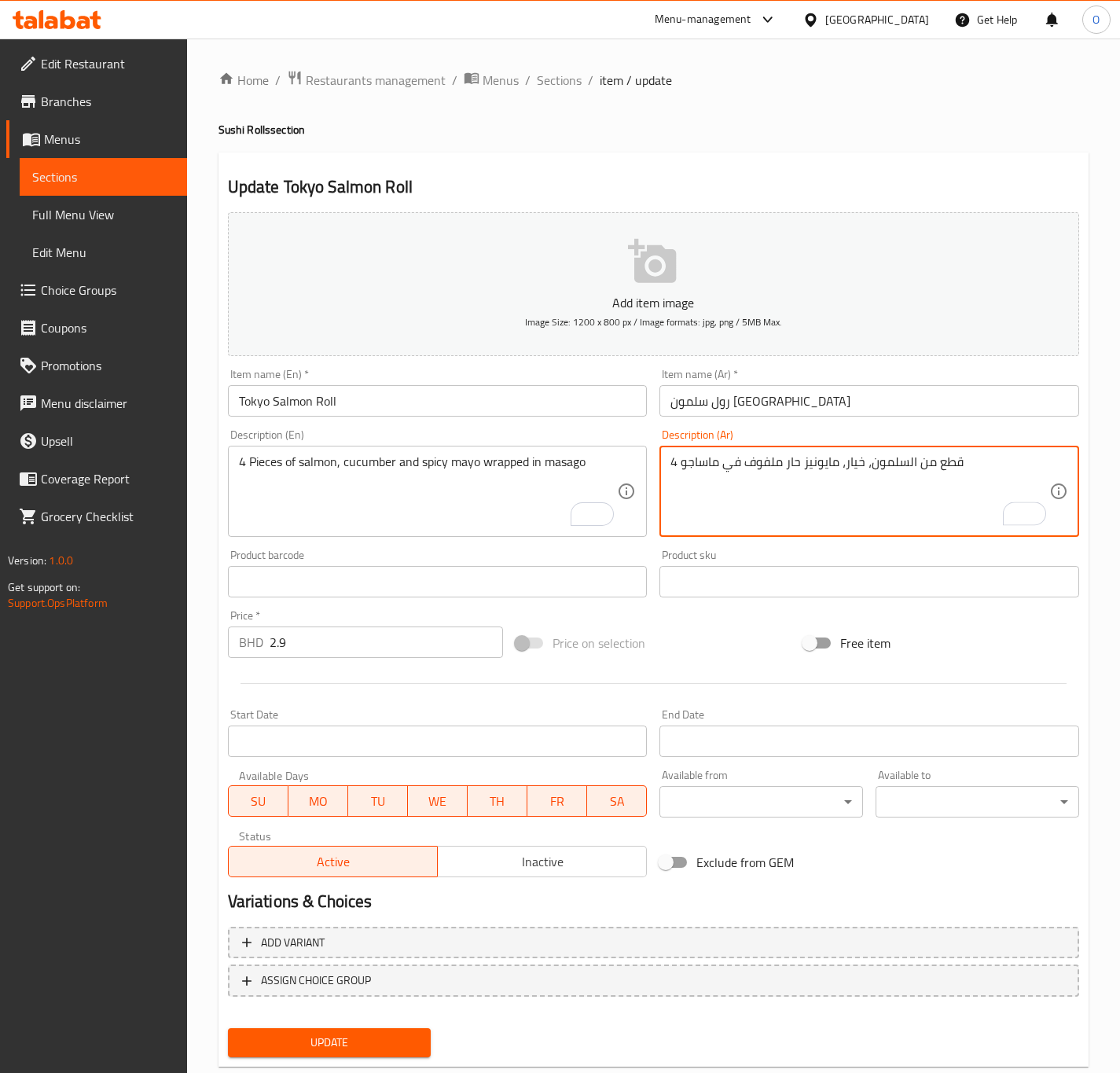
click at [844, 463] on textarea "4 قطع من السلمون، خيار، مايونيز حار ملفوف في ماساجو" at bounding box center [860, 492] width 379 height 75
click at [842, 465] on textarea "4 قطع من السلمون، خيار، مايونيز حار ملفوف في ماساجو" at bounding box center [860, 492] width 379 height 75
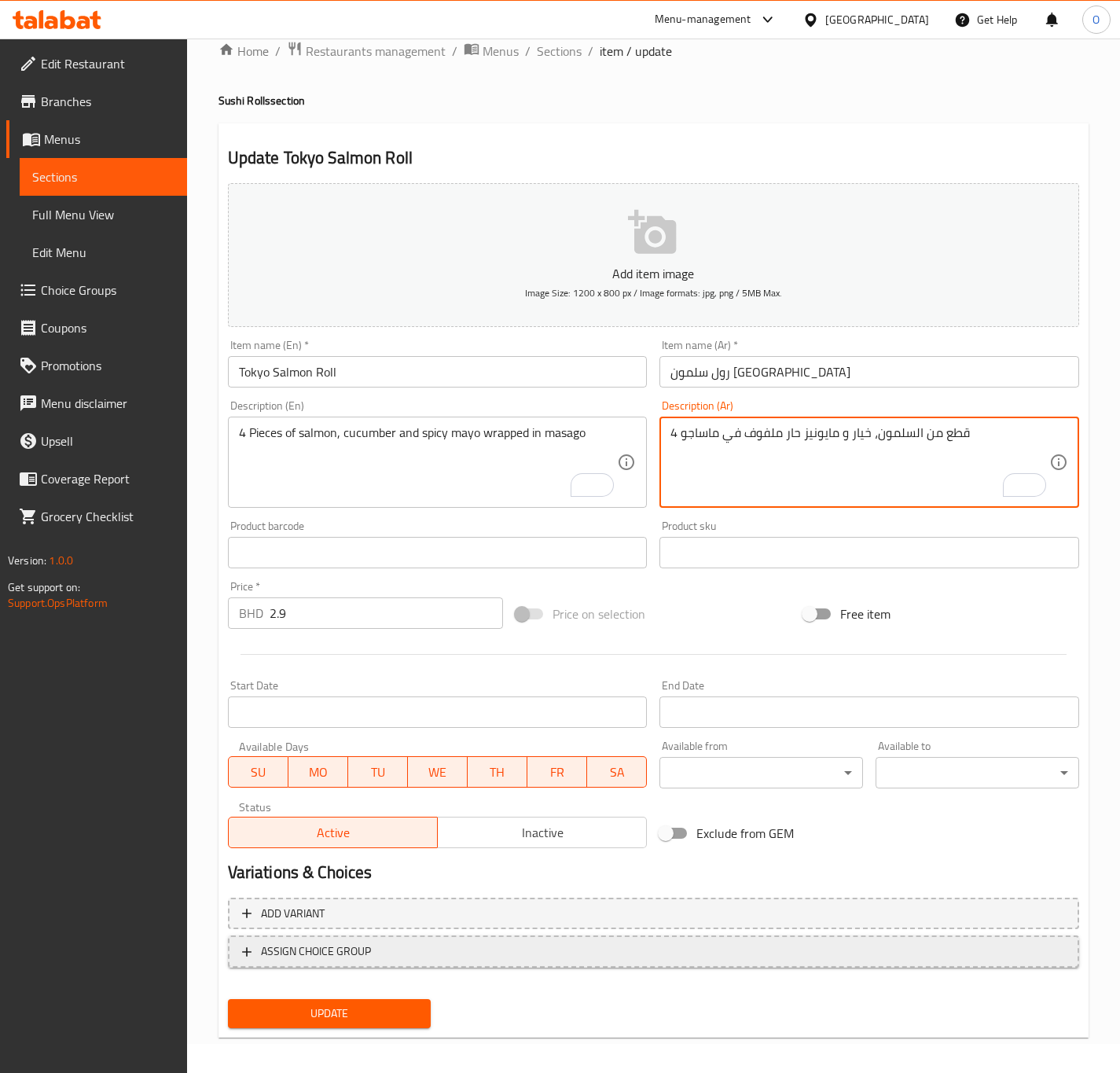
scroll to position [36, 0]
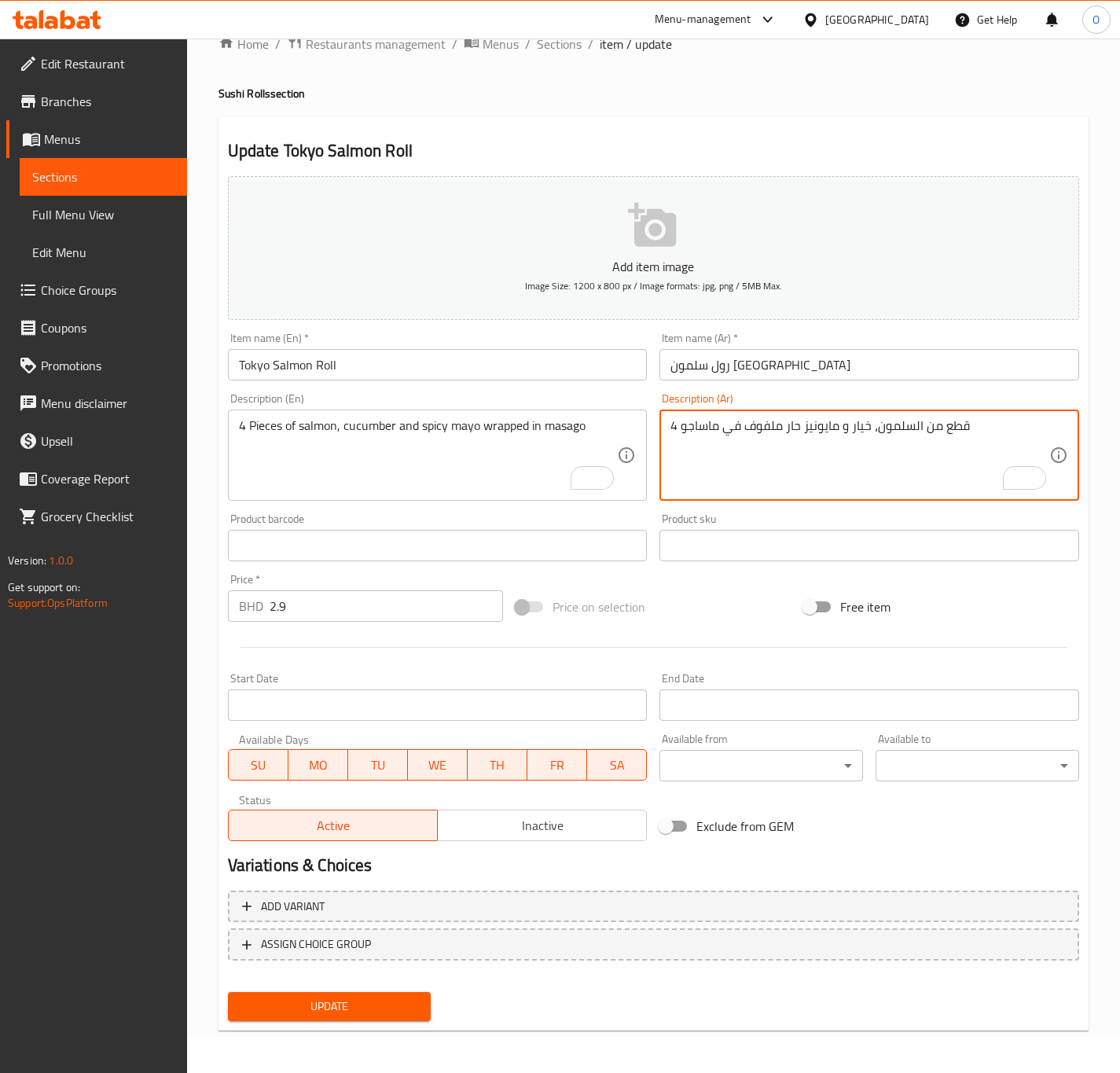
type textarea "4 قطع من السلمون، خيار و مايونيز حار ملفوف في ماساجو"
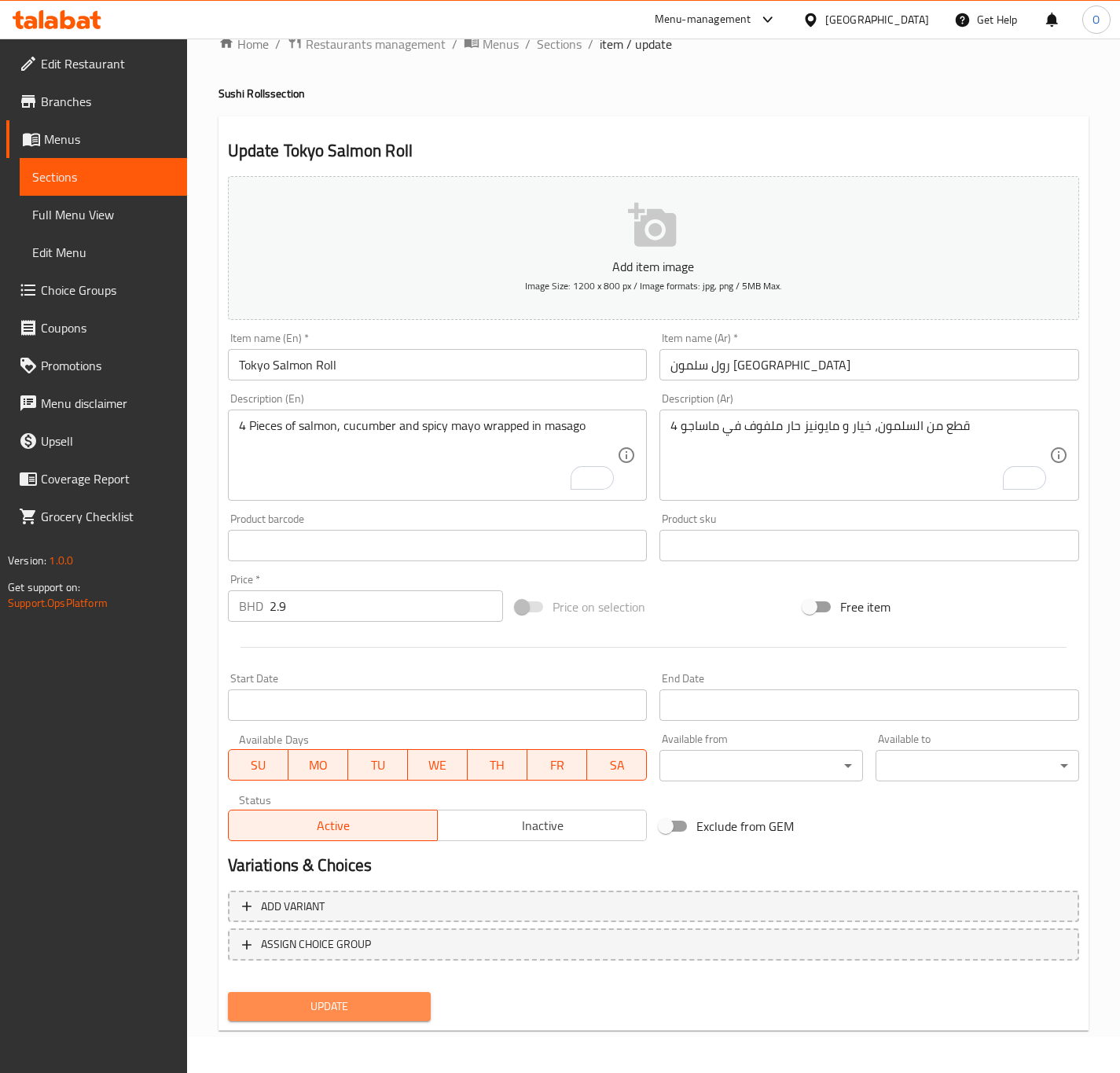
click at [340, 1002] on span "Update" at bounding box center [330, 1006] width 179 height 20
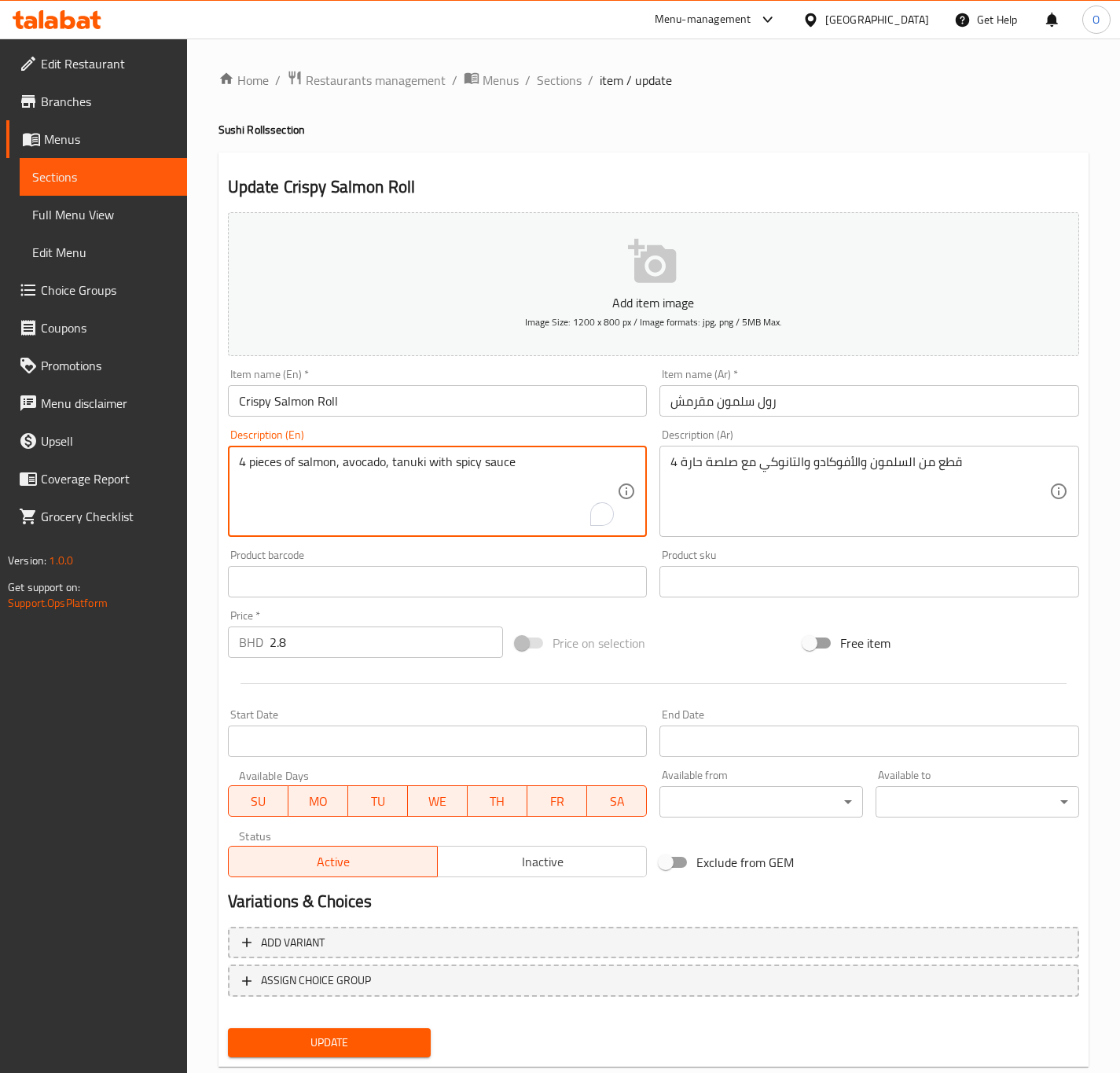
click at [258, 475] on textarea "4 pieces of salmon, avocado, tanuki with spicy sauce" at bounding box center [428, 492] width 379 height 75
paste textarea "P"
click at [394, 468] on textarea "4 Pieces of salmon, avocado, and tanuki with spicy sauce" at bounding box center [428, 492] width 379 height 75
type textarea "4 Pieces of salmon, avocado and tanuki with spicy sauce"
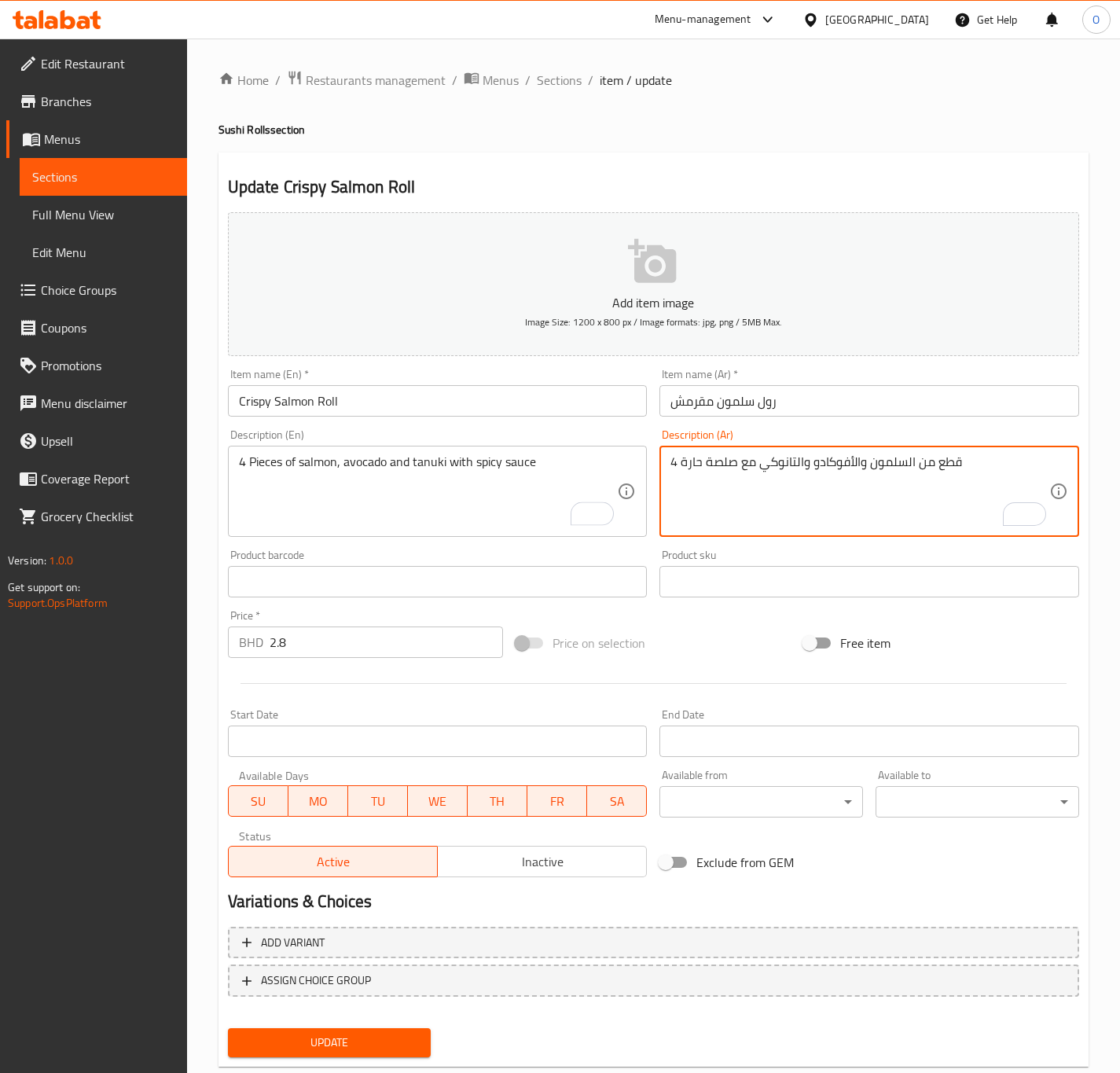
drag, startPoint x: 860, startPoint y: 465, endPoint x: 871, endPoint y: 465, distance: 11.0
click at [706, 458] on textarea "4 قطع من السلمون، الأفوكادو والتانوكي مع صلصة حارة" at bounding box center [860, 492] width 379 height 75
click at [725, 465] on textarea "4 قطع من السلمون، الأفوكادو والتانوكي مع صلصة حارة" at bounding box center [860, 492] width 379 height 75
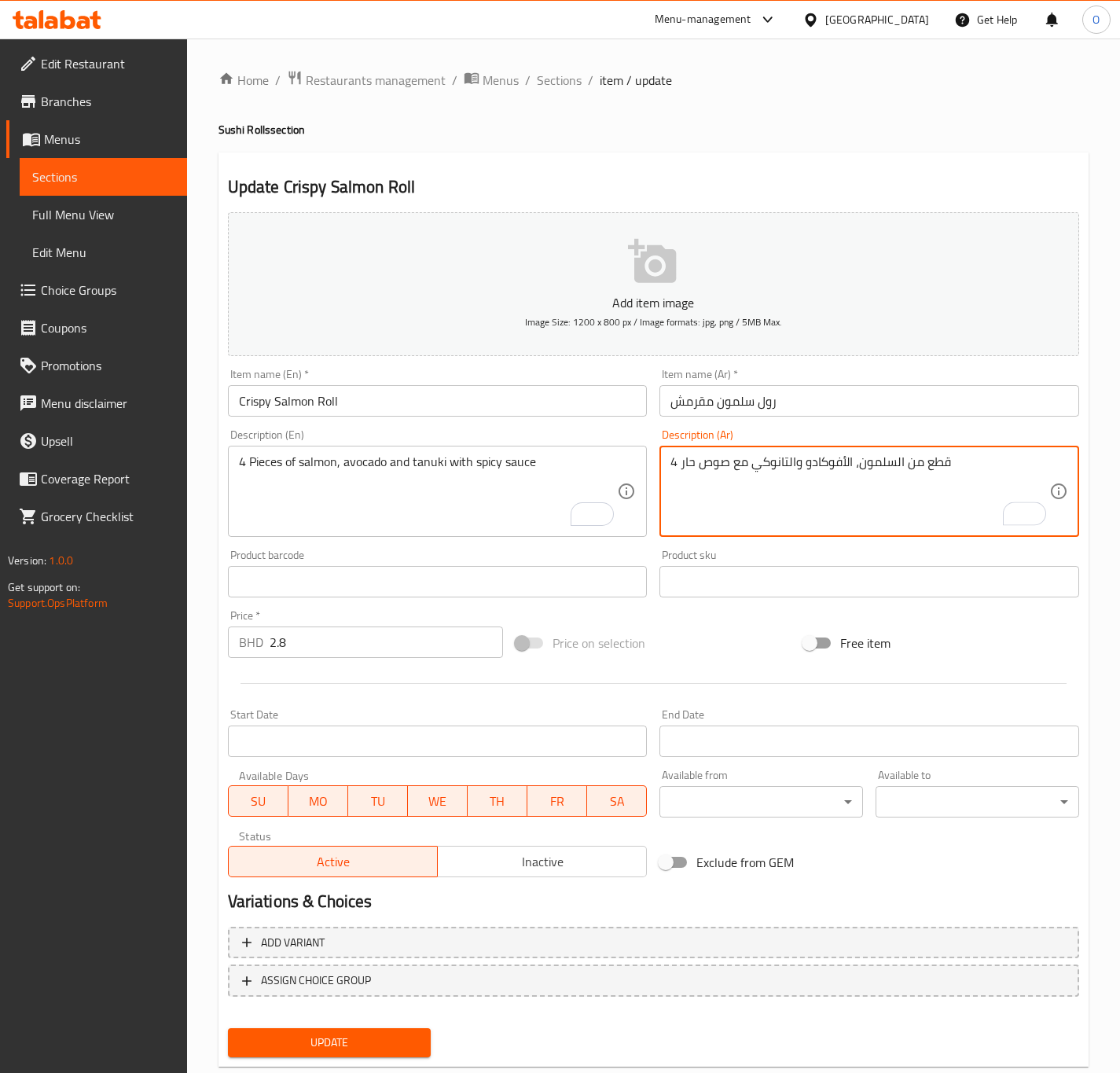
type textarea "4 قطع من السلمون، الأفوكادو والتانوكي مع صوص حار"
click at [363, 1052] on button "Update" at bounding box center [329, 1042] width 203 height 29
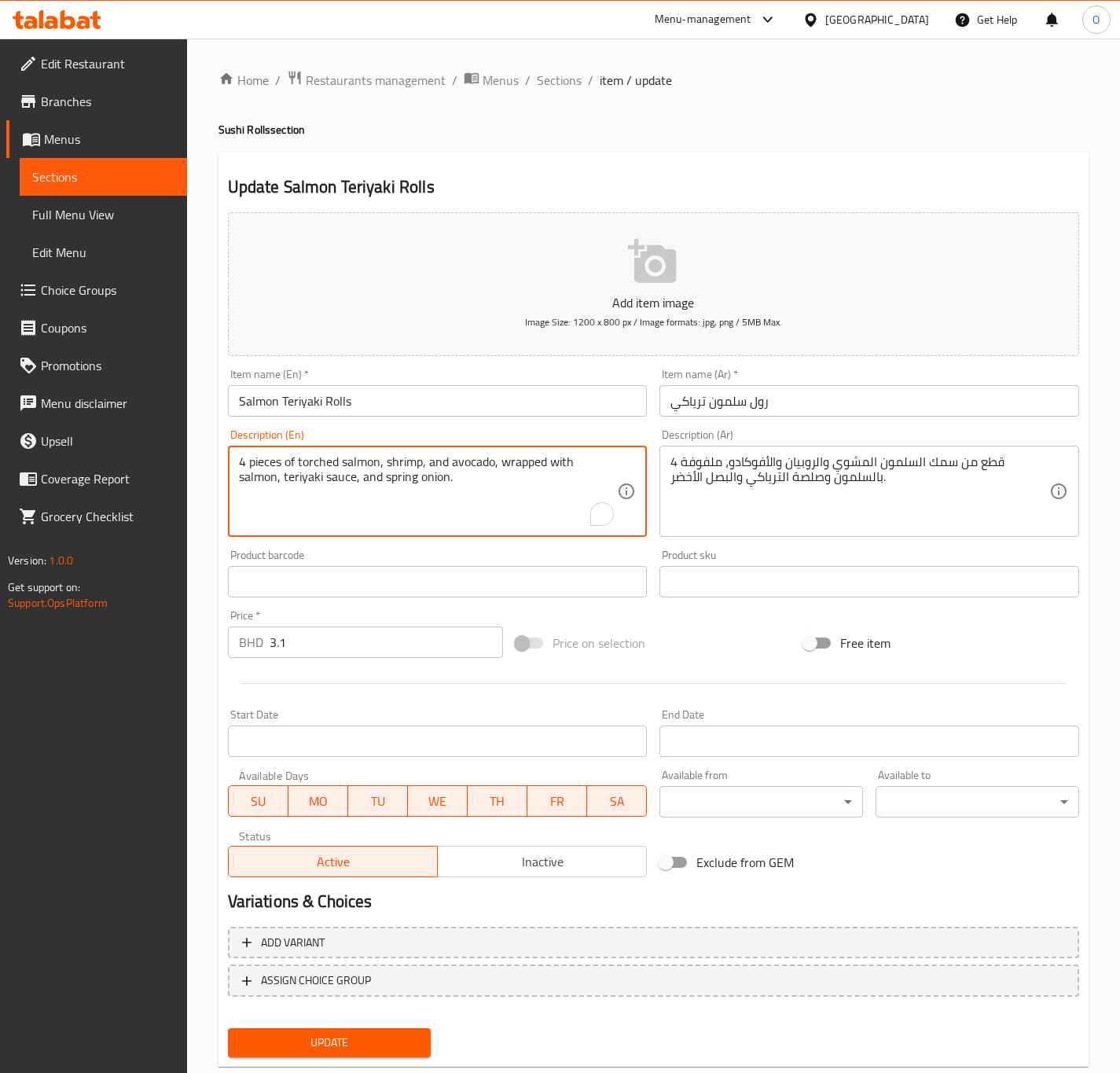
click at [262, 462] on textarea "4 pieces of torched salmon, shrimp, and avocado, wrapped with salmon, teriyaki …" at bounding box center [428, 492] width 379 height 75
paste textarea "Pieces"
click at [314, 487] on textarea "4 Pieces of torched salmon, shrimp, and avocado, wrapped with salmon, teriyaki …" at bounding box center [428, 492] width 379 height 75
type textarea "4 Pieces of torched salmon, shrimp, and avocado, wrapped with salmon, teriyaki …"
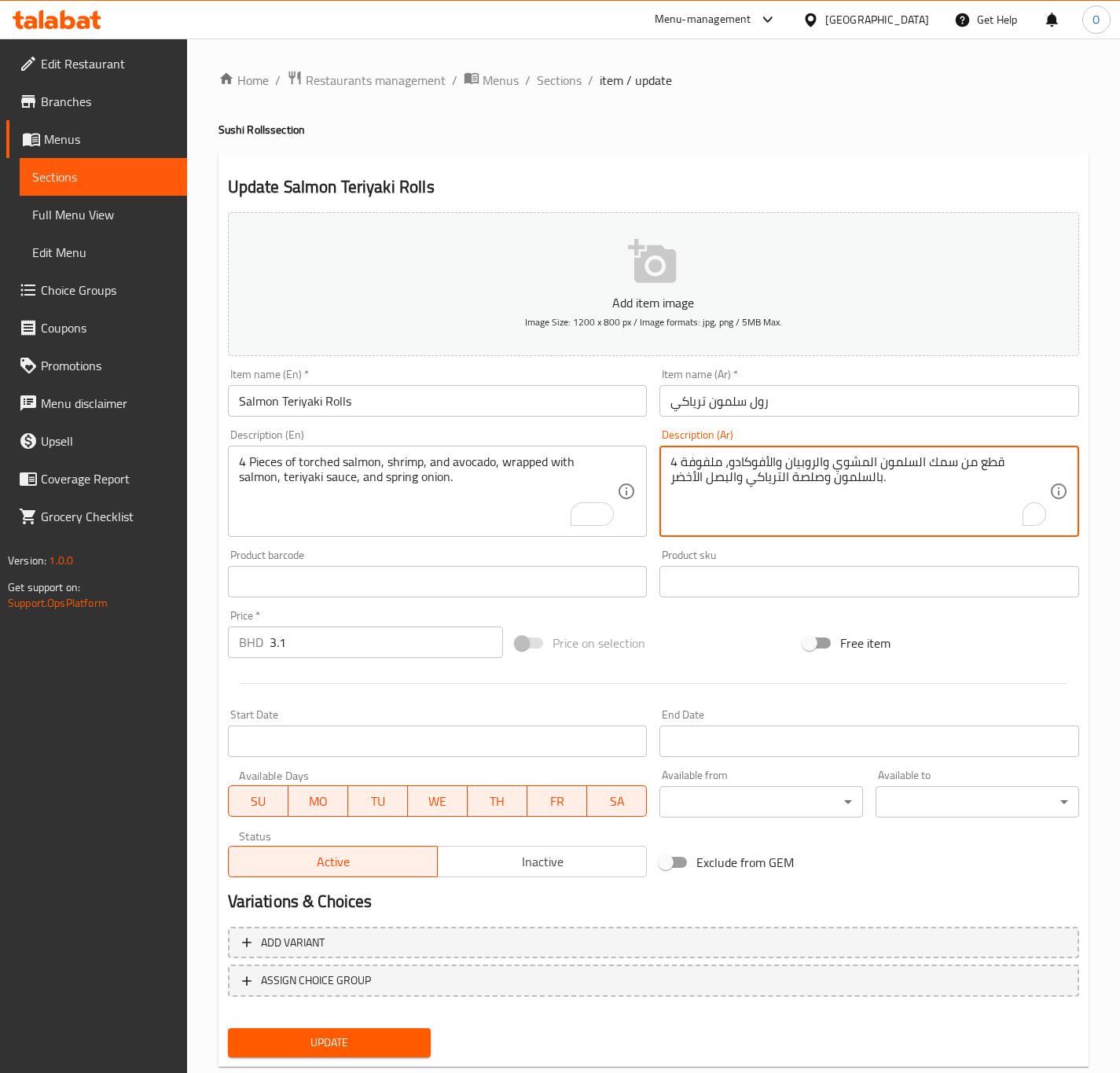
click at [863, 460] on textarea "4 قطع من سمك السلمون المشوي والروبيان والأفوكادو، ملفوفة بالسلمون وصلصة الترياك…" at bounding box center [860, 492] width 379 height 75
click at [917, 462] on textarea "4 قطع من سمك السلمون المشوي والروبيان والأفوكادو، ملفوفة بالسلمون وصلصة الترياك…" at bounding box center [860, 492] width 379 height 75
click at [909, 477] on textarea "4 قطع من سلمون المشوي والروبيان والأفوكادو، ملفوفة بالسلمون وصلصة الترياكي والب…" at bounding box center [860, 492] width 379 height 75
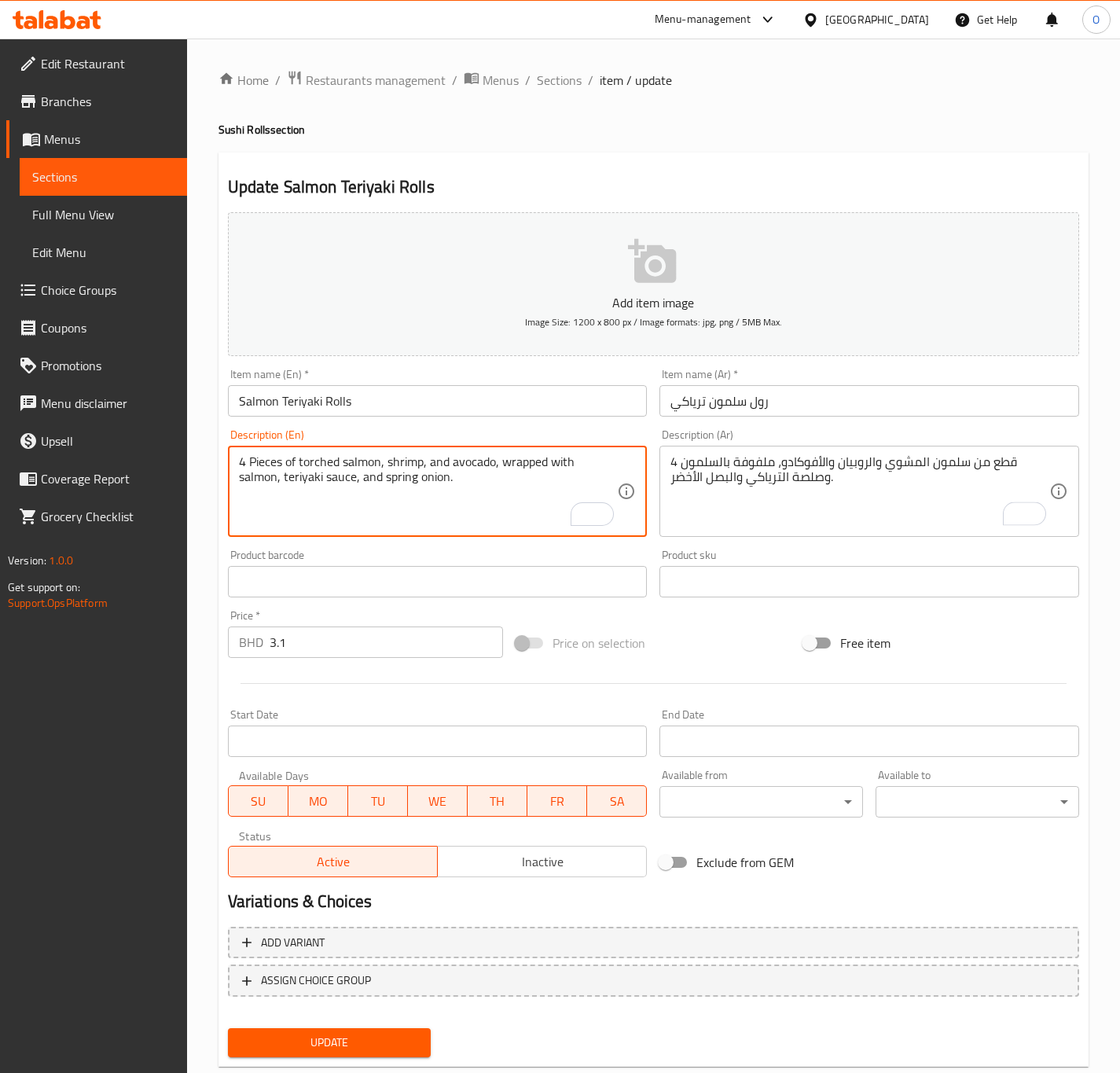
click at [321, 462] on textarea "4 Pieces of torched salmon, shrimp, and avocado, wrapped with salmon, teriyaki …" at bounding box center [428, 492] width 379 height 75
drag, startPoint x: 378, startPoint y: 465, endPoint x: 300, endPoint y: 442, distance: 81.3
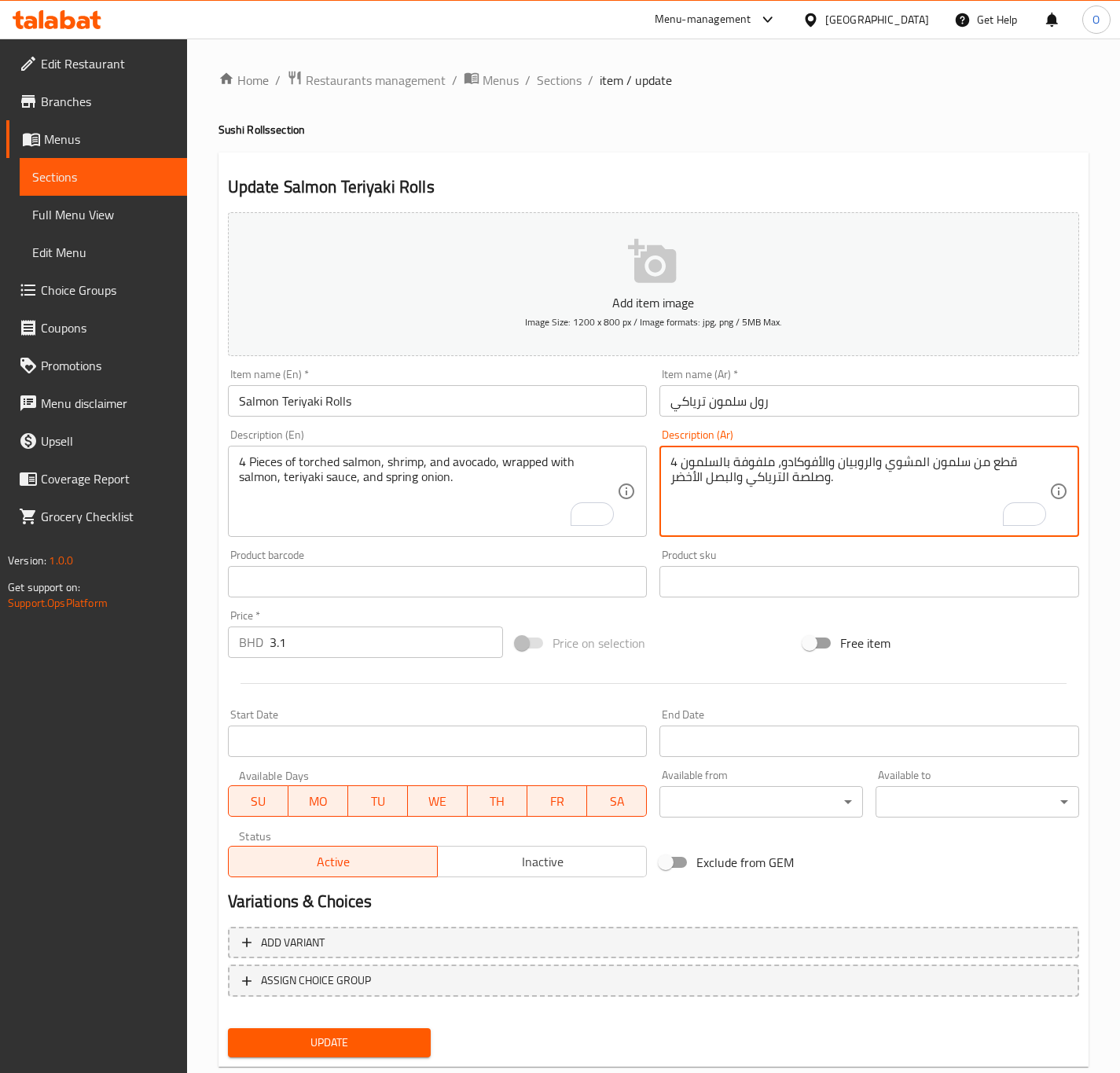
click at [908, 469] on textarea "4 قطع من سلمون المشوي والروبيان والأفوكادو، ملفوفة بالسلمون وصلصة الترياكي والب…" at bounding box center [860, 492] width 379 height 75
click at [861, 454] on textarea "4 قطع من سلمون تورشيد، لروبيان والأفوكادو، ملفوفة بالسلمون وصلصة الترياكي والبص…" at bounding box center [860, 492] width 379 height 75
drag, startPoint x: 711, startPoint y: 458, endPoint x: 723, endPoint y: 458, distance: 12.0
click at [723, 458] on textarea "4 قطع من سلمون تورشيد، روبيان و أفوكادو، ملفوفة بالسلمون وصلصة الترياكي والبصل …" at bounding box center [860, 492] width 379 height 75
click at [712, 483] on textarea "4 قطع من سلمون تورشيد، روبيان و أفوكادو، ملفوفة بالسلمون، صلصة الترياكي والبصل …" at bounding box center [860, 492] width 379 height 75
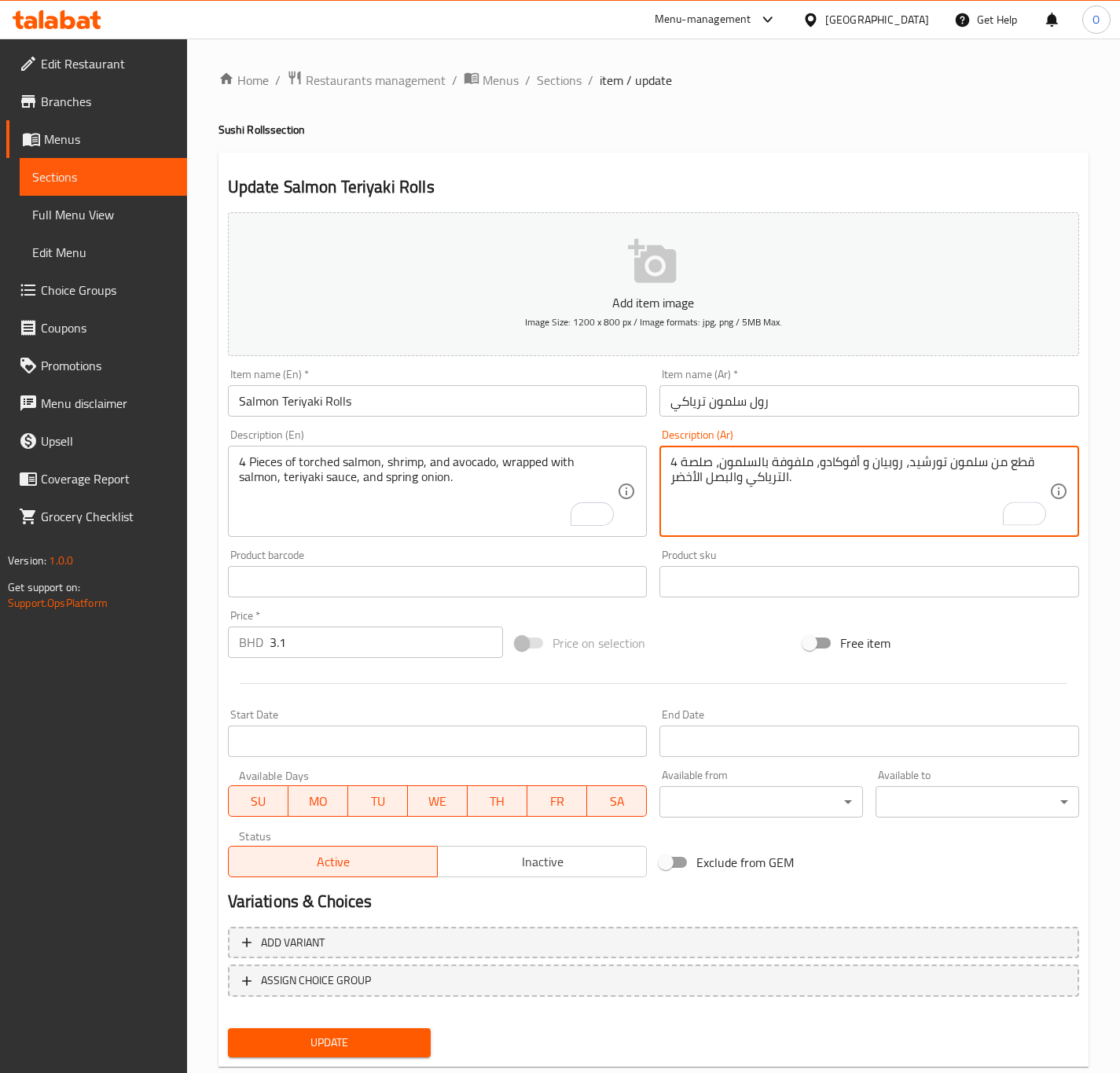
click at [689, 458] on textarea "4 قطع من سلمون تورشيد، روبيان و أفوكادو، ملفوفة بالسلمون، صلصة الترياكي والبصل …" at bounding box center [860, 492] width 379 height 75
type textarea "4 قطع من [PERSON_NAME]، روبيان و أفوكادو، ملفوفة بالسلمون، صوص ترياكي و بصل أخض…"
click at [354, 1056] on div "Update" at bounding box center [329, 1042] width 216 height 42
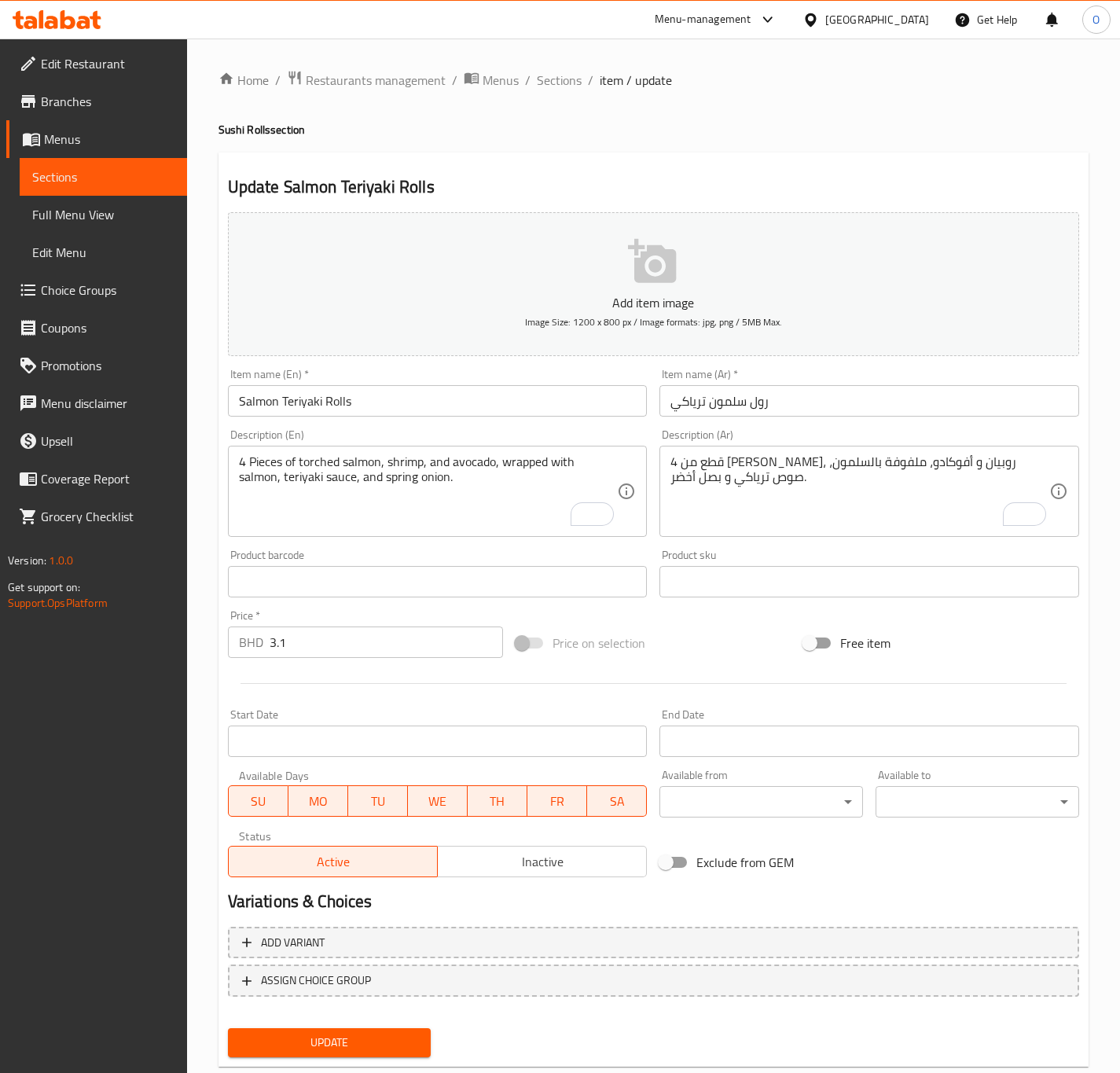
click at [356, 1045] on span "Update" at bounding box center [330, 1042] width 179 height 20
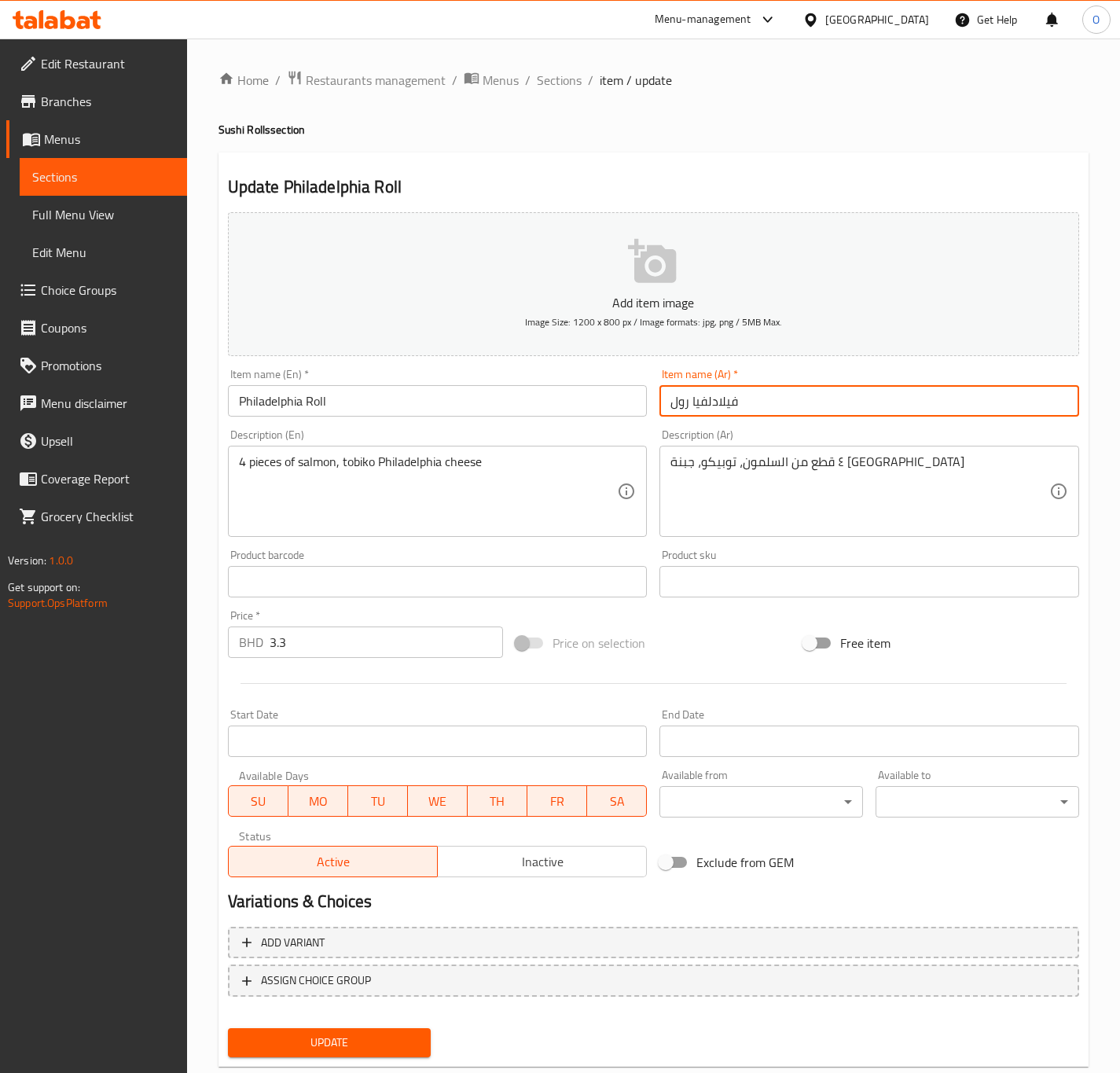
click at [724, 402] on input "فيلادلفيا رول" at bounding box center [869, 401] width 420 height 31
click at [723, 402] on input "فيلادلفيا رول" at bounding box center [869, 401] width 420 height 31
click at [723, 401] on input "فيلادلفيا رول" at bounding box center [869, 401] width 420 height 31
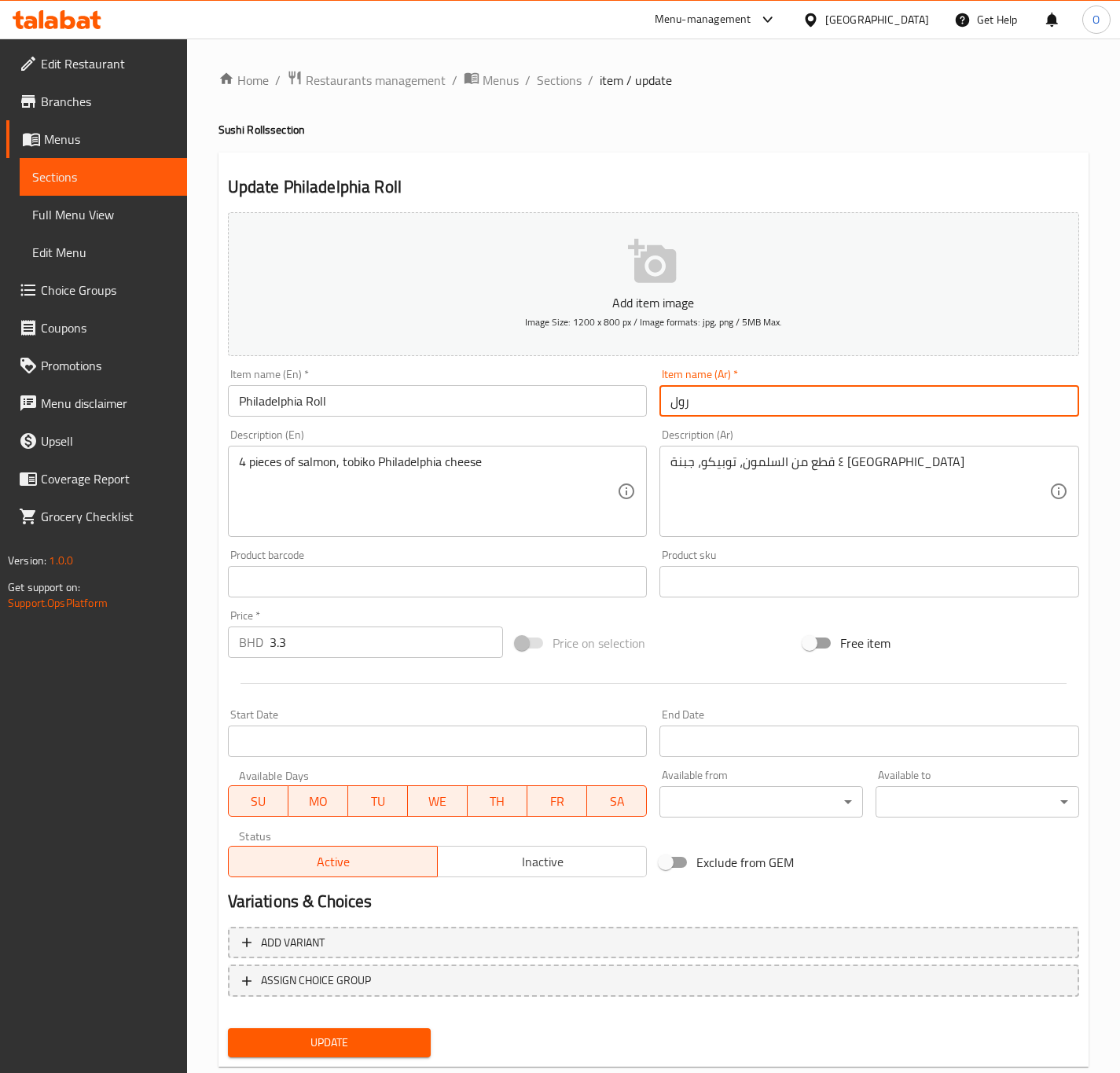
click at [746, 390] on input "رول" at bounding box center [869, 401] width 420 height 31
paste input "فيلادلفيا"
type input "رول فيلادلفيا"
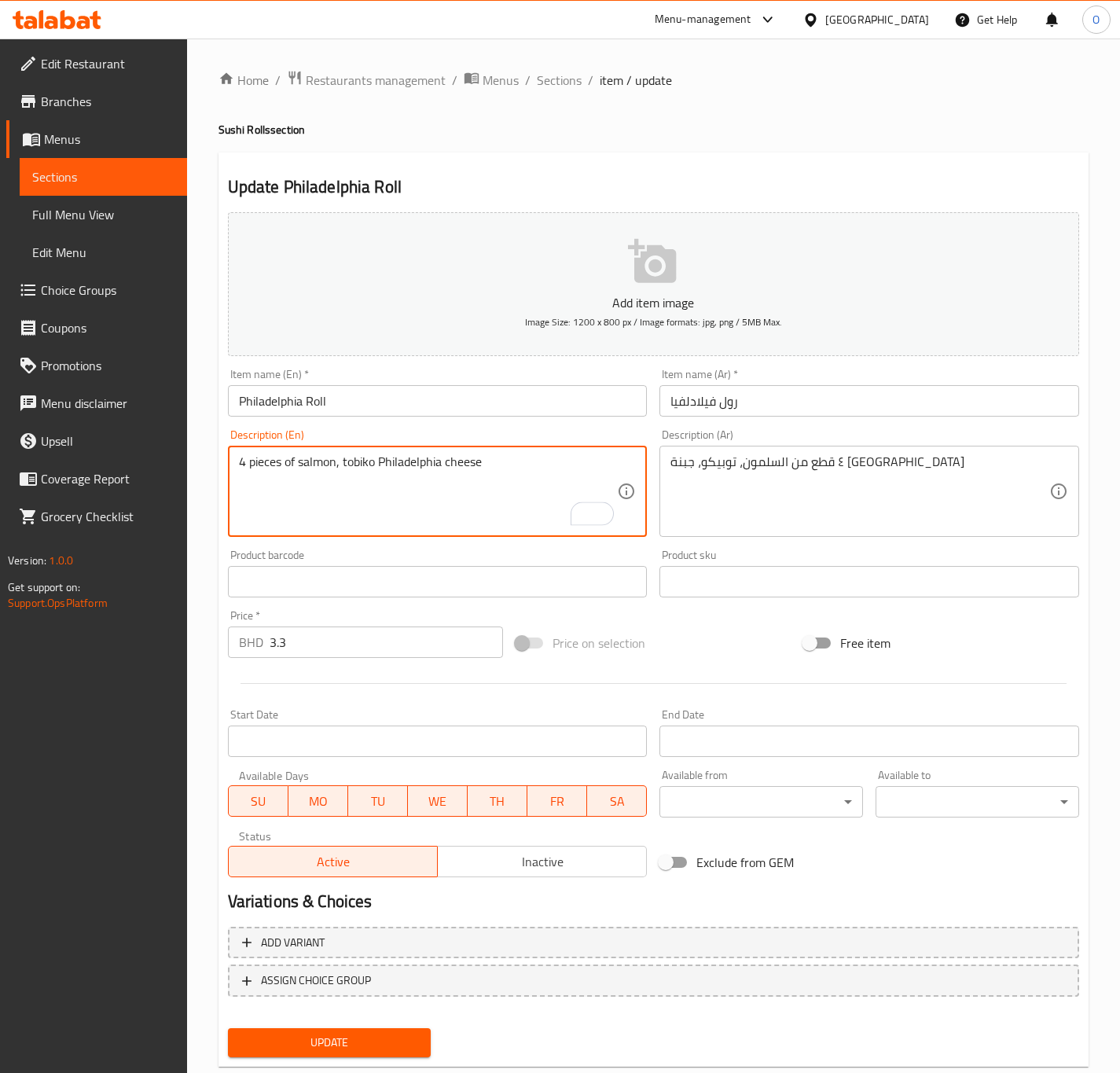
click at [272, 459] on textarea "4 pieces of salmon, tobiko Philadelphia cheese" at bounding box center [428, 492] width 379 height 75
drag, startPoint x: 272, startPoint y: 459, endPoint x: 283, endPoint y: 470, distance: 15.6
click at [272, 462] on textarea "4 pieces of salmon, tobiko Philadelphia cheese" at bounding box center [428, 492] width 379 height 75
click at [274, 465] on textarea "4 pieces of salmon, tobiko Philadelphia cheese" at bounding box center [428, 492] width 379 height 75
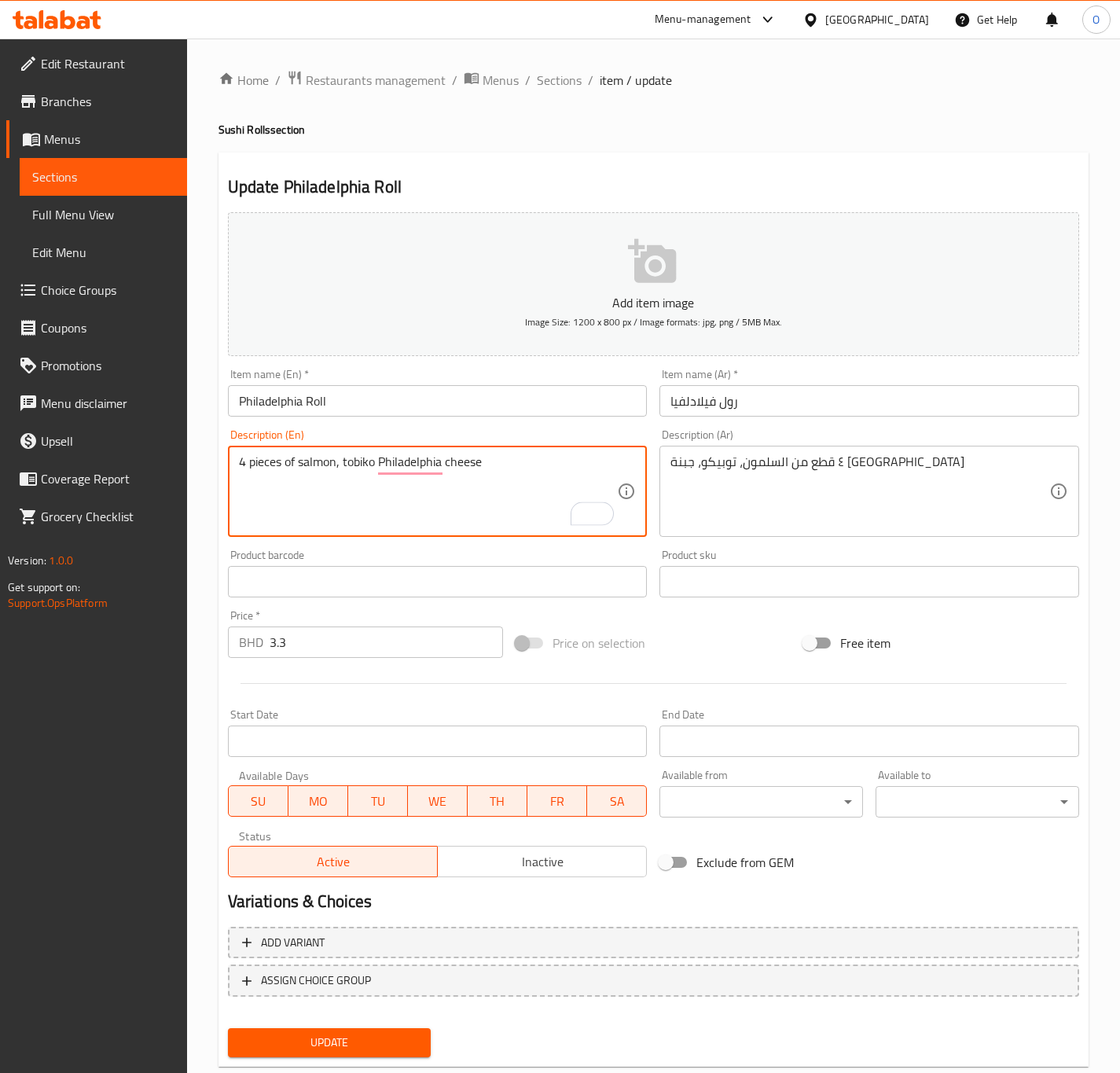
click at [276, 465] on textarea "4 pieces of salmon, tobiko Philadelphia cheese" at bounding box center [428, 492] width 379 height 75
click at [267, 468] on textarea "4 pieces of salmon, tobiko Philadelphia cheese" at bounding box center [428, 492] width 379 height 75
paste textarea "فيلادلفيا"
paste textarea "P"
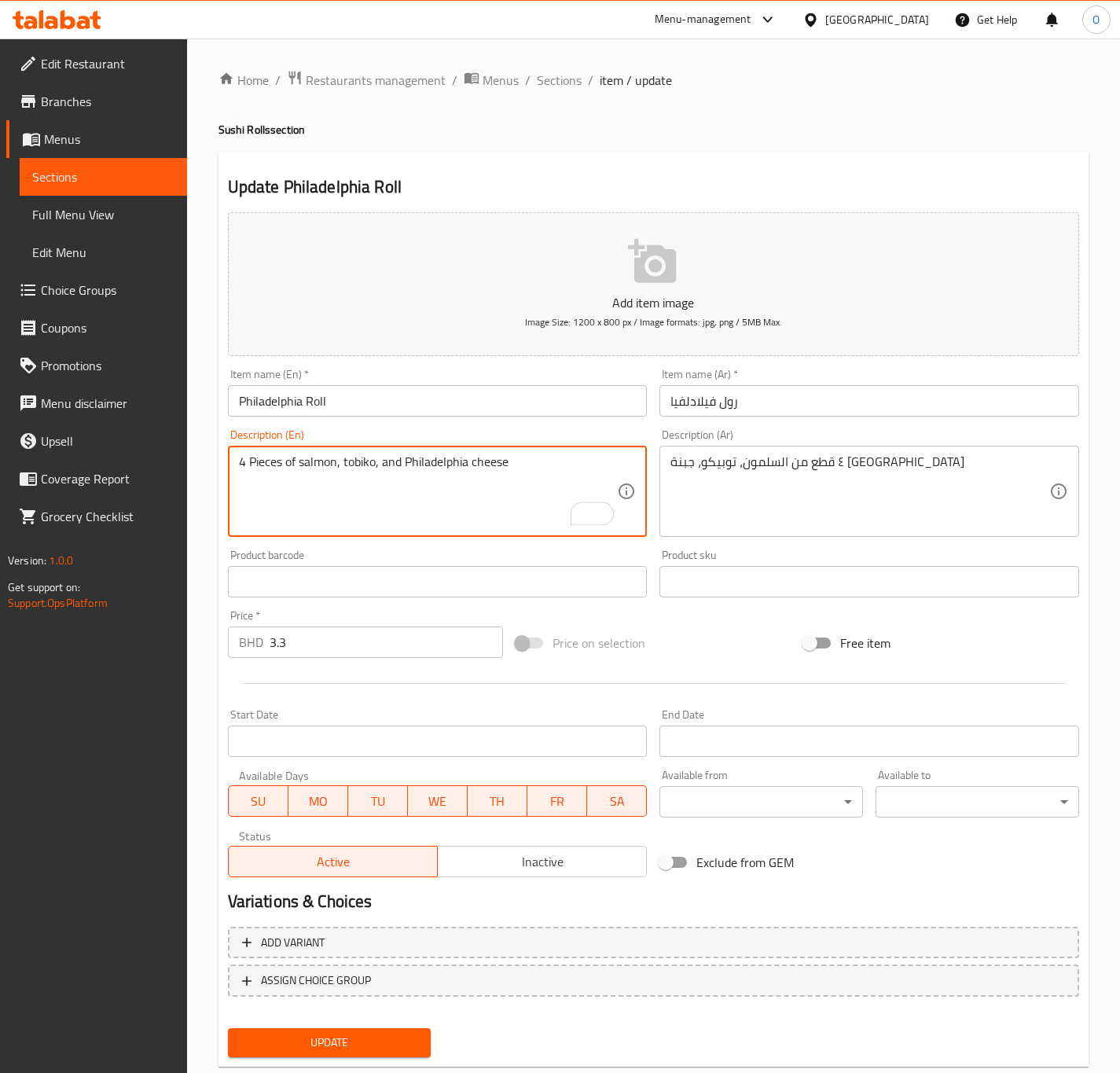
click at [376, 468] on textarea "4 Pieces of salmon, tobiko, and Philadelphia cheese" at bounding box center [428, 492] width 379 height 75
type textarea "4 Pieces of salmon, tobiko and Philadelphia cheese"
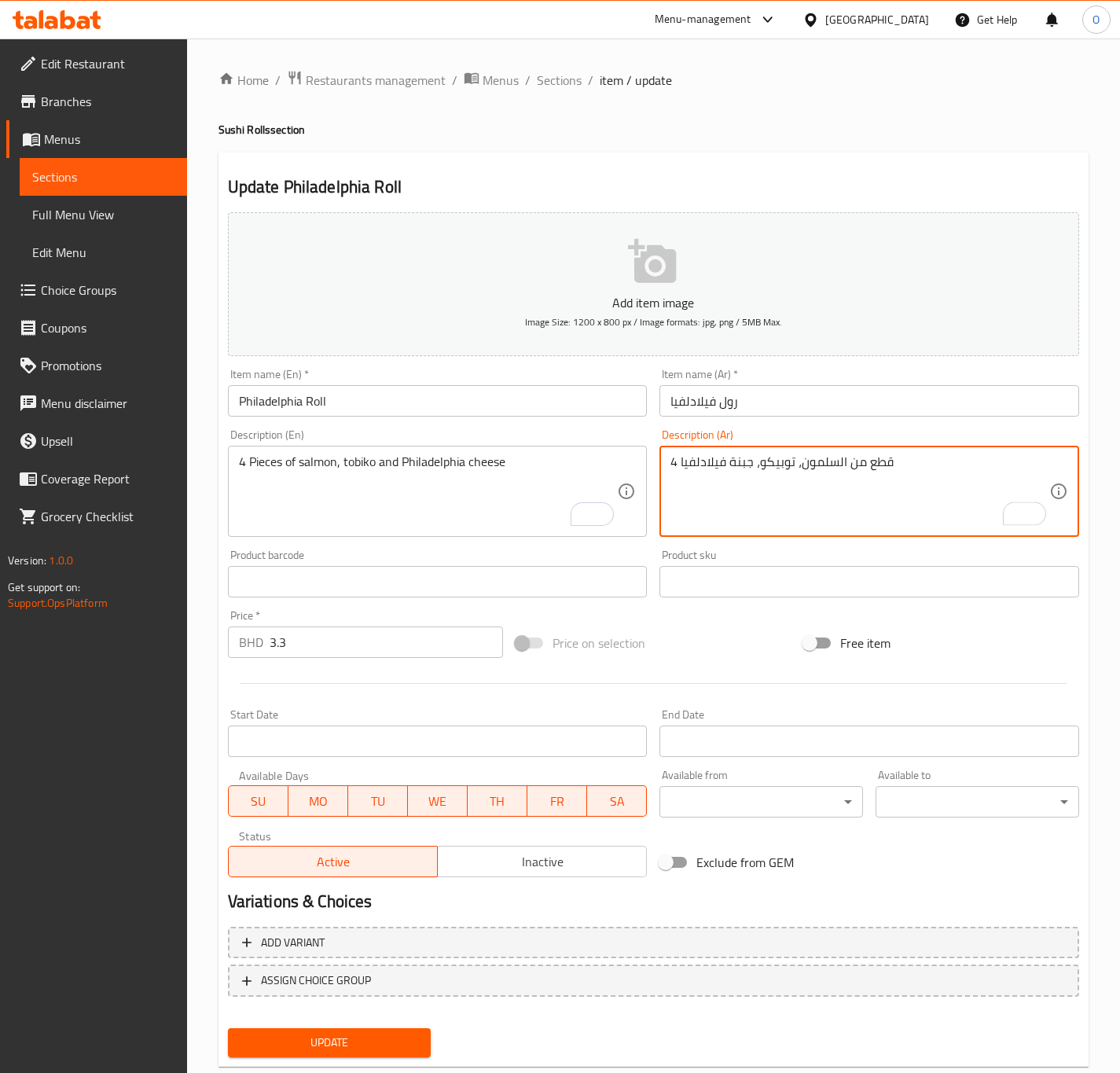
click at [752, 474] on textarea "4 قطع من السلمون، توبيكو، جبنة فيلادلفيا" at bounding box center [860, 492] width 379 height 75
type textarea "4 قطع من السلمون، توبيكو و جبنة [GEOGRAPHIC_DATA]"
click at [248, 1028] on button "Update" at bounding box center [329, 1042] width 203 height 29
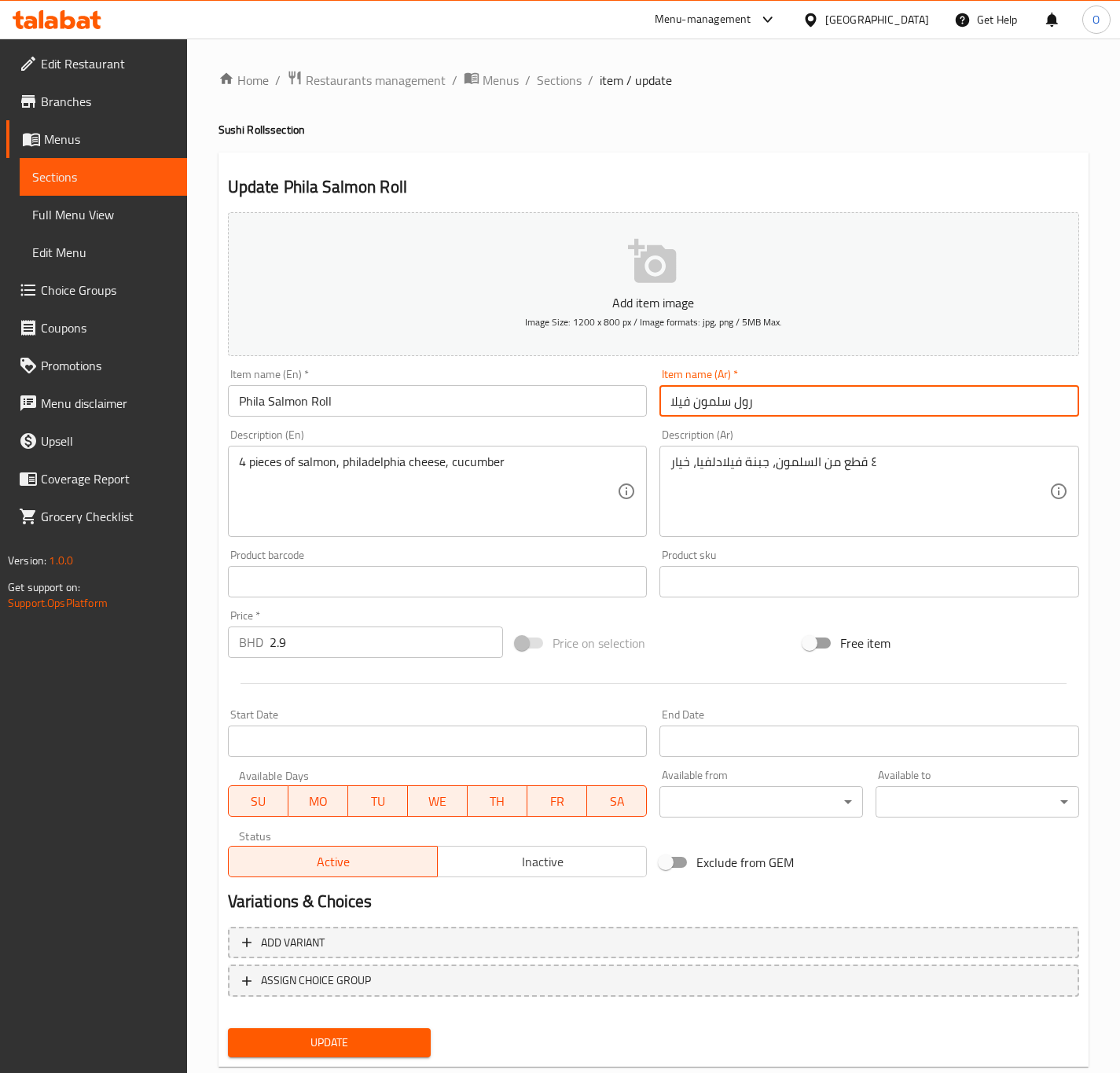
click at [700, 402] on input "رول سلمون فيلا" at bounding box center [869, 401] width 420 height 31
click at [482, 390] on input "Phila Salmon Roll" at bounding box center [437, 401] width 420 height 31
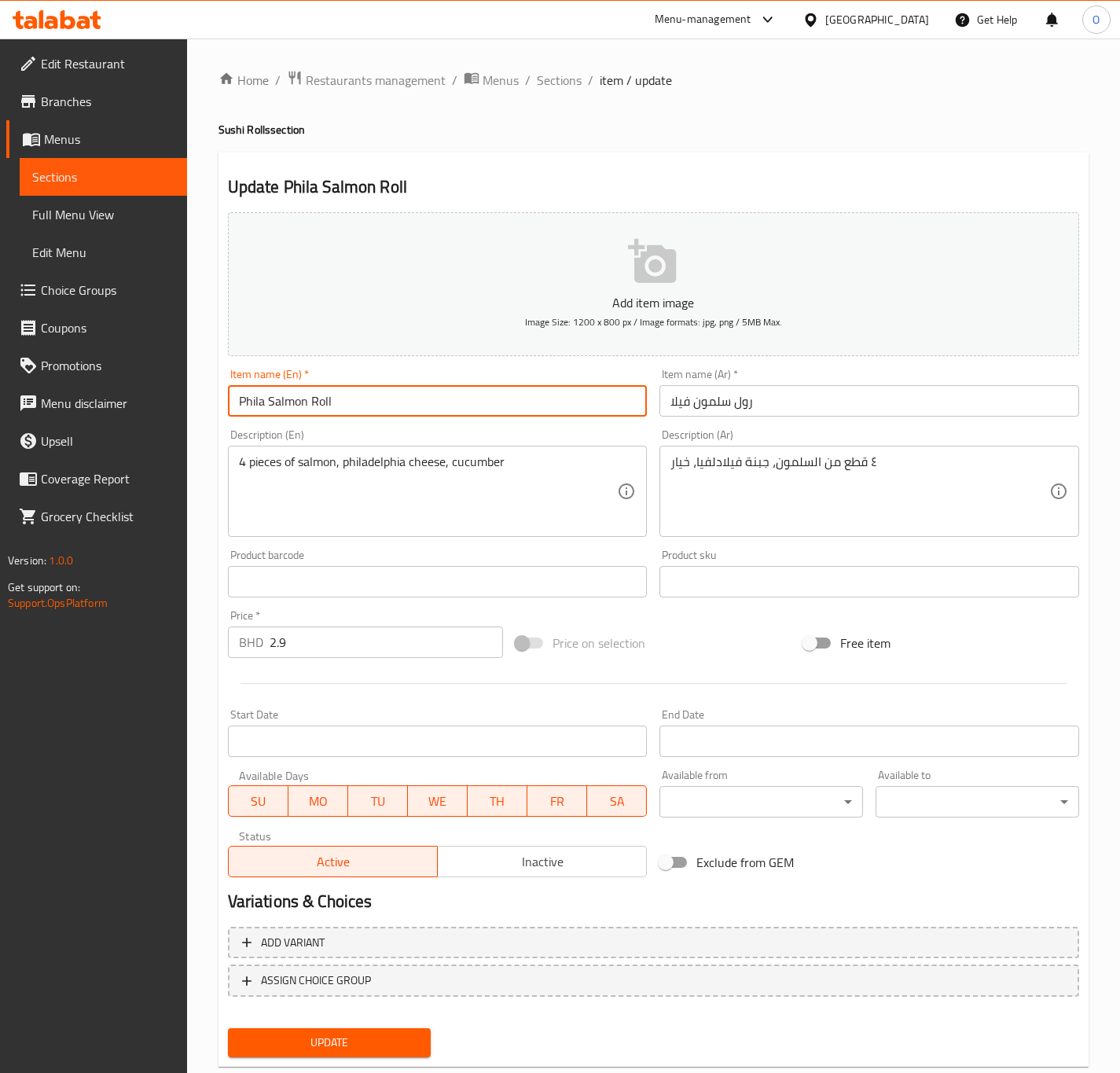
click at [482, 390] on input "Phila Salmon Roll" at bounding box center [437, 401] width 420 height 31
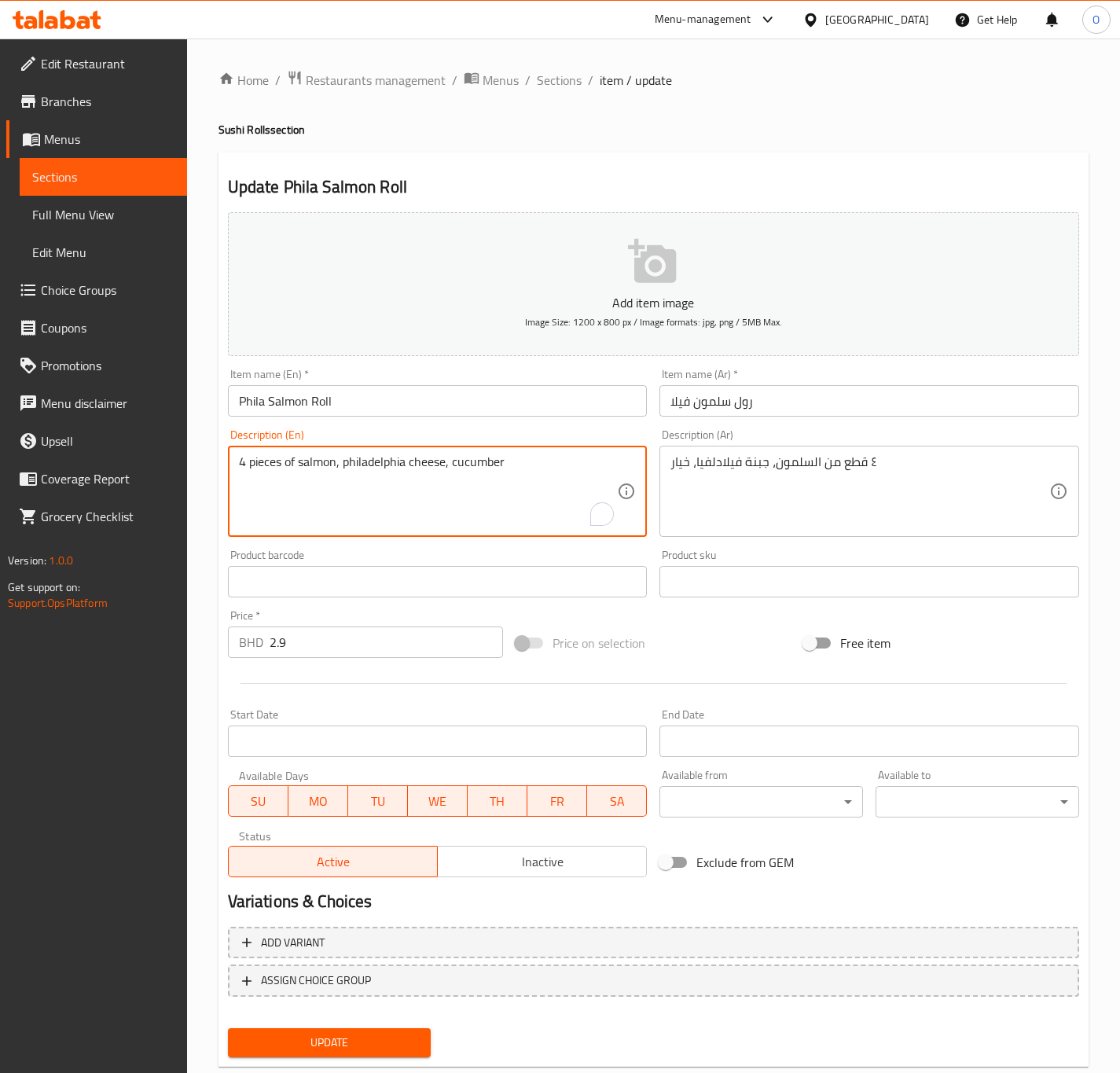
click at [258, 460] on textarea "4 pieces of salmon, philadelphia cheese, cucumber" at bounding box center [428, 492] width 379 height 75
paste textarea "Pieces"
click at [450, 463] on textarea "4 Pieces of salmon, Philadelphia cheese, and cucumber" at bounding box center [428, 492] width 379 height 75
type textarea "4 Pieces of salmon, Philadelphia cheese and cucumber"
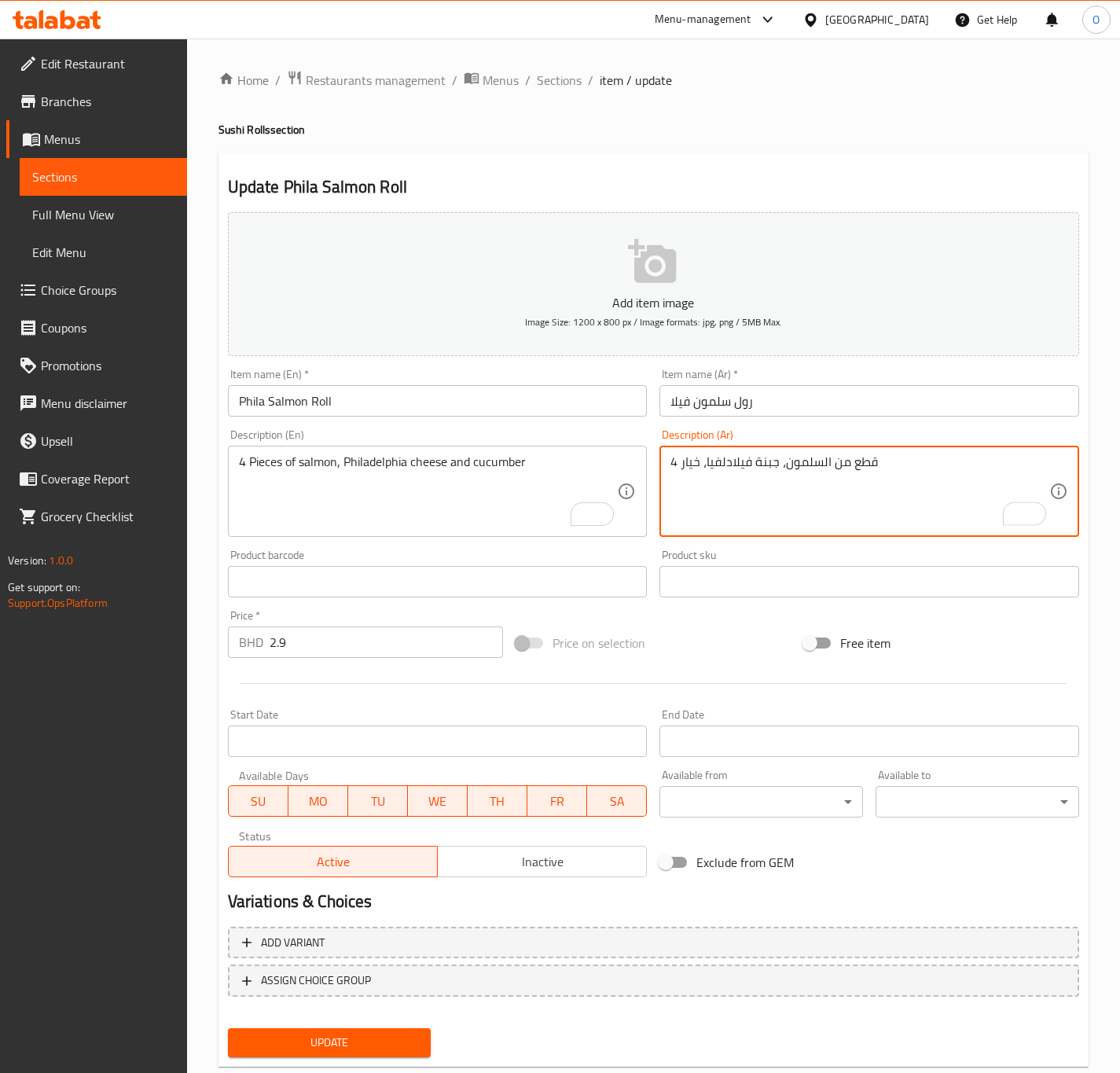
click at [700, 470] on textarea "4 قطع من السلمون، جبنة فيلادلفيا، خيار" at bounding box center [860, 492] width 379 height 75
type textarea "4 قطع من السلمون، جبنة فيلادلفيا و خيار"
click at [312, 1055] on button "Update" at bounding box center [329, 1042] width 203 height 29
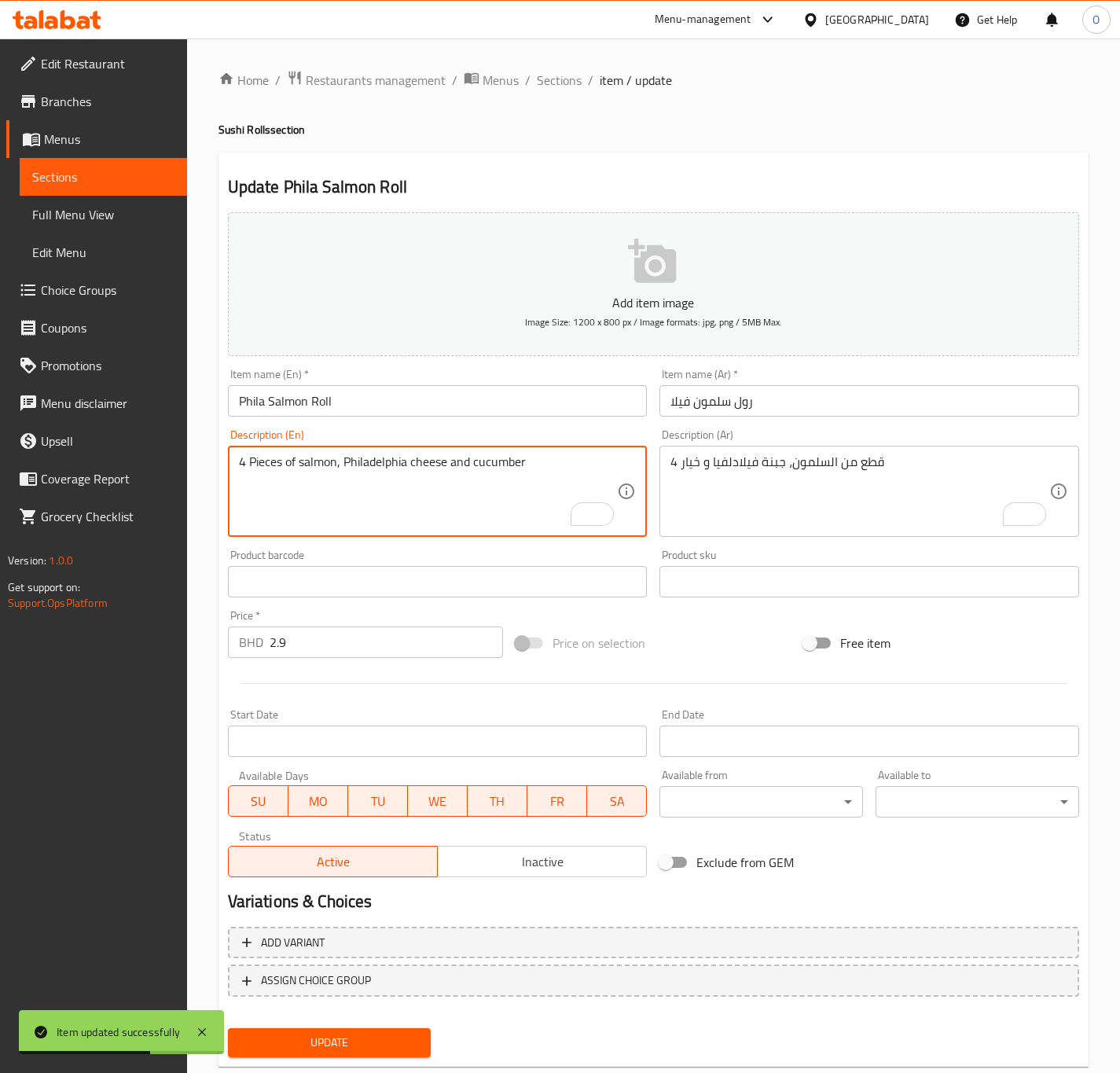
click at [266, 458] on textarea "4 Pieces of salmon, Philadelphia cheese and cucumber" at bounding box center [428, 492] width 379 height 75
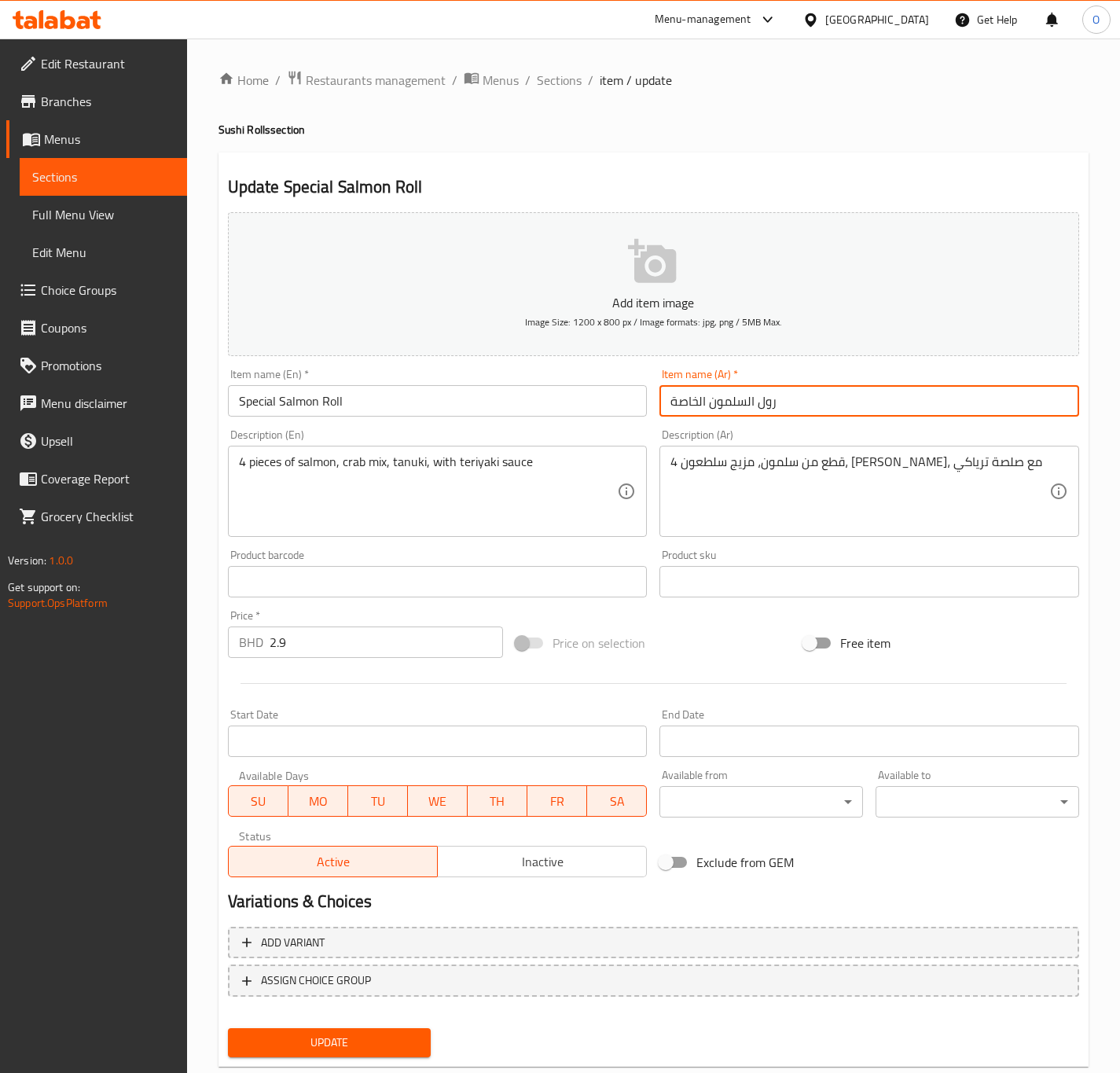
click at [746, 395] on input "رول السلمون الخاصة" at bounding box center [869, 401] width 420 height 31
type input "رول سلمون خاصة"
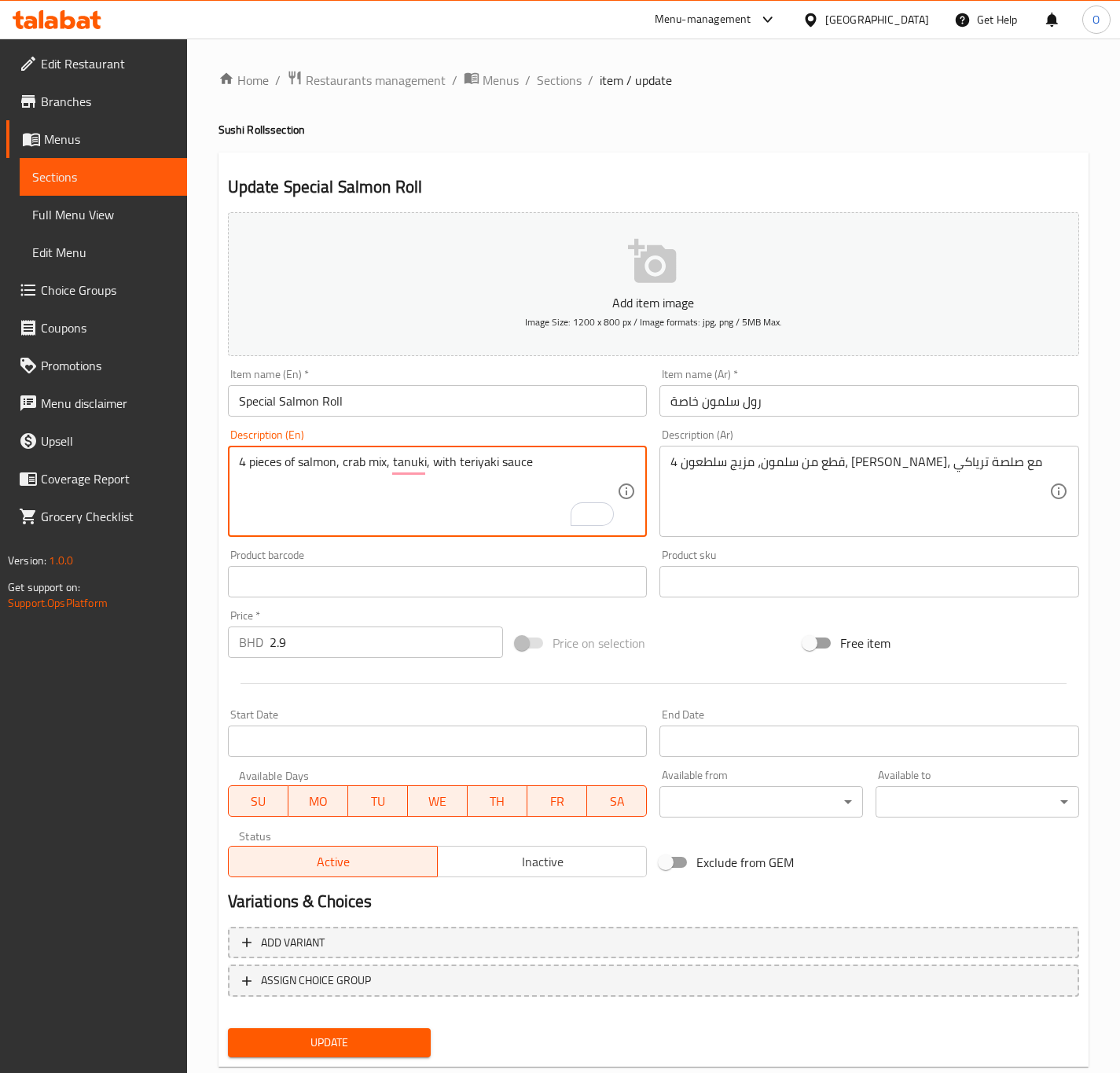
click at [277, 451] on div "4 pieces of salmon, crab mix, tanuki, with teriyaki sauce Description (En)" at bounding box center [437, 491] width 420 height 91
click at [270, 458] on textarea "4 pieces of salmon, crab mix, tanuki, with teriyaki sauce" at bounding box center [428, 492] width 379 height 75
paste textarea "P"
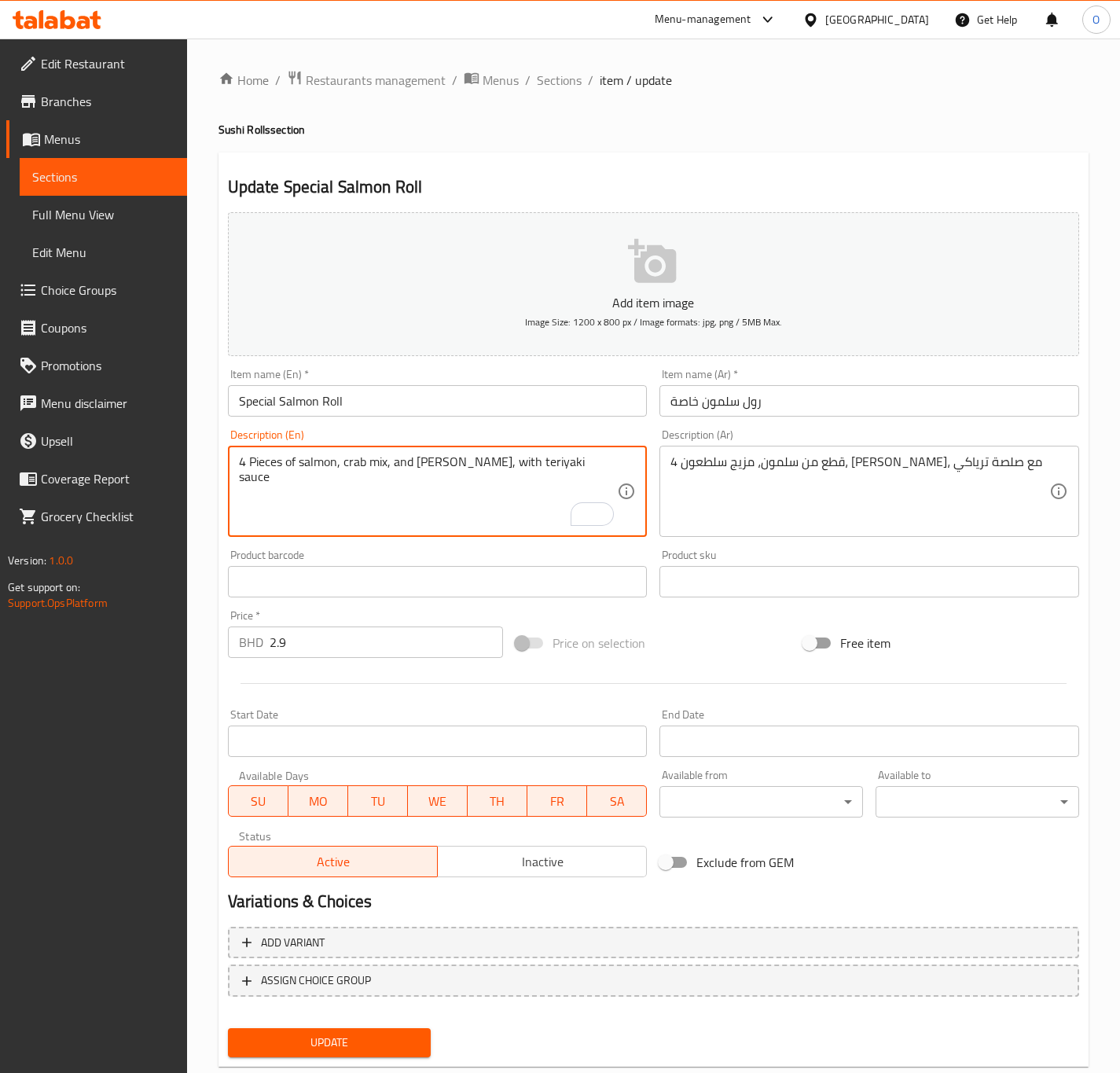
click at [392, 459] on textarea "4 Pieces of salmon, crab mix, and [PERSON_NAME], with teriyaki sauce" at bounding box center [428, 492] width 379 height 75
click at [368, 471] on textarea "4 Pieces of salmon, crab mix and tanuki, with teriyaki sauce" at bounding box center [428, 492] width 379 height 75
click at [359, 474] on textarea "4 Pieces of salmon, crab mix and tanuki, with teriyaki sauce" at bounding box center [428, 492] width 379 height 75
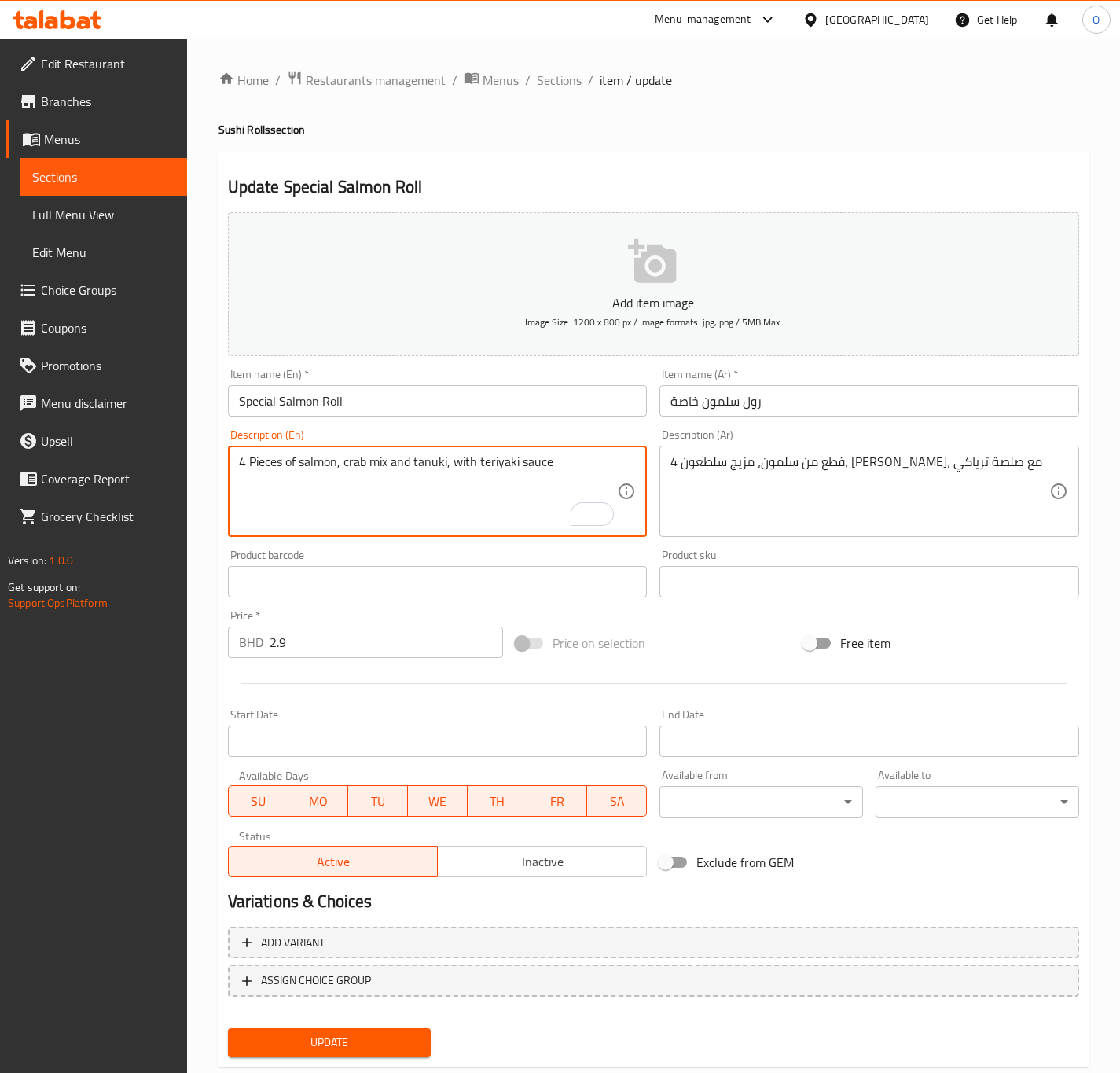
type textarea "4 Pieces of salmon, crab mix and tanuki, with teriyaki sauce"
drag, startPoint x: 359, startPoint y: 474, endPoint x: 894, endPoint y: 505, distance: 535.9
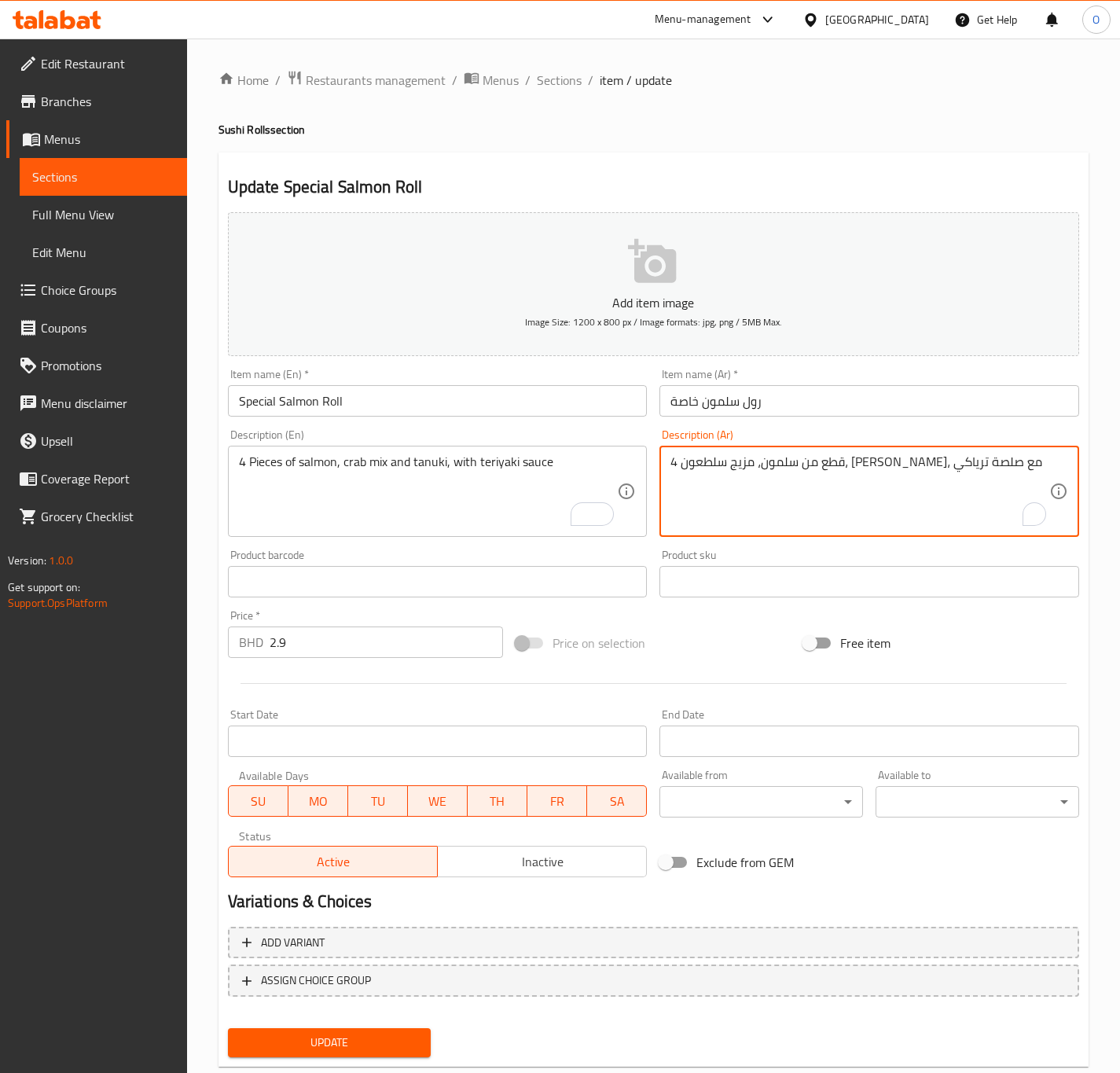
click at [819, 474] on textarea "4 قطع من سلمون، مزيج سلطعون، [PERSON_NAME]، مع صلصة ترياكي" at bounding box center [860, 492] width 379 height 75
click at [845, 465] on textarea "4 قطع من سلمون، مزيج سلطعون، [PERSON_NAME]، مع صلصة ترياكي" at bounding box center [860, 492] width 379 height 75
click at [805, 481] on textarea "4 قطع من سلمون، مزيج سلطعون، [PERSON_NAME]، مع صلصة ترياكي" at bounding box center [860, 492] width 379 height 75
click at [819, 460] on textarea "4 قطع من سلمون، مزيج سلطعون، [PERSON_NAME]، مع صلصة ترياكي" at bounding box center [860, 492] width 379 height 75
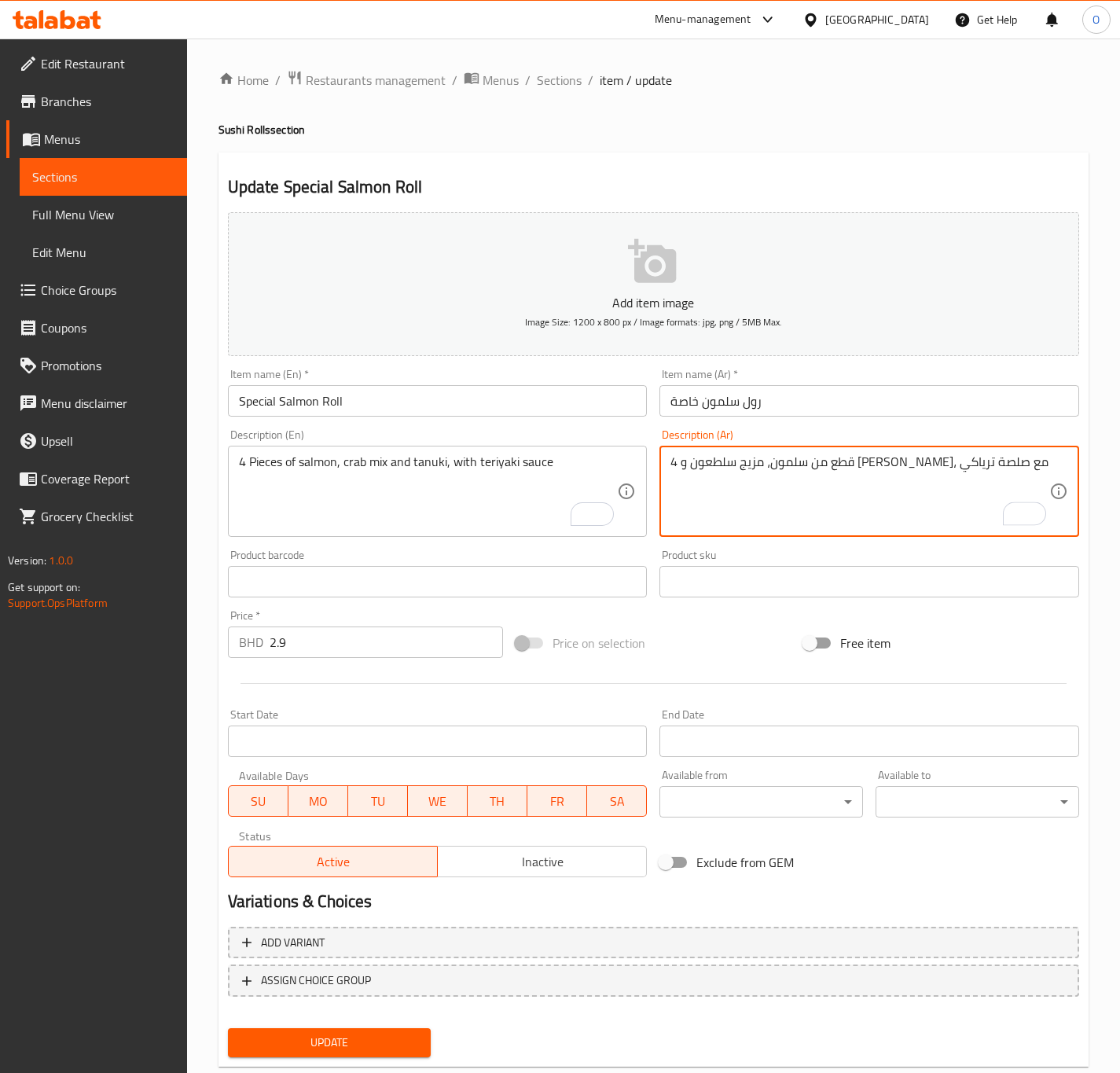
click at [738, 465] on textarea "4 قطع من سلمون، مزيج سلطعون و [PERSON_NAME]، مع صلصة ترياكي" at bounding box center [860, 492] width 379 height 75
type textarea "4 قطع من سلمون، مزيج سلطعون و [PERSON_NAME]، مع صوص ترياكي"
click at [323, 1033] on span "Update" at bounding box center [330, 1042] width 179 height 20
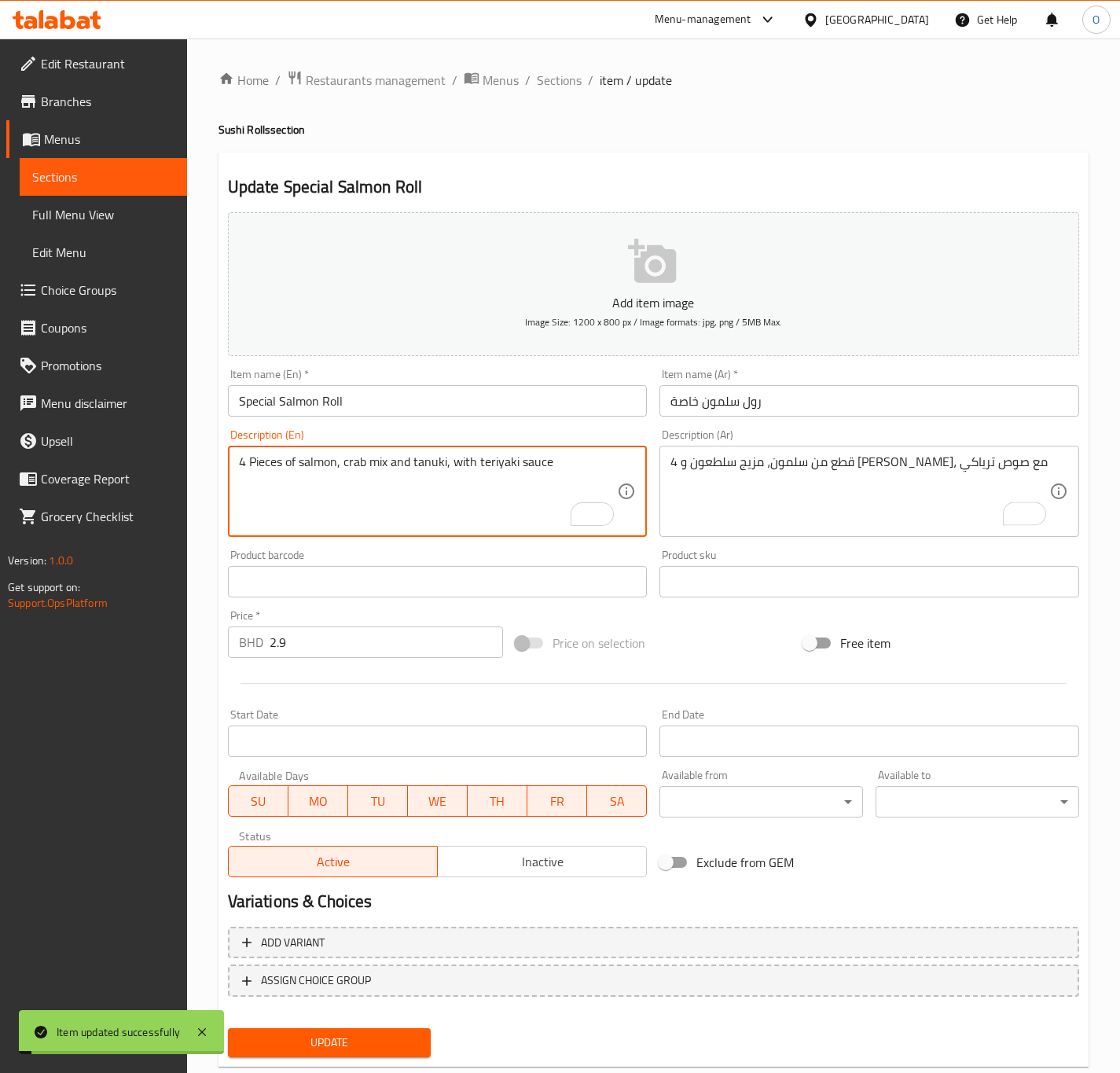
click at [266, 459] on textarea "4 Pieces of salmon, crab mix and tanuki, with teriyaki sauce" at bounding box center [428, 492] width 379 height 75
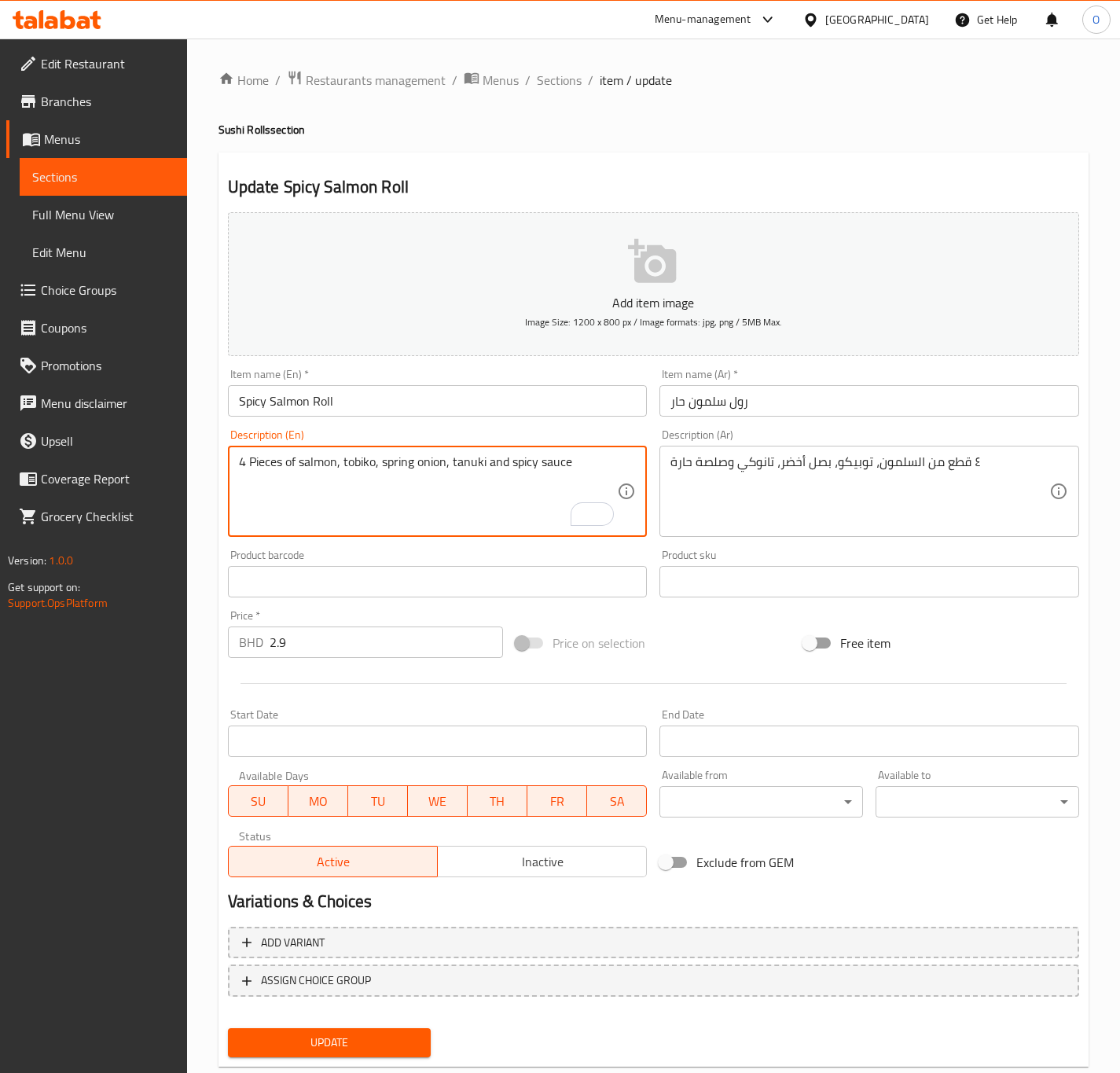
type textarea "4 Pieces of salmon, tobiko, spring onion, tanuki and spicy sauce"
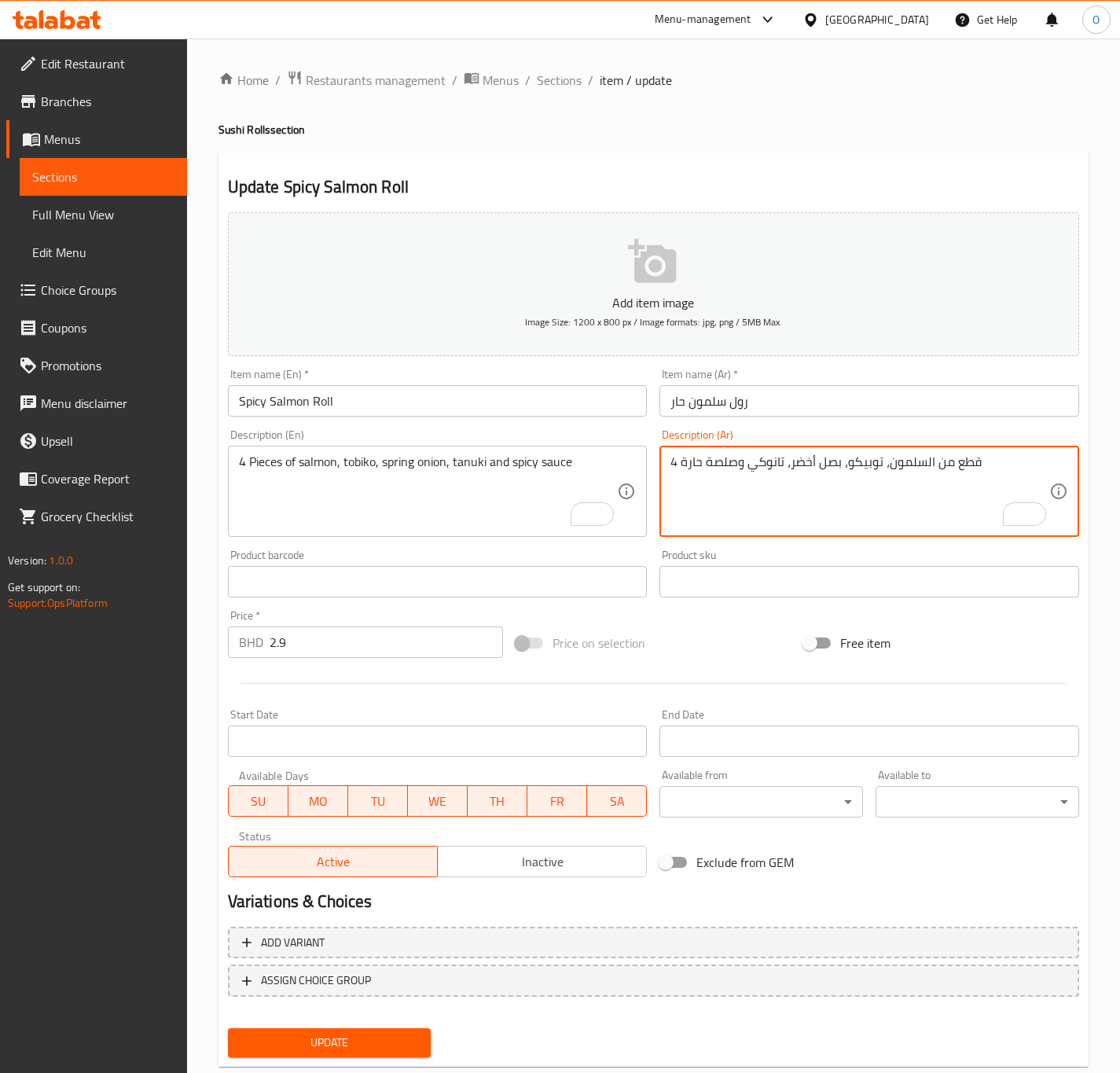
click at [924, 458] on textarea "4 قطع من السلمون، توبيكو، بصل أخضر، تانوكي وصلصة حارة" at bounding box center [860, 492] width 379 height 75
click at [736, 474] on textarea "4 قطع من السلمون، توبيكو، بصل أخضر، تانوكي وصلصة حارة" at bounding box center [860, 492] width 379 height 75
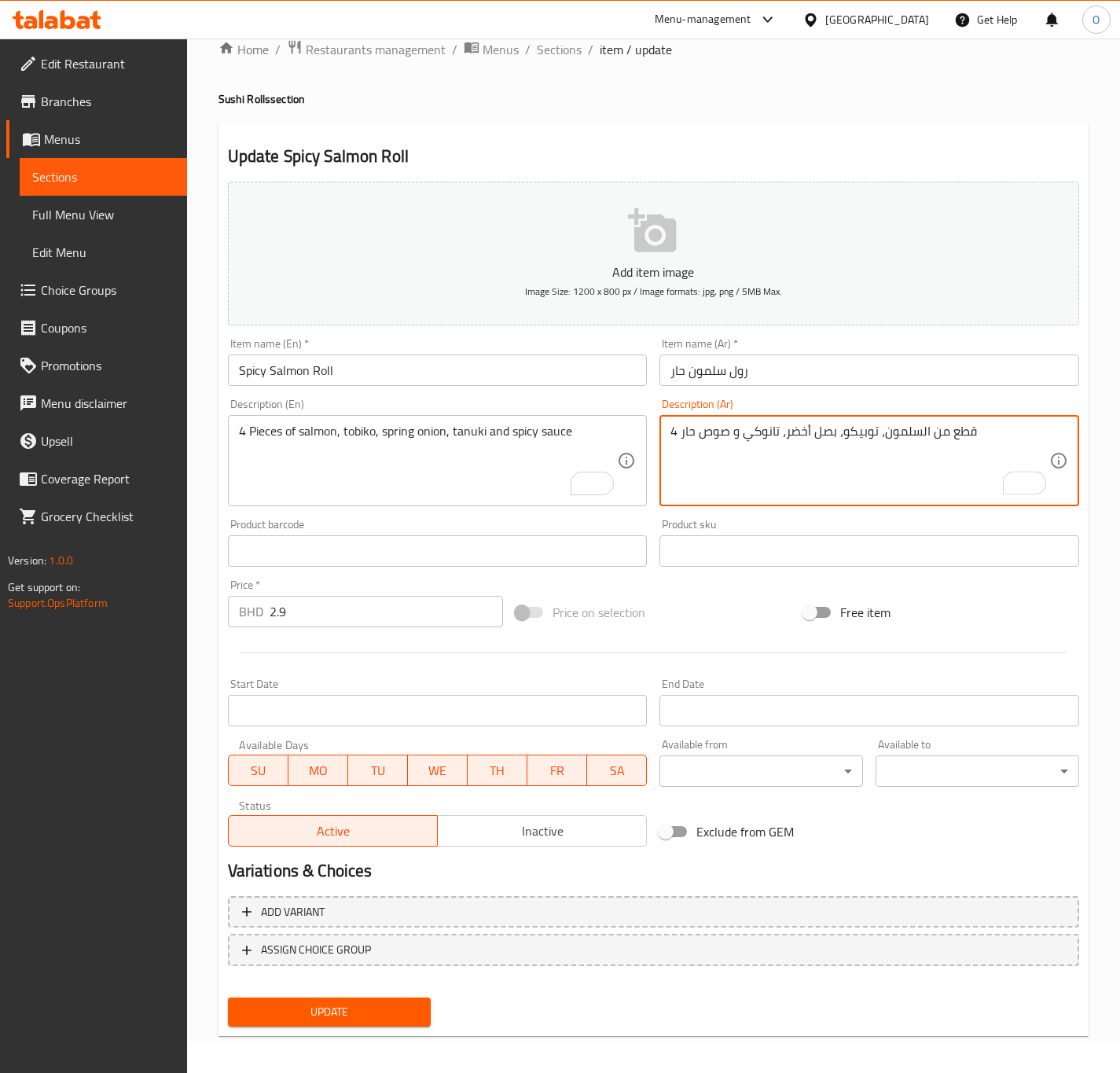
scroll to position [36, 0]
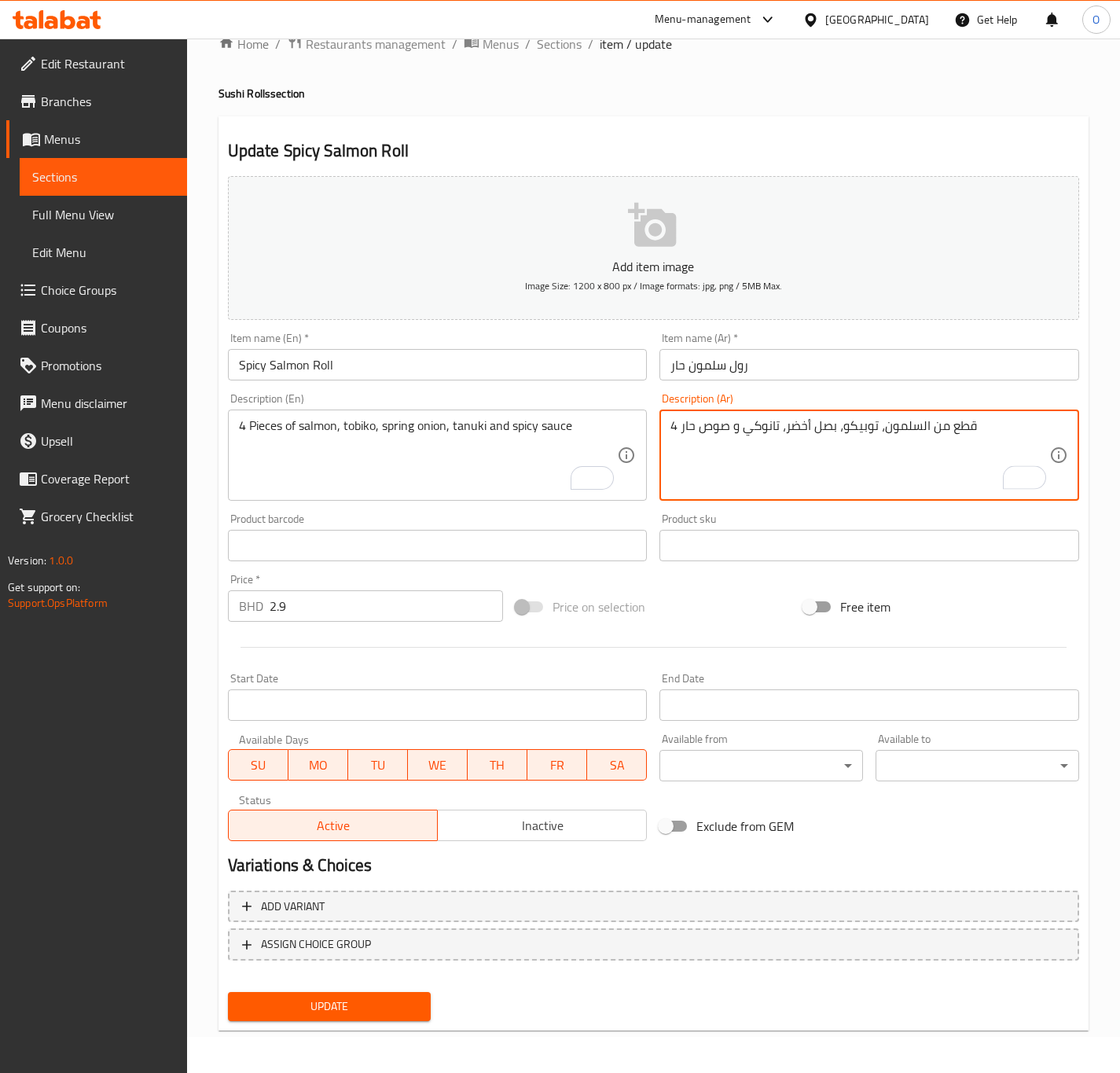
type textarea "4 قطع من السلمون، توبيكو، بصل أخضر، تانوكي و صوص حار"
click at [364, 1022] on div "Update" at bounding box center [329, 1006] width 216 height 42
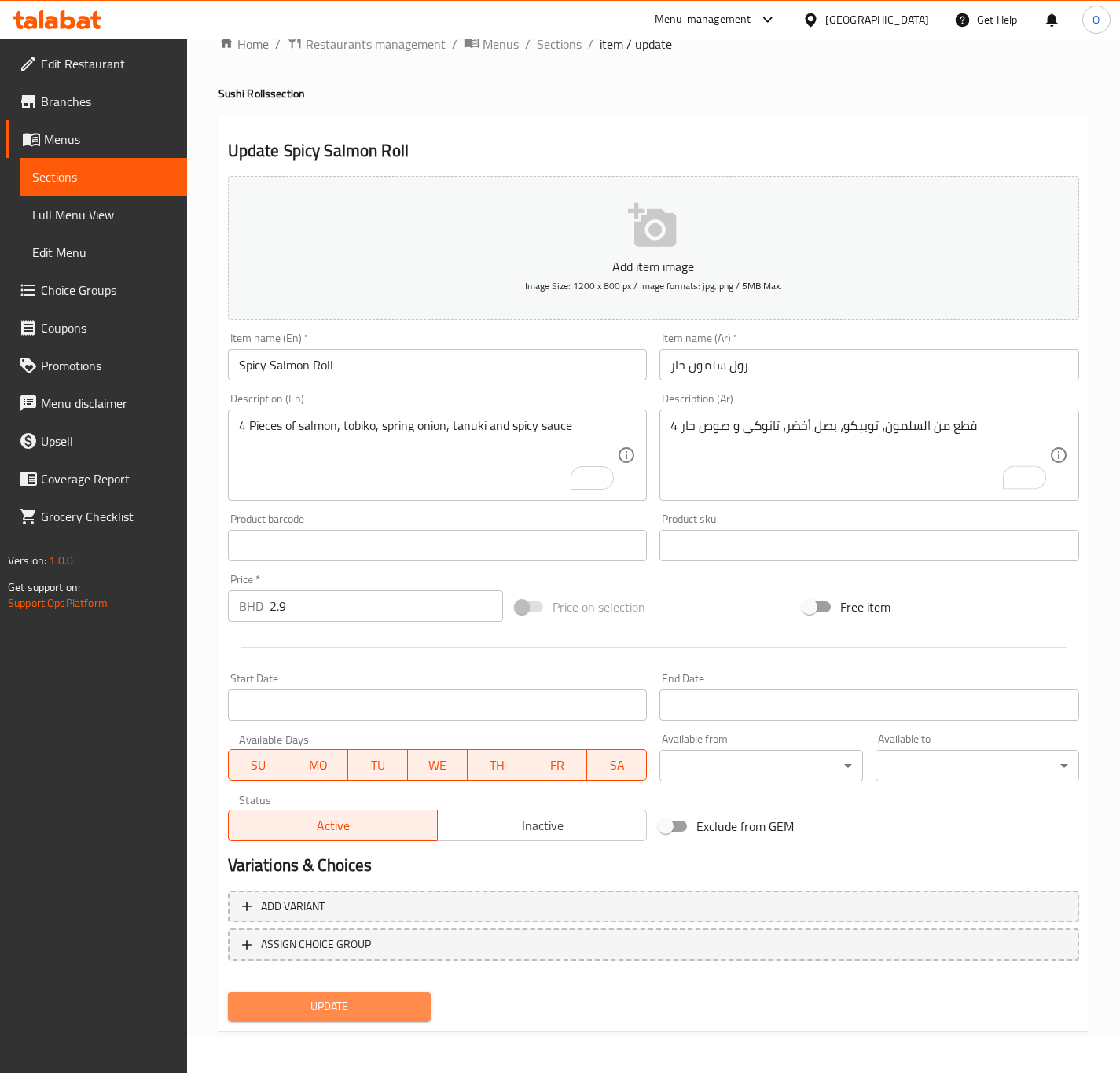
click at [363, 1014] on button "Update" at bounding box center [329, 1007] width 203 height 29
click at [330, 1012] on span "Update" at bounding box center [330, 1006] width 179 height 20
click at [345, 1005] on span "Update" at bounding box center [330, 1006] width 179 height 20
click at [355, 1004] on span "Update" at bounding box center [330, 1006] width 179 height 20
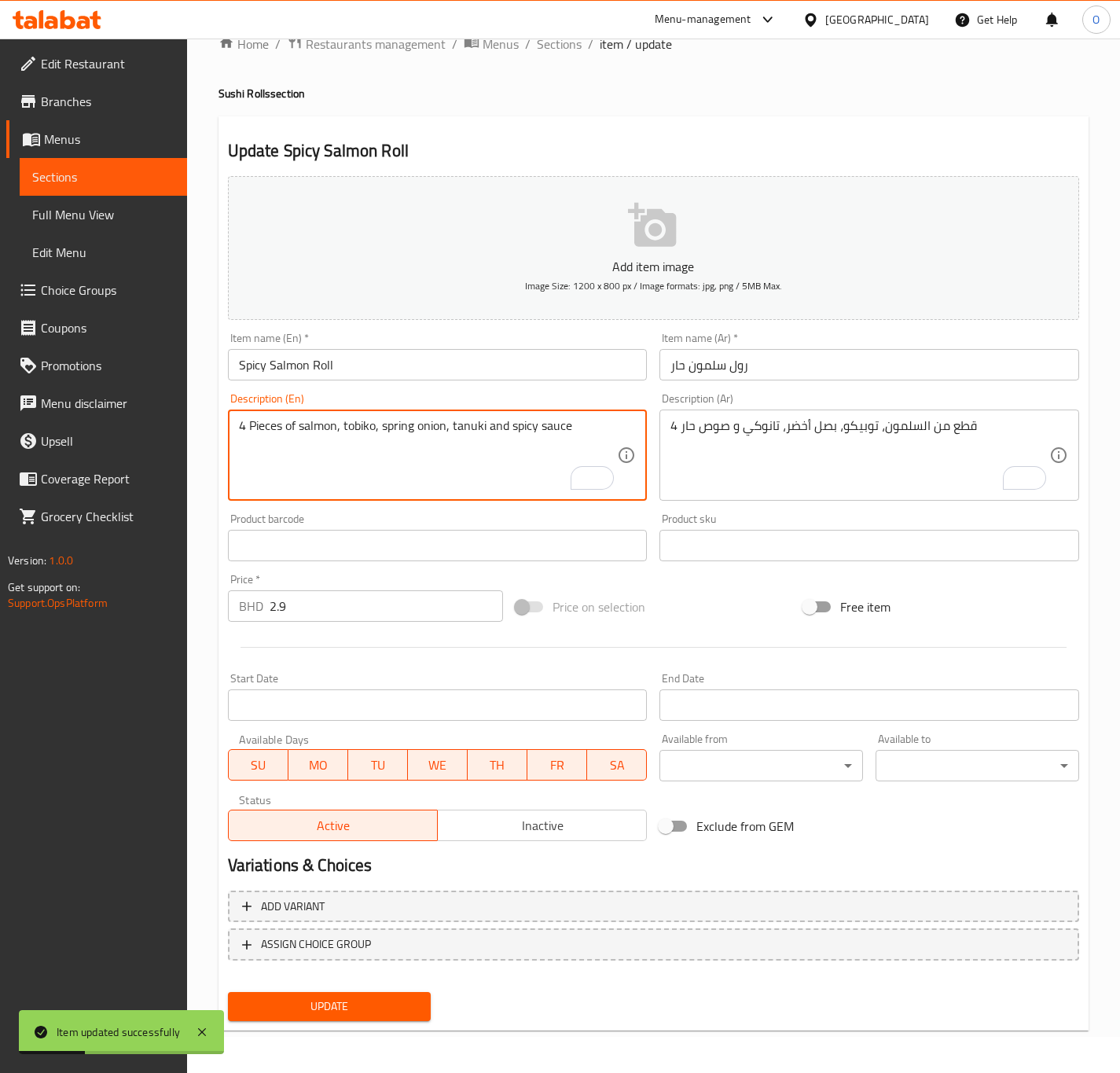
click at [267, 434] on textarea "4 Pieces of salmon, tobiko, spring onion, tanuki and spicy sauce" at bounding box center [428, 455] width 379 height 75
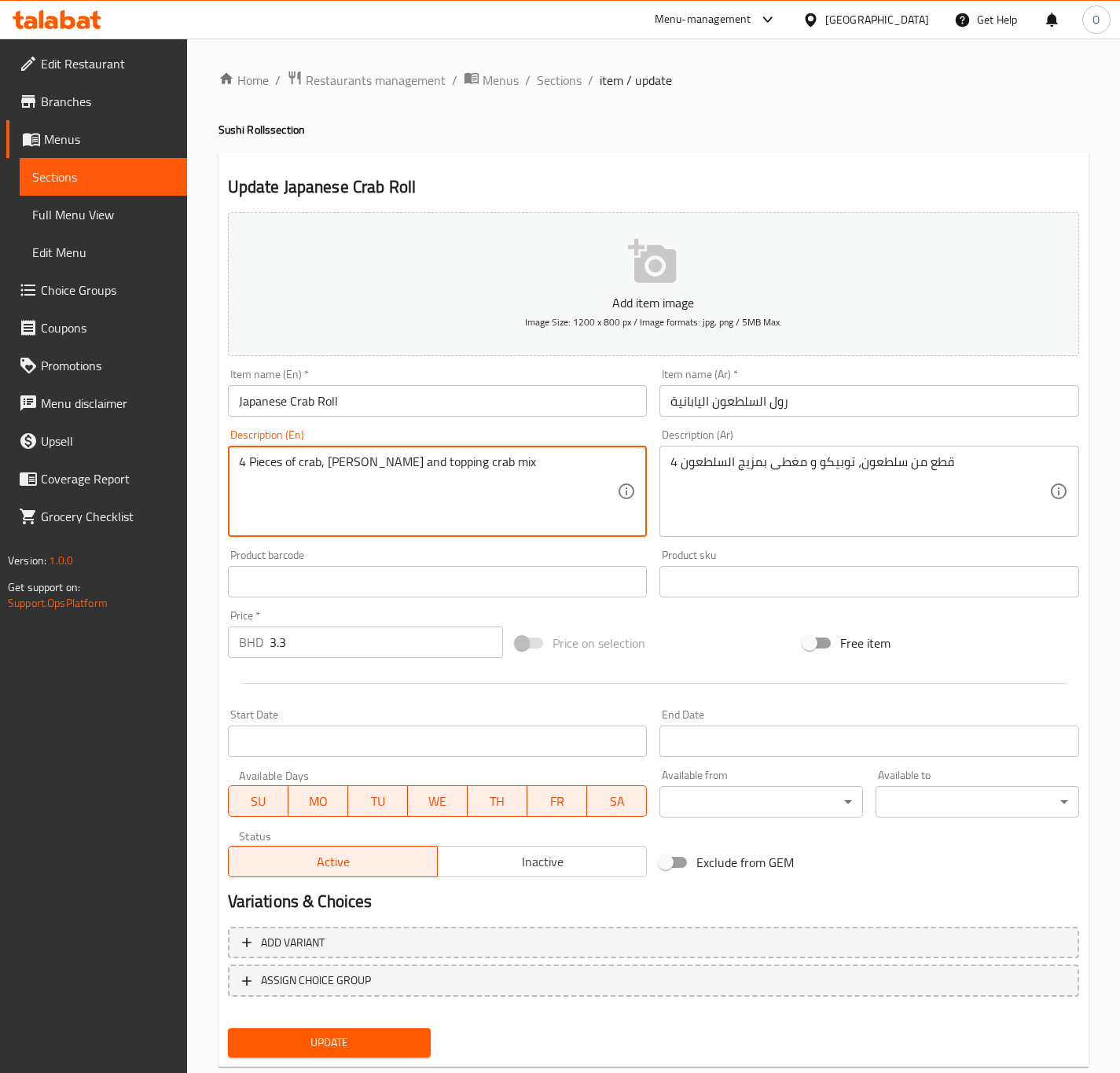
click at [271, 458] on textarea "4 Pieces of crab, [PERSON_NAME] and topping crab mix" at bounding box center [428, 492] width 379 height 75
drag, startPoint x: 257, startPoint y: 462, endPoint x: 318, endPoint y: 463, distance: 61.0
type textarea "4 Pcs of shrimp, topped avocado, mango with mimio special sauce"
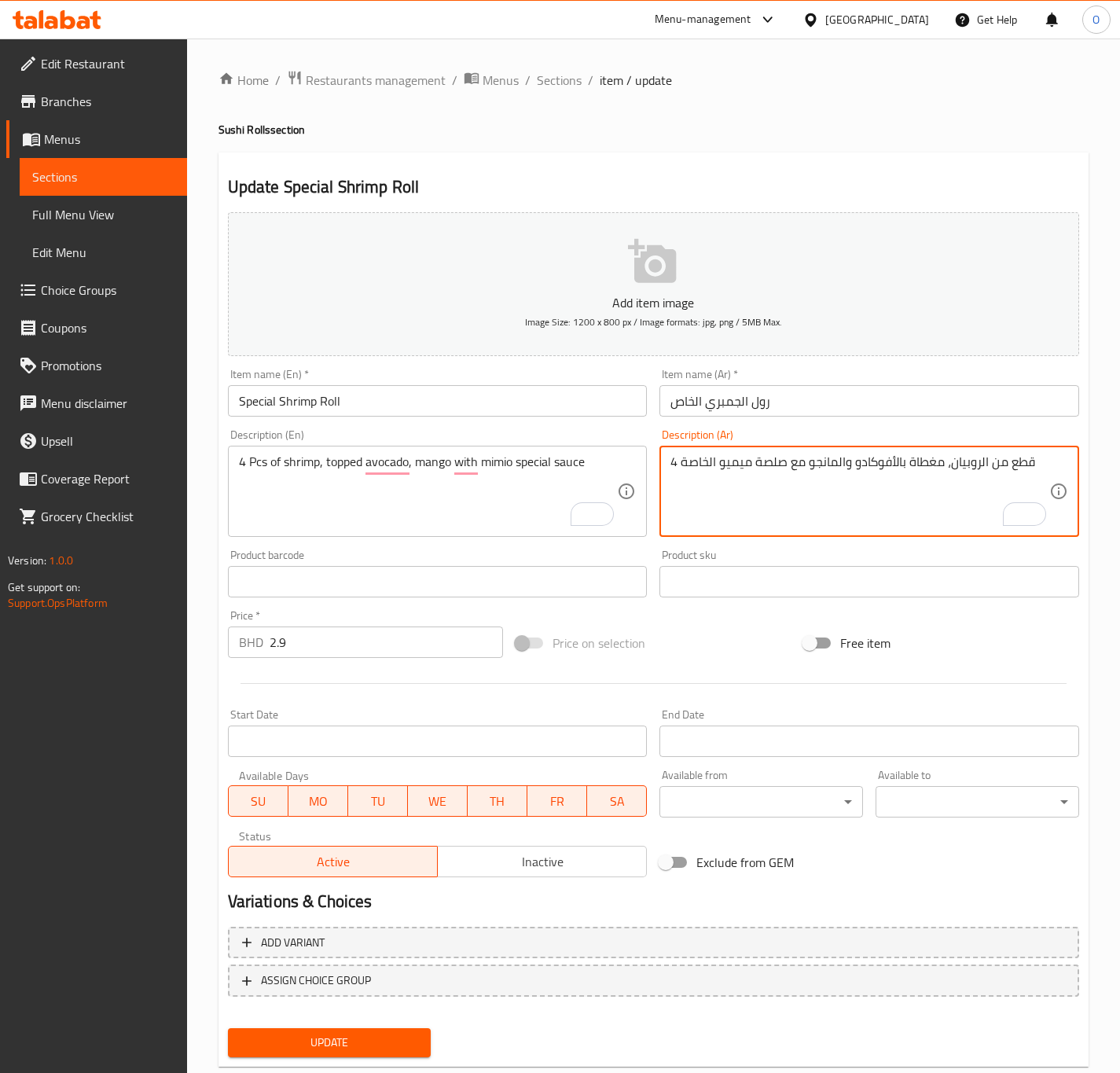
click textarea "4 قطع من الروبيان، مغطاة بالأفوكادو والمانجو مع صلصة ميميو الخاصة"
type textarea "4 قطع من الروبيان، مغطاة بالأفوكادو والمانجو مع صوص ميميو الخاصة"
click span "Update"
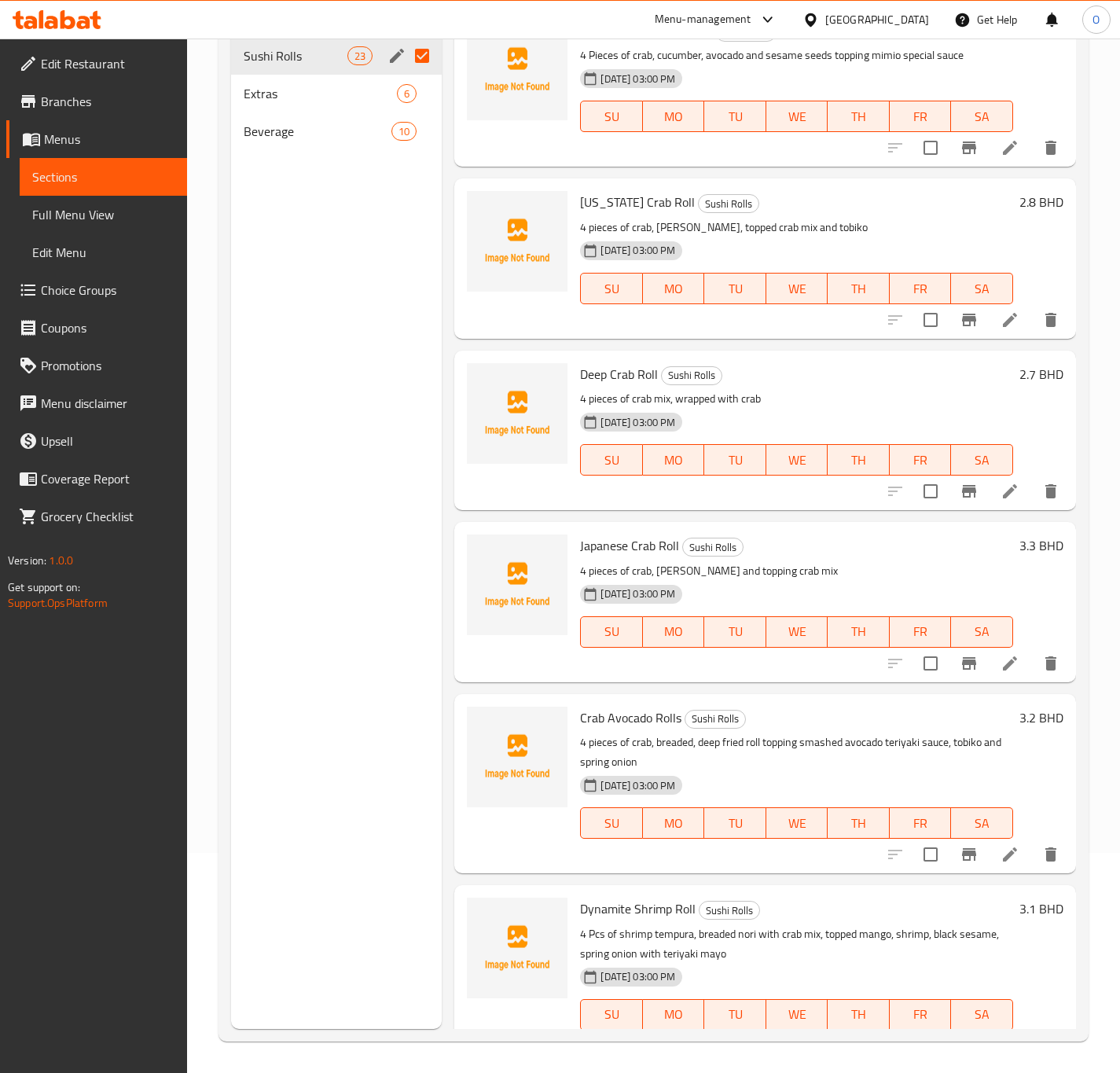
scroll to position [3011, 0]
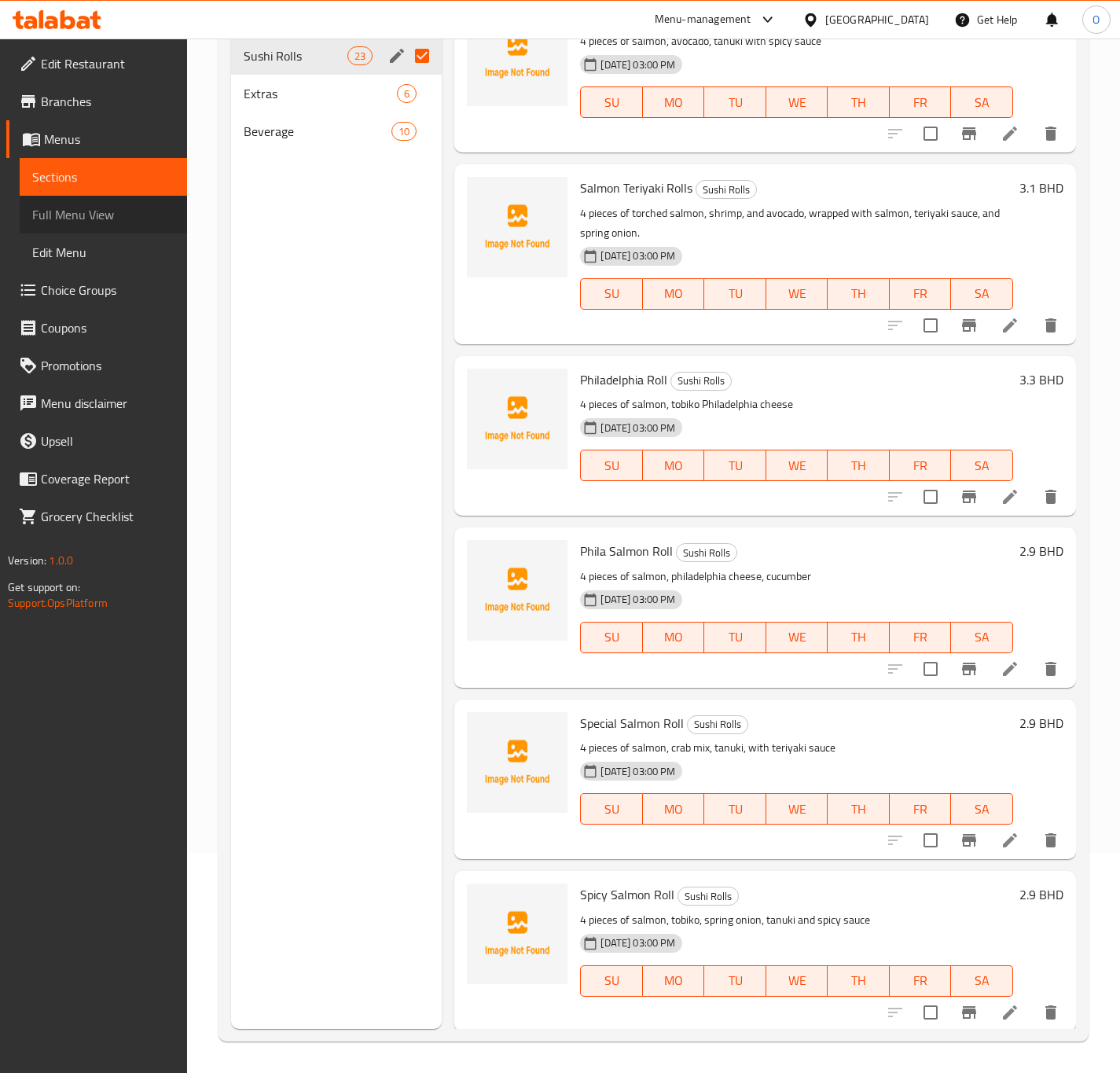
click at [111, 205] on span "Full Menu View" at bounding box center [103, 214] width 142 height 19
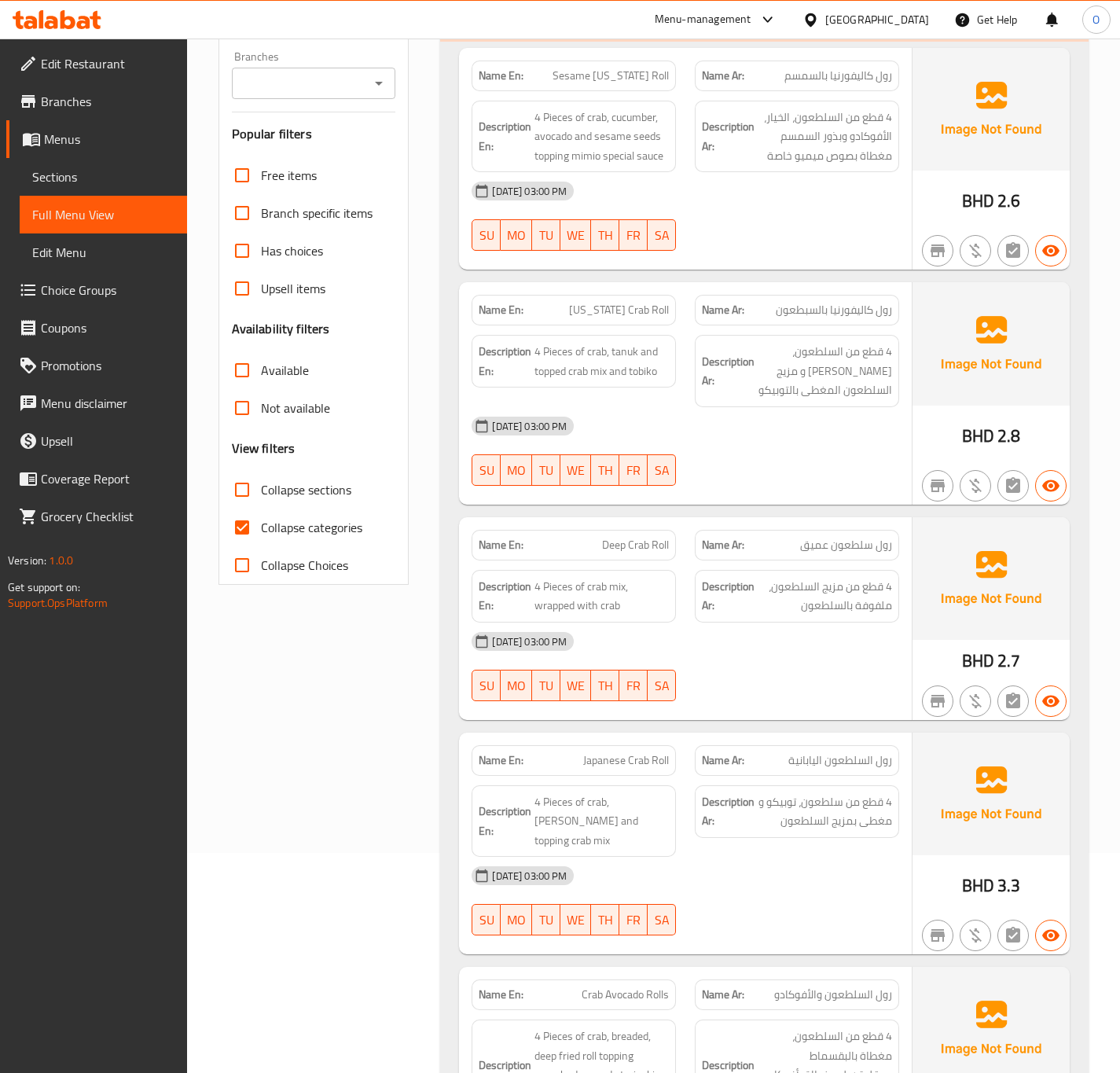
click at [318, 88] on div "Branches Branches" at bounding box center [313, 75] width 164 height 48
click at [314, 94] on input "Branches" at bounding box center [300, 83] width 129 height 22
click at [302, 166] on span "MISO, Seef" at bounding box center [273, 175] width 59 height 19
type input "MISO, Seef"
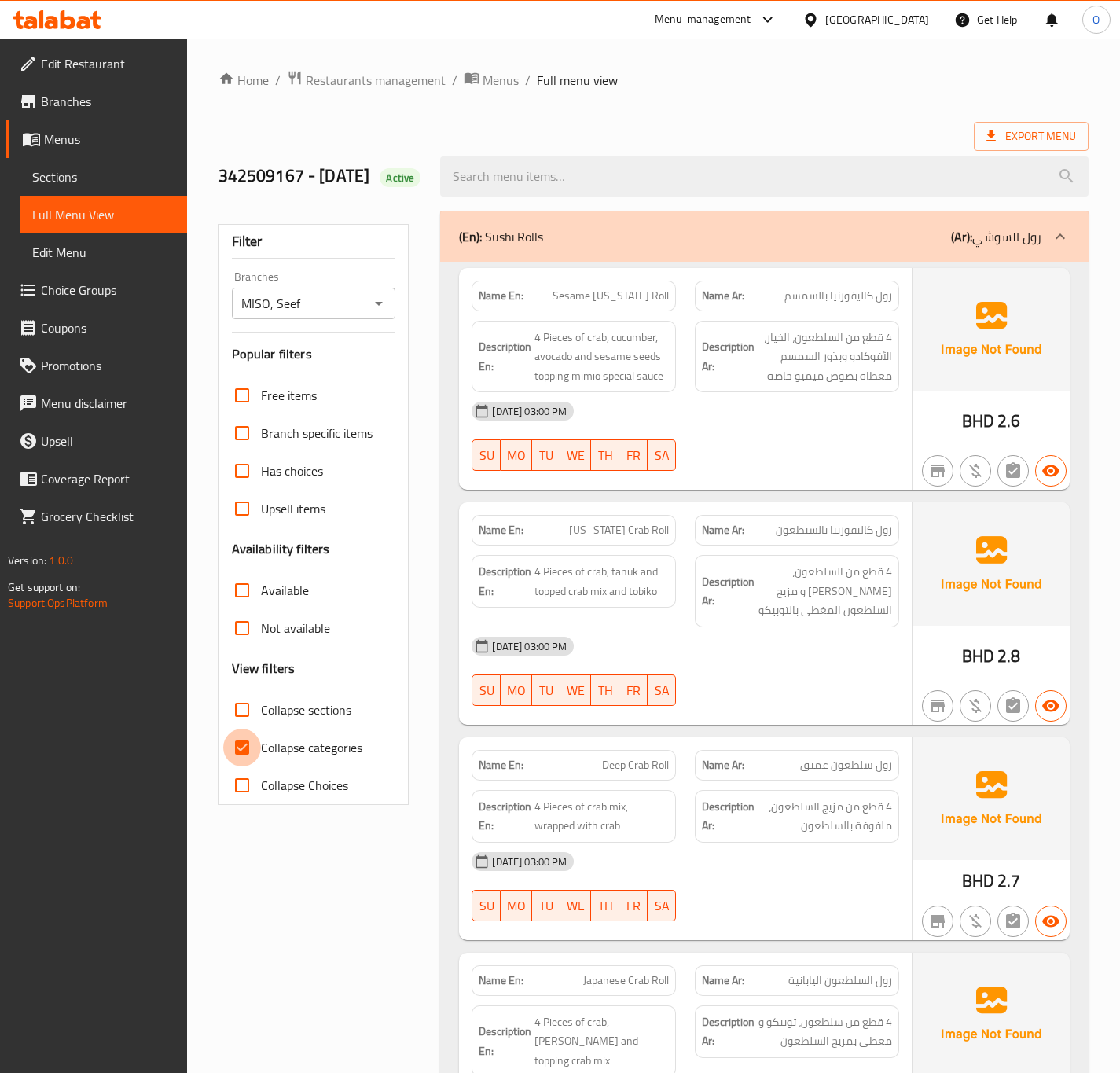
click at [257, 767] on input "Collapse categories" at bounding box center [242, 747] width 37 height 37
checkbox input "false"
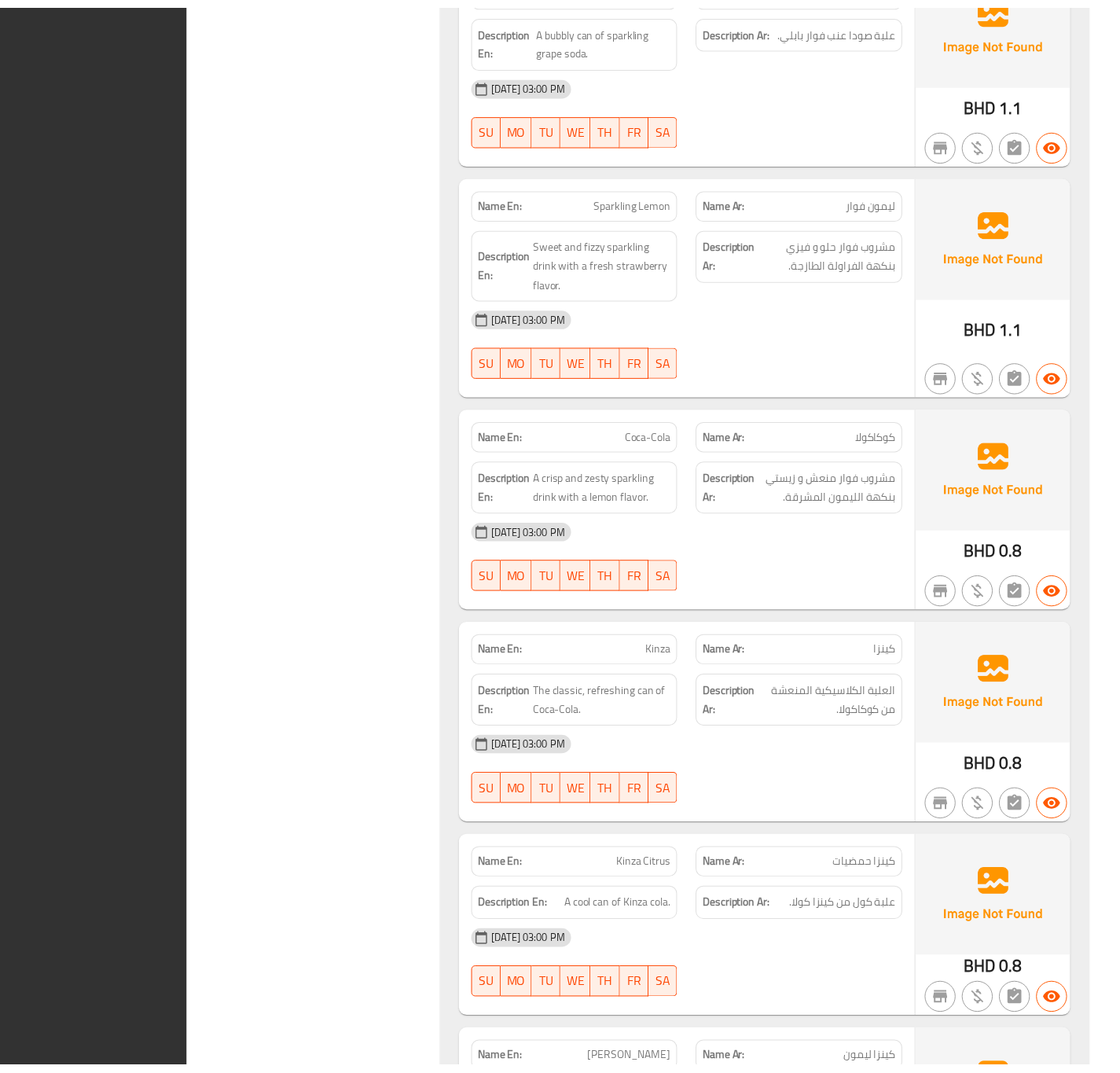
scroll to position [8458, 0]
